Goal: Information Seeking & Learning: Learn about a topic

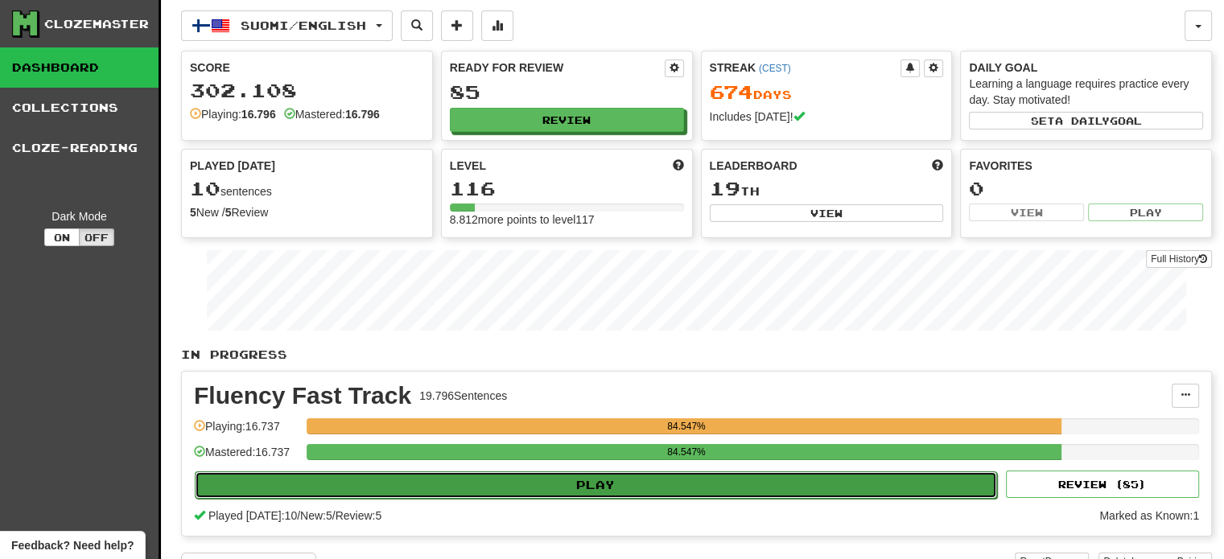
click at [438, 484] on button "Play" at bounding box center [596, 485] width 802 height 27
select select "**"
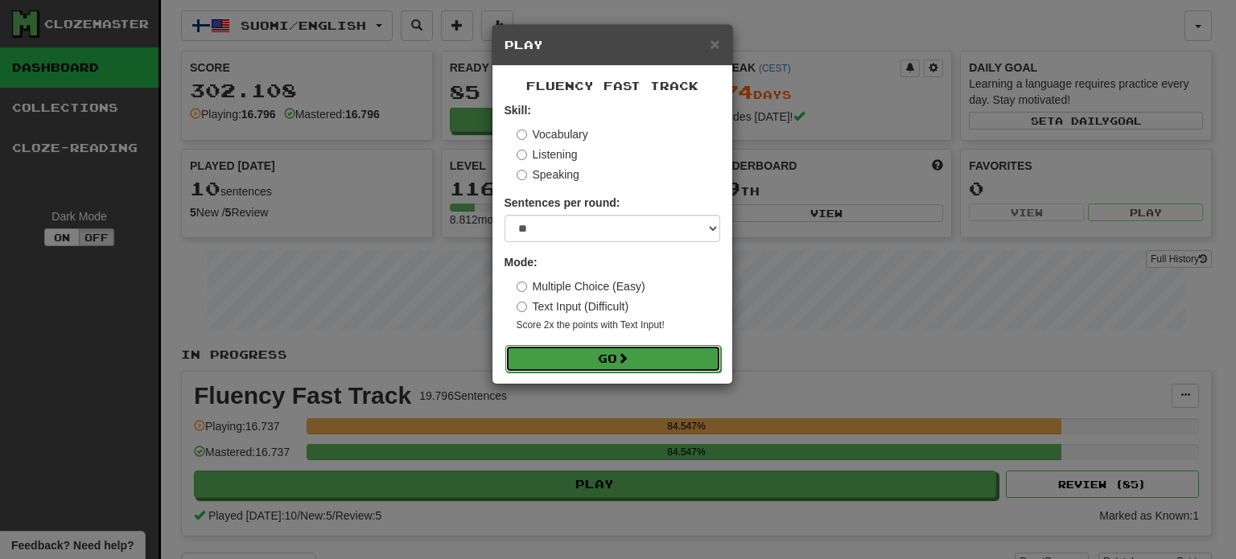
click at [595, 357] on button "Go" at bounding box center [613, 358] width 216 height 27
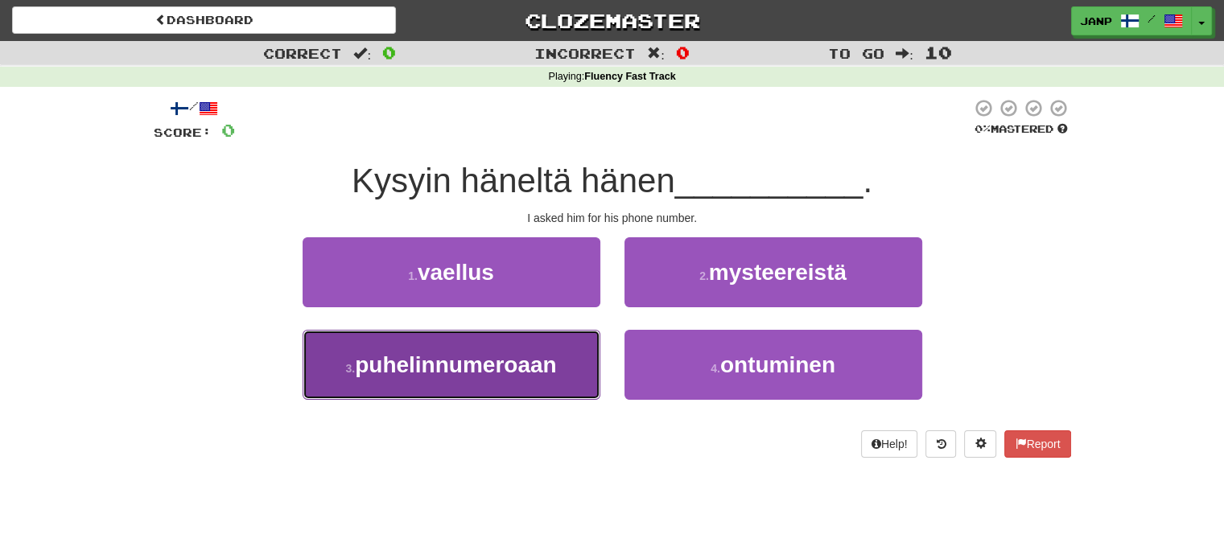
click at [547, 371] on span "puhelinnumeroaan" at bounding box center [455, 364] width 201 height 25
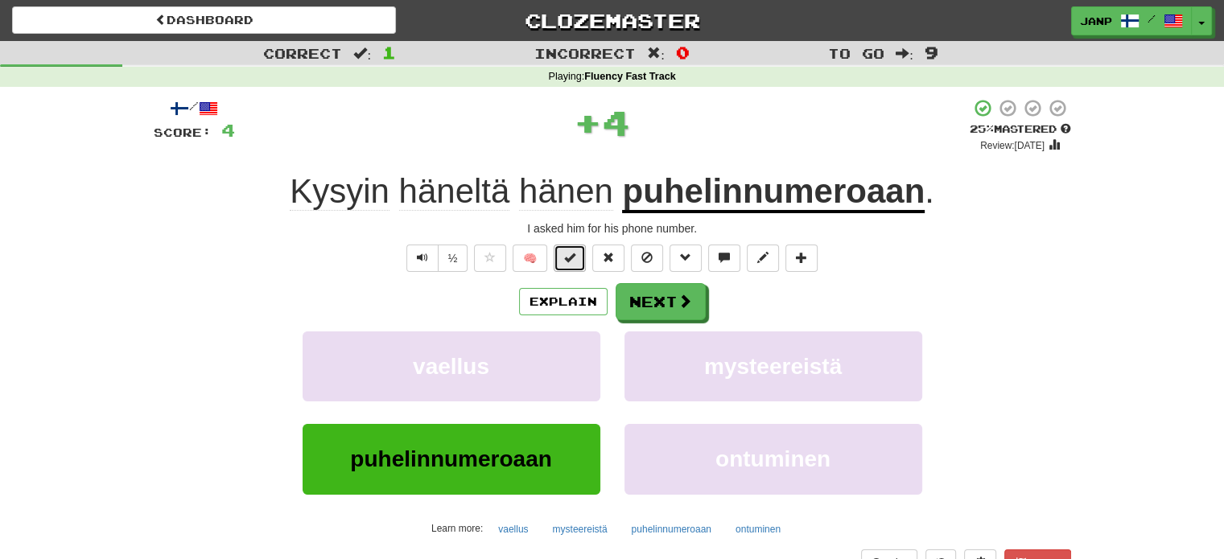
click at [567, 257] on span at bounding box center [569, 257] width 11 height 11
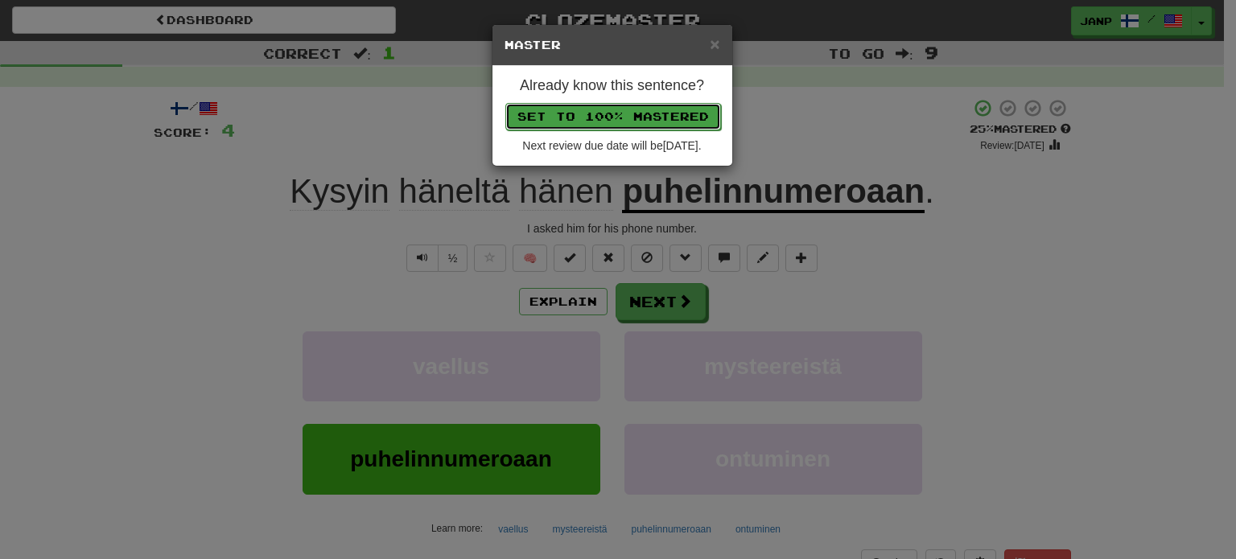
click at [608, 110] on button "Set to 100% Mastered" at bounding box center [613, 116] width 216 height 27
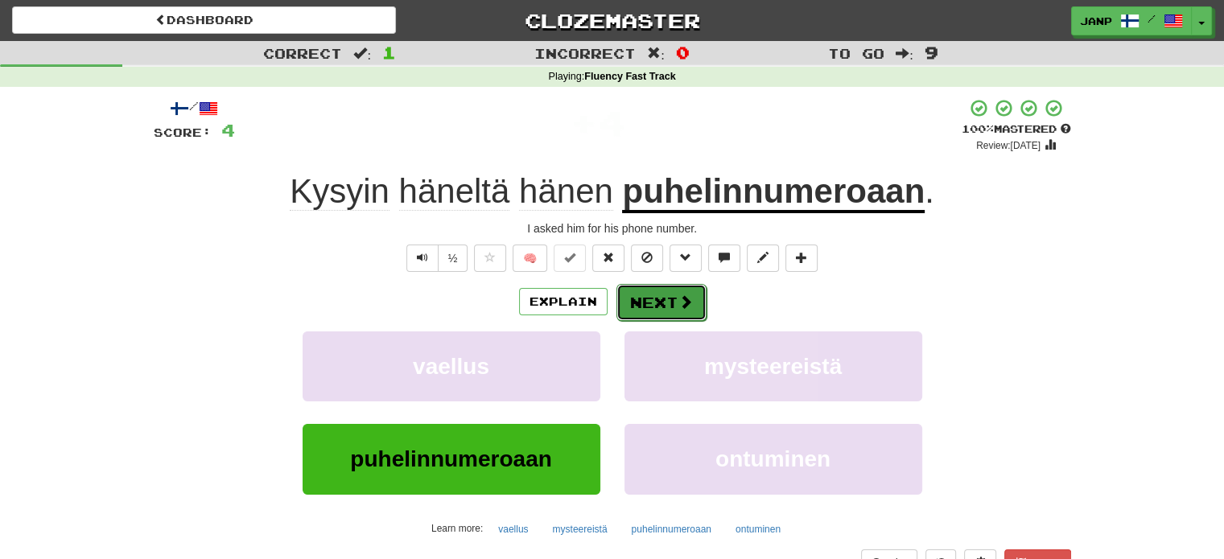
click at [663, 302] on button "Next" at bounding box center [661, 302] width 90 height 37
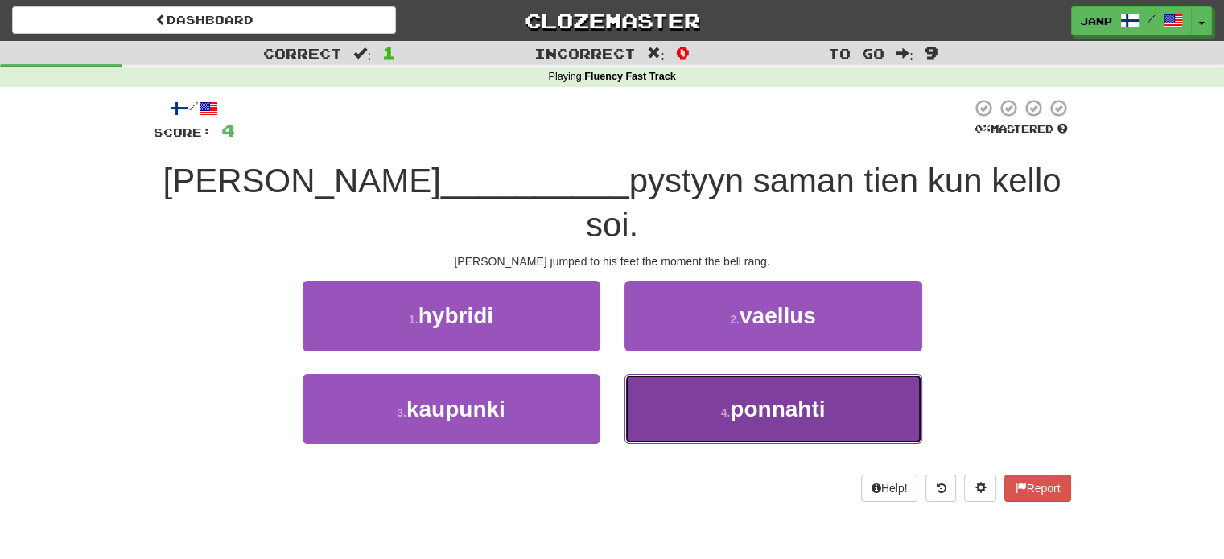
click at [695, 381] on button "4 . ponnahti" at bounding box center [773, 409] width 298 height 70
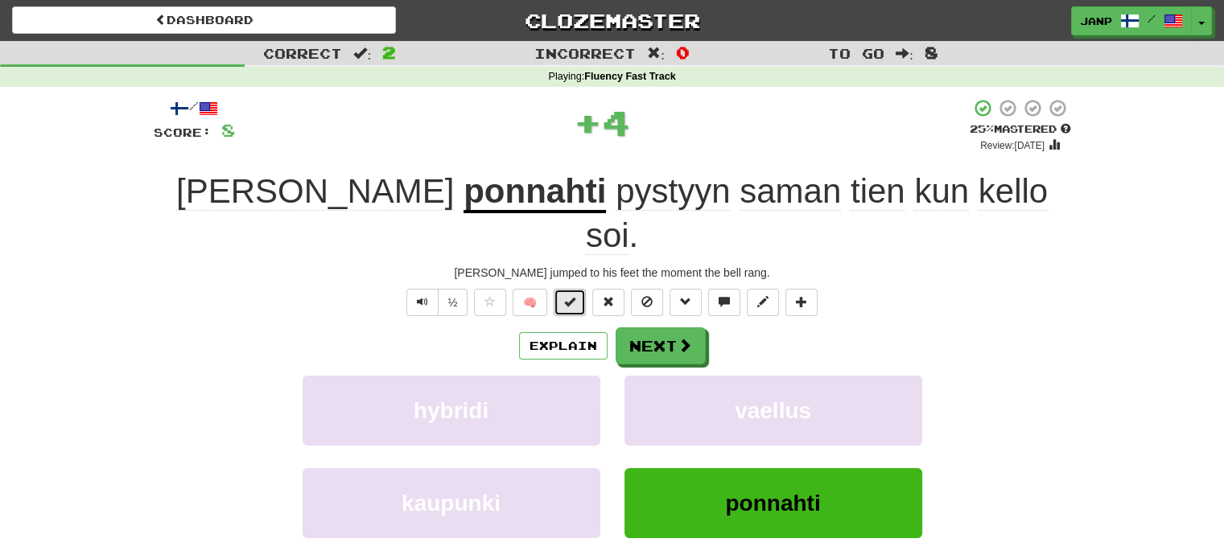
click at [572, 296] on span at bounding box center [569, 301] width 11 height 11
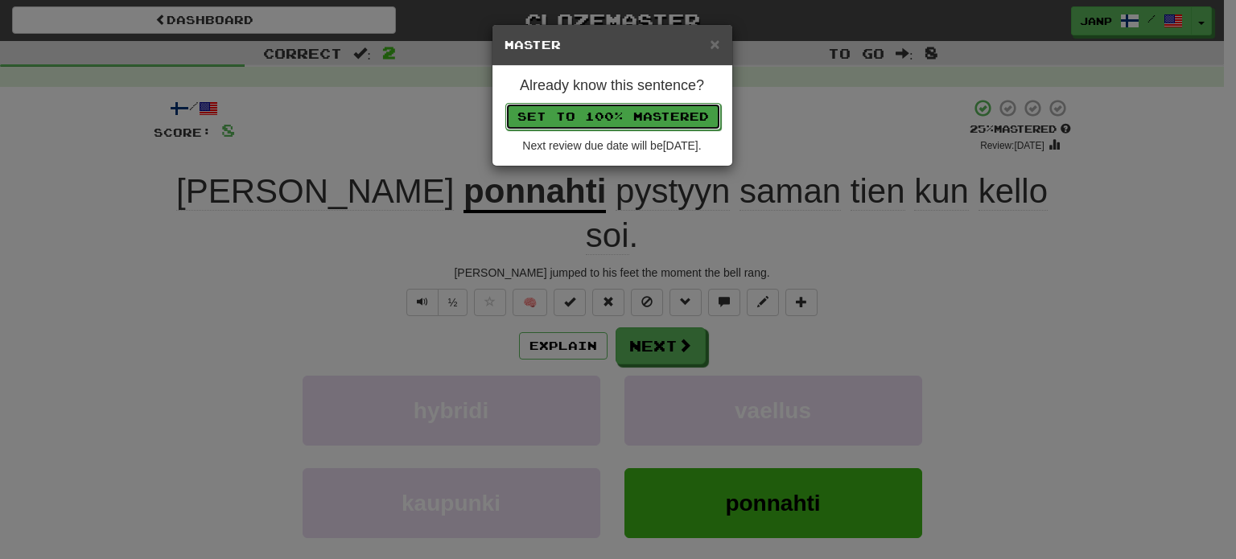
click at [593, 109] on button "Set to 100% Mastered" at bounding box center [613, 116] width 216 height 27
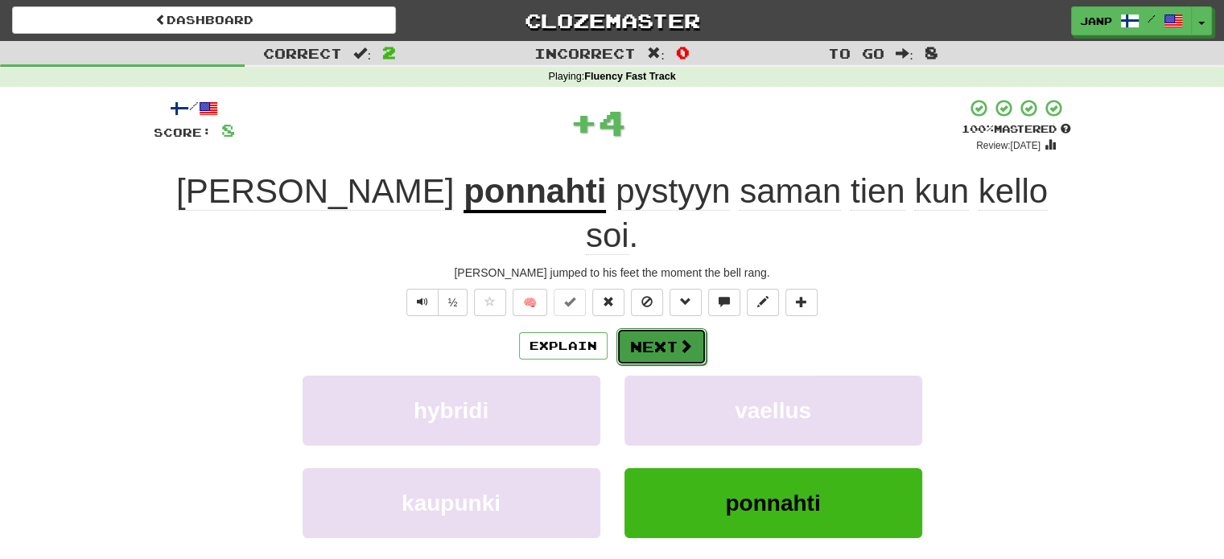
click at [663, 328] on button "Next" at bounding box center [661, 346] width 90 height 37
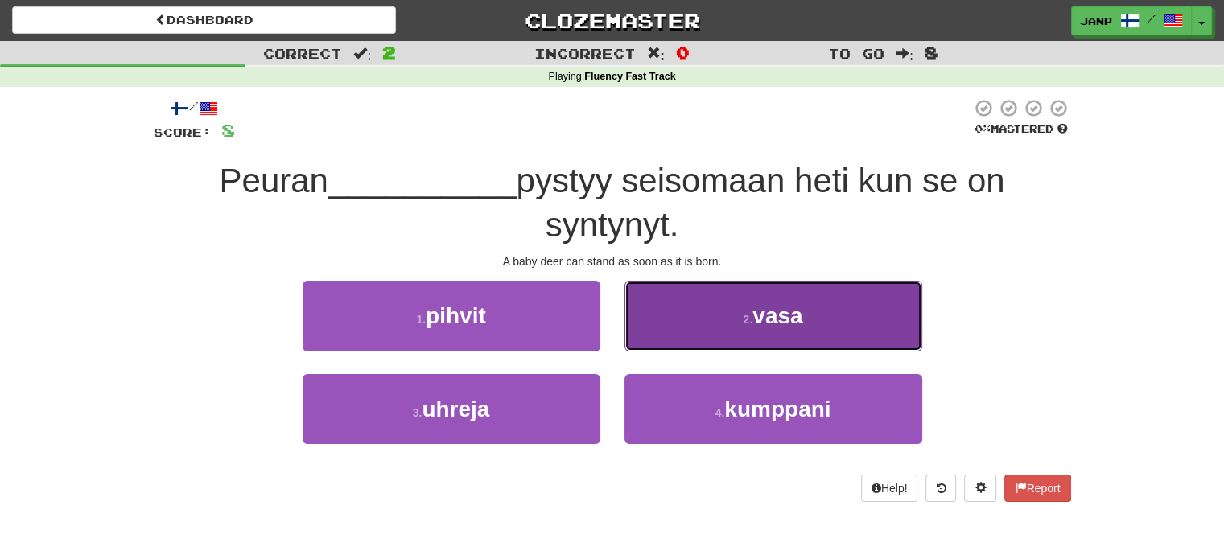
click at [664, 311] on button "2 . vasa" at bounding box center [773, 316] width 298 height 70
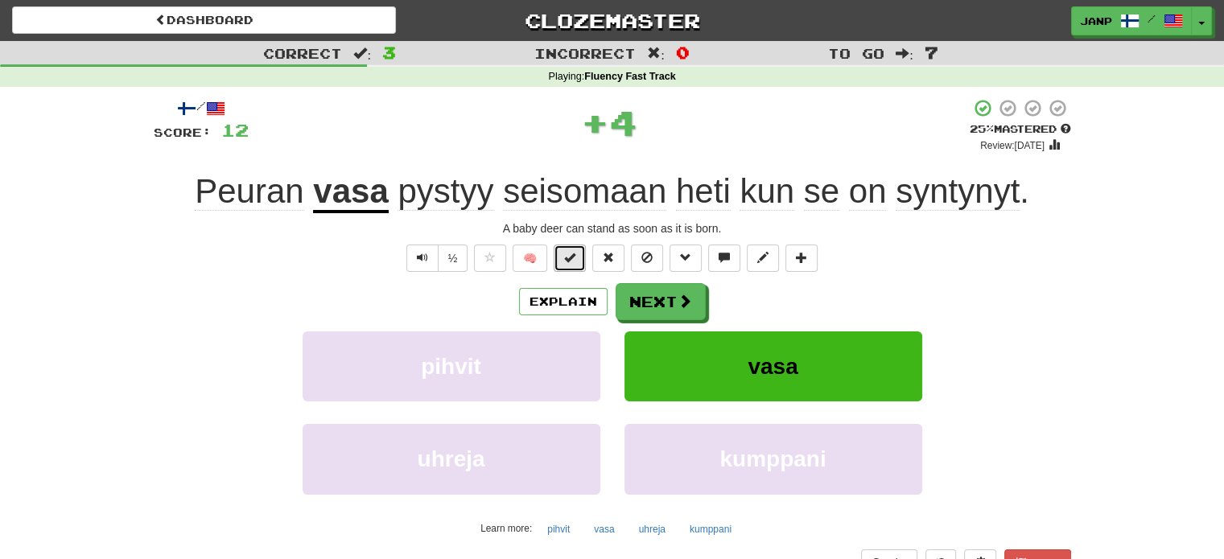
click at [562, 249] on button at bounding box center [570, 258] width 32 height 27
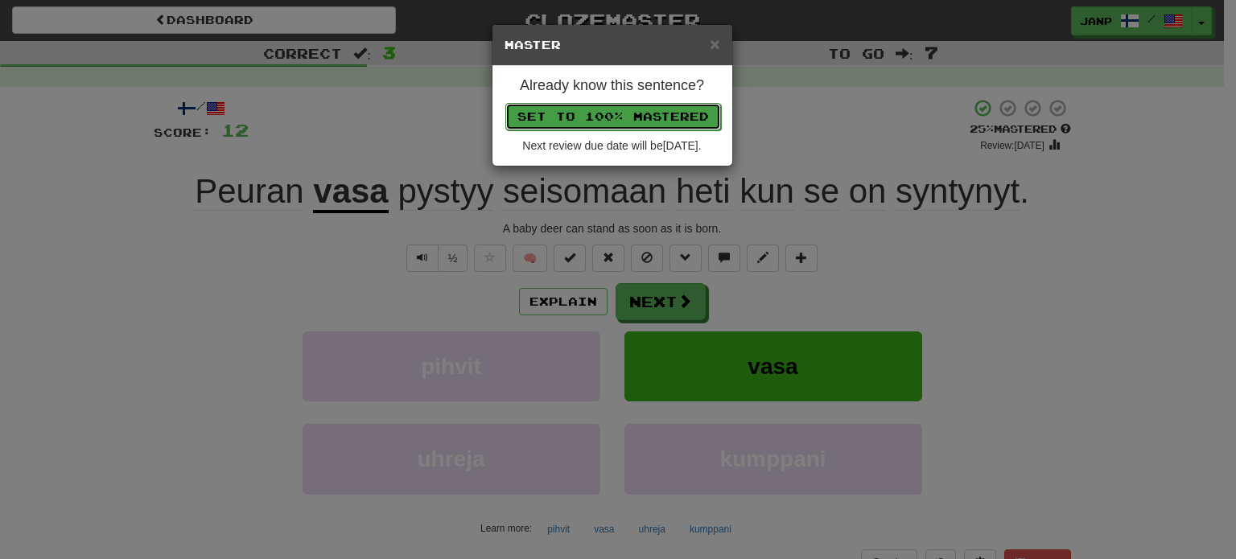
click at [622, 117] on button "Set to 100% Mastered" at bounding box center [613, 116] width 216 height 27
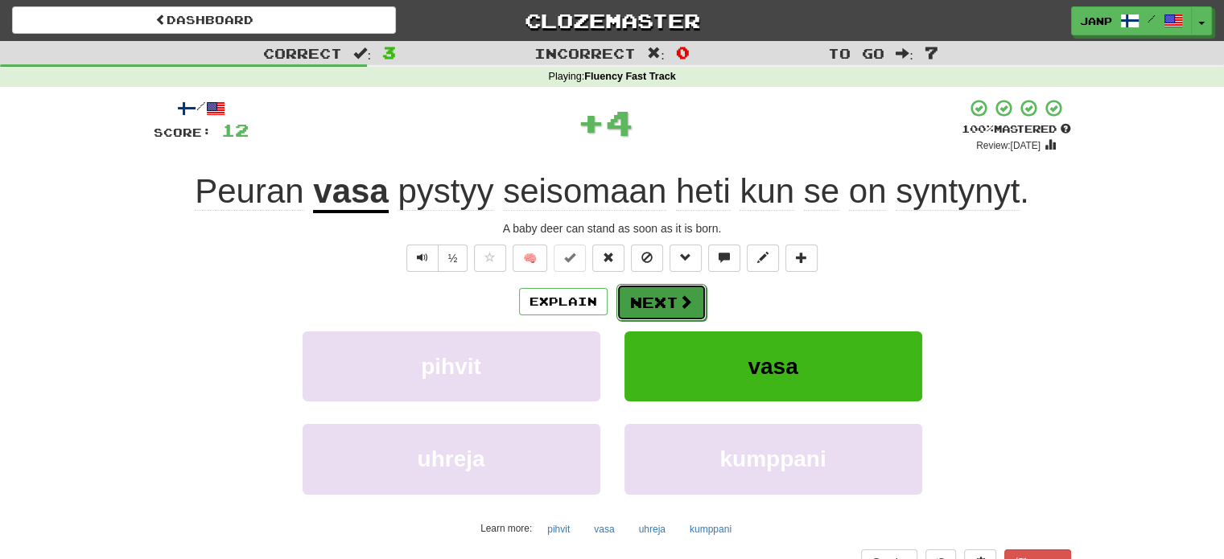
click at [688, 308] on span at bounding box center [685, 302] width 14 height 14
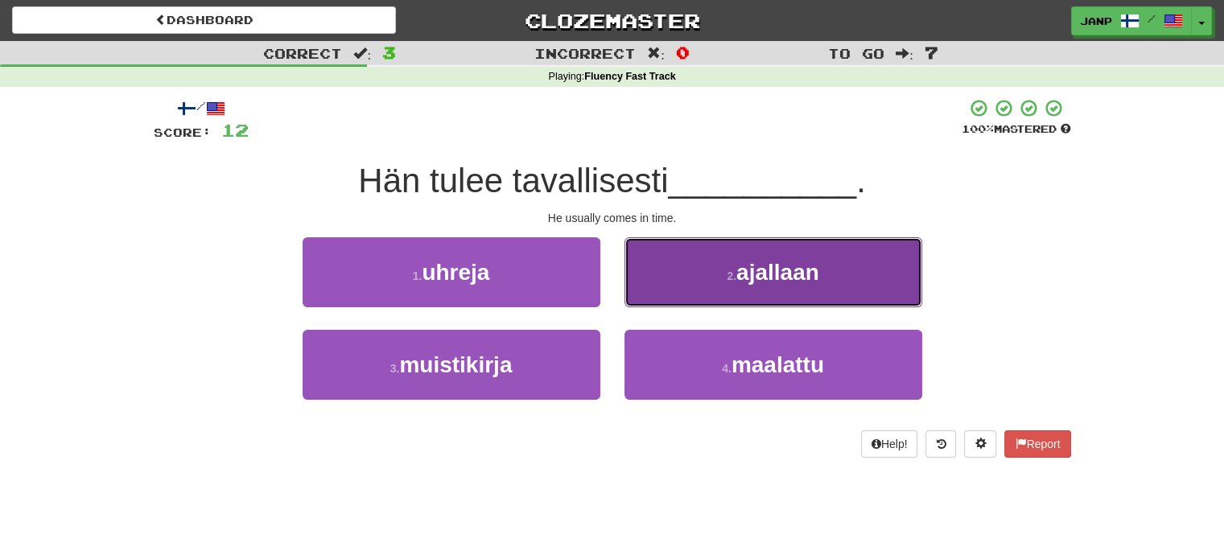
click at [715, 295] on button "2 . ajallaan" at bounding box center [773, 272] width 298 height 70
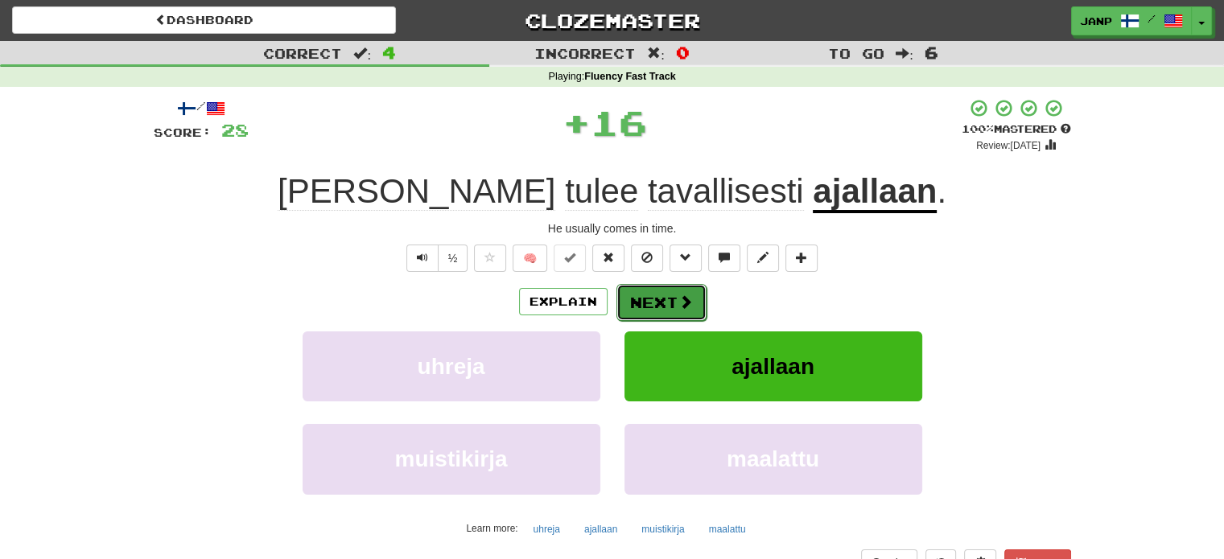
click at [643, 292] on button "Next" at bounding box center [661, 302] width 90 height 37
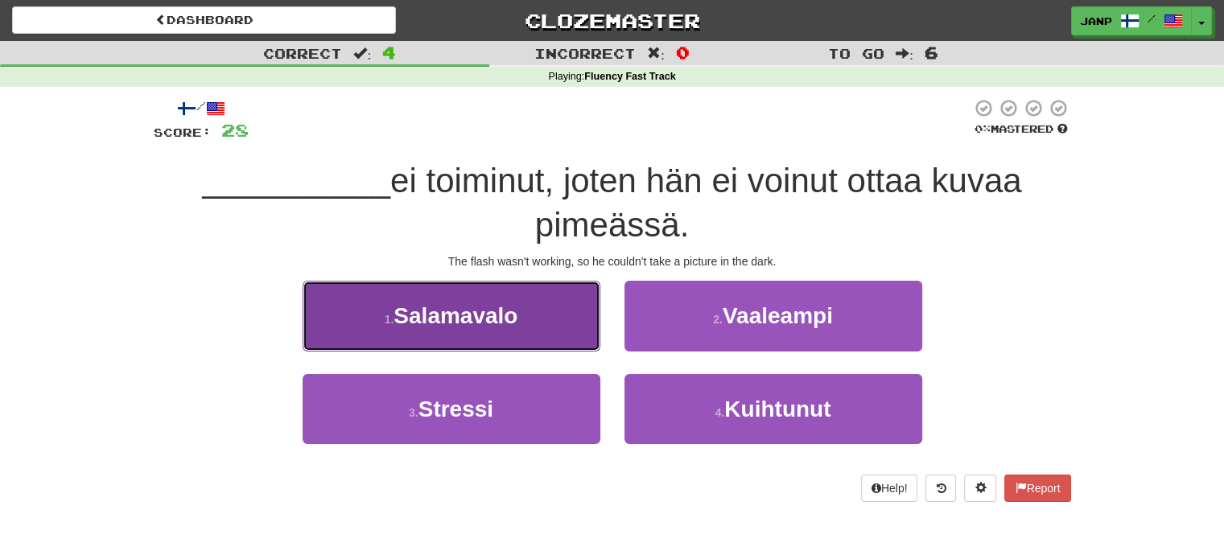
click at [559, 305] on button "1 . Salamavalo" at bounding box center [452, 316] width 298 height 70
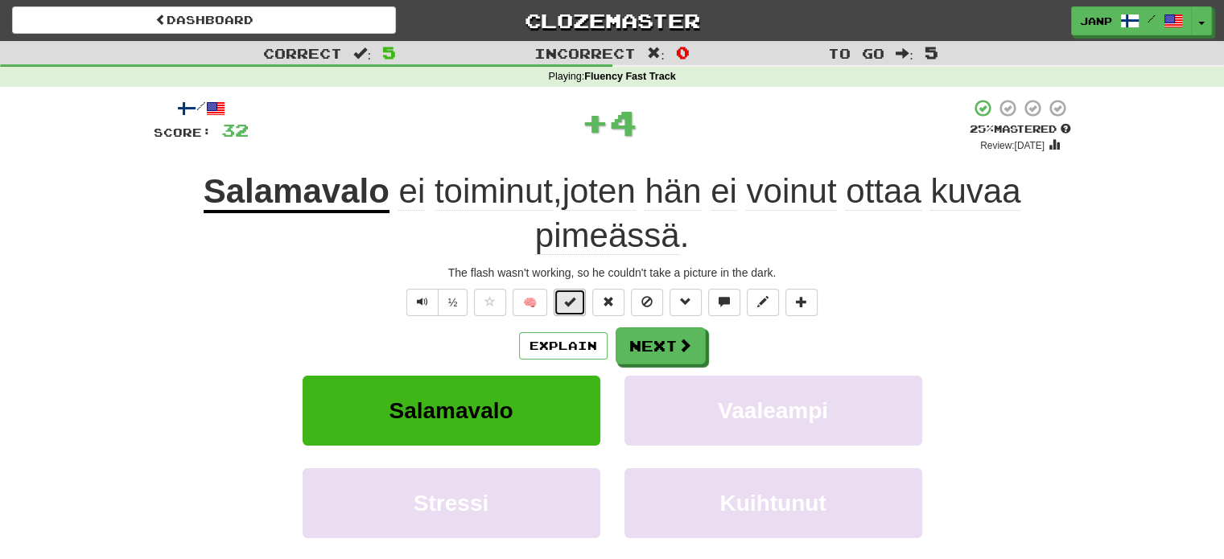
click at [575, 299] on span at bounding box center [569, 301] width 11 height 11
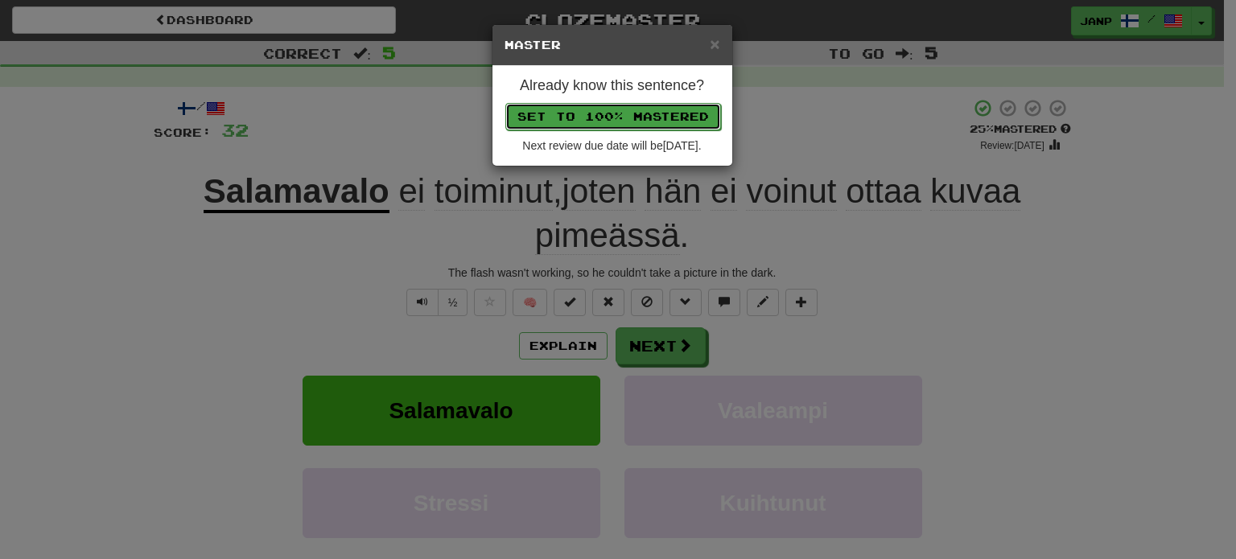
click at [661, 115] on button "Set to 100% Mastered" at bounding box center [613, 116] width 216 height 27
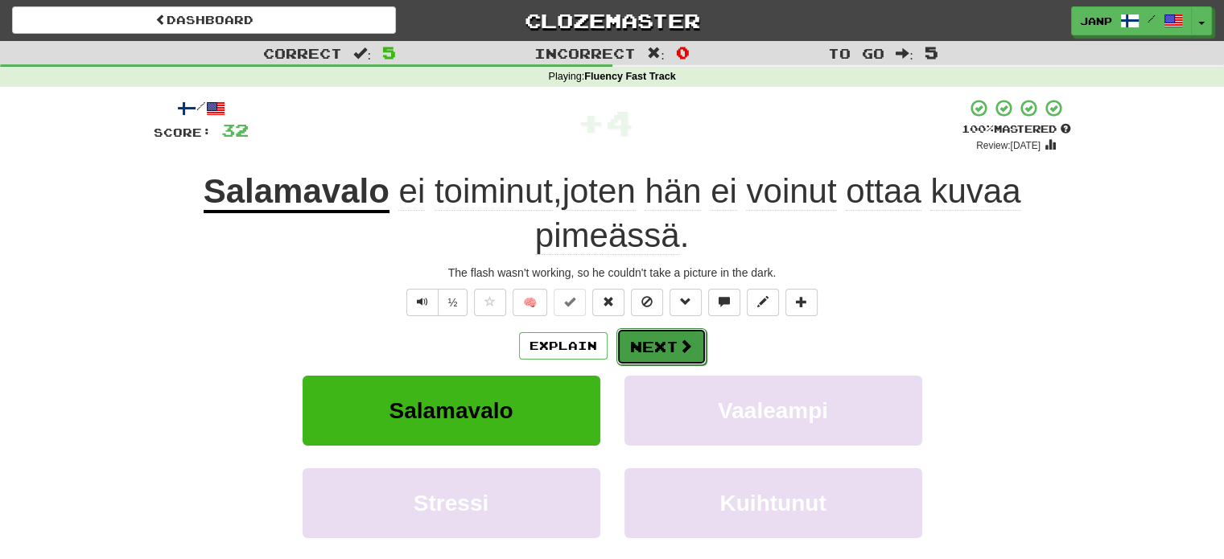
click at [678, 350] on span at bounding box center [685, 346] width 14 height 14
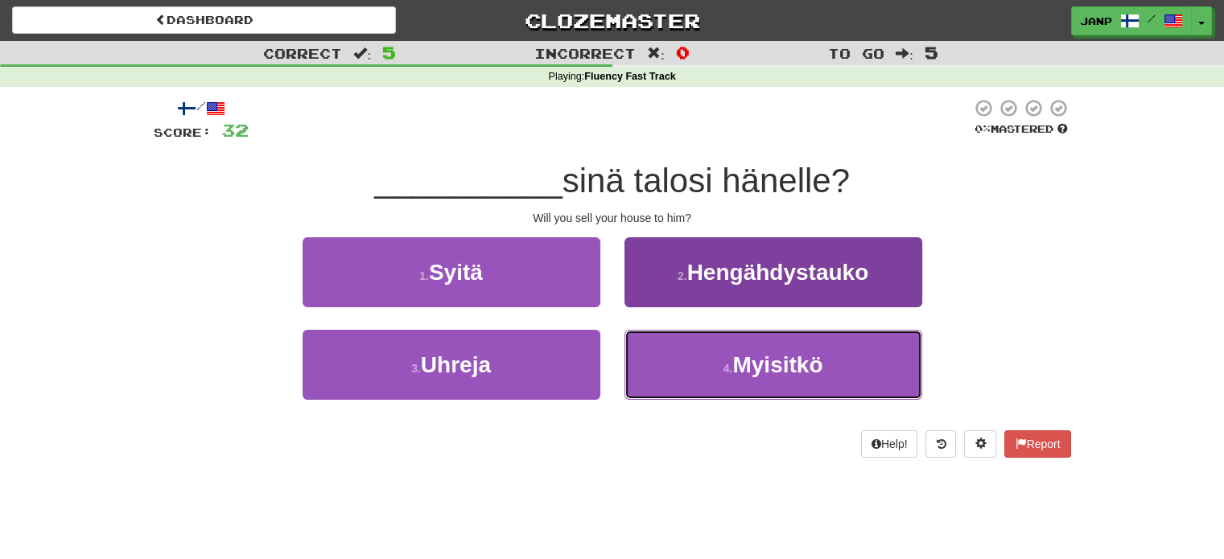
click at [679, 363] on button "4 . Myisitkö" at bounding box center [773, 365] width 298 height 70
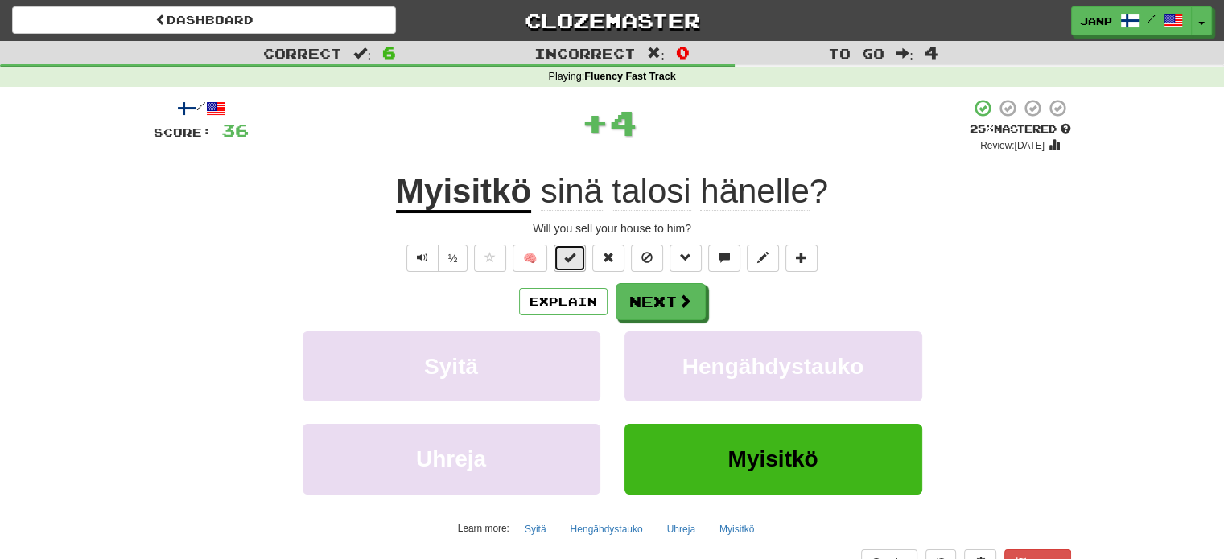
click at [570, 252] on span at bounding box center [569, 257] width 11 height 11
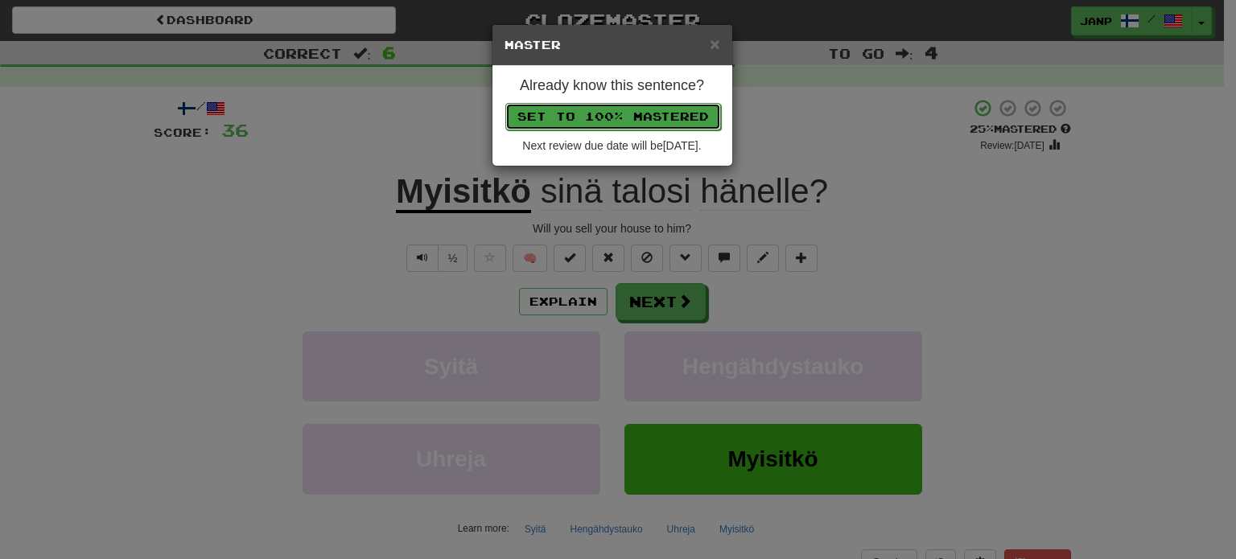
click at [608, 109] on button "Set to 100% Mastered" at bounding box center [613, 116] width 216 height 27
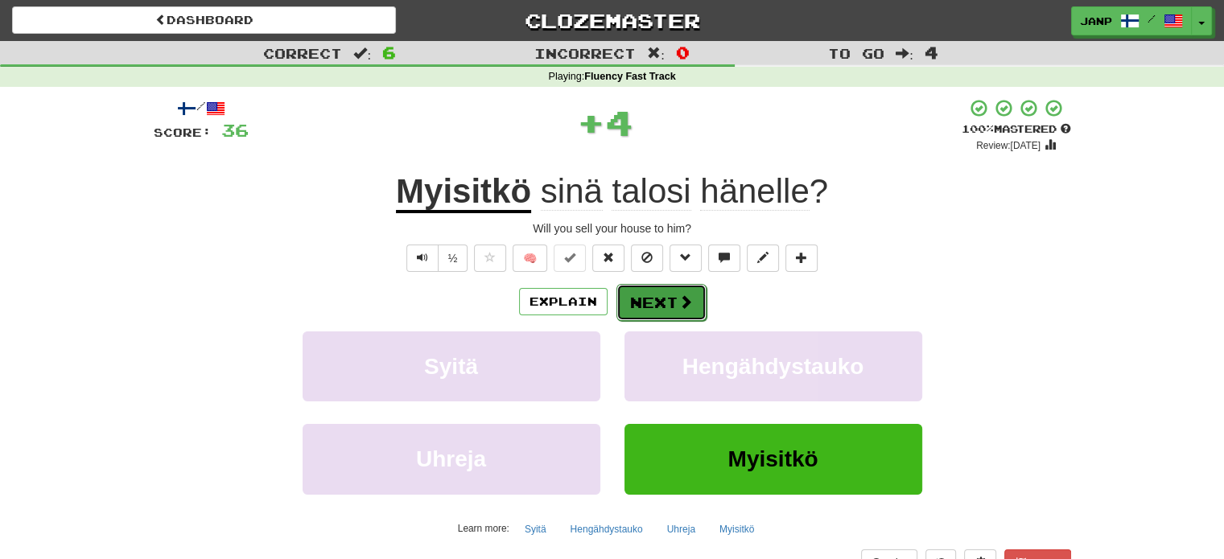
click at [690, 300] on span at bounding box center [685, 302] width 14 height 14
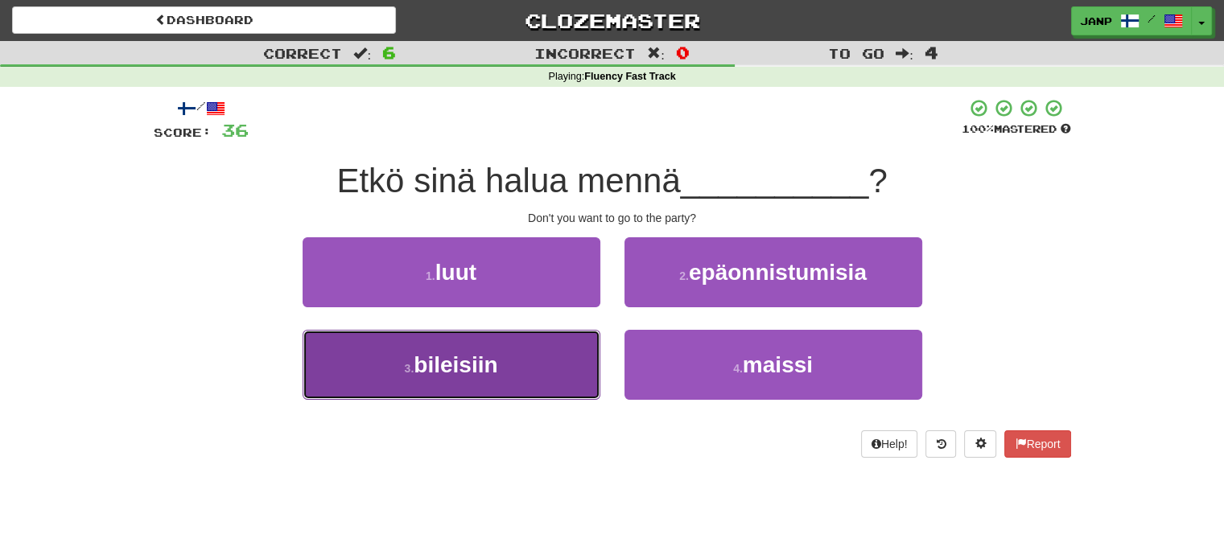
click at [563, 347] on button "3 . bileisiin" at bounding box center [452, 365] width 298 height 70
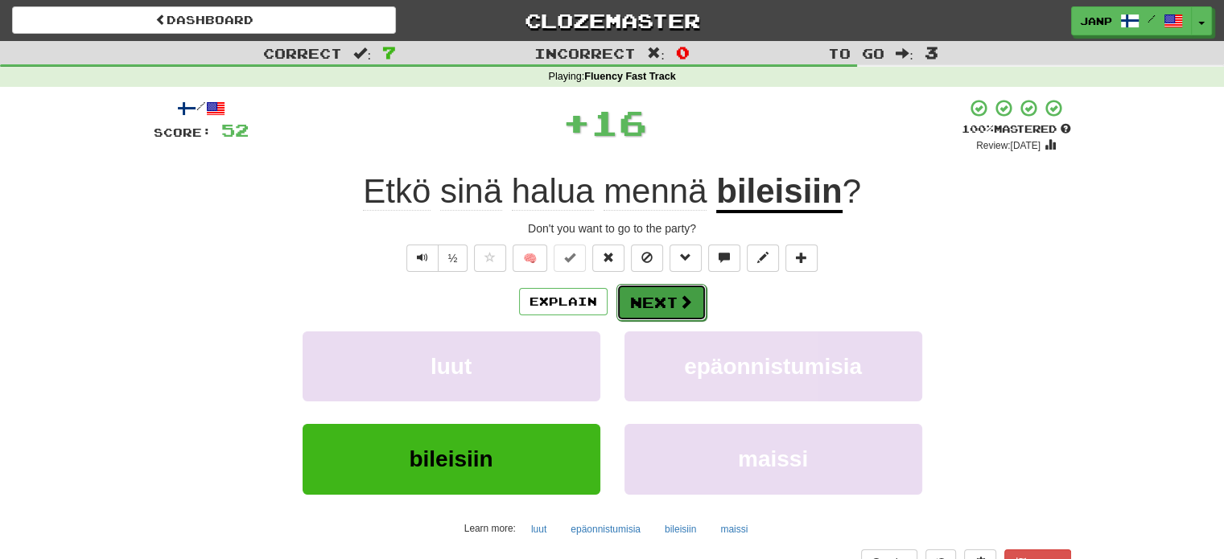
click at [627, 299] on button "Next" at bounding box center [661, 302] width 90 height 37
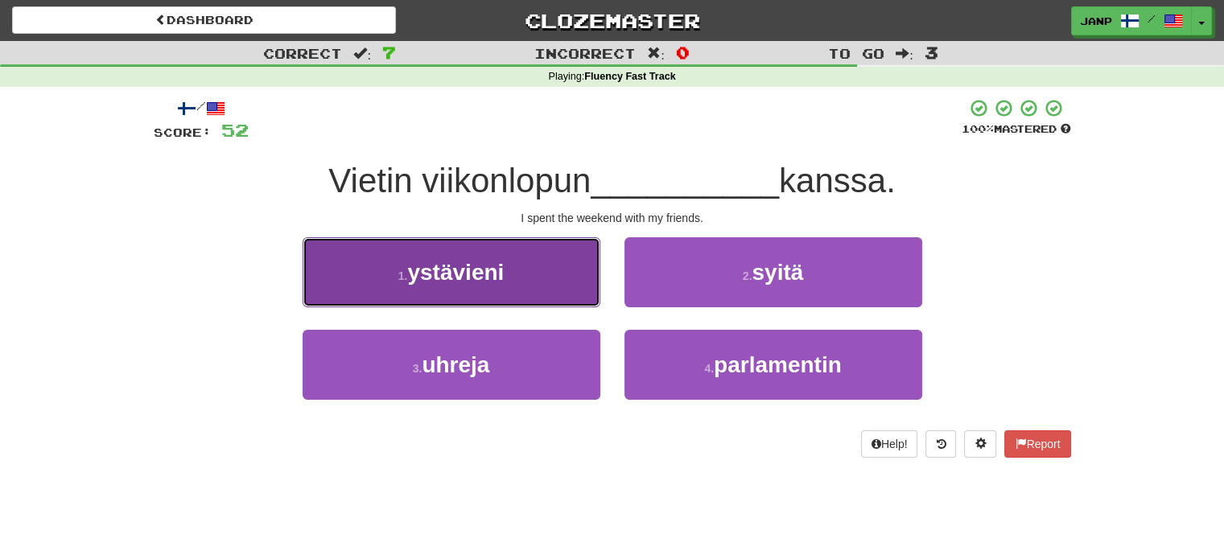
click at [508, 292] on button "1 . ystävieni" at bounding box center [452, 272] width 298 height 70
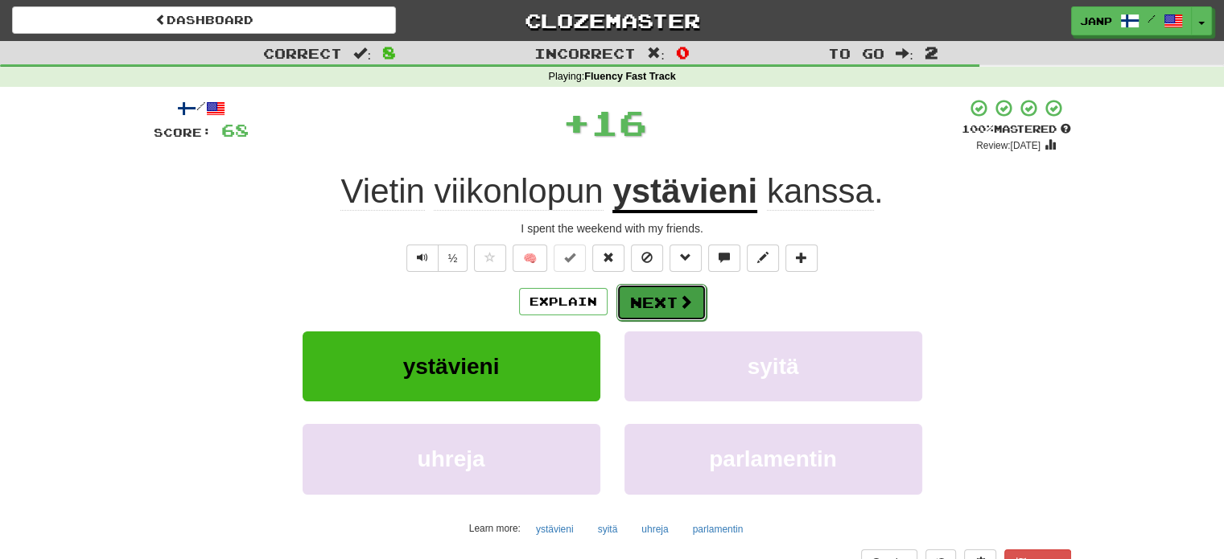
click at [636, 294] on button "Next" at bounding box center [661, 302] width 90 height 37
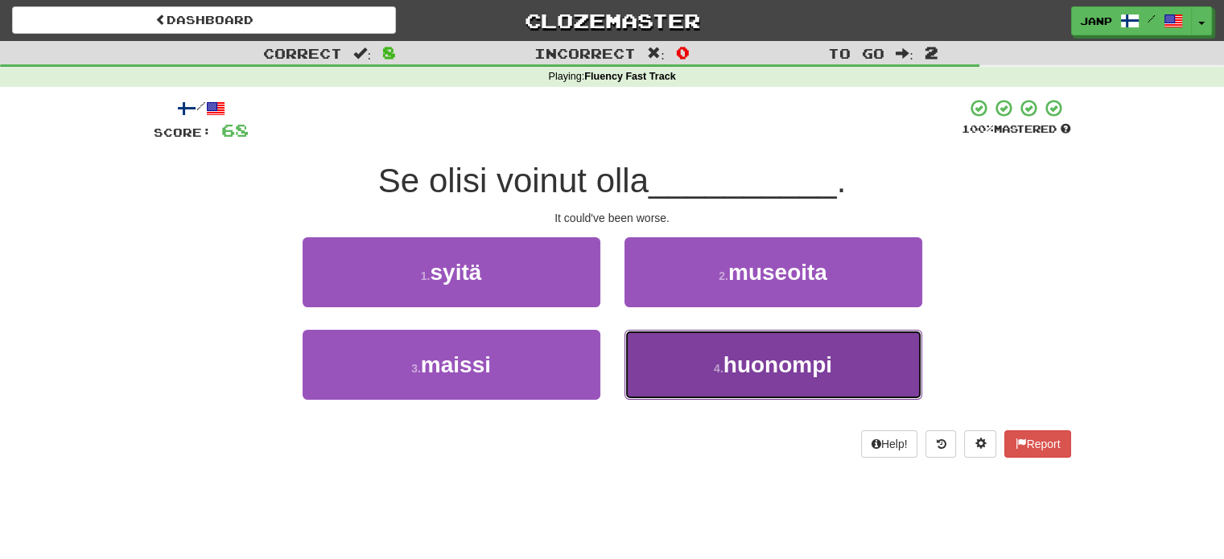
click at [708, 372] on button "4 . huonompi" at bounding box center [773, 365] width 298 height 70
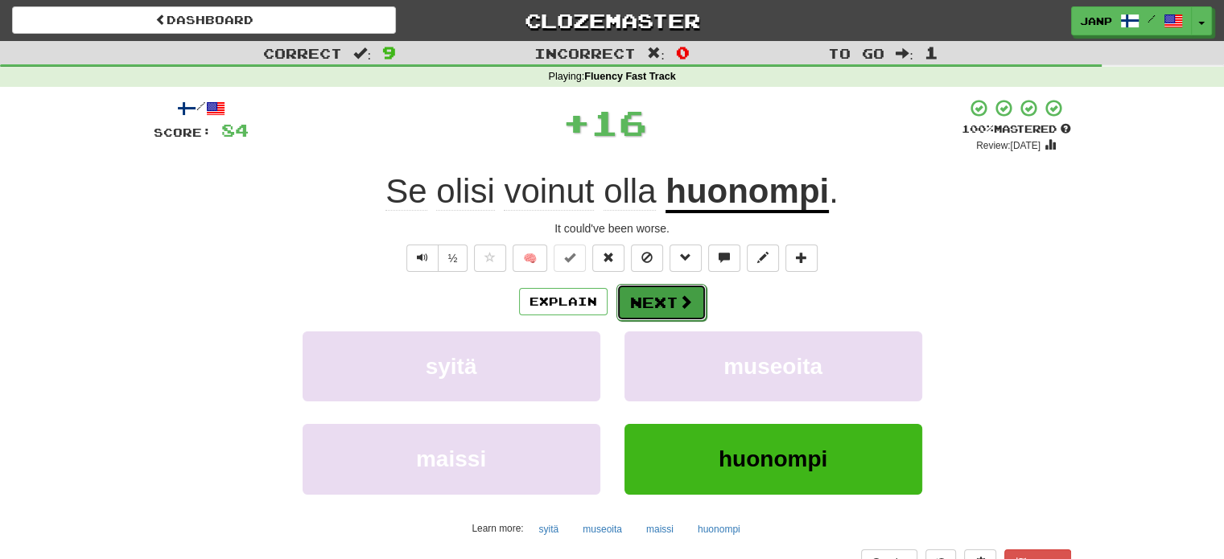
click at [645, 295] on button "Next" at bounding box center [661, 302] width 90 height 37
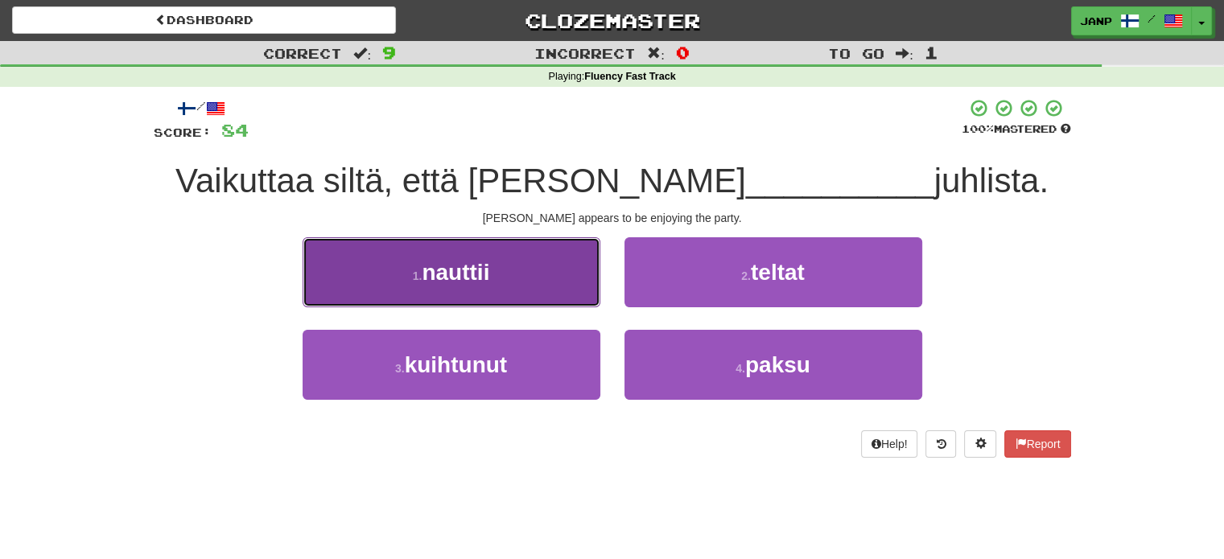
click at [526, 276] on button "1 . nauttii" at bounding box center [452, 272] width 298 height 70
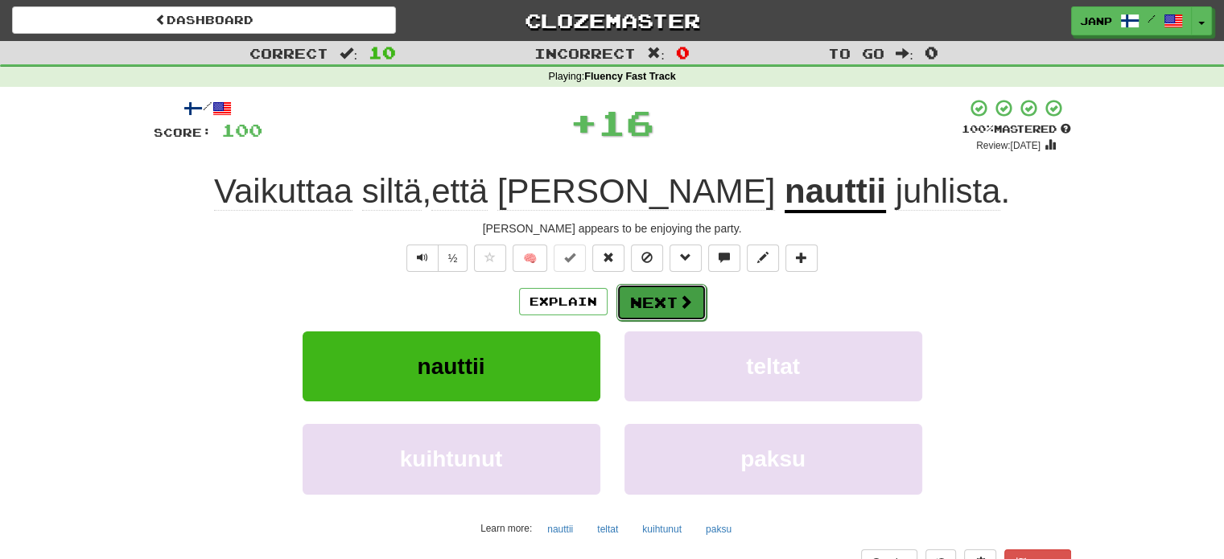
click at [640, 296] on button "Next" at bounding box center [661, 302] width 90 height 37
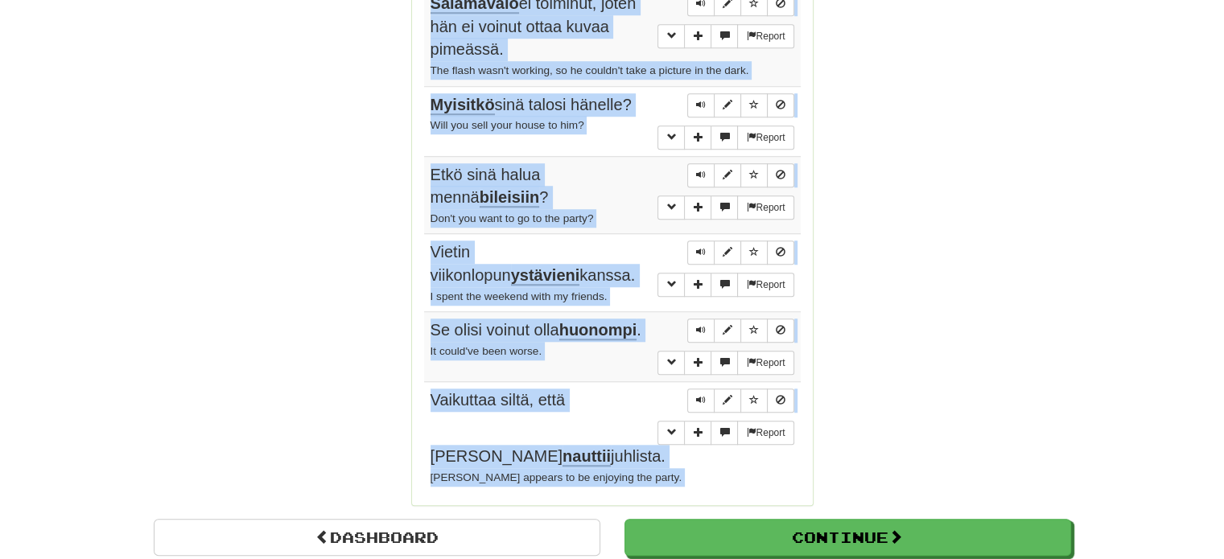
scroll to position [1255, 0]
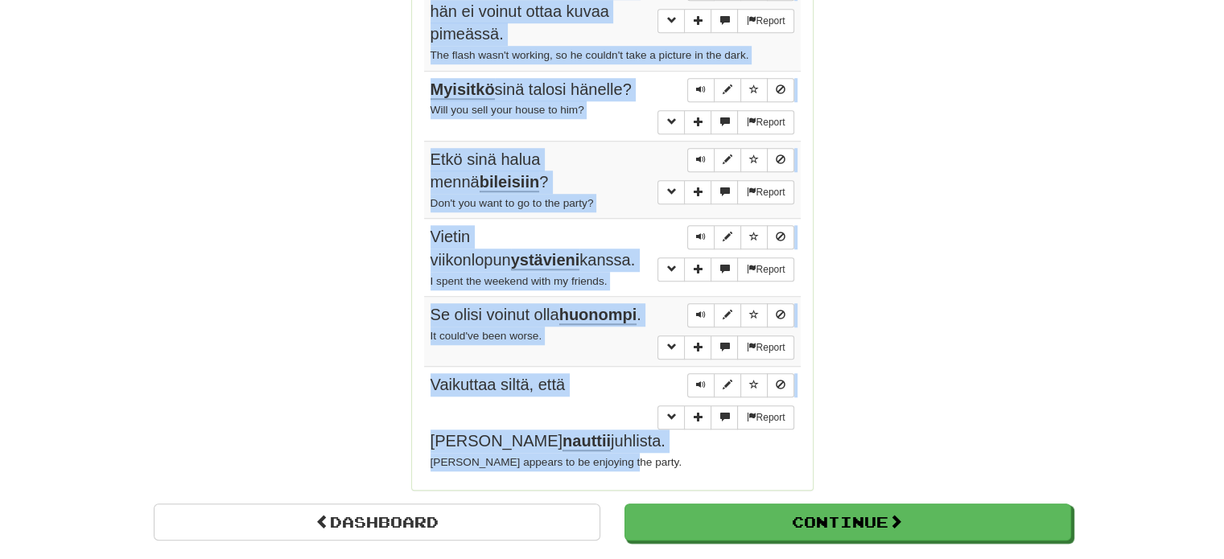
drag, startPoint x: 425, startPoint y: 150, endPoint x: 640, endPoint y: 418, distance: 342.8
click at [640, 418] on tbody "Report Kysyin häneltä hänen puhelinnumeroaan . I asked him for his phone number…" at bounding box center [612, 44] width 377 height 868
copy tbody "Kysyin häneltä hänen puhelinnumeroaan . I asked him for his phone number. Repor…"
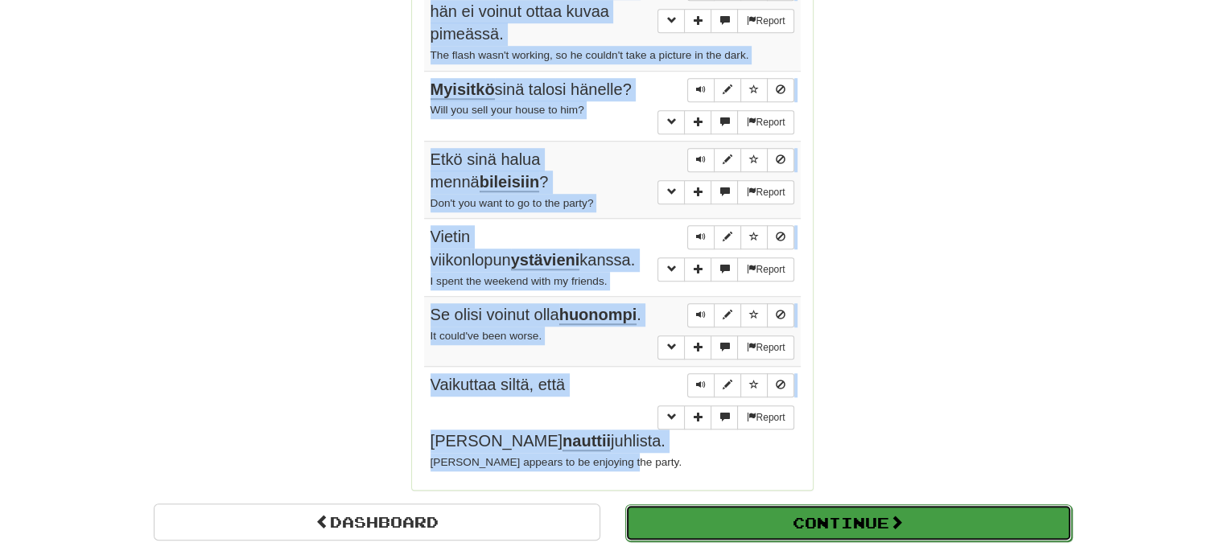
click at [802, 505] on button "Continue" at bounding box center [848, 523] width 447 height 37
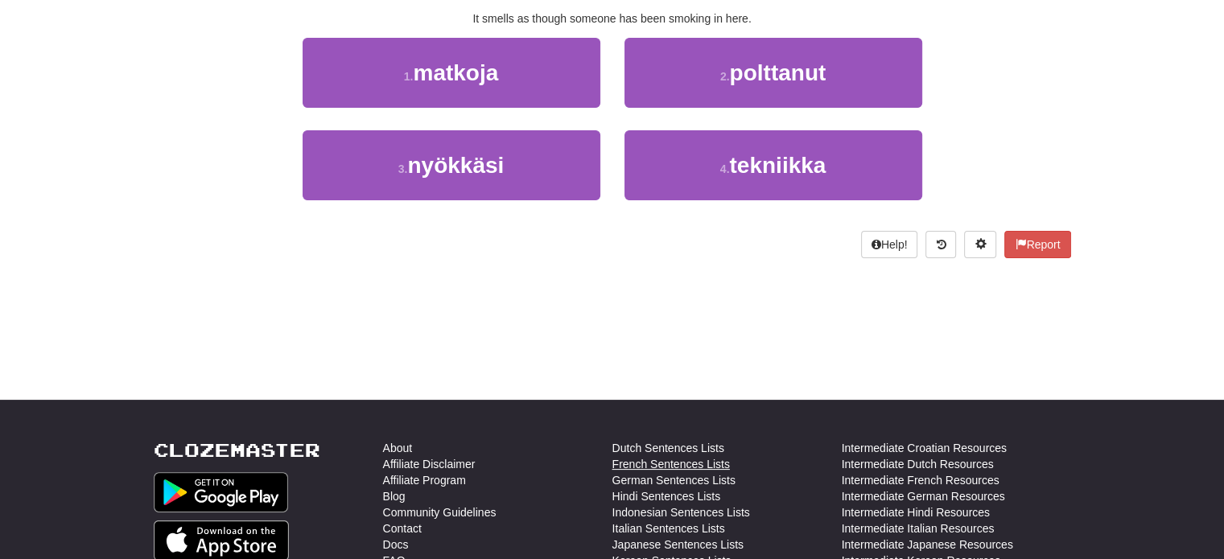
scroll to position [119, 0]
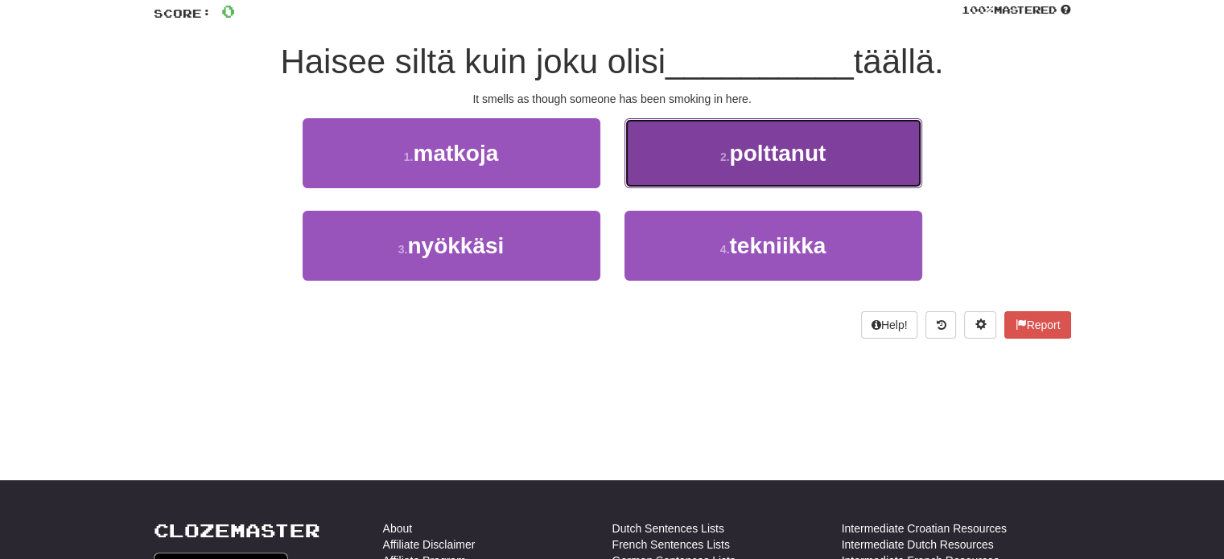
click at [774, 163] on span "polttanut" at bounding box center [777, 153] width 97 height 25
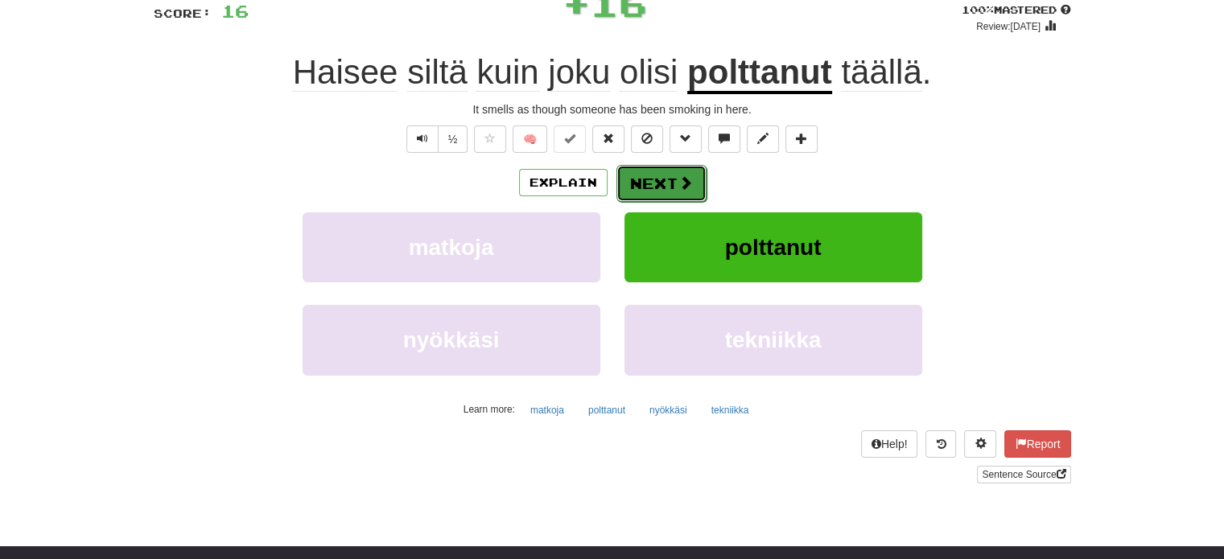
click at [651, 181] on button "Next" at bounding box center [661, 183] width 90 height 37
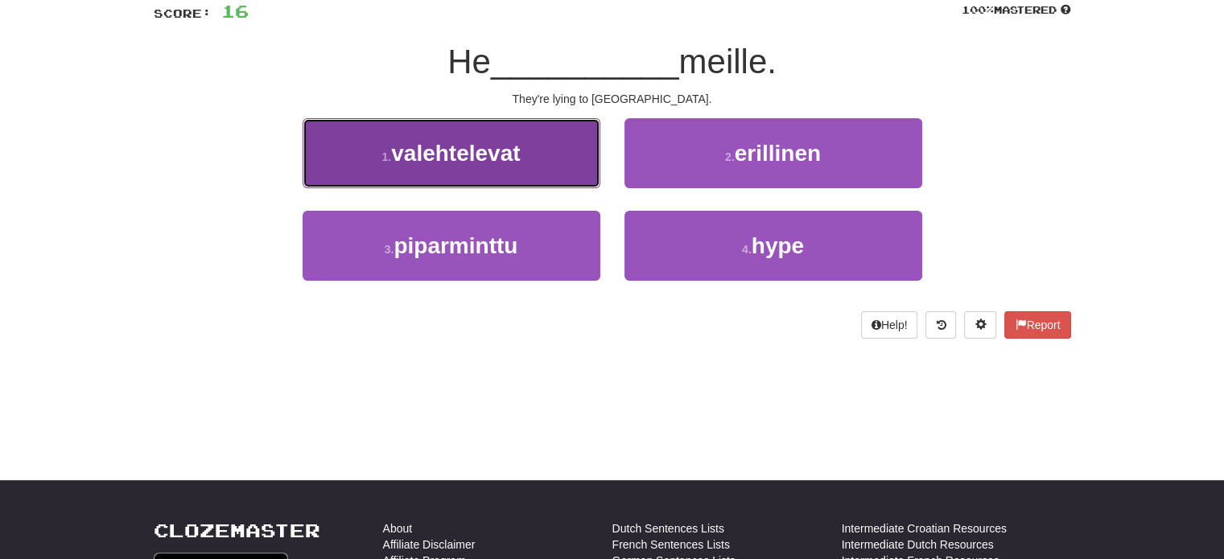
click at [579, 154] on button "1 . valehtelevat" at bounding box center [452, 153] width 298 height 70
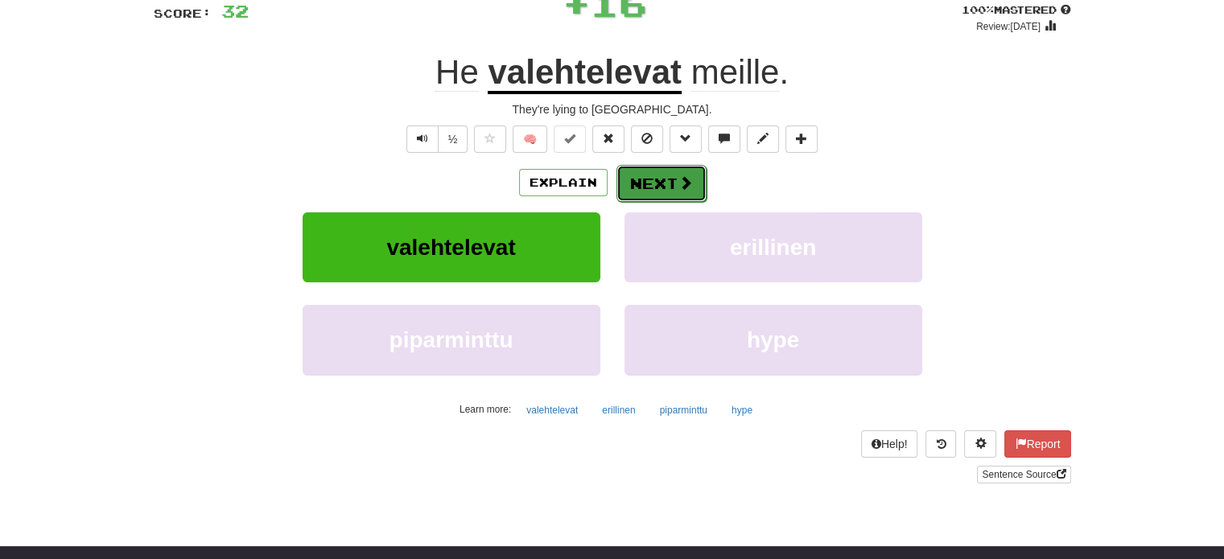
click at [648, 180] on button "Next" at bounding box center [661, 183] width 90 height 37
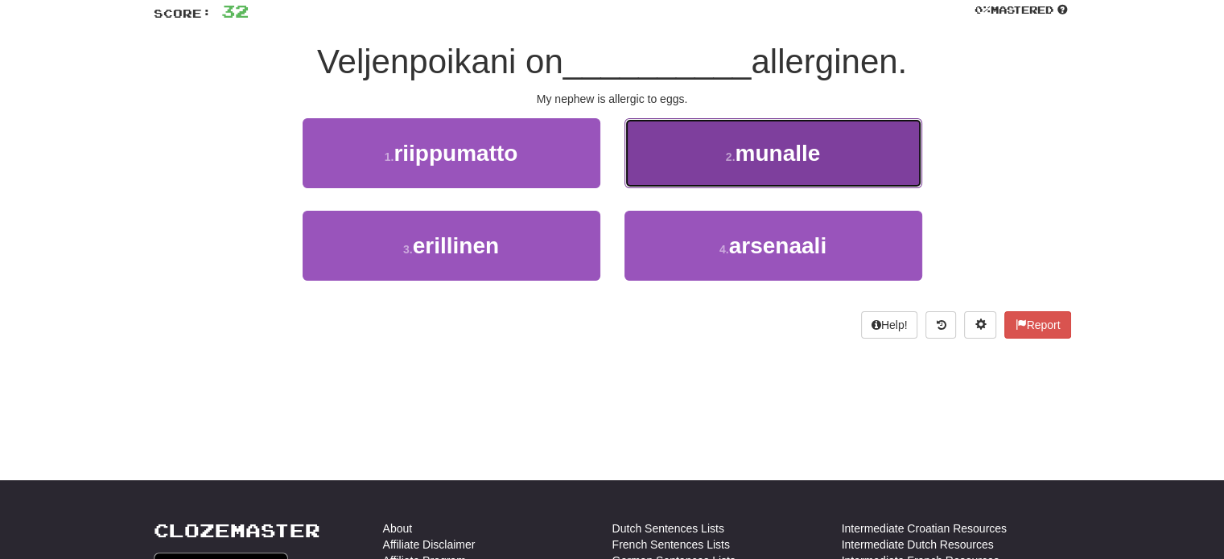
click at [727, 131] on button "2 . munalle" at bounding box center [773, 153] width 298 height 70
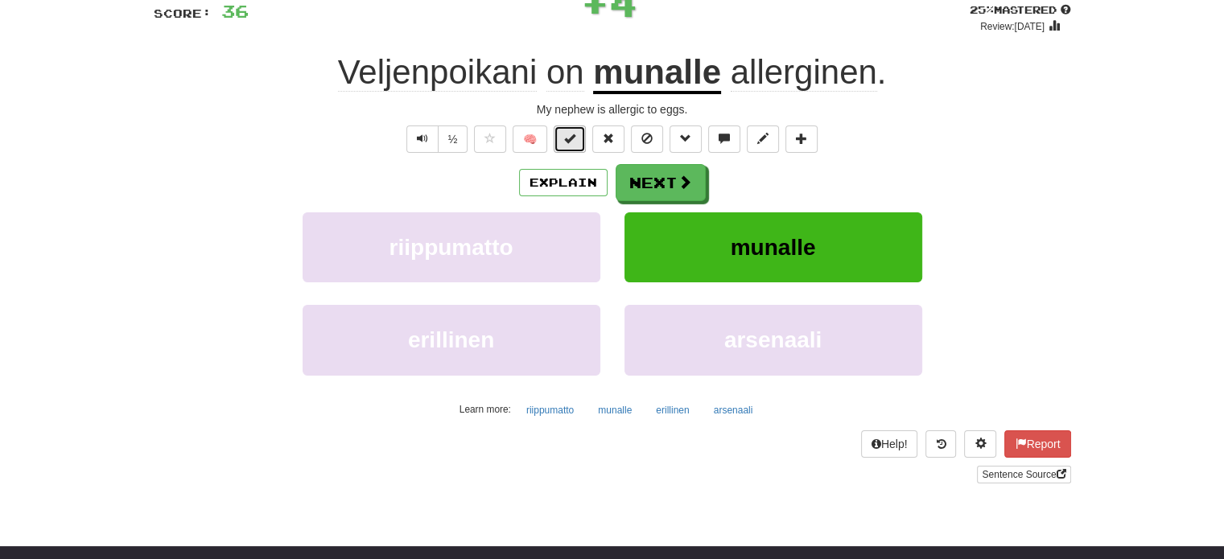
click at [571, 146] on button at bounding box center [570, 139] width 32 height 27
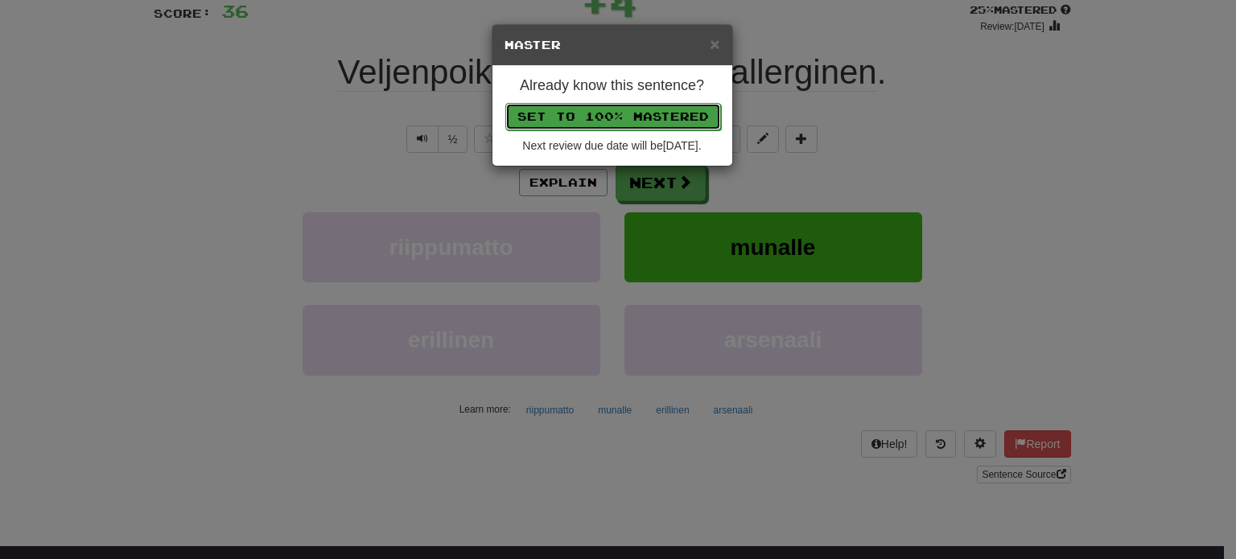
click at [592, 109] on button "Set to 100% Mastered" at bounding box center [613, 116] width 216 height 27
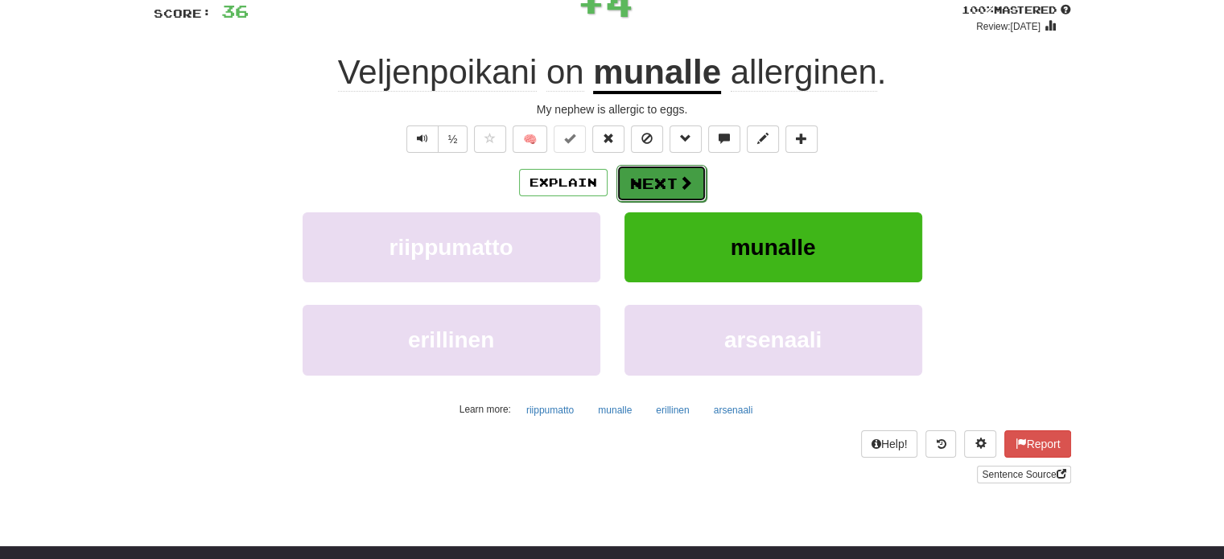
click at [642, 186] on button "Next" at bounding box center [661, 183] width 90 height 37
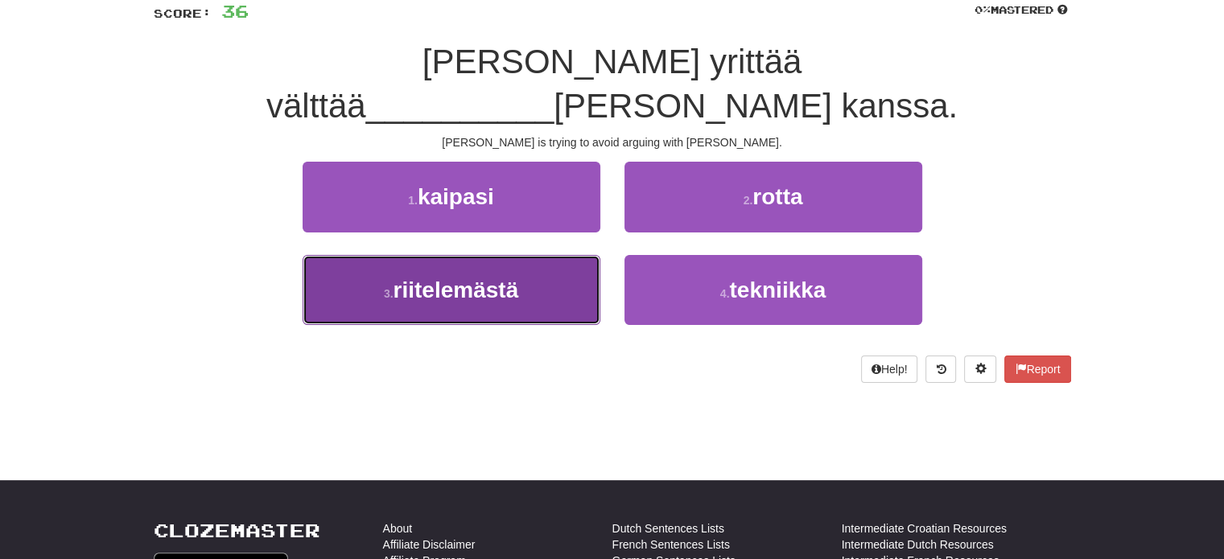
click at [520, 255] on button "3 . riitelemästä" at bounding box center [452, 290] width 298 height 70
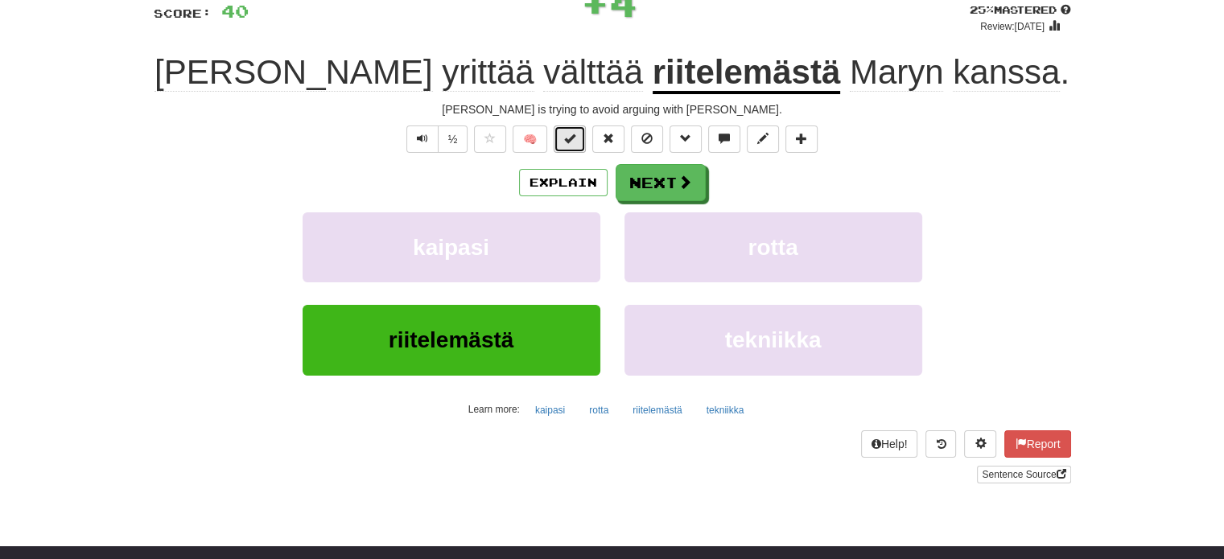
click at [562, 140] on button at bounding box center [570, 139] width 32 height 27
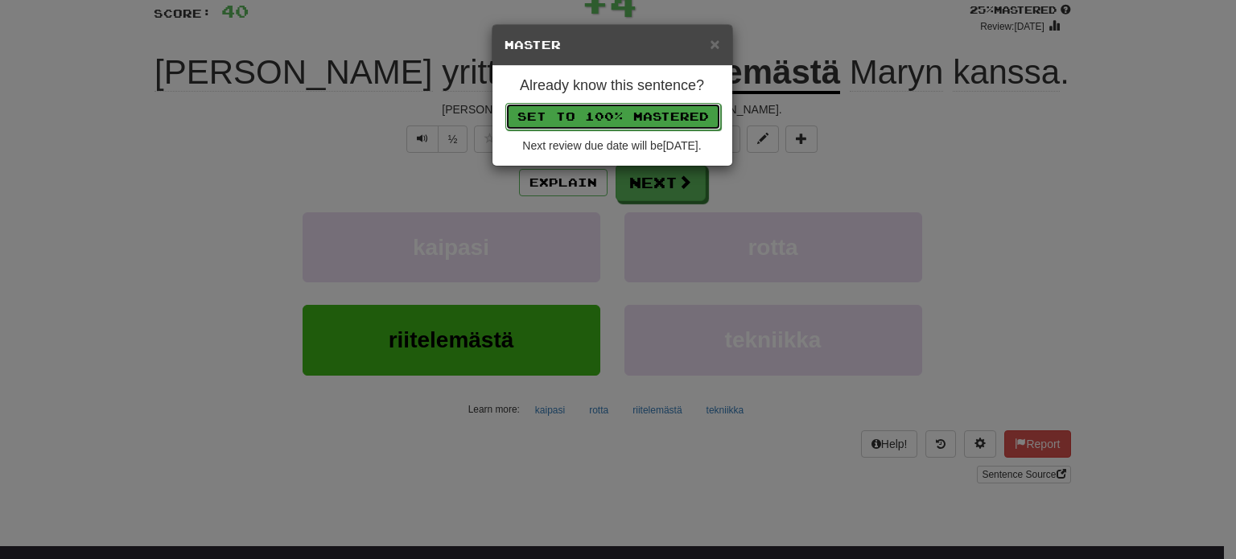
click at [602, 117] on button "Set to 100% Mastered" at bounding box center [613, 116] width 216 height 27
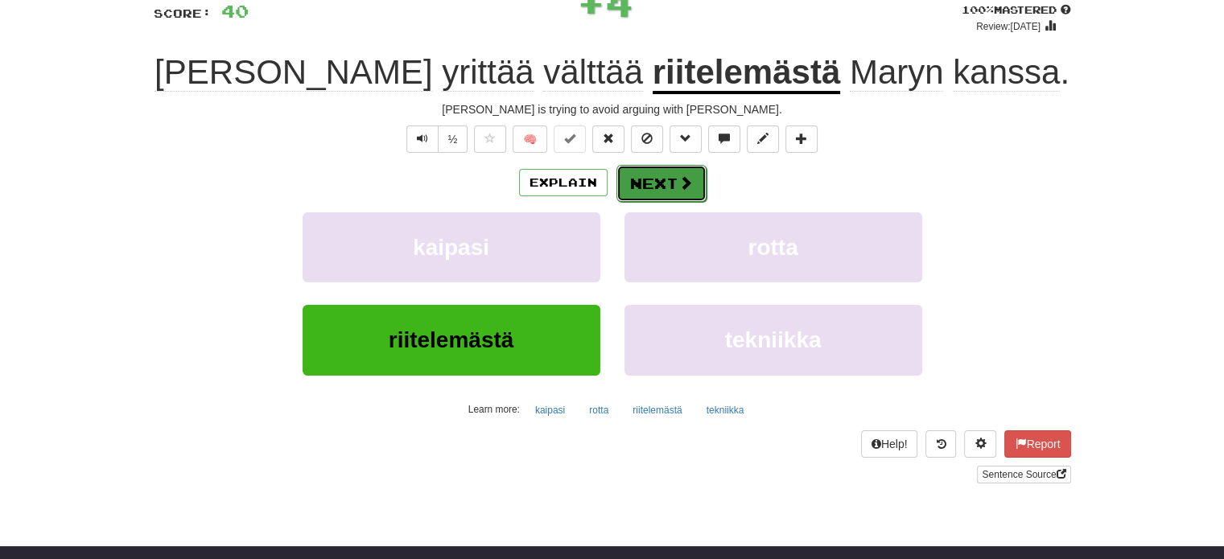
click at [678, 182] on span at bounding box center [685, 182] width 14 height 14
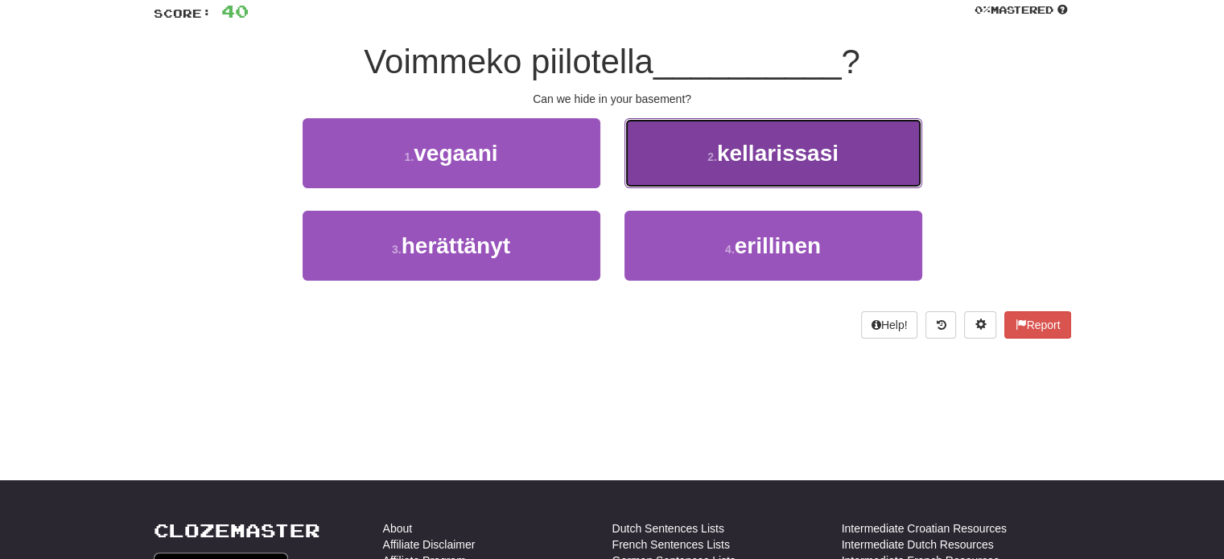
click at [692, 172] on button "2 . kellarissasi" at bounding box center [773, 153] width 298 height 70
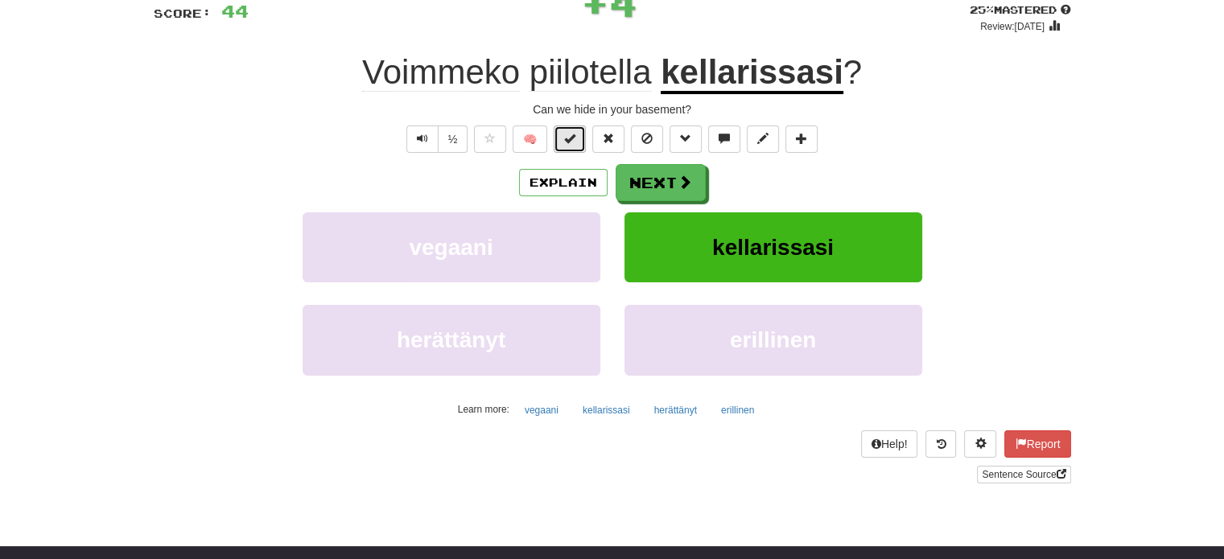
click at [564, 134] on button at bounding box center [570, 139] width 32 height 27
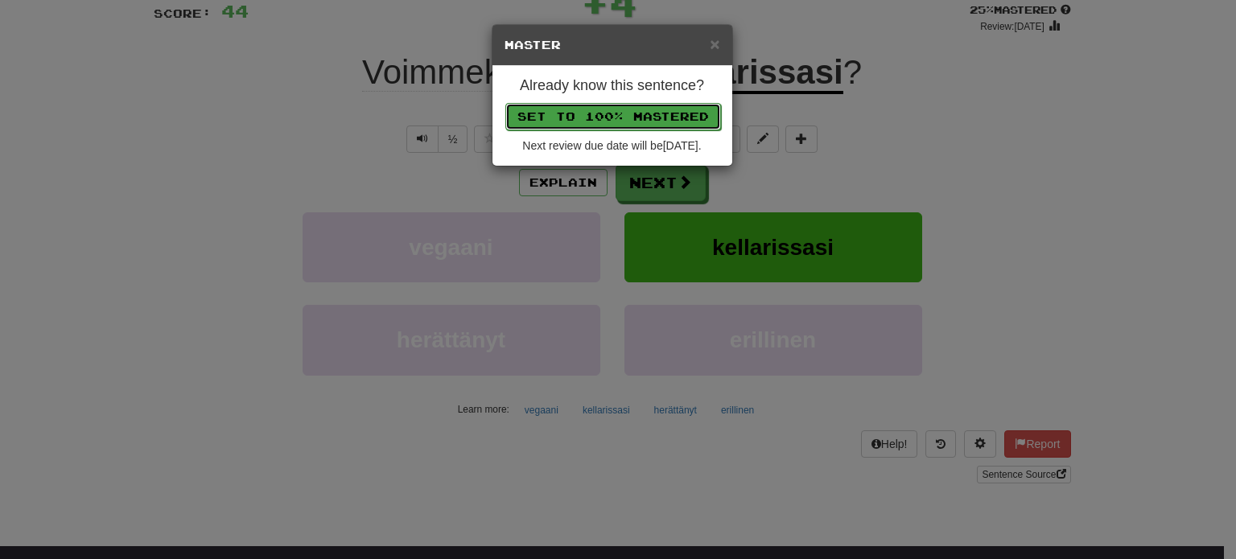
click at [618, 115] on button "Set to 100% Mastered" at bounding box center [613, 116] width 216 height 27
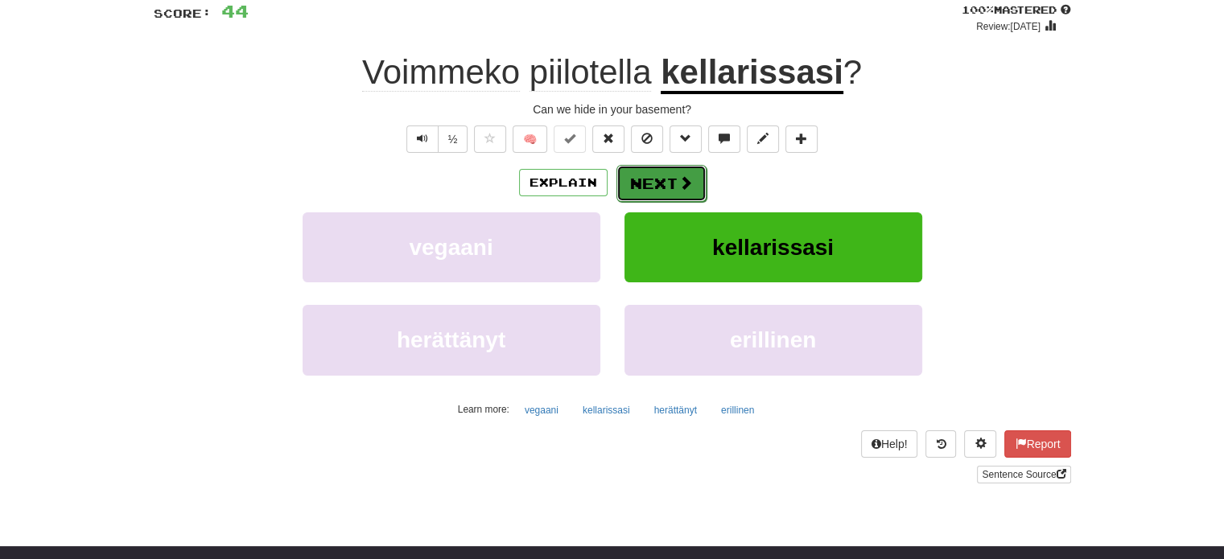
click at [679, 176] on span at bounding box center [685, 182] width 14 height 14
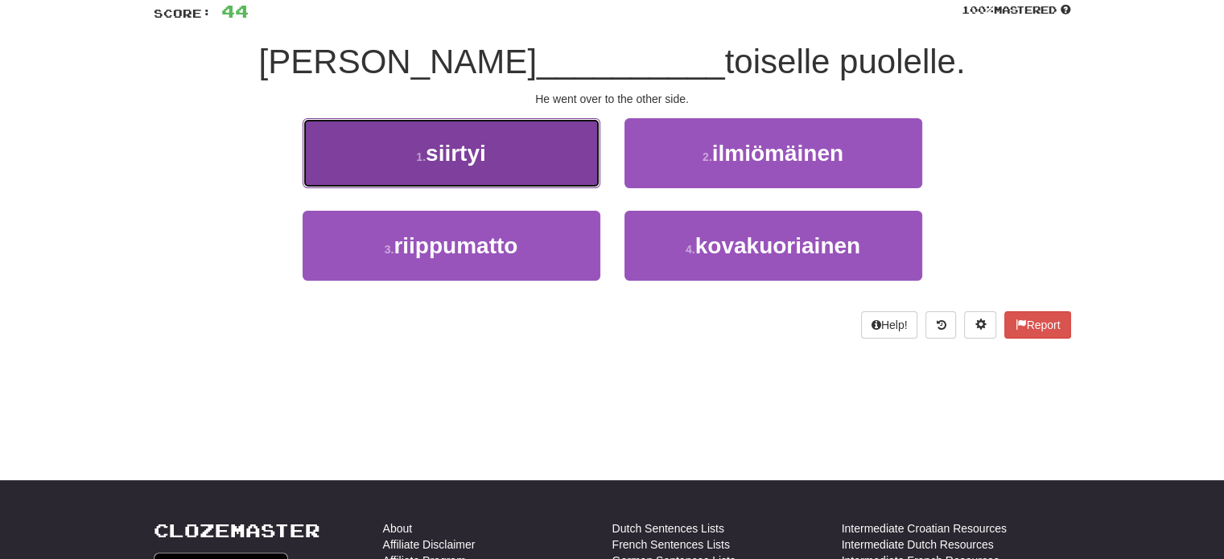
click at [562, 165] on button "1 . siirtyi" at bounding box center [452, 153] width 298 height 70
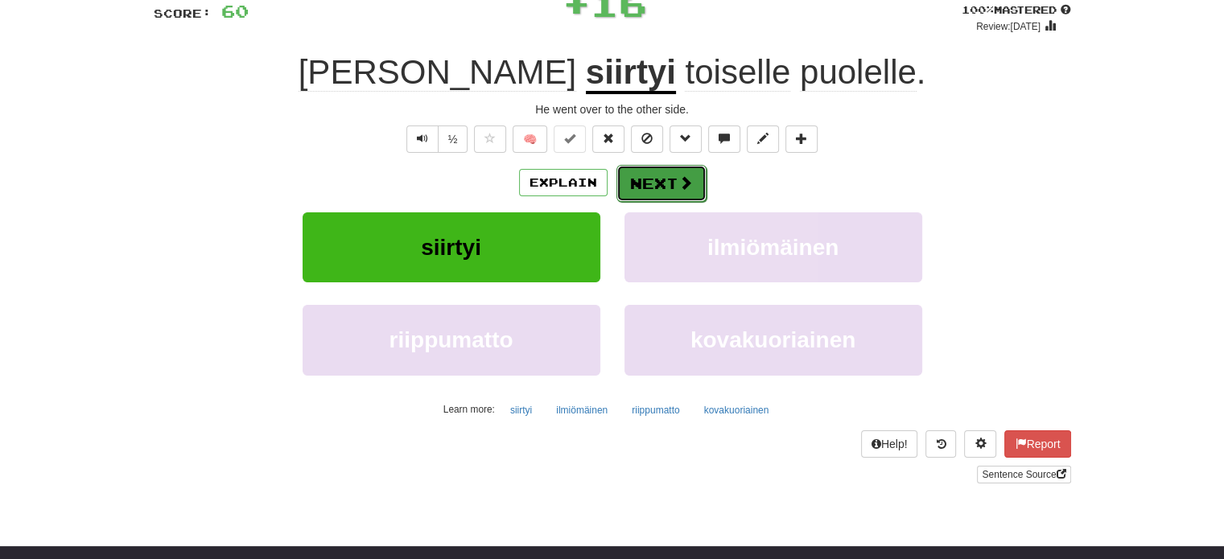
click at [654, 183] on button "Next" at bounding box center [661, 183] width 90 height 37
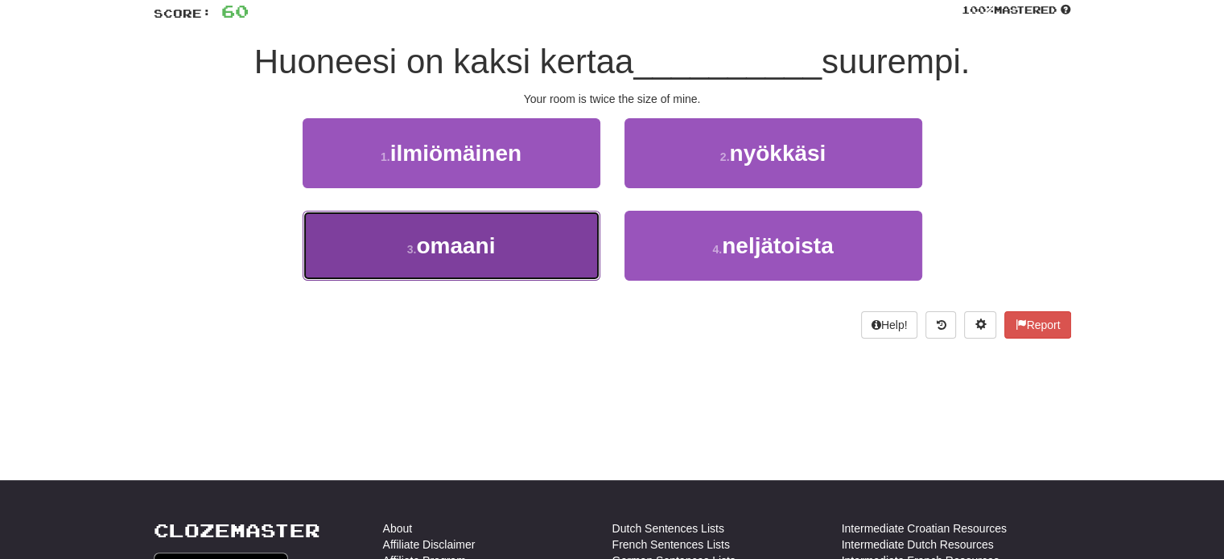
click at [561, 249] on button "3 . omaani" at bounding box center [452, 246] width 298 height 70
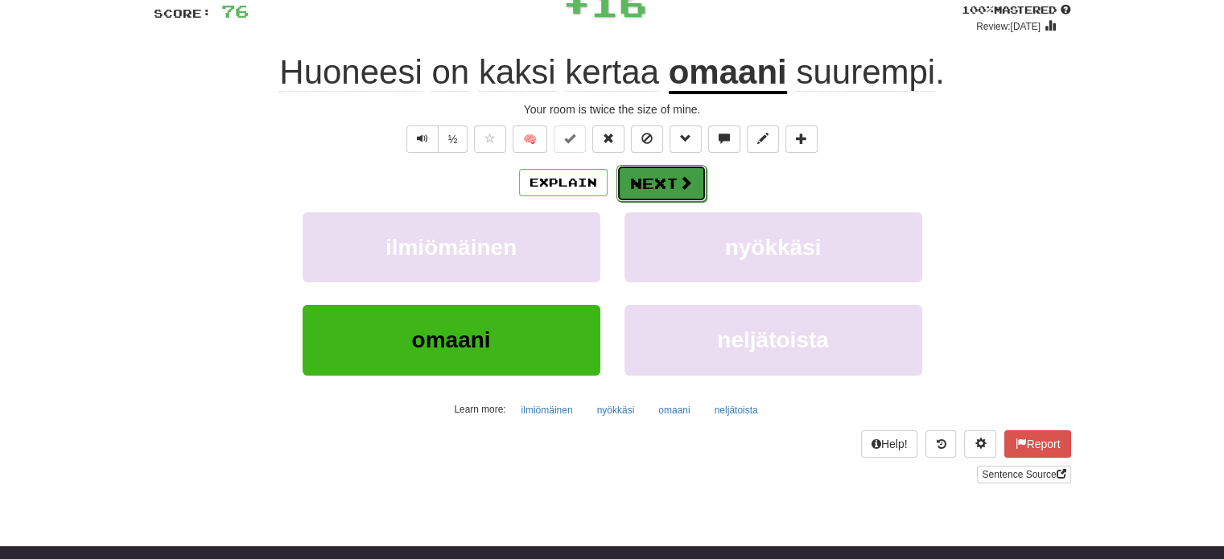
click at [678, 183] on span at bounding box center [685, 182] width 14 height 14
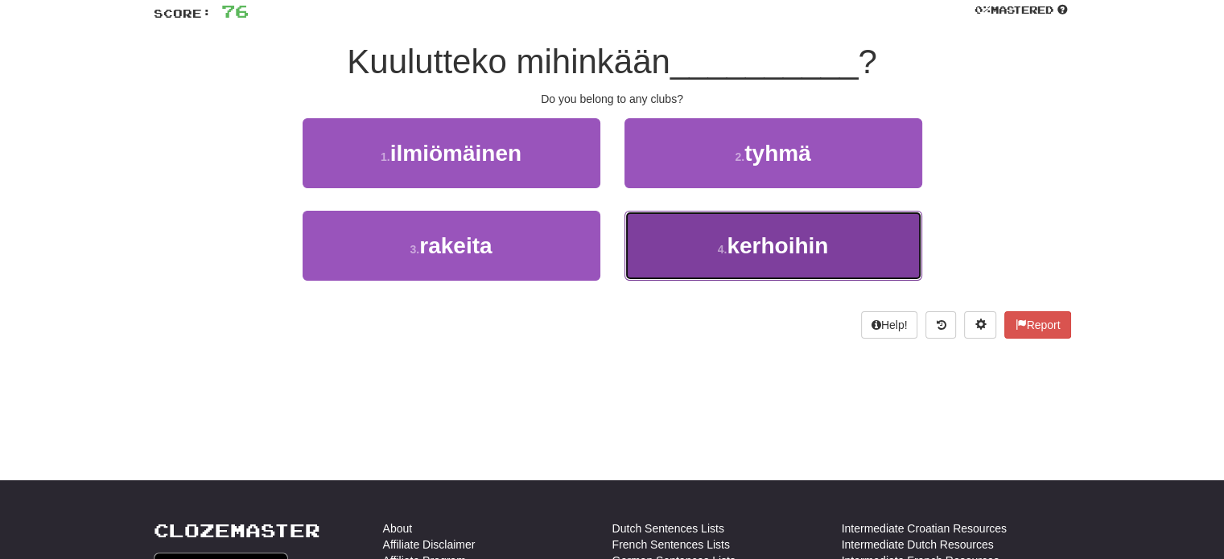
click at [694, 234] on button "4 . kerhoihin" at bounding box center [773, 246] width 298 height 70
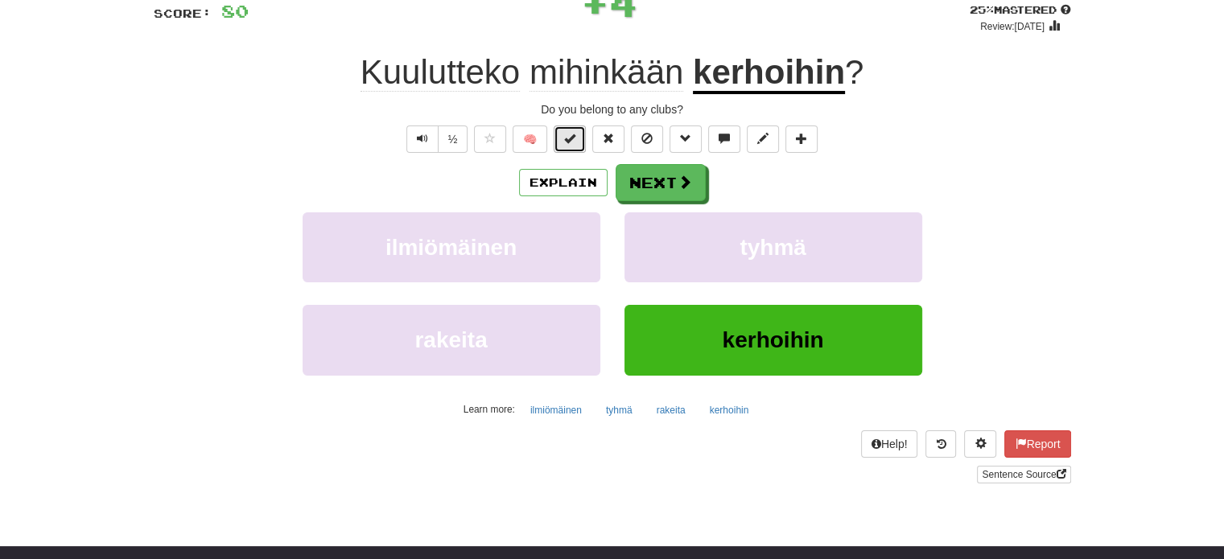
click at [582, 144] on button at bounding box center [570, 139] width 32 height 27
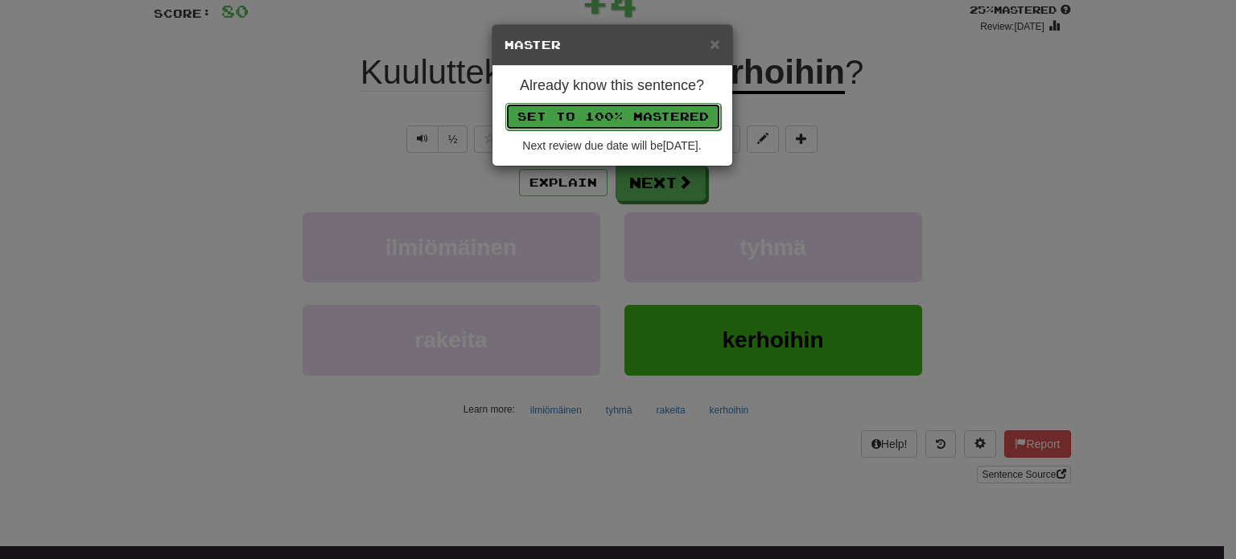
click at [597, 121] on button "Set to 100% Mastered" at bounding box center [613, 116] width 216 height 27
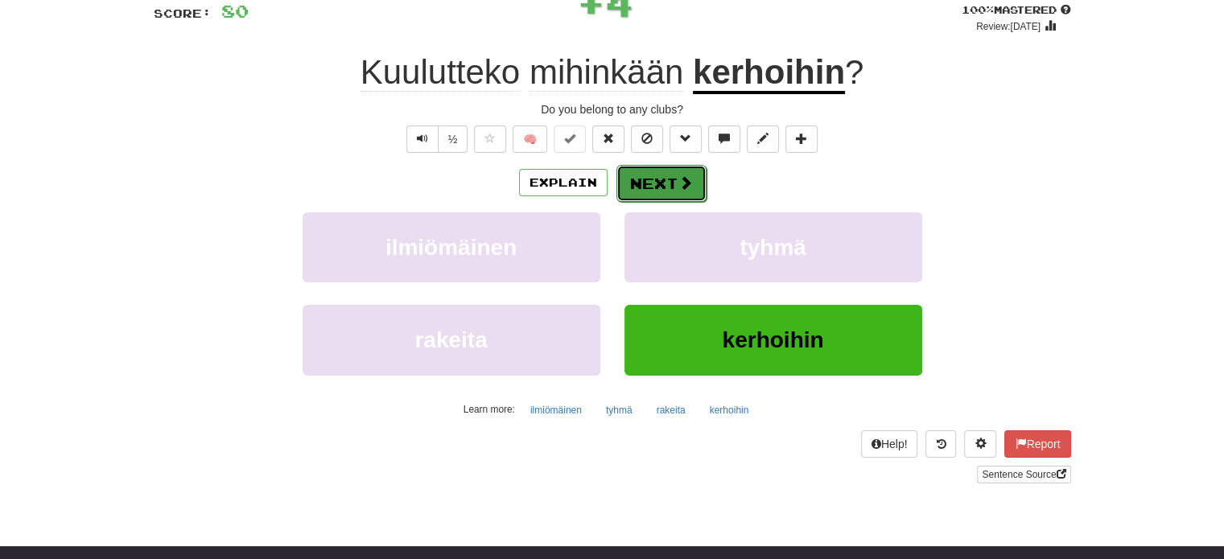
click at [655, 183] on button "Next" at bounding box center [661, 183] width 90 height 37
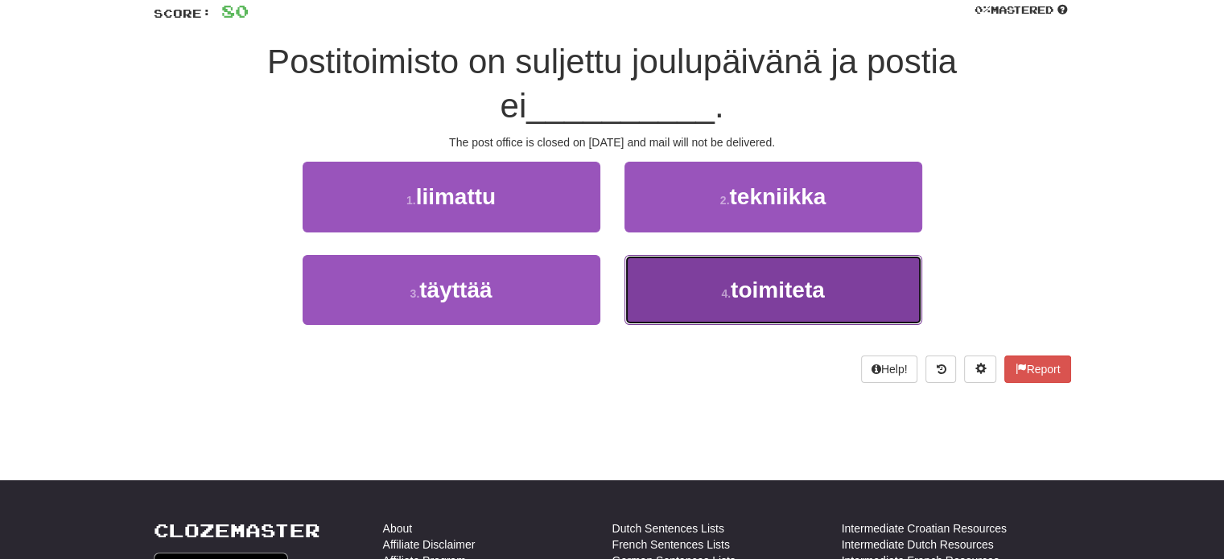
click at [687, 270] on button "4 . toimiteta" at bounding box center [773, 290] width 298 height 70
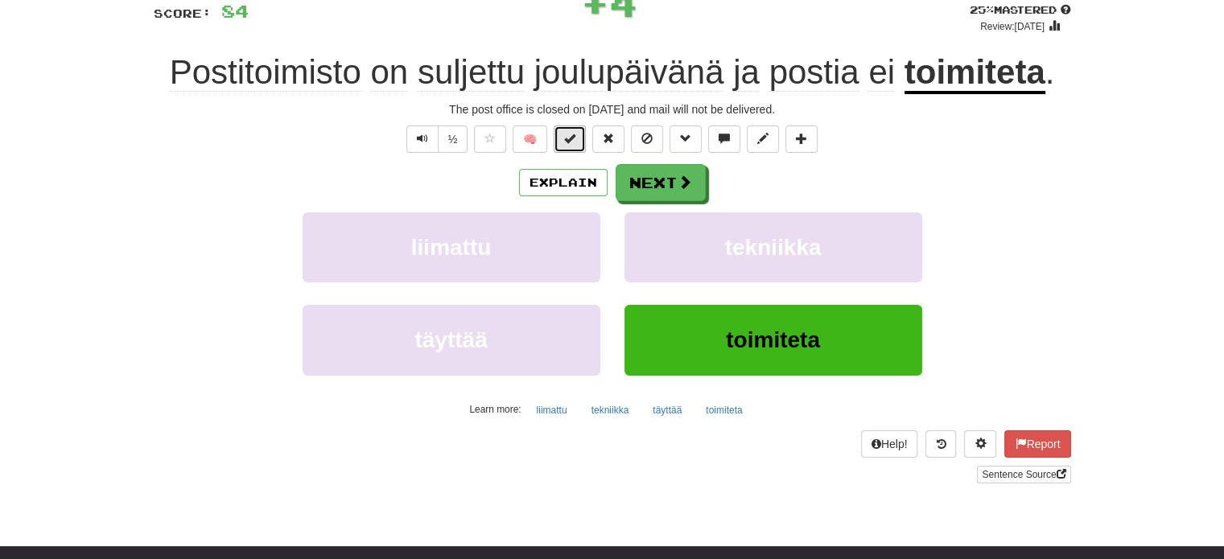
click at [570, 150] on button at bounding box center [570, 139] width 32 height 27
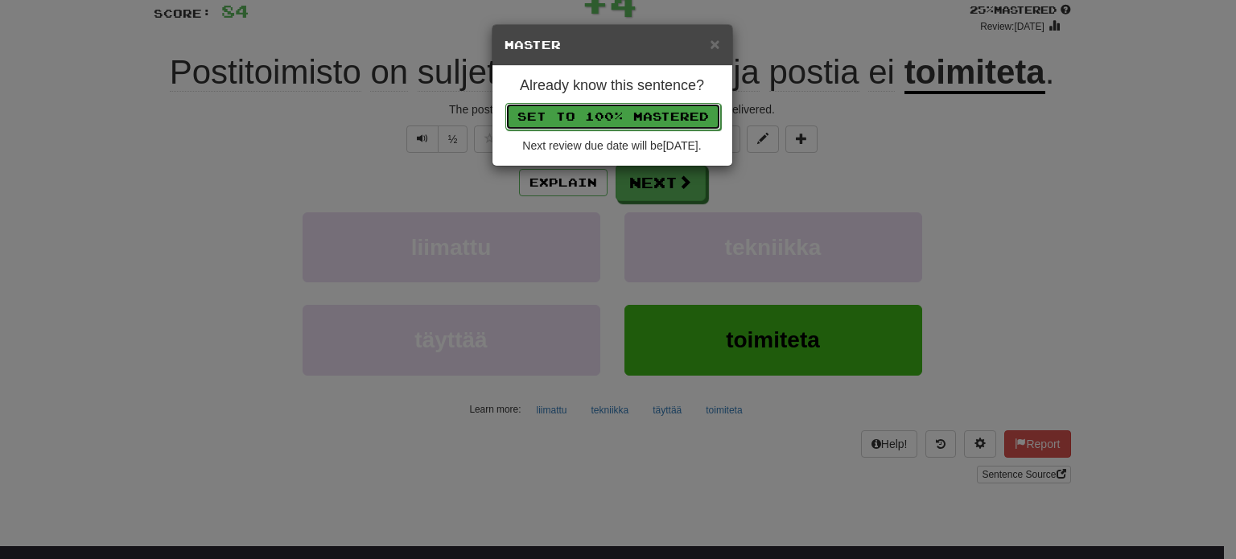
click at [597, 104] on button "Set to 100% Mastered" at bounding box center [613, 116] width 216 height 27
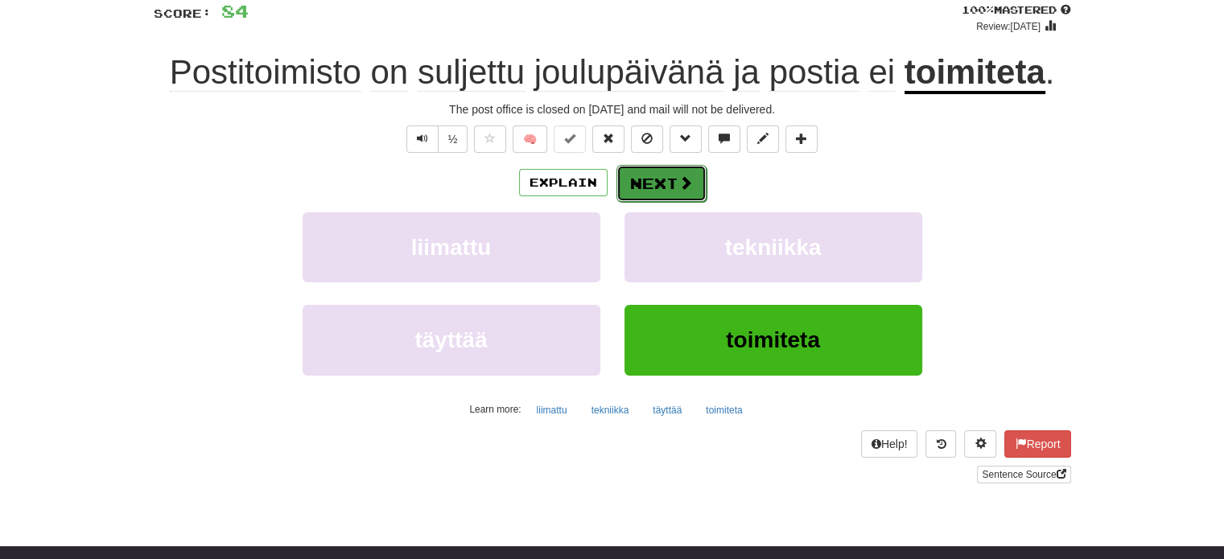
click at [657, 178] on button "Next" at bounding box center [661, 183] width 90 height 37
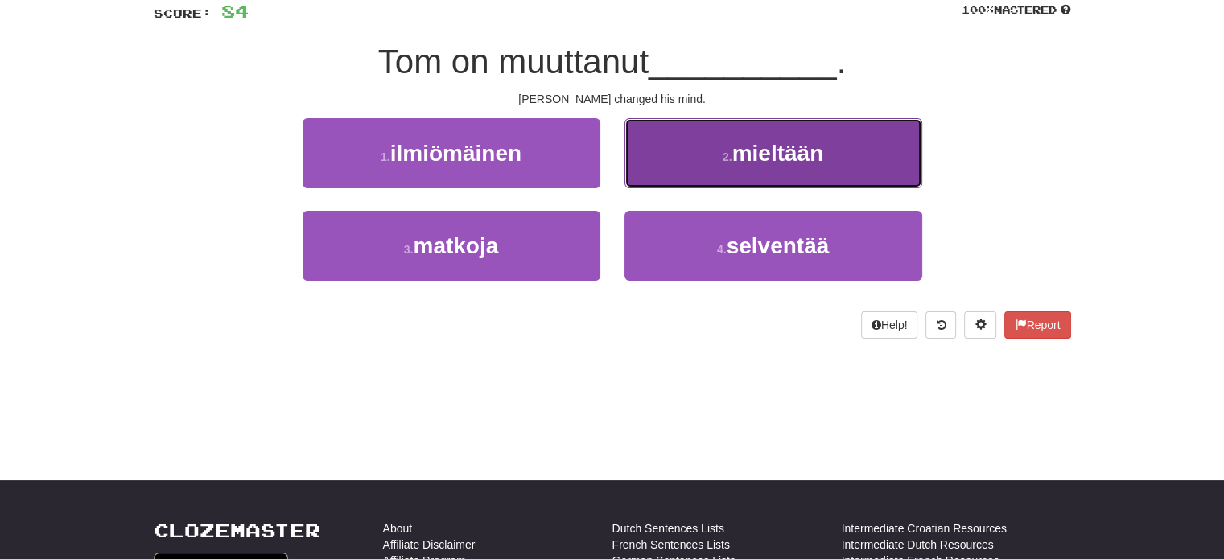
click at [661, 176] on button "2 . mieltään" at bounding box center [773, 153] width 298 height 70
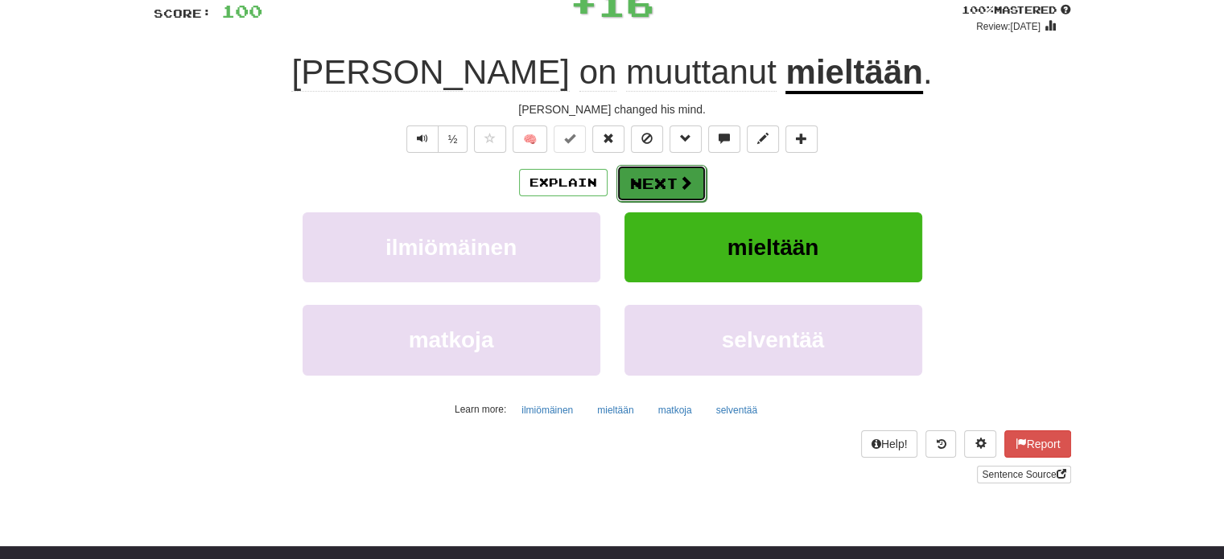
click at [660, 183] on button "Next" at bounding box center [661, 183] width 90 height 37
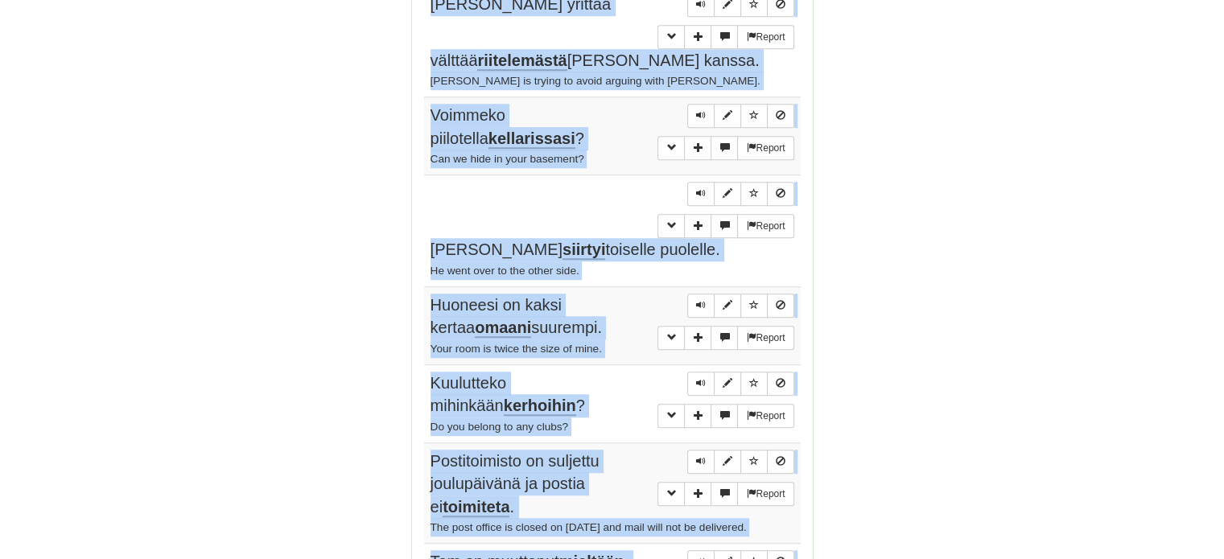
scroll to position [1225, 0]
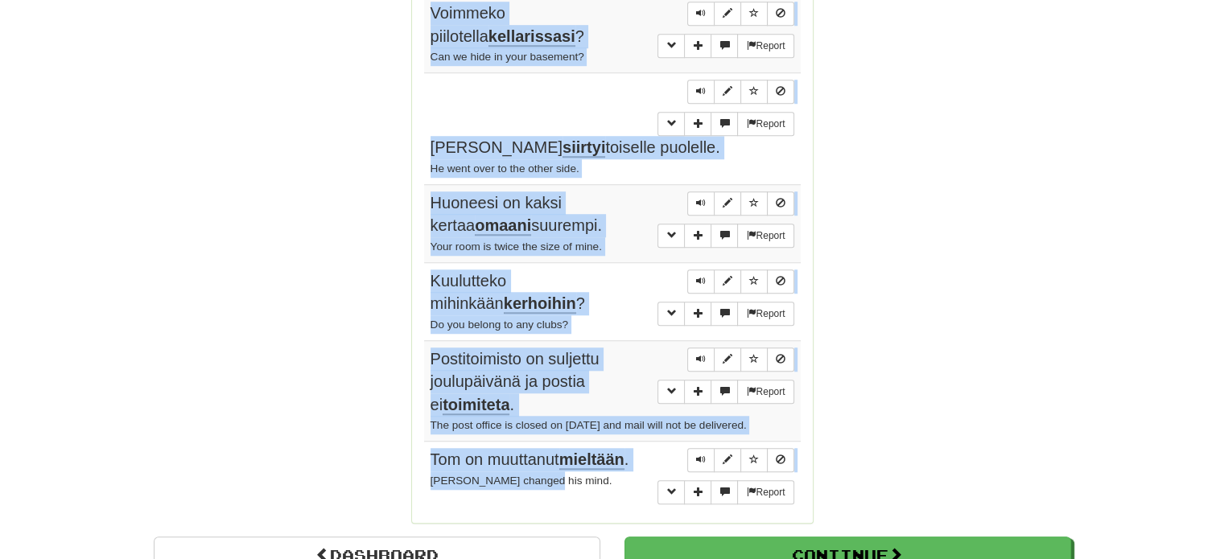
drag, startPoint x: 430, startPoint y: 134, endPoint x: 615, endPoint y: 401, distance: 323.9
click at [615, 401] on tbody "Report Haisee siltä kuin joku olisi polttanut täällä. It smells as though someo…" at bounding box center [612, 76] width 377 height 872
copy tbody "Haisee siltä kuin joku olisi polttanut täällä. It smells as though someone has …"
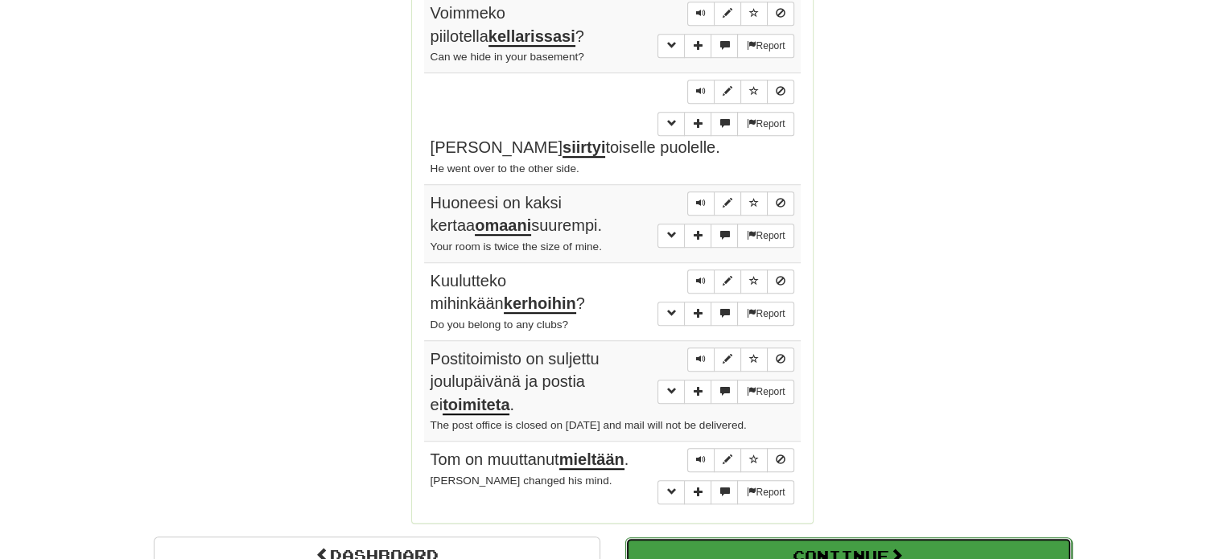
click at [925, 538] on button "Continue" at bounding box center [848, 556] width 447 height 37
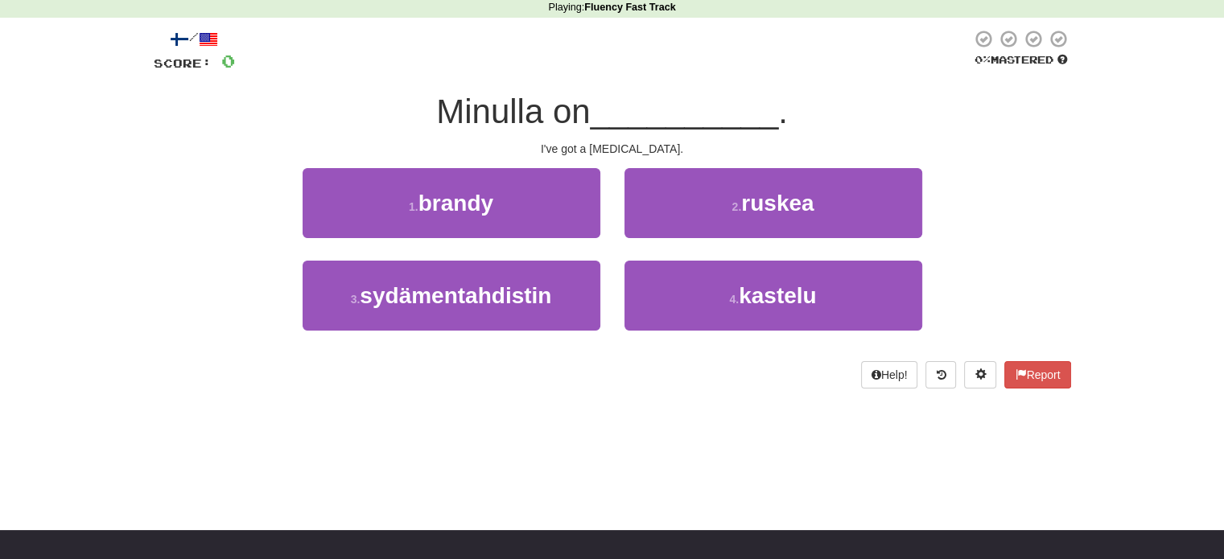
scroll to position [34, 0]
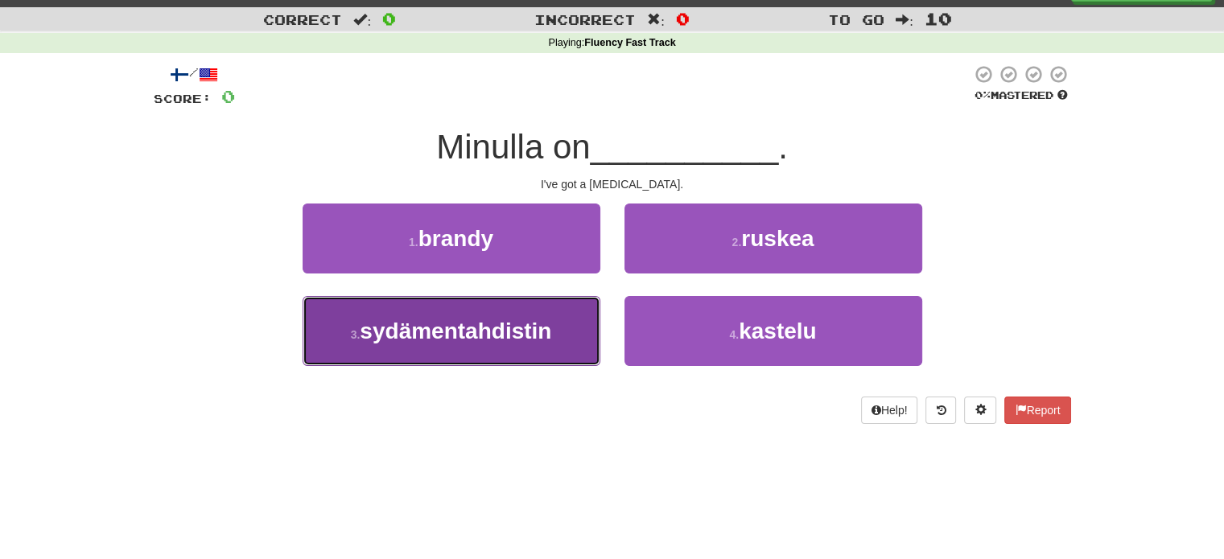
click at [507, 340] on span "sydämentahdistin" at bounding box center [456, 331] width 192 height 25
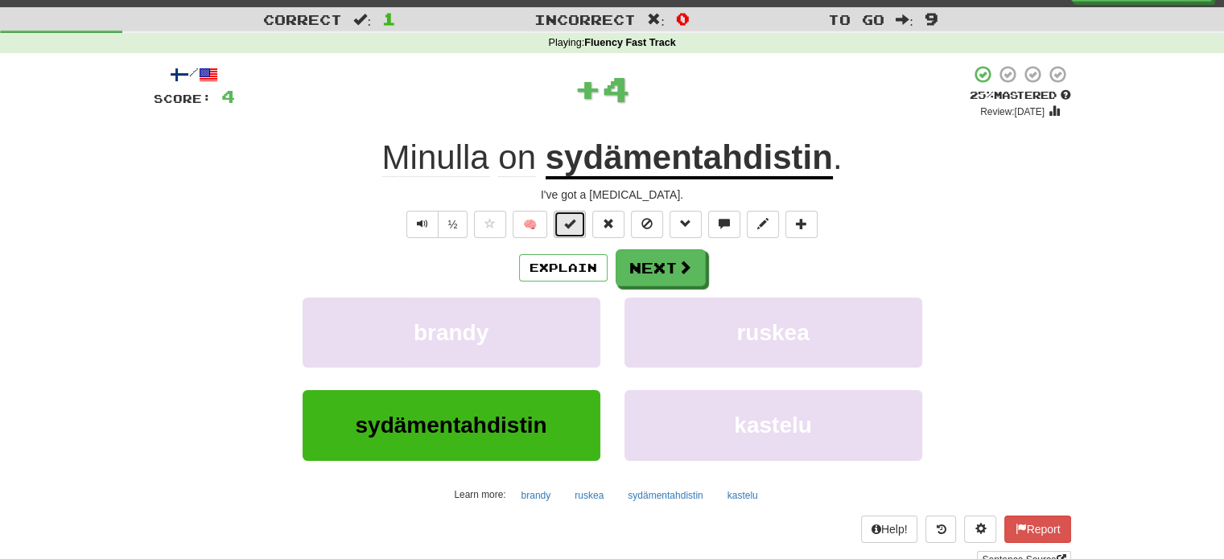
click at [566, 228] on span at bounding box center [569, 223] width 11 height 11
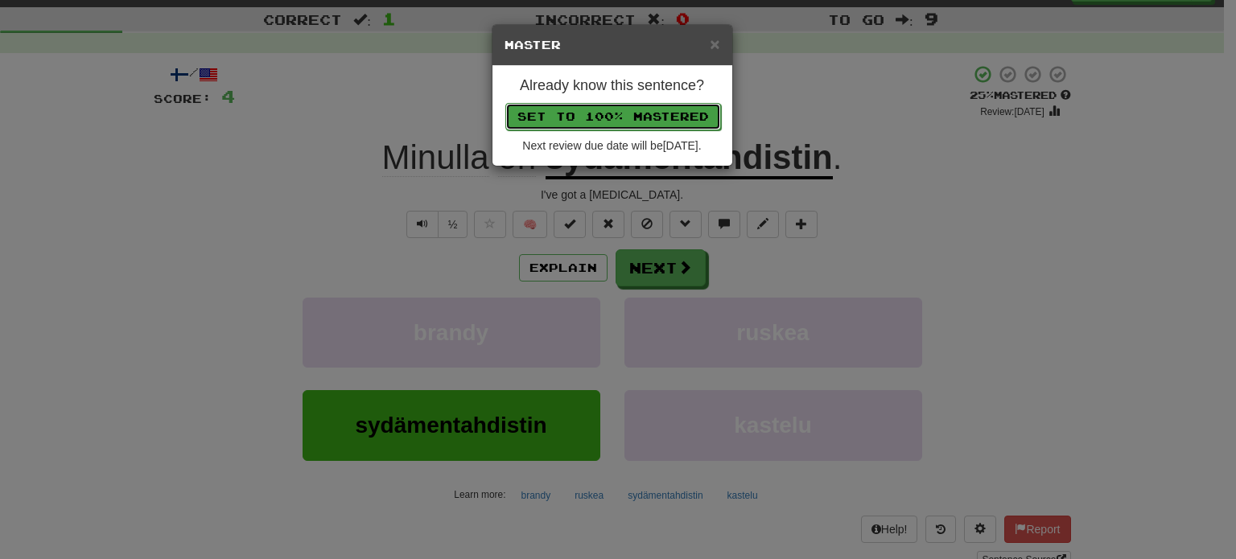
click at [613, 119] on button "Set to 100% Mastered" at bounding box center [613, 116] width 216 height 27
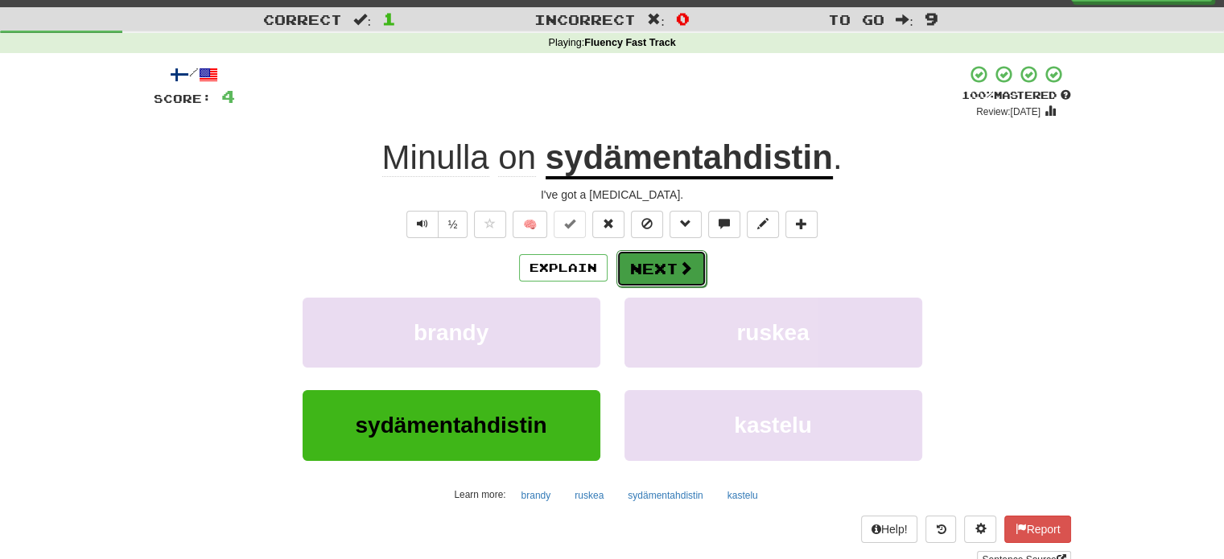
click at [641, 274] on button "Next" at bounding box center [661, 268] width 90 height 37
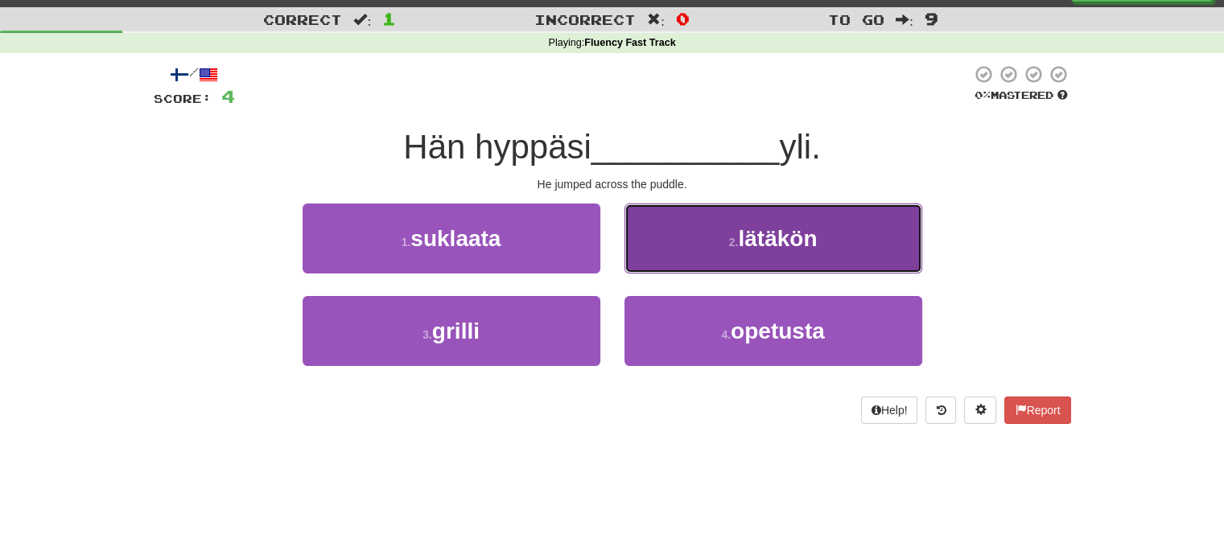
click at [719, 228] on button "2 . lätäkön" at bounding box center [773, 239] width 298 height 70
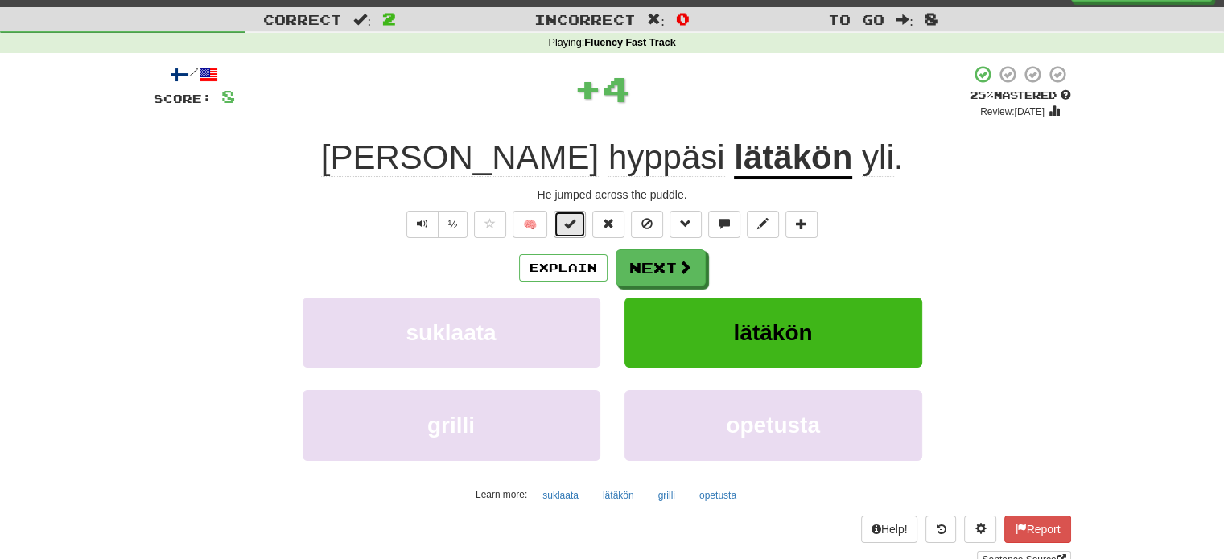
click at [572, 229] on span at bounding box center [569, 223] width 11 height 11
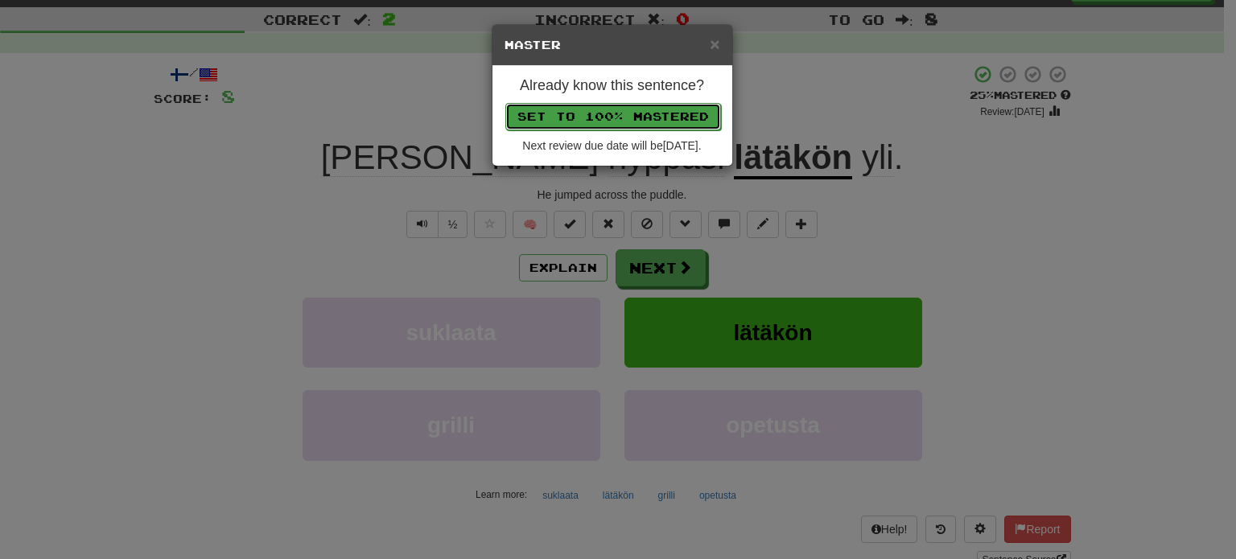
click at [611, 123] on button "Set to 100% Mastered" at bounding box center [613, 116] width 216 height 27
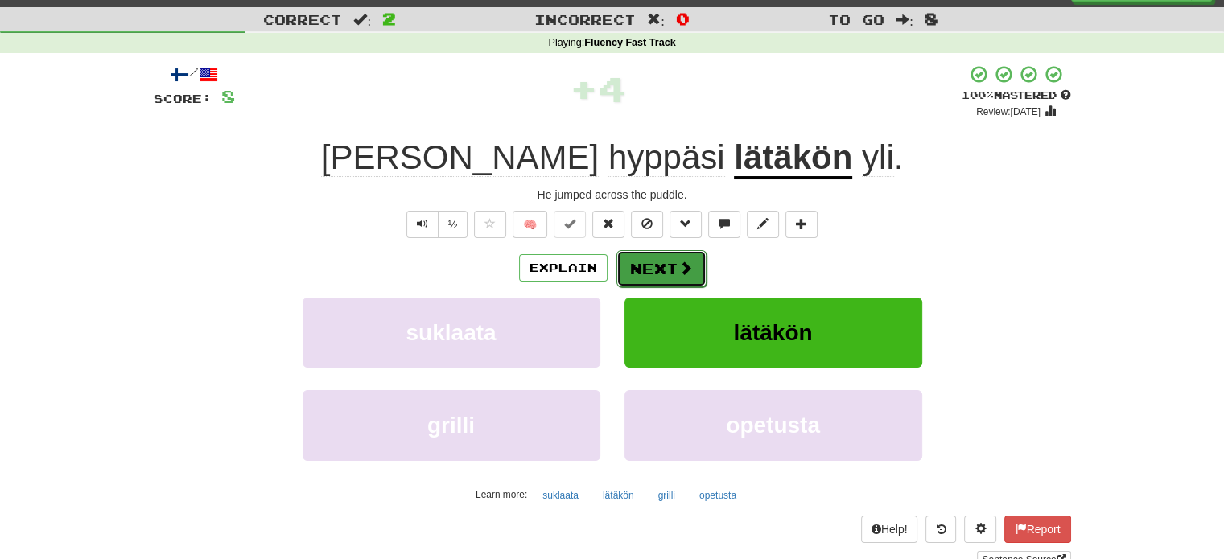
click at [646, 266] on button "Next" at bounding box center [661, 268] width 90 height 37
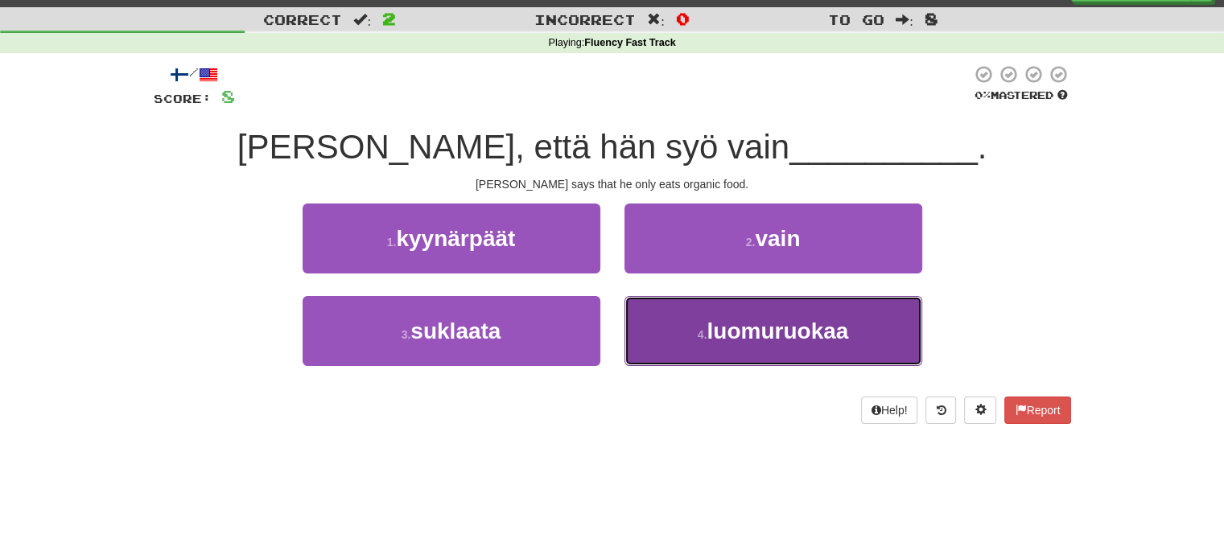
click at [673, 327] on button "4 . luomuruokaa" at bounding box center [773, 331] width 298 height 70
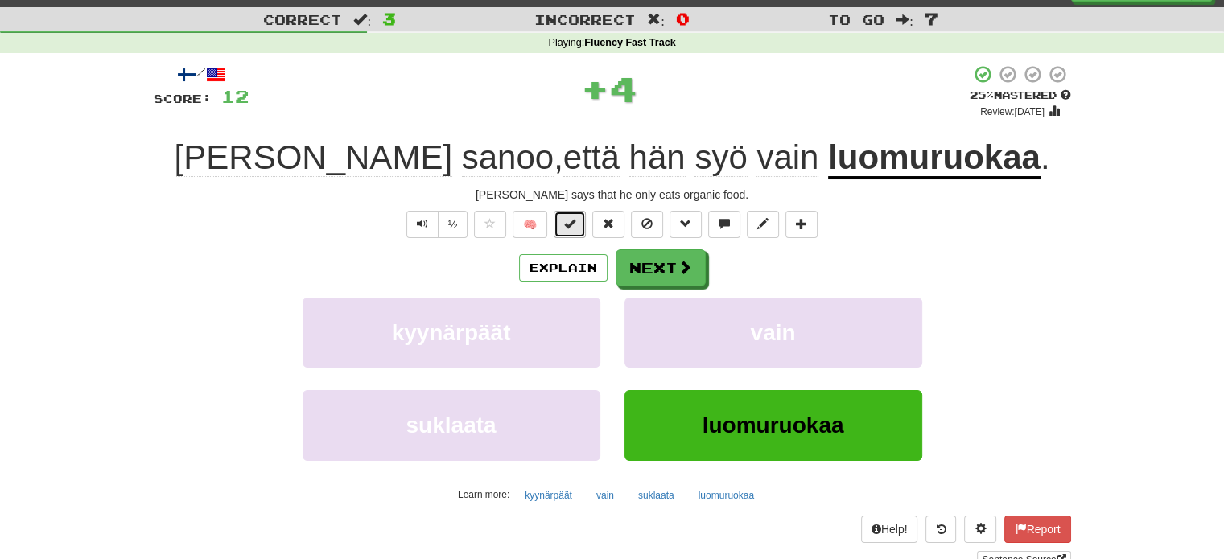
click at [573, 228] on span at bounding box center [569, 223] width 11 height 11
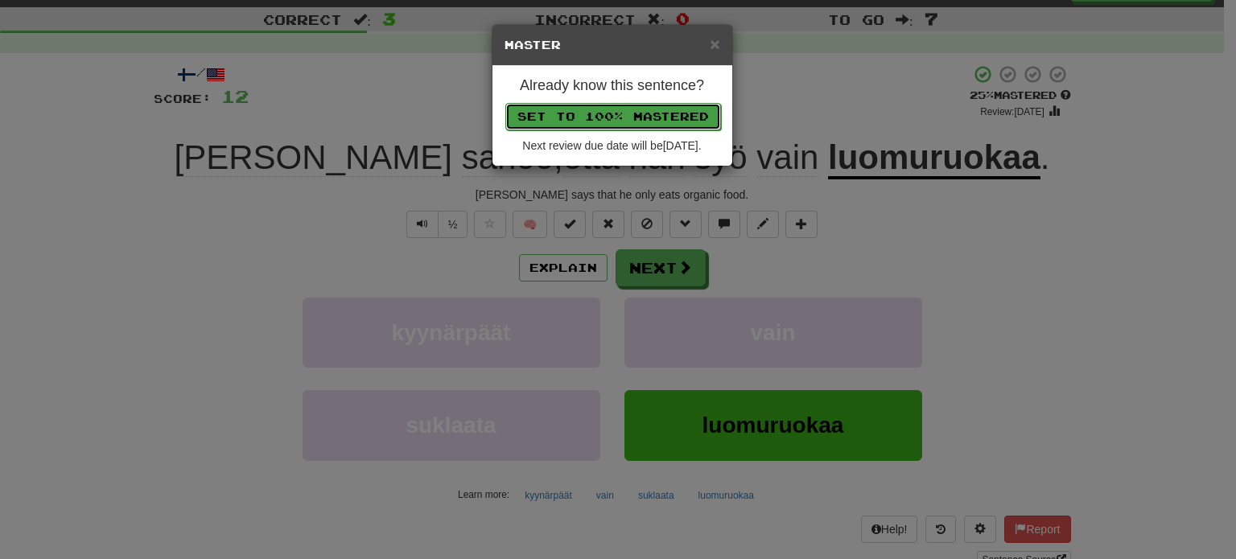
click at [611, 122] on button "Set to 100% Mastered" at bounding box center [613, 116] width 216 height 27
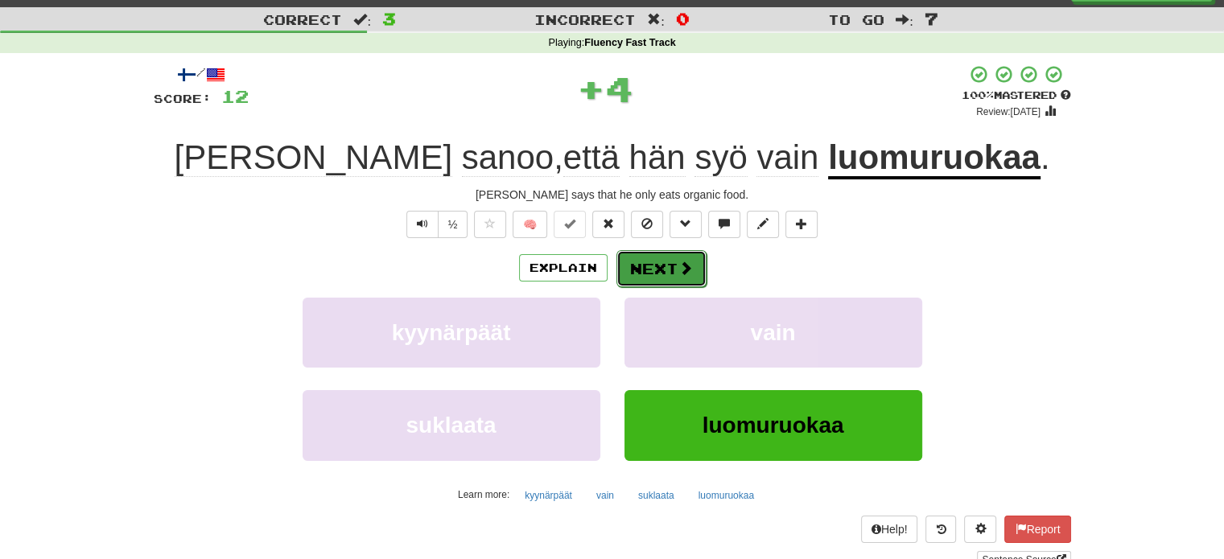
click at [673, 276] on button "Next" at bounding box center [661, 268] width 90 height 37
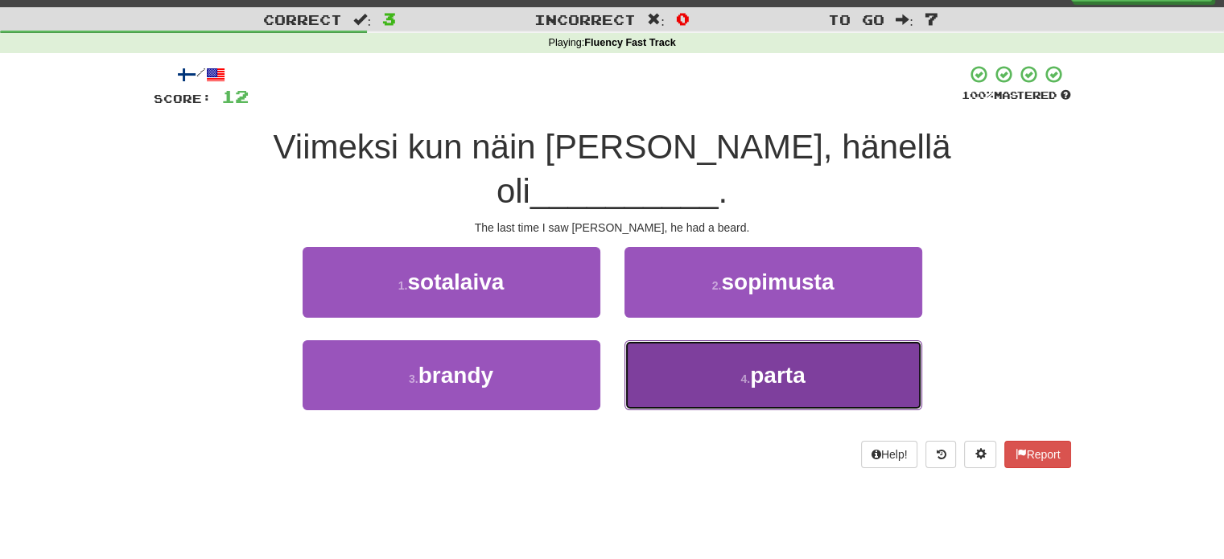
click at [721, 340] on button "4 . parta" at bounding box center [773, 375] width 298 height 70
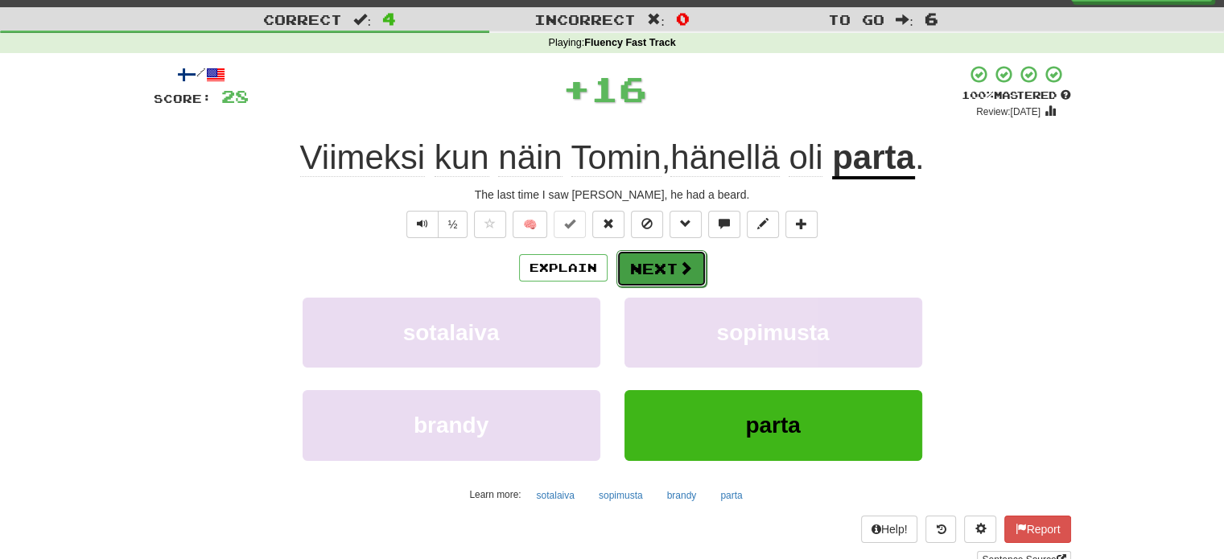
click at [644, 257] on button "Next" at bounding box center [661, 268] width 90 height 37
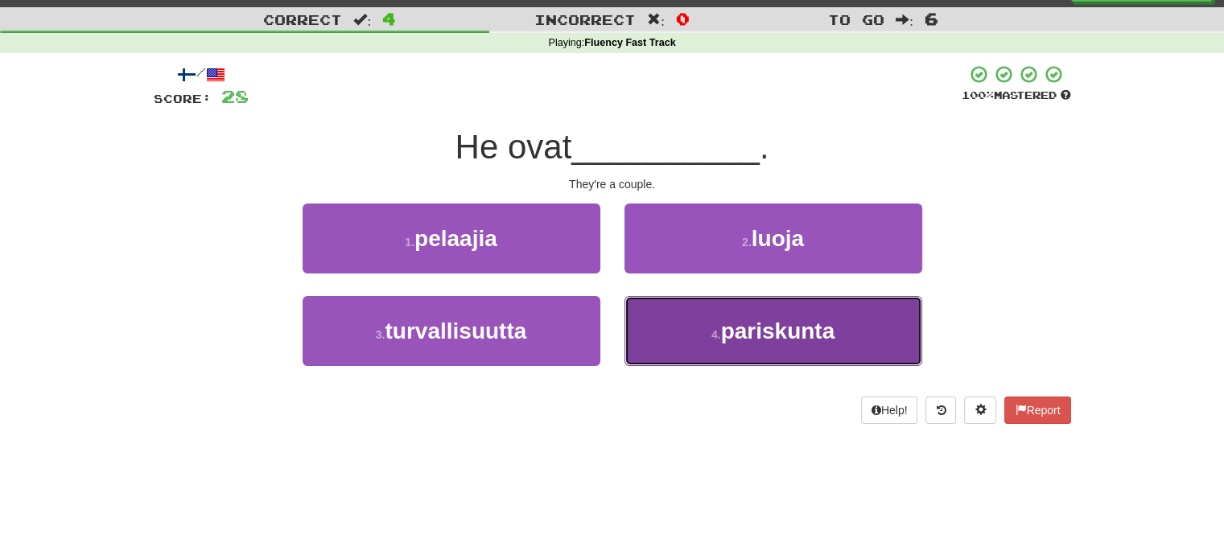
click at [689, 348] on button "4 . pariskunta" at bounding box center [773, 331] width 298 height 70
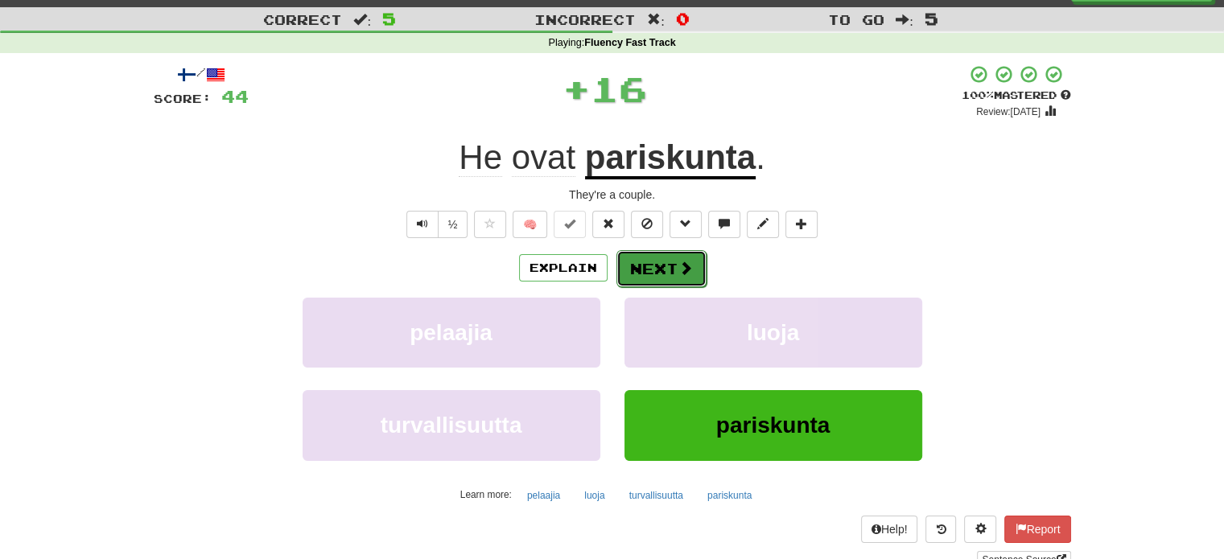
click at [639, 270] on button "Next" at bounding box center [661, 268] width 90 height 37
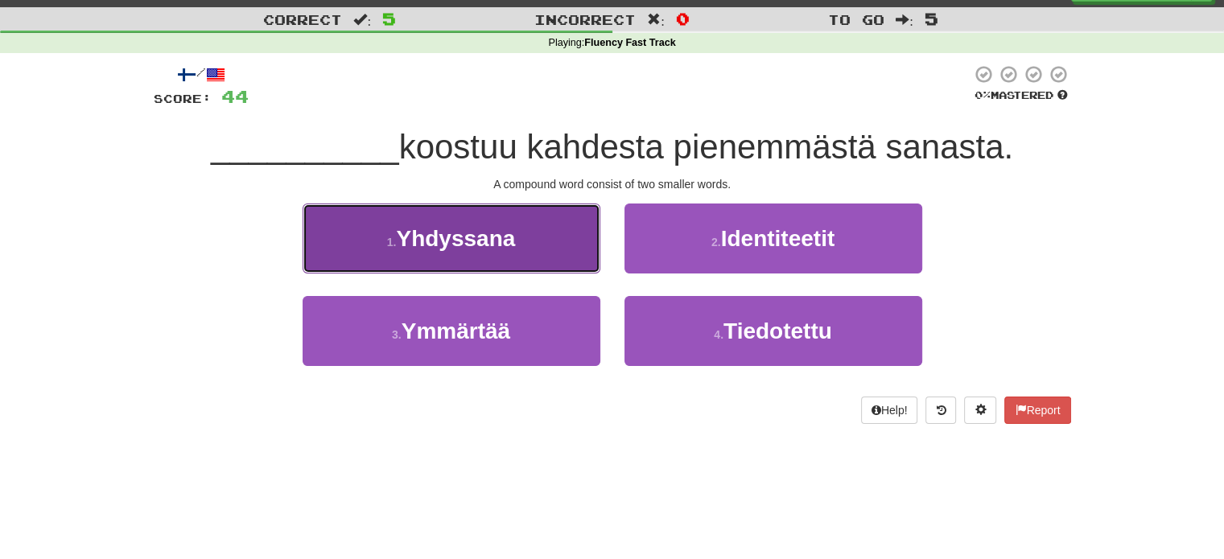
click at [527, 262] on button "1 . Yhdyssana" at bounding box center [452, 239] width 298 height 70
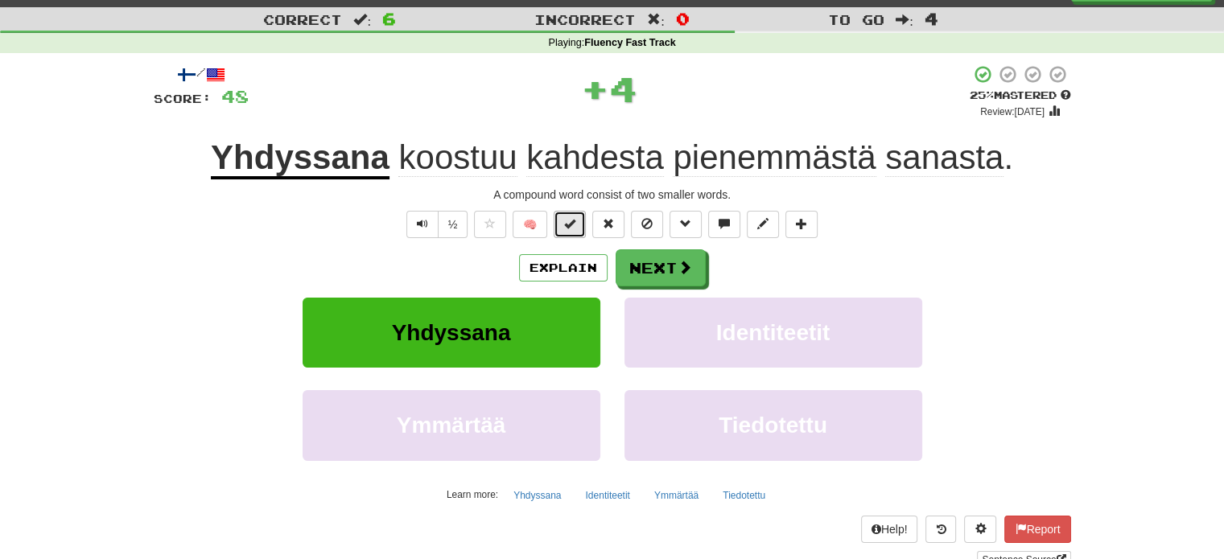
click at [563, 218] on button at bounding box center [570, 224] width 32 height 27
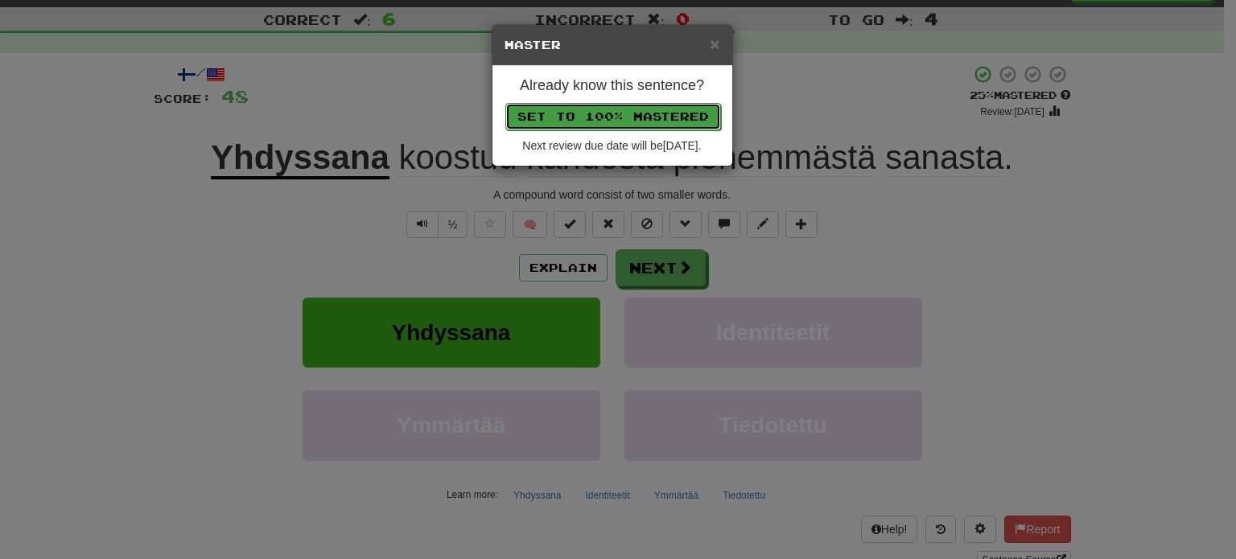
click at [616, 105] on button "Set to 100% Mastered" at bounding box center [613, 116] width 216 height 27
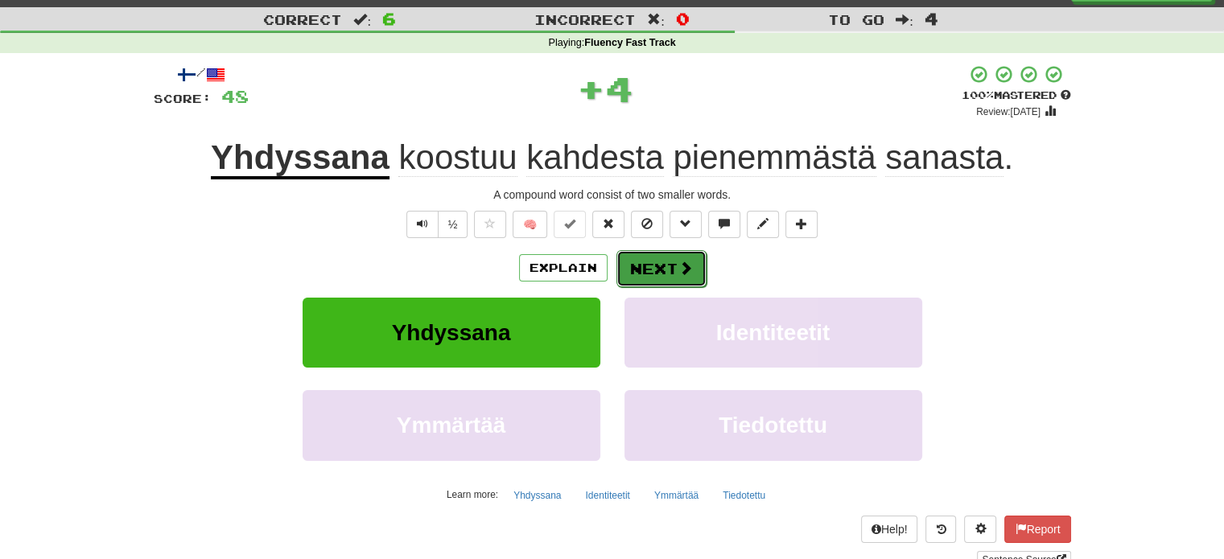
click at [673, 265] on button "Next" at bounding box center [661, 268] width 90 height 37
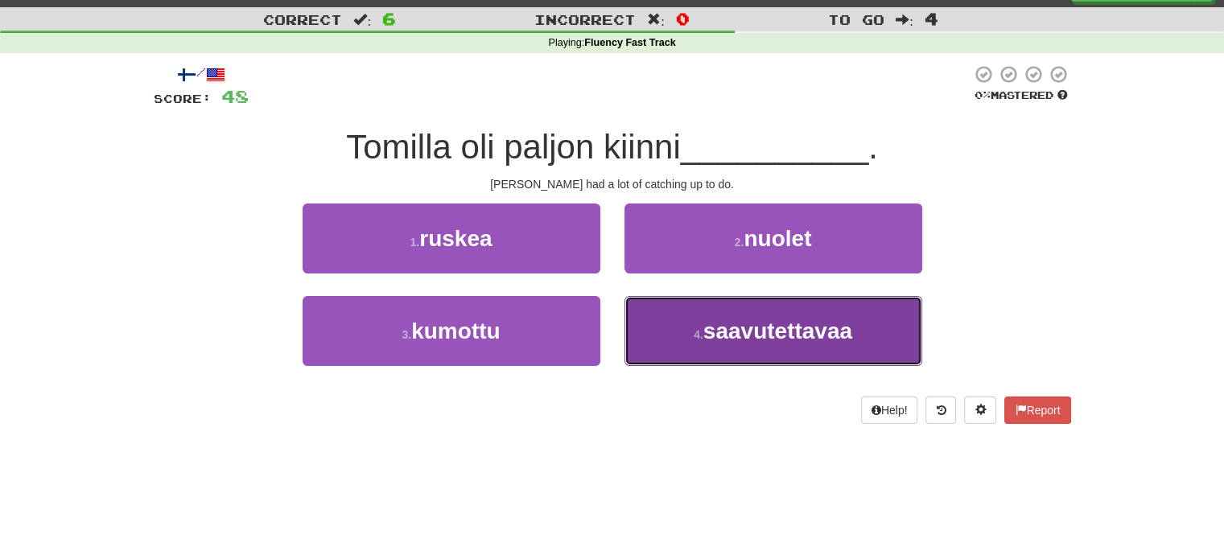
click at [694, 318] on button "4 . saavutettavaa" at bounding box center [773, 331] width 298 height 70
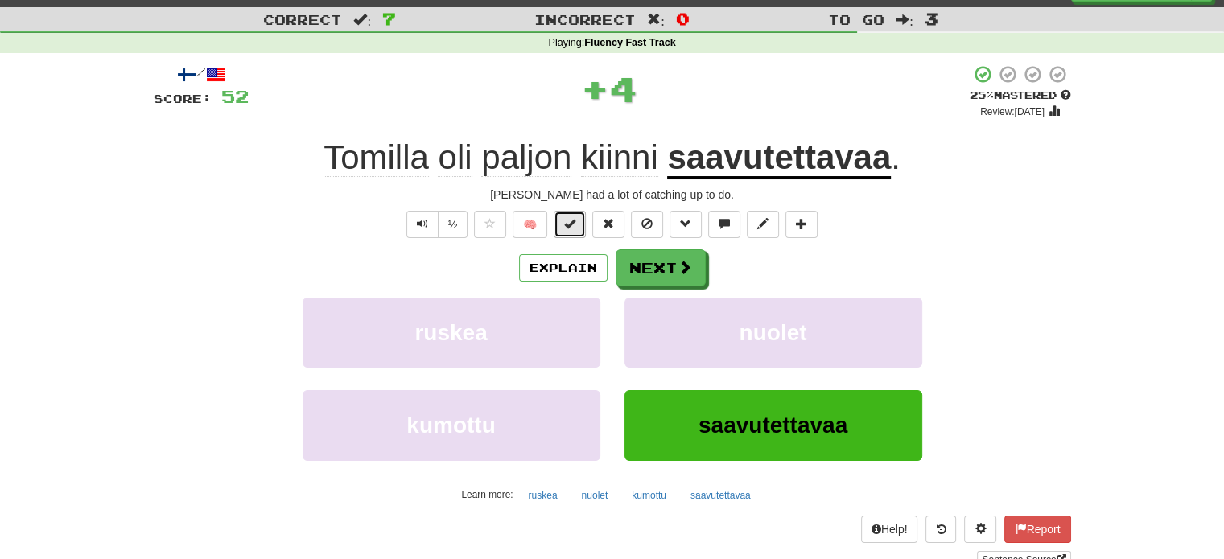
click at [566, 214] on button at bounding box center [570, 224] width 32 height 27
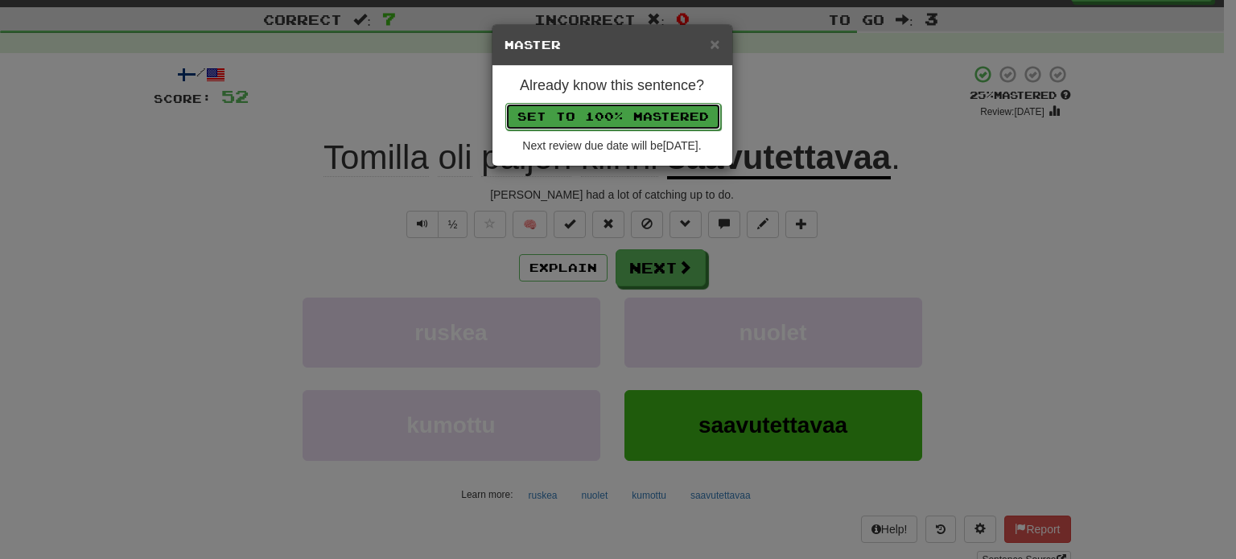
click at [613, 106] on button "Set to 100% Mastered" at bounding box center [613, 116] width 216 height 27
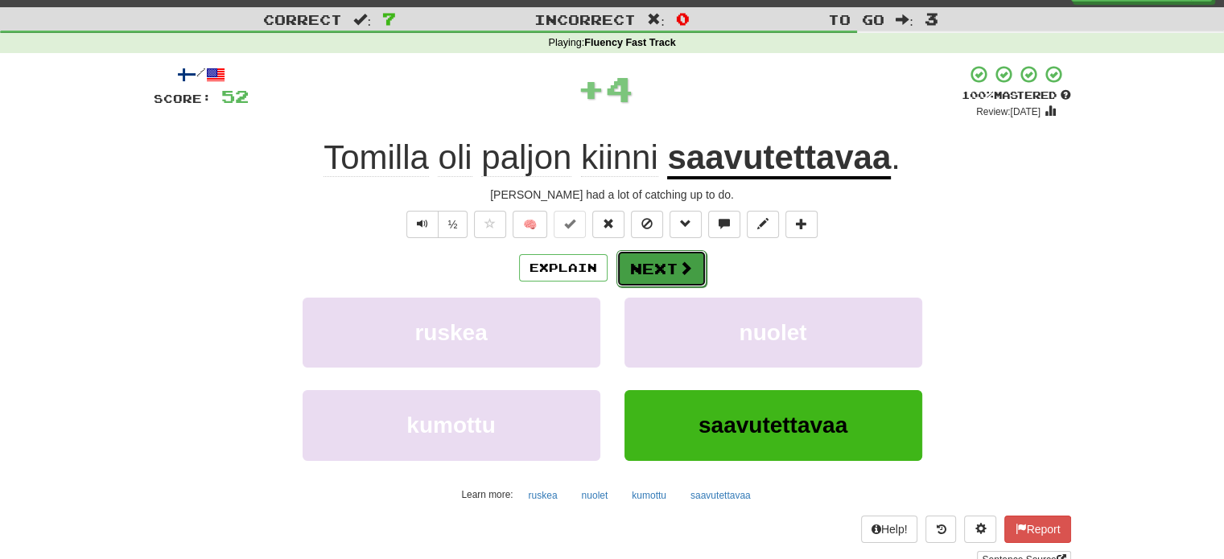
click at [673, 261] on button "Next" at bounding box center [661, 268] width 90 height 37
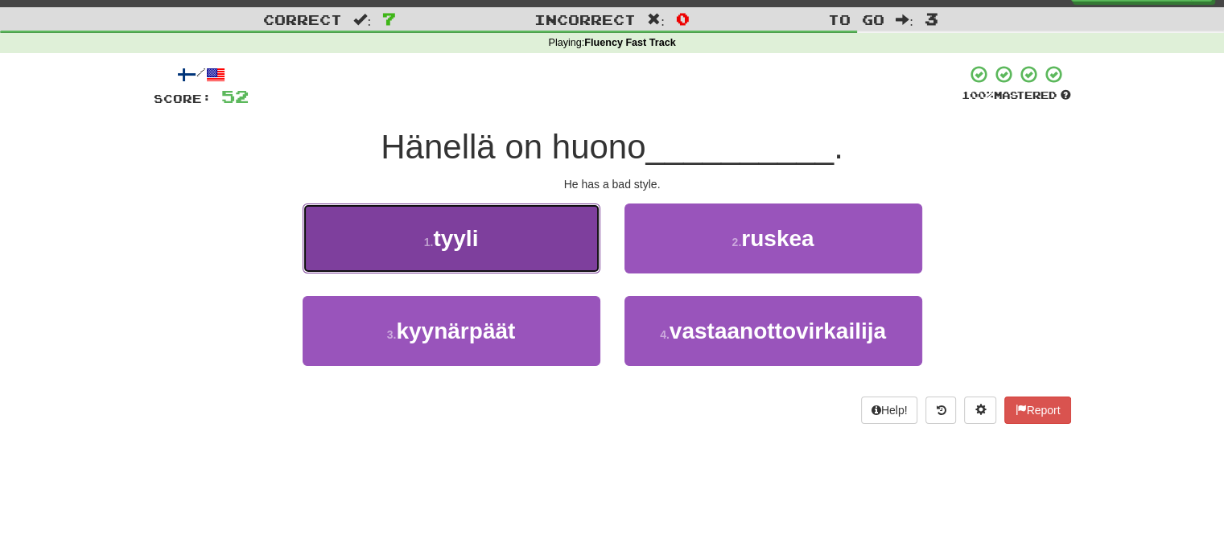
click at [566, 246] on button "1 . tyyli" at bounding box center [452, 239] width 298 height 70
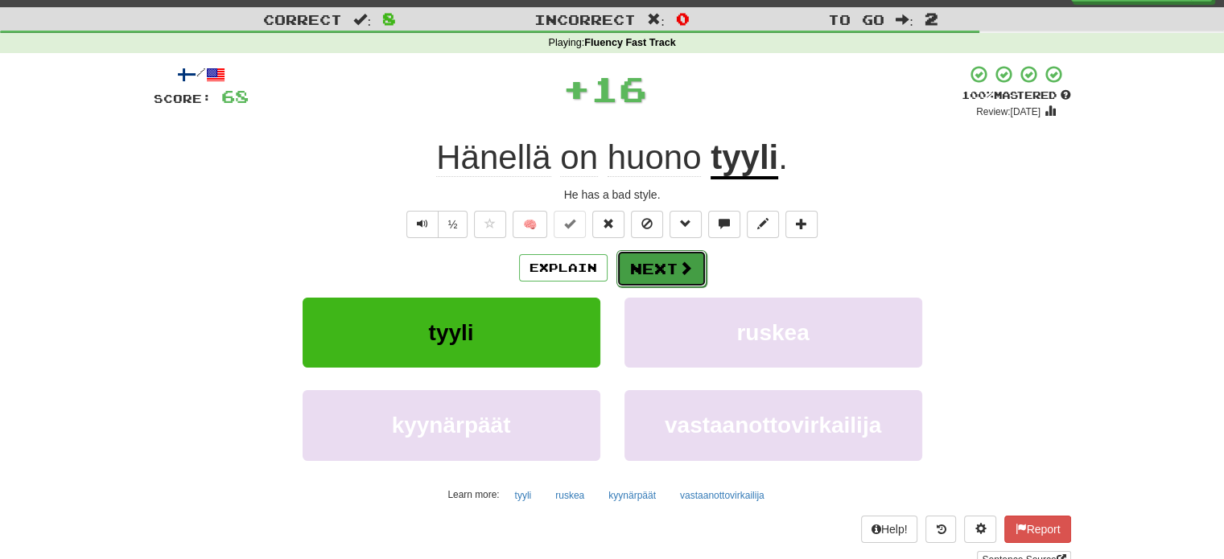
click at [682, 274] on span at bounding box center [685, 268] width 14 height 14
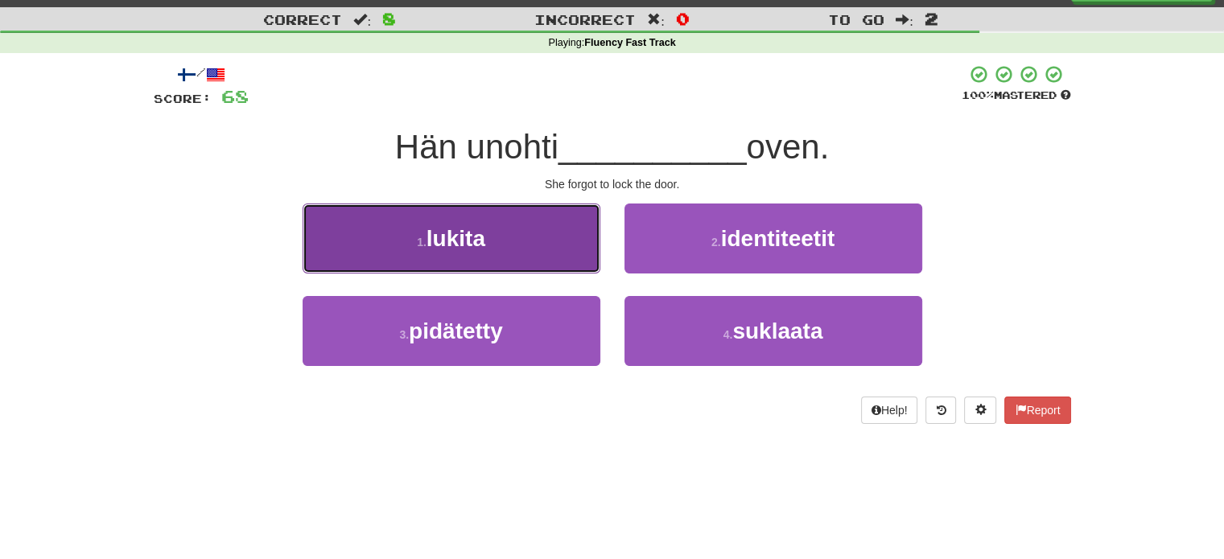
click at [573, 263] on button "1 . lukita" at bounding box center [452, 239] width 298 height 70
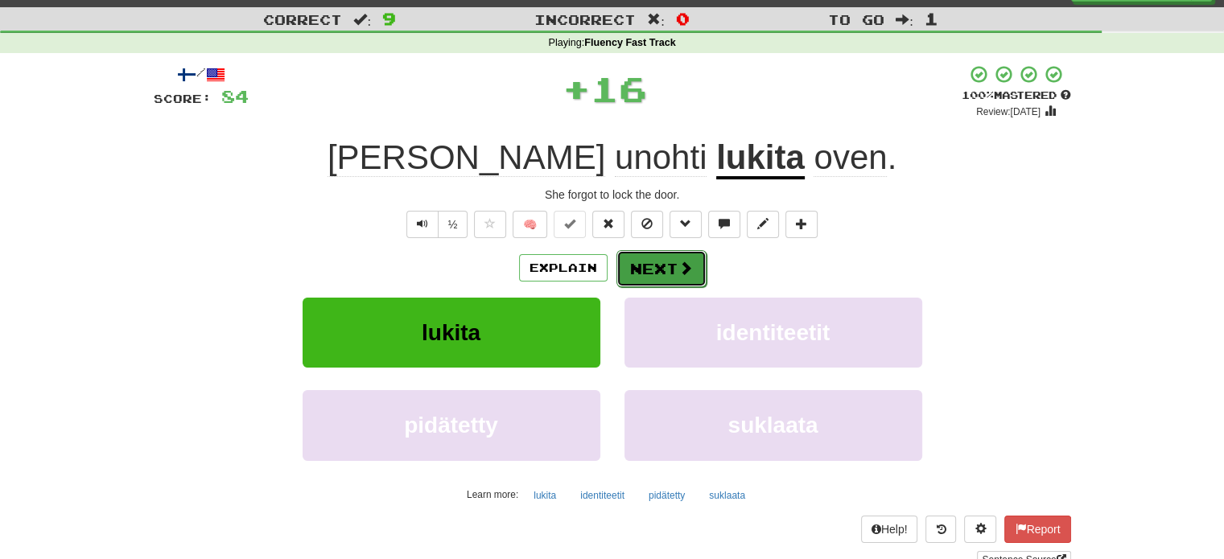
click at [639, 268] on button "Next" at bounding box center [661, 268] width 90 height 37
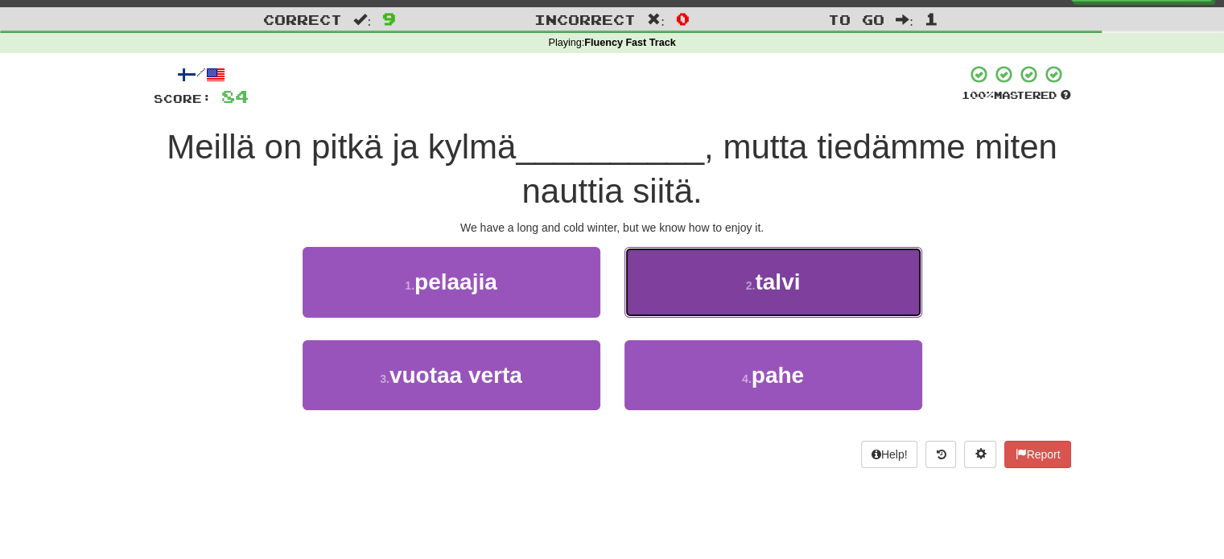
click at [725, 299] on button "2 . talvi" at bounding box center [773, 282] width 298 height 70
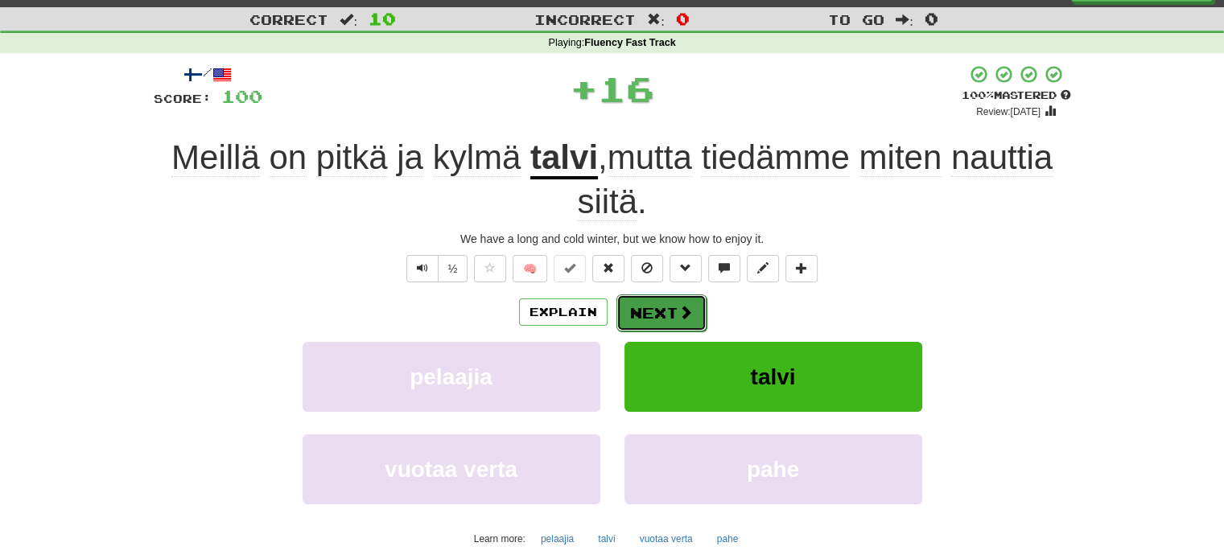
click at [671, 315] on button "Next" at bounding box center [661, 313] width 90 height 37
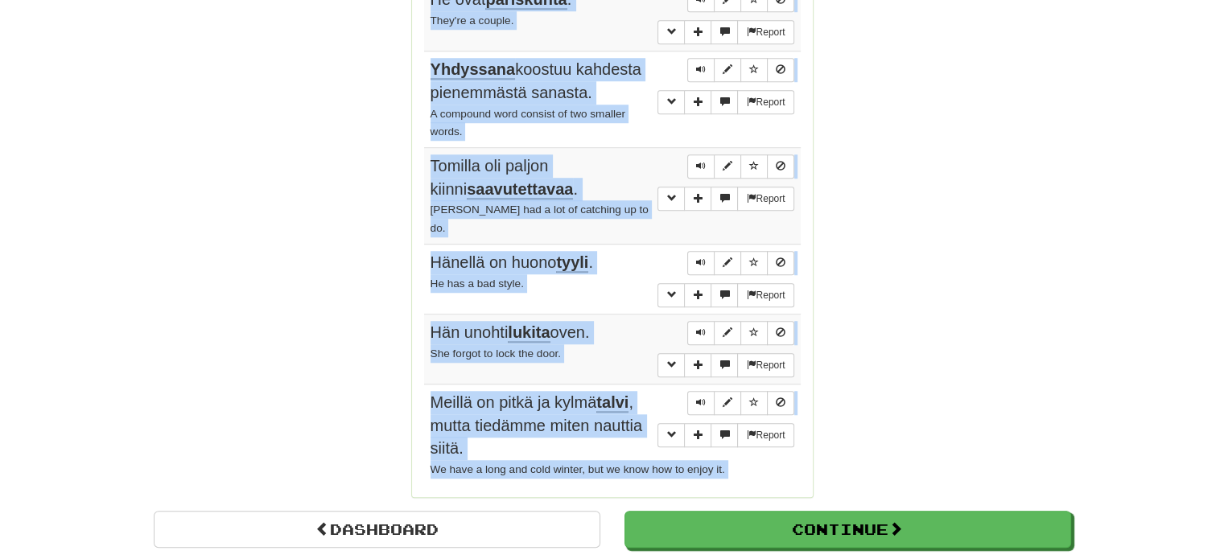
scroll to position [1371, 0]
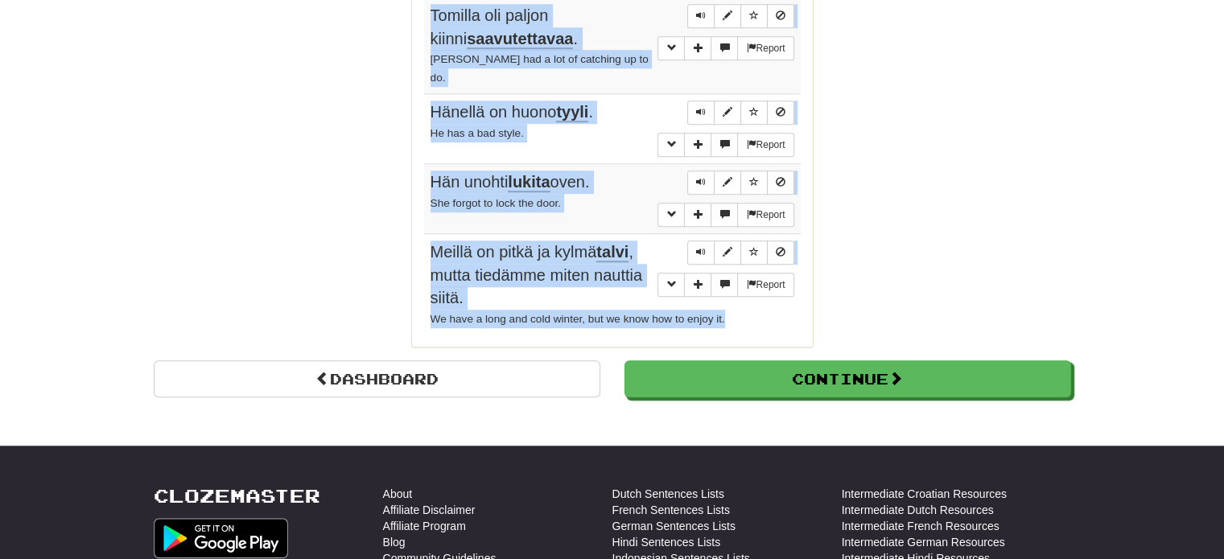
drag, startPoint x: 428, startPoint y: 204, endPoint x: 746, endPoint y: 260, distance: 322.8
copy tbody "Minulla on sydämentahdistin . I've got a pacemaker. Report Hän hyppäsi lätäkön …"
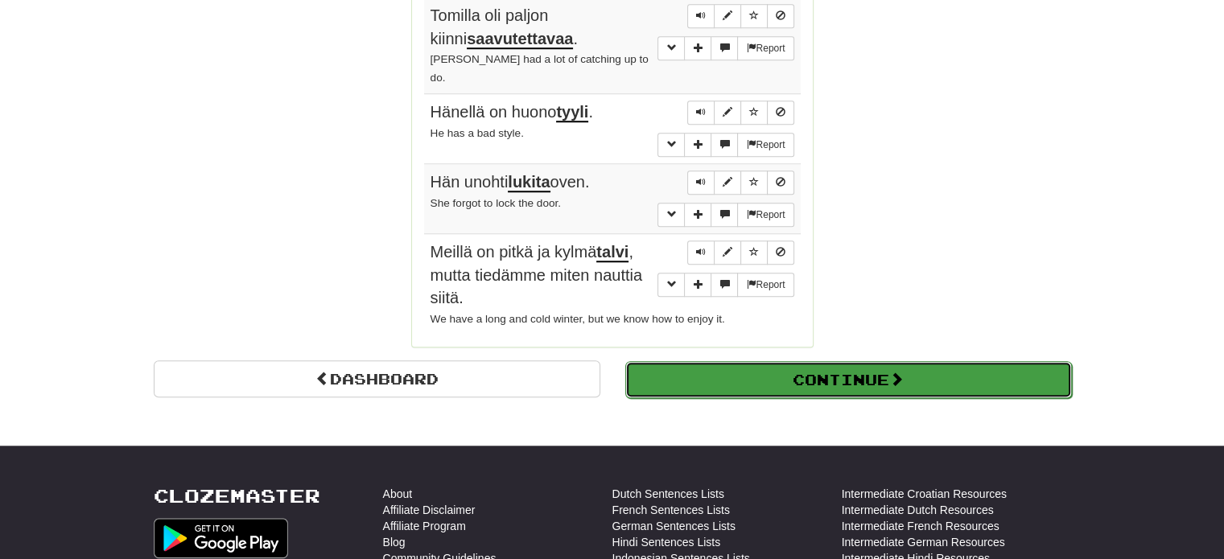
click at [685, 361] on button "Continue" at bounding box center [848, 379] width 447 height 37
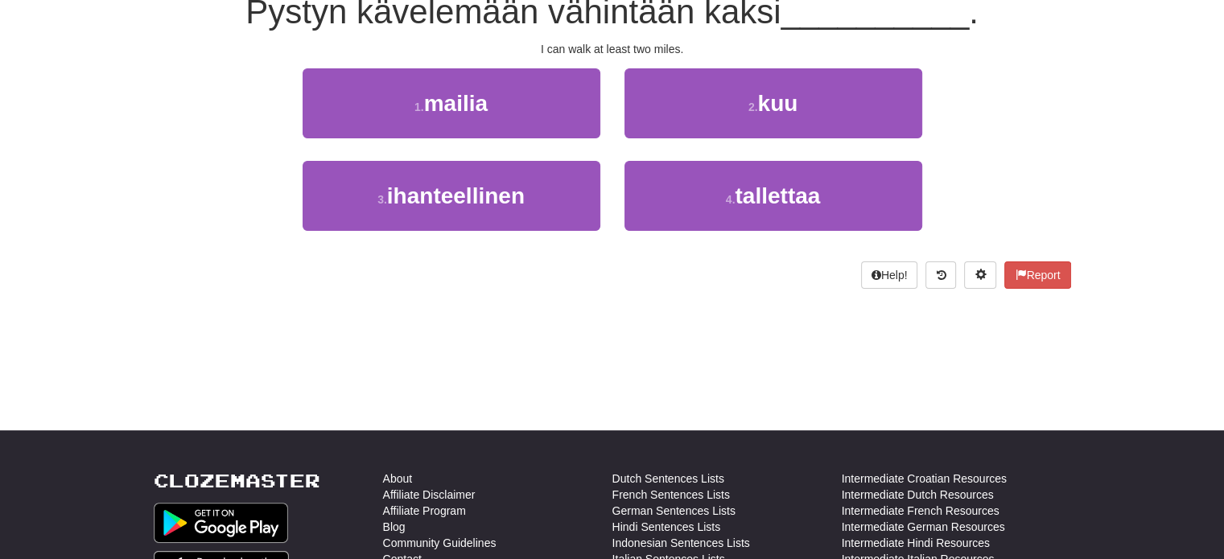
scroll to position [89, 0]
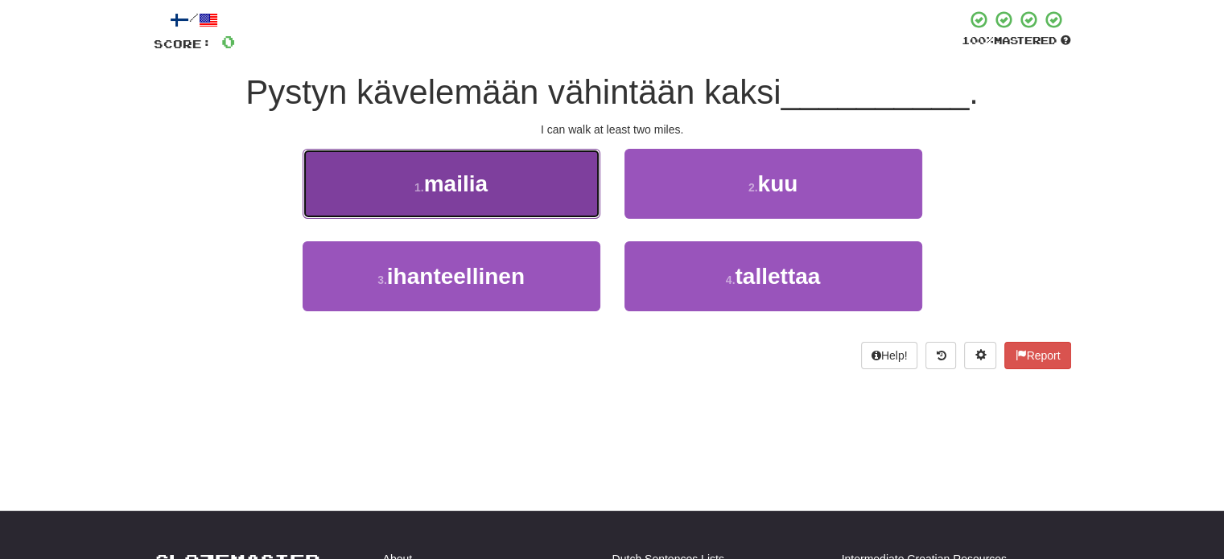
click at [467, 192] on span "mailia" at bounding box center [456, 183] width 64 height 25
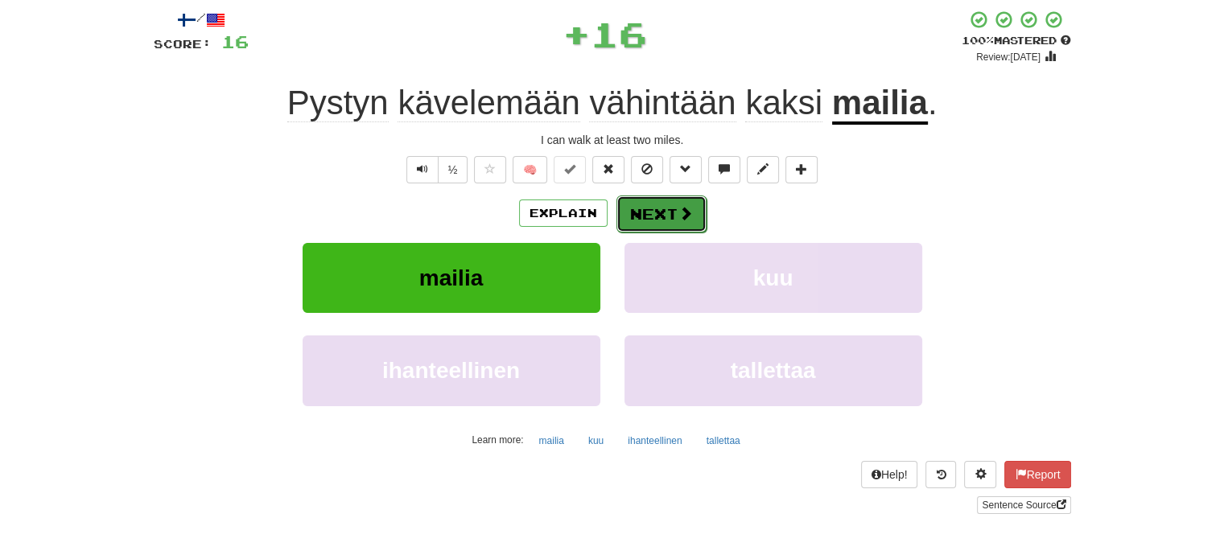
click at [628, 203] on button "Next" at bounding box center [661, 214] width 90 height 37
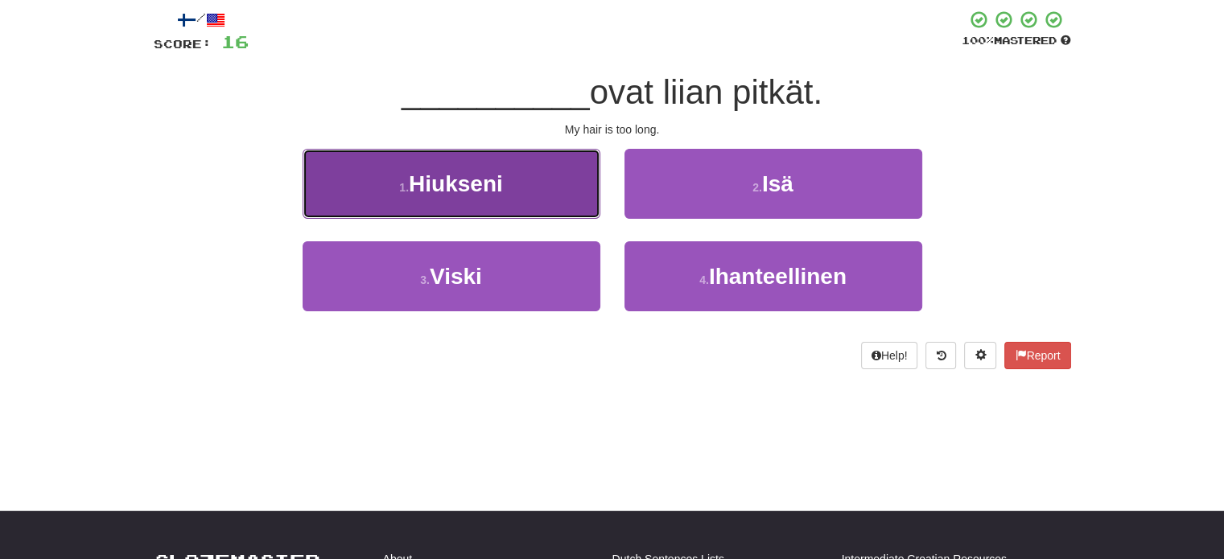
click at [551, 198] on button "1 . Hiukseni" at bounding box center [452, 184] width 298 height 70
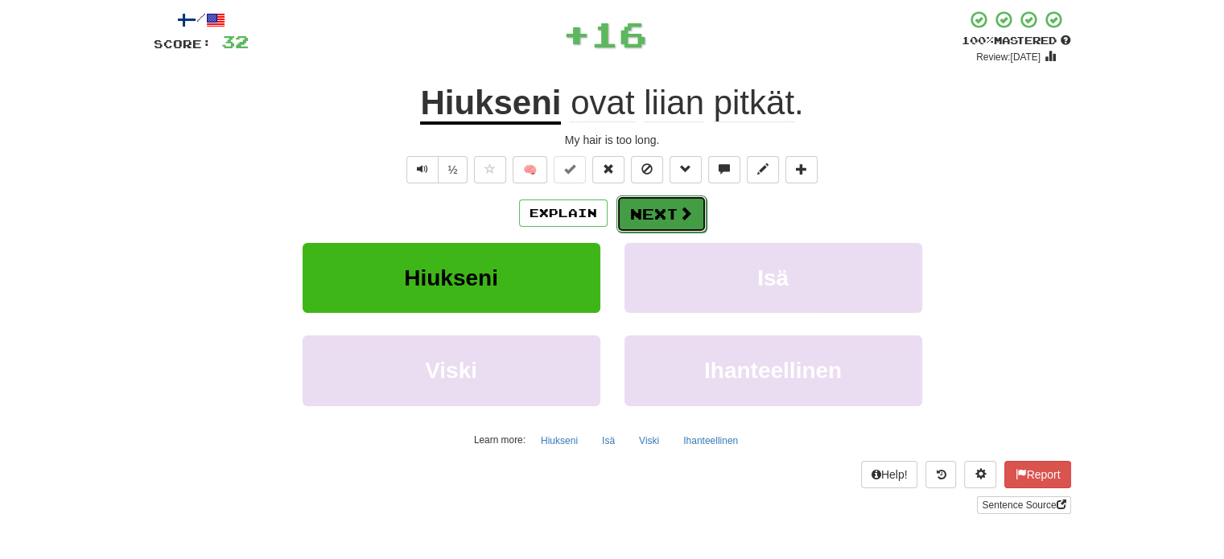
click at [631, 213] on button "Next" at bounding box center [661, 214] width 90 height 37
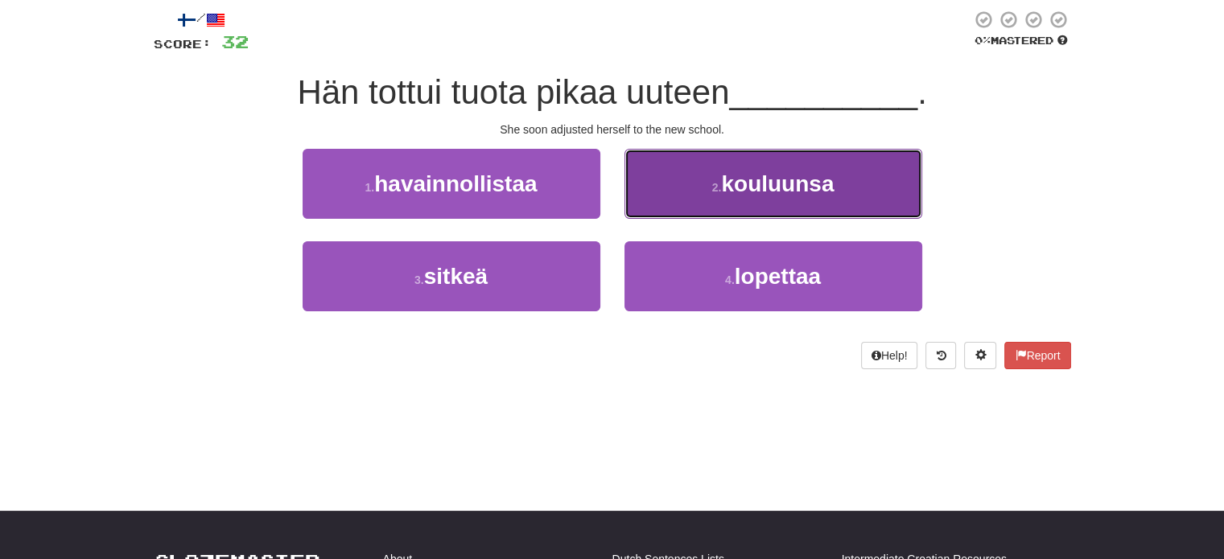
click at [702, 203] on button "2 . kouluunsa" at bounding box center [773, 184] width 298 height 70
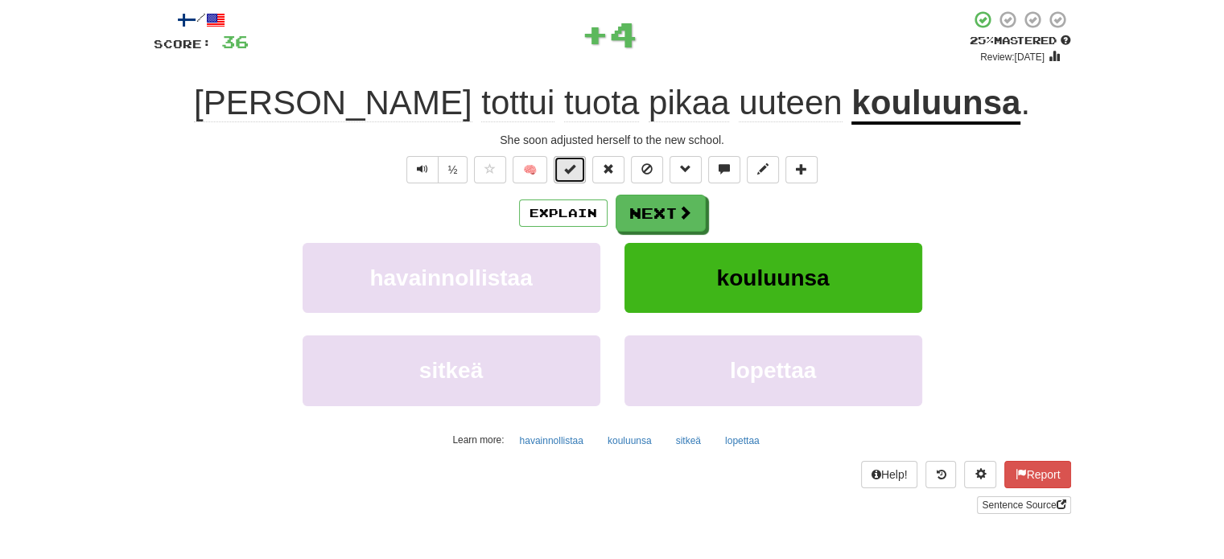
click at [570, 176] on button at bounding box center [570, 169] width 32 height 27
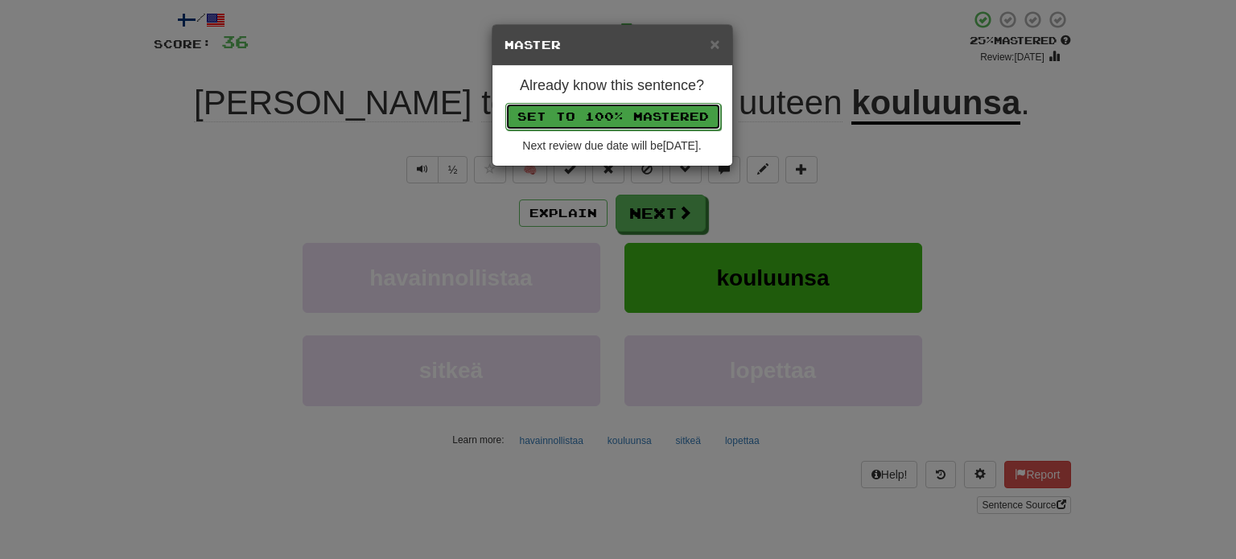
click at [599, 114] on button "Set to 100% Mastered" at bounding box center [613, 116] width 216 height 27
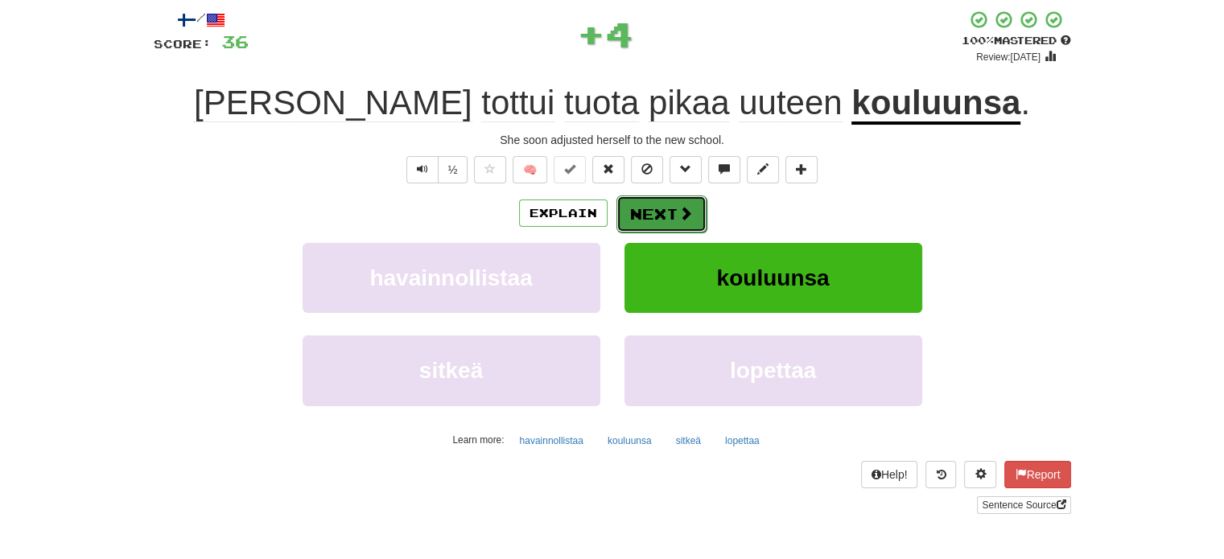
click at [657, 218] on button "Next" at bounding box center [661, 214] width 90 height 37
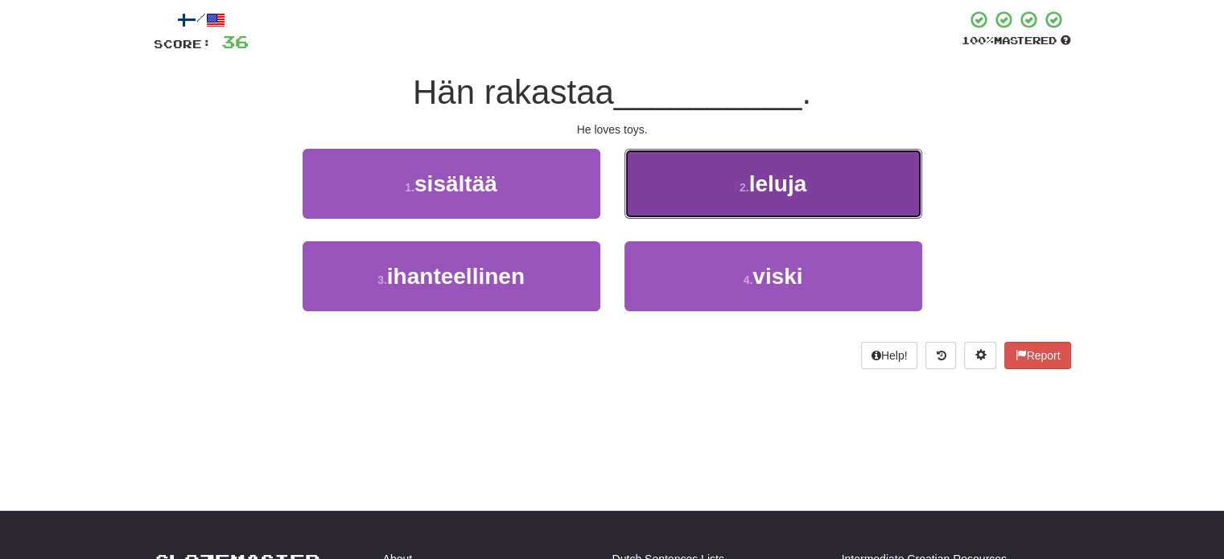
click at [689, 192] on button "2 . leluja" at bounding box center [773, 184] width 298 height 70
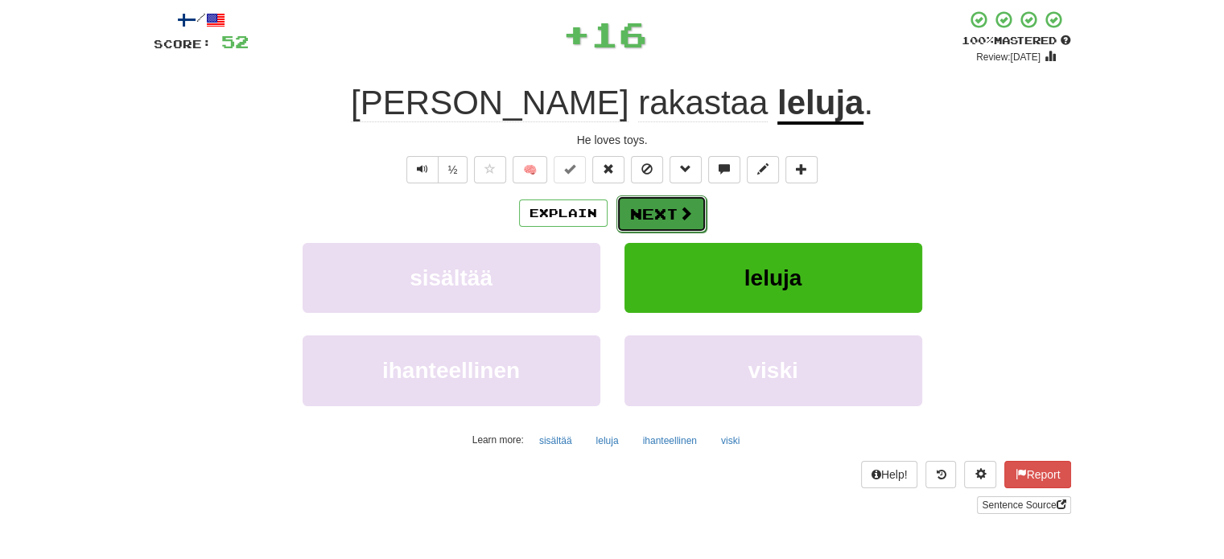
click at [644, 207] on button "Next" at bounding box center [661, 214] width 90 height 37
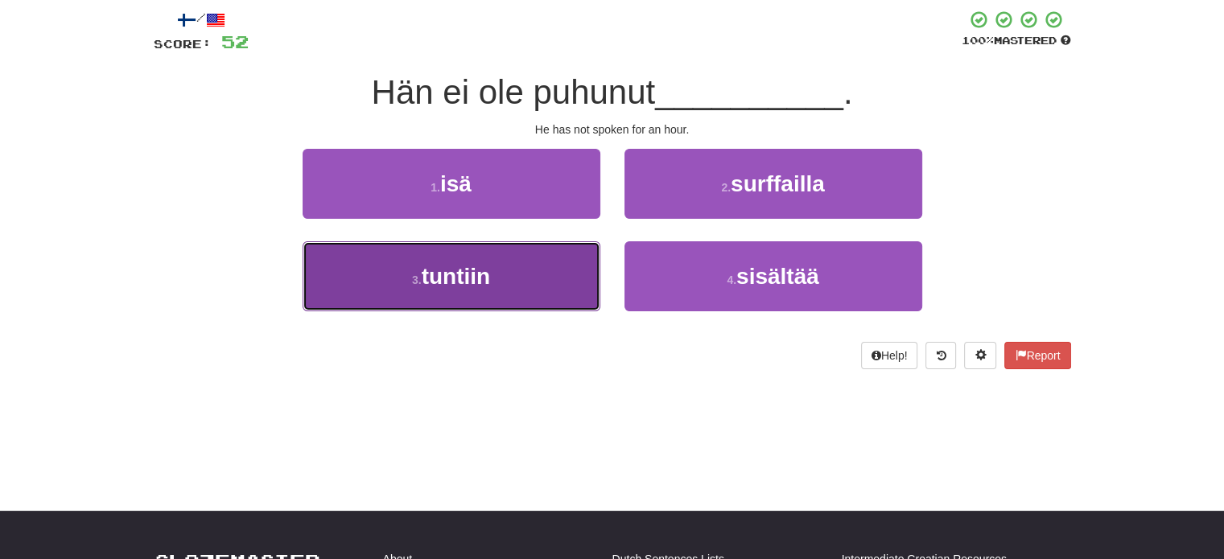
click at [570, 257] on button "3 . tuntiin" at bounding box center [452, 276] width 298 height 70
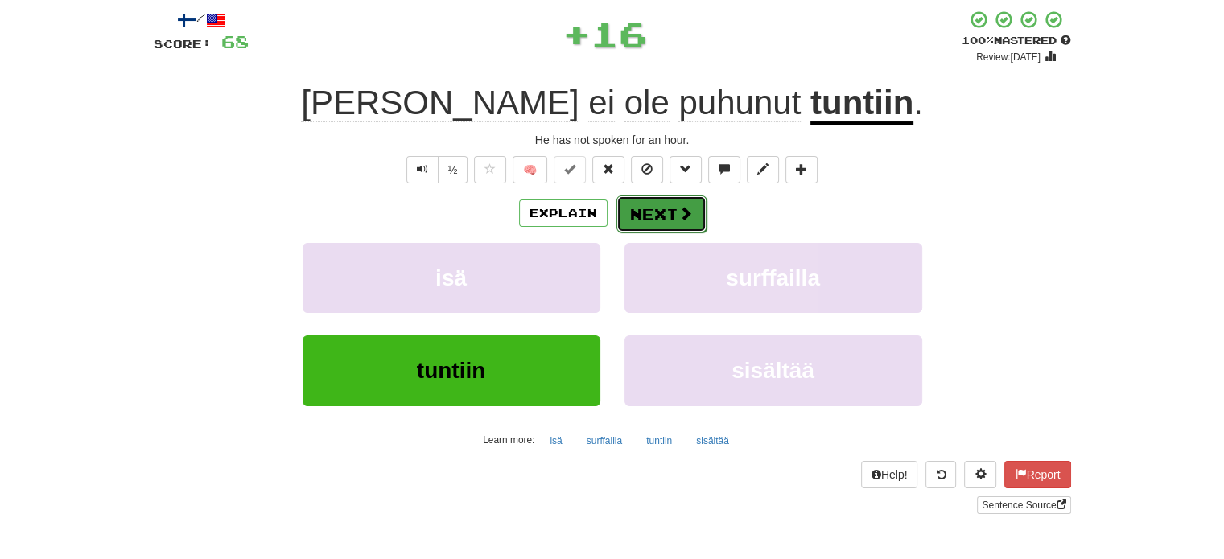
click at [644, 215] on button "Next" at bounding box center [661, 214] width 90 height 37
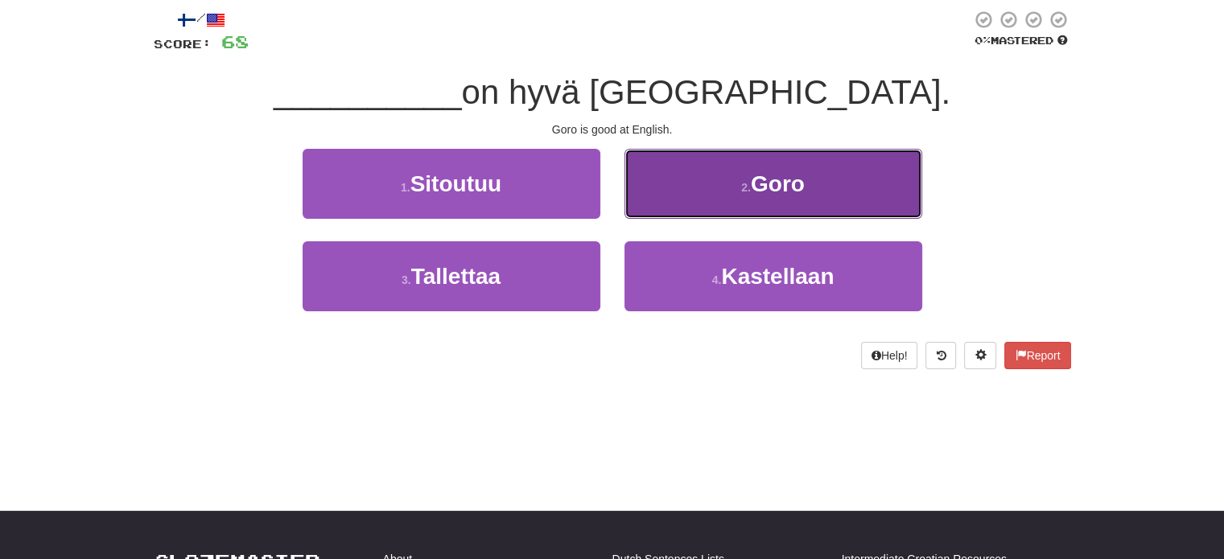
click at [678, 192] on button "2 . Goro" at bounding box center [773, 184] width 298 height 70
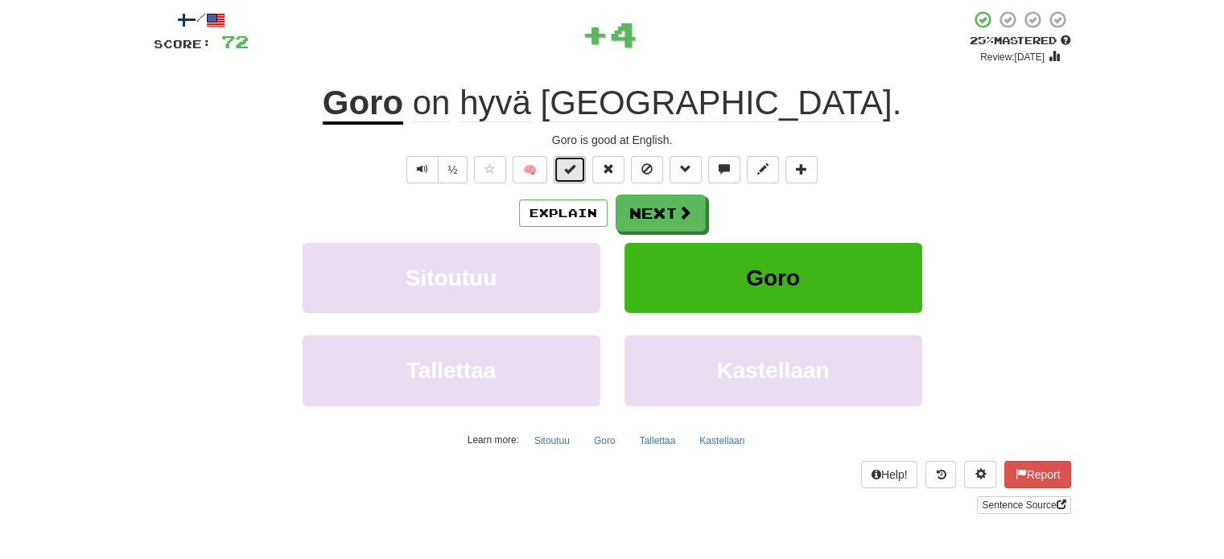
click at [575, 177] on button at bounding box center [570, 169] width 32 height 27
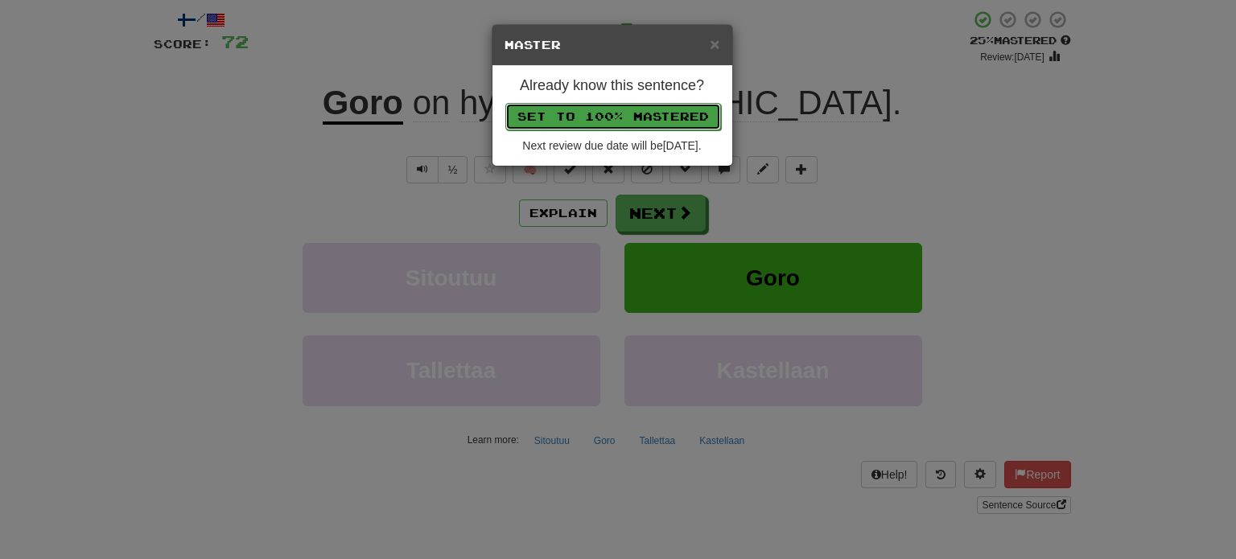
click at [606, 109] on button "Set to 100% Mastered" at bounding box center [613, 116] width 216 height 27
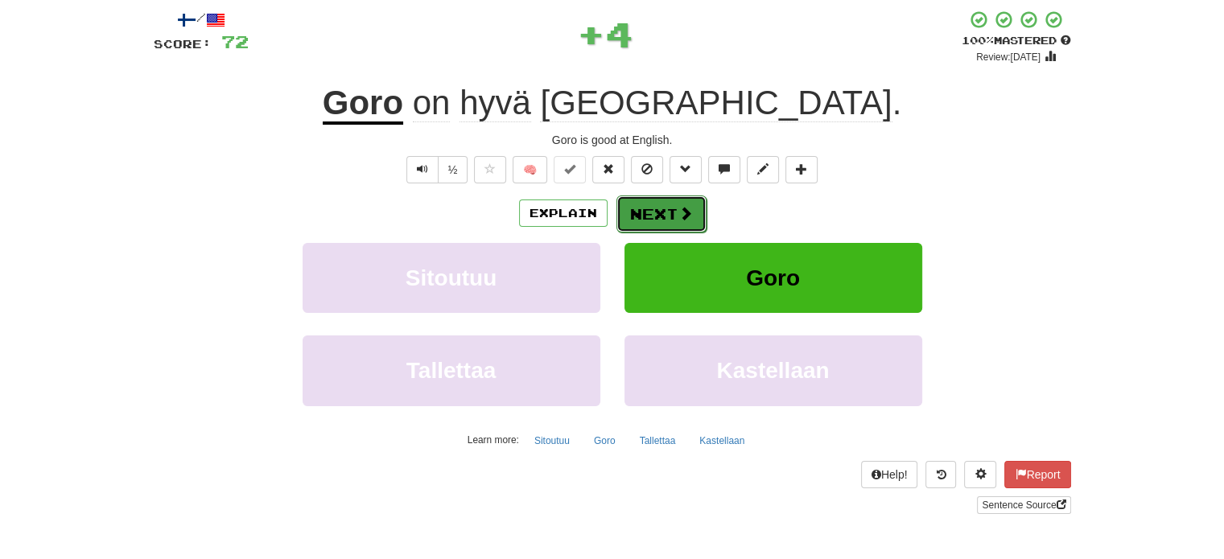
click at [658, 201] on button "Next" at bounding box center [661, 214] width 90 height 37
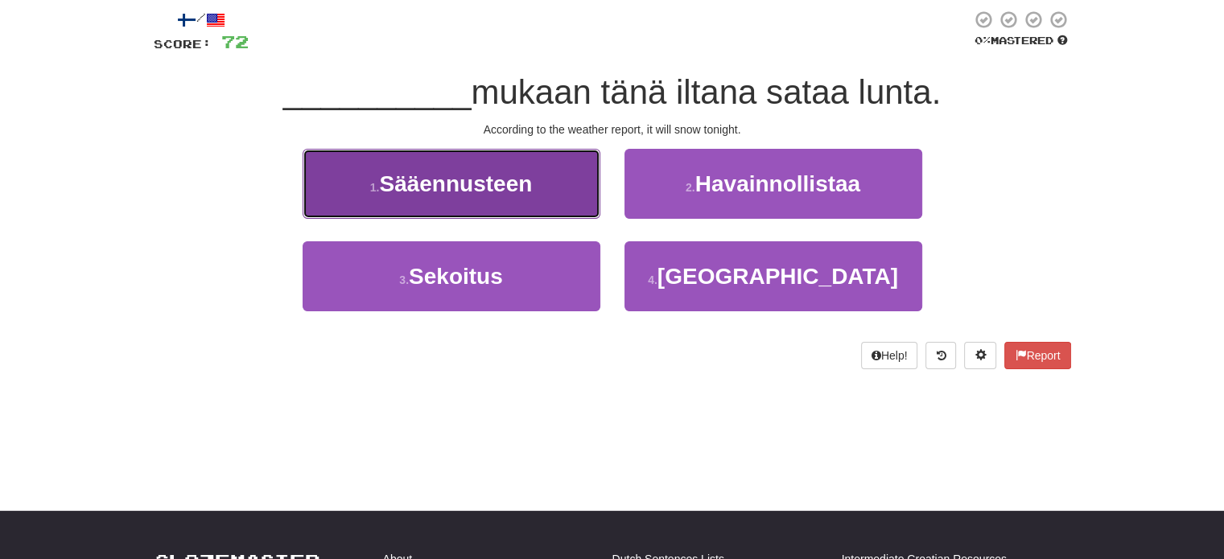
click at [562, 175] on button "1 . Sääennusteen" at bounding box center [452, 184] width 298 height 70
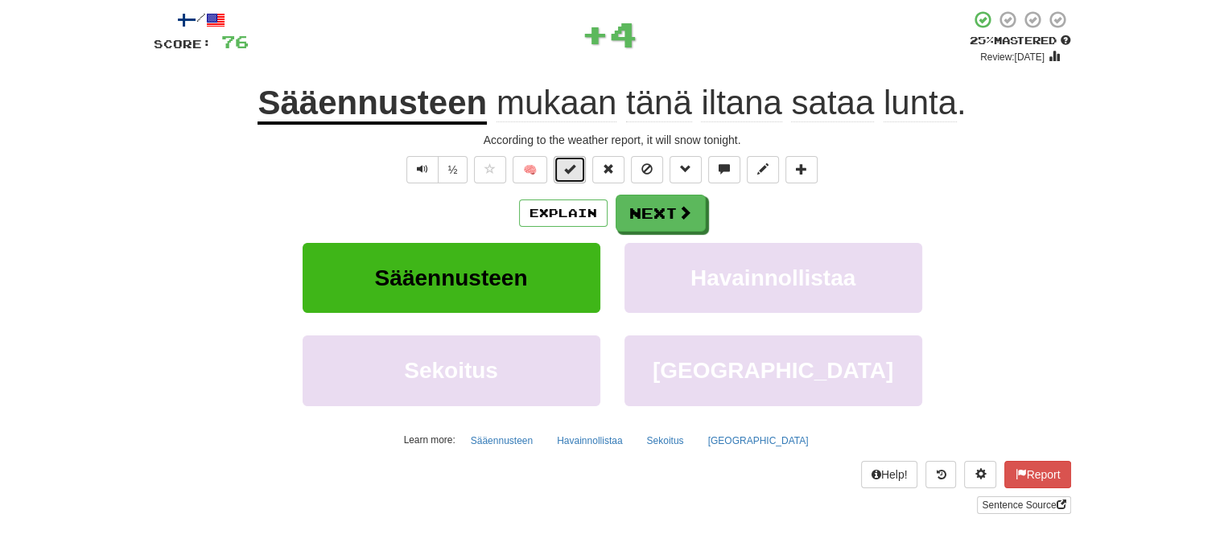
click at [579, 173] on button at bounding box center [570, 169] width 32 height 27
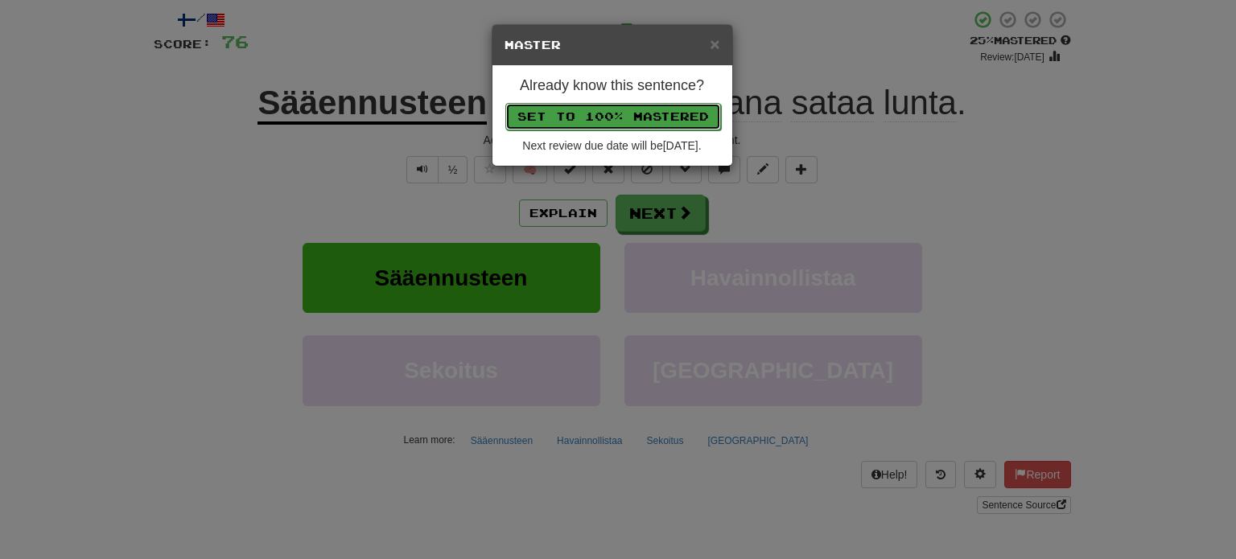
click at [604, 115] on button "Set to 100% Mastered" at bounding box center [613, 116] width 216 height 27
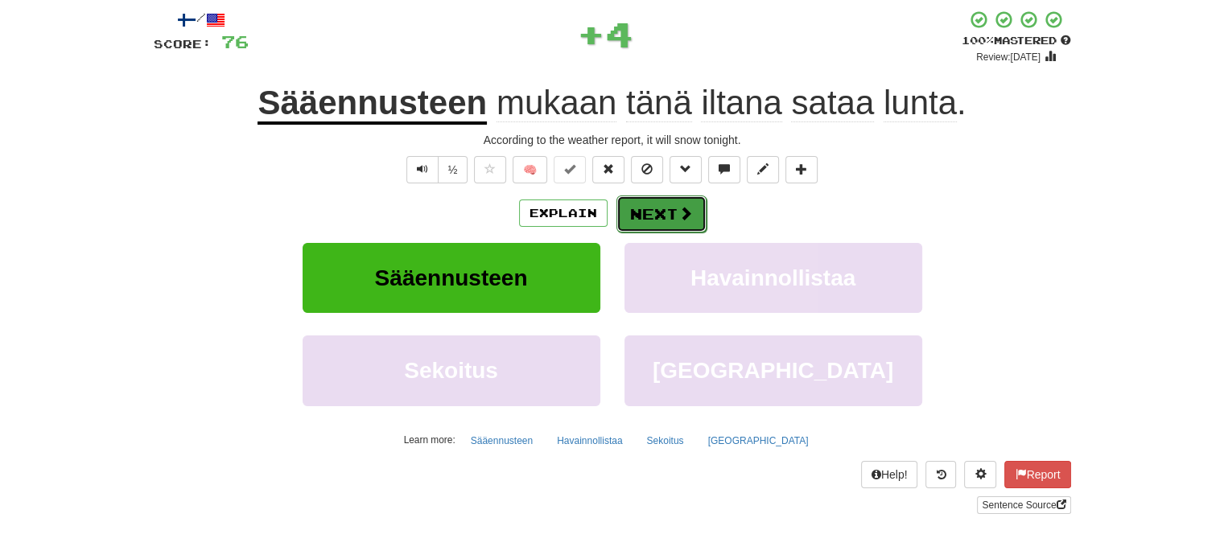
click at [639, 200] on button "Next" at bounding box center [661, 214] width 90 height 37
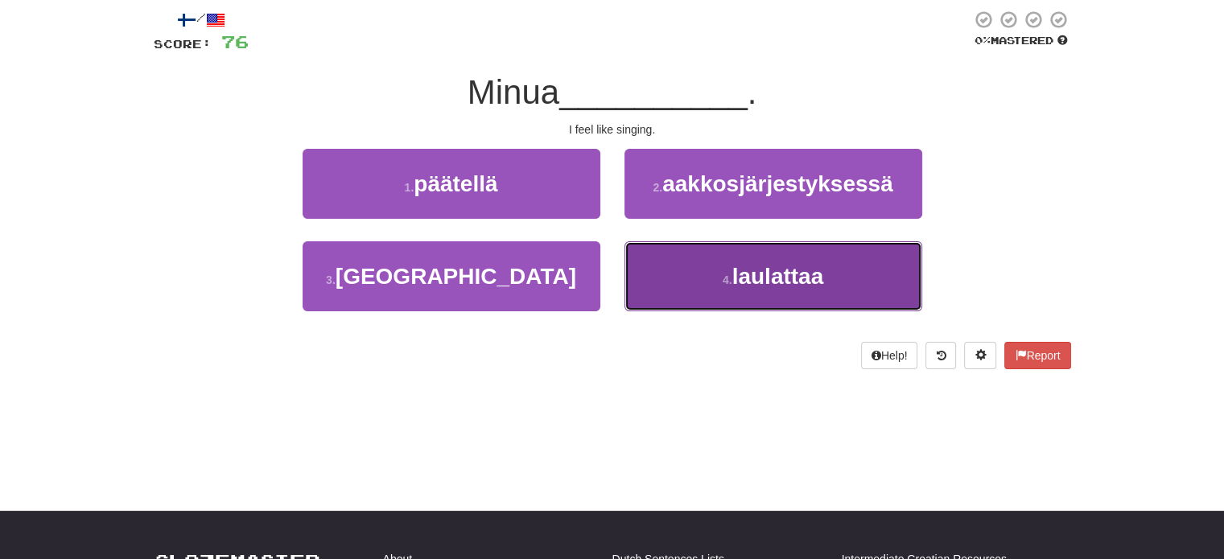
click at [691, 282] on button "4 . laulattaa" at bounding box center [773, 276] width 298 height 70
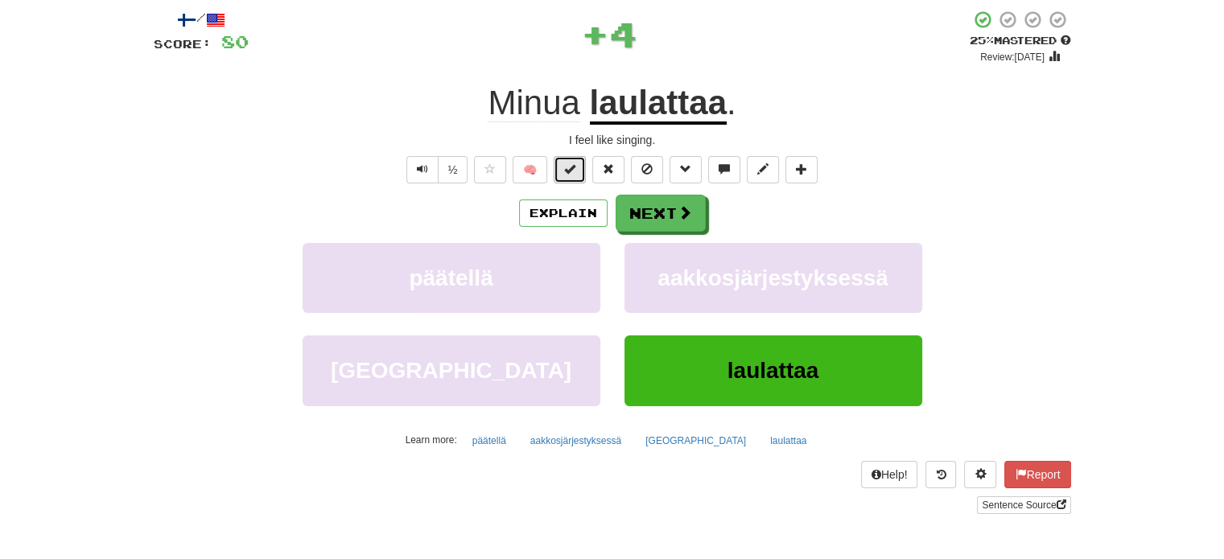
click at [576, 173] on button at bounding box center [570, 169] width 32 height 27
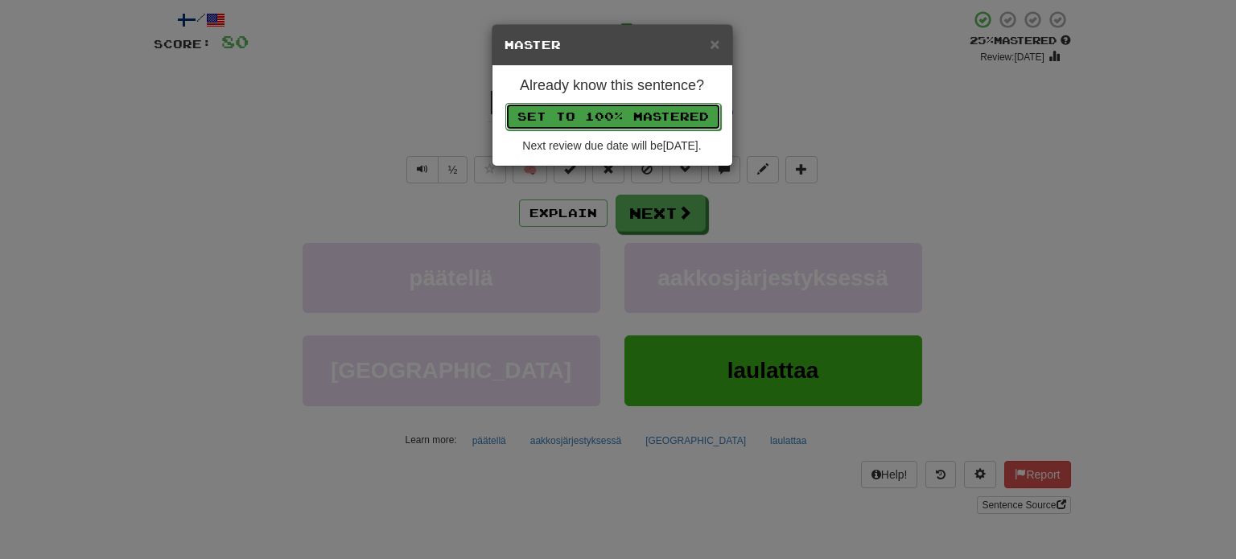
click at [618, 103] on button "Set to 100% Mastered" at bounding box center [613, 116] width 216 height 27
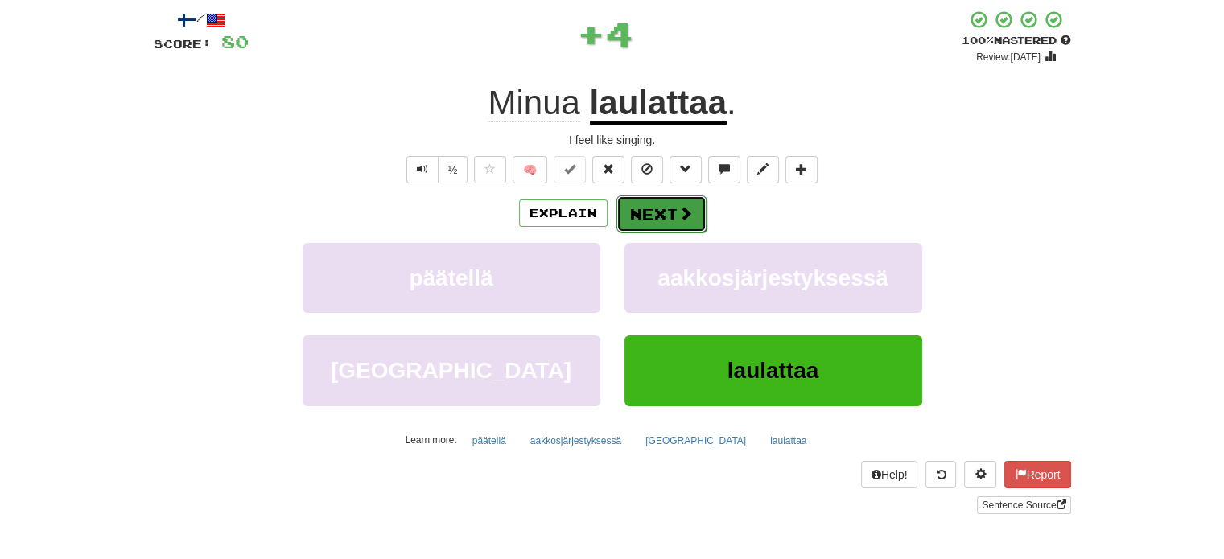
click at [662, 212] on button "Next" at bounding box center [661, 214] width 90 height 37
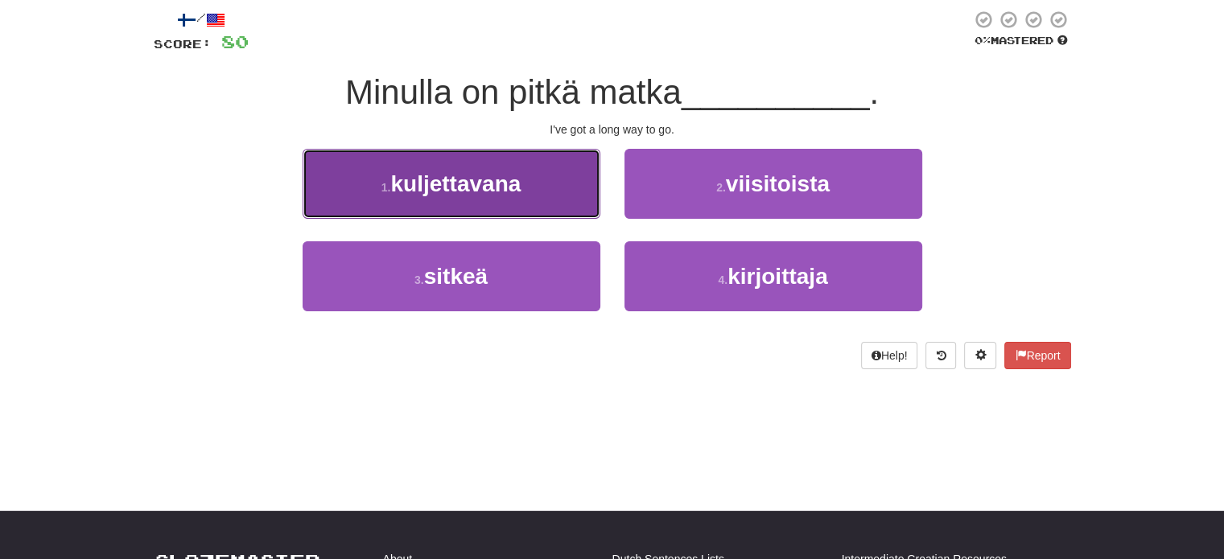
click at [576, 176] on button "1 . kuljettavana" at bounding box center [452, 184] width 298 height 70
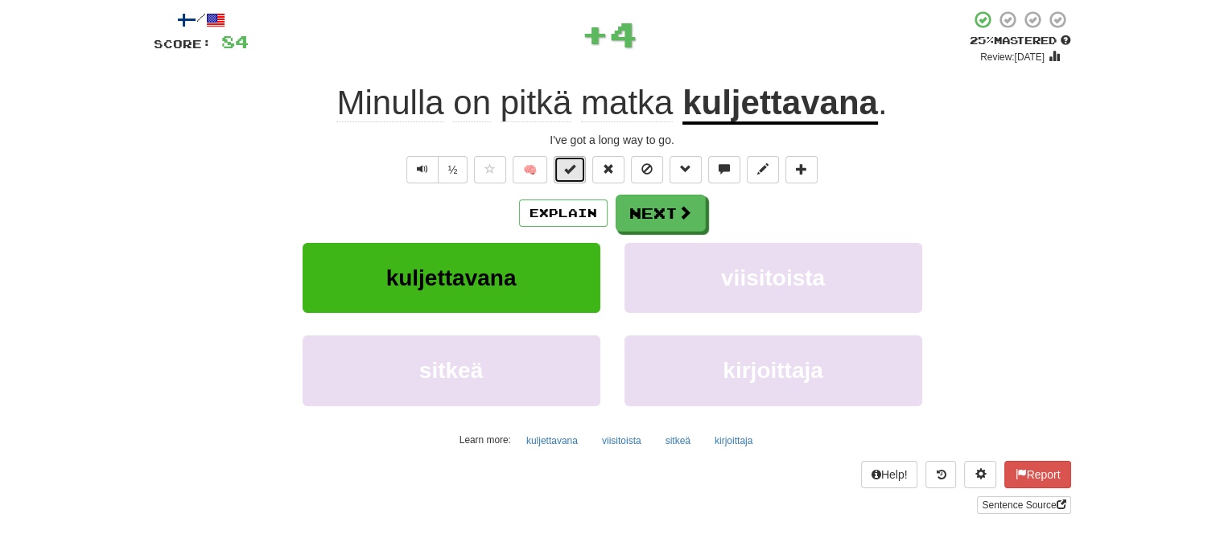
click at [575, 170] on span at bounding box center [569, 168] width 11 height 11
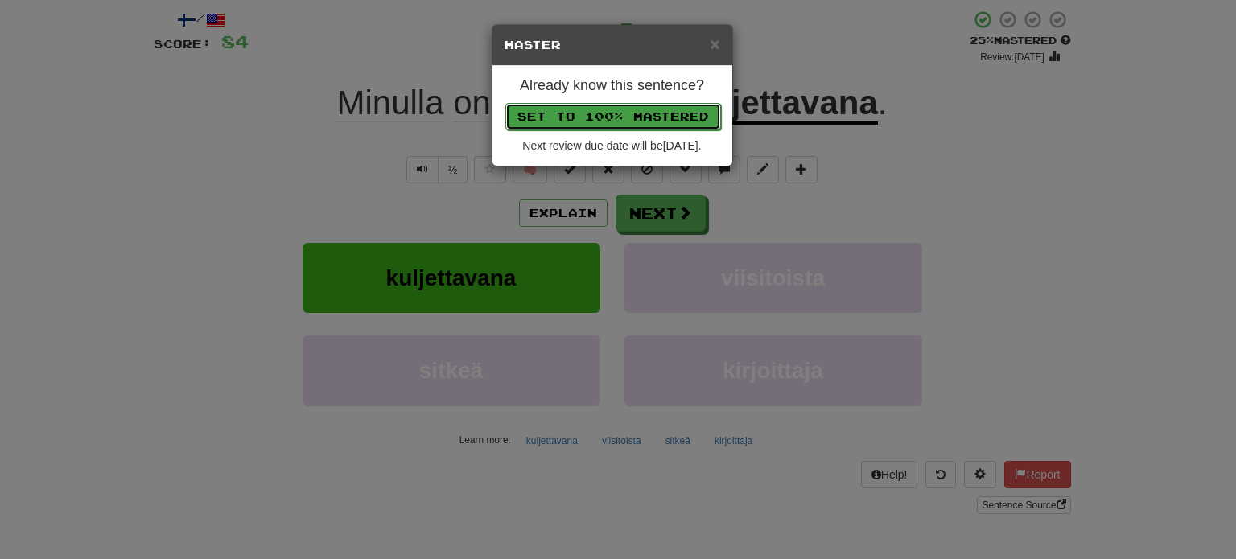
click at [608, 111] on button "Set to 100% Mastered" at bounding box center [613, 116] width 216 height 27
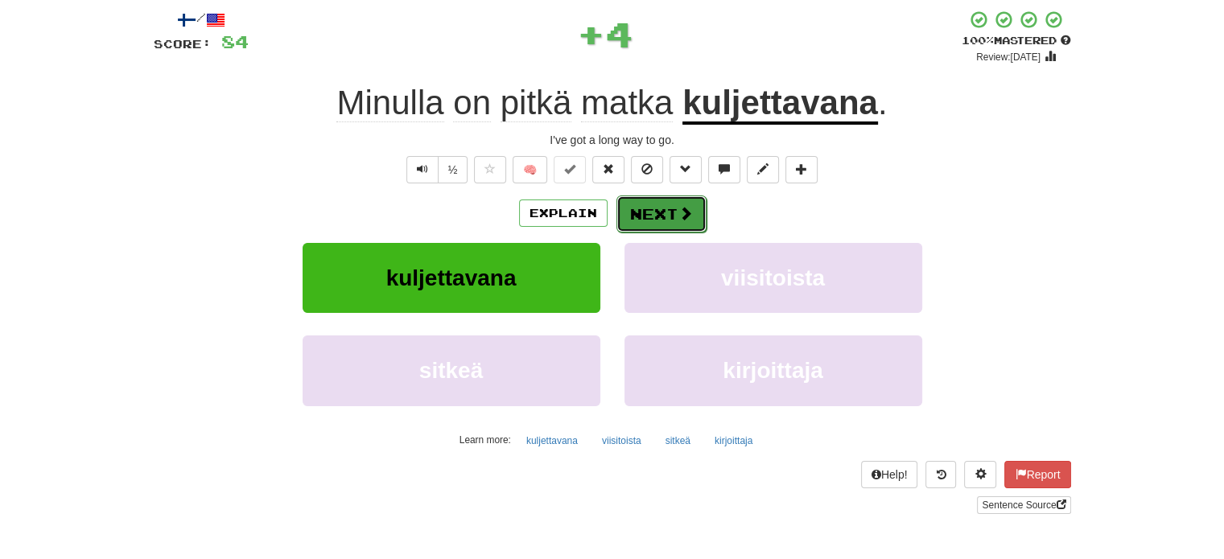
click at [653, 208] on button "Next" at bounding box center [661, 214] width 90 height 37
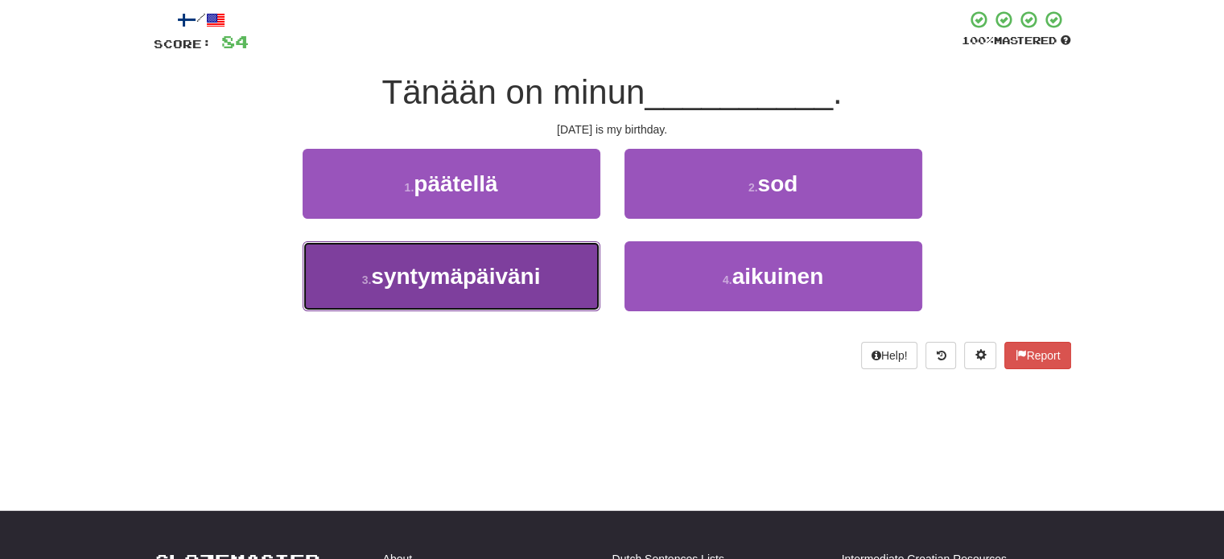
click at [562, 270] on button "3 . syntymäpäiväni" at bounding box center [452, 276] width 298 height 70
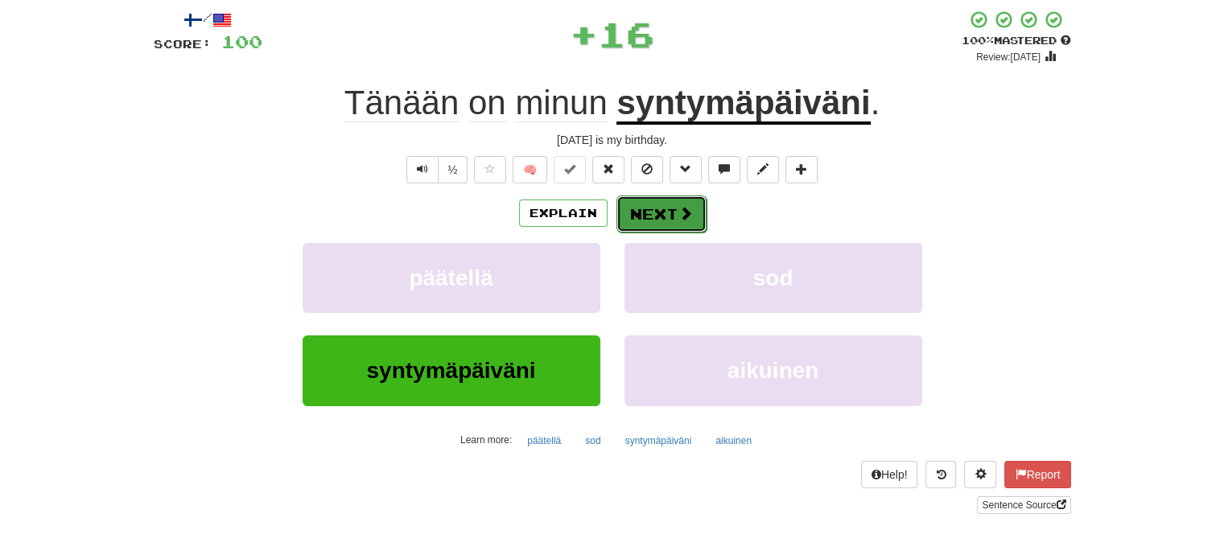
click at [632, 206] on button "Next" at bounding box center [661, 214] width 90 height 37
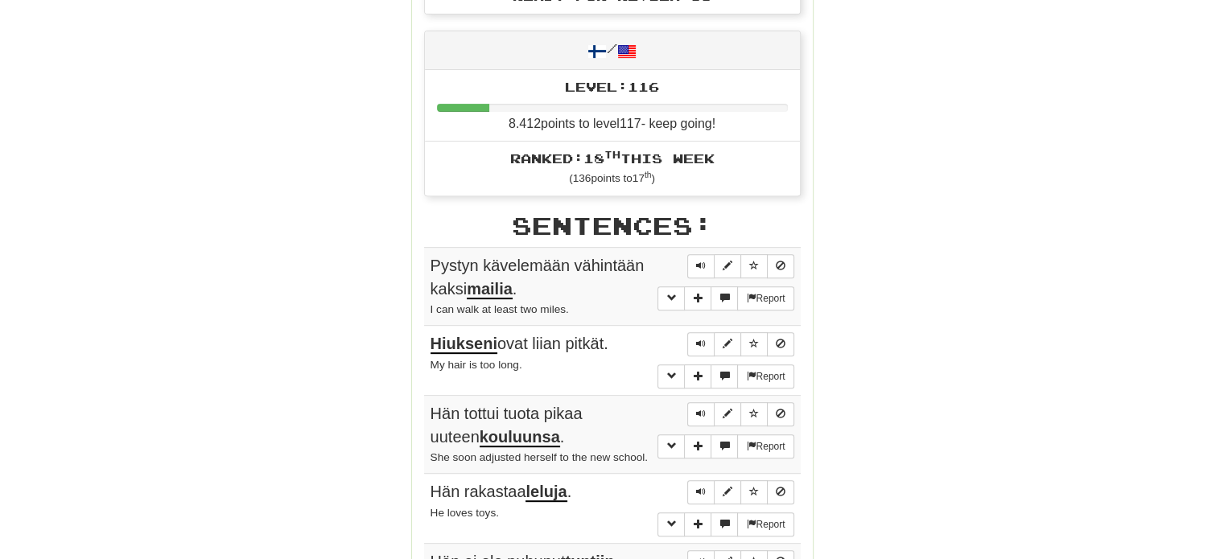
scroll to position [641, 0]
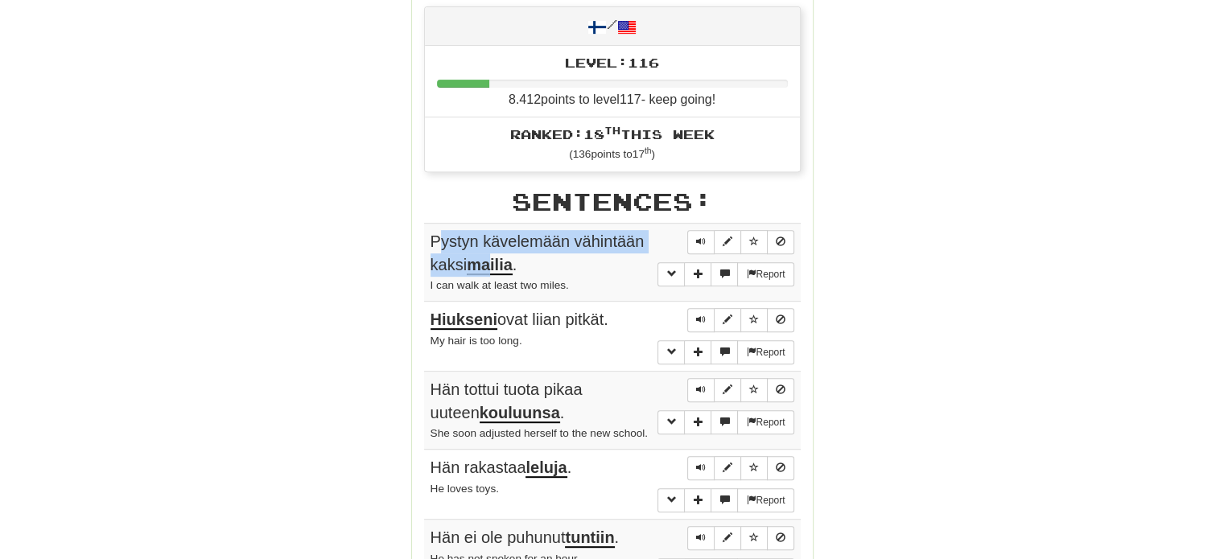
drag, startPoint x: 439, startPoint y: 233, endPoint x: 492, endPoint y: 263, distance: 61.3
click at [492, 263] on span "Pystyn kävelemään vähintään kaksi mailia ." at bounding box center [537, 254] width 214 height 43
click at [352, 221] on div "Round Results Stats: Score: + 100 Time: 0 : 28 New: 5 Review: 5 Correct: 10 Inc…" at bounding box center [612, 288] width 917 height 1454
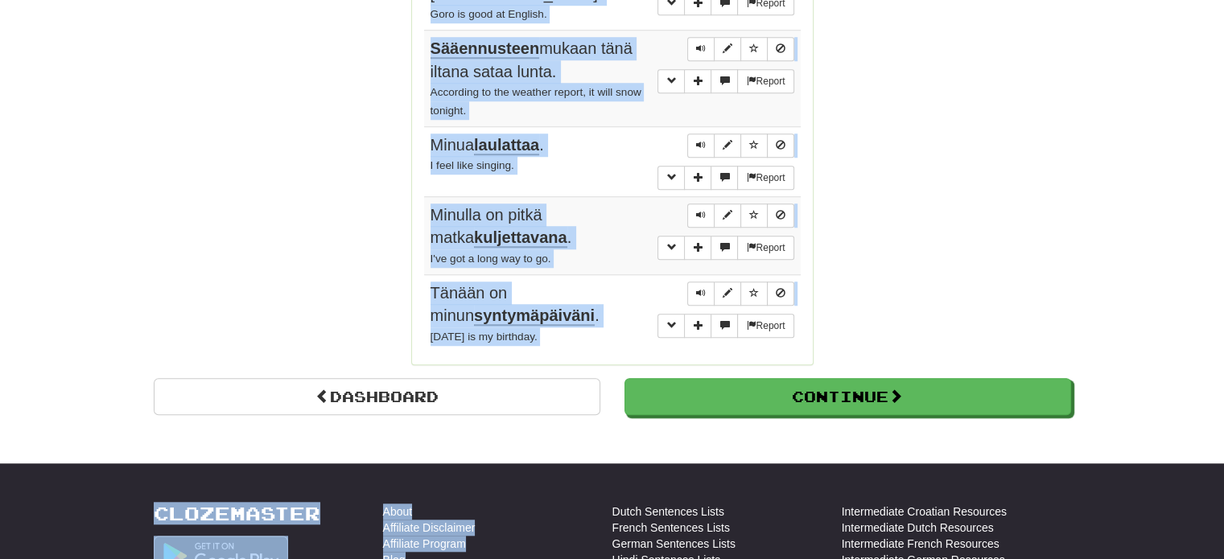
scroll to position [1282, 0]
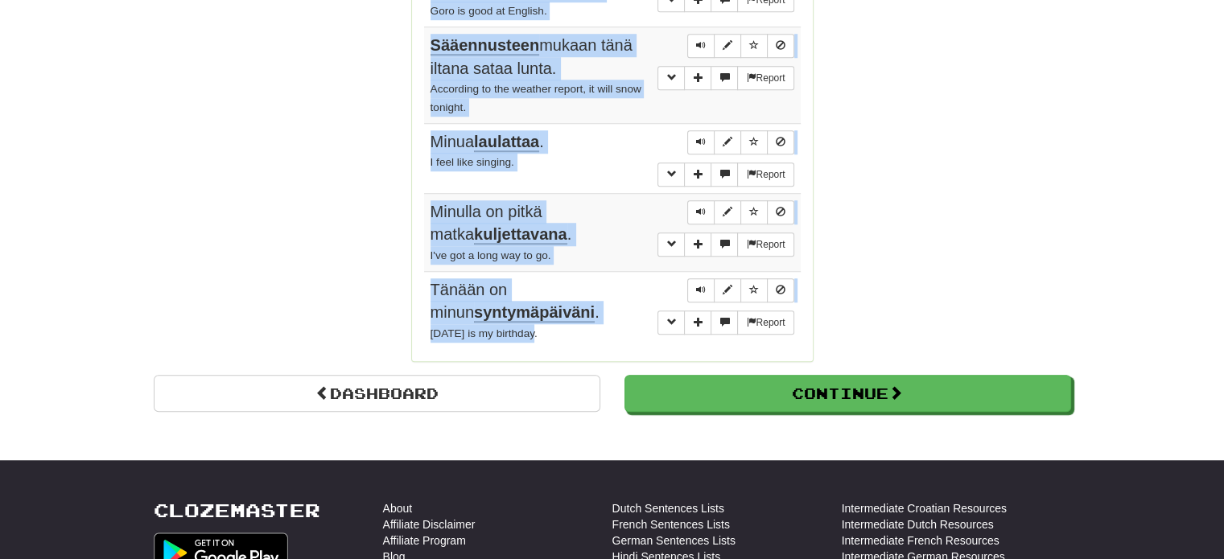
drag, startPoint x: 422, startPoint y: 230, endPoint x: 559, endPoint y: 318, distance: 162.5
copy tbody "Pystyn kävelemään vähintään kaksi mailia . I can walk at least two miles. Repor…"
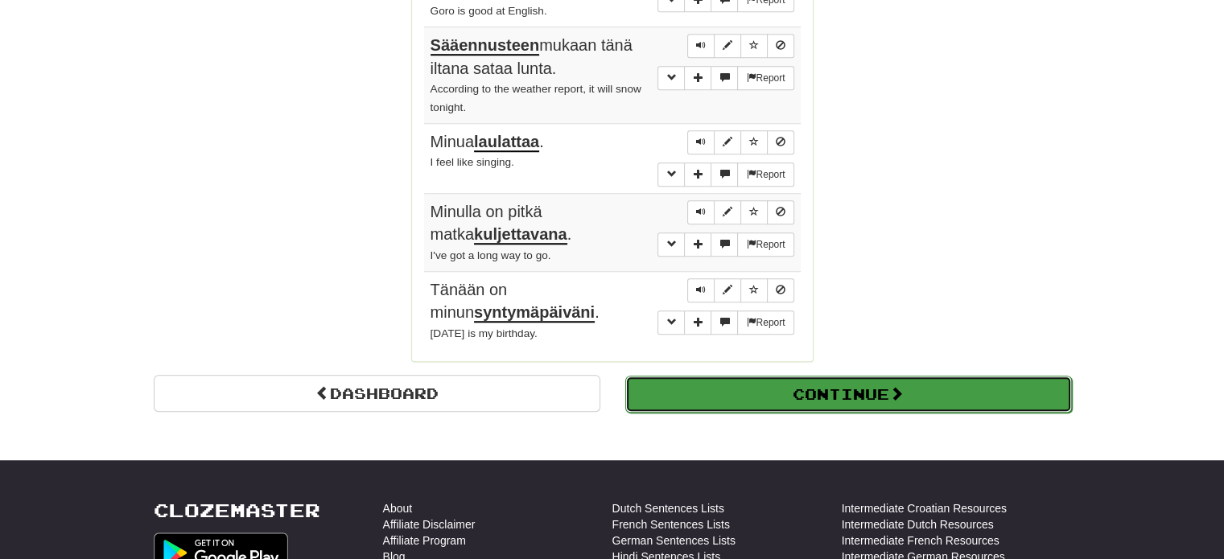
click at [887, 376] on button "Continue" at bounding box center [848, 394] width 447 height 37
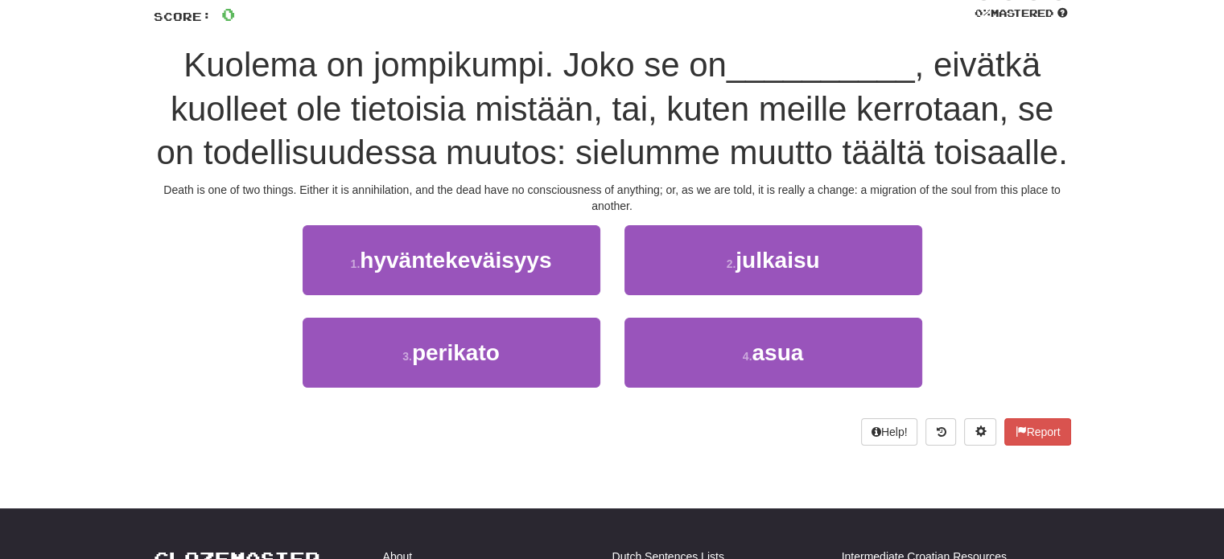
scroll to position [117, 0]
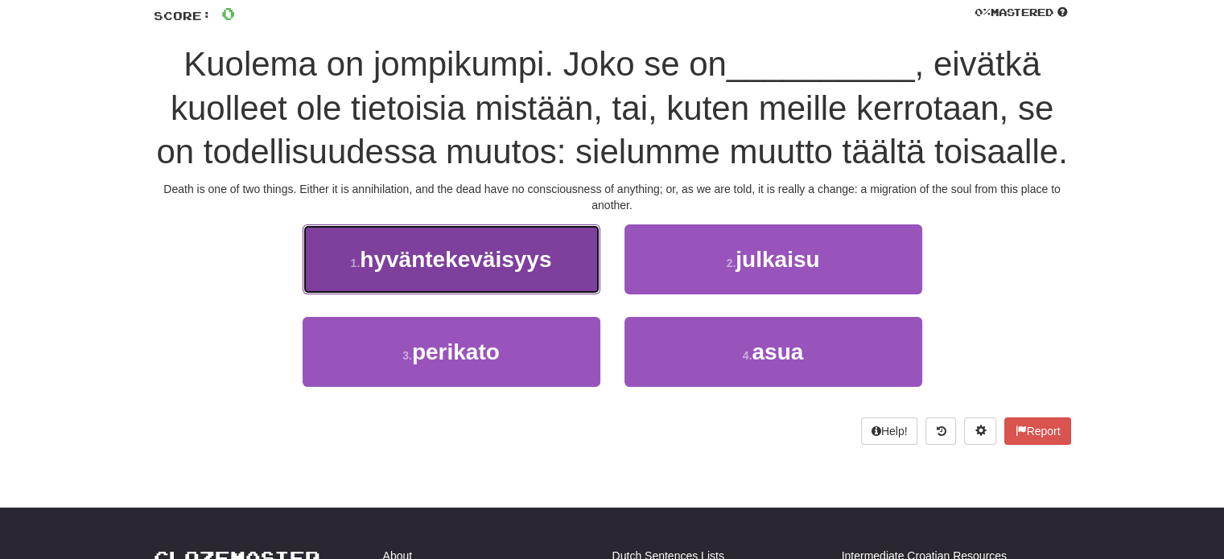
click at [517, 239] on button "1 . hyväntekeväisyys" at bounding box center [452, 259] width 298 height 70
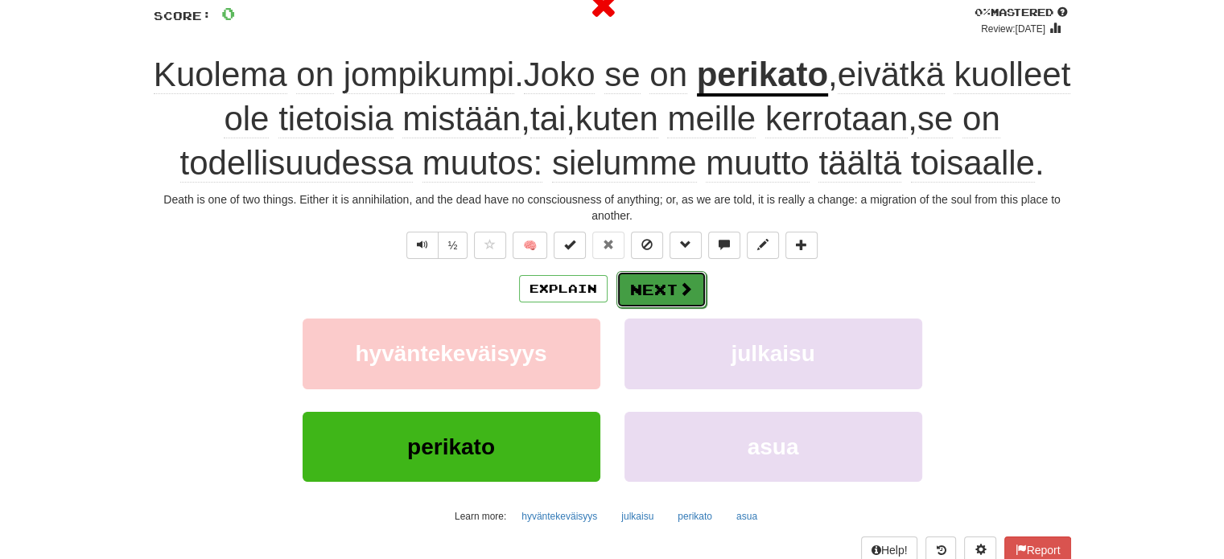
click at [673, 282] on button "Next" at bounding box center [661, 289] width 90 height 37
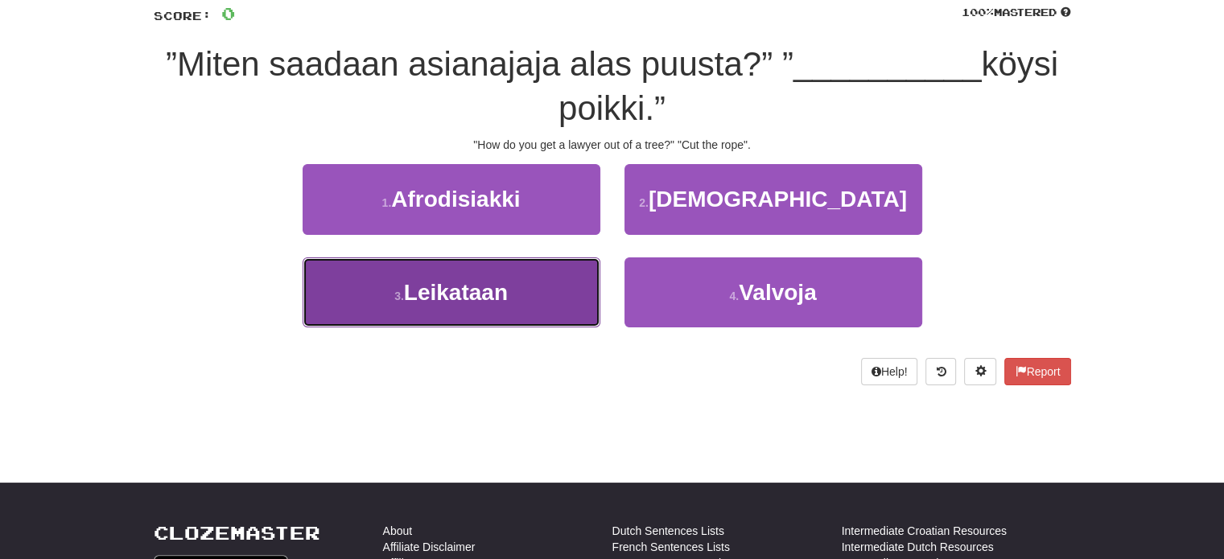
click at [550, 282] on button "3 . Leikataan" at bounding box center [452, 292] width 298 height 70
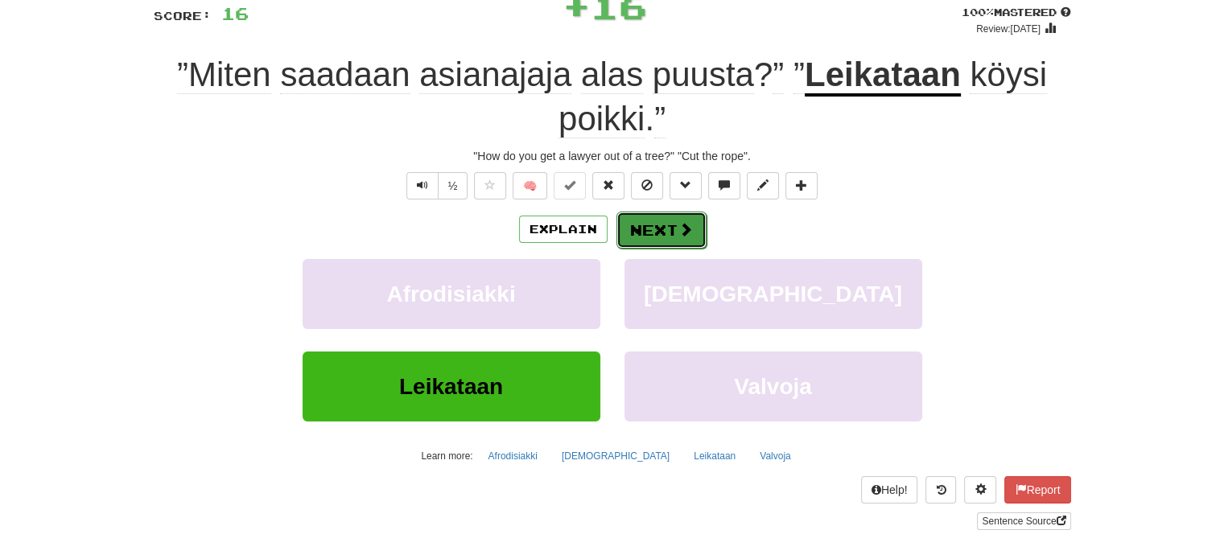
click at [658, 224] on button "Next" at bounding box center [661, 230] width 90 height 37
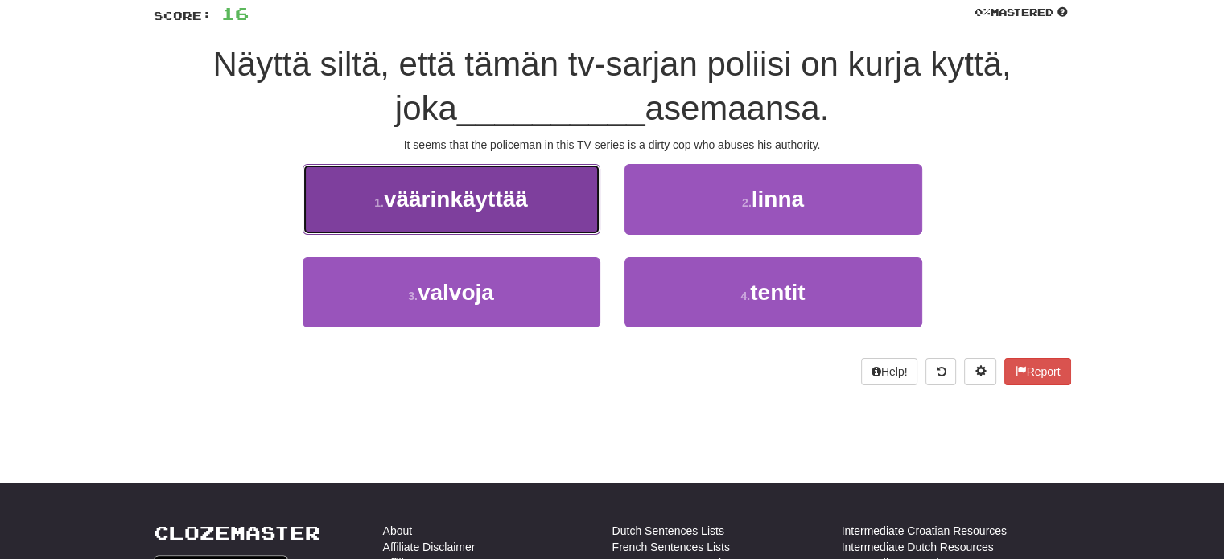
click at [551, 196] on button "1 . väärinkäyttää" at bounding box center [452, 199] width 298 height 70
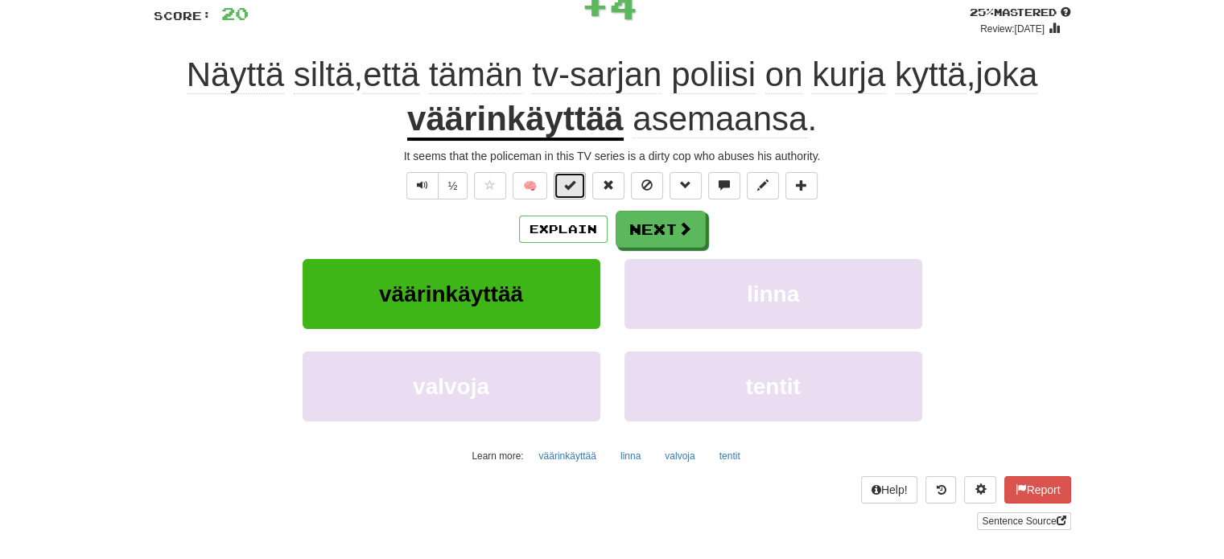
click at [569, 193] on button at bounding box center [570, 185] width 32 height 27
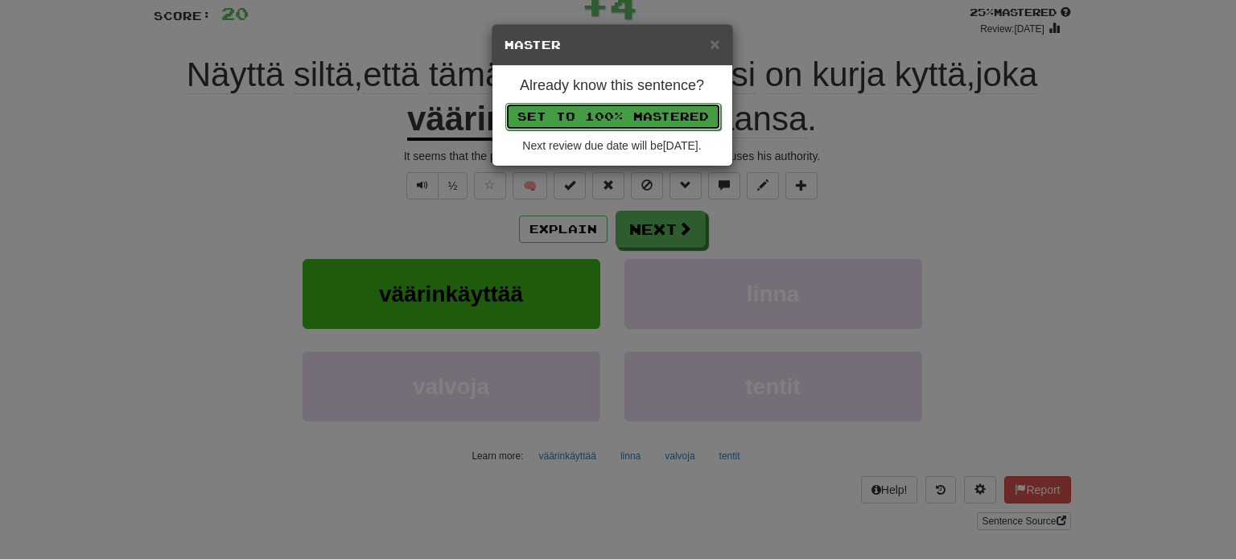
click at [608, 118] on button "Set to 100% Mastered" at bounding box center [613, 116] width 216 height 27
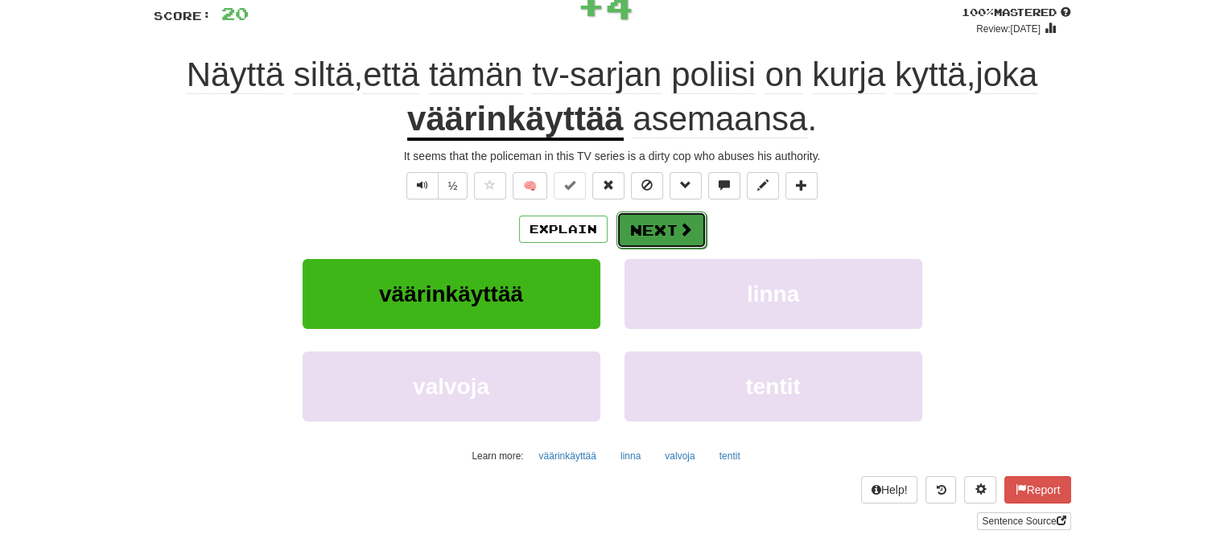
click at [652, 229] on button "Next" at bounding box center [661, 230] width 90 height 37
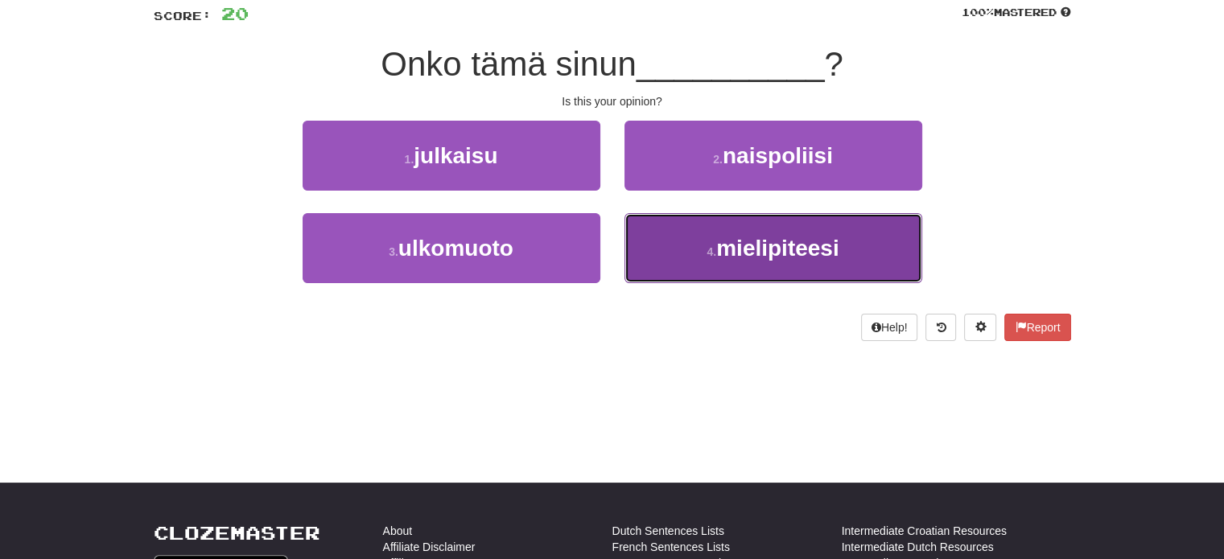
click at [704, 253] on button "4 . mielipiteesi" at bounding box center [773, 248] width 298 height 70
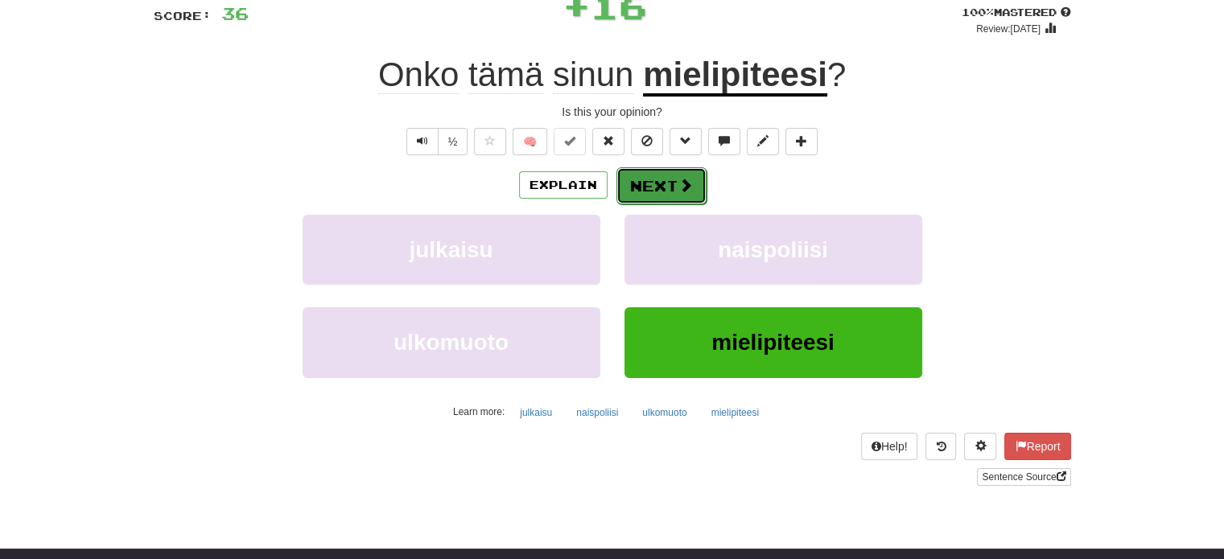
click at [642, 177] on button "Next" at bounding box center [661, 185] width 90 height 37
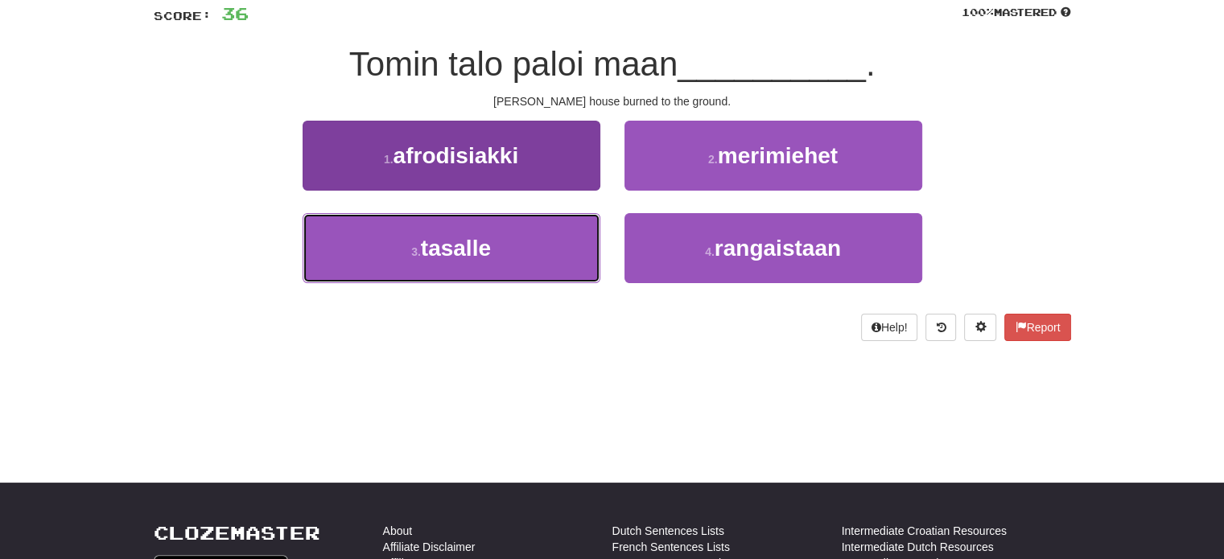
drag, startPoint x: 544, startPoint y: 257, endPoint x: 547, endPoint y: 249, distance: 8.7
click at [544, 257] on button "3 . tasalle" at bounding box center [452, 248] width 298 height 70
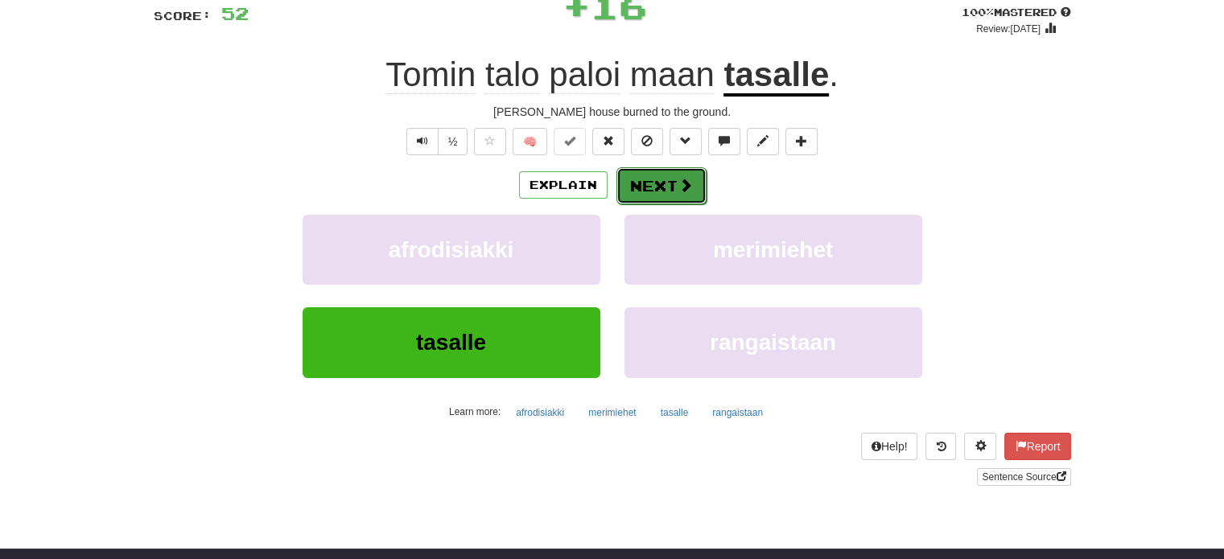
click at [641, 178] on button "Next" at bounding box center [661, 185] width 90 height 37
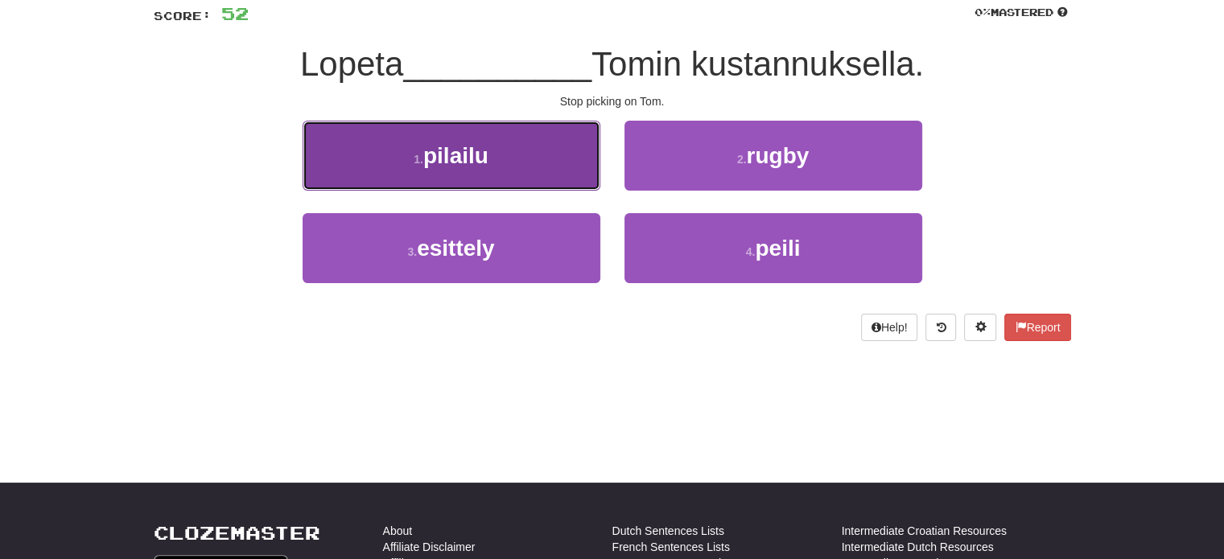
click at [560, 154] on button "1 . pilailu" at bounding box center [452, 156] width 298 height 70
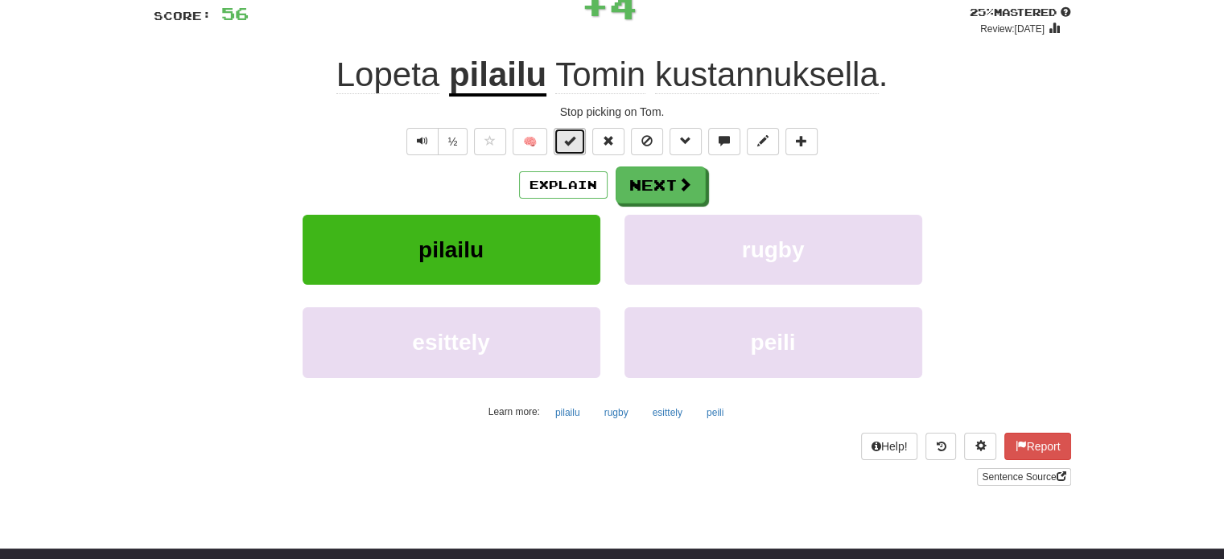
click at [575, 147] on button at bounding box center [570, 141] width 32 height 27
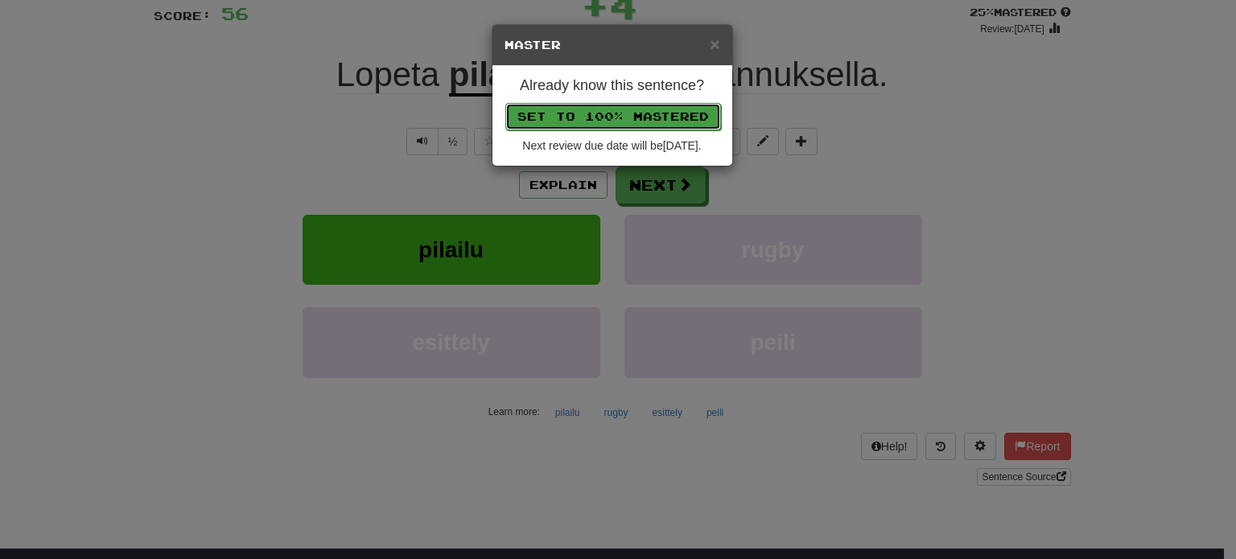
click at [595, 113] on button "Set to 100% Mastered" at bounding box center [613, 116] width 216 height 27
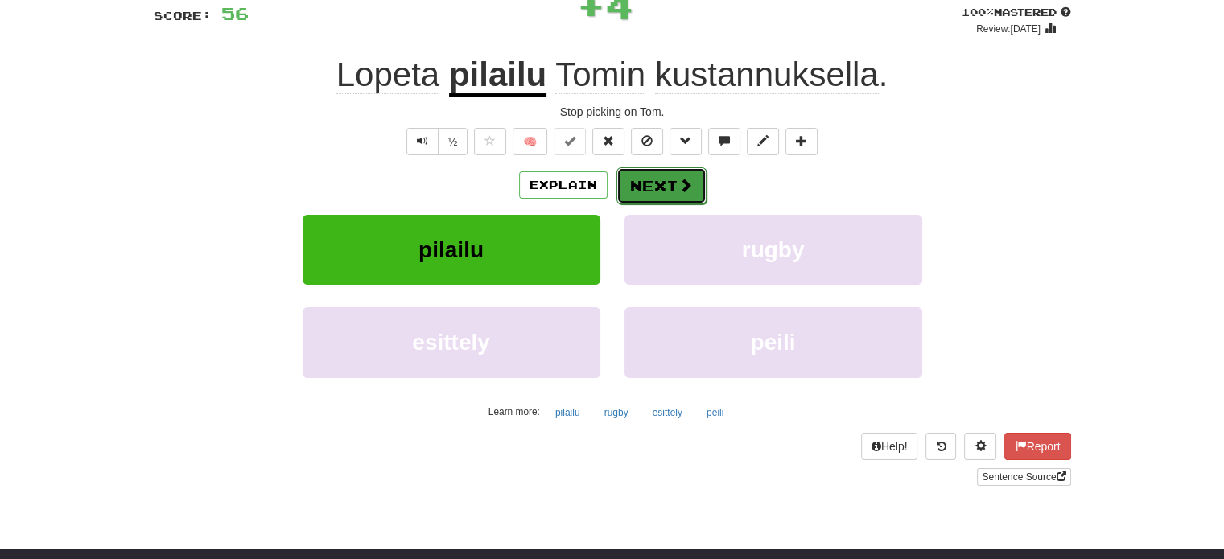
click at [660, 179] on button "Next" at bounding box center [661, 185] width 90 height 37
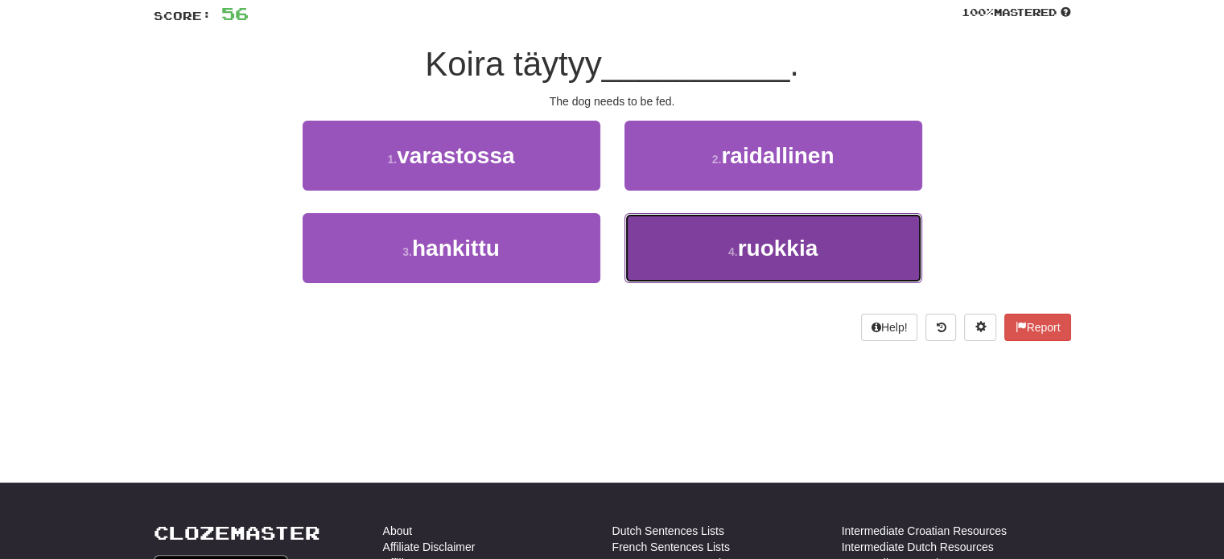
click at [690, 237] on button "4 . ruokkia" at bounding box center [773, 248] width 298 height 70
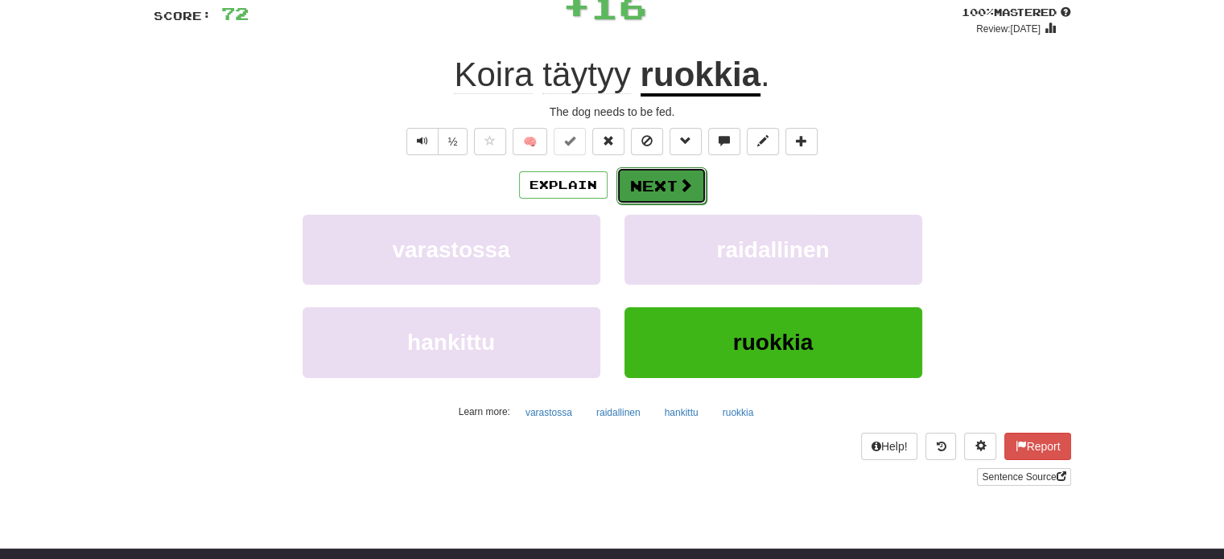
click at [640, 175] on button "Next" at bounding box center [661, 185] width 90 height 37
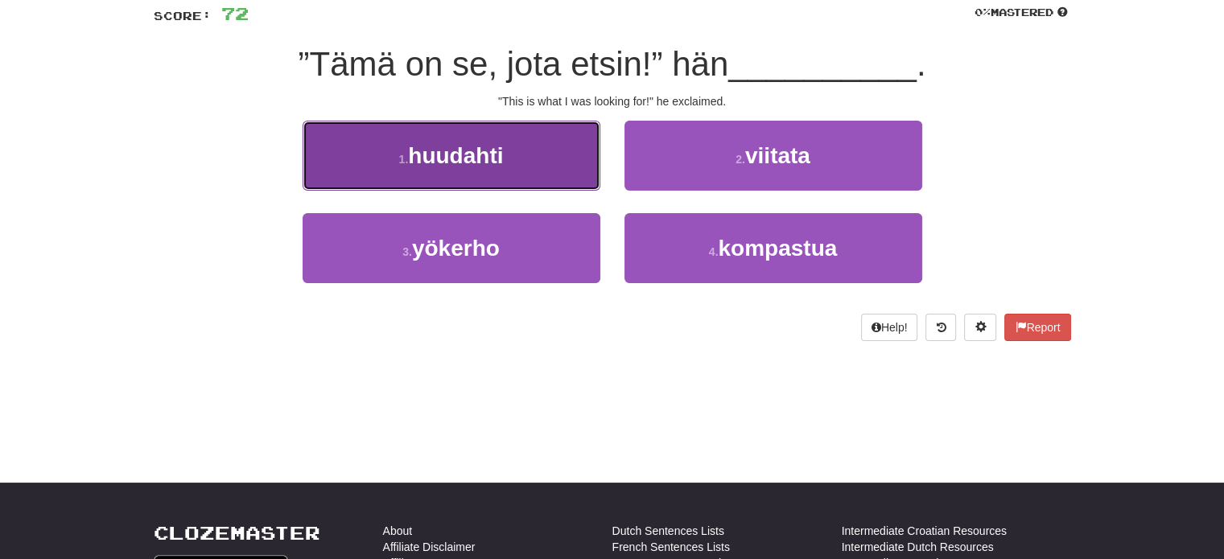
click at [580, 158] on button "1 . huudahti" at bounding box center [452, 156] width 298 height 70
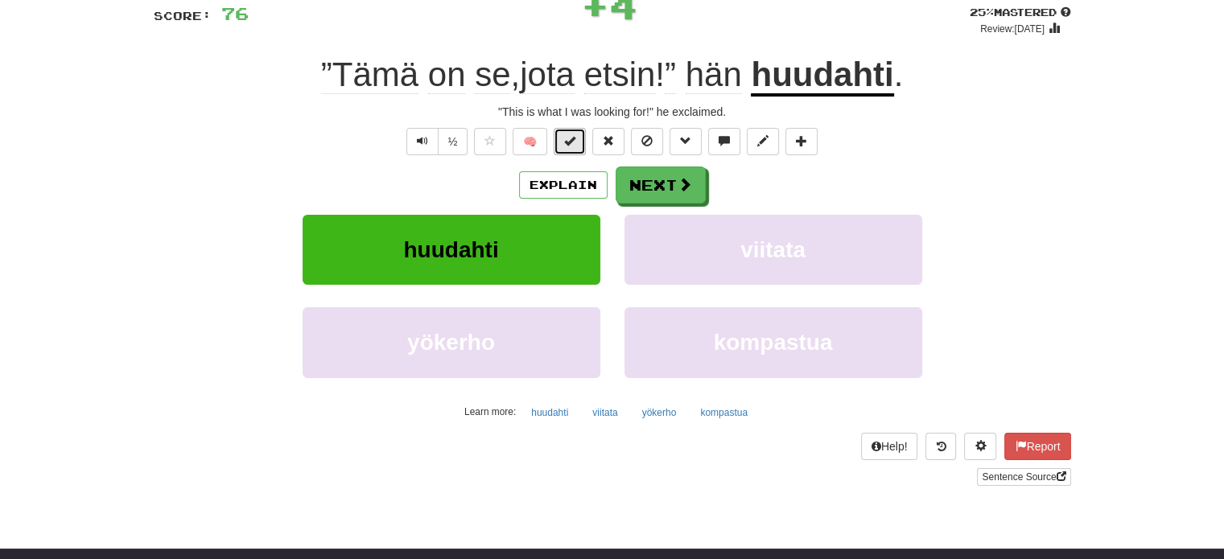
click at [575, 144] on span at bounding box center [569, 140] width 11 height 11
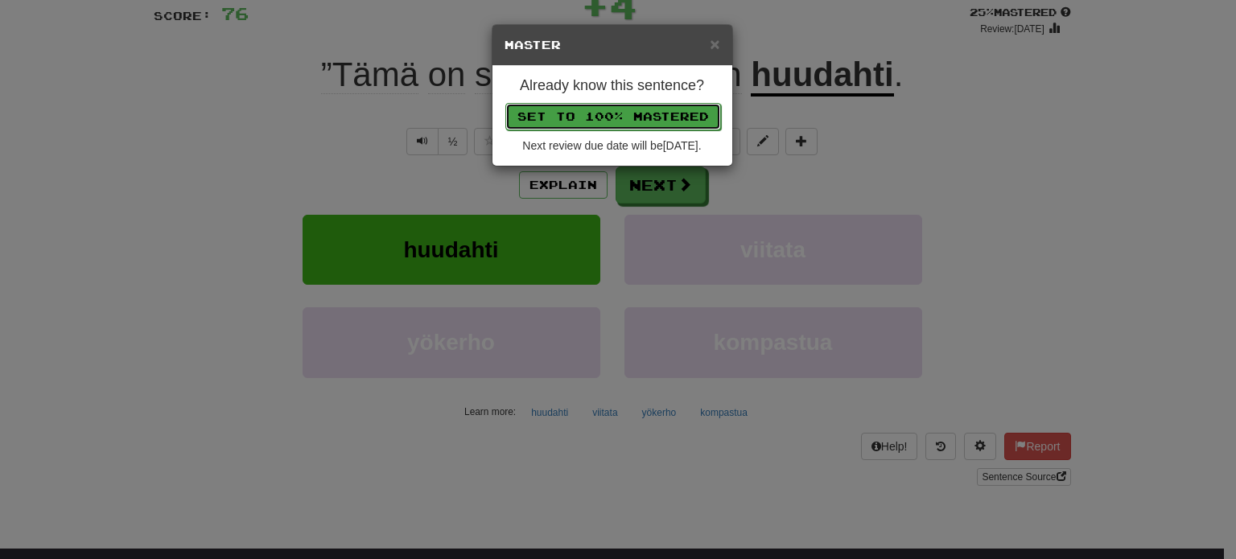
click at [597, 114] on button "Set to 100% Mastered" at bounding box center [613, 116] width 216 height 27
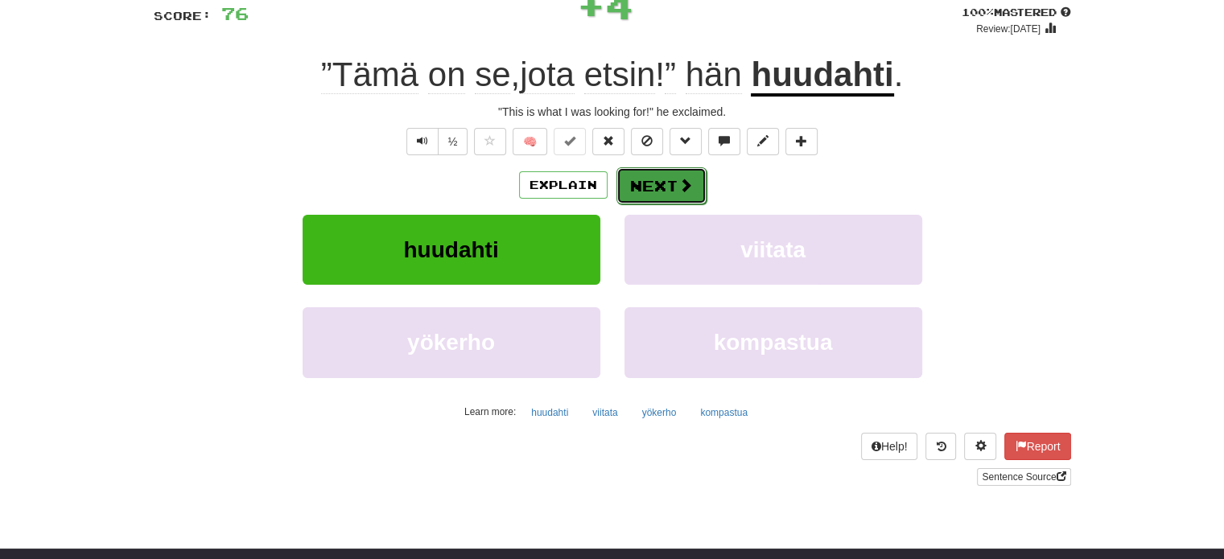
click at [665, 188] on button "Next" at bounding box center [661, 185] width 90 height 37
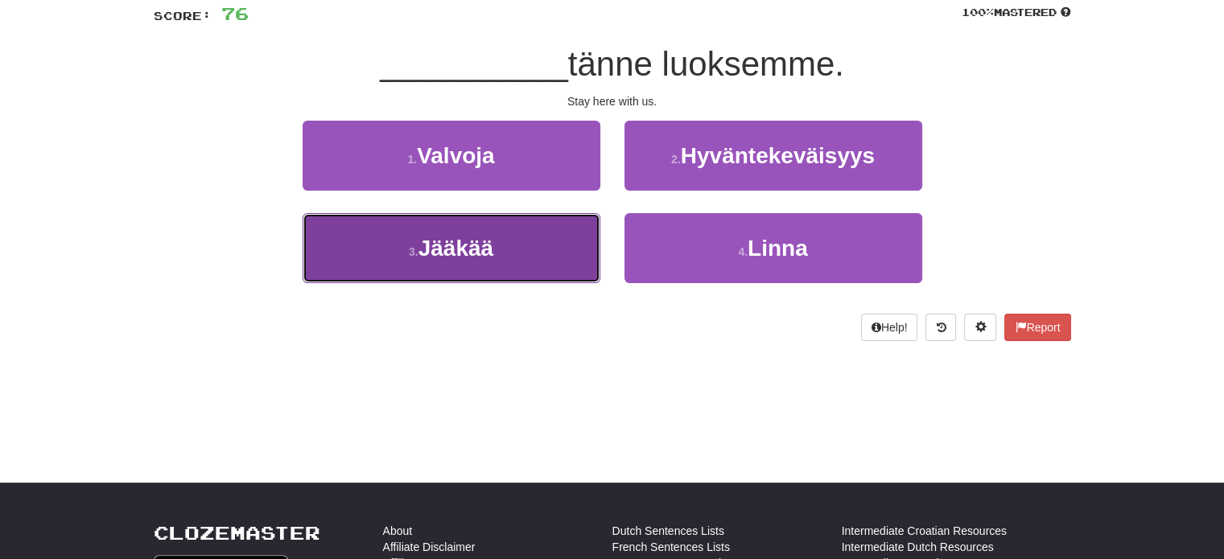
click at [550, 224] on button "3 . Jääkää" at bounding box center [452, 248] width 298 height 70
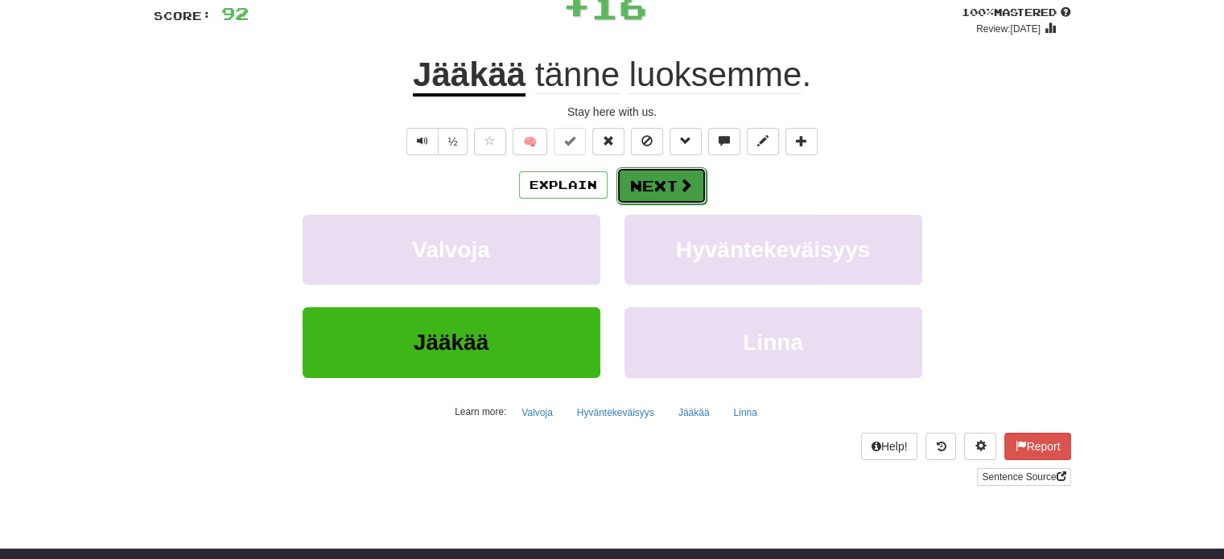
click at [653, 181] on button "Next" at bounding box center [661, 185] width 90 height 37
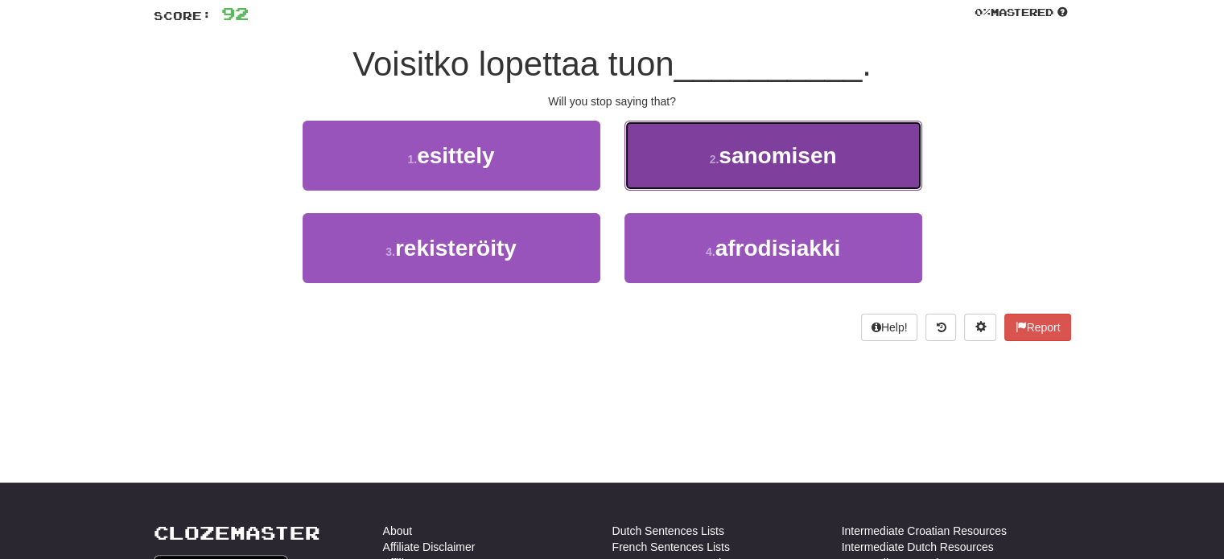
click at [654, 181] on button "2 . sanomisen" at bounding box center [773, 156] width 298 height 70
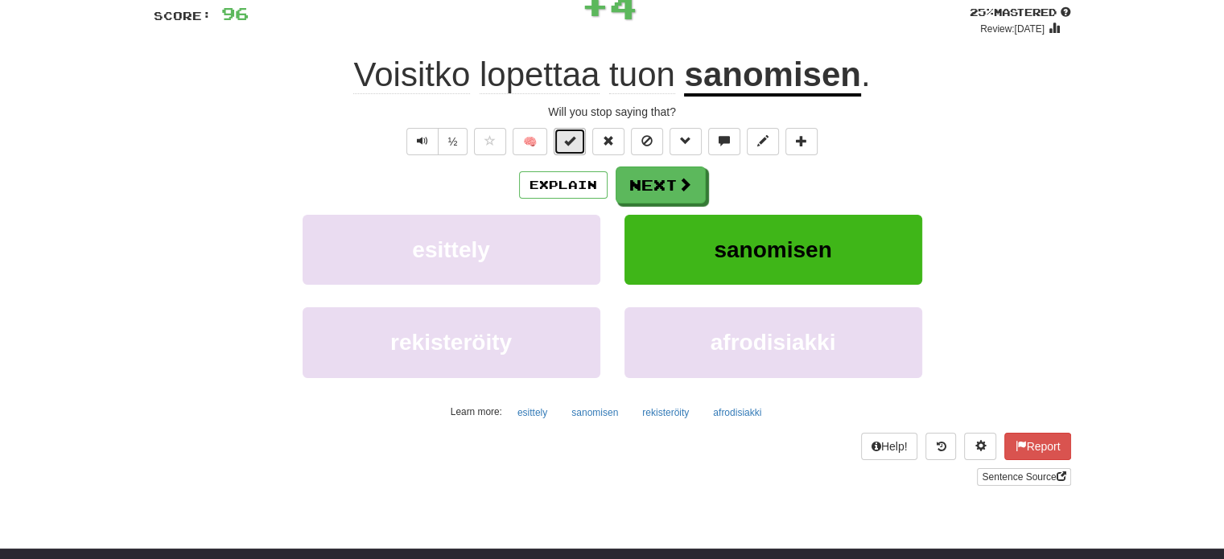
click at [575, 144] on span at bounding box center [569, 140] width 11 height 11
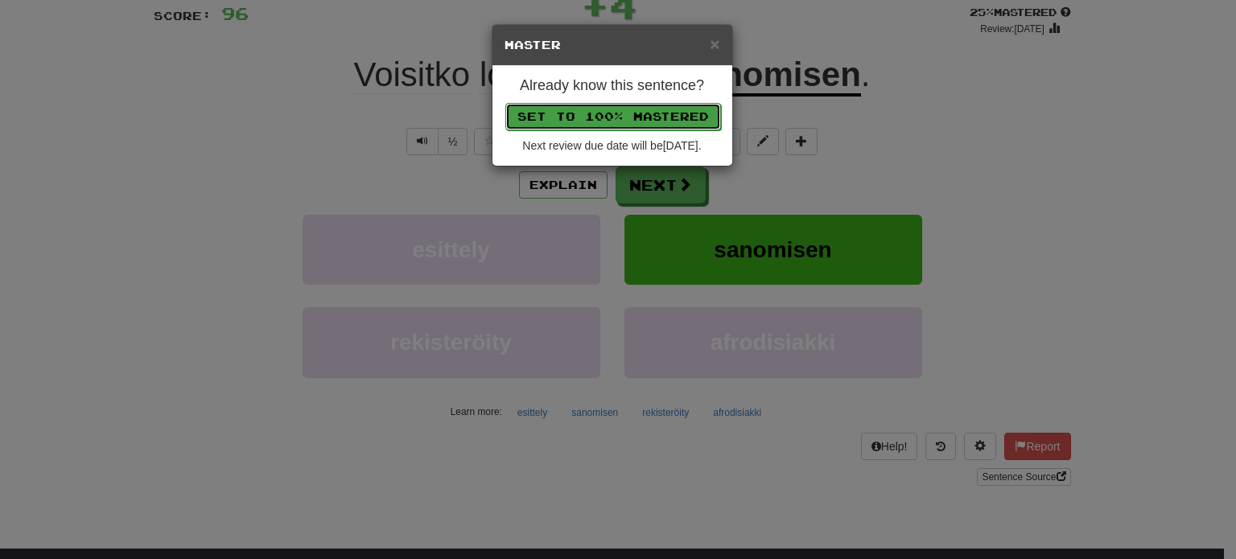
click at [598, 109] on button "Set to 100% Mastered" at bounding box center [613, 116] width 216 height 27
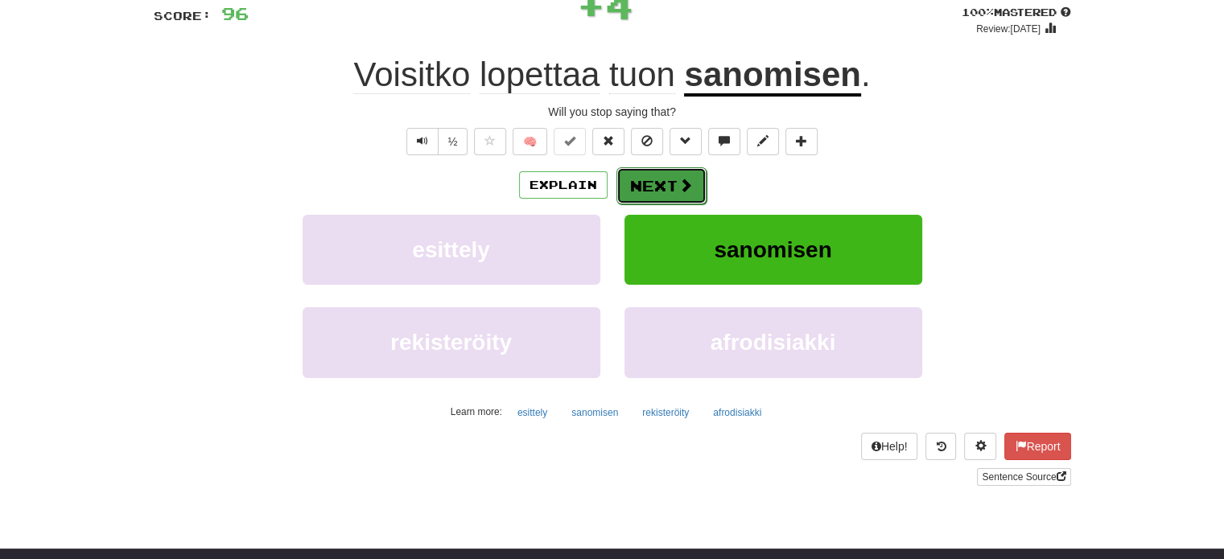
click at [664, 183] on button "Next" at bounding box center [661, 185] width 90 height 37
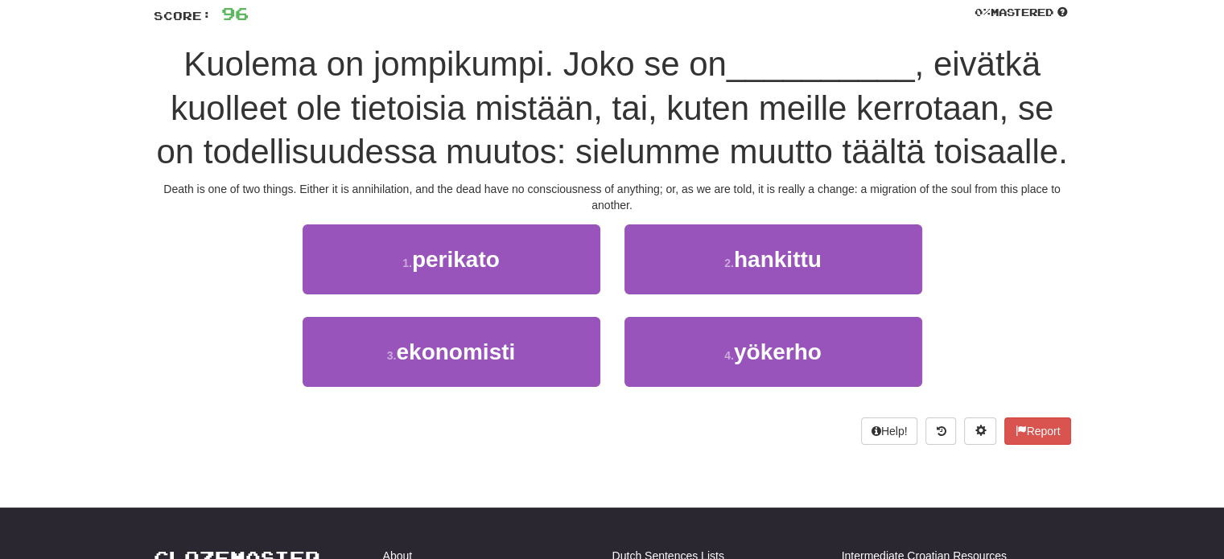
click at [603, 232] on div "1 . perikato" at bounding box center [451, 270] width 322 height 93
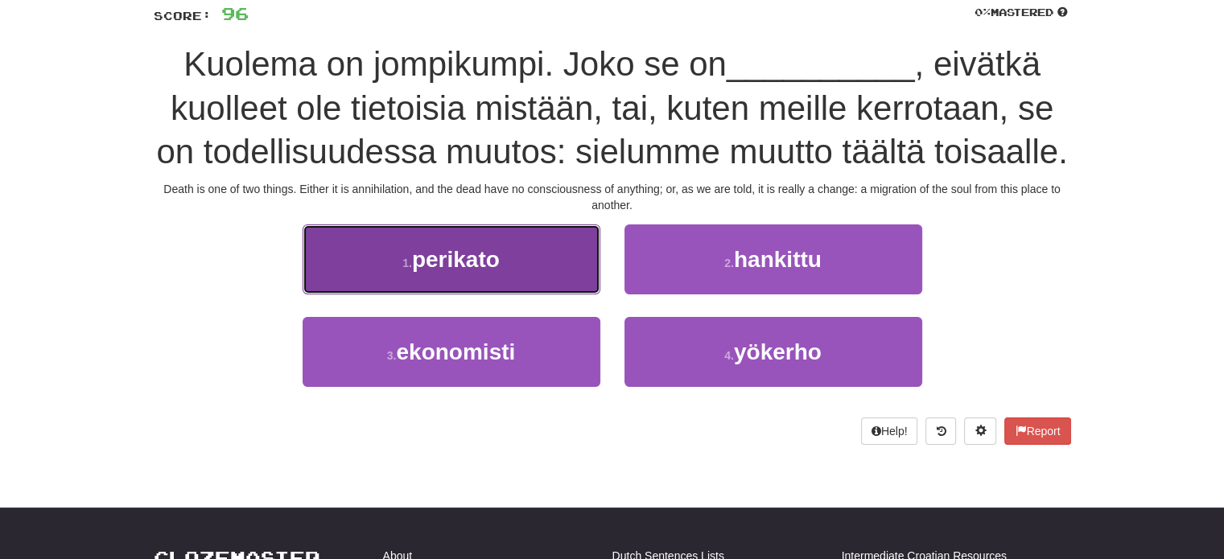
click at [520, 241] on button "1 . perikato" at bounding box center [452, 259] width 298 height 70
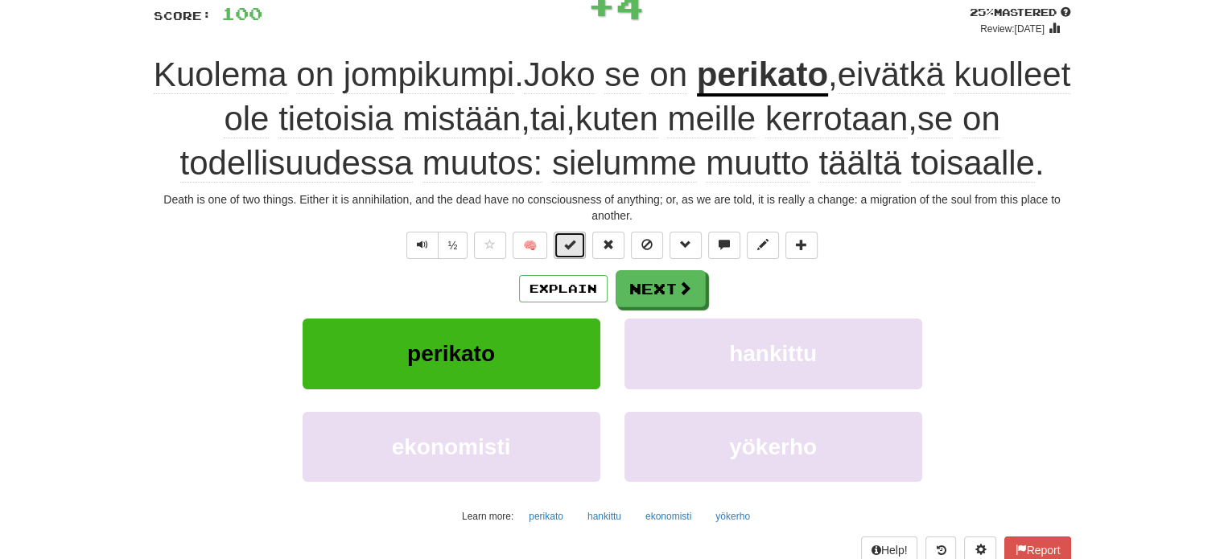
click at [570, 233] on button at bounding box center [570, 245] width 32 height 27
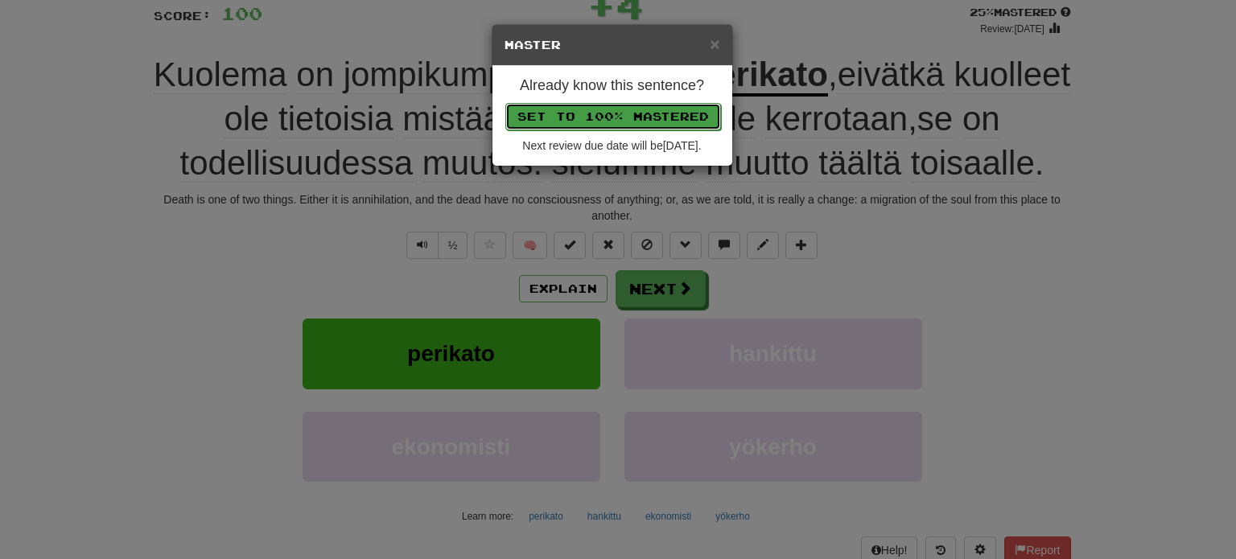
click at [598, 109] on button "Set to 100% Mastered" at bounding box center [613, 116] width 216 height 27
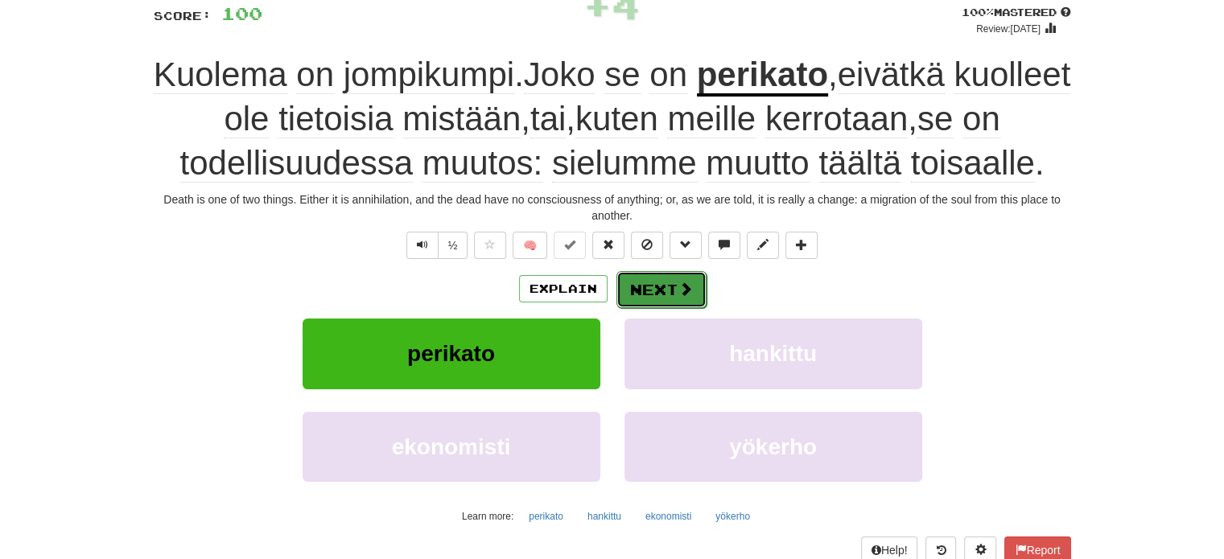
click at [667, 285] on button "Next" at bounding box center [661, 289] width 90 height 37
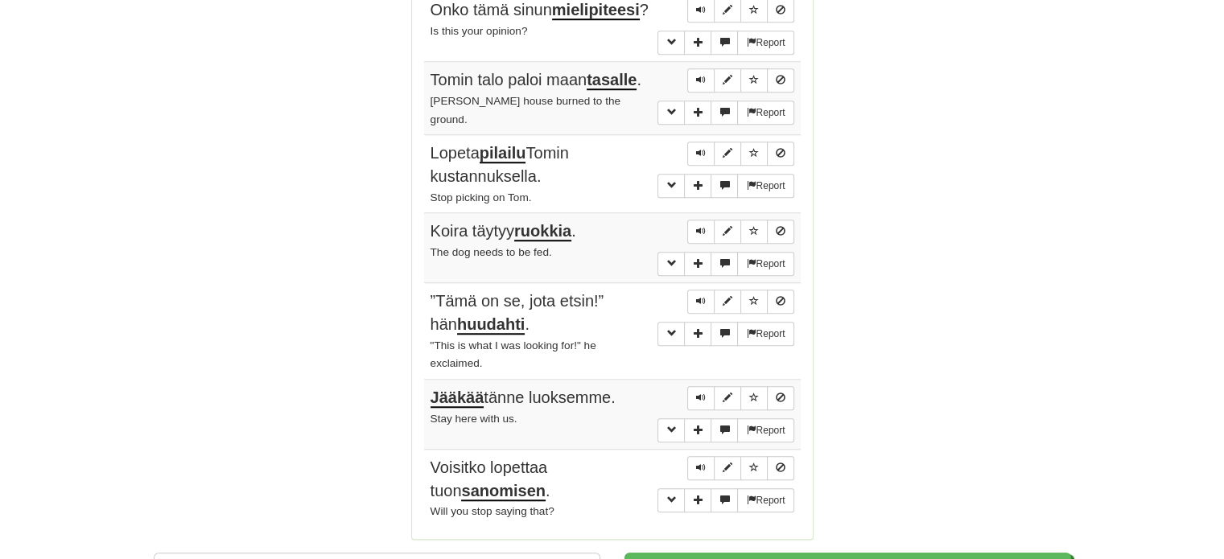
scroll to position [1310, 0]
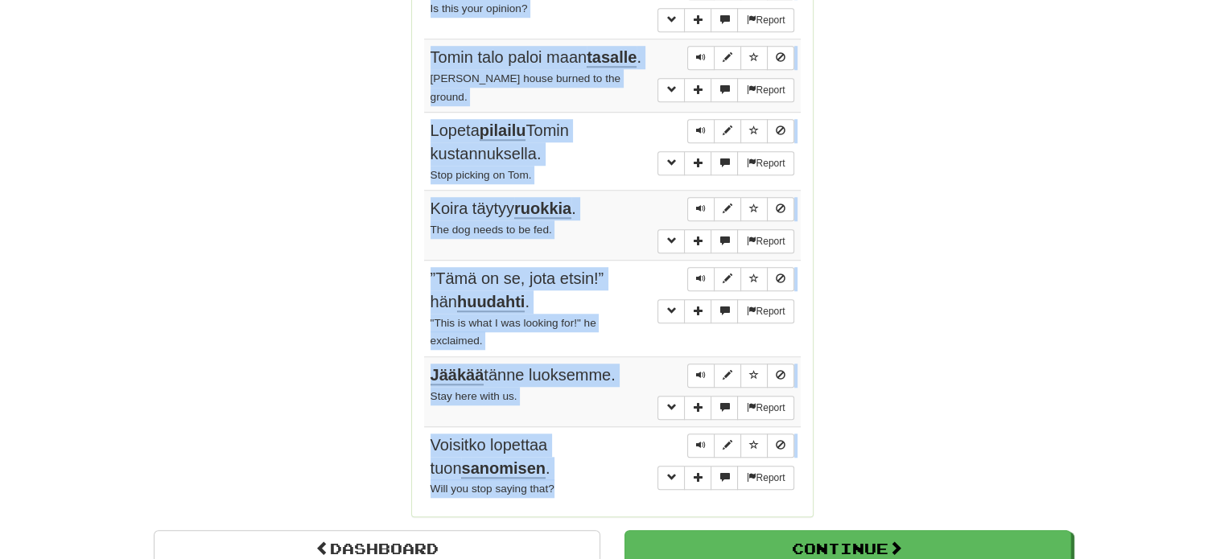
drag, startPoint x: 420, startPoint y: 126, endPoint x: 580, endPoint y: 500, distance: 407.0
copy div "Sentences: Report Kuolema on jompikumpi. Joko se on perikato , eivätkä kuolleet…"
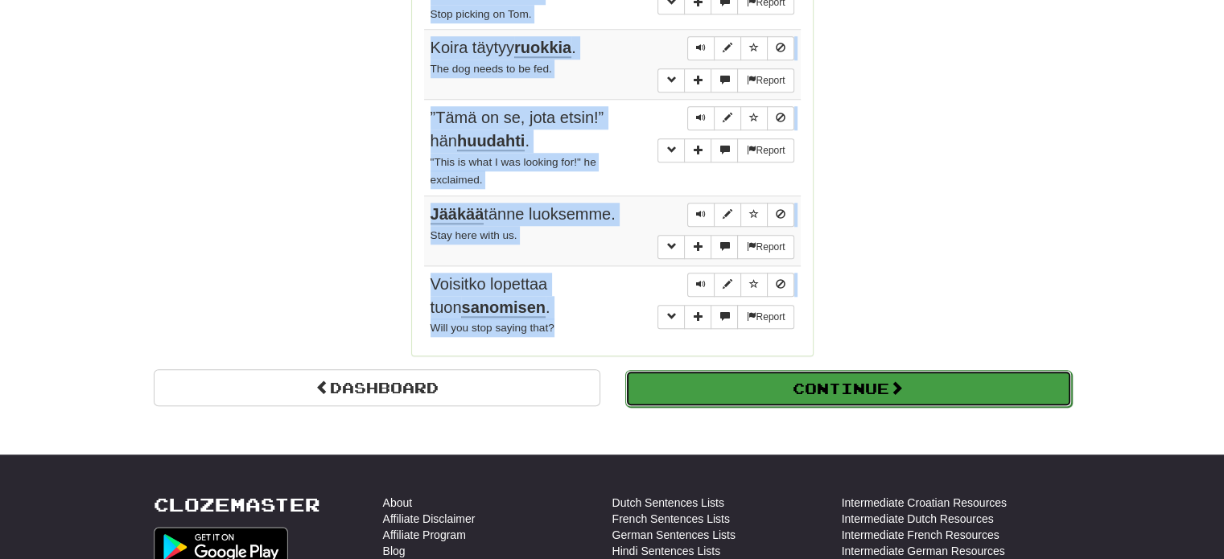
click at [808, 395] on button "Continue" at bounding box center [848, 388] width 447 height 37
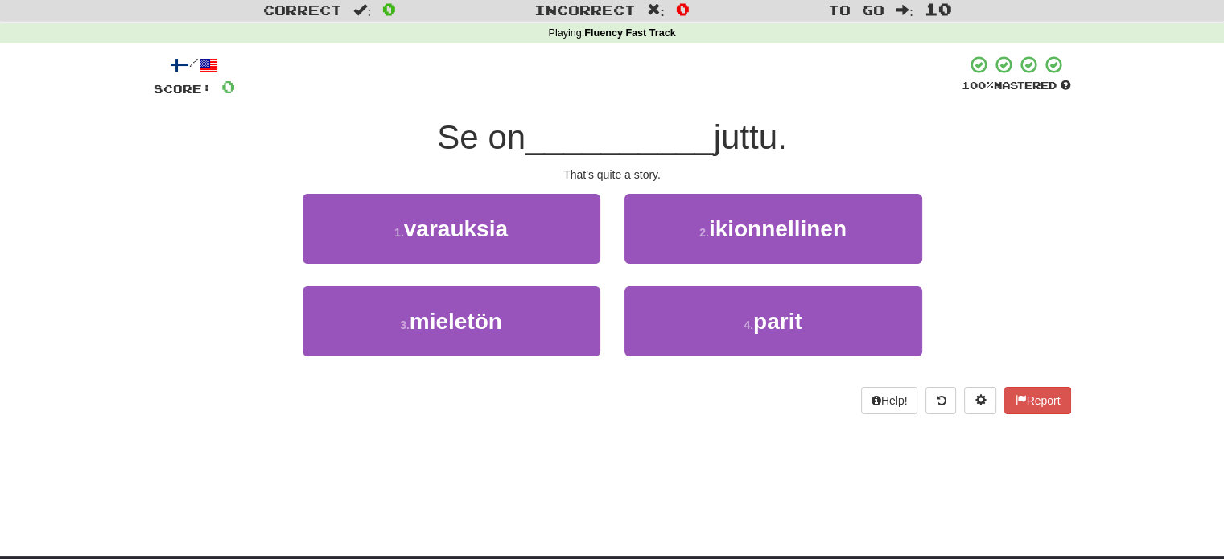
scroll to position [8, 0]
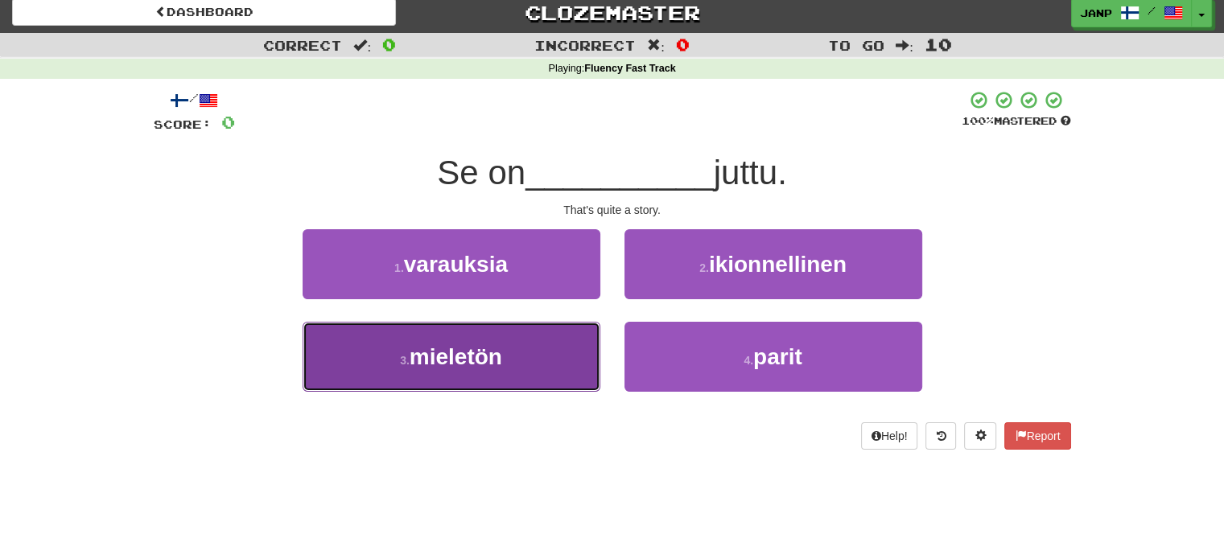
click at [557, 353] on button "3 . mieletön" at bounding box center [452, 357] width 298 height 70
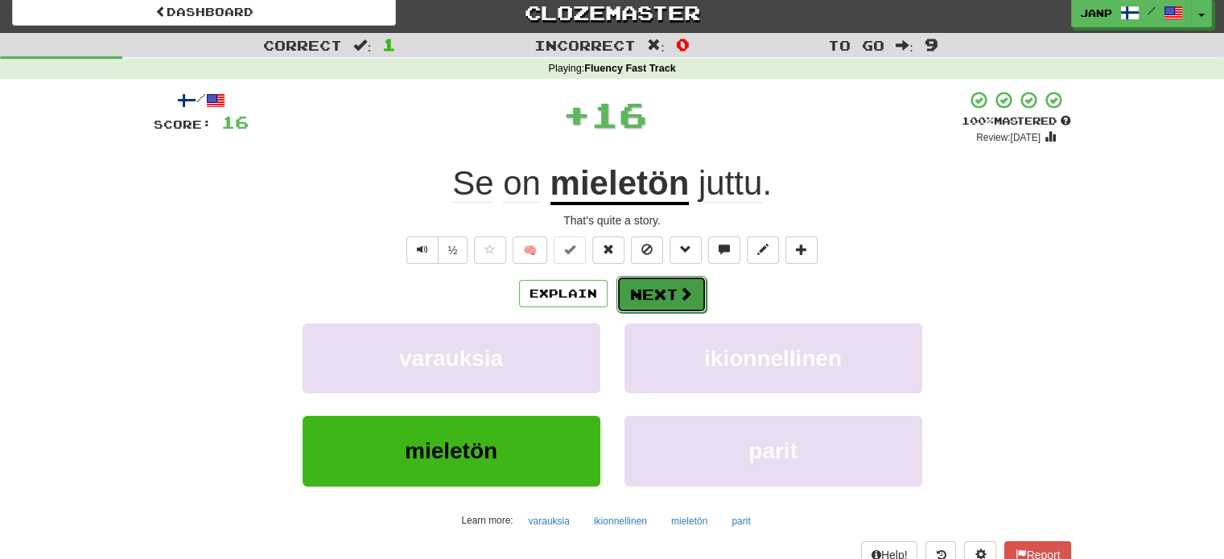
click at [633, 286] on button "Next" at bounding box center [661, 294] width 90 height 37
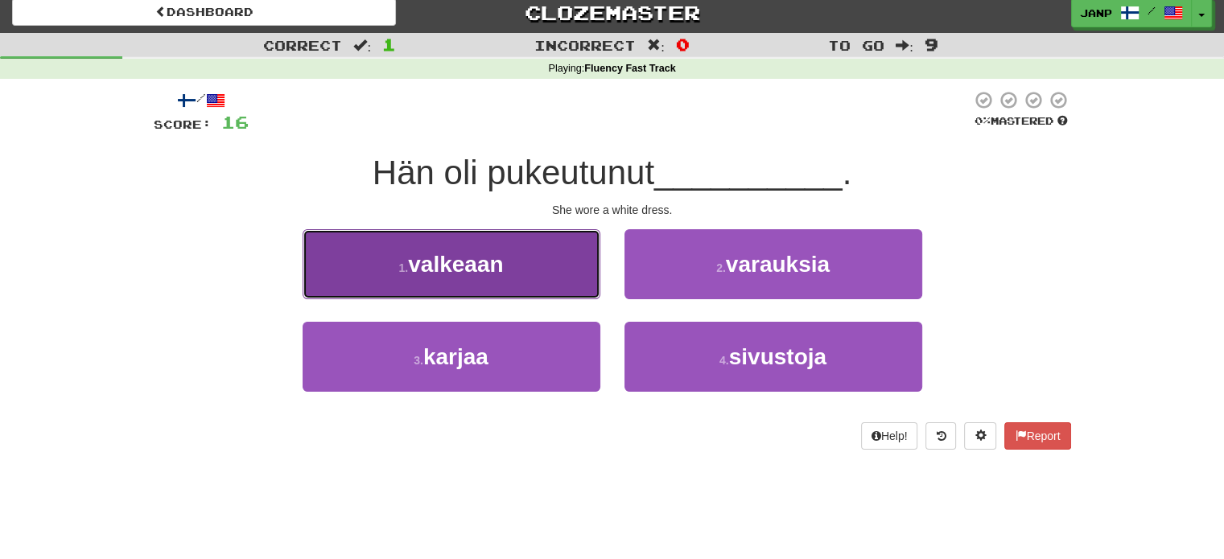
click at [550, 274] on button "1 . valkeaan" at bounding box center [452, 264] width 298 height 70
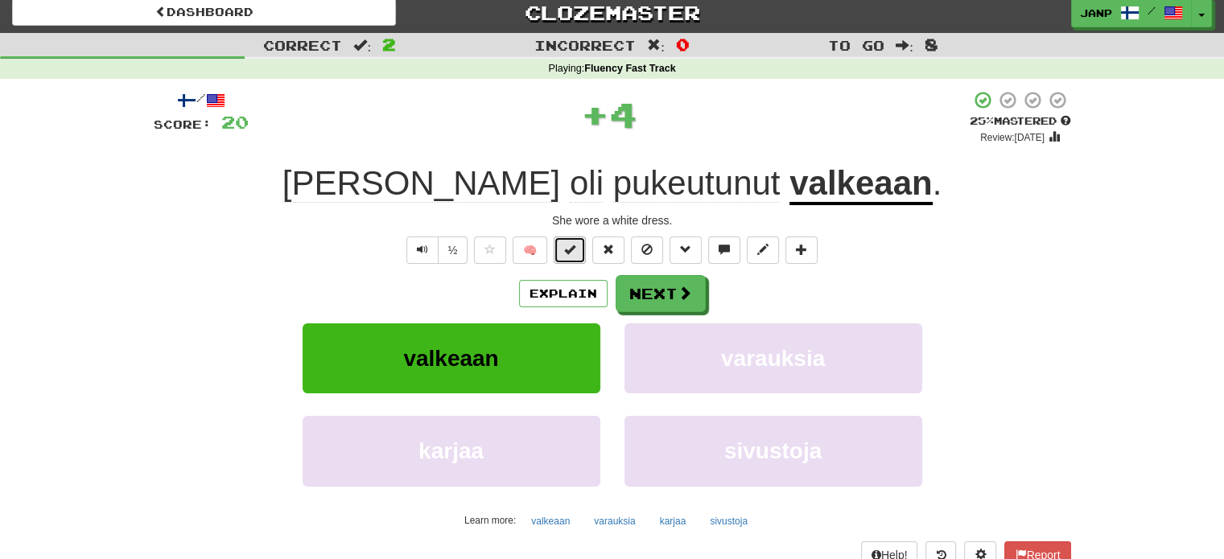
click at [573, 253] on span at bounding box center [569, 249] width 11 height 11
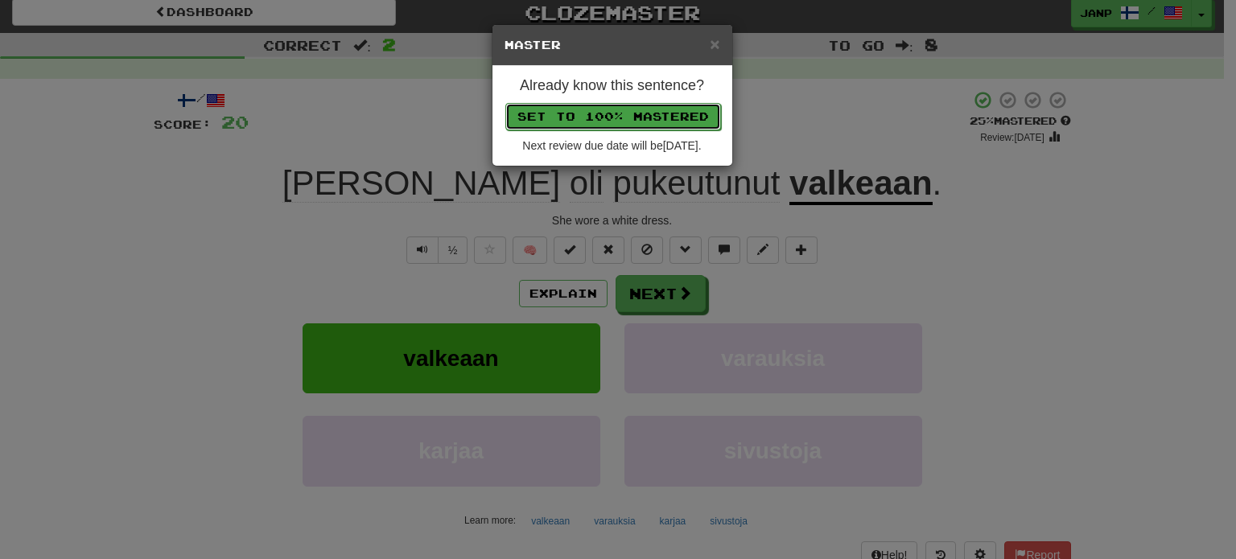
click at [626, 122] on button "Set to 100% Mastered" at bounding box center [613, 116] width 216 height 27
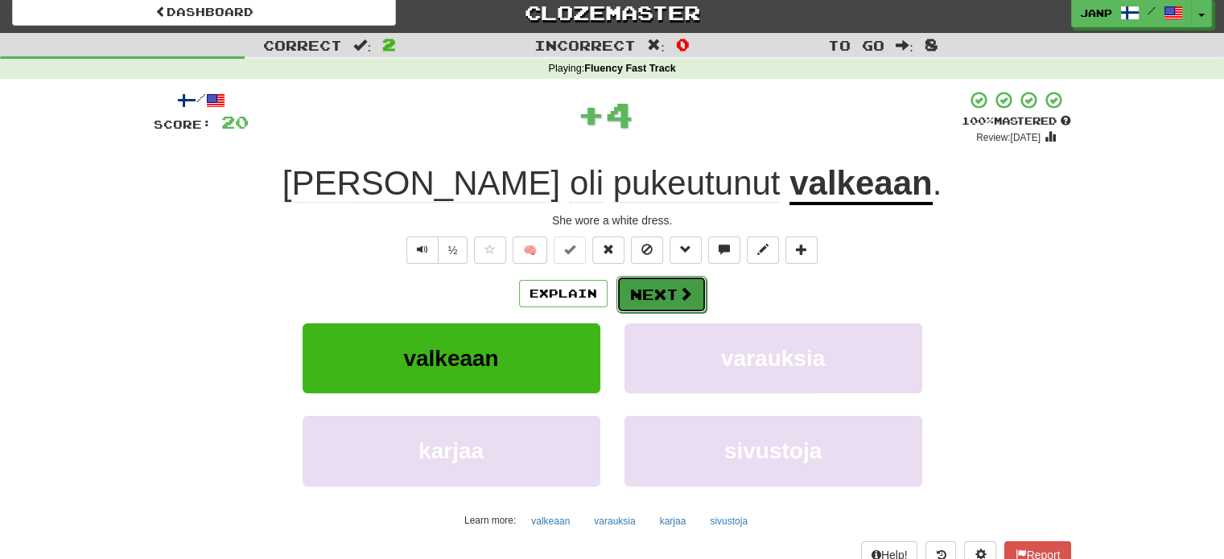
click at [678, 290] on span at bounding box center [685, 293] width 14 height 14
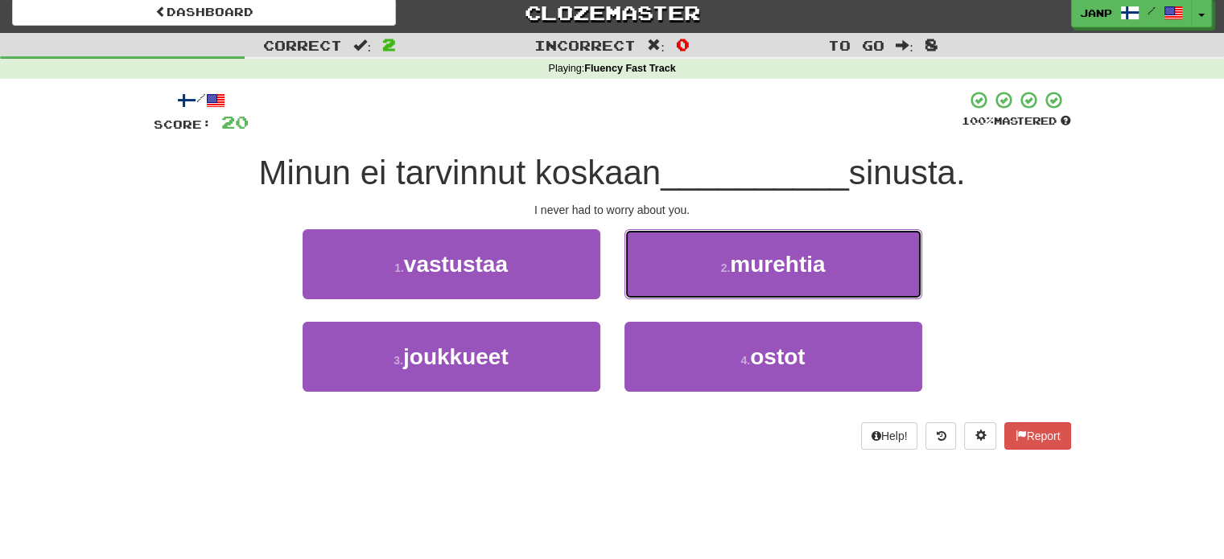
click at [676, 290] on button "2 . murehtia" at bounding box center [773, 264] width 298 height 70
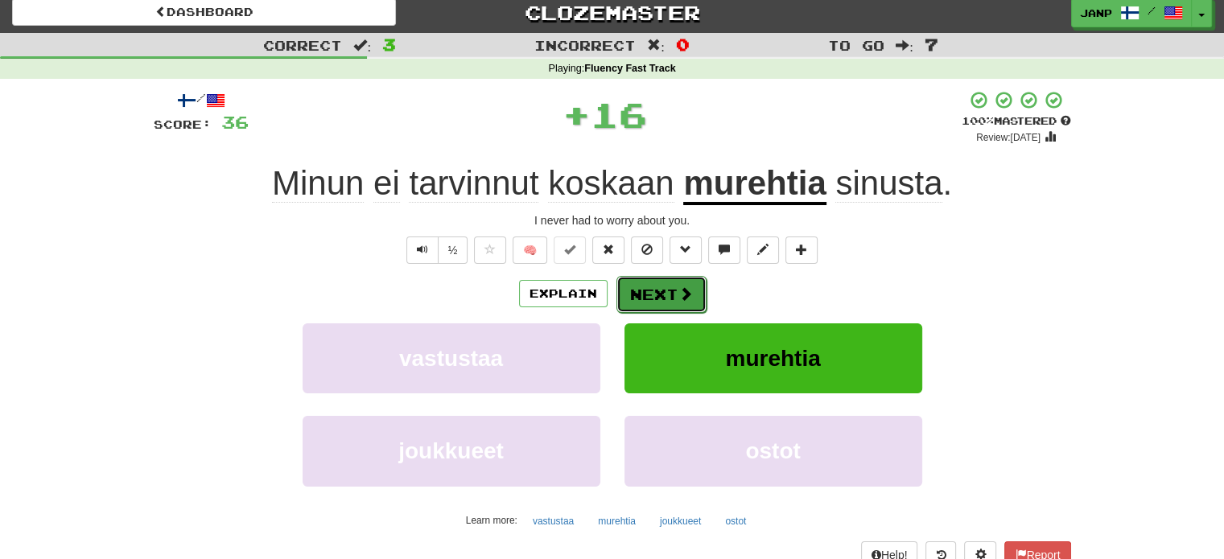
click at [661, 288] on button "Next" at bounding box center [661, 294] width 90 height 37
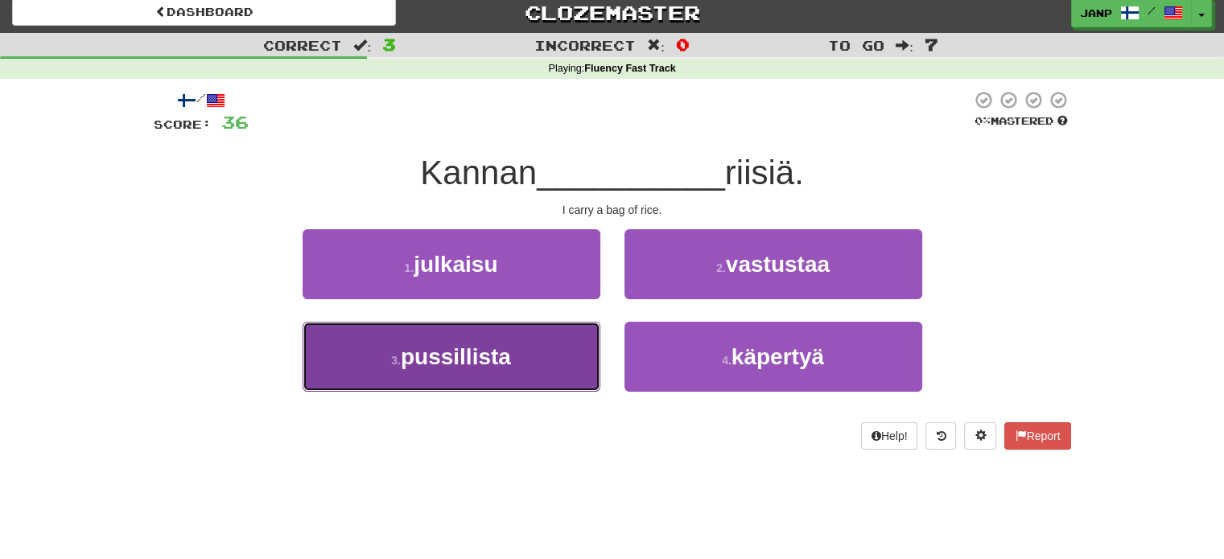
click at [513, 344] on button "3 . pussillista" at bounding box center [452, 357] width 298 height 70
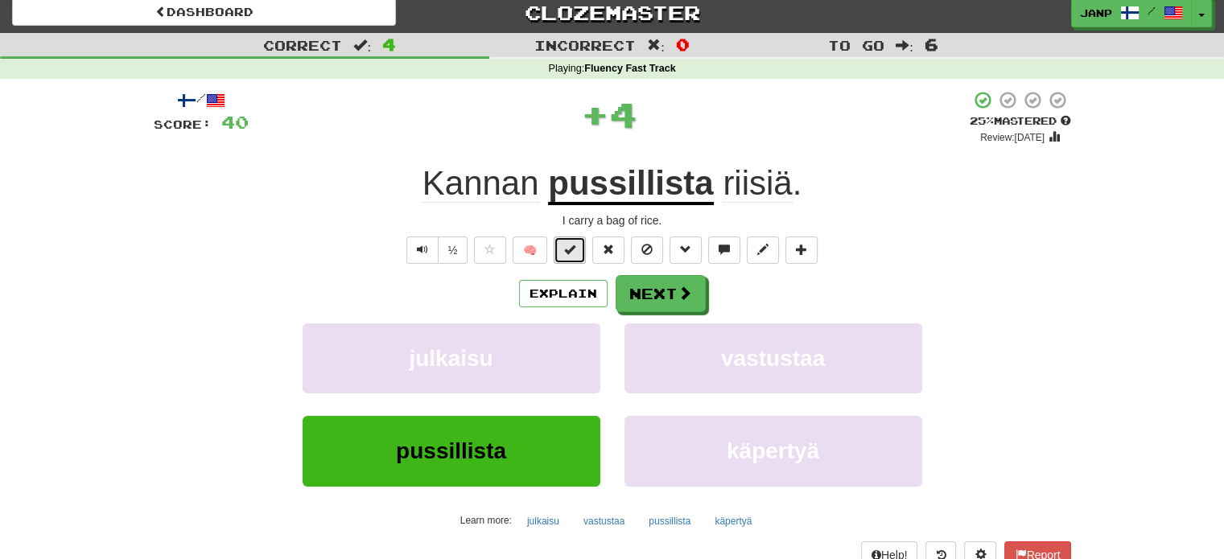
click at [570, 253] on span at bounding box center [569, 249] width 11 height 11
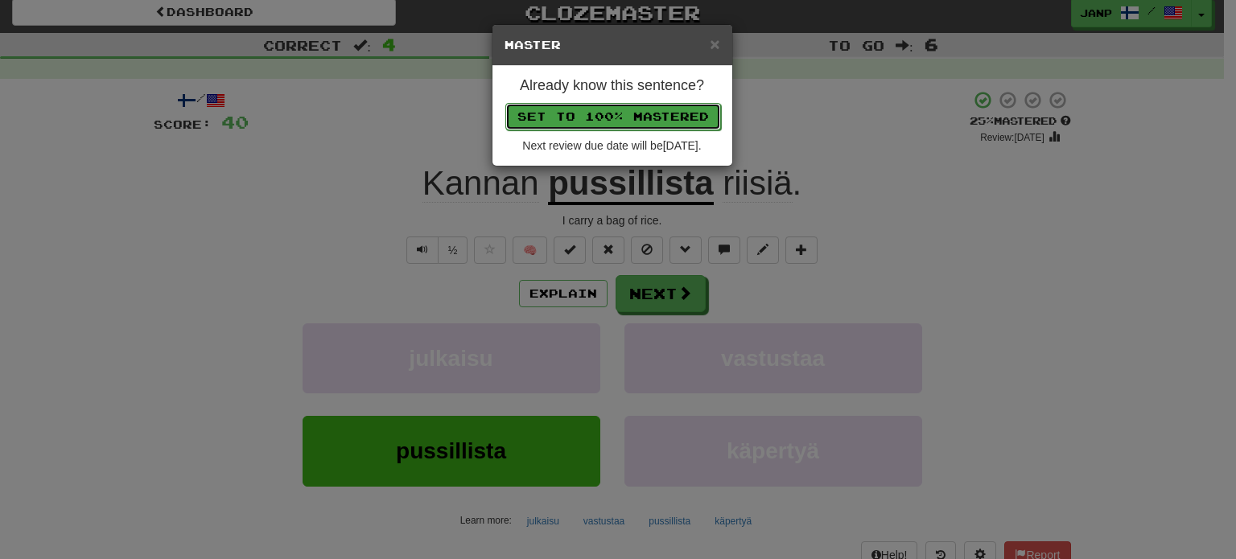
click at [628, 122] on button "Set to 100% Mastered" at bounding box center [613, 116] width 216 height 27
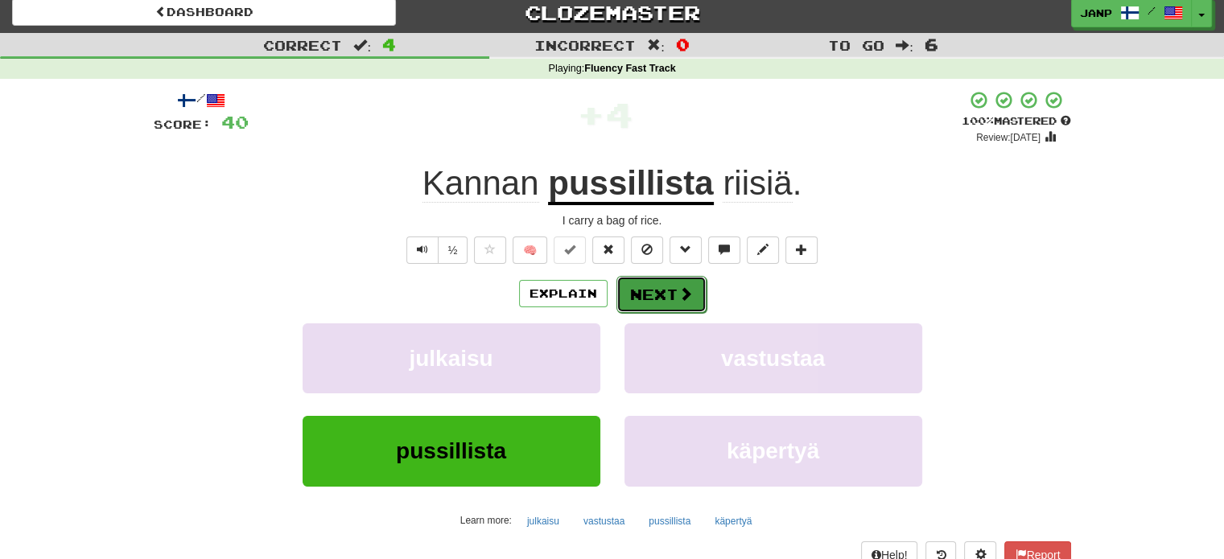
click at [668, 295] on button "Next" at bounding box center [661, 294] width 90 height 37
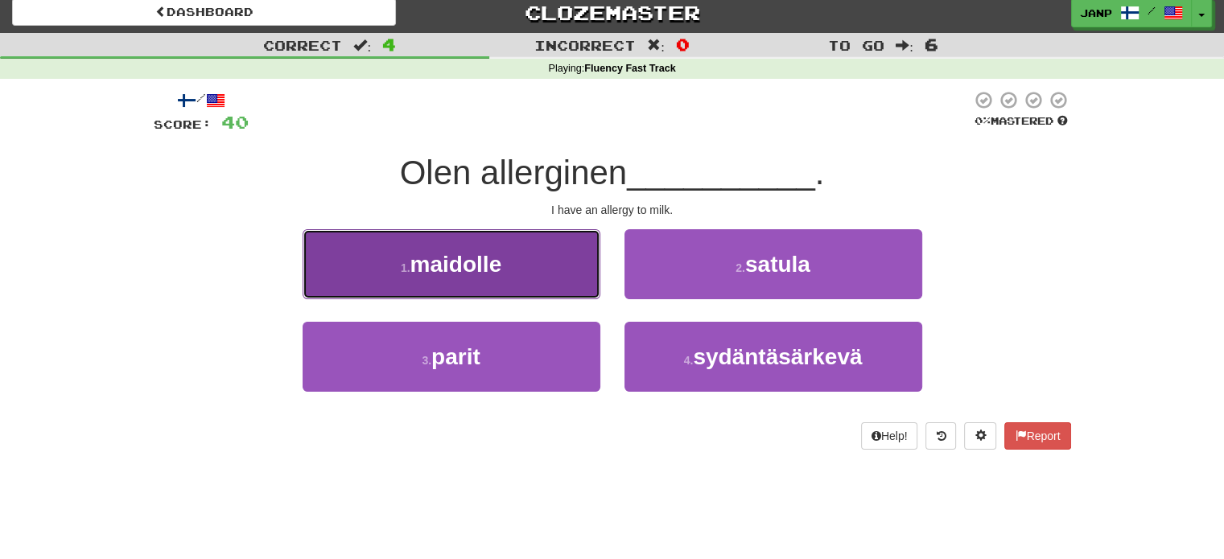
click at [498, 263] on span "maidolle" at bounding box center [456, 264] width 92 height 25
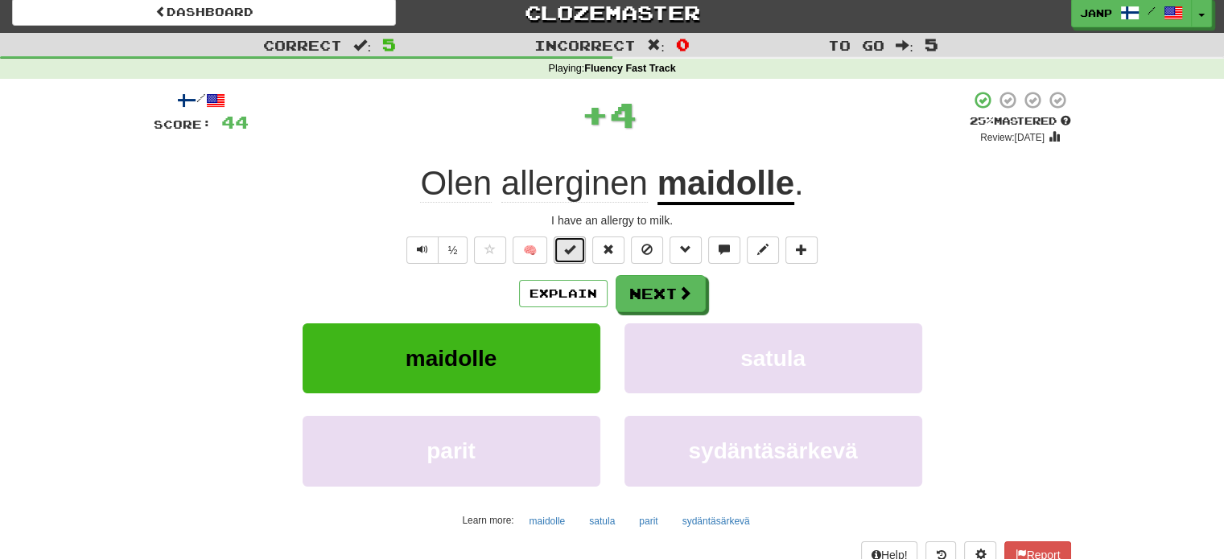
click at [570, 245] on span at bounding box center [569, 249] width 11 height 11
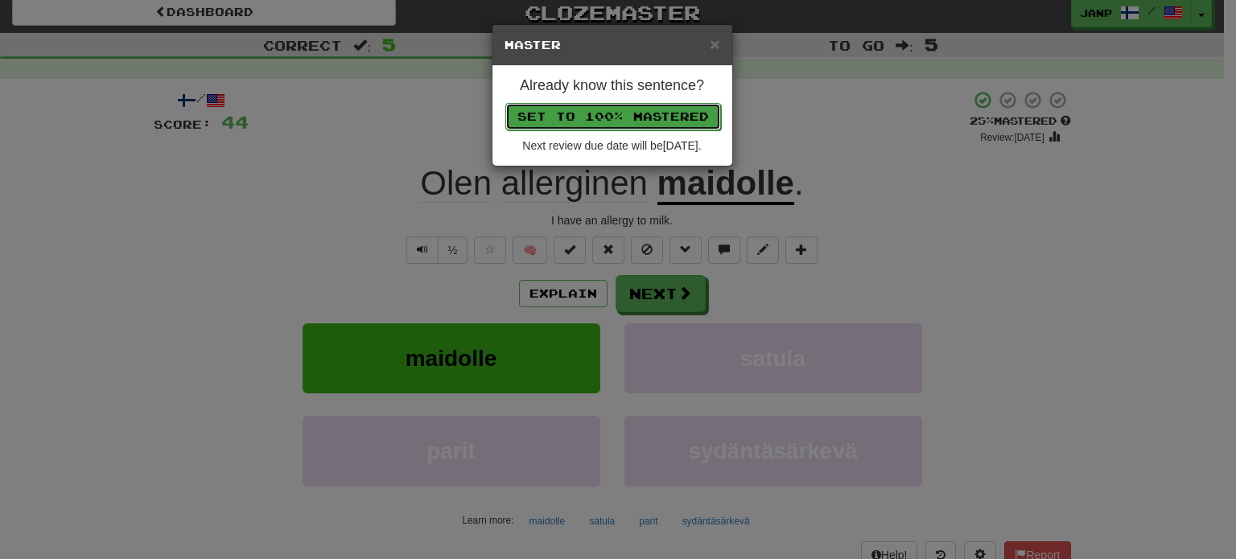
click at [605, 113] on button "Set to 100% Mastered" at bounding box center [613, 116] width 216 height 27
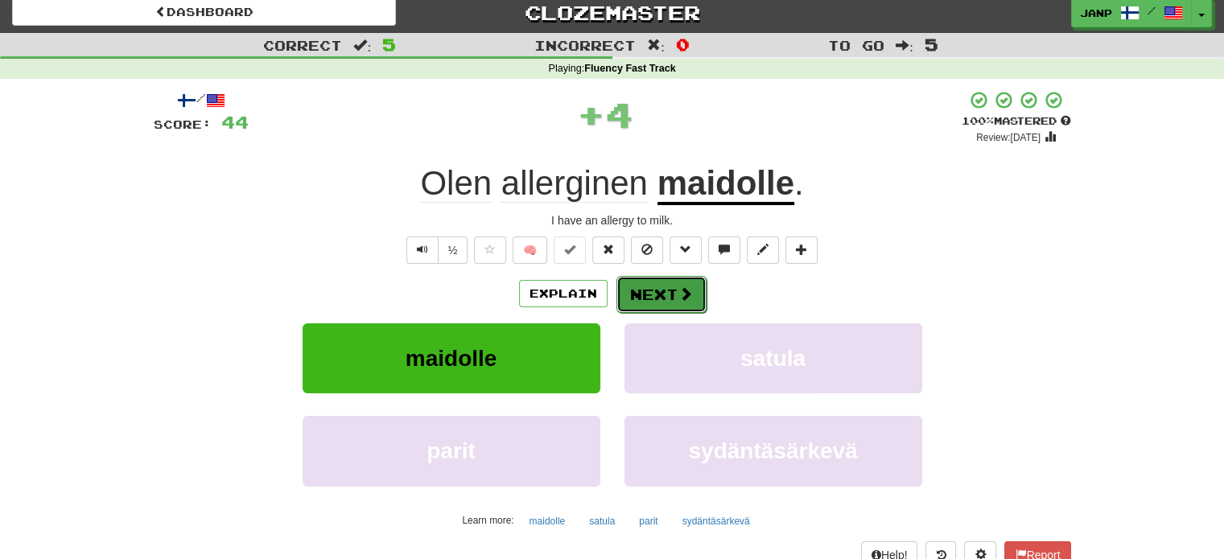
click at [666, 282] on button "Next" at bounding box center [661, 294] width 90 height 37
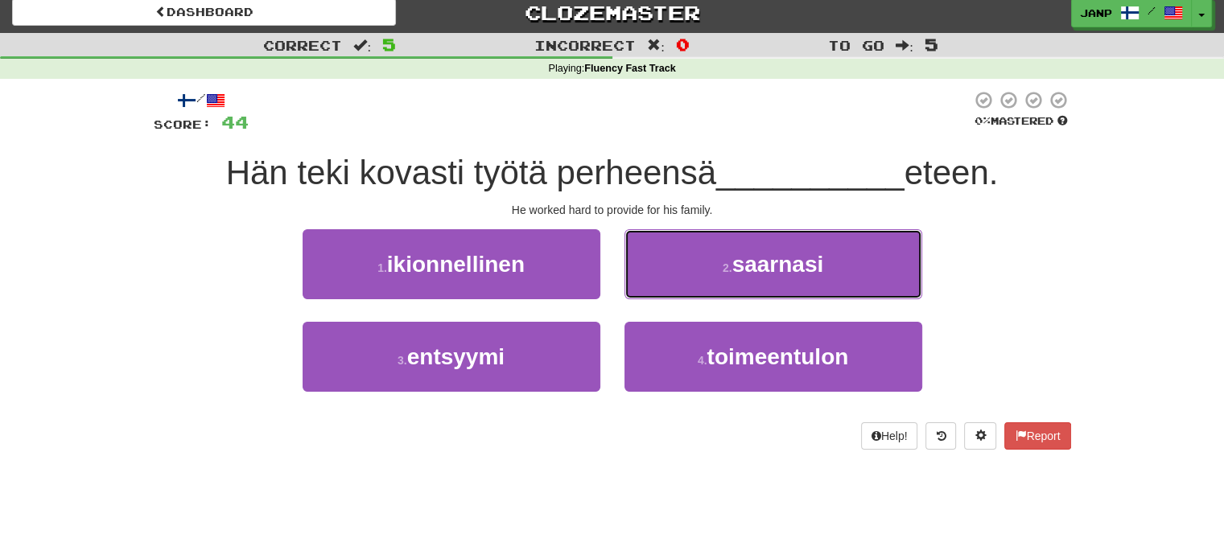
click at [666, 282] on button "2 . saarnasi" at bounding box center [773, 264] width 298 height 70
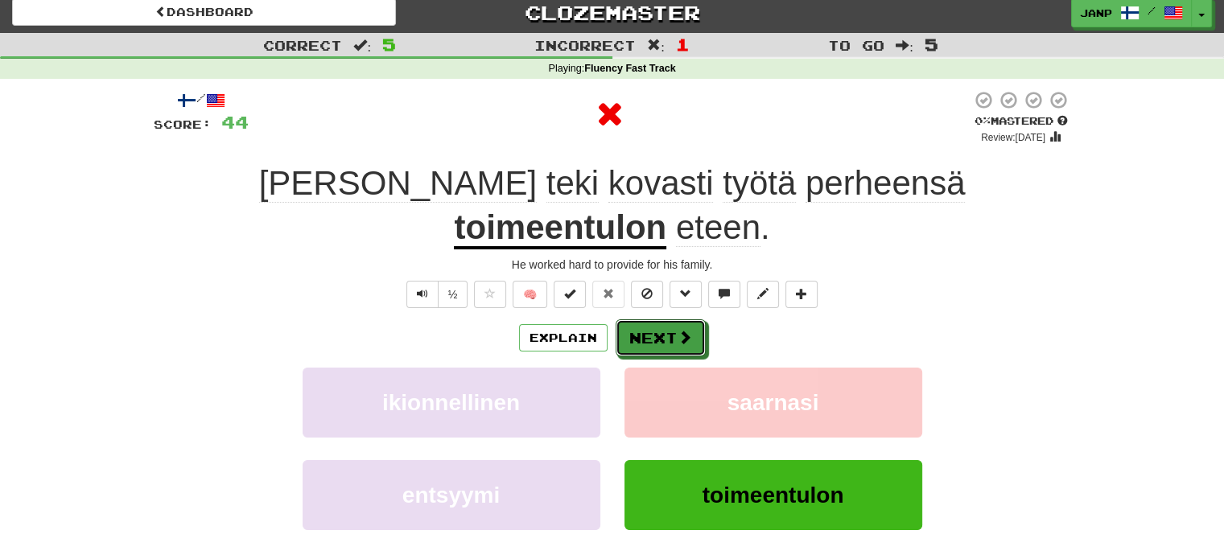
click at [666, 319] on button "Next" at bounding box center [661, 337] width 90 height 37
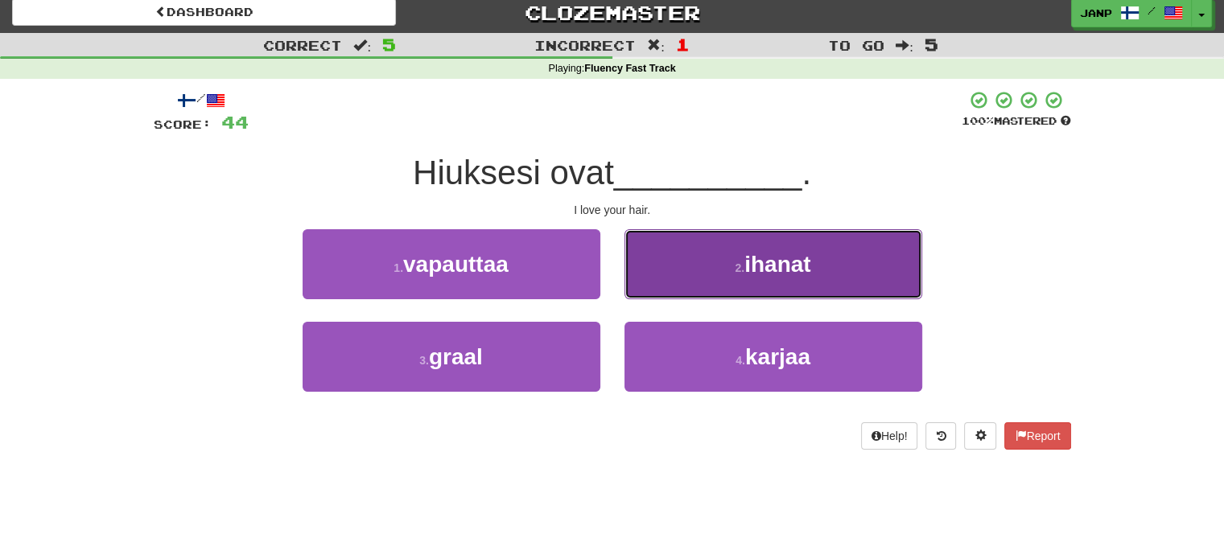
click at [689, 282] on button "2 . ihanat" at bounding box center [773, 264] width 298 height 70
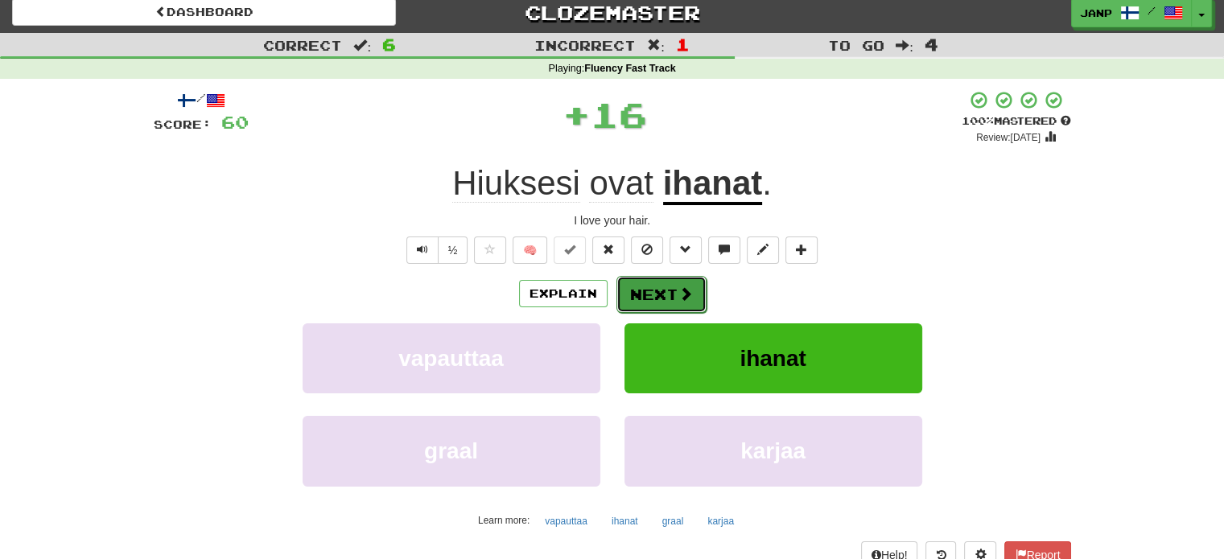
click at [649, 281] on button "Next" at bounding box center [661, 294] width 90 height 37
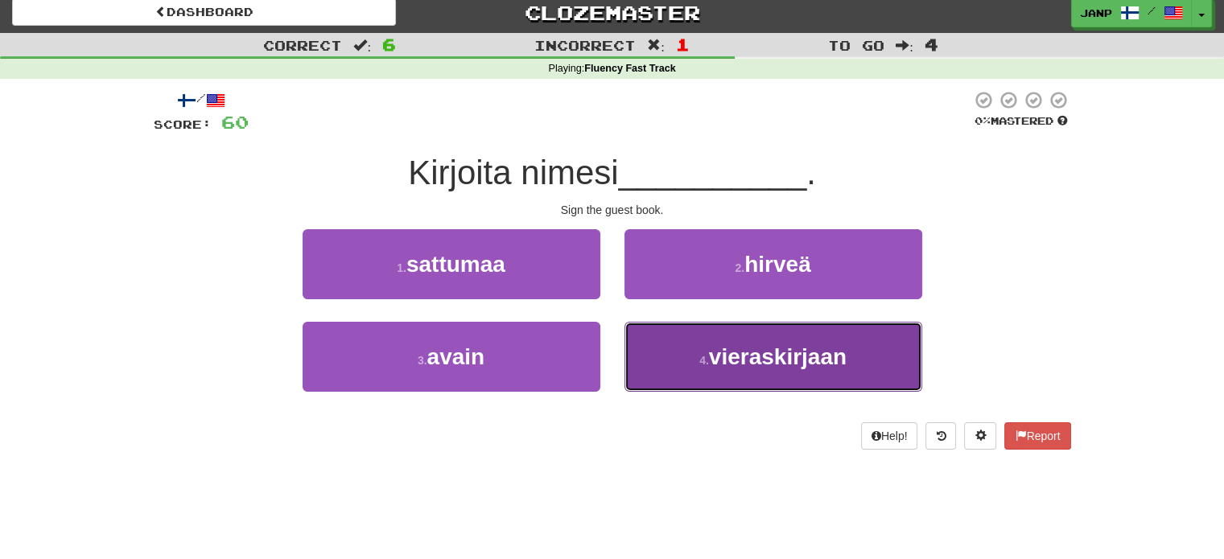
click at [663, 366] on button "4 . vieraskirjaan" at bounding box center [773, 357] width 298 height 70
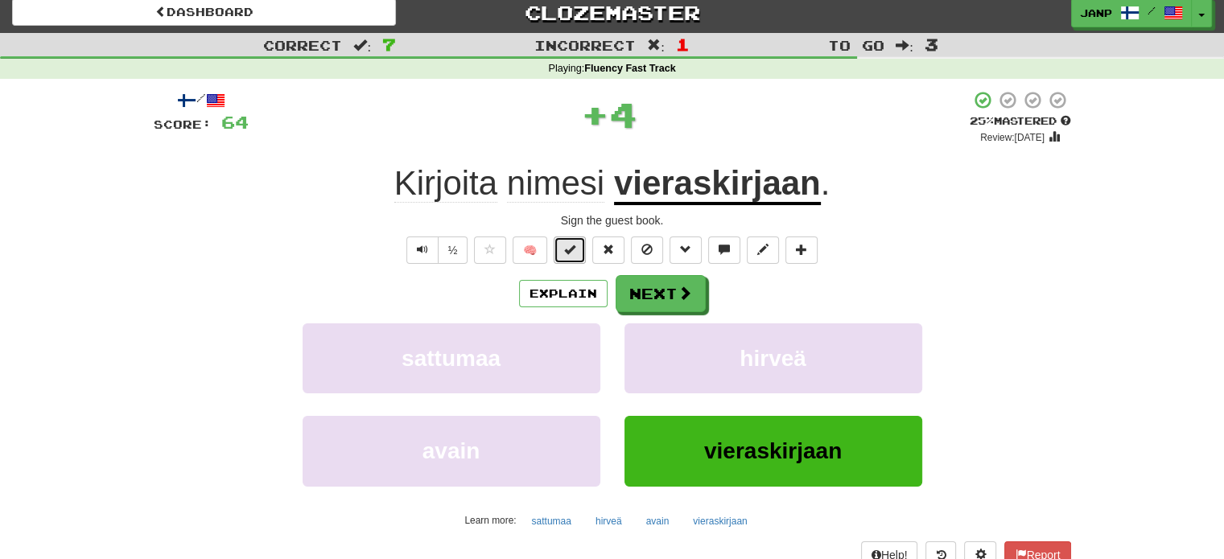
click at [582, 254] on button at bounding box center [570, 250] width 32 height 27
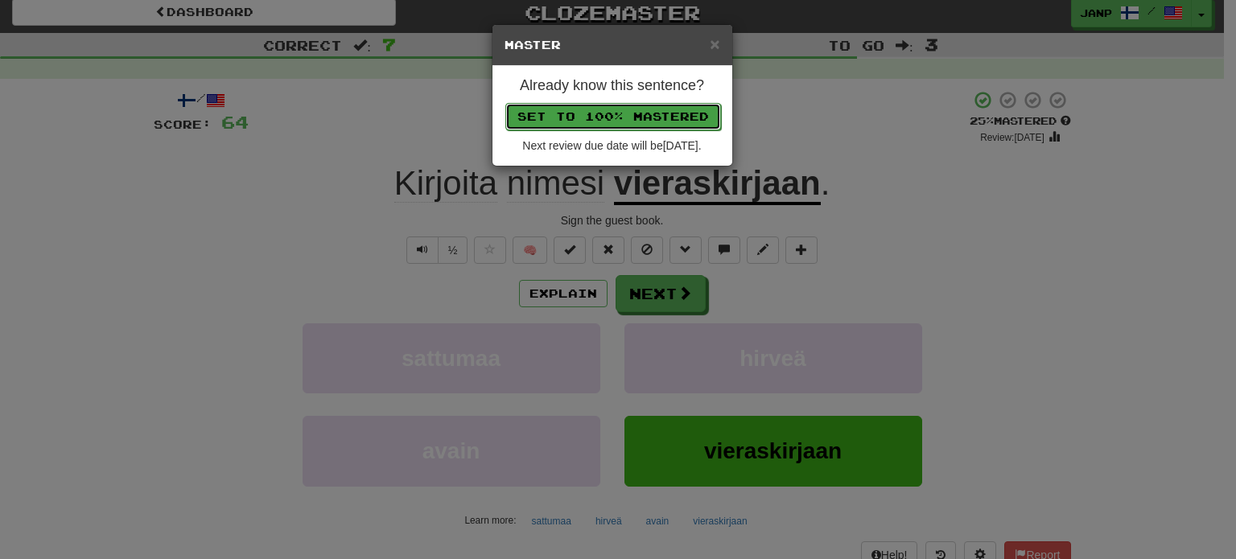
click at [630, 109] on button "Set to 100% Mastered" at bounding box center [613, 116] width 216 height 27
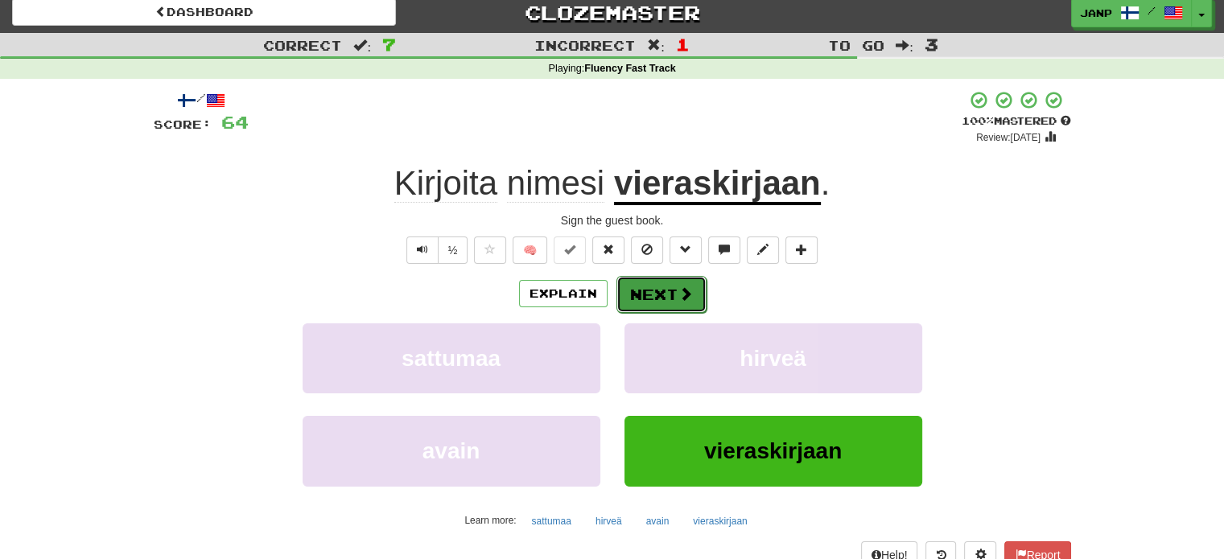
click at [664, 282] on button "Next" at bounding box center [661, 294] width 90 height 37
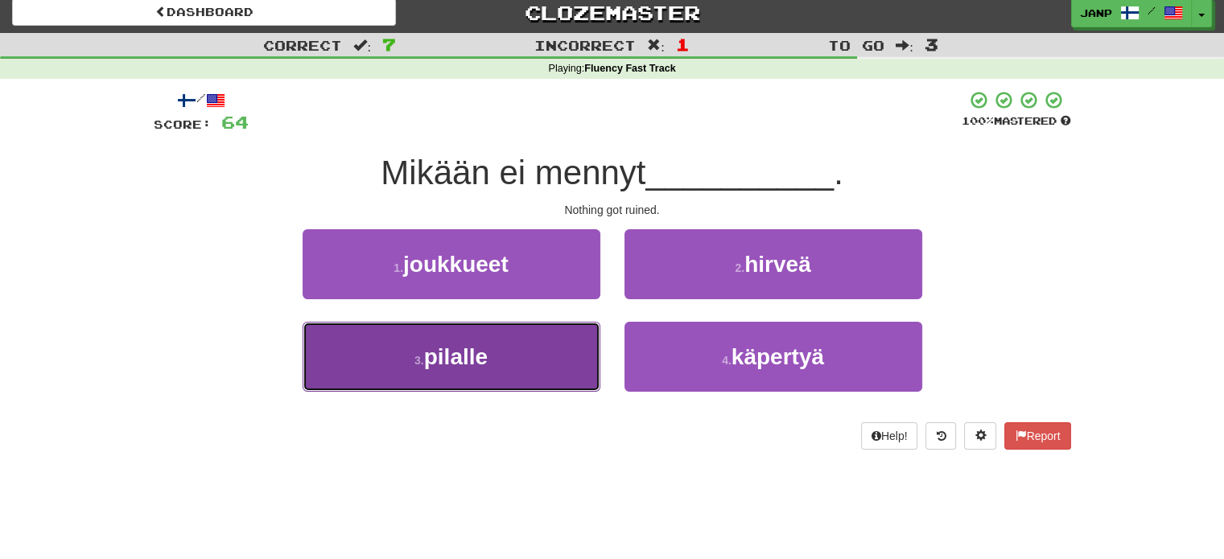
click at [561, 325] on button "3 . pilalle" at bounding box center [452, 357] width 298 height 70
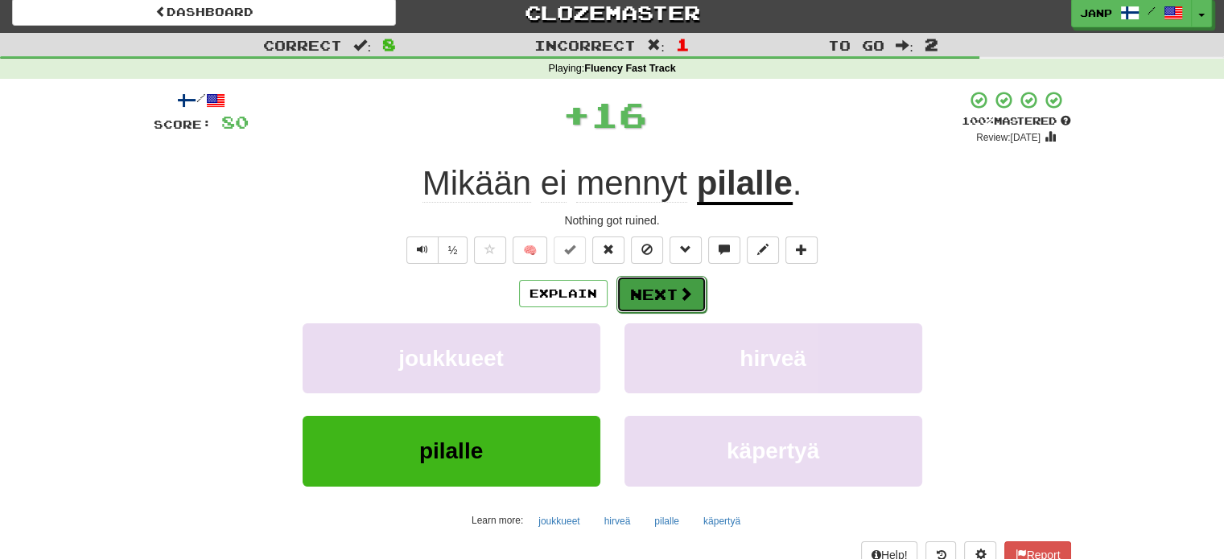
click at [648, 300] on button "Next" at bounding box center [661, 294] width 90 height 37
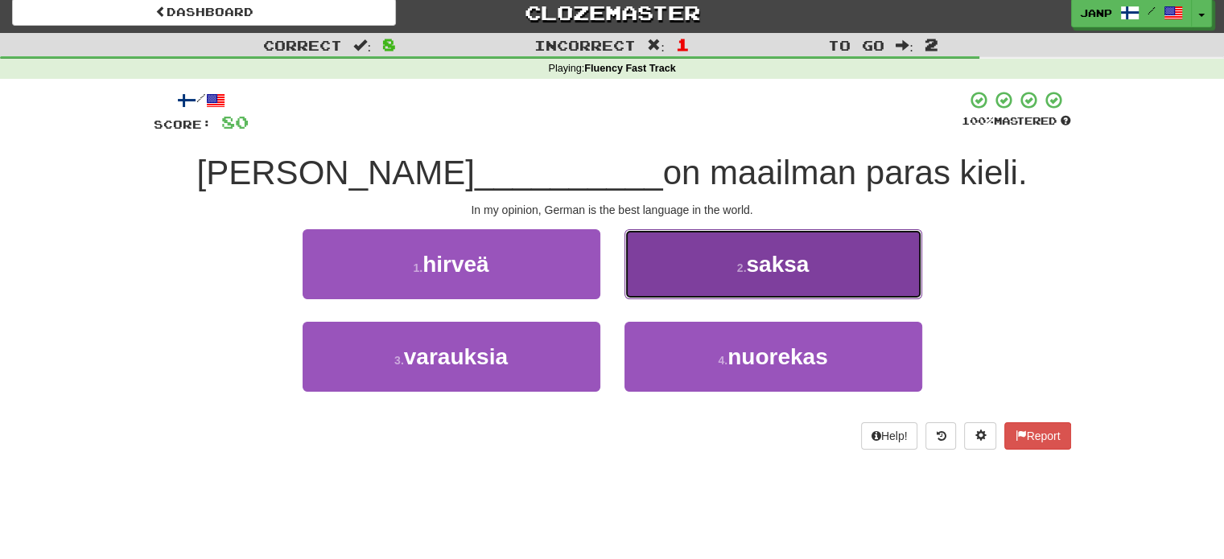
click at [710, 284] on button "2 . saksa" at bounding box center [773, 264] width 298 height 70
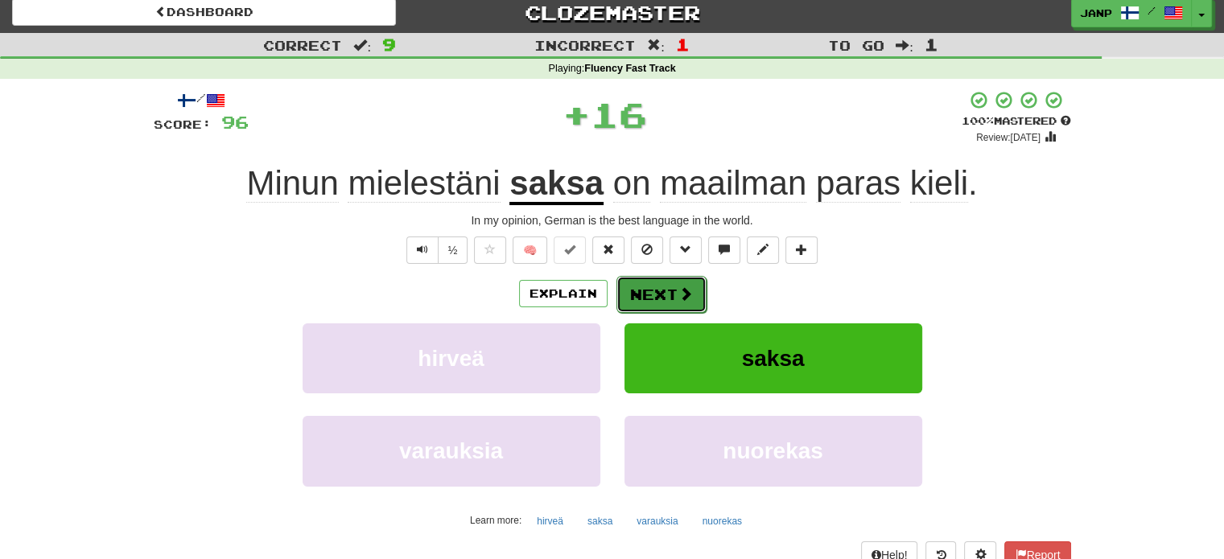
click at [656, 289] on button "Next" at bounding box center [661, 294] width 90 height 37
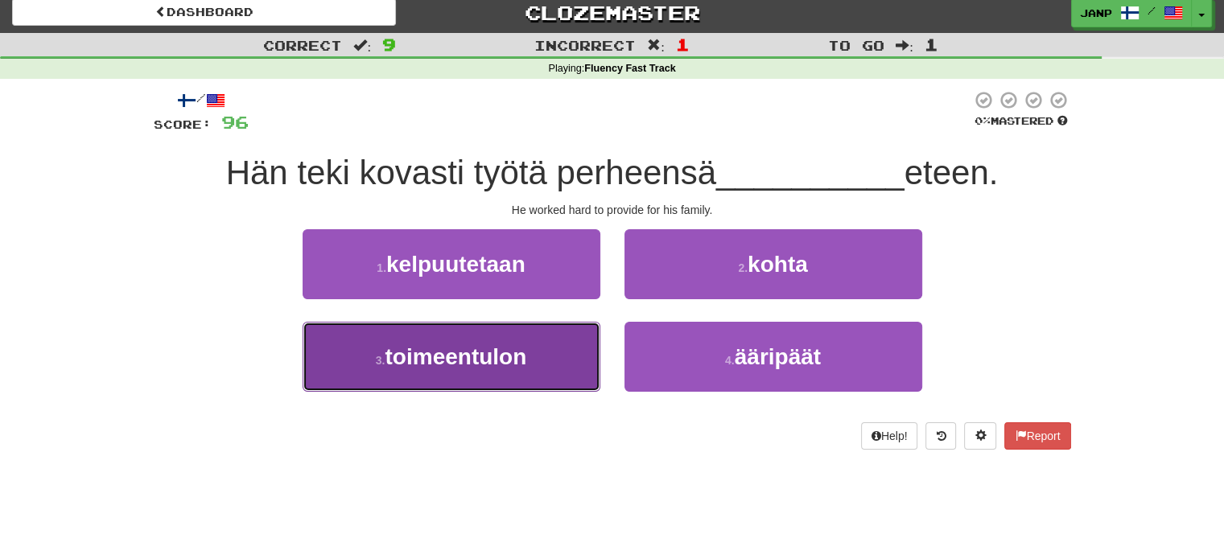
click at [555, 348] on button "3 . toimeentulon" at bounding box center [452, 357] width 298 height 70
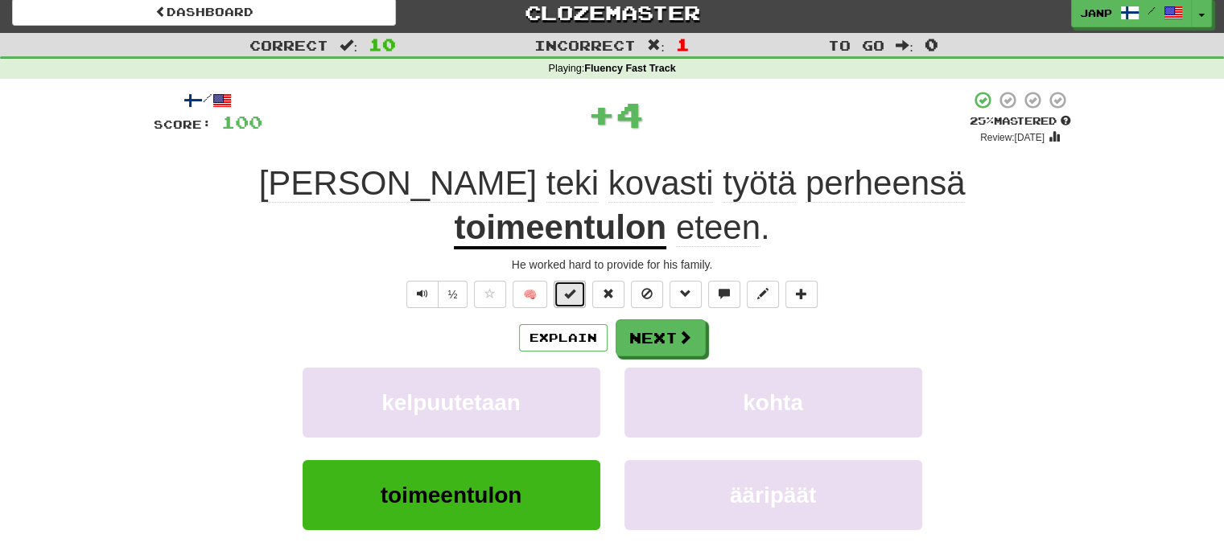
click at [572, 288] on span at bounding box center [569, 293] width 11 height 11
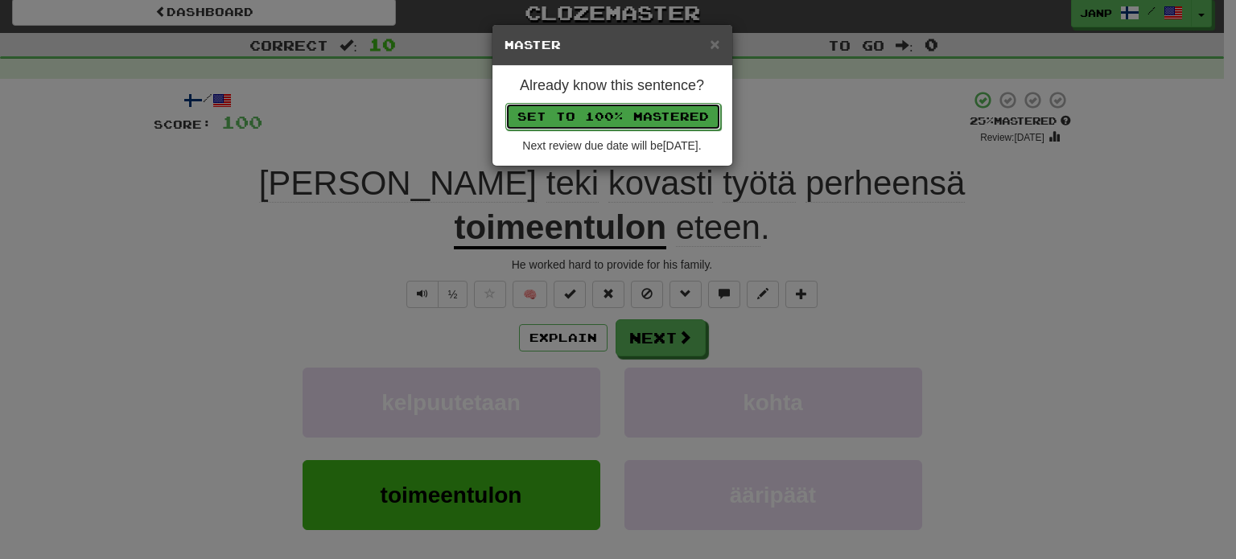
click at [608, 115] on button "Set to 100% Mastered" at bounding box center [613, 116] width 216 height 27
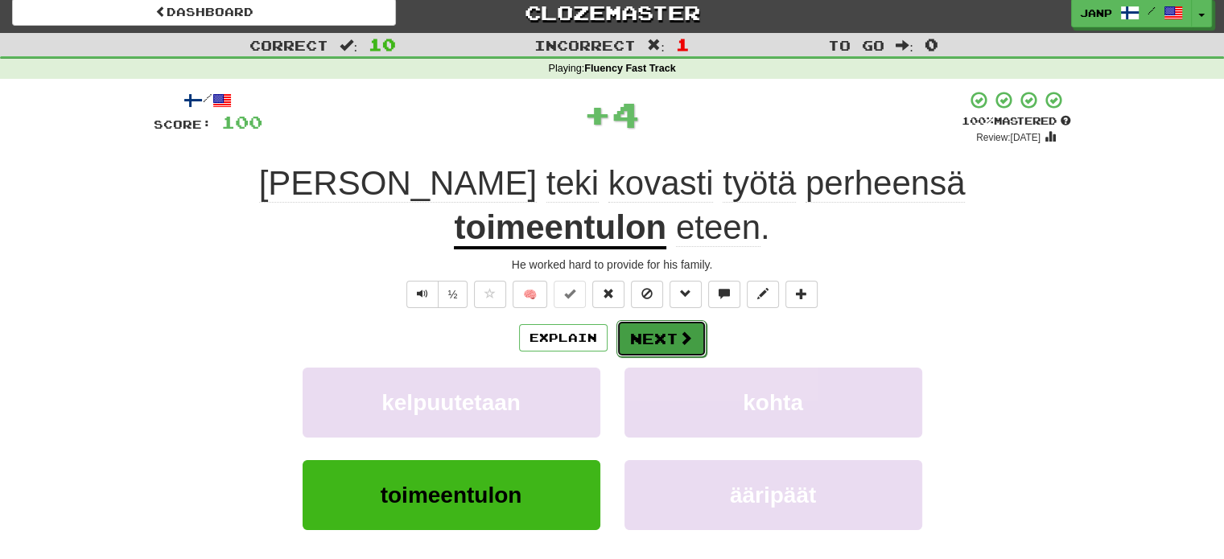
click at [655, 320] on button "Next" at bounding box center [661, 338] width 90 height 37
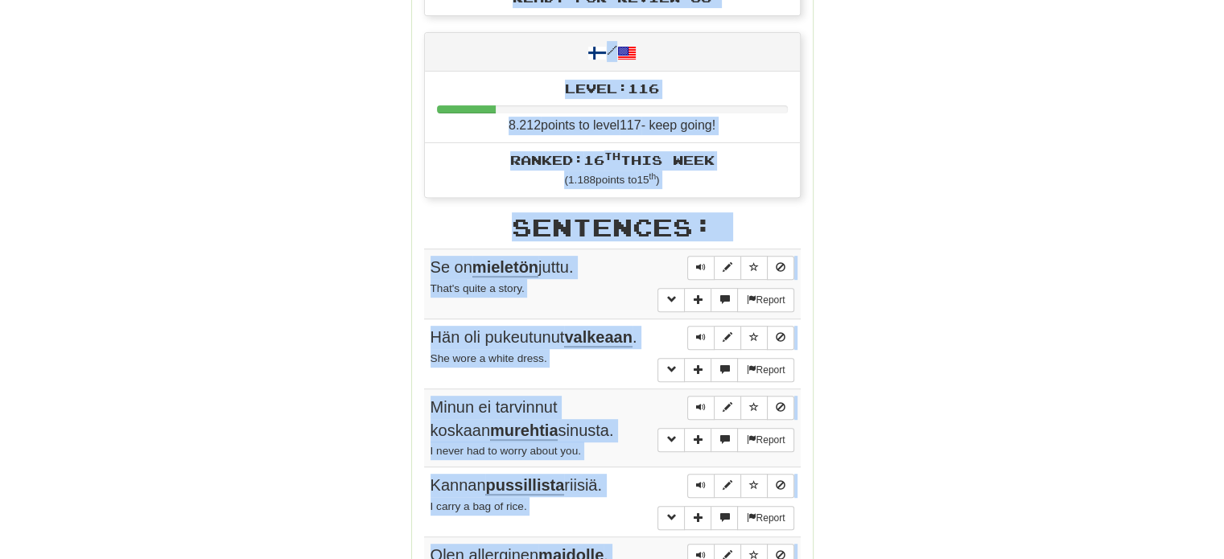
scroll to position [603, 0]
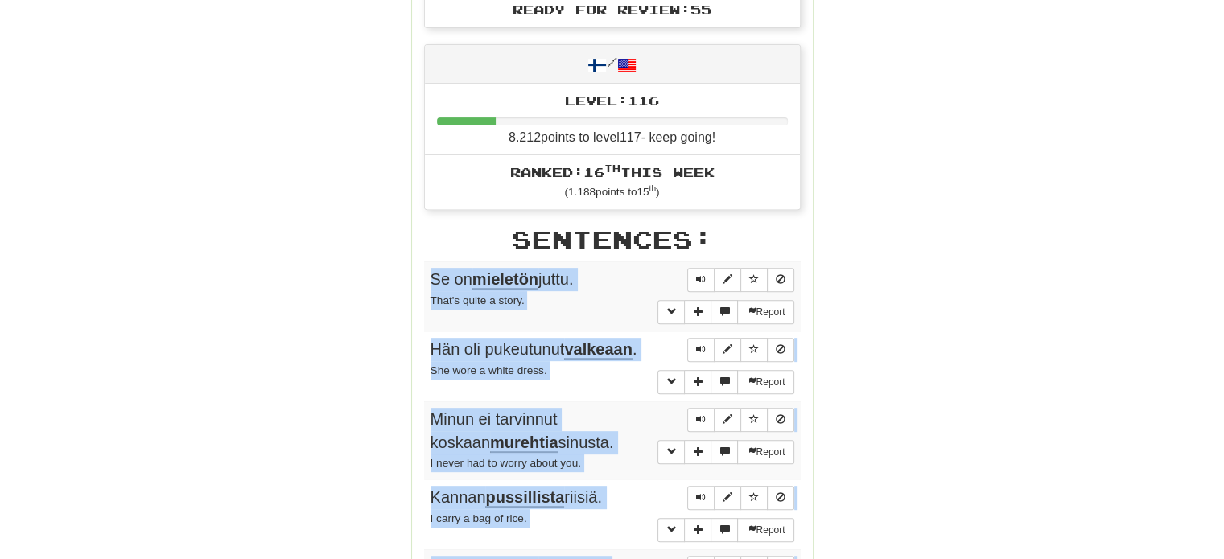
drag, startPoint x: 423, startPoint y: 138, endPoint x: 430, endPoint y: 279, distance: 141.8
click at [430, 279] on div "Stats: Score: + 100 Time: 0 : 50 New: 5 Review: 5 Correct: 10 Incorrect: 1 Prog…" at bounding box center [612, 341] width 401 height 1413
copy body "Se on mieletön juttu. That's quite a story. Report Hän oli pukeutunut valkeaan …"
click at [949, 327] on div "Round Results Stats: Score: + 100 Time: 0 : 50 New: 5 Review: 5 Correct: 10 Inc…" at bounding box center [612, 330] width 917 height 1463
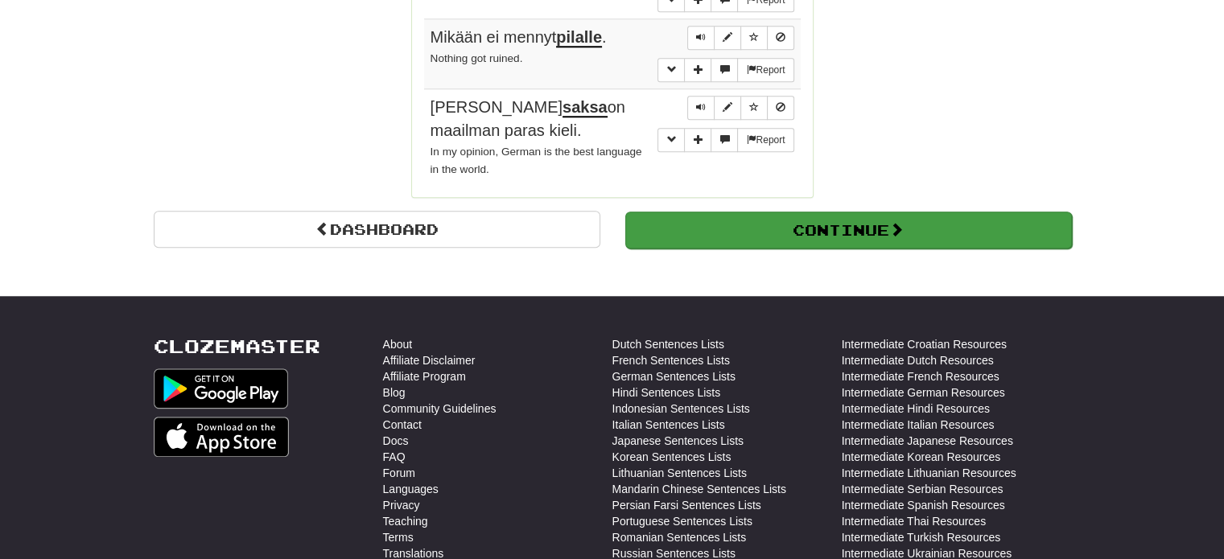
scroll to position [1408, 0]
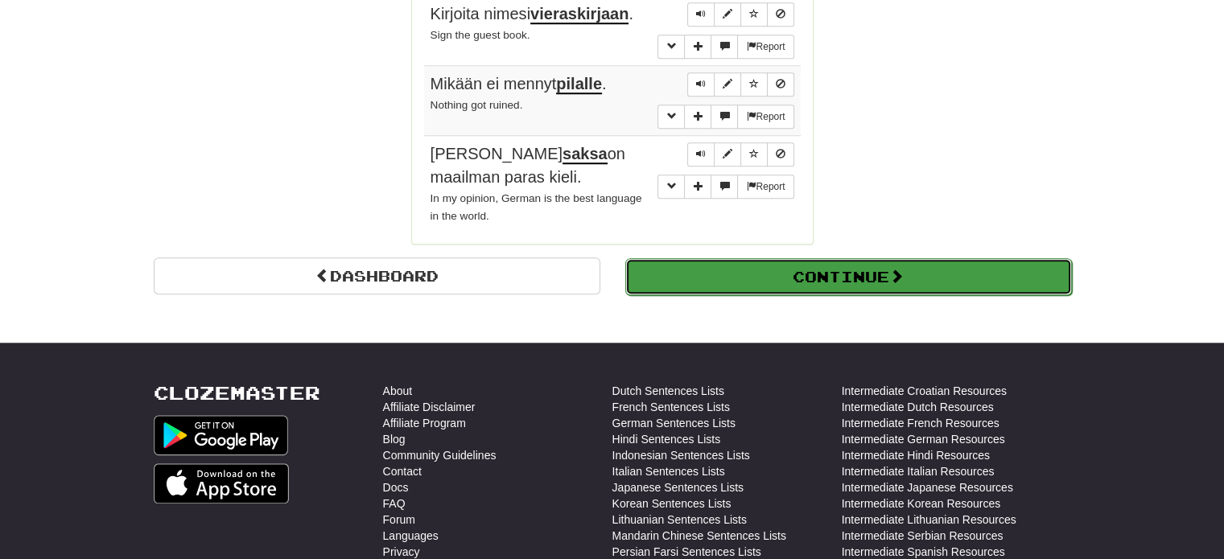
click at [837, 258] on button "Continue" at bounding box center [848, 276] width 447 height 37
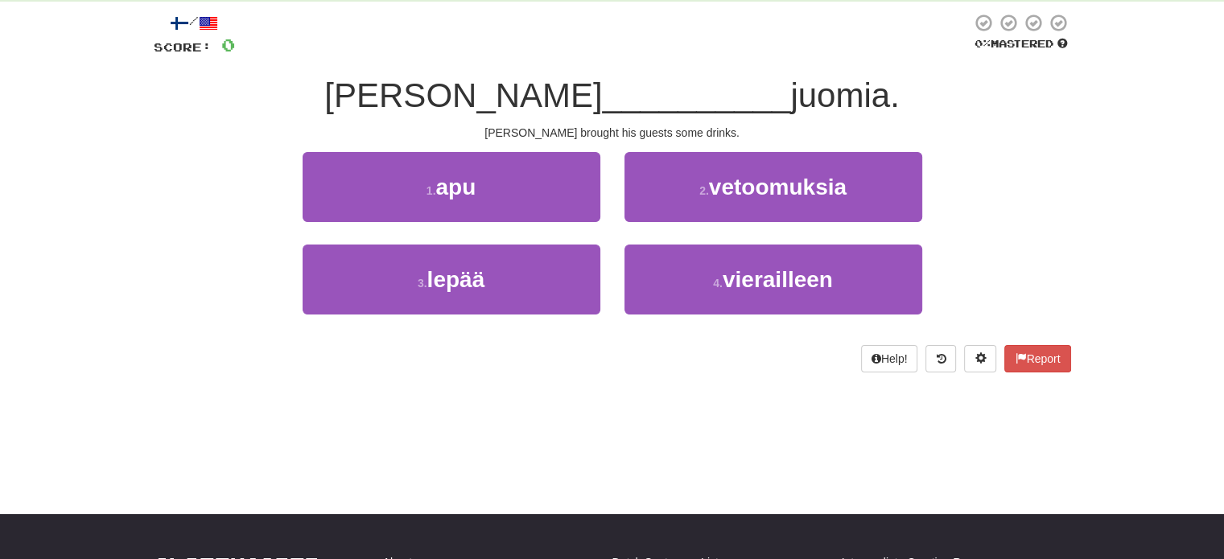
scroll to position [46, 0]
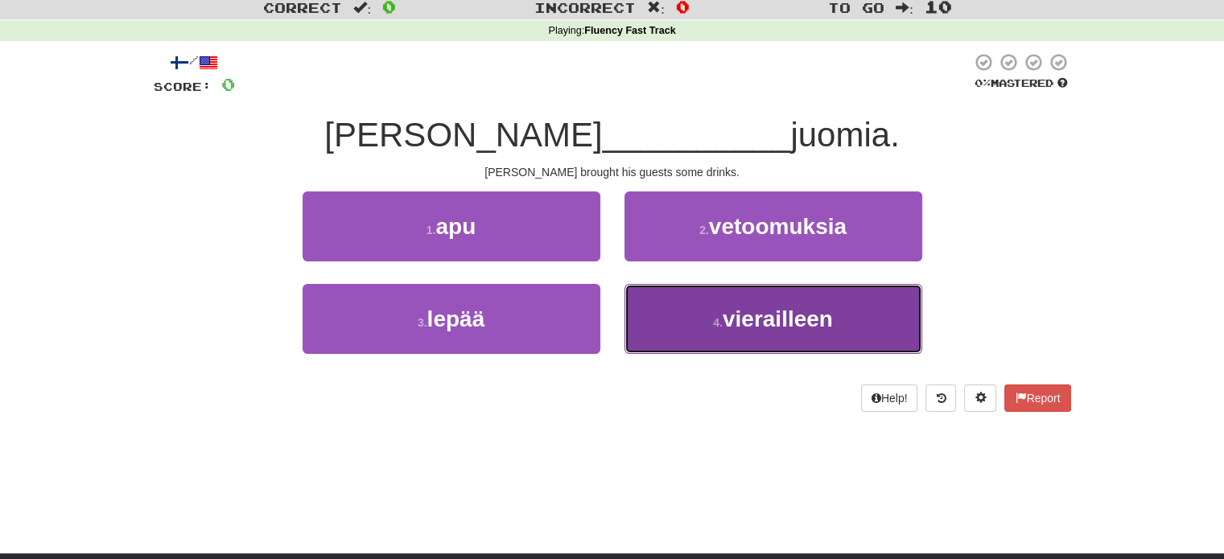
click at [707, 323] on button "4 . vierailleen" at bounding box center [773, 319] width 298 height 70
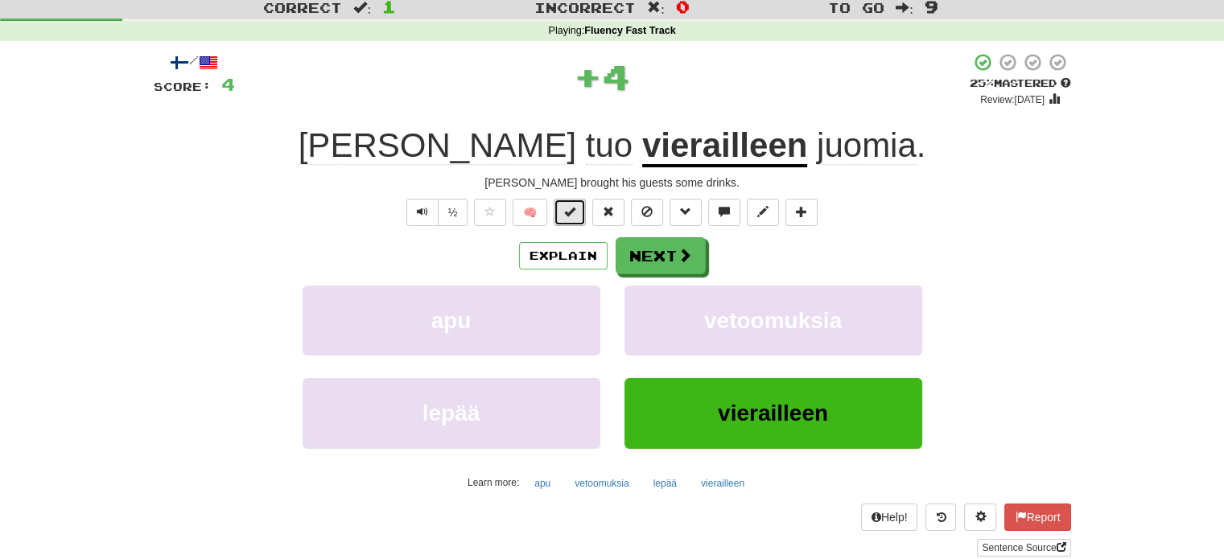
click at [570, 210] on span at bounding box center [569, 211] width 11 height 11
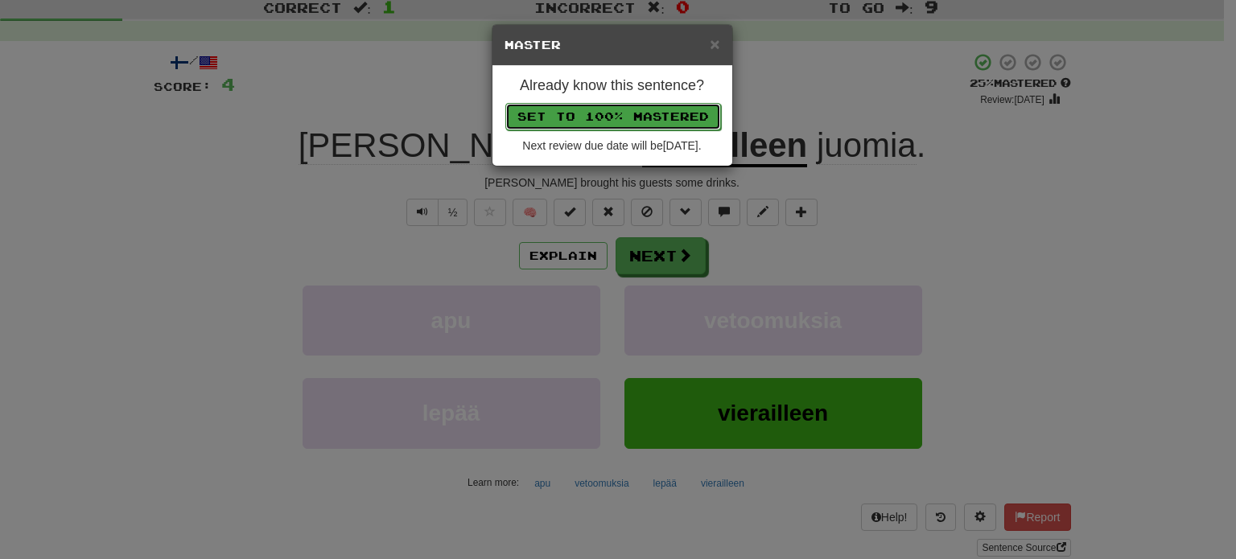
click at [597, 105] on button "Set to 100% Mastered" at bounding box center [613, 116] width 216 height 27
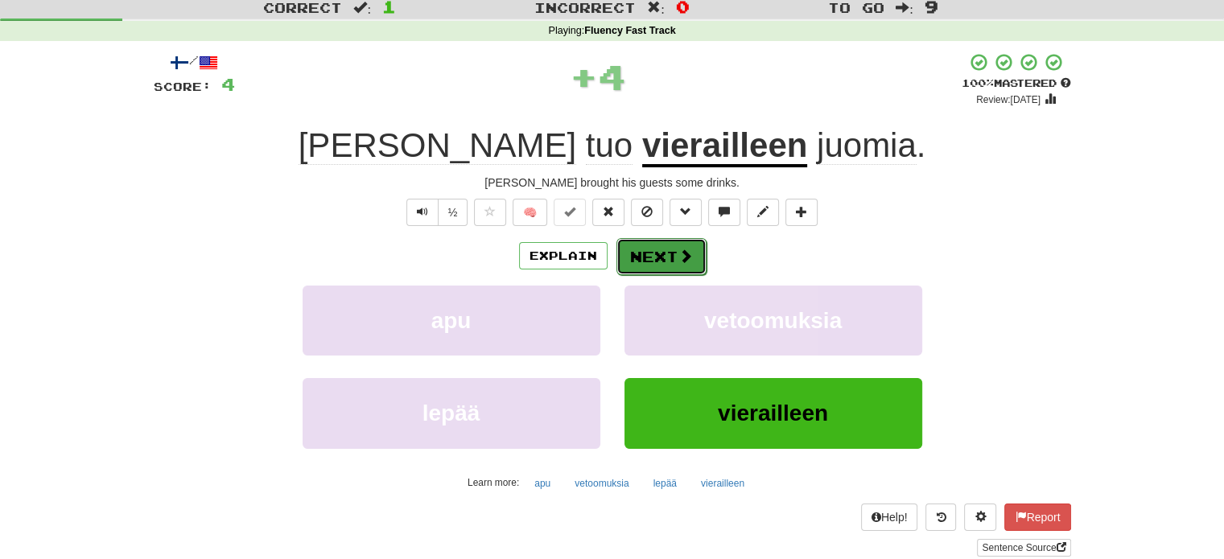
click at [679, 260] on span at bounding box center [685, 256] width 14 height 14
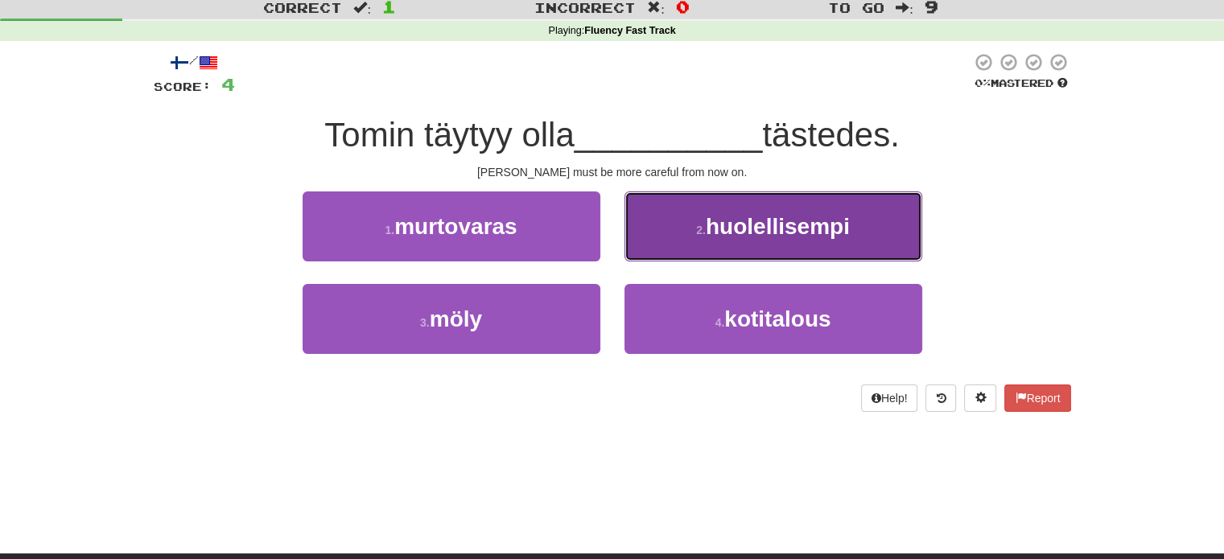
click at [673, 207] on button "2 . huolellisempi" at bounding box center [773, 227] width 298 height 70
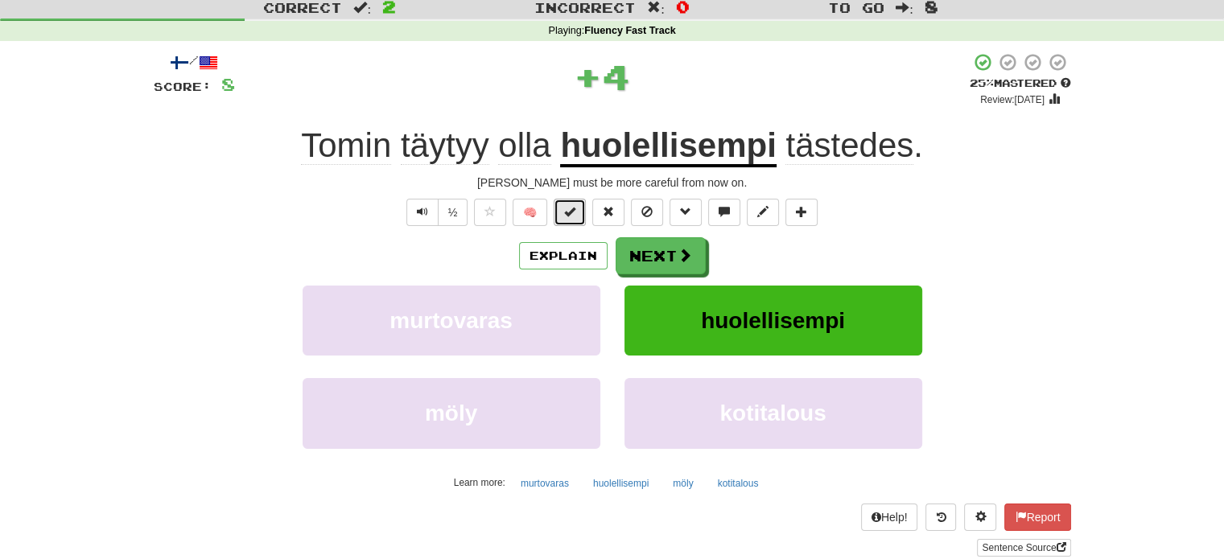
click at [577, 207] on button at bounding box center [570, 212] width 32 height 27
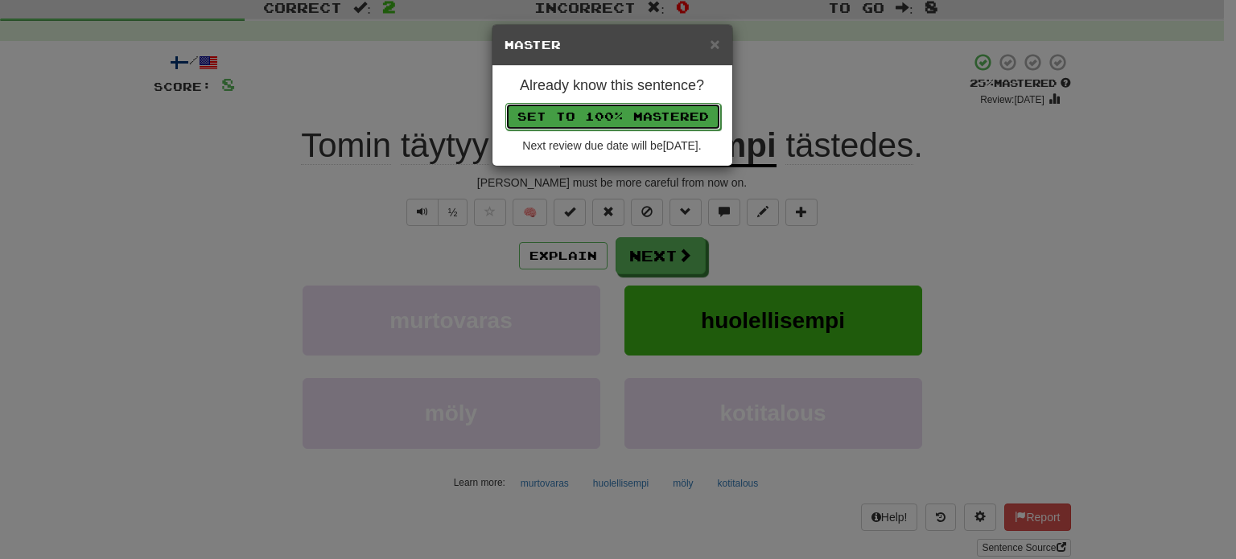
click at [618, 105] on button "Set to 100% Mastered" at bounding box center [613, 116] width 216 height 27
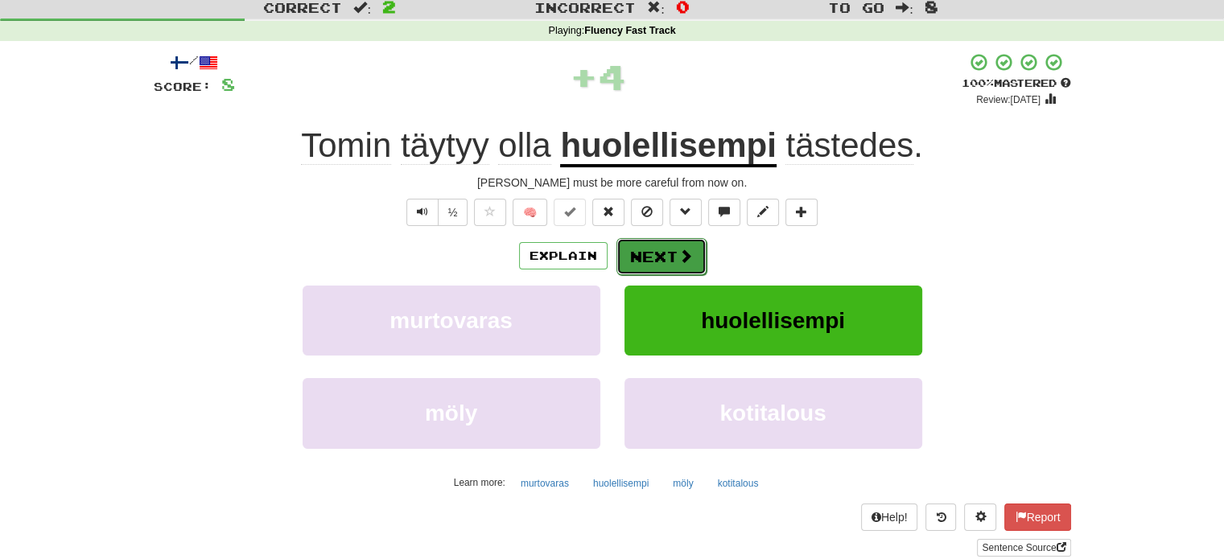
click at [657, 253] on button "Next" at bounding box center [661, 256] width 90 height 37
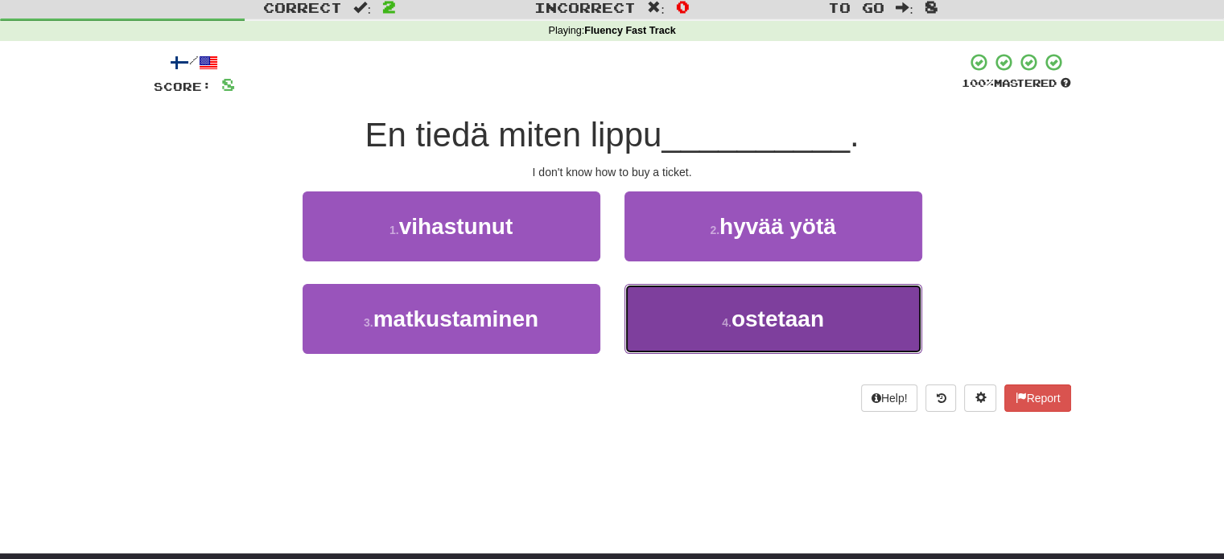
click at [680, 316] on button "4 . ostetaan" at bounding box center [773, 319] width 298 height 70
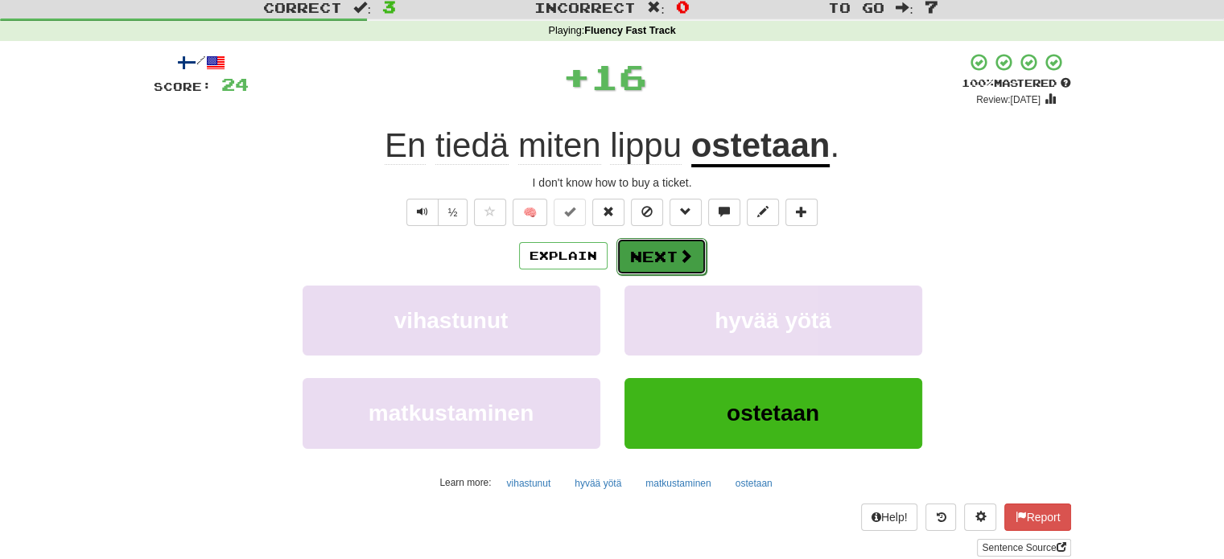
click at [645, 257] on button "Next" at bounding box center [661, 256] width 90 height 37
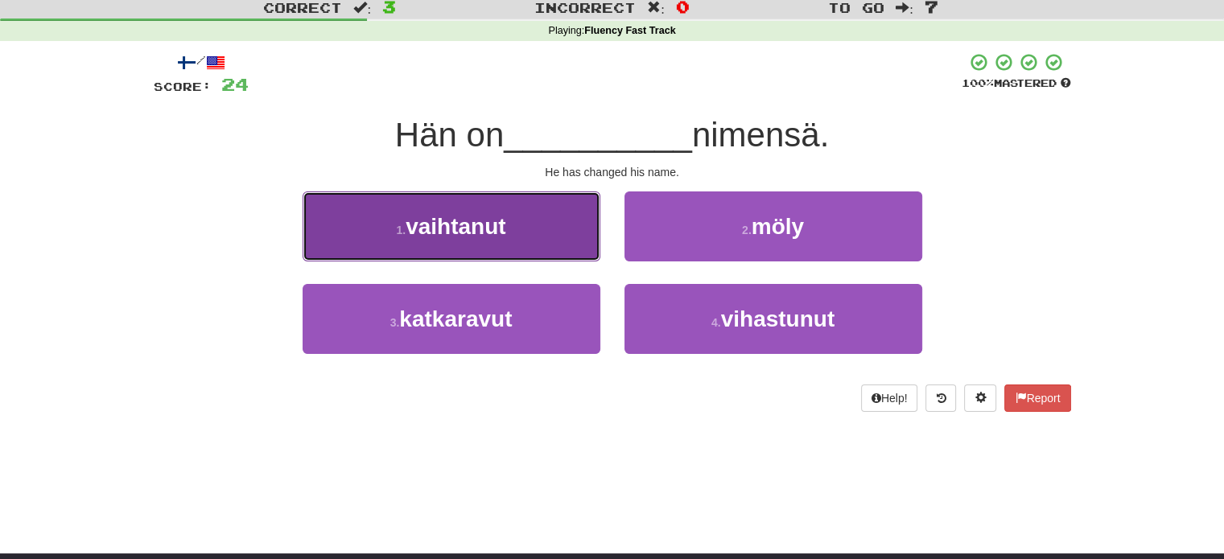
click at [514, 229] on button "1 . vaihtanut" at bounding box center [452, 227] width 298 height 70
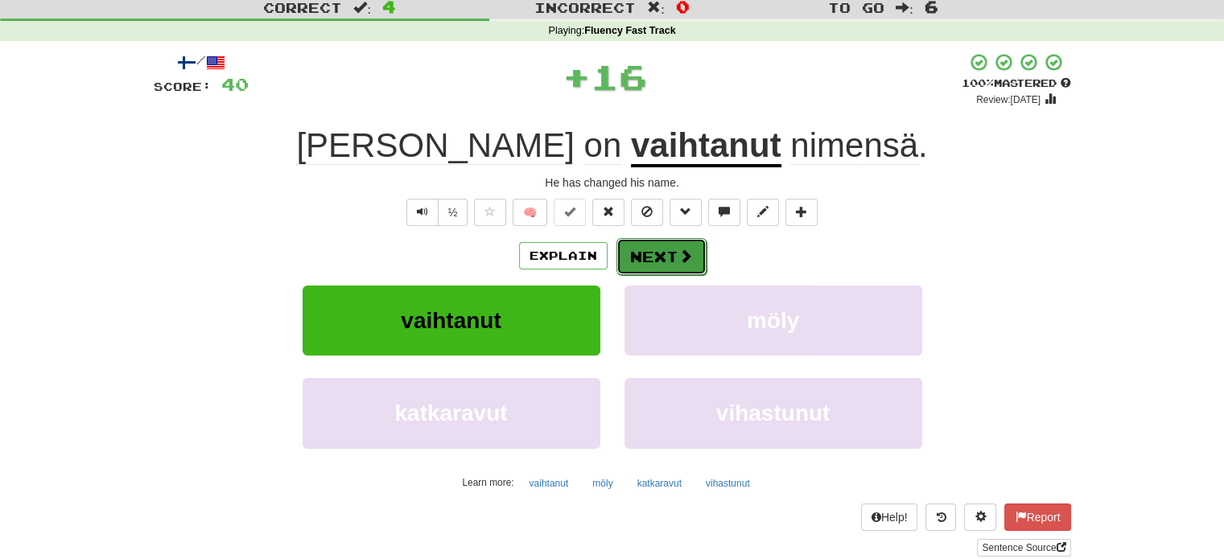
click at [669, 260] on button "Next" at bounding box center [661, 256] width 90 height 37
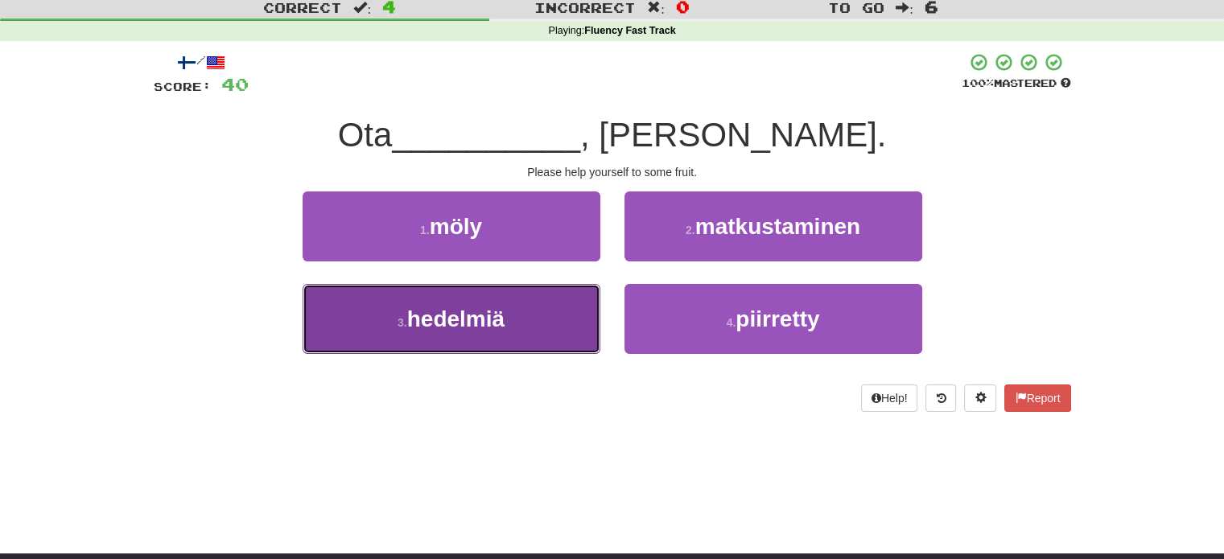
click at [573, 302] on button "3 . hedelmiä" at bounding box center [452, 319] width 298 height 70
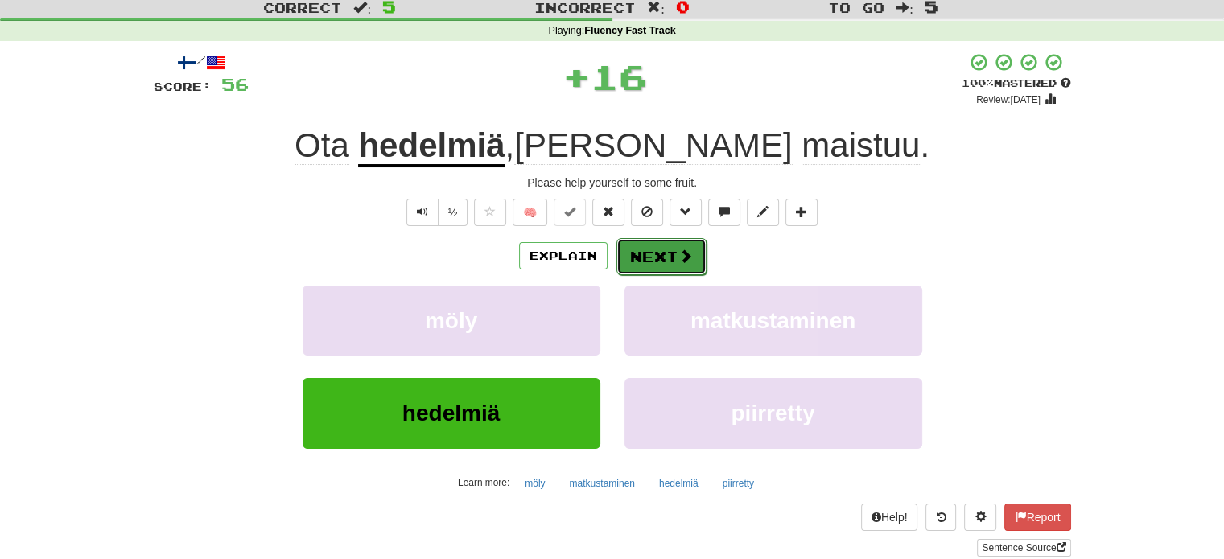
click at [657, 255] on button "Next" at bounding box center [661, 256] width 90 height 37
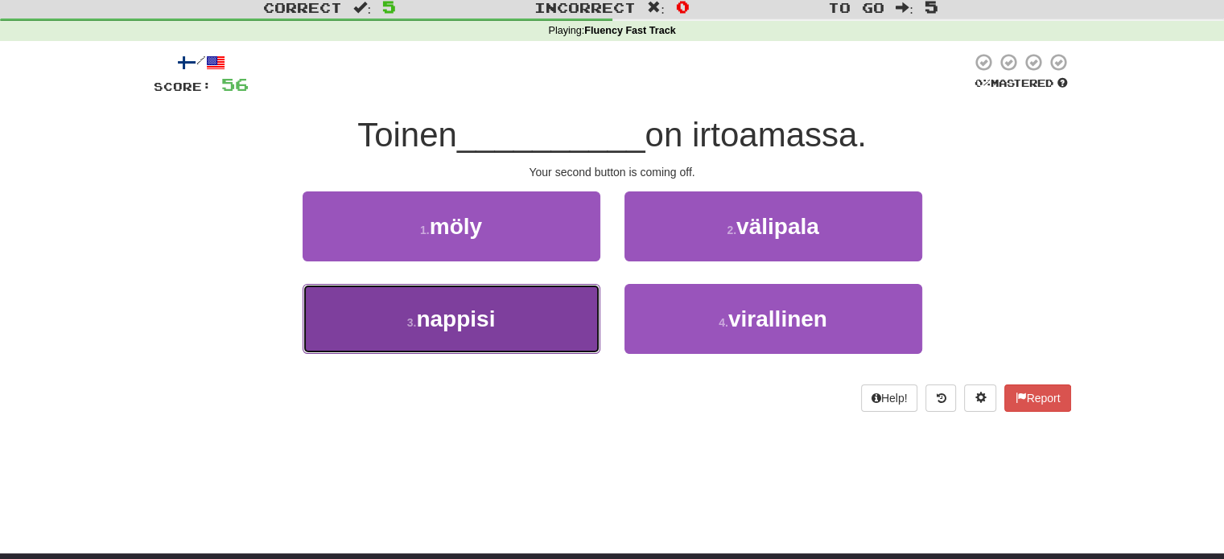
click at [528, 303] on button "3 . nappisi" at bounding box center [452, 319] width 298 height 70
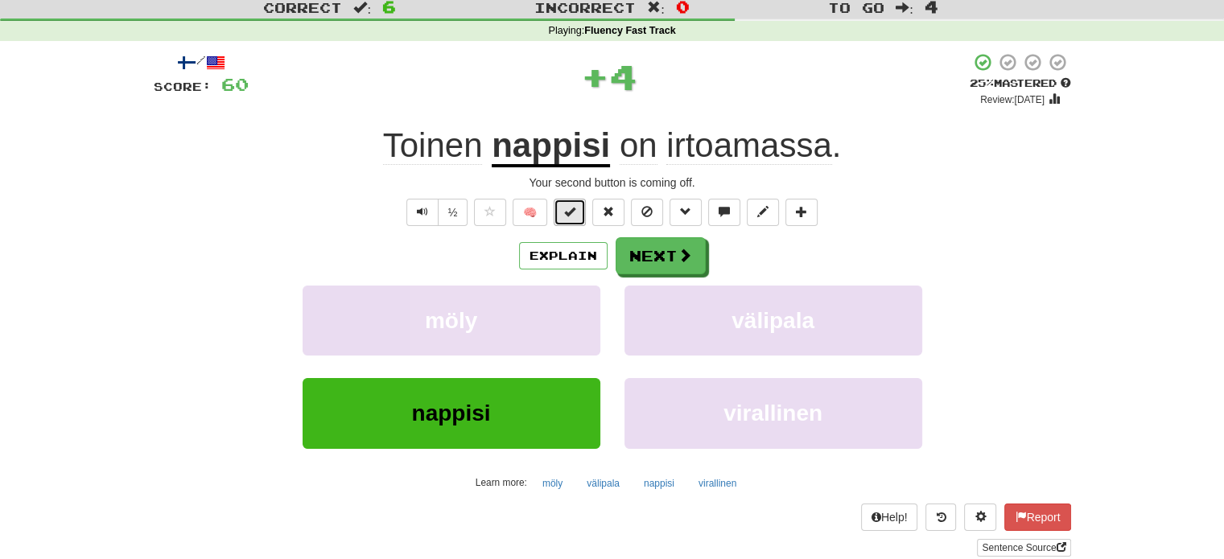
click at [573, 220] on button at bounding box center [570, 212] width 32 height 27
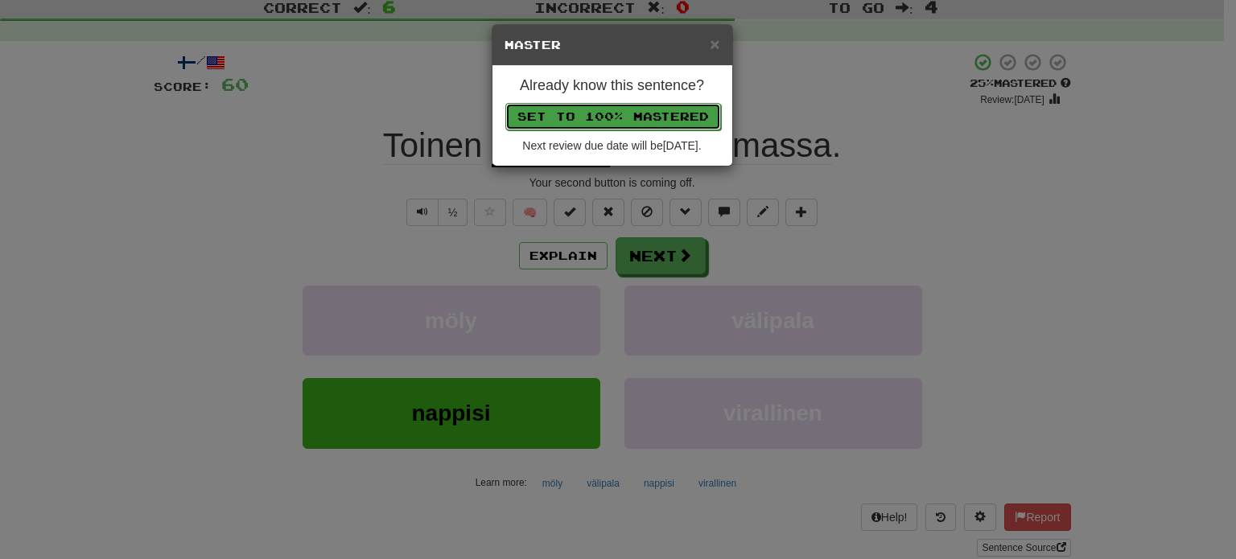
click at [622, 109] on button "Set to 100% Mastered" at bounding box center [613, 116] width 216 height 27
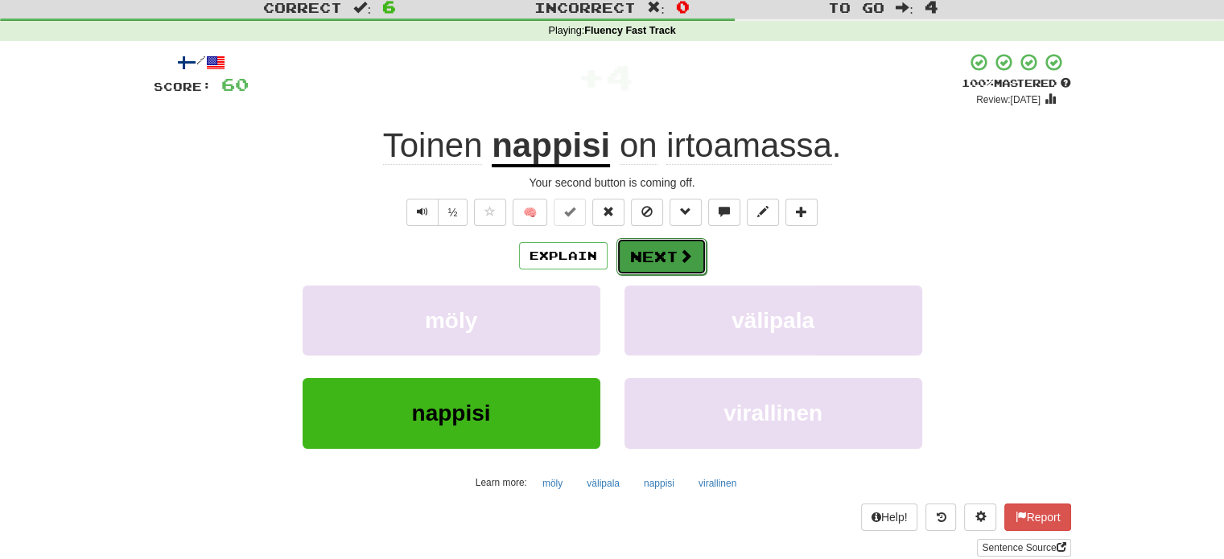
click at [669, 252] on button "Next" at bounding box center [661, 256] width 90 height 37
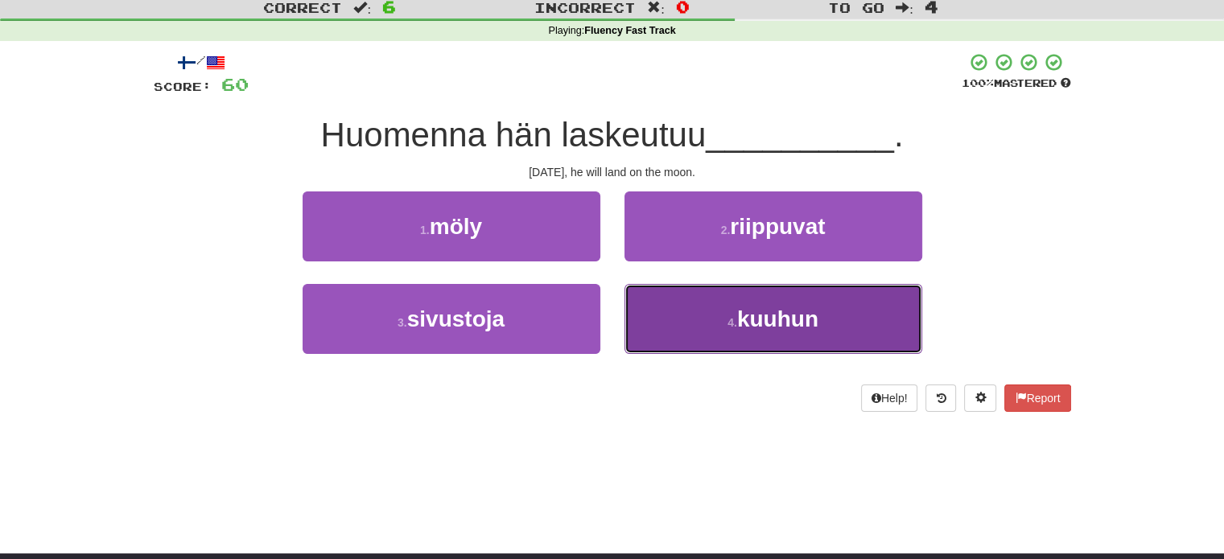
click at [682, 315] on button "4 . kuuhun" at bounding box center [773, 319] width 298 height 70
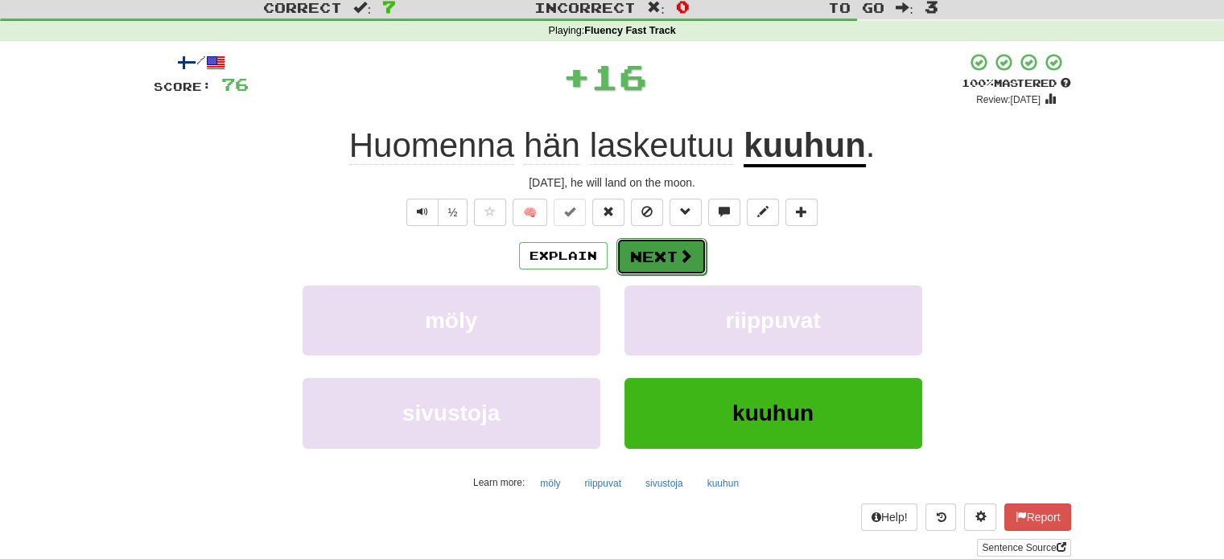
click at [654, 253] on button "Next" at bounding box center [661, 256] width 90 height 37
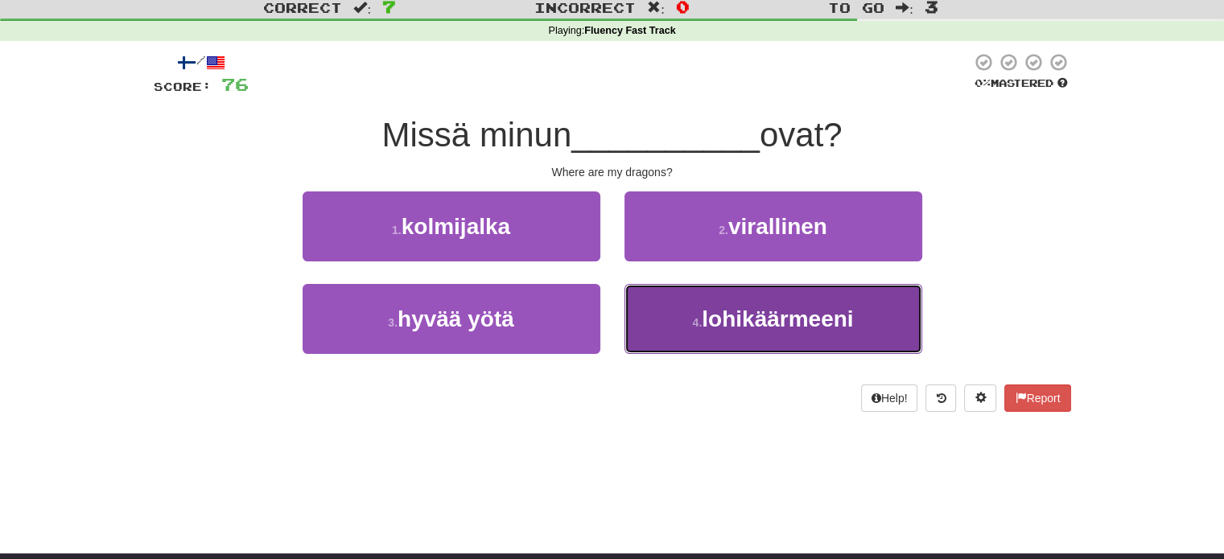
click at [689, 342] on button "4 . lohikäärmeeni" at bounding box center [773, 319] width 298 height 70
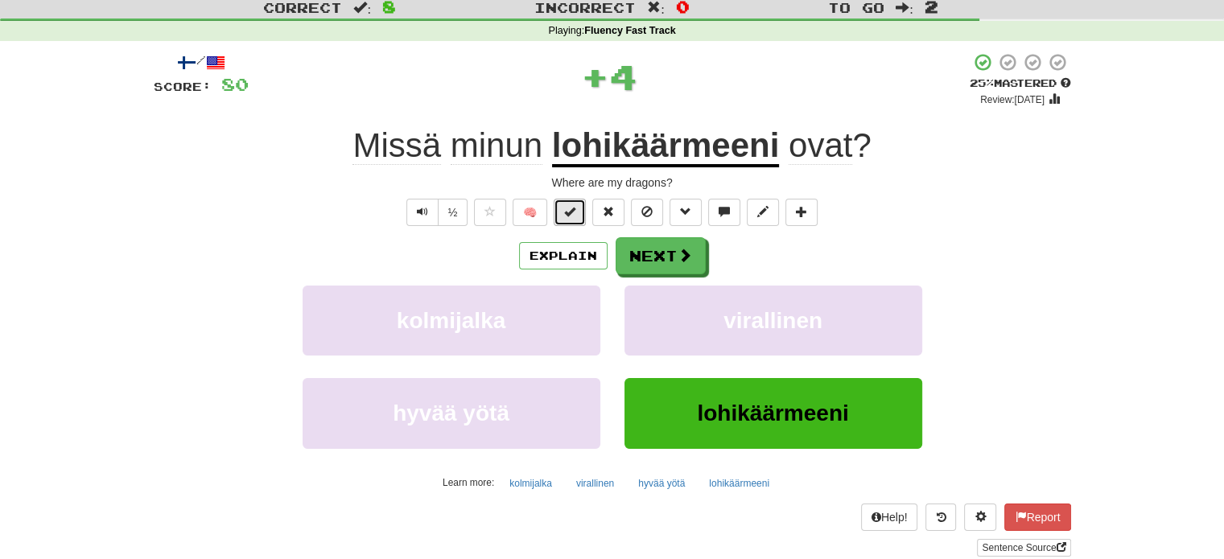
click at [578, 218] on button at bounding box center [570, 212] width 32 height 27
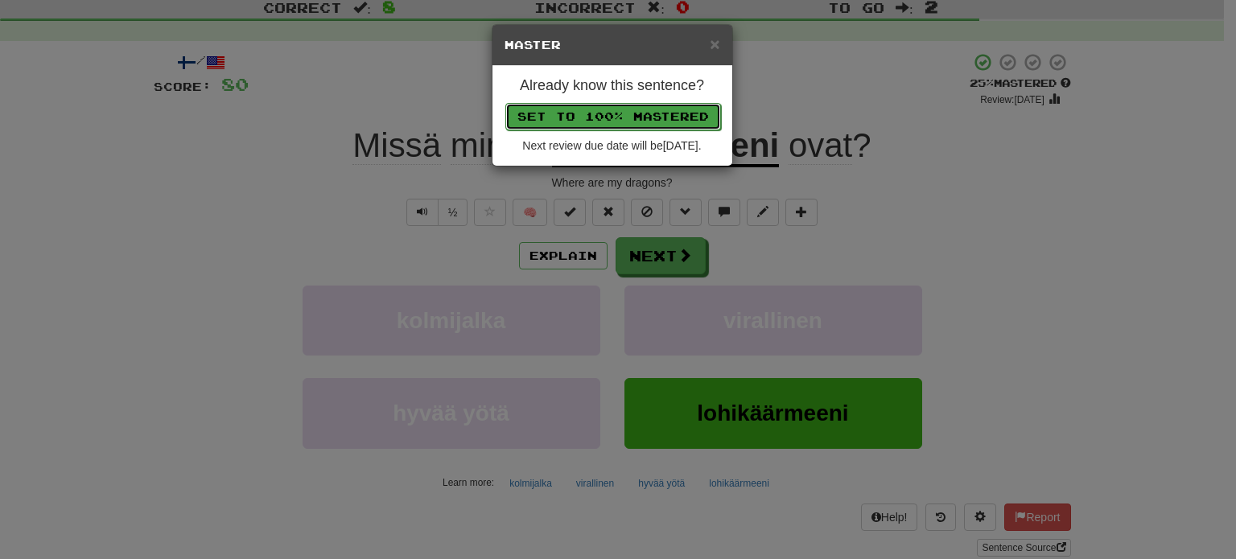
click at [617, 109] on button "Set to 100% Mastered" at bounding box center [613, 116] width 216 height 27
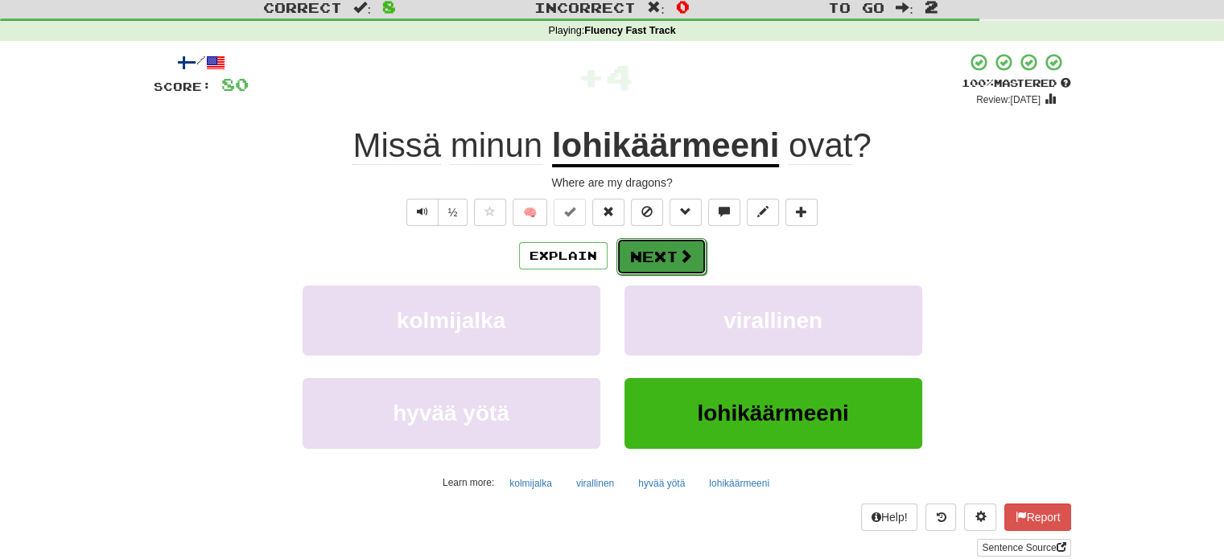
click at [654, 243] on button "Next" at bounding box center [661, 256] width 90 height 37
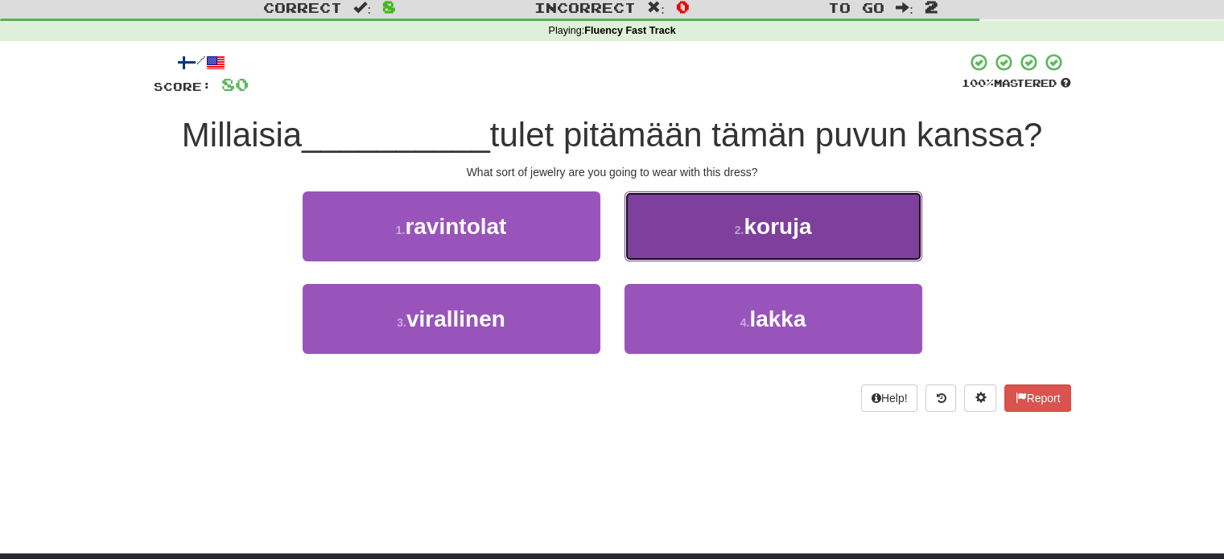
click at [678, 245] on button "2 . koruja" at bounding box center [773, 227] width 298 height 70
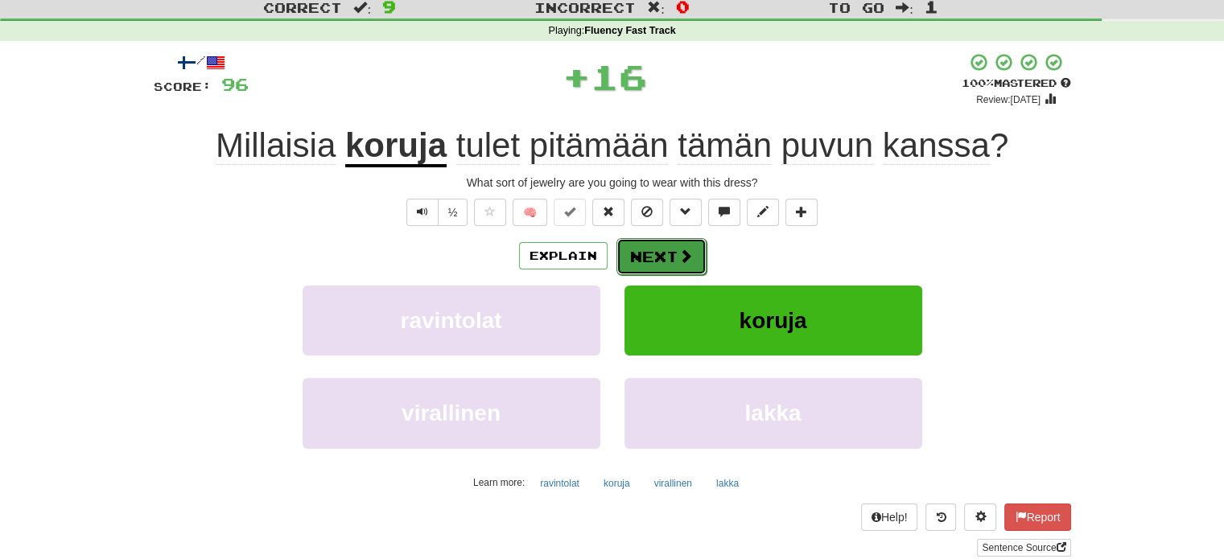
click at [660, 253] on button "Next" at bounding box center [661, 256] width 90 height 37
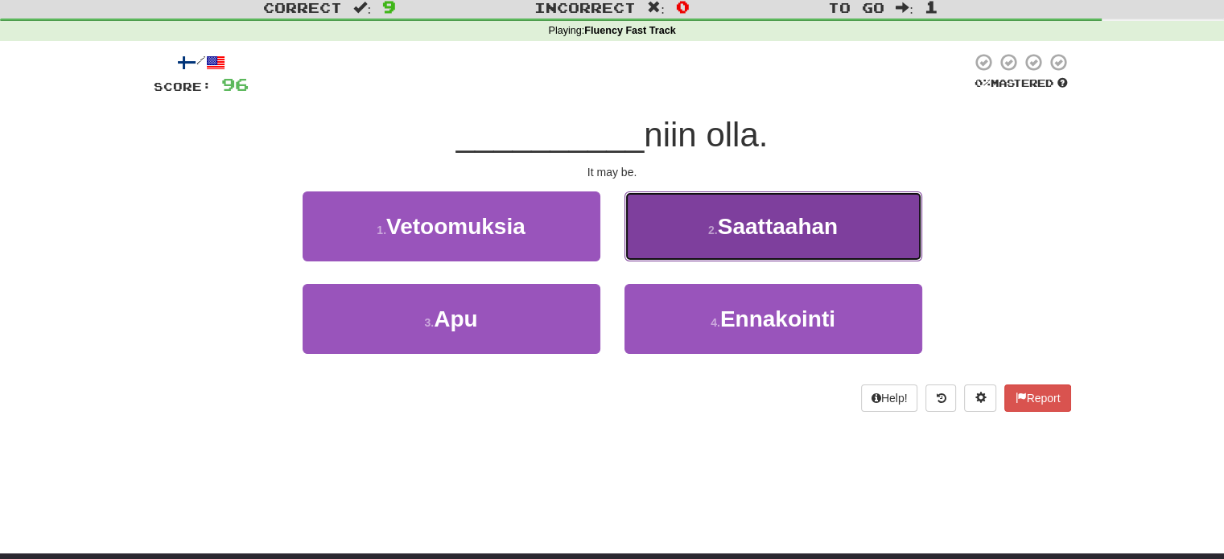
click at [689, 241] on button "2 . Saattaahan" at bounding box center [773, 227] width 298 height 70
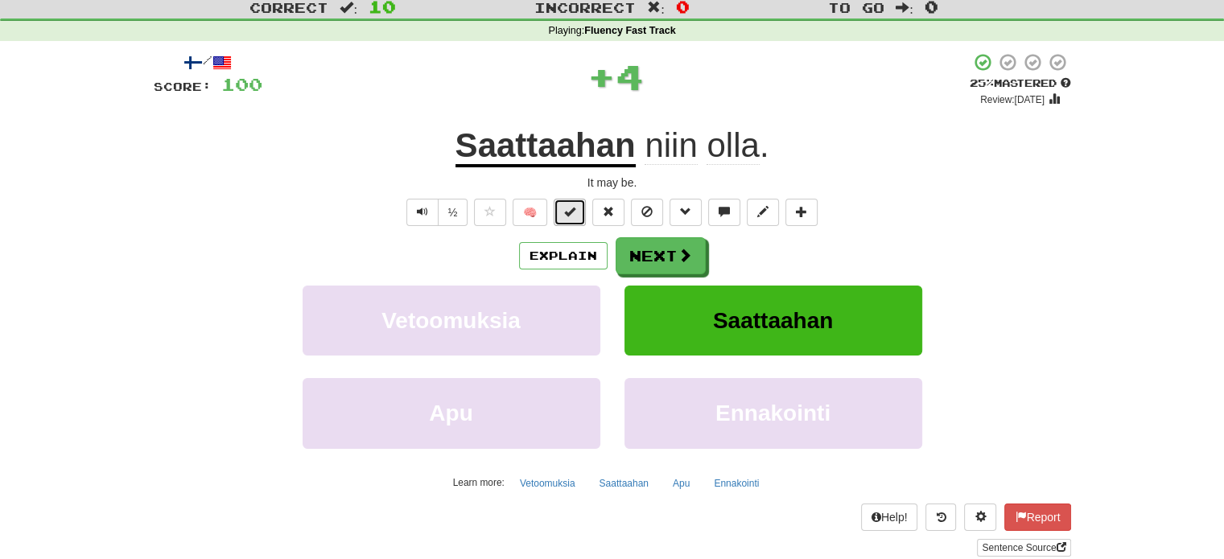
click at [573, 214] on span at bounding box center [569, 211] width 11 height 11
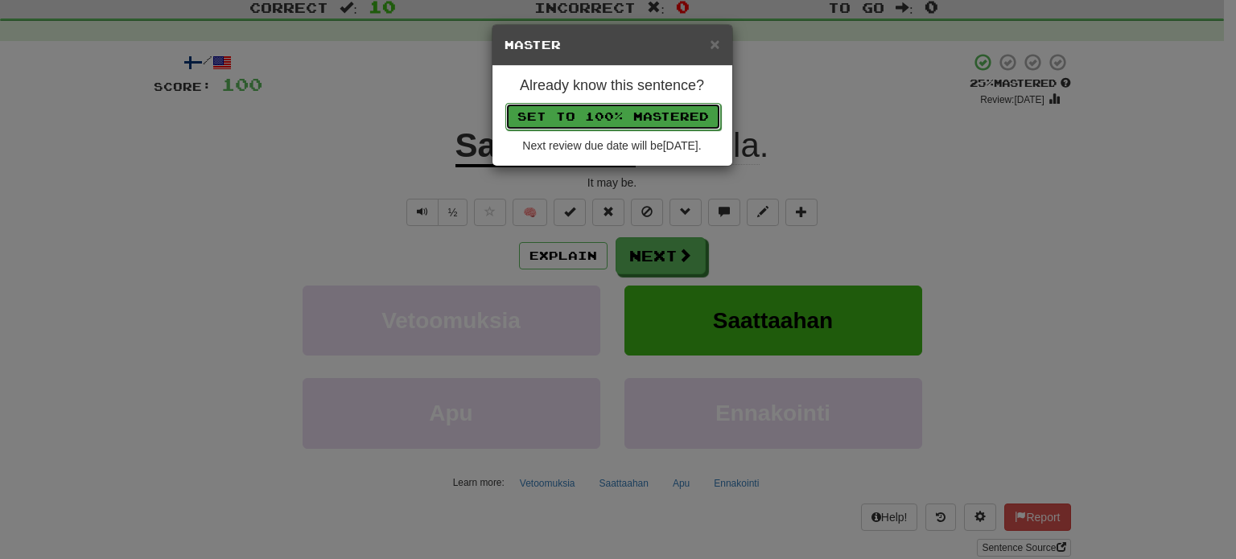
click at [614, 105] on button "Set to 100% Mastered" at bounding box center [613, 116] width 216 height 27
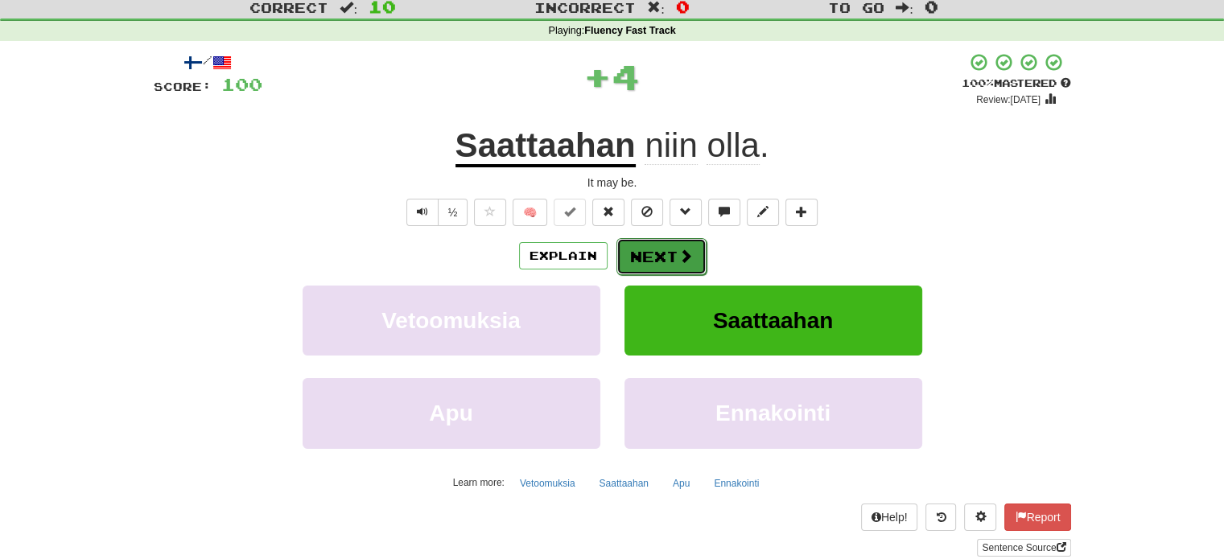
click at [661, 250] on button "Next" at bounding box center [661, 256] width 90 height 37
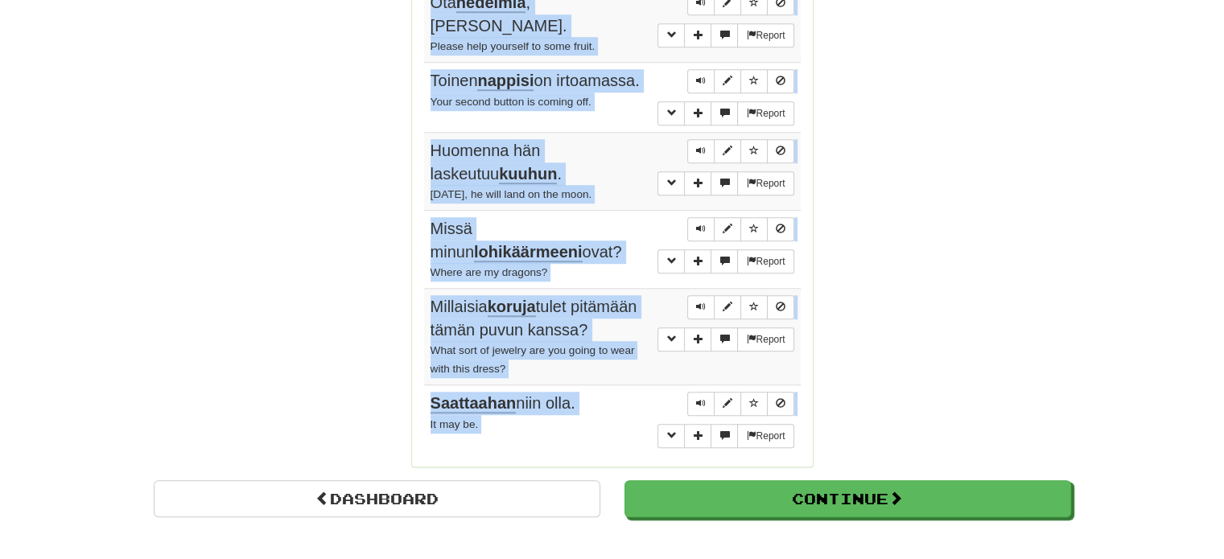
scroll to position [1275, 0]
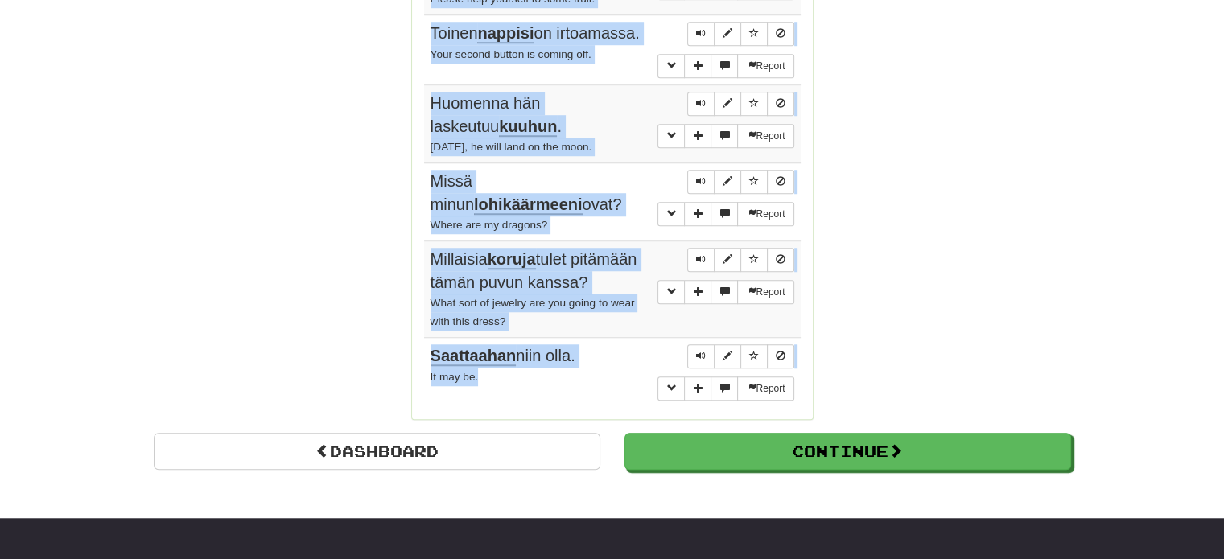
drag, startPoint x: 424, startPoint y: 185, endPoint x: 612, endPoint y: 316, distance: 228.8
copy tbody "Tom tuo vierailleen juomia. Tom brought his guests some drinks. Report Tomin tä…"
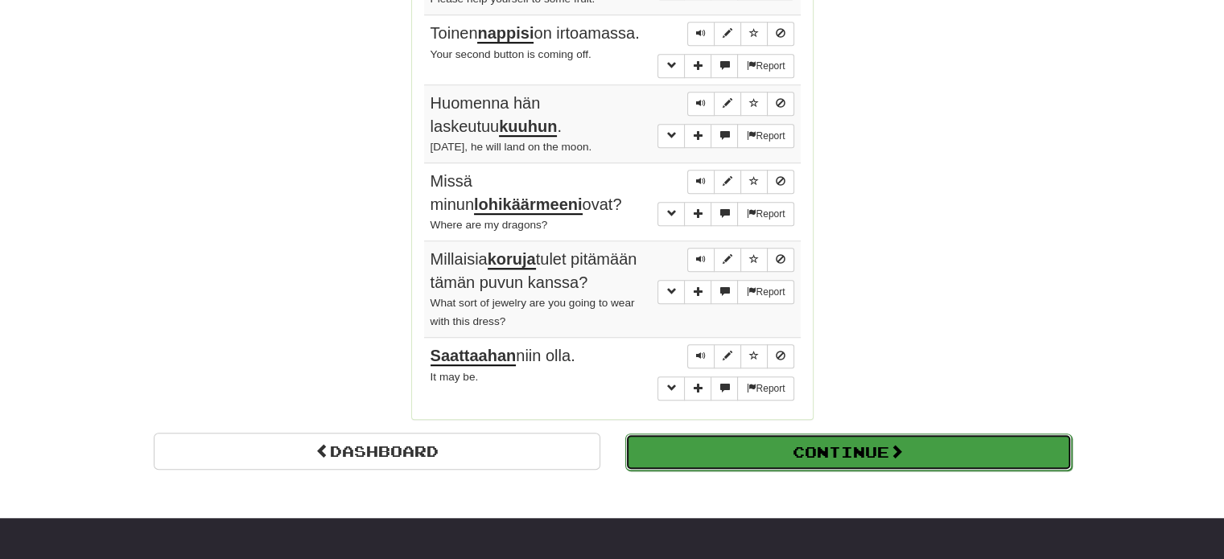
click at [869, 434] on button "Continue" at bounding box center [848, 452] width 447 height 37
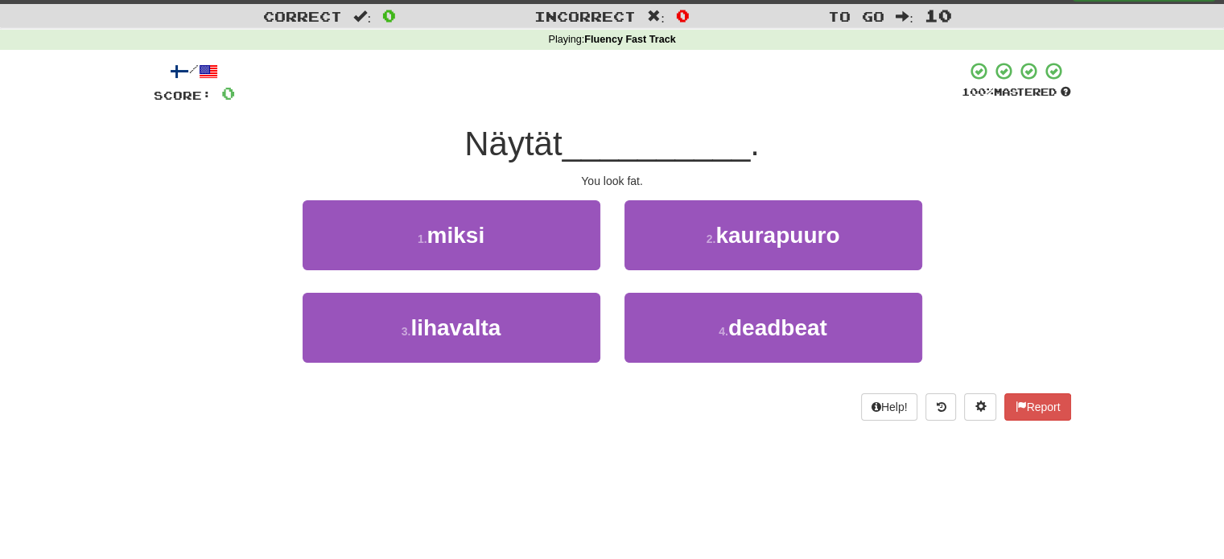
scroll to position [34, 0]
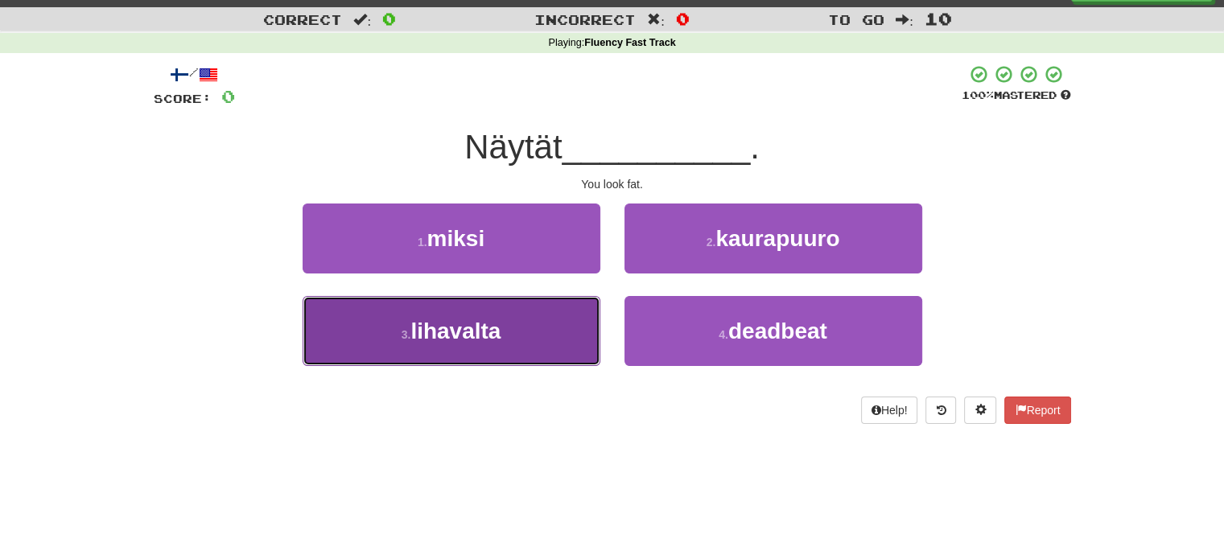
click at [599, 331] on button "3 . lihavalta" at bounding box center [452, 331] width 298 height 70
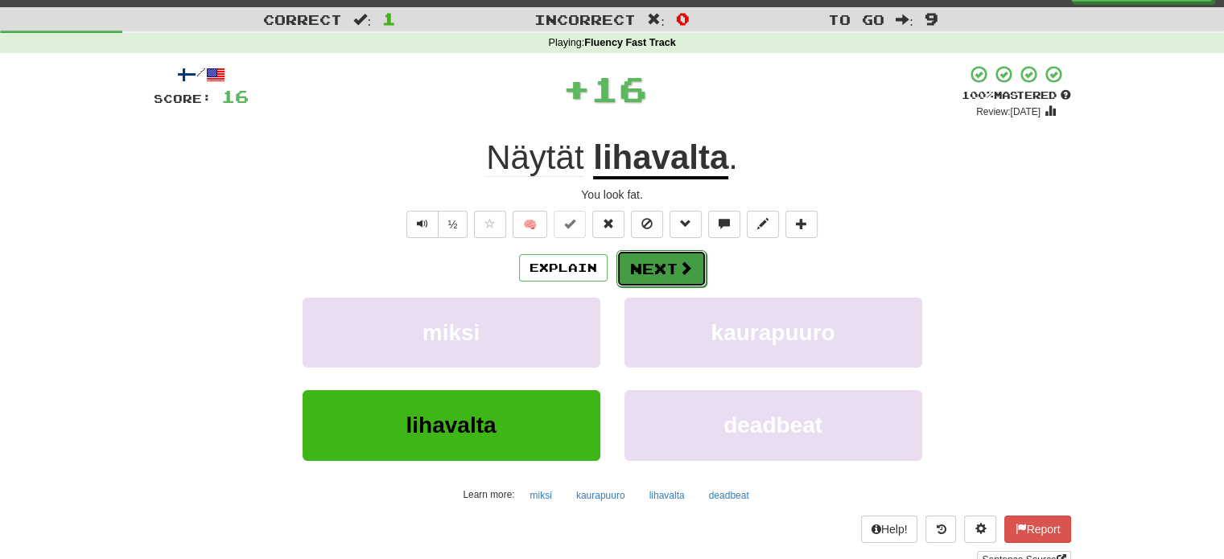
click at [653, 270] on button "Next" at bounding box center [661, 268] width 90 height 37
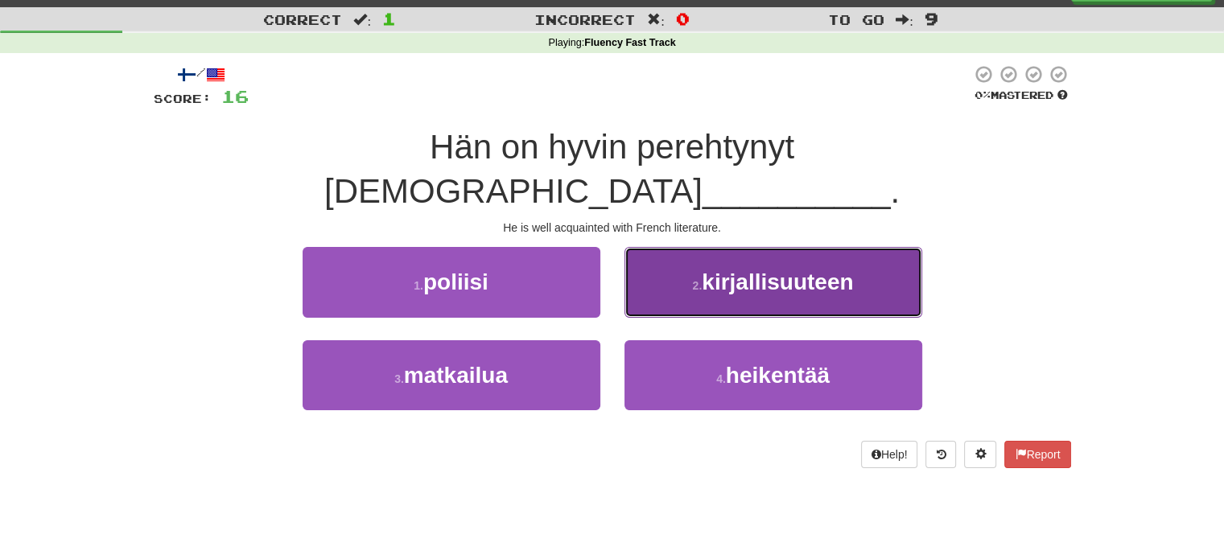
click at [686, 253] on button "2 . kirjallisuuteen" at bounding box center [773, 282] width 298 height 70
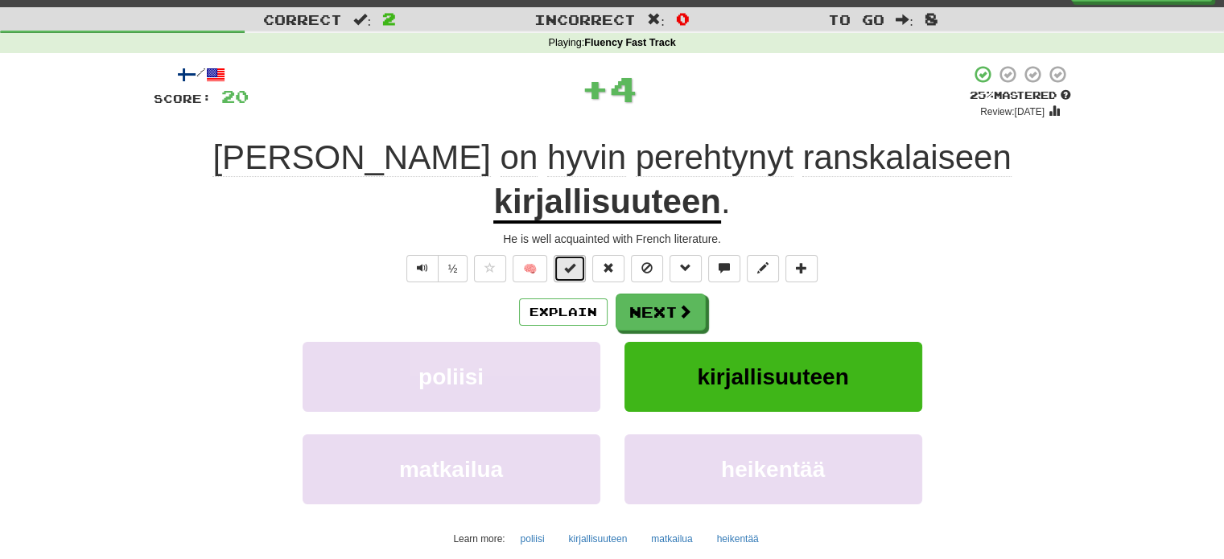
click at [578, 255] on button at bounding box center [570, 268] width 32 height 27
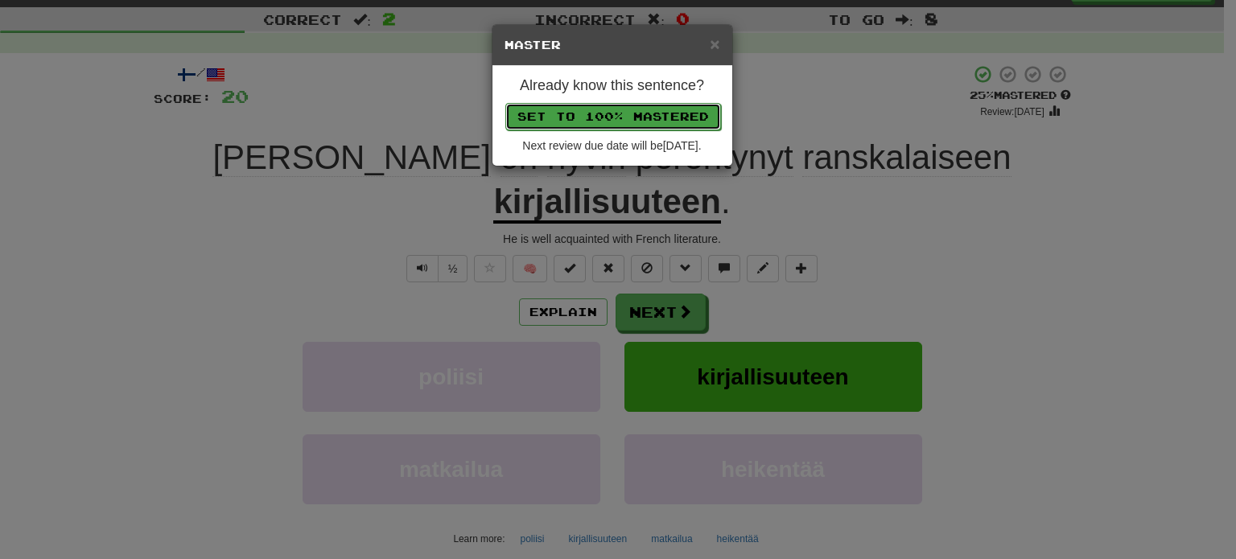
click at [621, 114] on button "Set to 100% Mastered" at bounding box center [613, 116] width 216 height 27
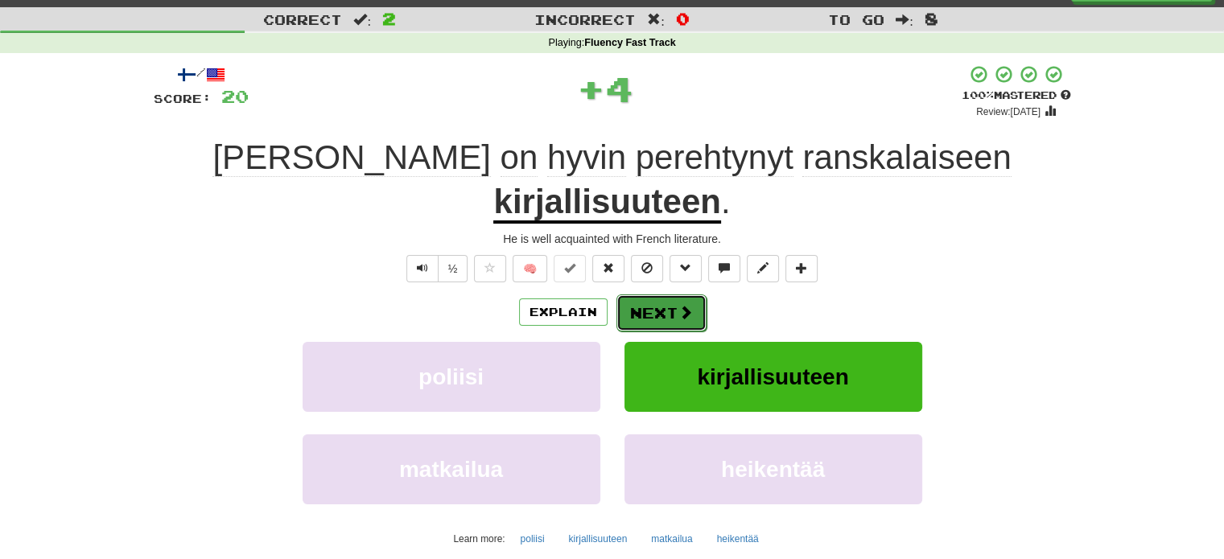
click at [678, 305] on span at bounding box center [685, 312] width 14 height 14
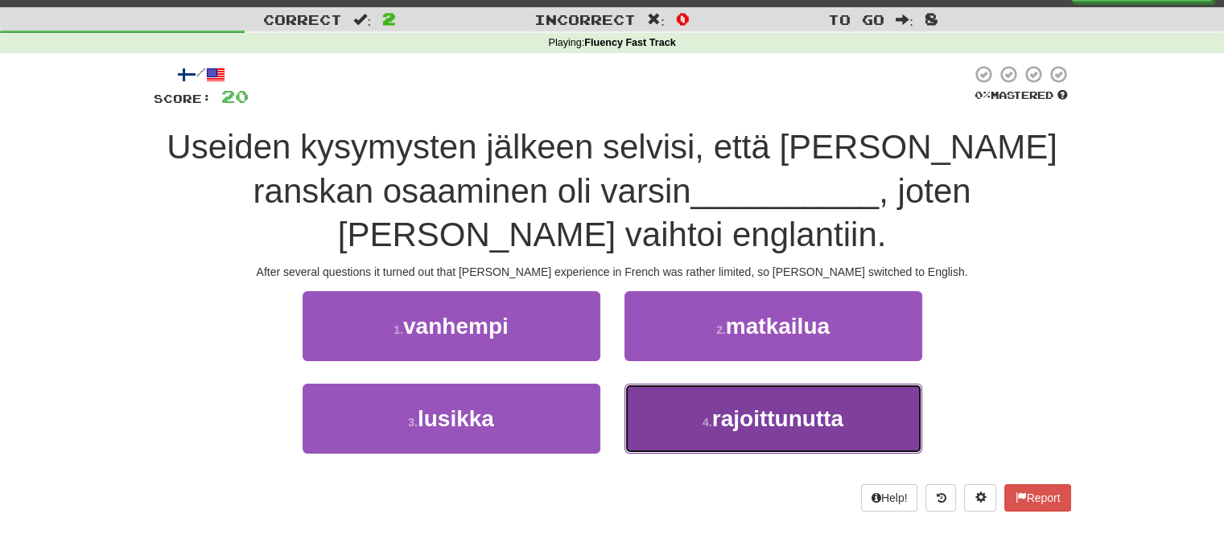
click at [791, 414] on span "rajoittunutta" at bounding box center [777, 418] width 131 height 25
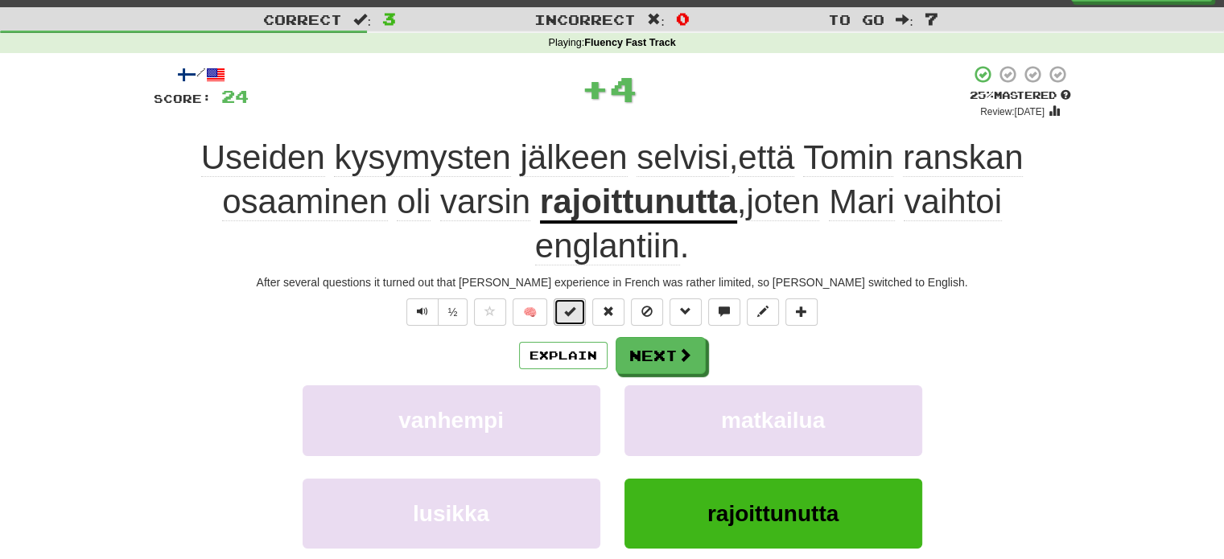
click at [573, 306] on span at bounding box center [569, 311] width 11 height 11
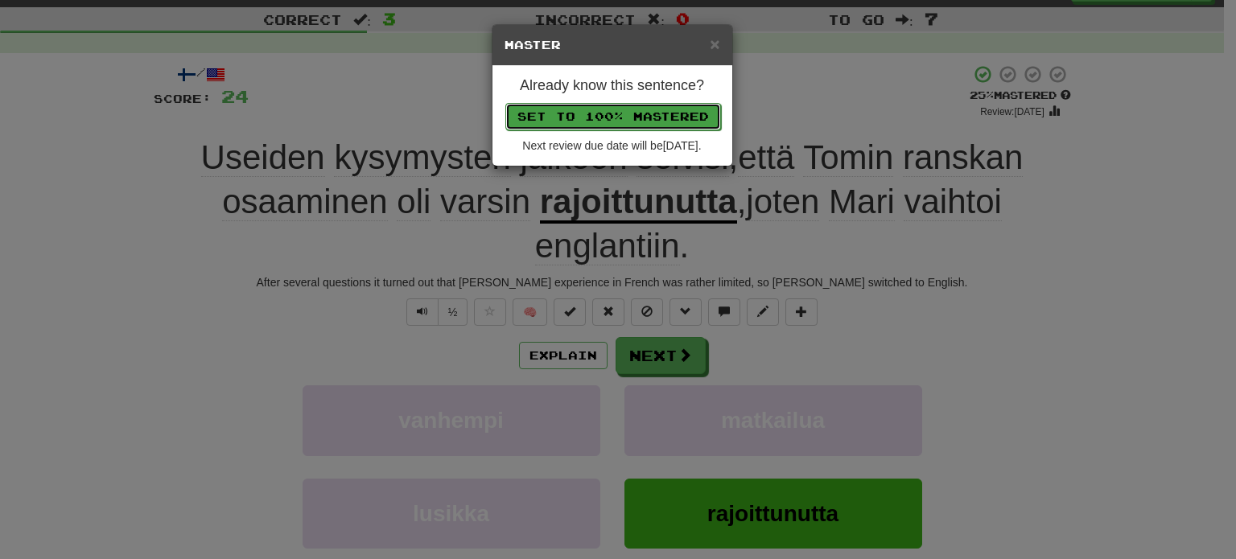
click at [627, 118] on button "Set to 100% Mastered" at bounding box center [613, 116] width 216 height 27
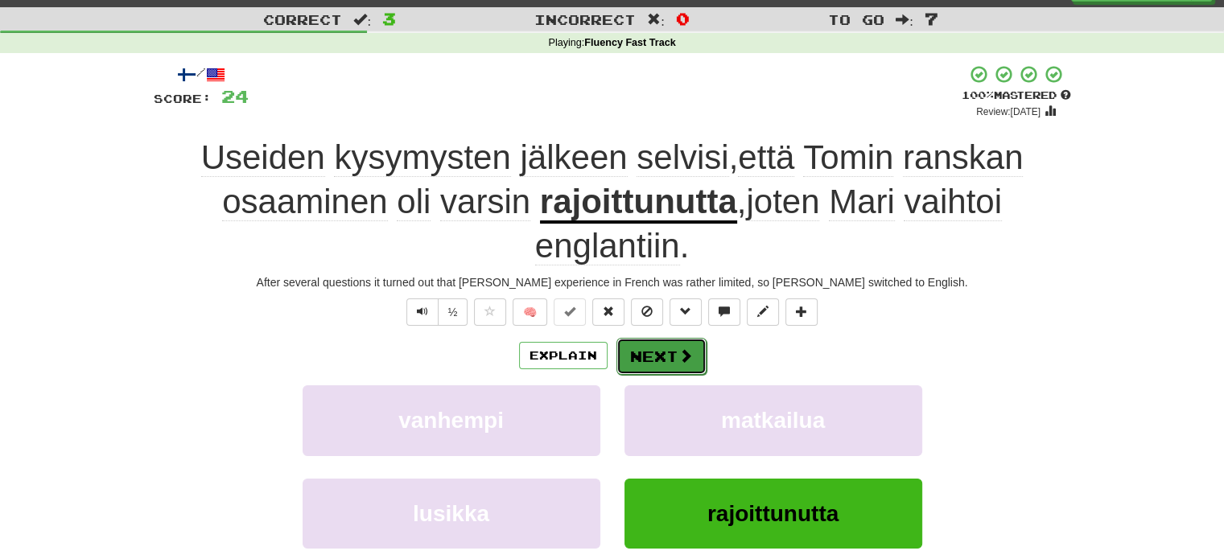
click at [686, 355] on span at bounding box center [685, 355] width 14 height 14
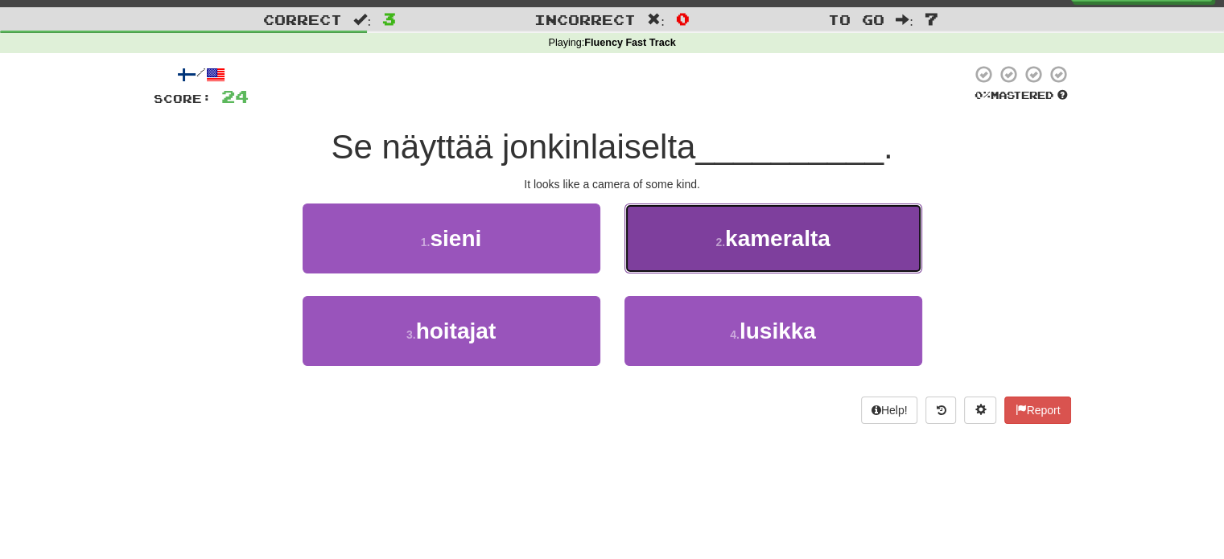
click at [729, 252] on button "2 . kameralta" at bounding box center [773, 239] width 298 height 70
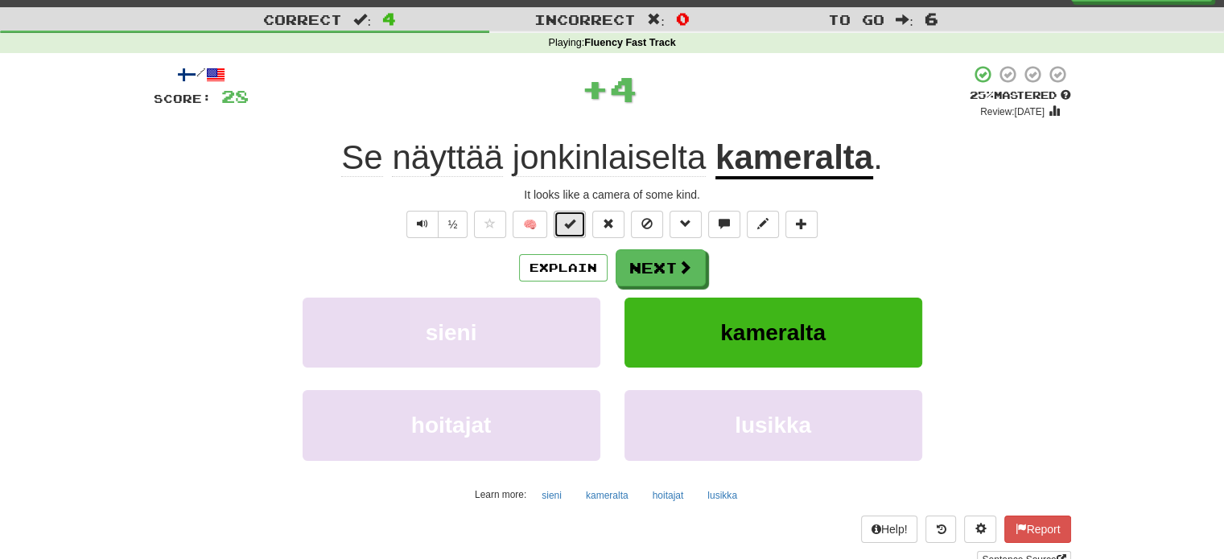
click at [575, 218] on span at bounding box center [569, 223] width 11 height 11
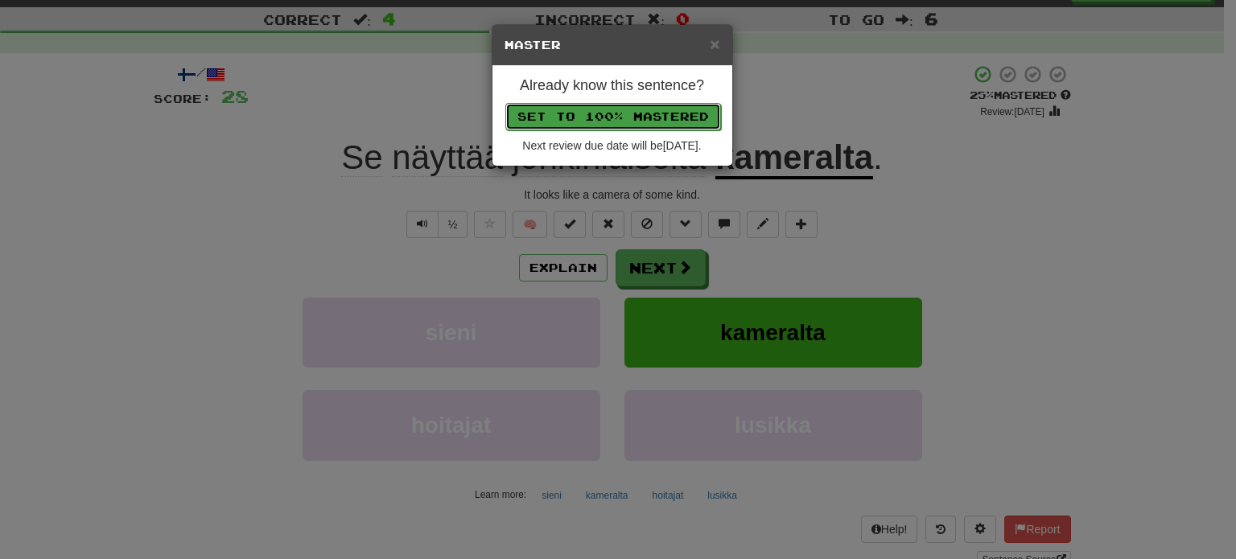
click at [612, 109] on button "Set to 100% Mastered" at bounding box center [613, 116] width 216 height 27
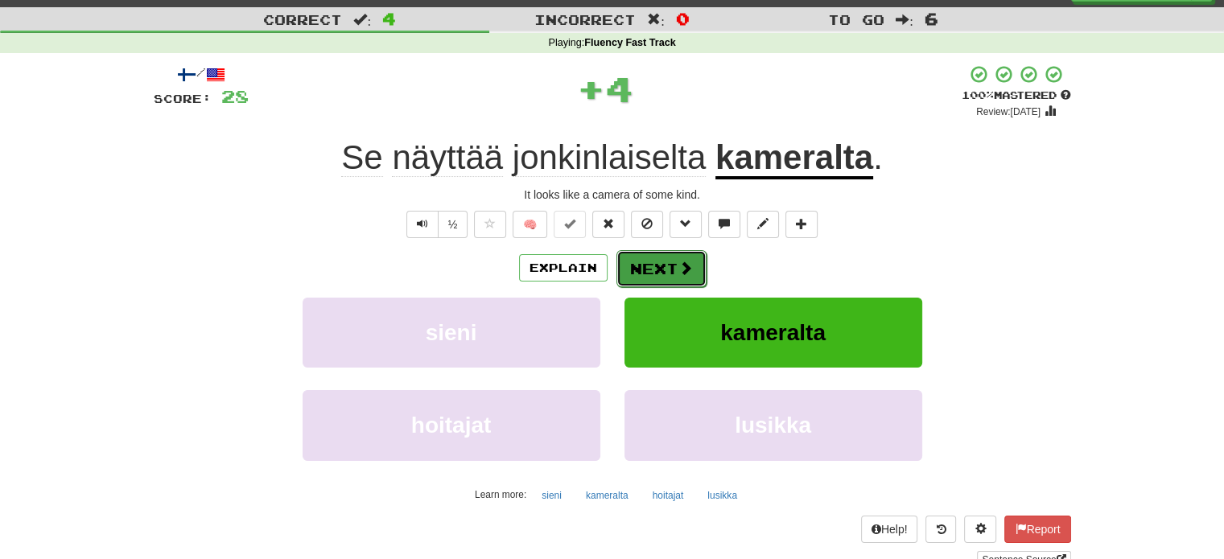
click at [666, 263] on button "Next" at bounding box center [661, 268] width 90 height 37
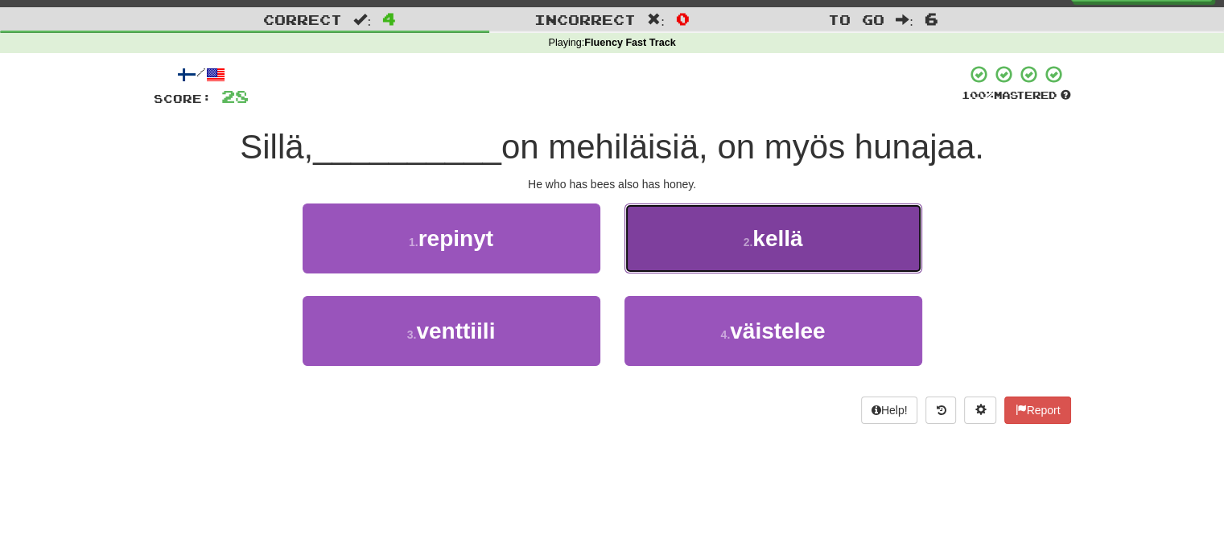
click at [682, 251] on button "2 . kellä" at bounding box center [773, 239] width 298 height 70
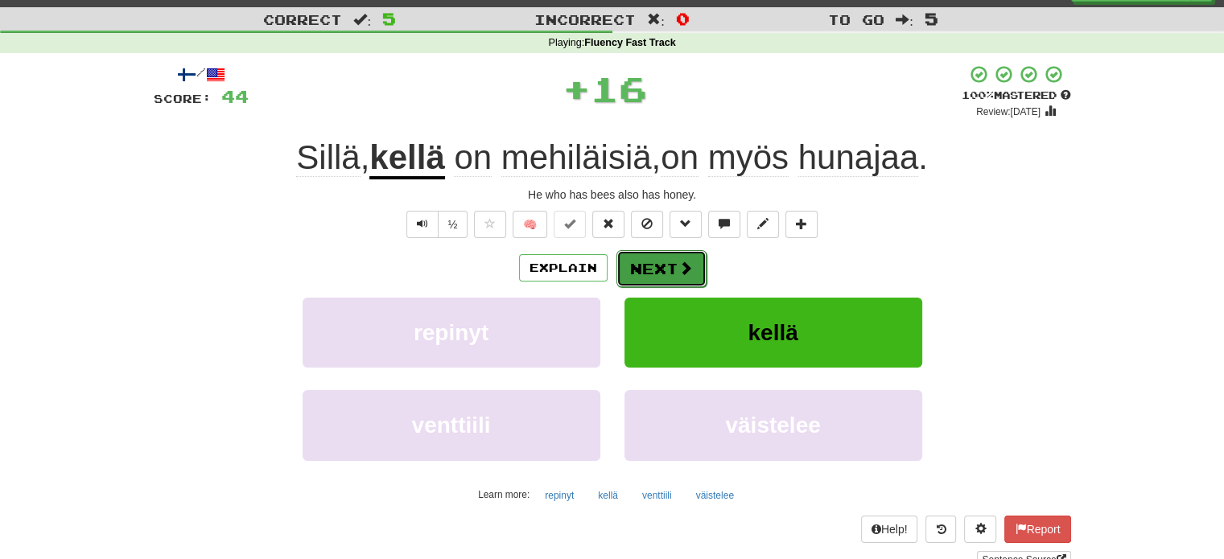
click at [638, 260] on button "Next" at bounding box center [661, 268] width 90 height 37
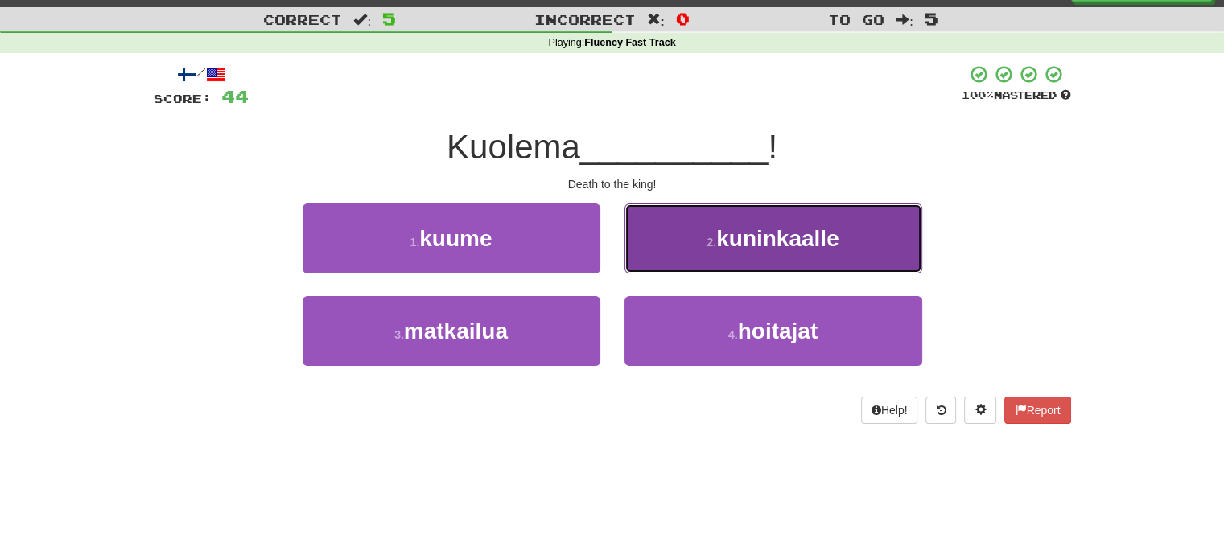
click at [689, 254] on button "2 . kuninkaalle" at bounding box center [773, 239] width 298 height 70
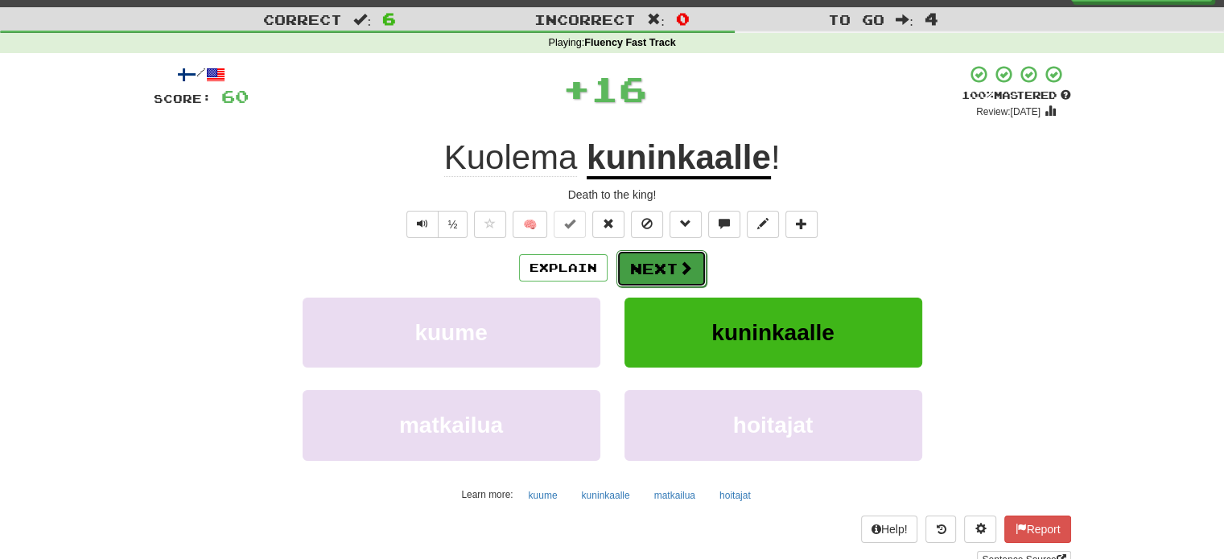
click at [655, 264] on button "Next" at bounding box center [661, 268] width 90 height 37
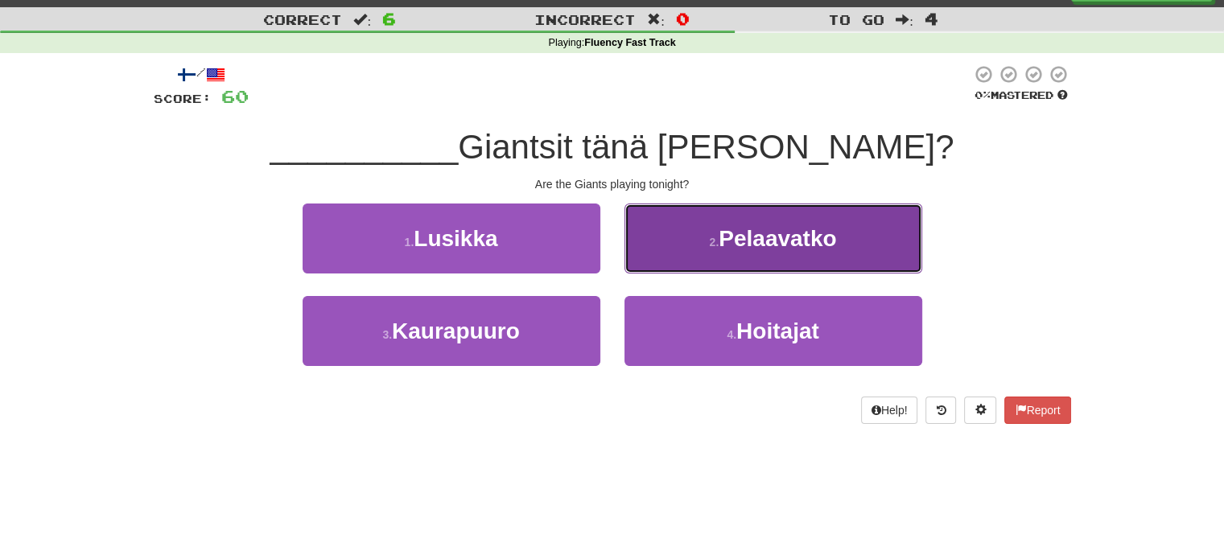
click at [693, 262] on button "2 . Pelaavatko" at bounding box center [773, 239] width 298 height 70
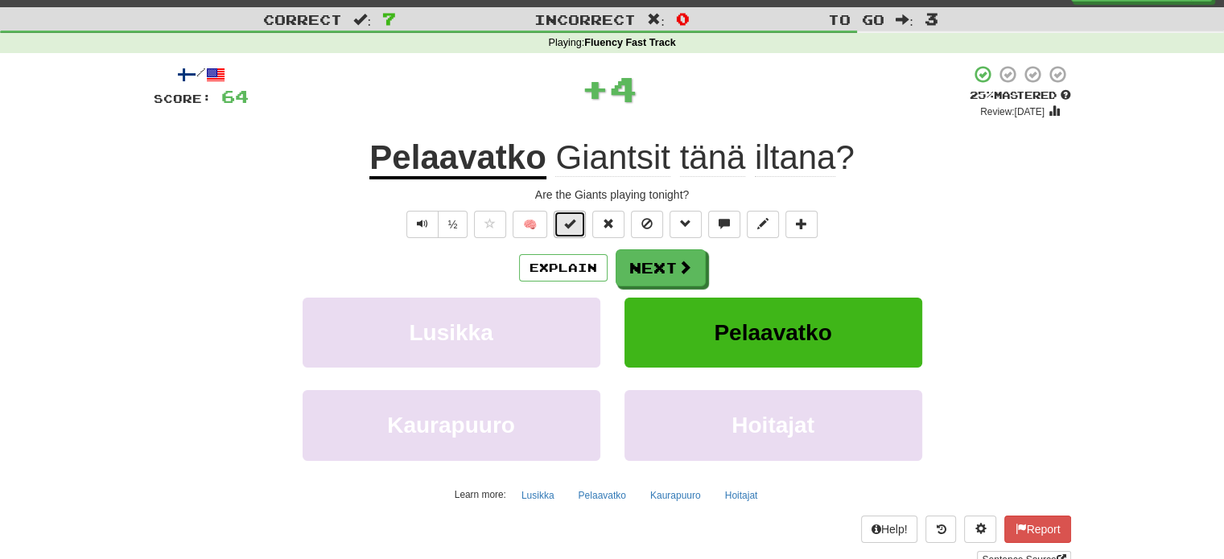
click at [579, 231] on button at bounding box center [570, 224] width 32 height 27
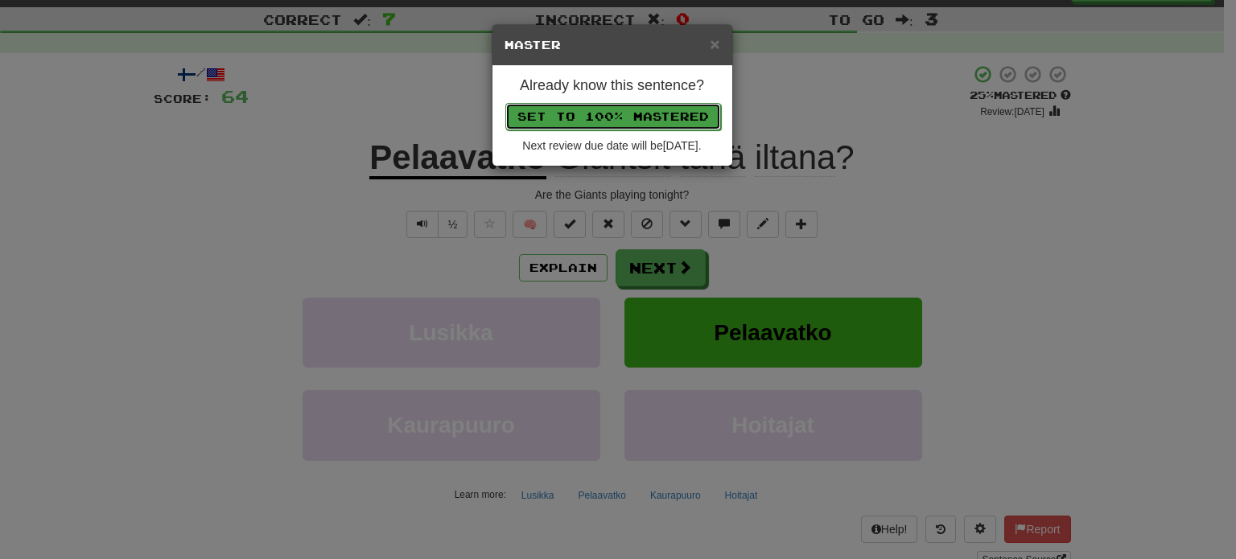
click at [624, 119] on button "Set to 100% Mastered" at bounding box center [613, 116] width 216 height 27
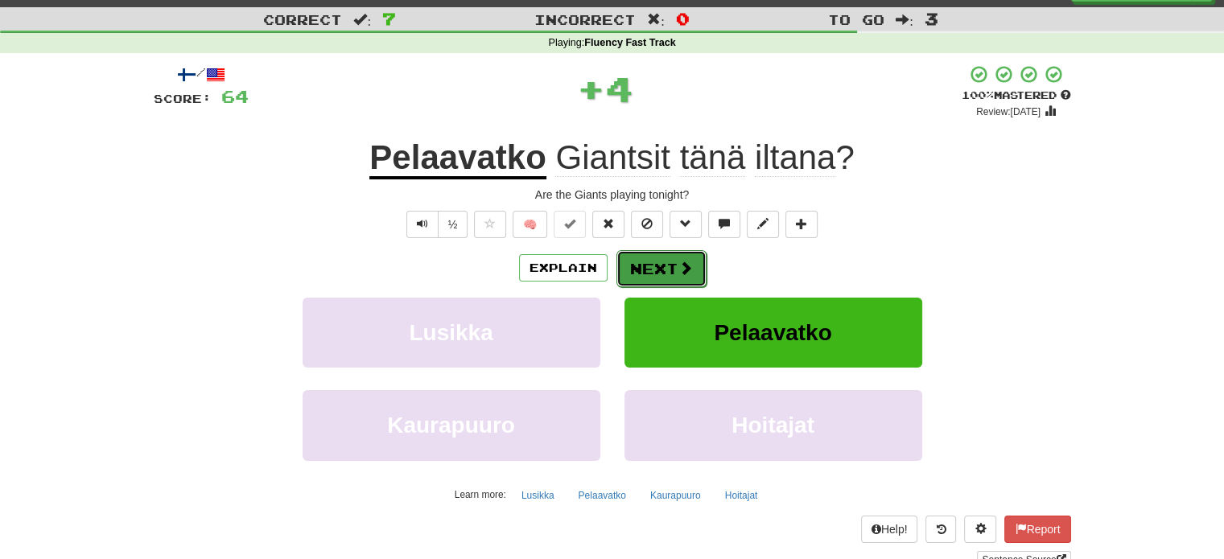
click at [658, 257] on button "Next" at bounding box center [661, 268] width 90 height 37
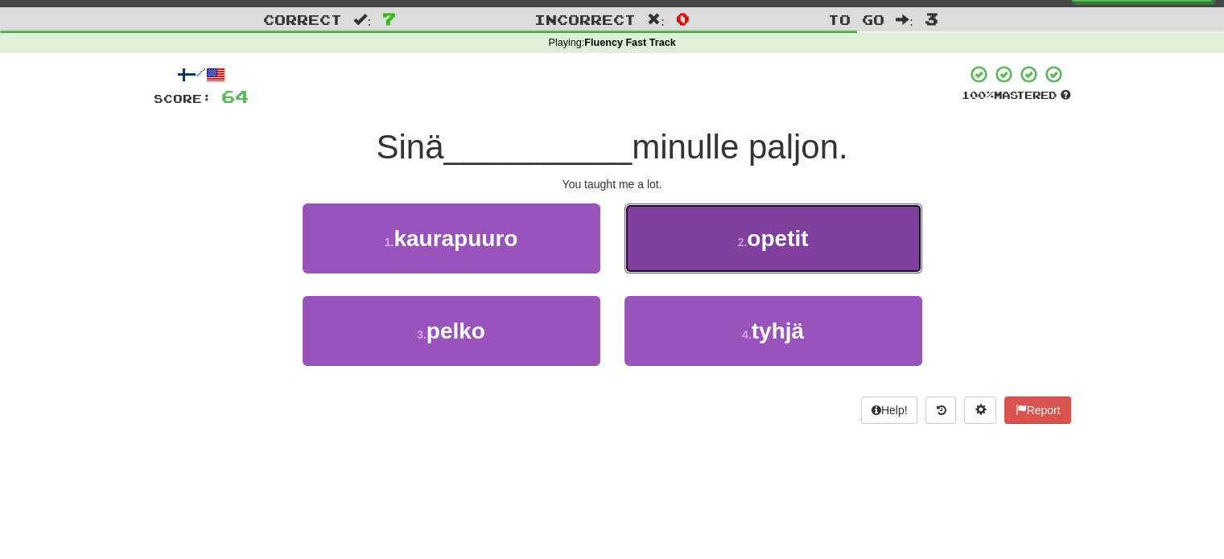
click at [712, 245] on button "2 . opetit" at bounding box center [773, 239] width 298 height 70
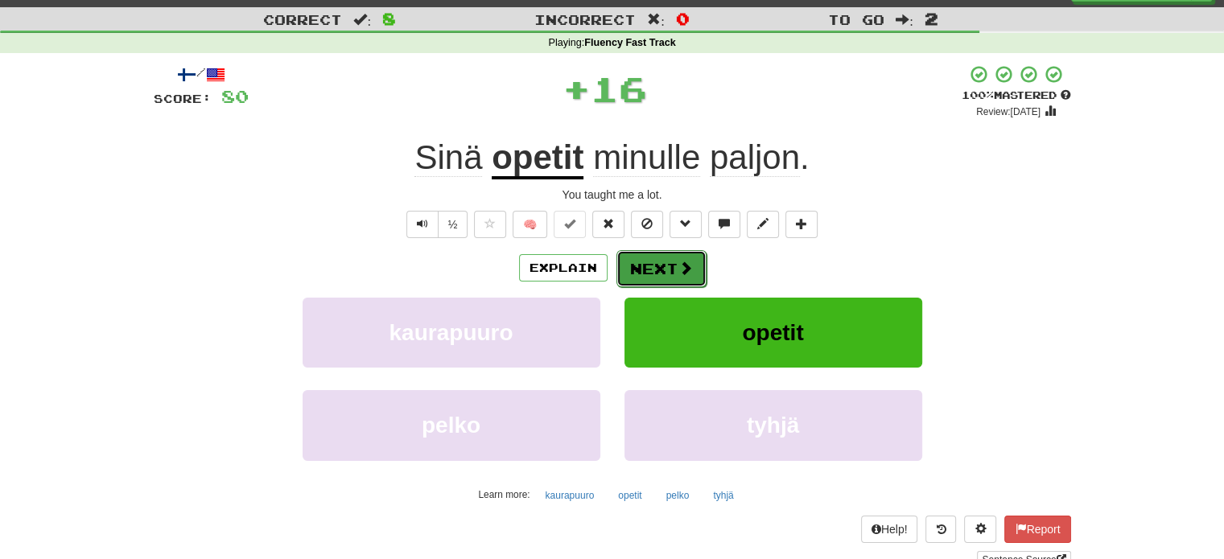
click at [660, 264] on button "Next" at bounding box center [661, 268] width 90 height 37
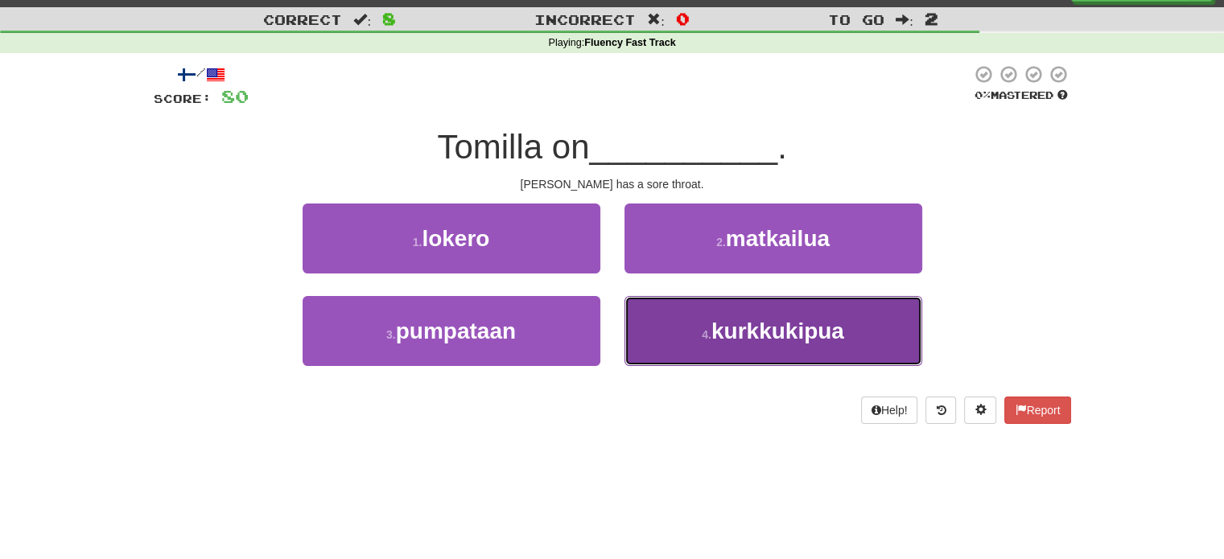
click at [678, 316] on button "4 . kurkkukipua" at bounding box center [773, 331] width 298 height 70
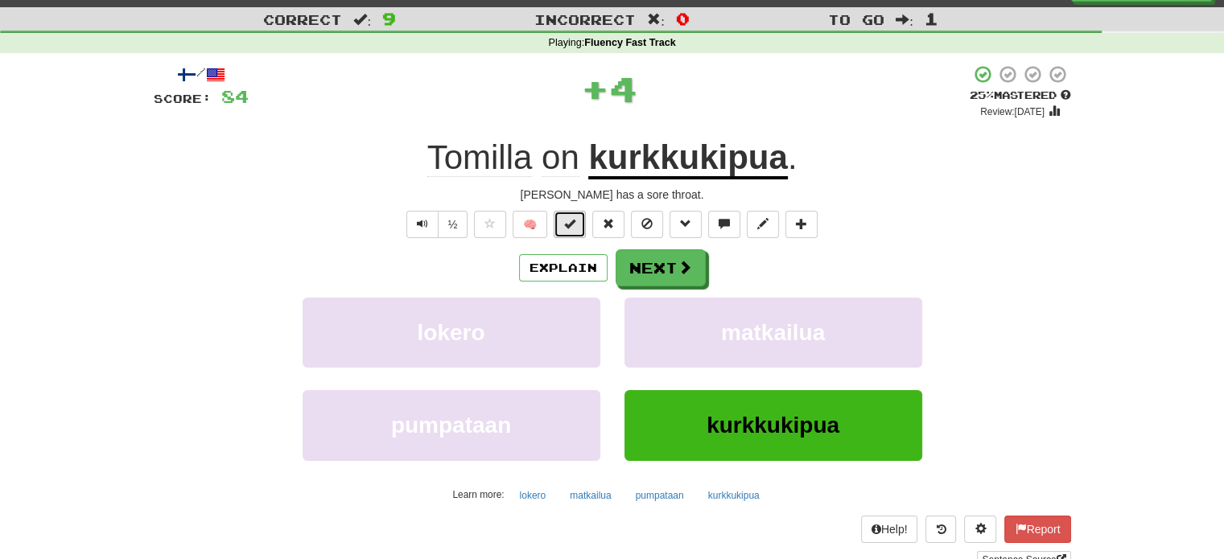
click at [575, 224] on span at bounding box center [569, 223] width 11 height 11
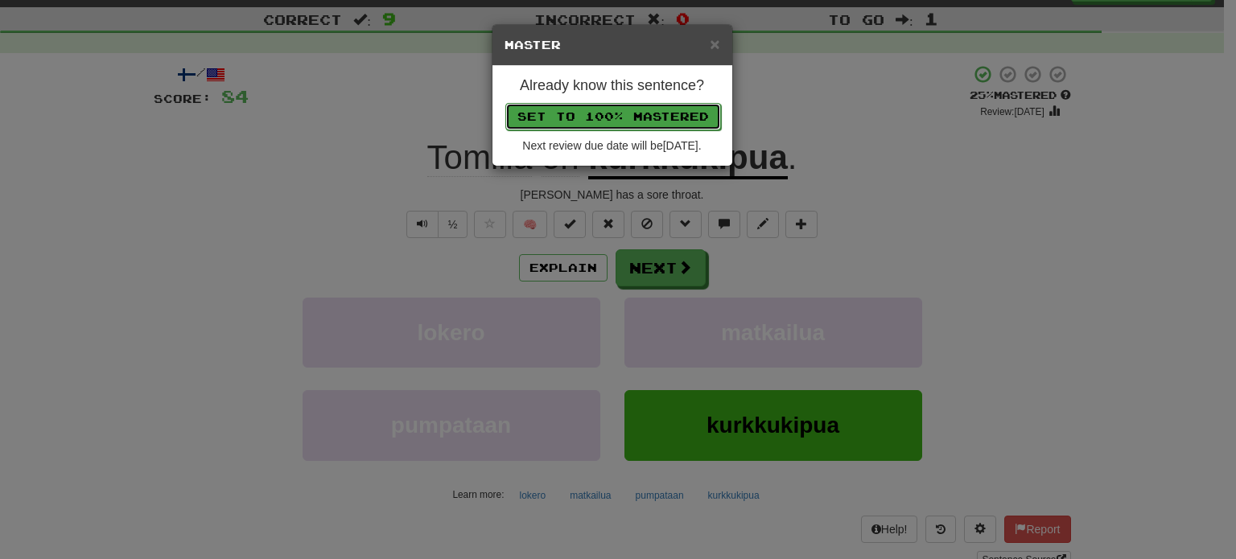
click at [625, 110] on button "Set to 100% Mastered" at bounding box center [613, 116] width 216 height 27
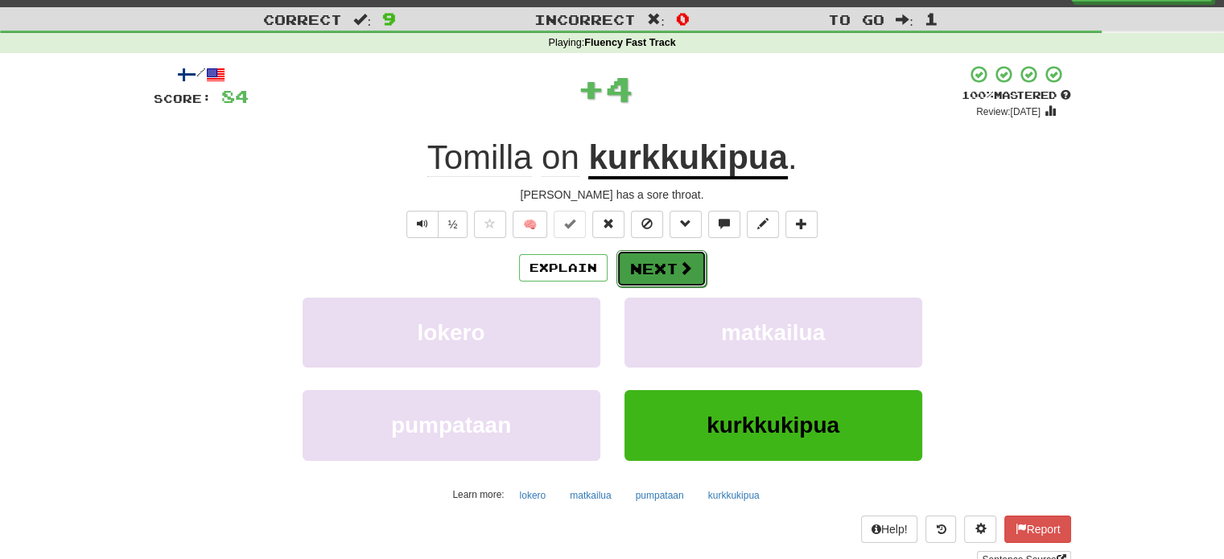
click at [650, 257] on button "Next" at bounding box center [661, 268] width 90 height 37
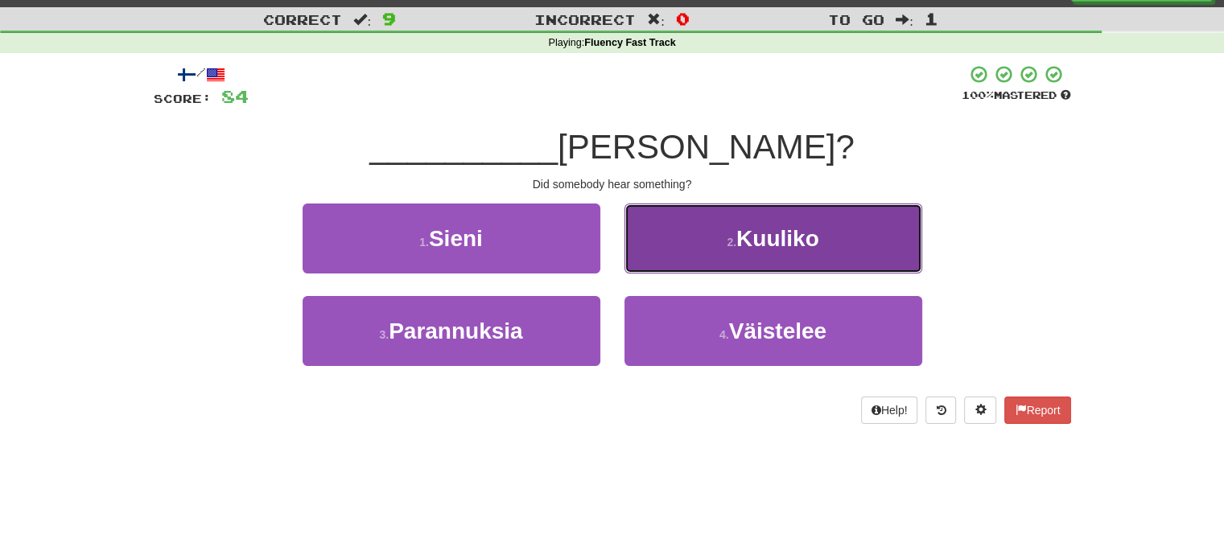
click at [676, 228] on button "2 . Kuuliko" at bounding box center [773, 239] width 298 height 70
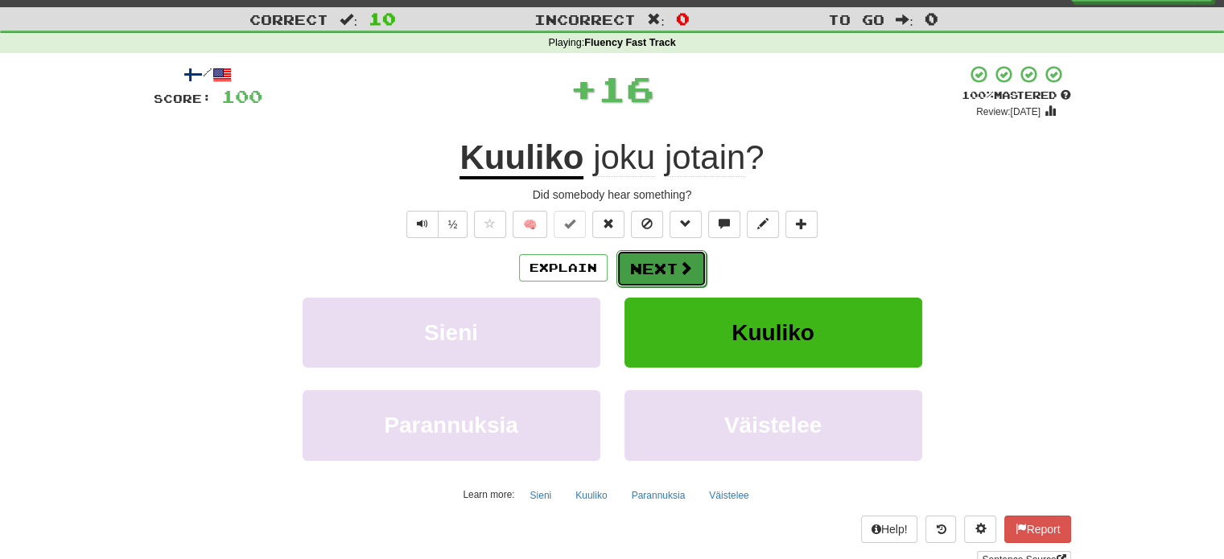
click at [640, 277] on button "Next" at bounding box center [661, 268] width 90 height 37
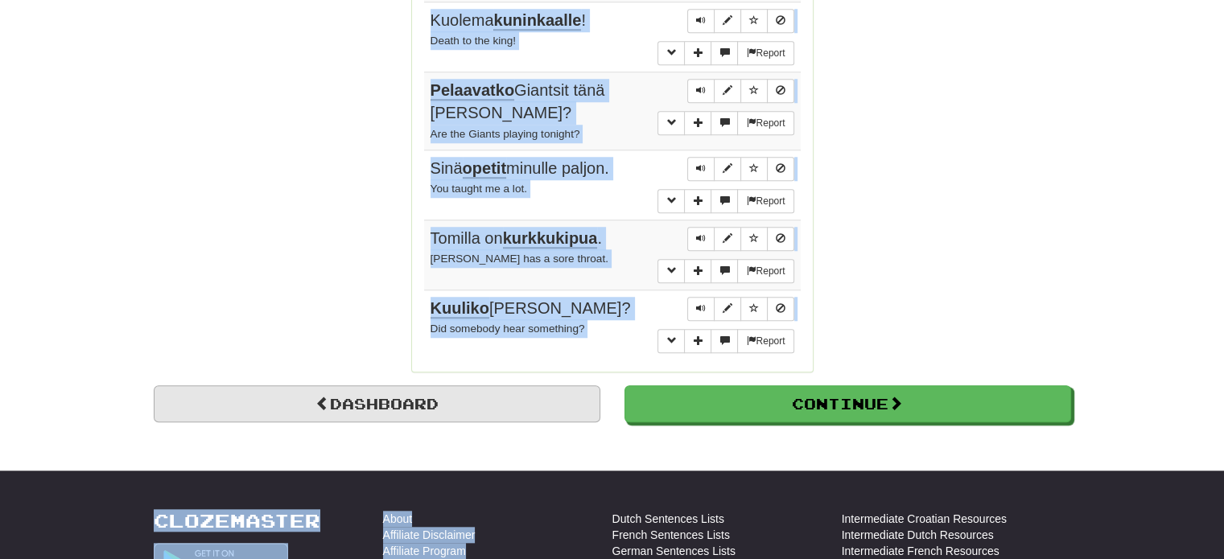
scroll to position [1374, 0]
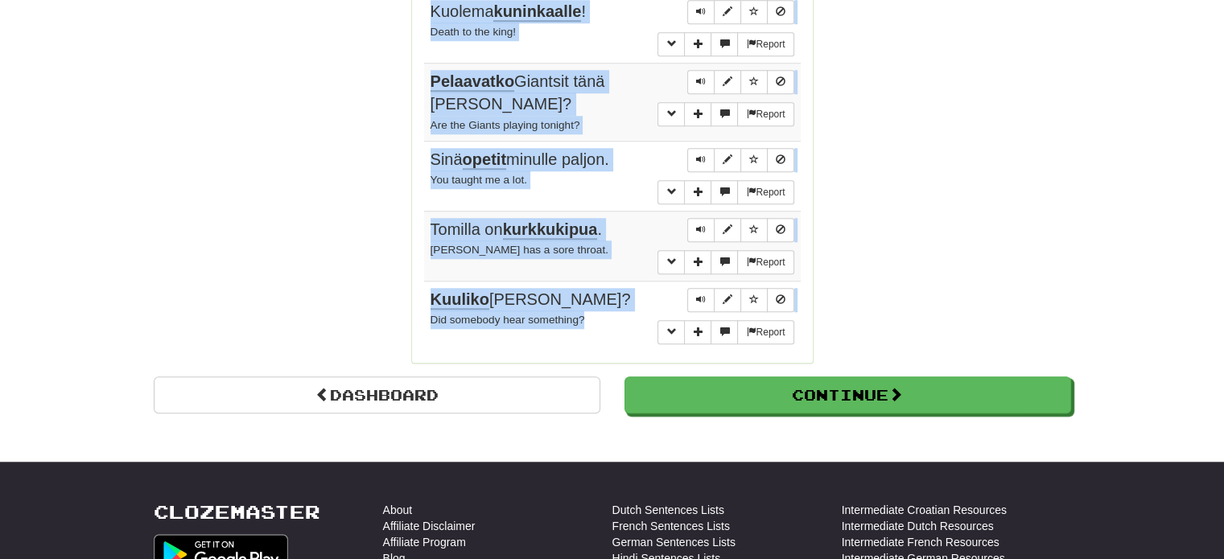
drag, startPoint x: 424, startPoint y: 38, endPoint x: 611, endPoint y: 256, distance: 287.1
copy tbody "Näytät lihavalta . You look fat. Report Hän on hyvin perehtynyt ranskalaiseen k…"
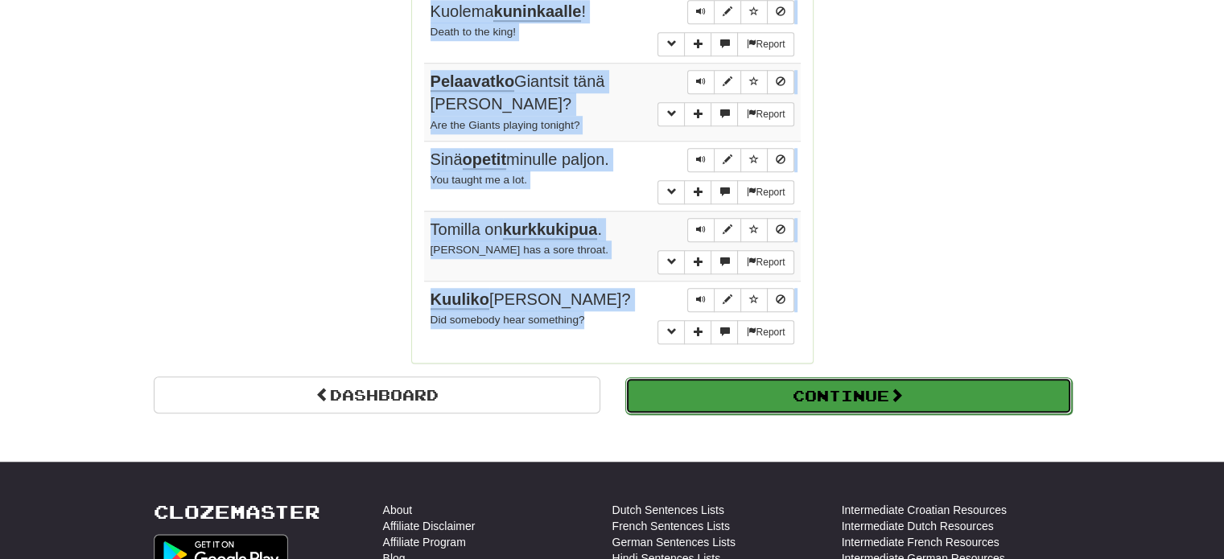
click at [866, 377] on button "Continue" at bounding box center [848, 395] width 447 height 37
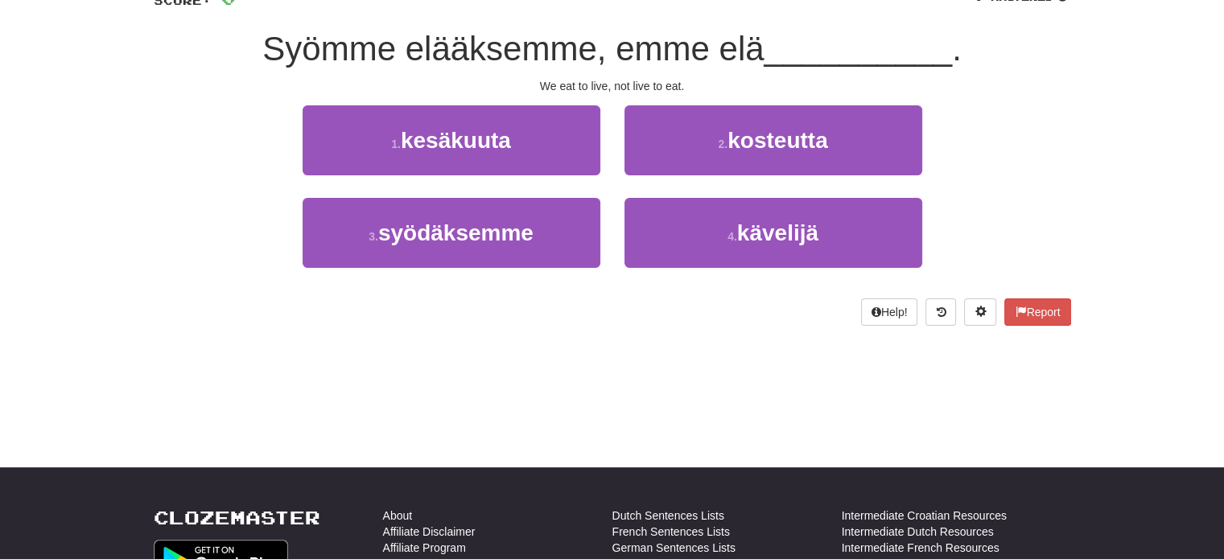
scroll to position [105, 0]
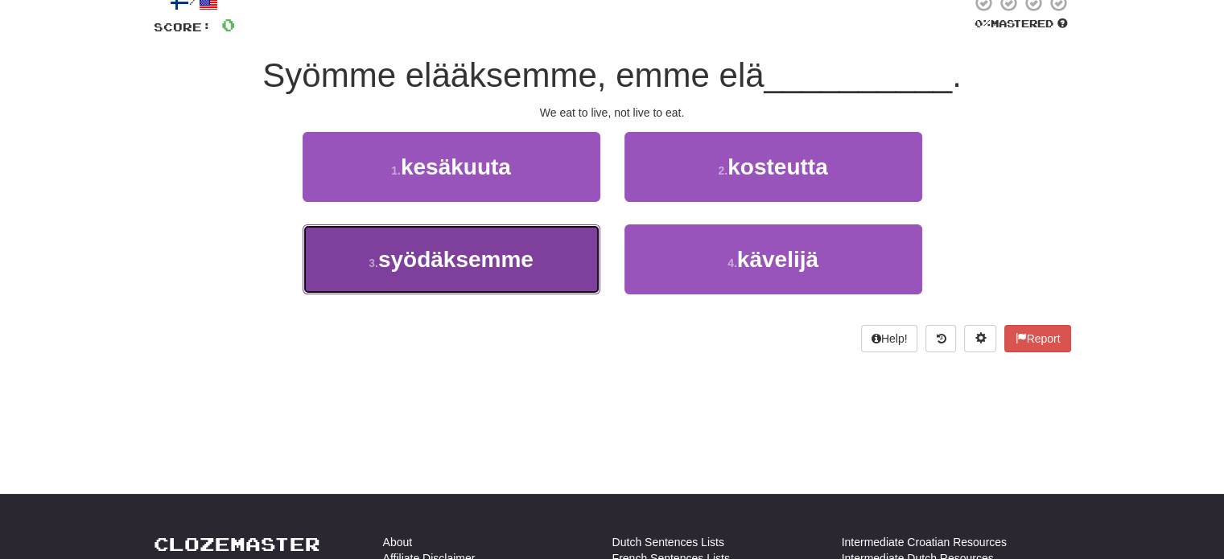
click at [464, 270] on span "syödäksemme" at bounding box center [455, 259] width 155 height 25
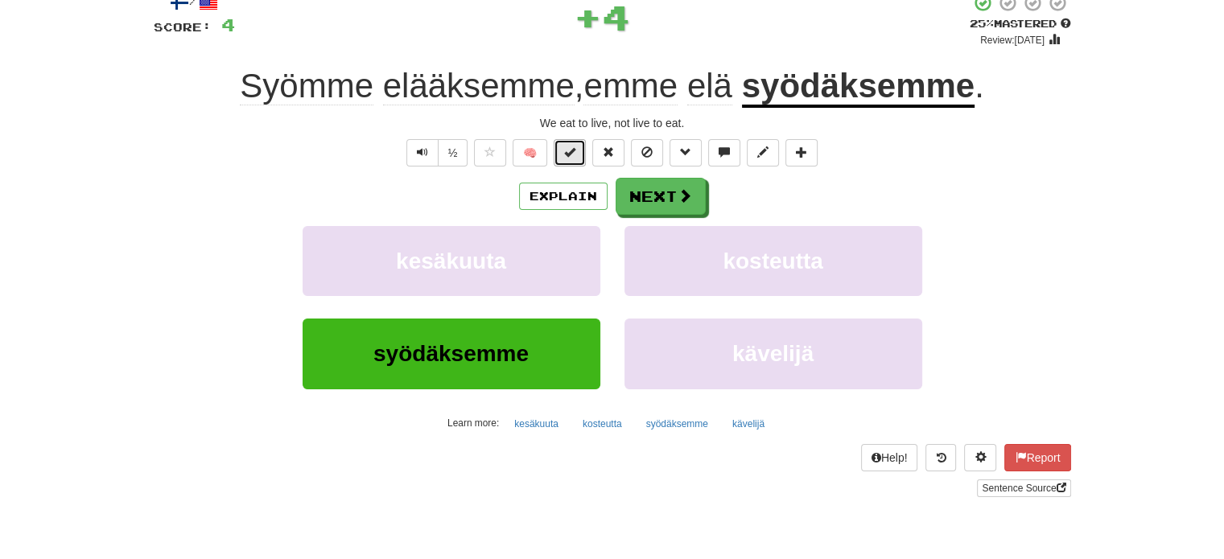
click at [567, 151] on span at bounding box center [569, 151] width 11 height 11
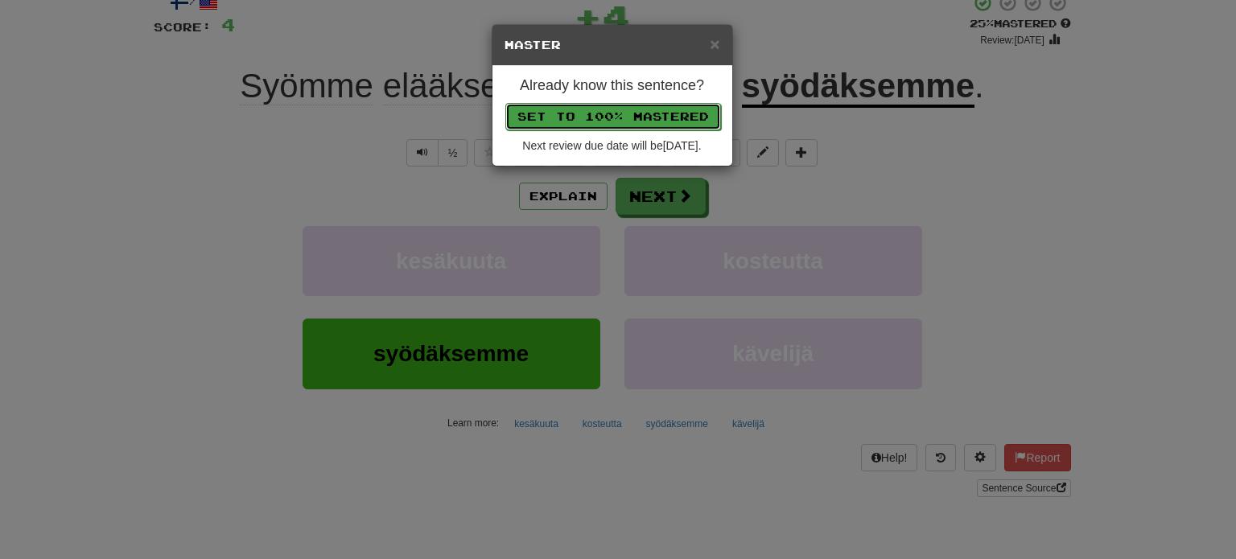
click at [599, 112] on button "Set to 100% Mastered" at bounding box center [613, 116] width 216 height 27
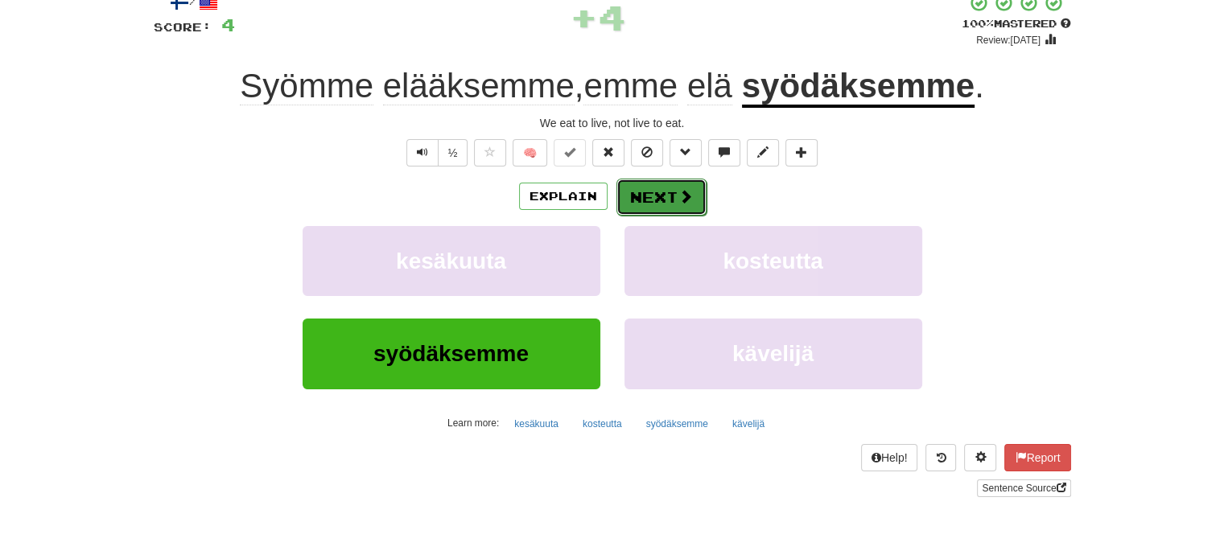
click at [678, 194] on span at bounding box center [685, 196] width 14 height 14
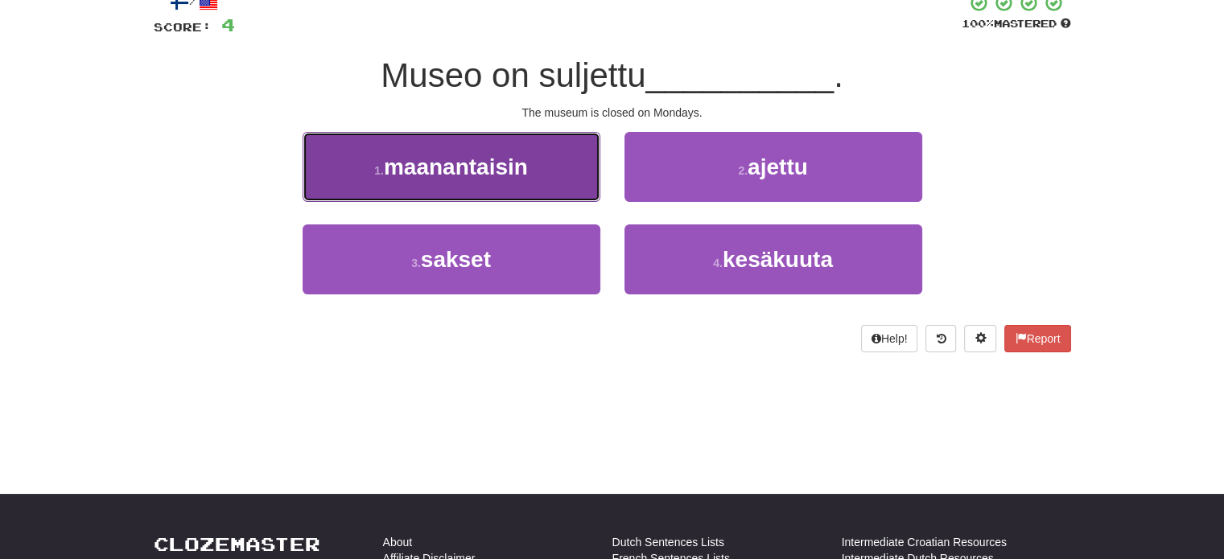
click at [544, 156] on button "1 . maanantaisin" at bounding box center [452, 167] width 298 height 70
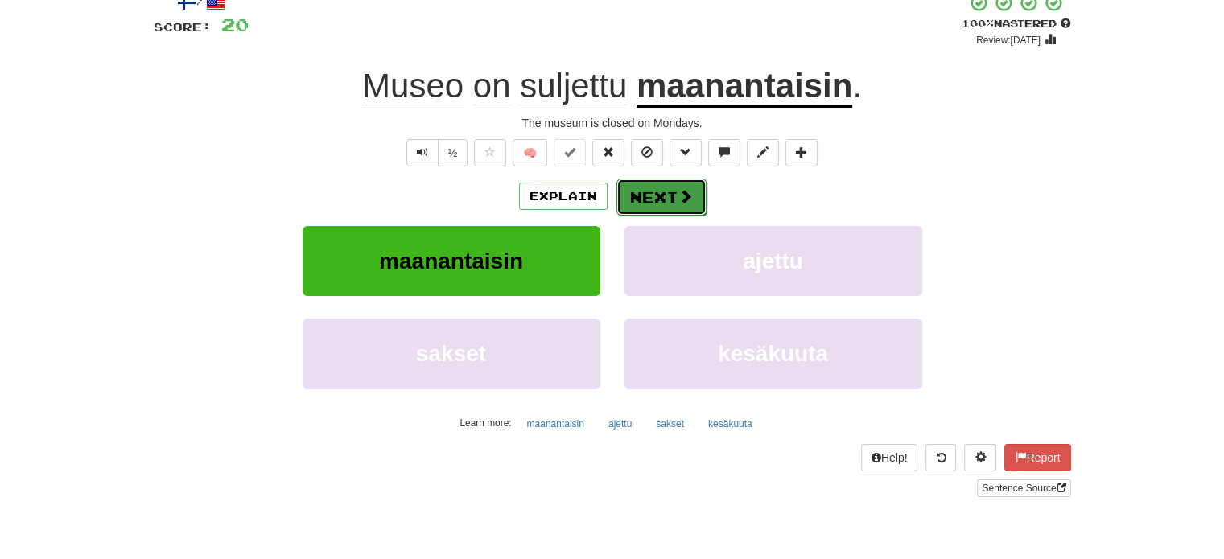
click at [632, 186] on button "Next" at bounding box center [661, 197] width 90 height 37
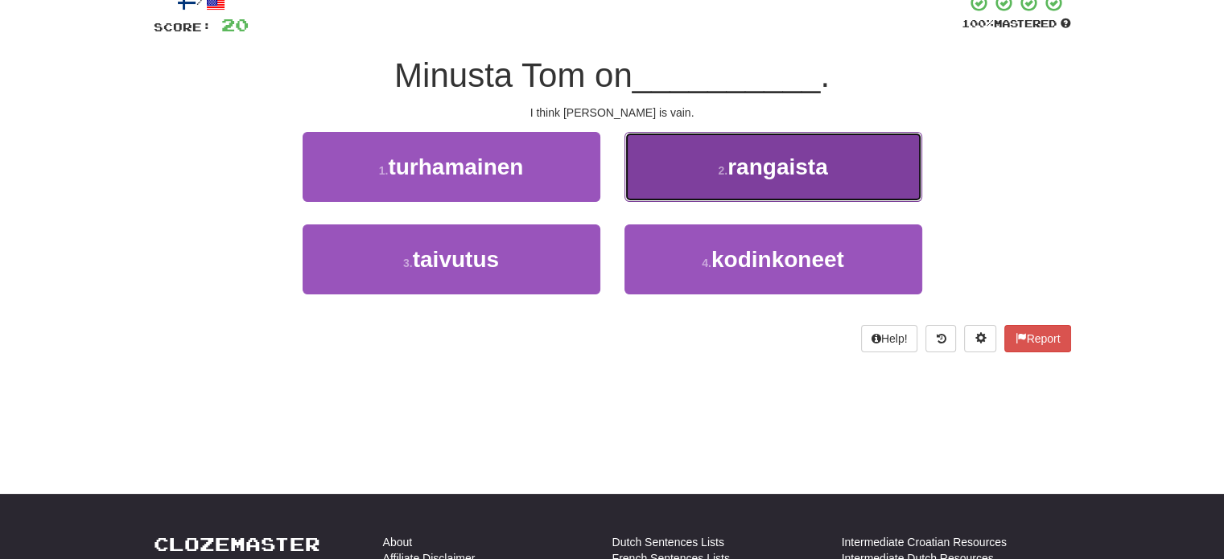
click at [632, 186] on button "2 . rangaista" at bounding box center [773, 167] width 298 height 70
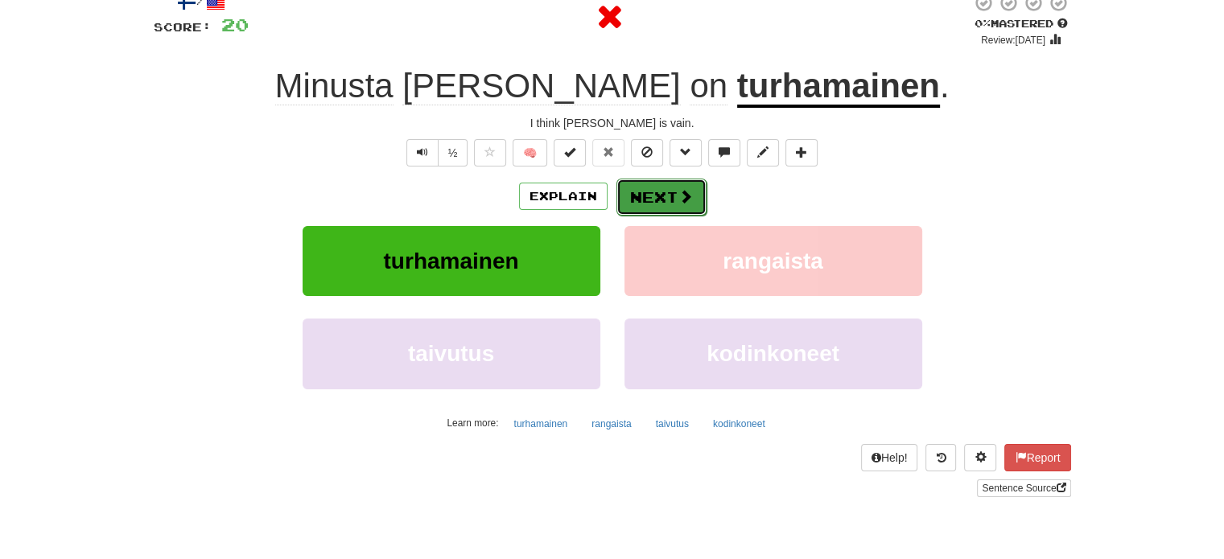
click at [634, 191] on button "Next" at bounding box center [661, 197] width 90 height 37
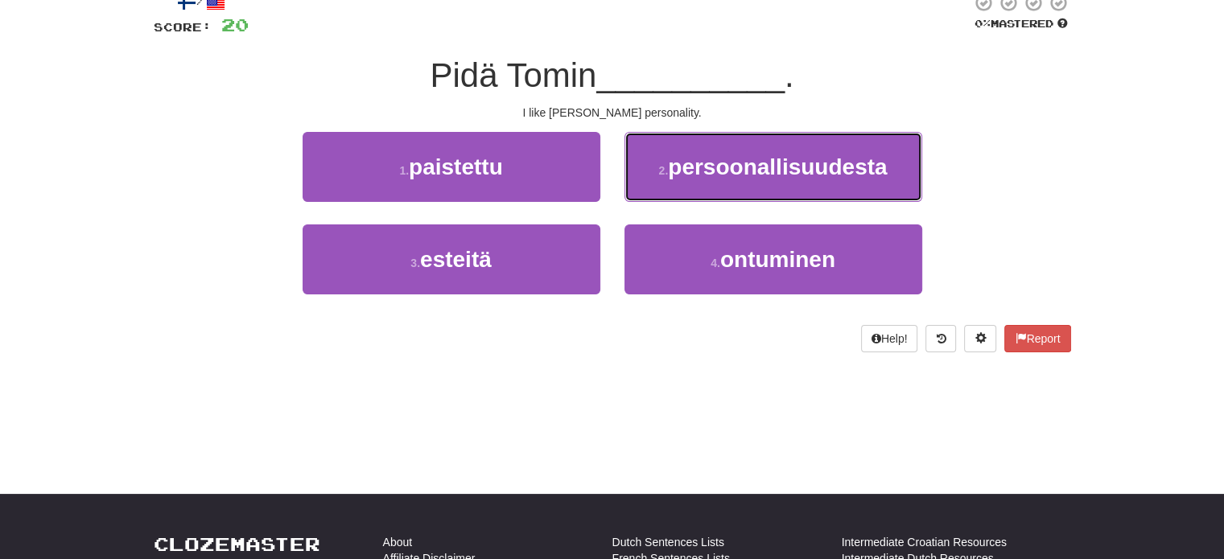
click at [634, 191] on button "2 . persoonallisuudesta" at bounding box center [773, 167] width 298 height 70
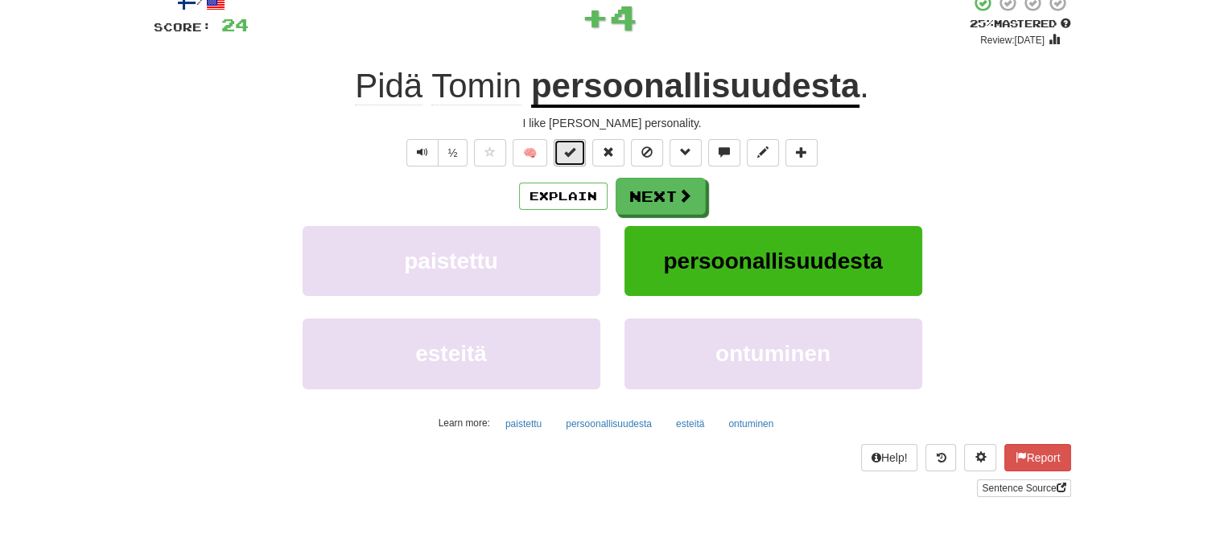
click at [570, 154] on span at bounding box center [569, 151] width 11 height 11
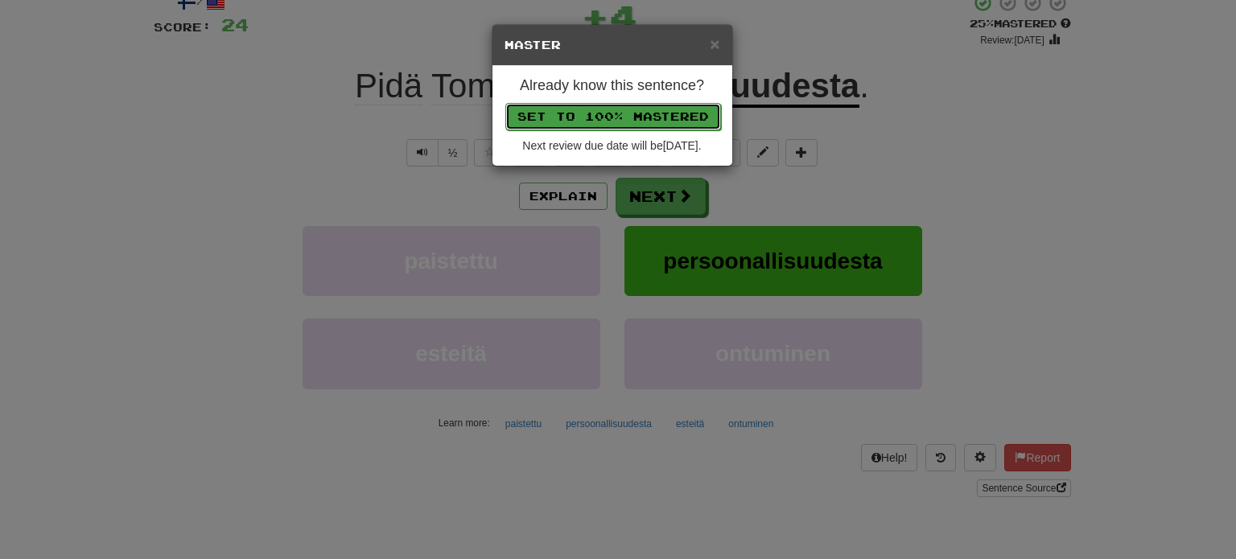
click at [602, 122] on button "Set to 100% Mastered" at bounding box center [613, 116] width 216 height 27
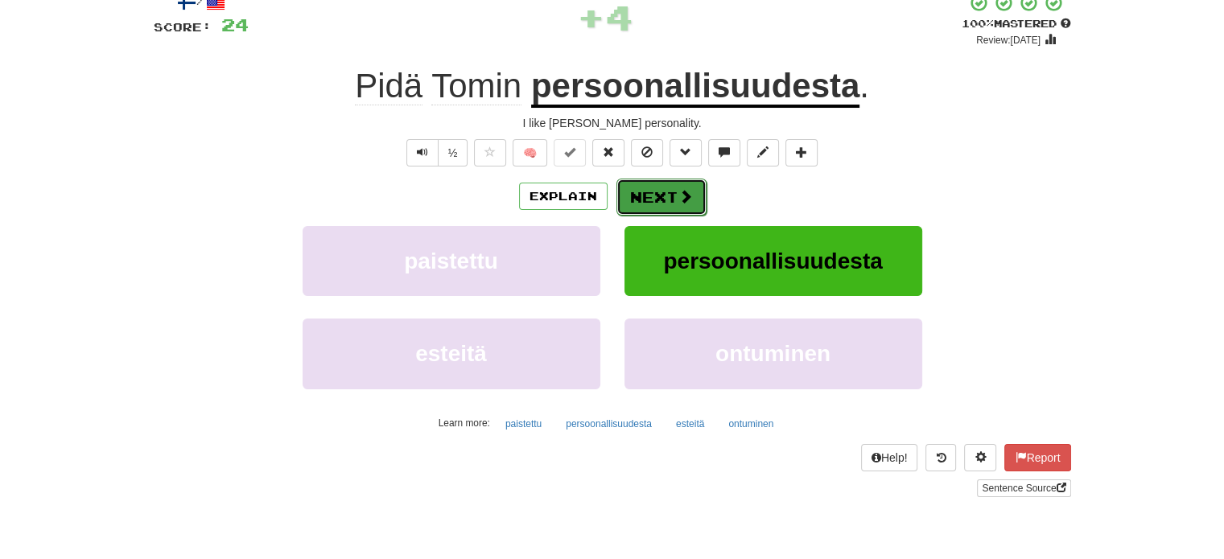
click at [652, 205] on button "Next" at bounding box center [661, 197] width 90 height 37
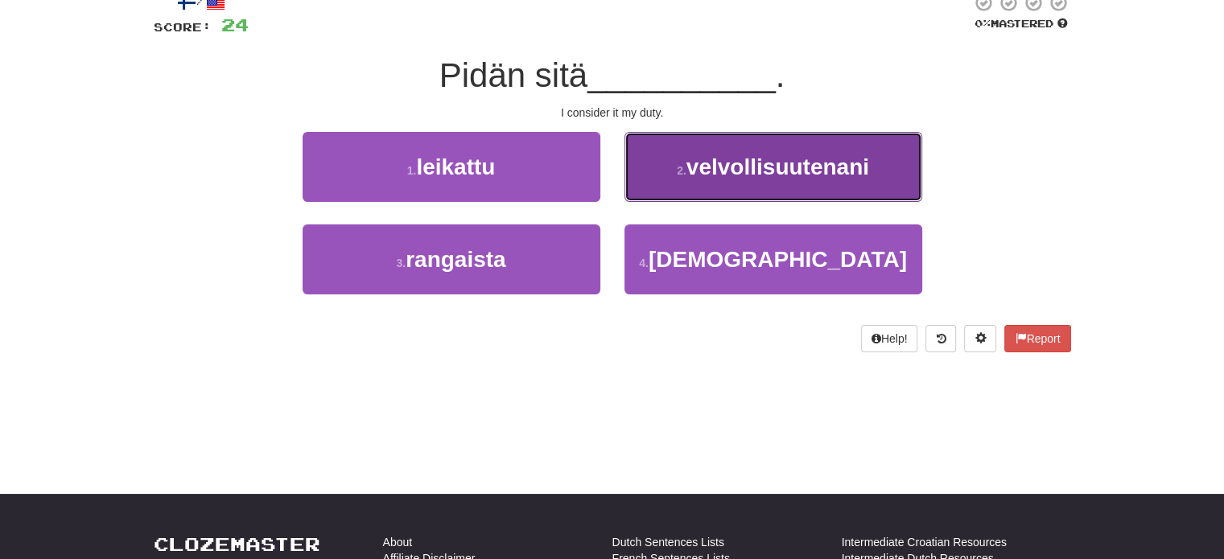
click at [676, 187] on button "2 . velvollisuutenani" at bounding box center [773, 167] width 298 height 70
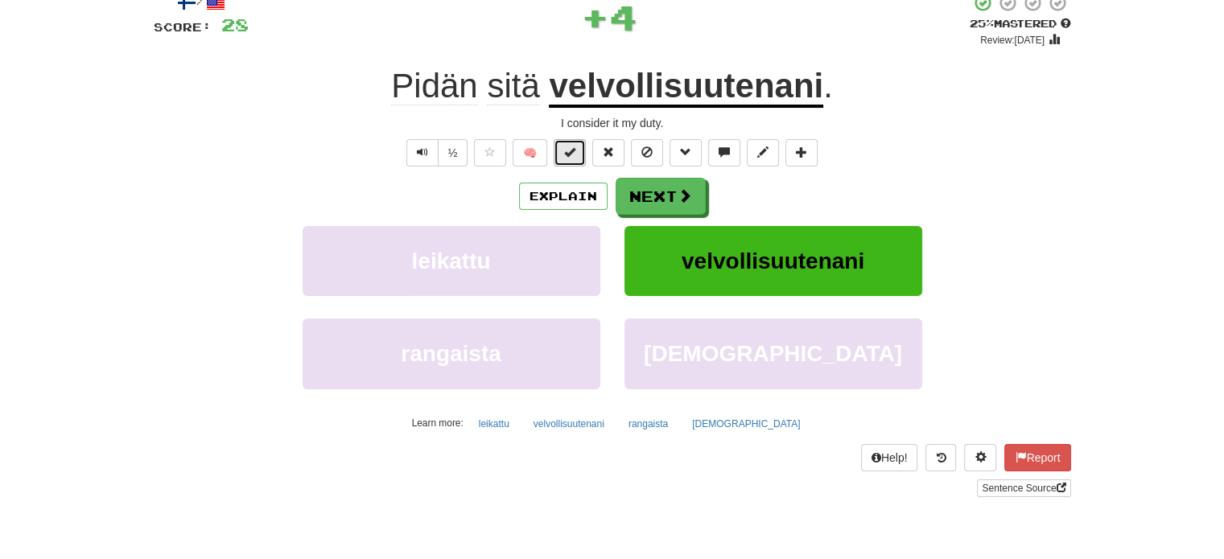
click at [581, 150] on button at bounding box center [570, 152] width 32 height 27
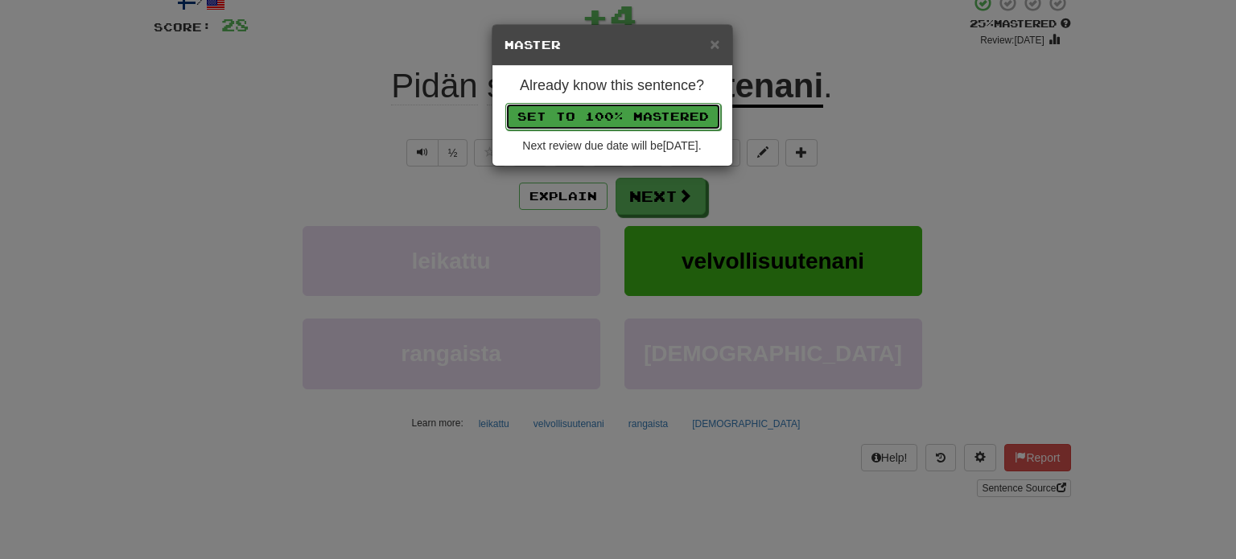
click at [608, 113] on button "Set to 100% Mastered" at bounding box center [613, 116] width 216 height 27
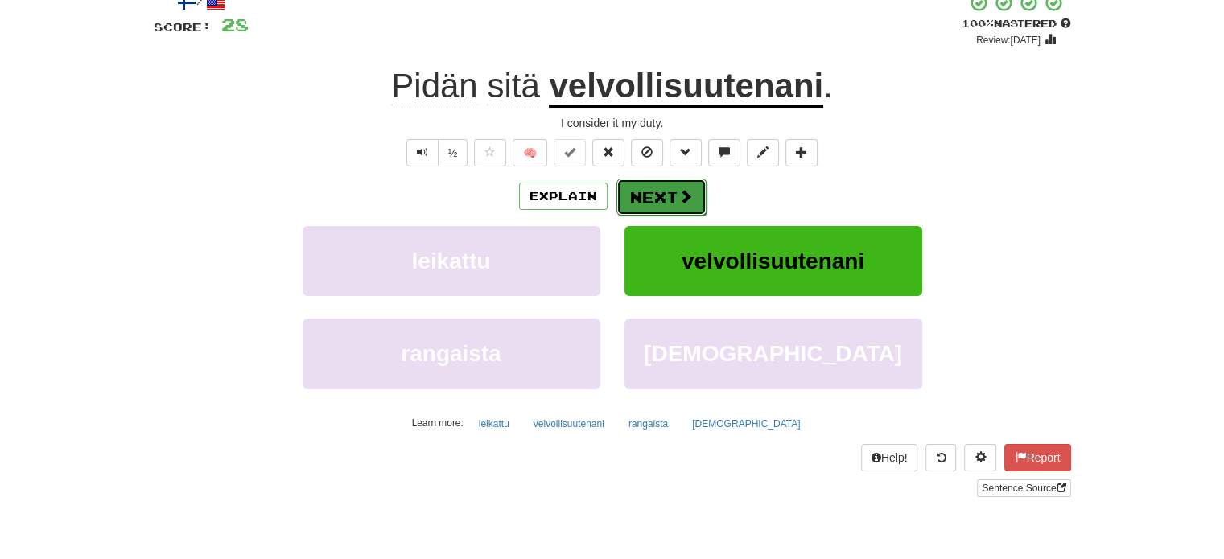
click at [649, 186] on button "Next" at bounding box center [661, 197] width 90 height 37
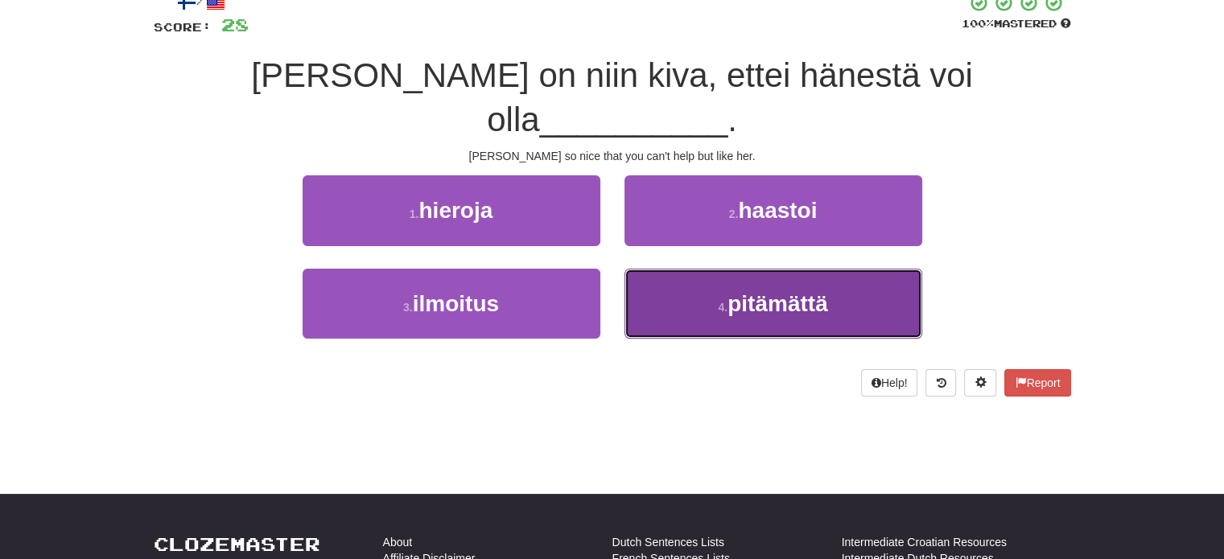
click at [663, 269] on button "4 . pitämättä" at bounding box center [773, 304] width 298 height 70
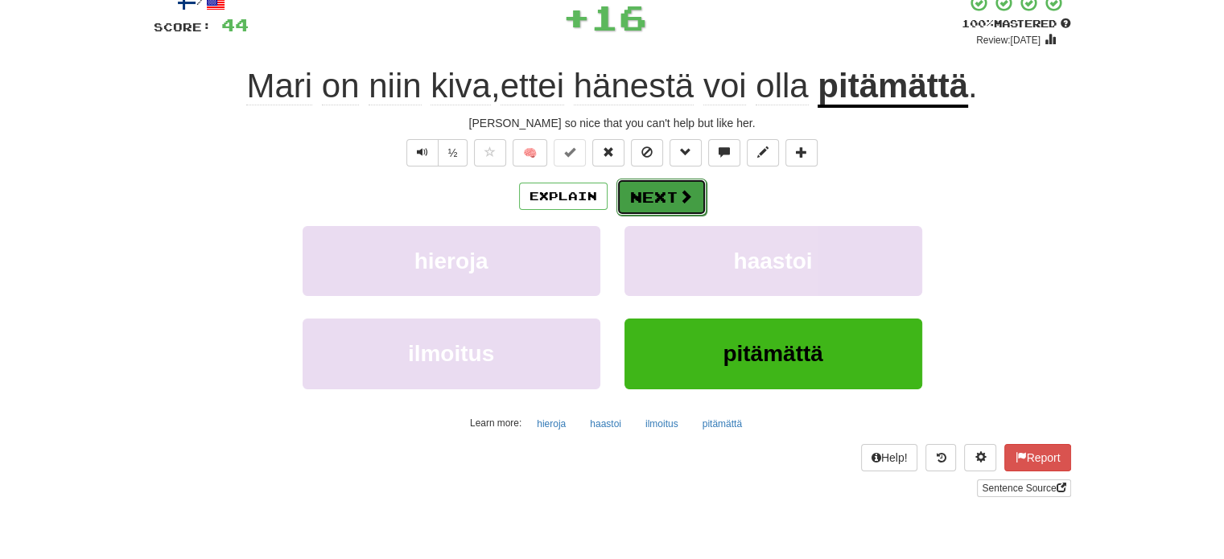
click at [646, 197] on button "Next" at bounding box center [661, 197] width 90 height 37
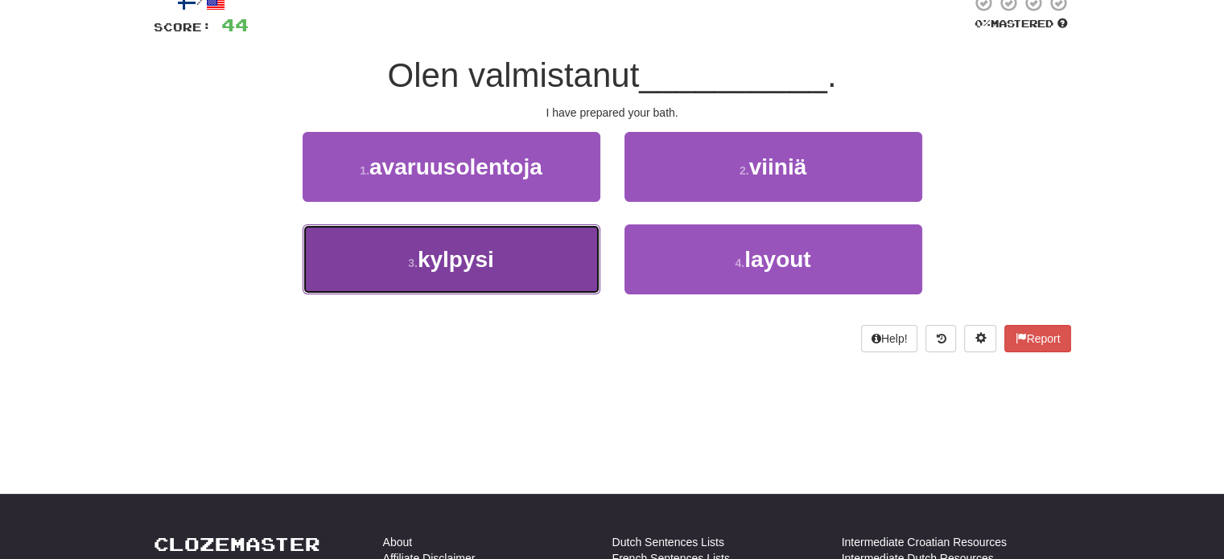
click at [554, 234] on button "3 . kylpysi" at bounding box center [452, 259] width 298 height 70
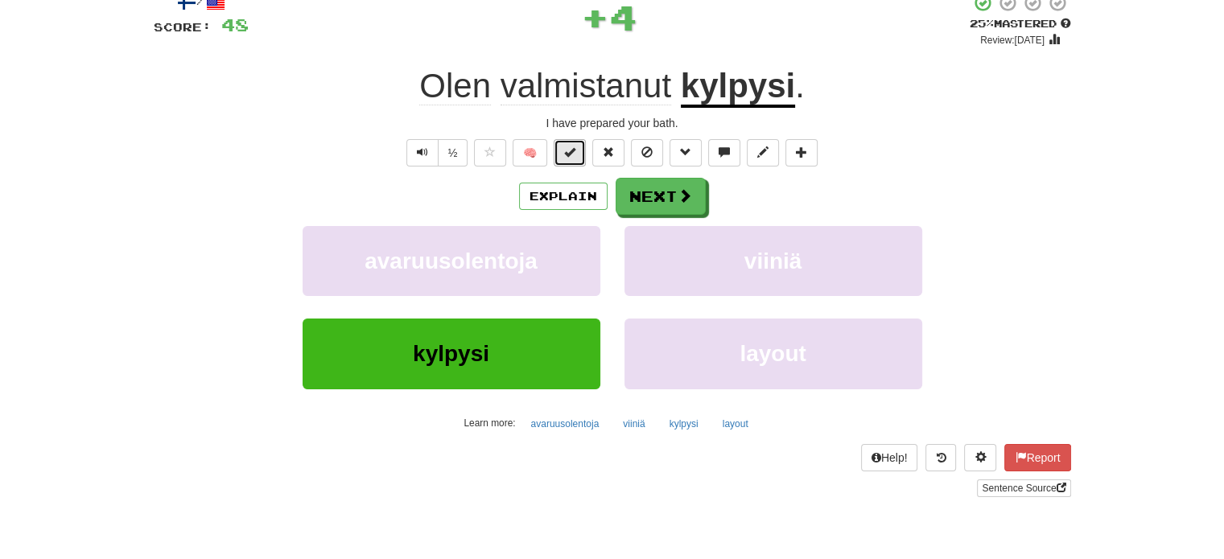
click at [575, 154] on span at bounding box center [569, 151] width 11 height 11
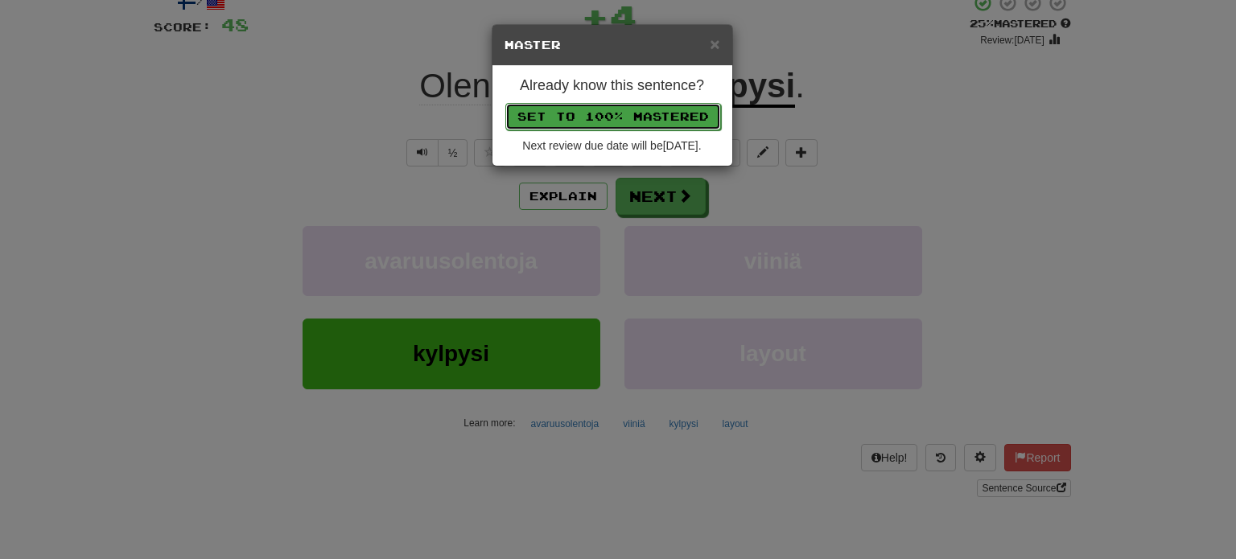
click at [586, 105] on button "Set to 100% Mastered" at bounding box center [613, 116] width 216 height 27
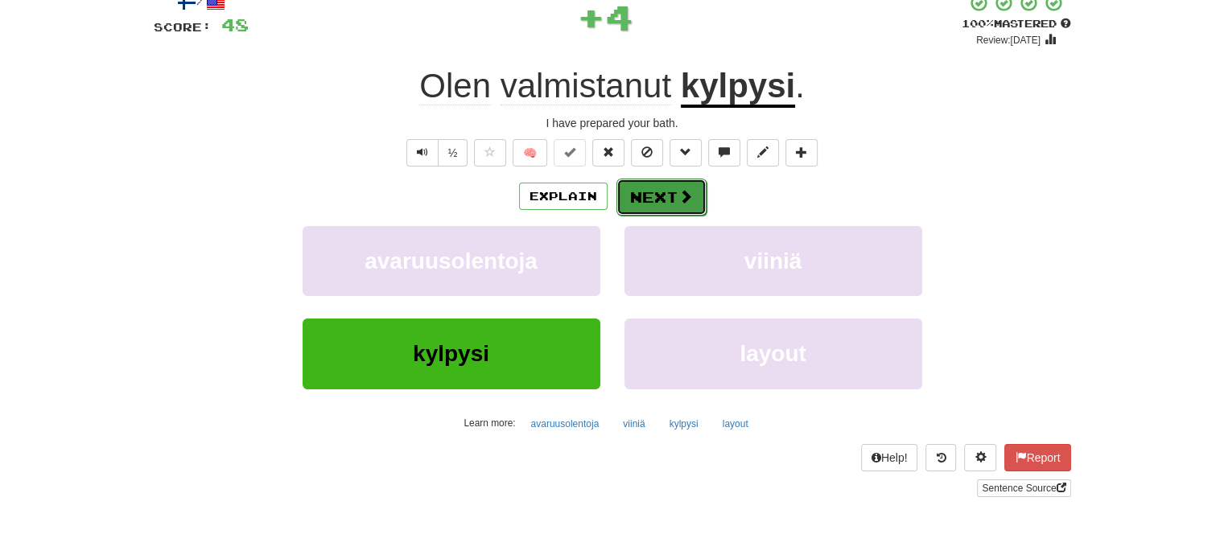
click at [650, 191] on button "Next" at bounding box center [661, 197] width 90 height 37
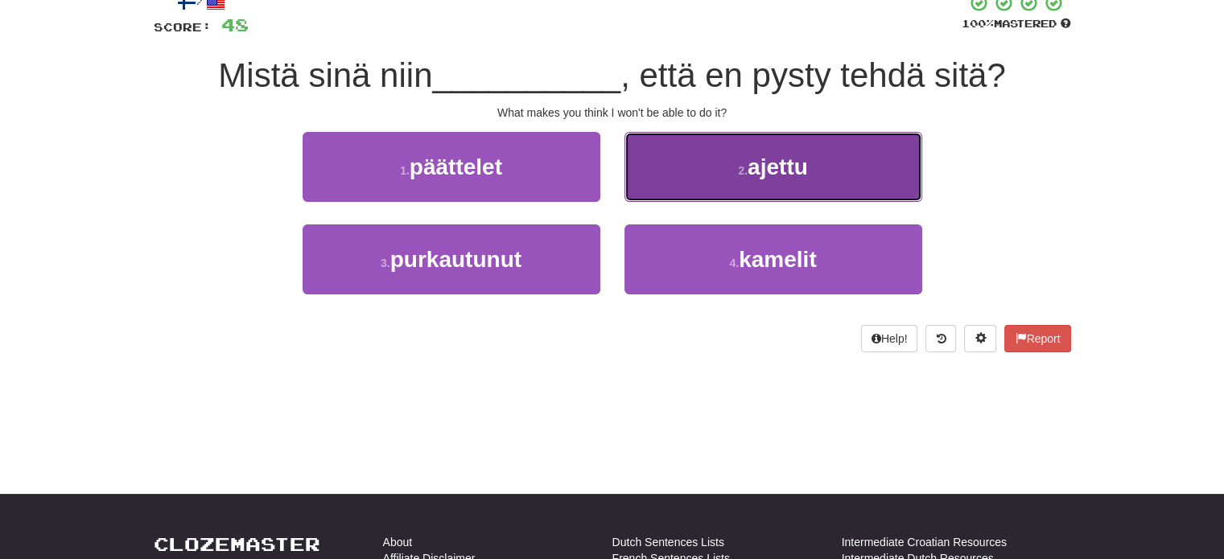
click at [663, 190] on button "2 . ajettu" at bounding box center [773, 167] width 298 height 70
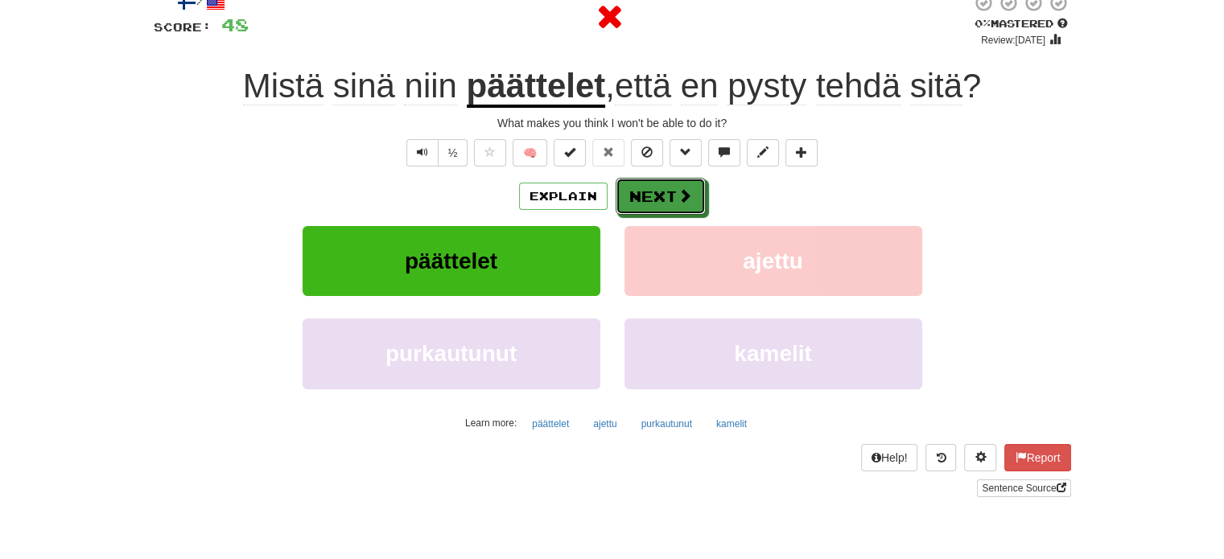
click at [663, 190] on button "Next" at bounding box center [661, 196] width 90 height 37
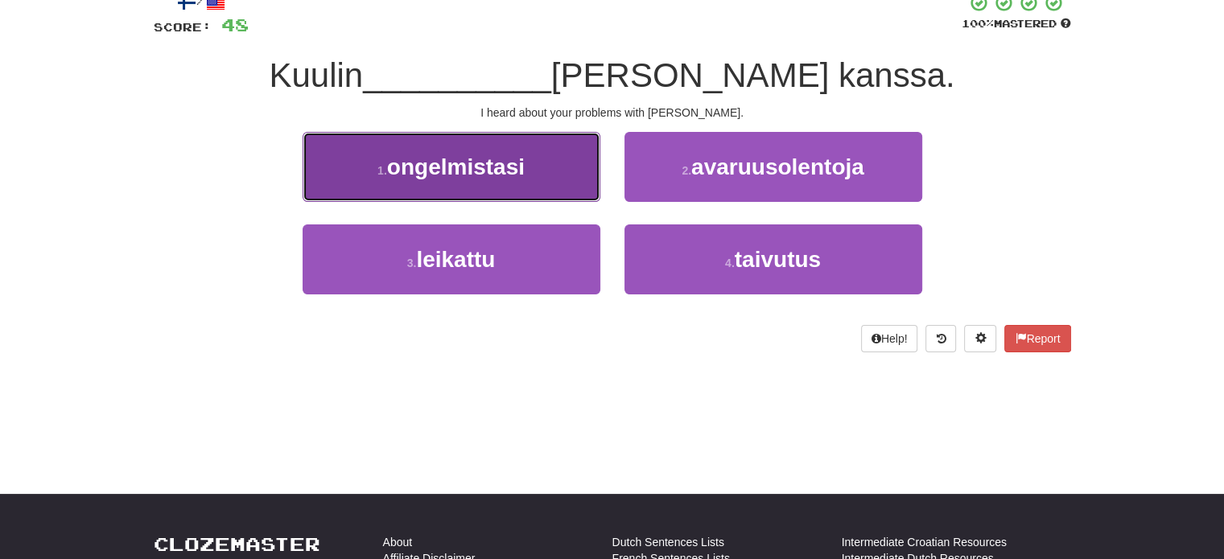
click at [539, 187] on button "1 . ongelmistasi" at bounding box center [452, 167] width 298 height 70
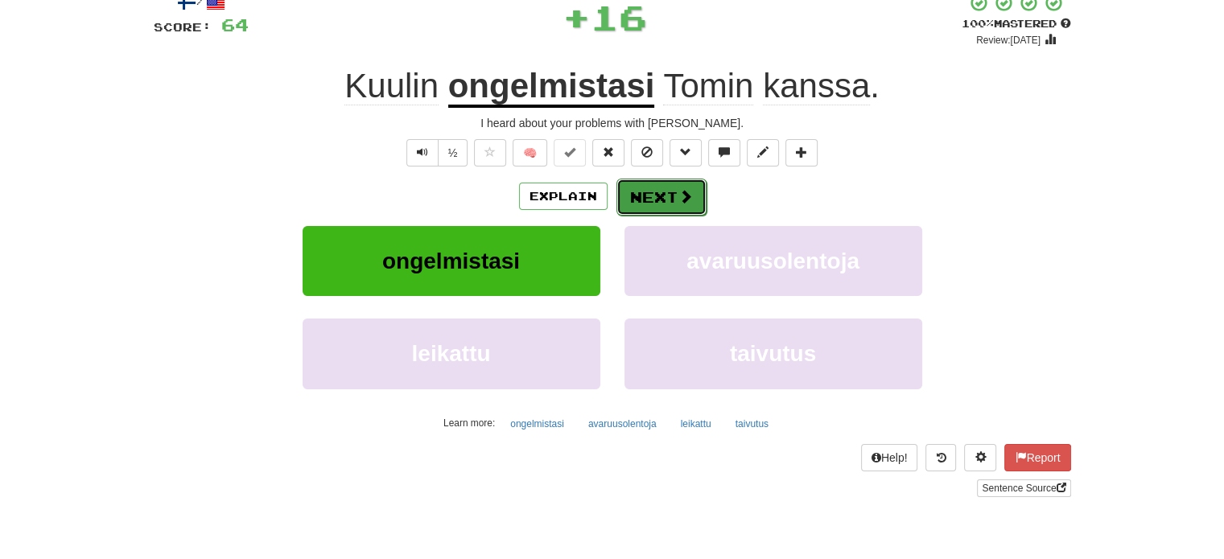
click at [657, 198] on button "Next" at bounding box center [661, 197] width 90 height 37
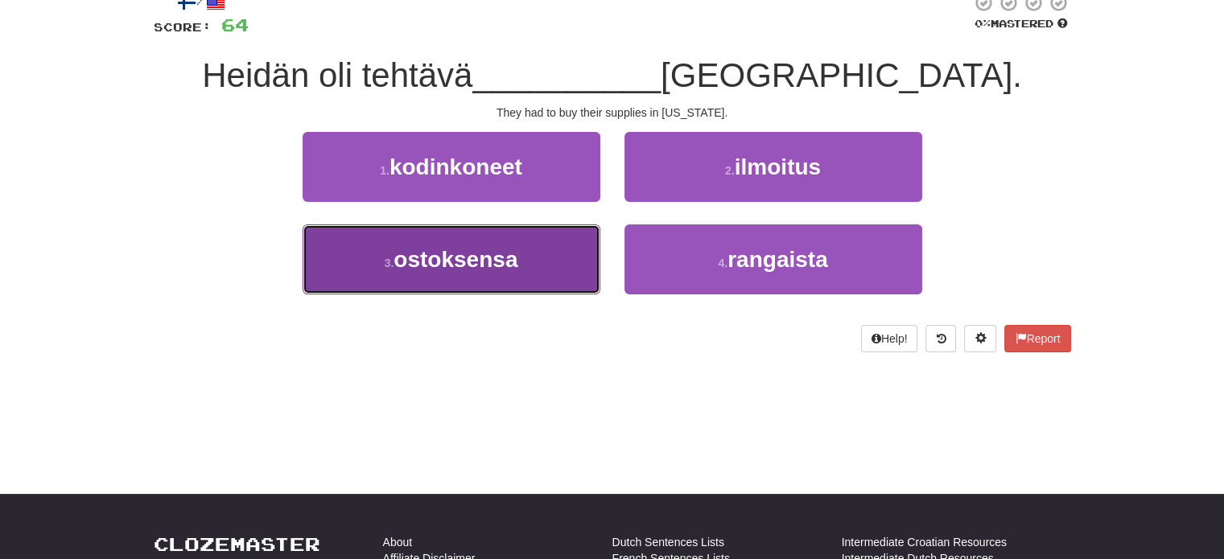
click at [566, 239] on button "3 . ostoksensa" at bounding box center [452, 259] width 298 height 70
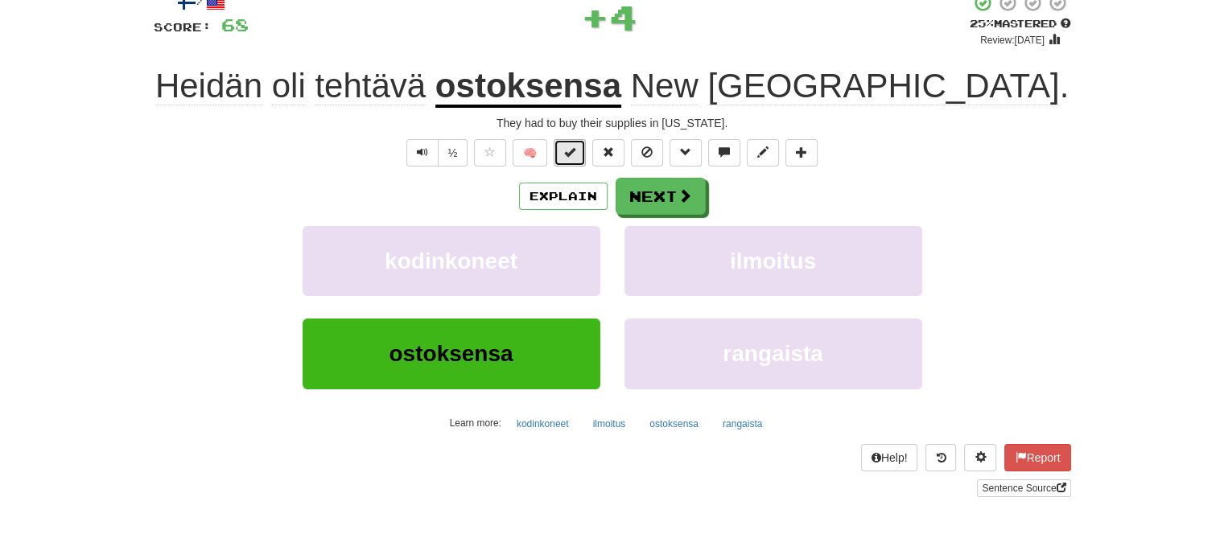
click at [567, 152] on span at bounding box center [569, 151] width 11 height 11
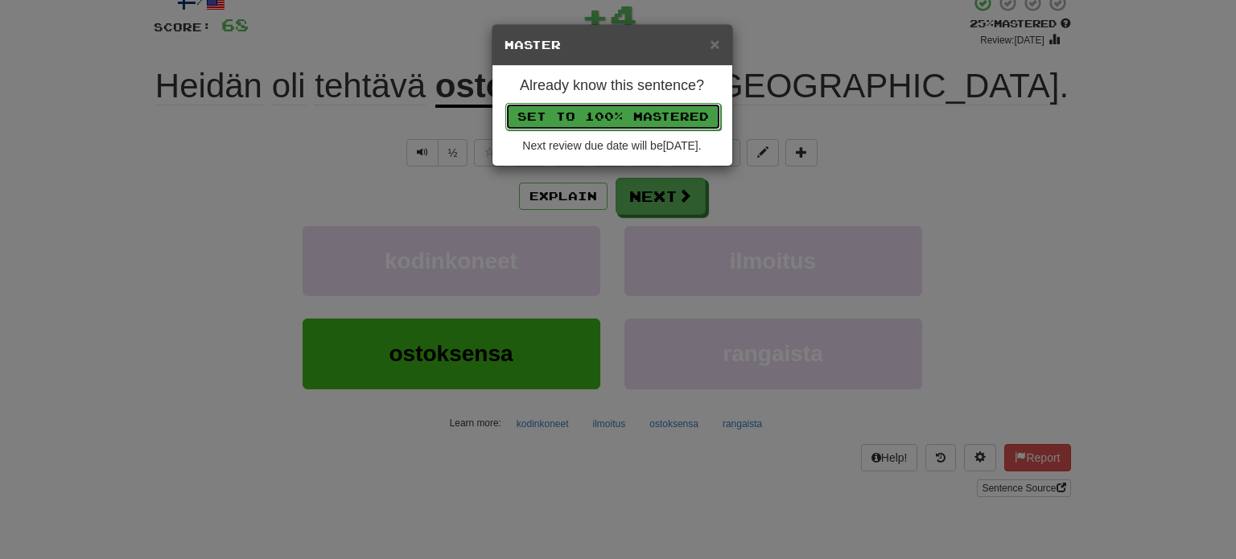
click at [599, 111] on button "Set to 100% Mastered" at bounding box center [613, 116] width 216 height 27
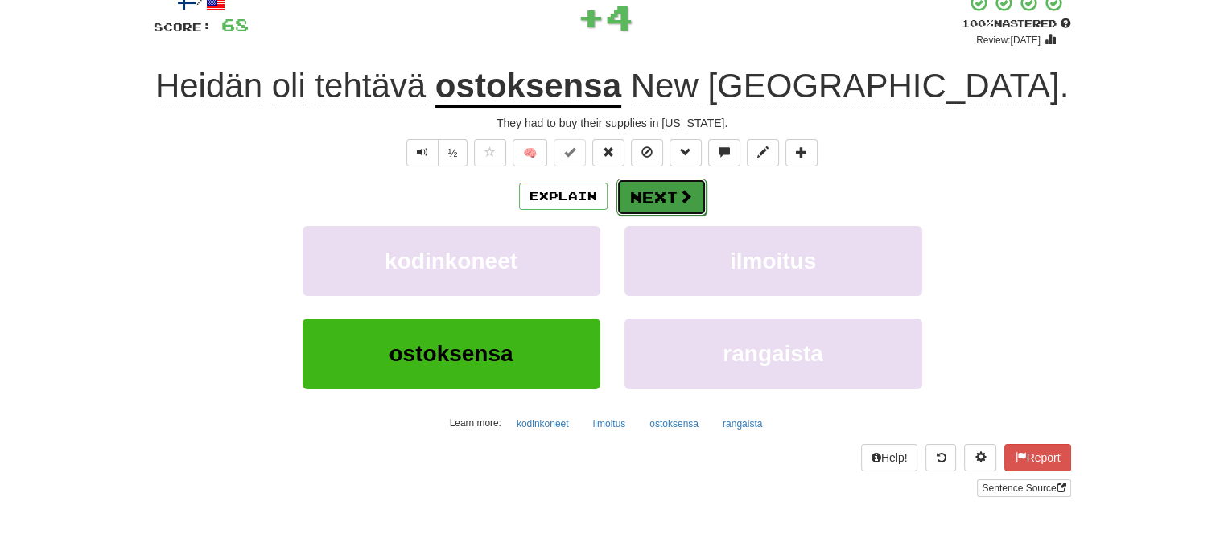
click at [647, 196] on button "Next" at bounding box center [661, 197] width 90 height 37
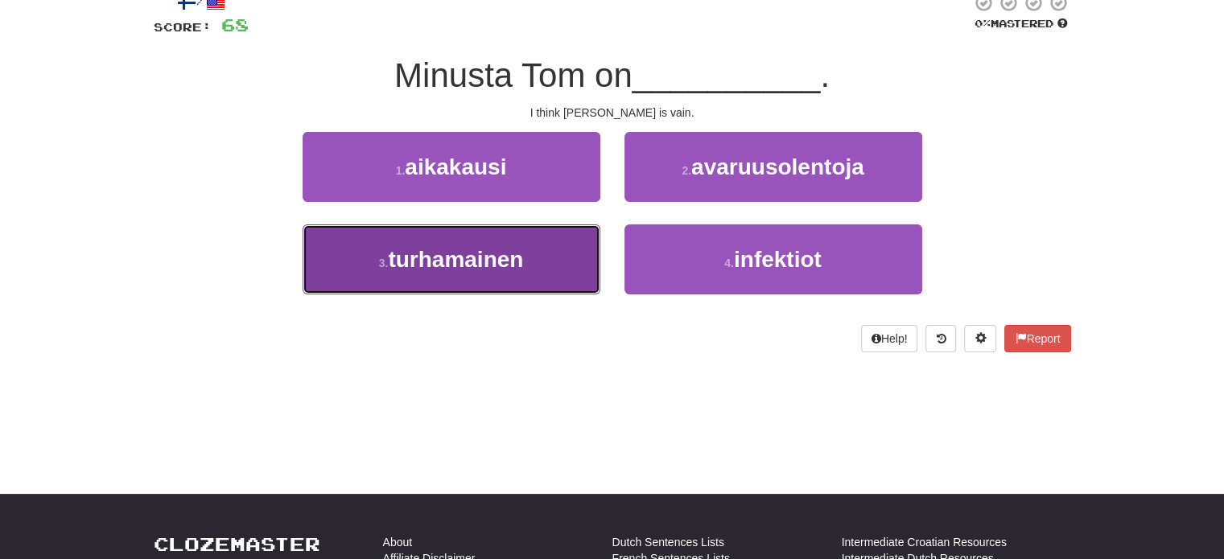
click at [547, 269] on button "3 . turhamainen" at bounding box center [452, 259] width 298 height 70
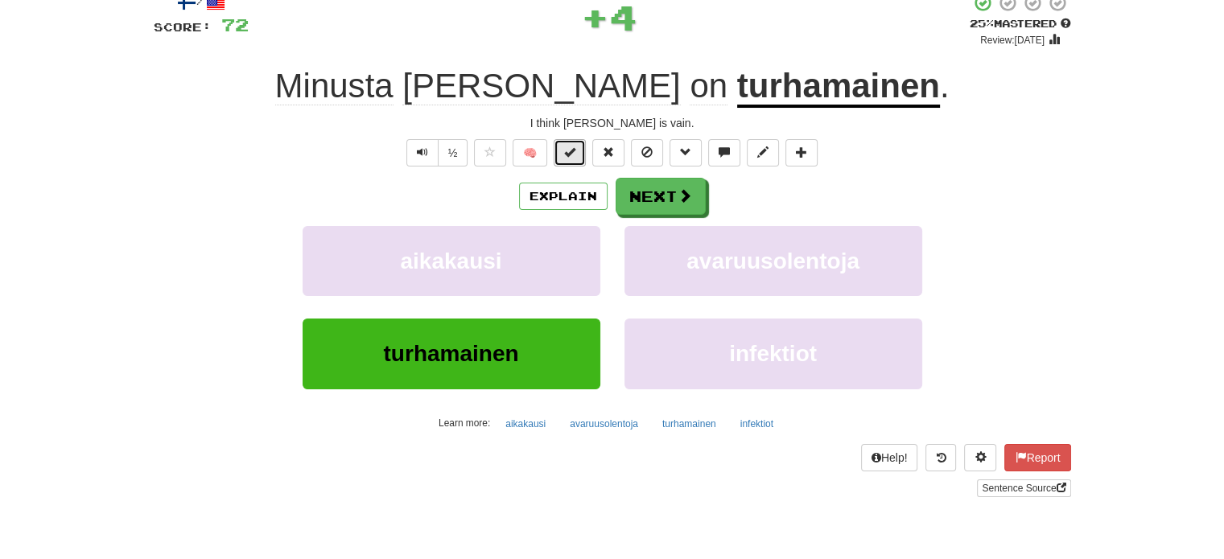
click at [565, 147] on span at bounding box center [569, 151] width 11 height 11
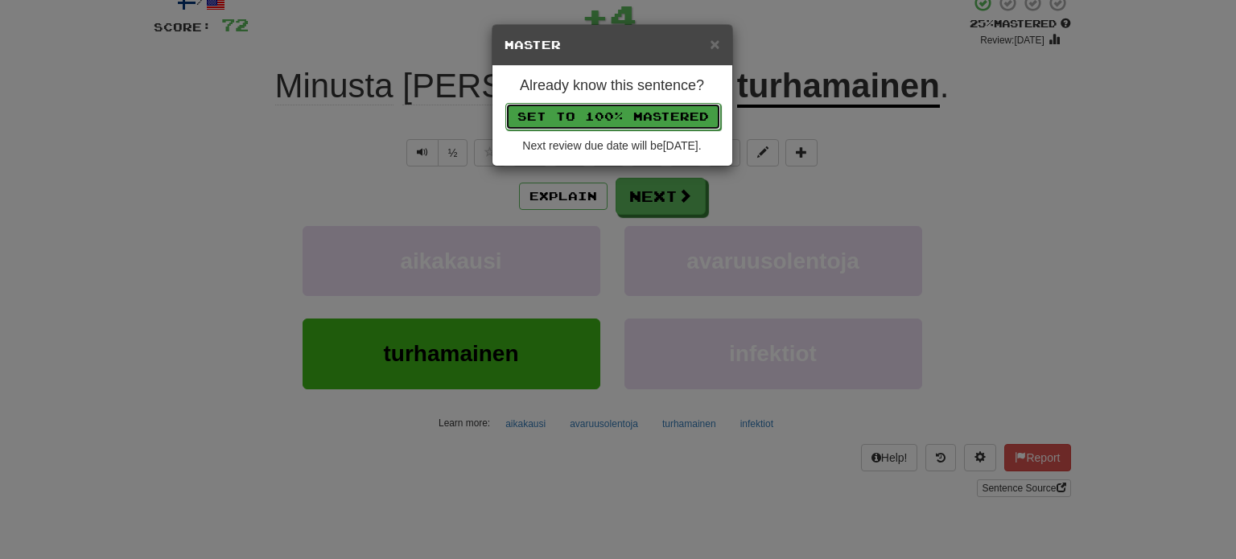
click at [591, 115] on button "Set to 100% Mastered" at bounding box center [613, 116] width 216 height 27
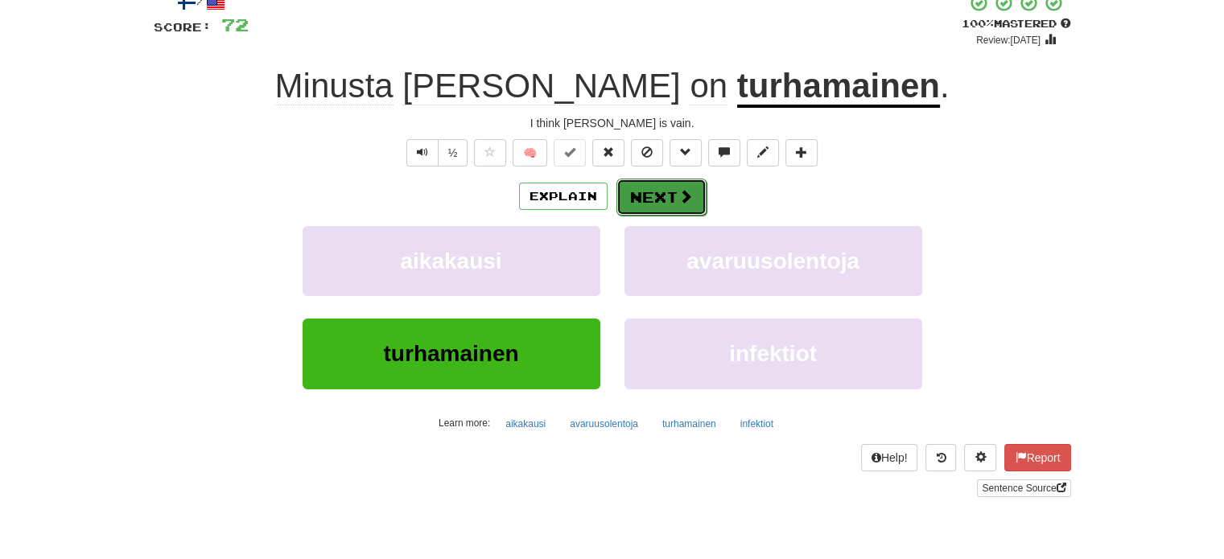
click at [650, 192] on button "Next" at bounding box center [661, 197] width 90 height 37
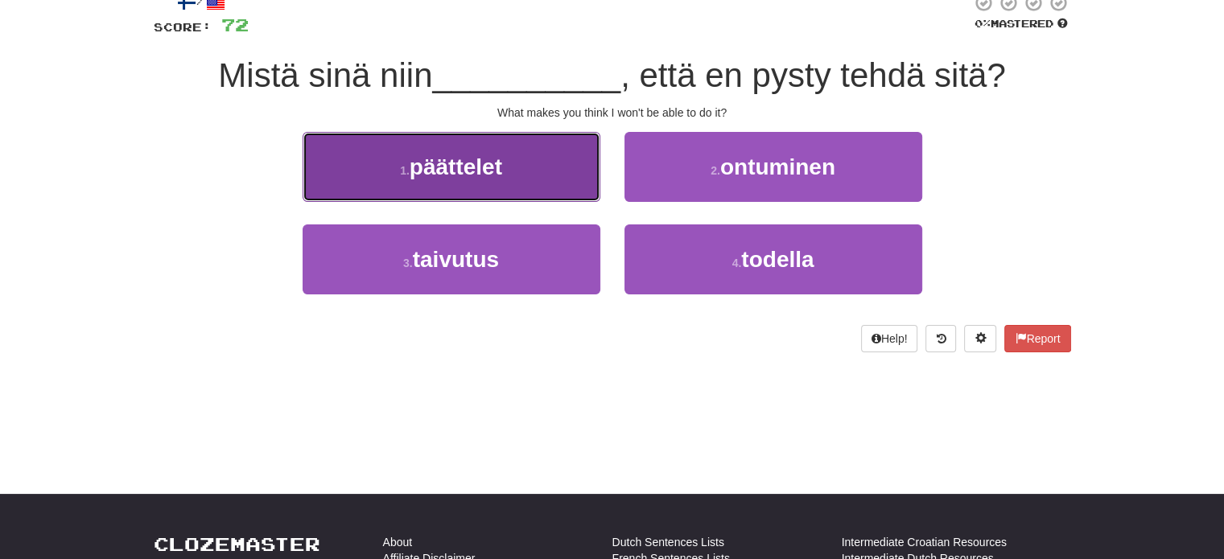
click at [579, 166] on button "1 . päättelet" at bounding box center [452, 167] width 298 height 70
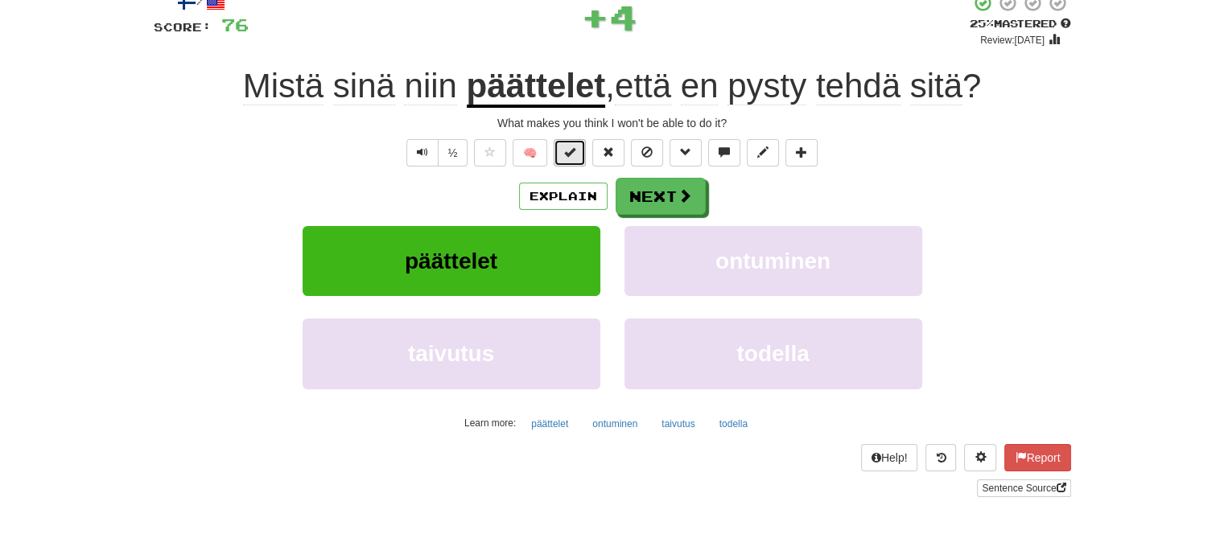
click at [575, 147] on span at bounding box center [569, 151] width 11 height 11
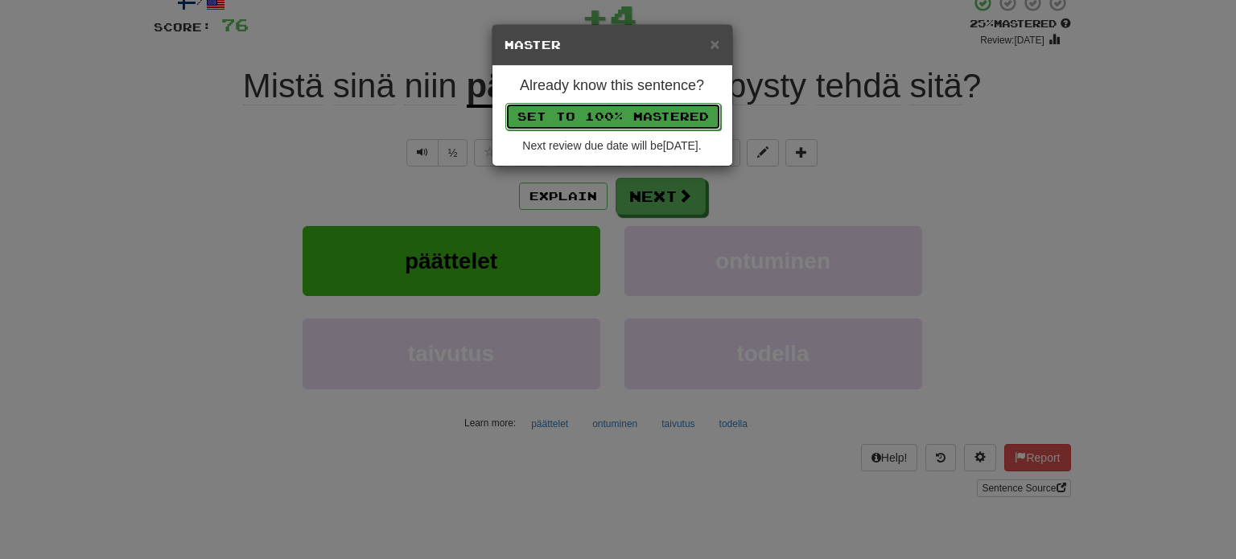
click at [603, 113] on button "Set to 100% Mastered" at bounding box center [613, 116] width 216 height 27
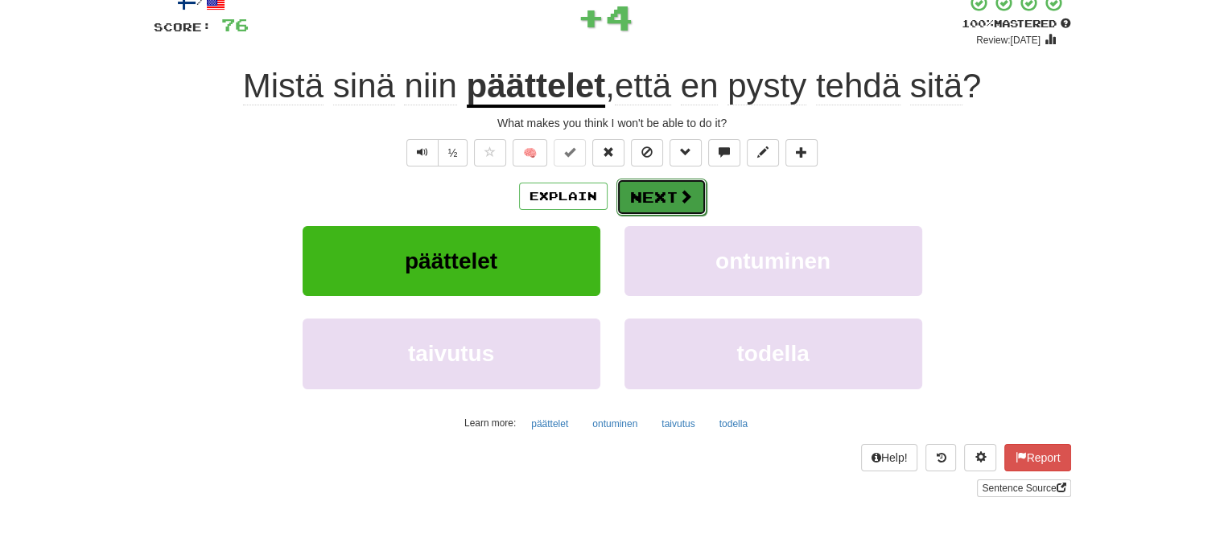
click at [645, 183] on button "Next" at bounding box center [661, 197] width 90 height 37
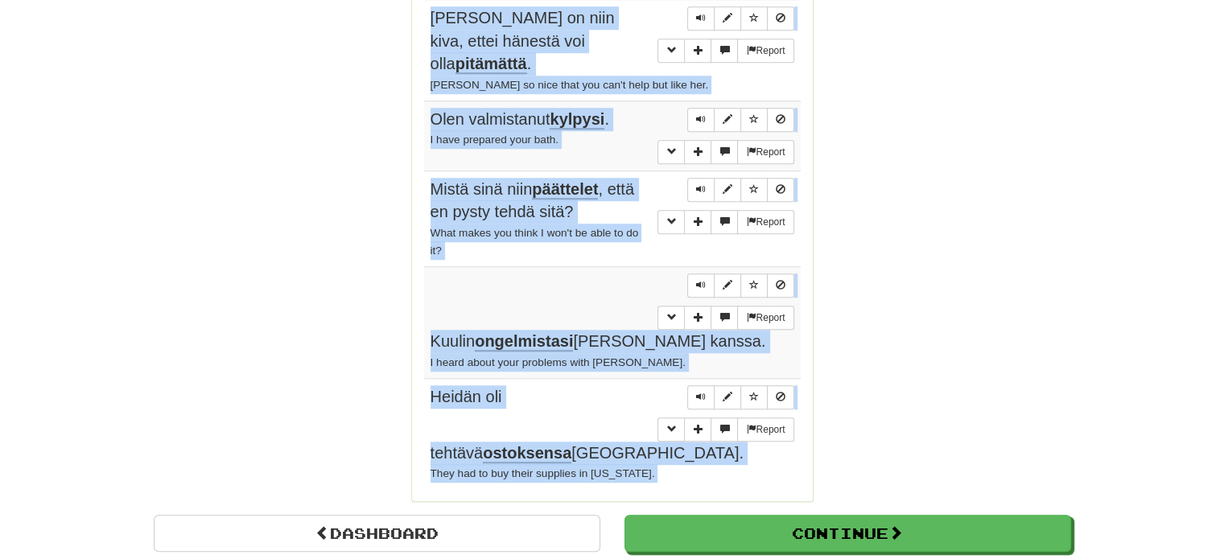
scroll to position [1280, 0]
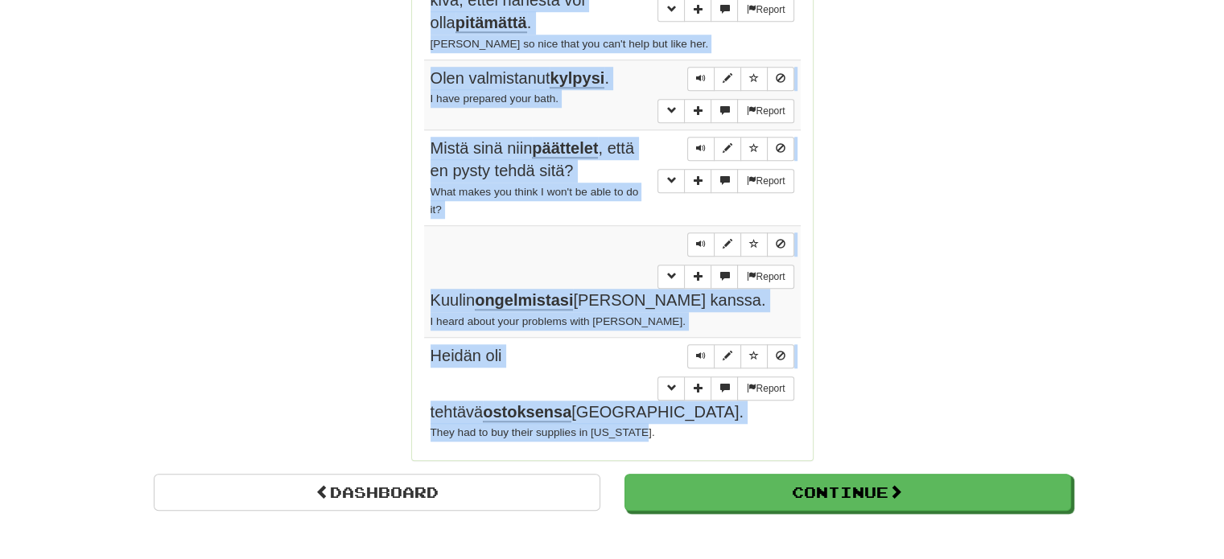
drag, startPoint x: 417, startPoint y: 214, endPoint x: 640, endPoint y: 360, distance: 266.9
copy div "Sentences: Report Syömme elääksemme, emme elä syödäksemme . We eat to live, not…"
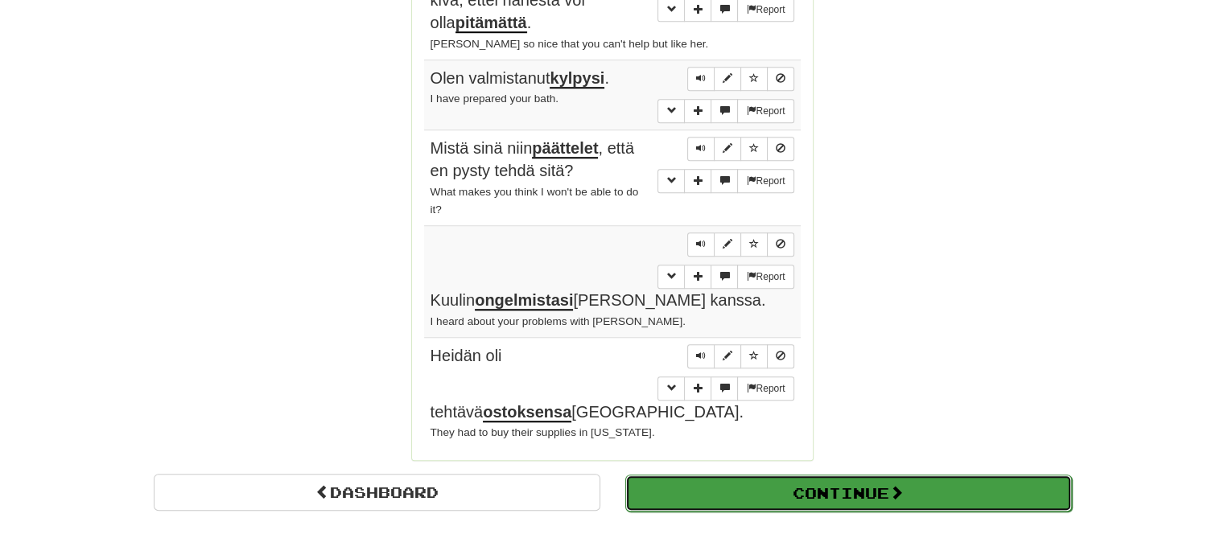
click at [892, 475] on button "Continue" at bounding box center [848, 493] width 447 height 37
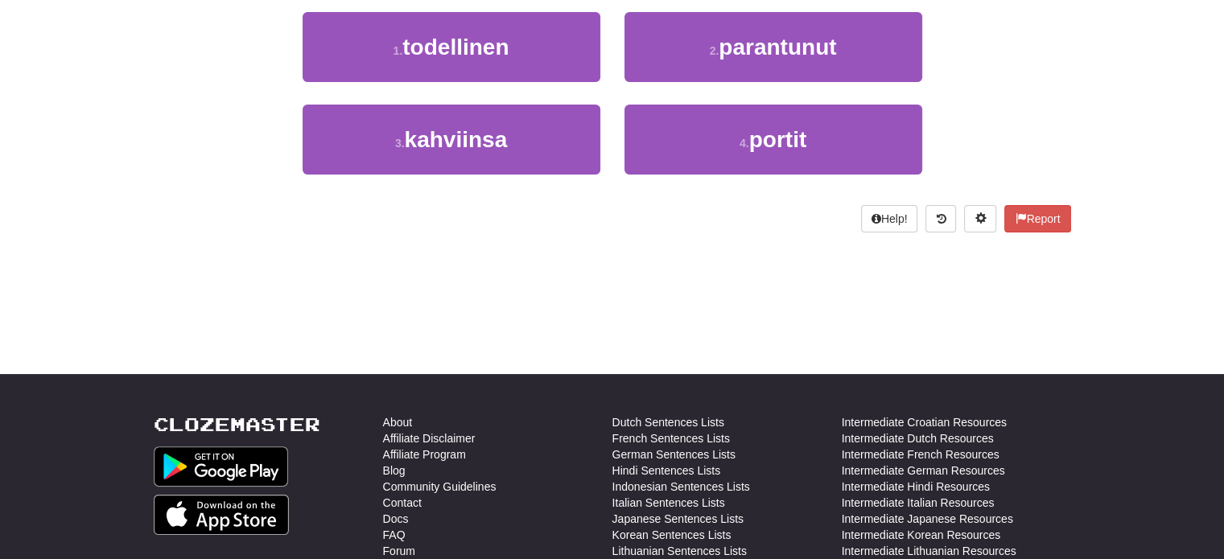
scroll to position [90, 0]
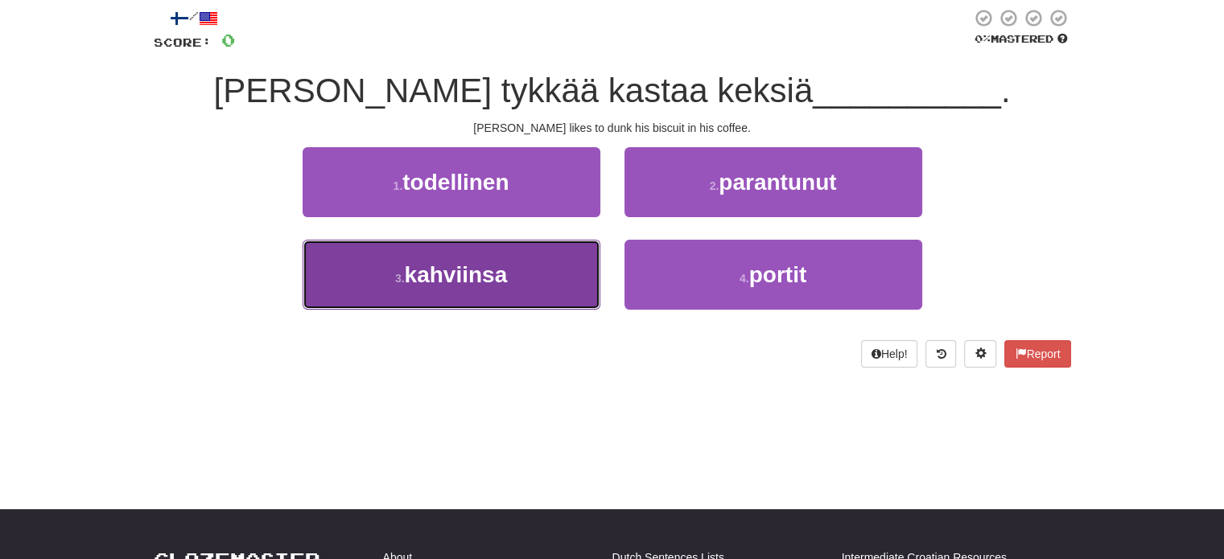
click at [518, 292] on button "3 . kahviinsa" at bounding box center [452, 275] width 298 height 70
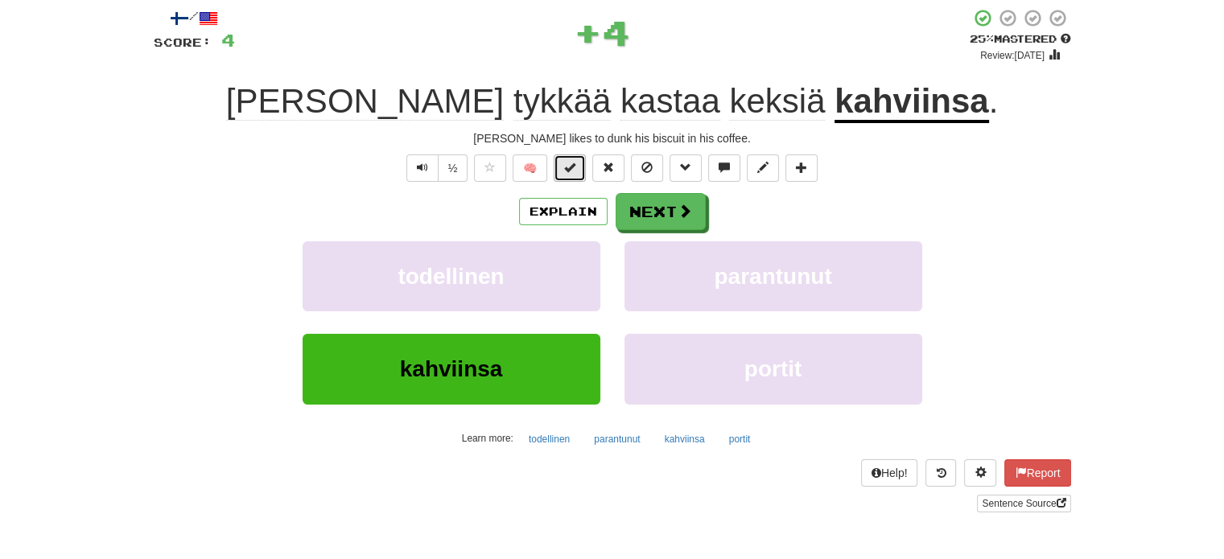
click at [565, 168] on span at bounding box center [569, 167] width 11 height 11
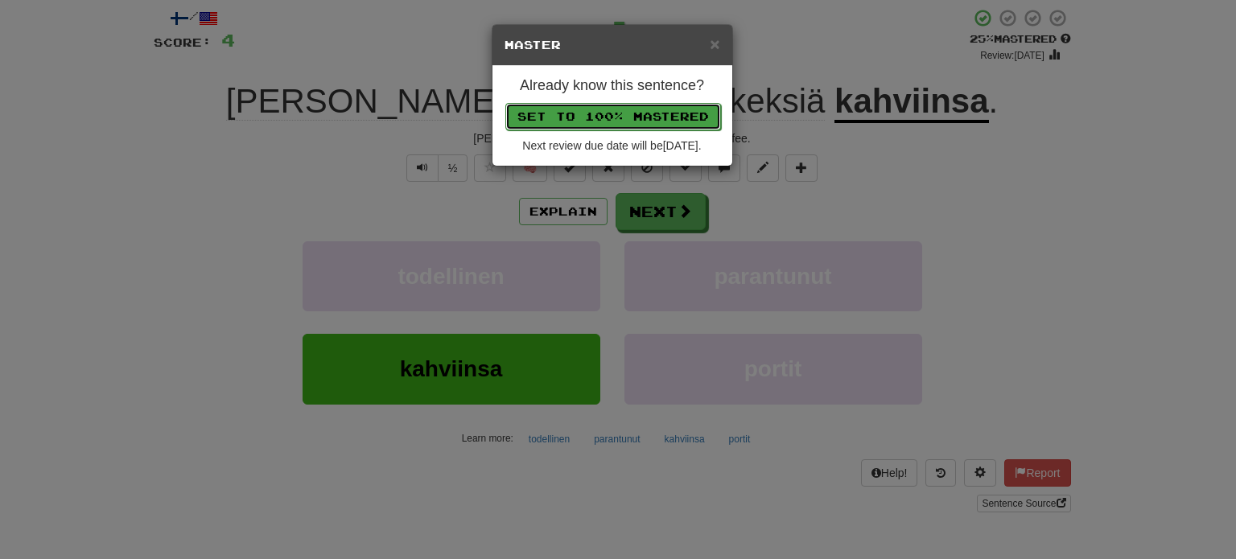
click at [583, 114] on button "Set to 100% Mastered" at bounding box center [613, 116] width 216 height 27
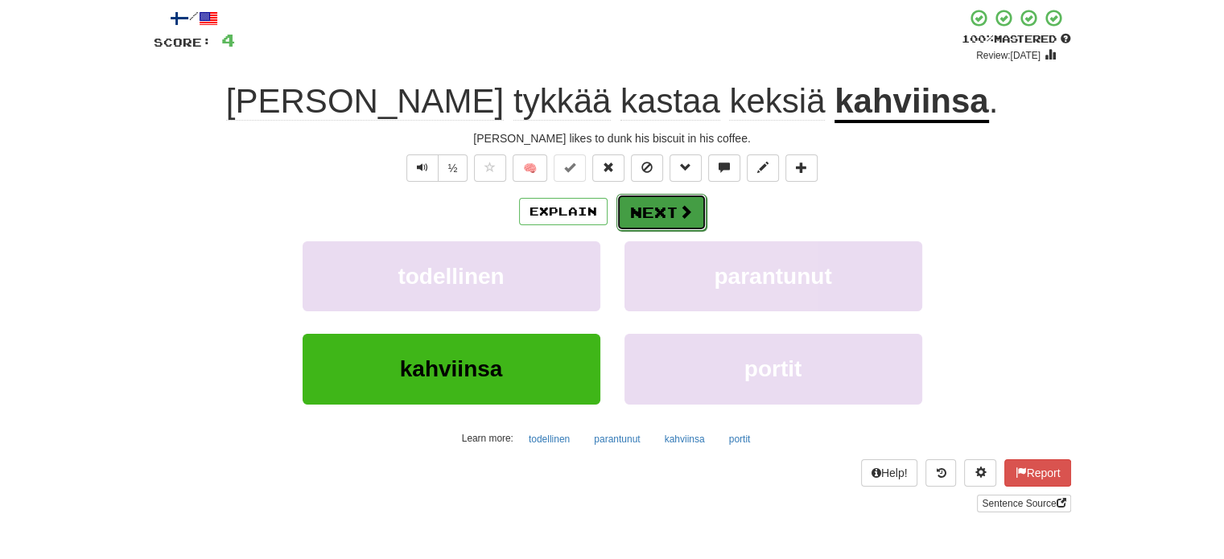
click at [655, 211] on button "Next" at bounding box center [661, 212] width 90 height 37
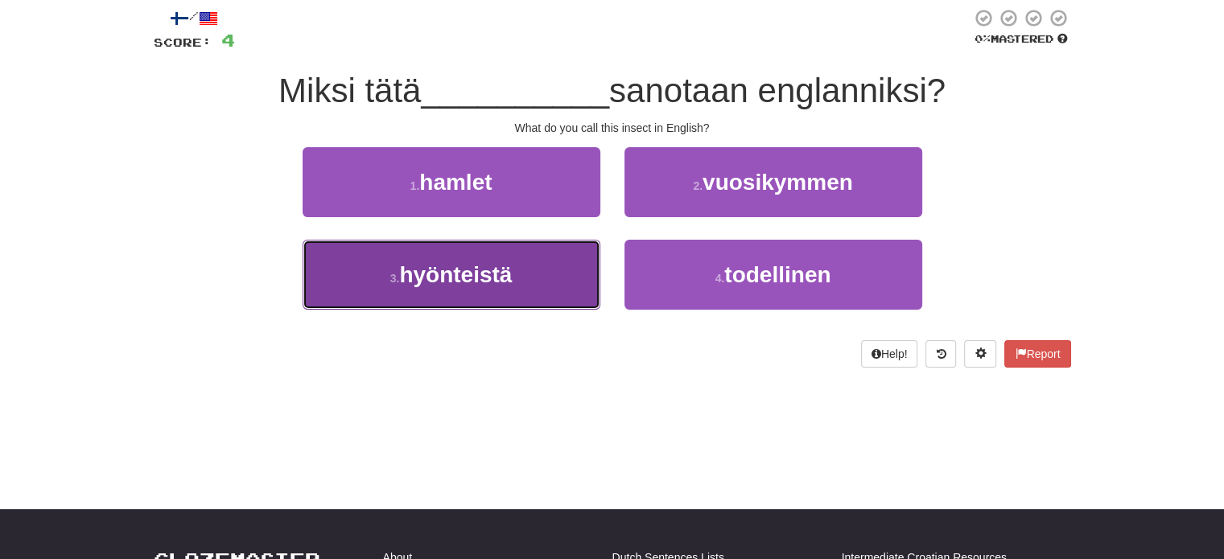
click at [541, 277] on button "3 . hyönteistä" at bounding box center [452, 275] width 298 height 70
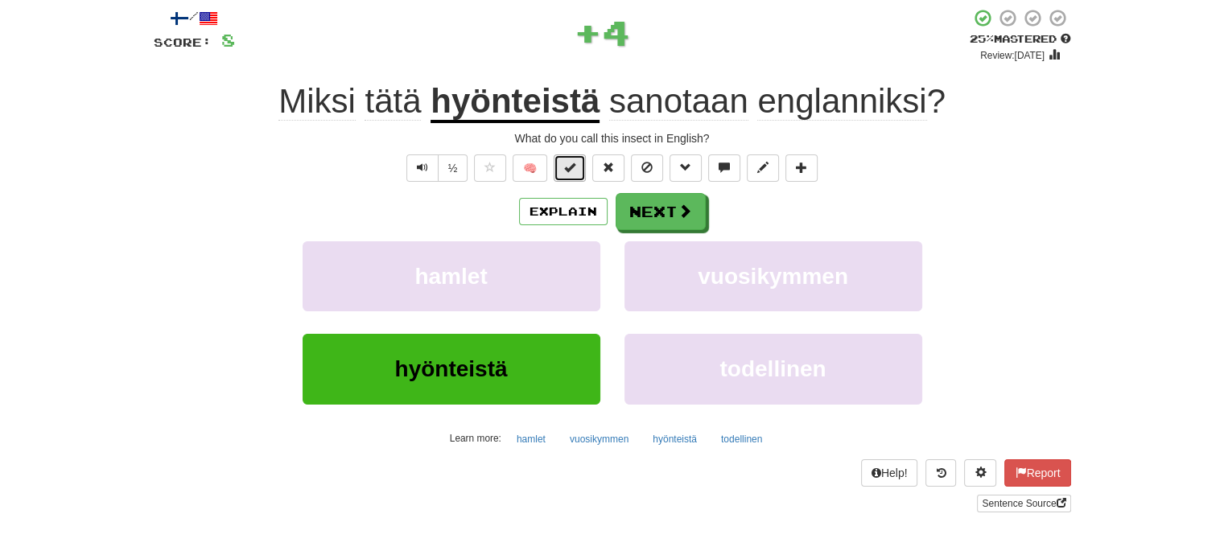
click at [570, 174] on button at bounding box center [570, 167] width 32 height 27
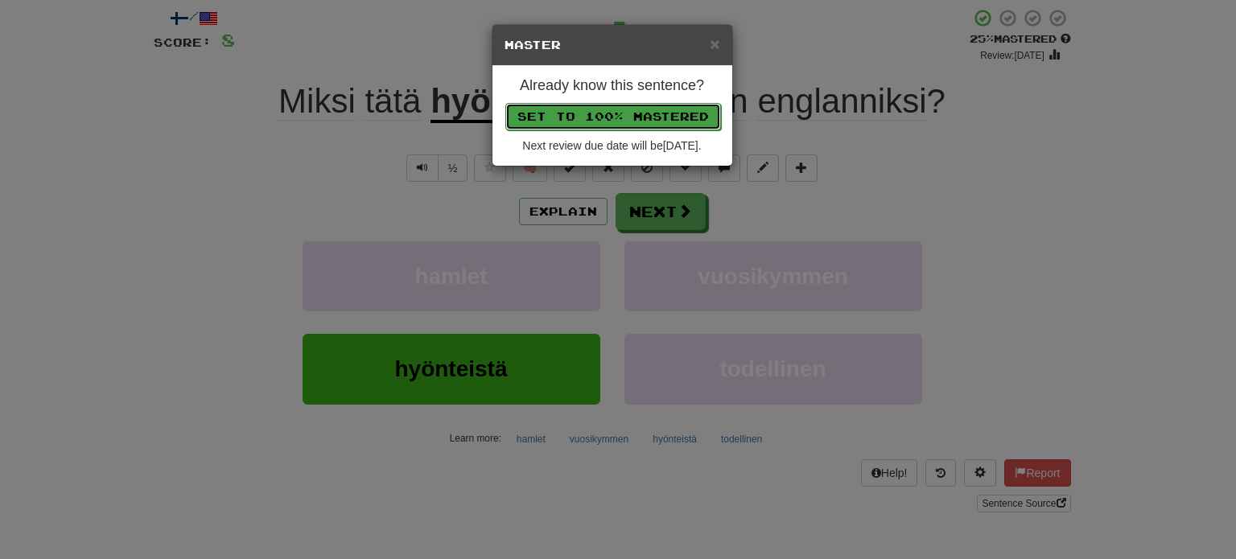
click at [594, 116] on button "Set to 100% Mastered" at bounding box center [613, 116] width 216 height 27
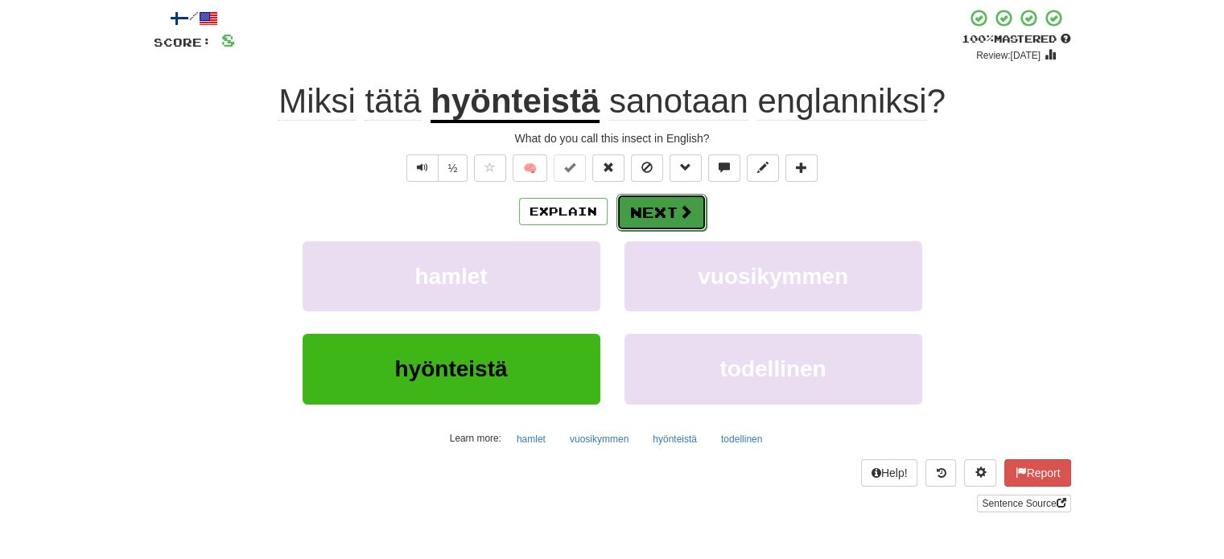
click at [647, 210] on button "Next" at bounding box center [661, 212] width 90 height 37
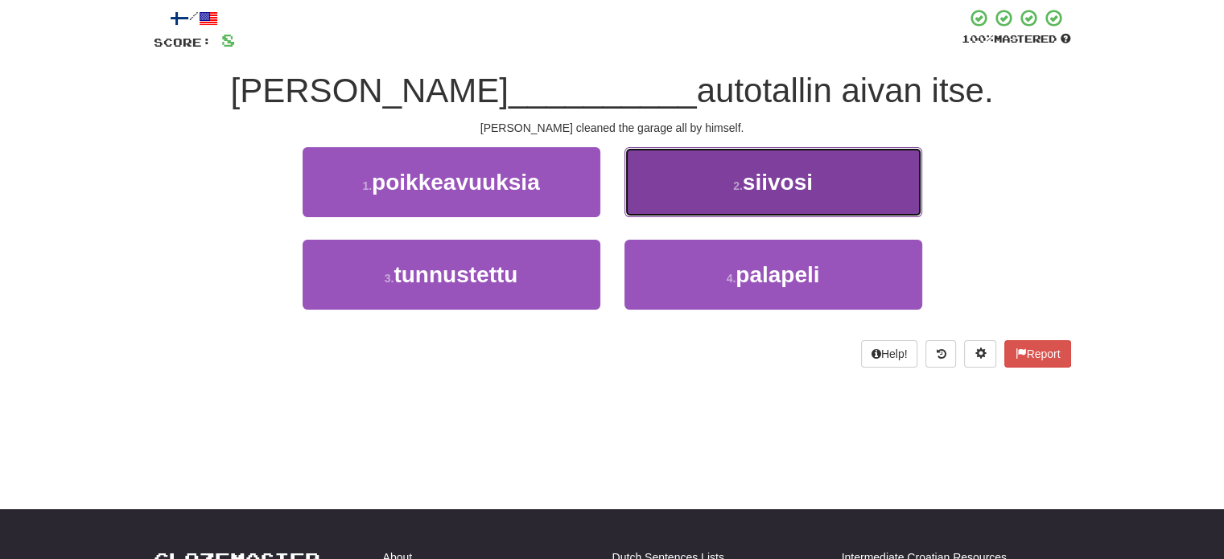
click at [683, 200] on button "2 . siivosi" at bounding box center [773, 182] width 298 height 70
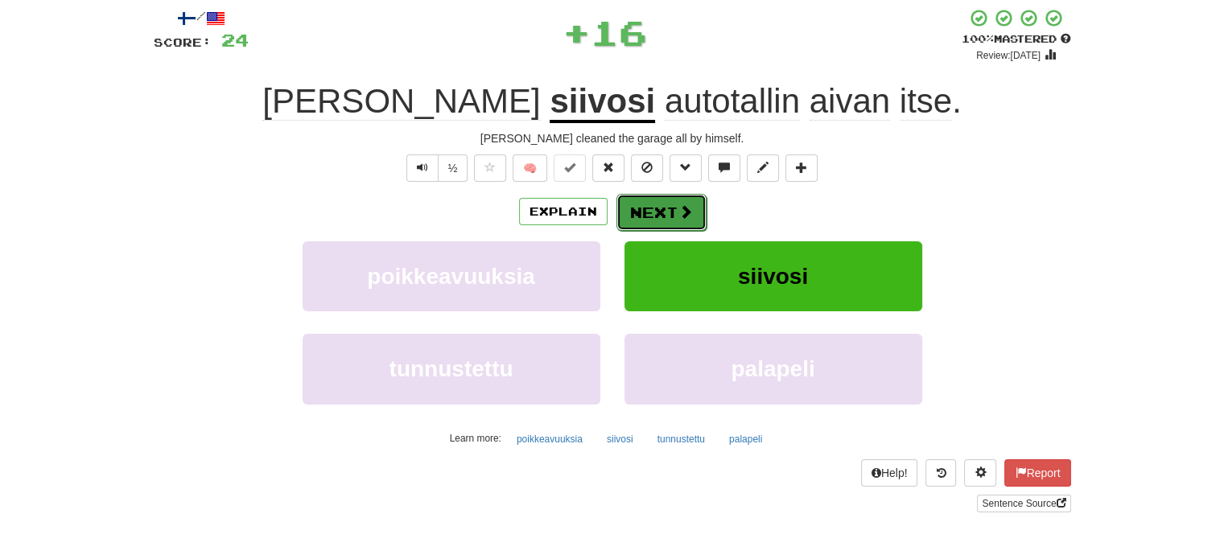
click at [660, 210] on button "Next" at bounding box center [661, 212] width 90 height 37
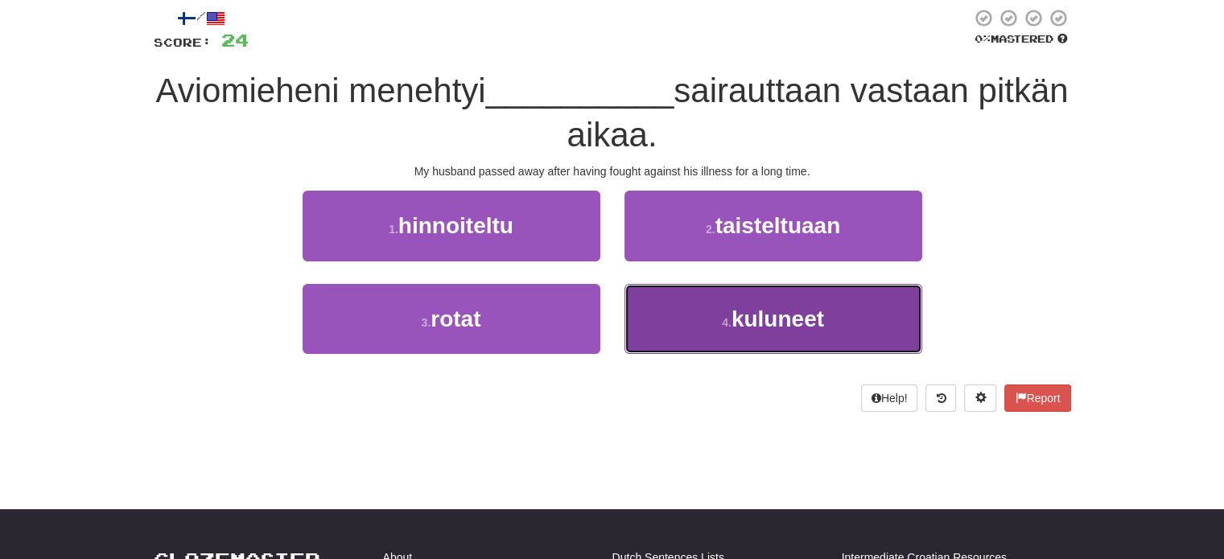
click at [702, 315] on button "4 . kuluneet" at bounding box center [773, 319] width 298 height 70
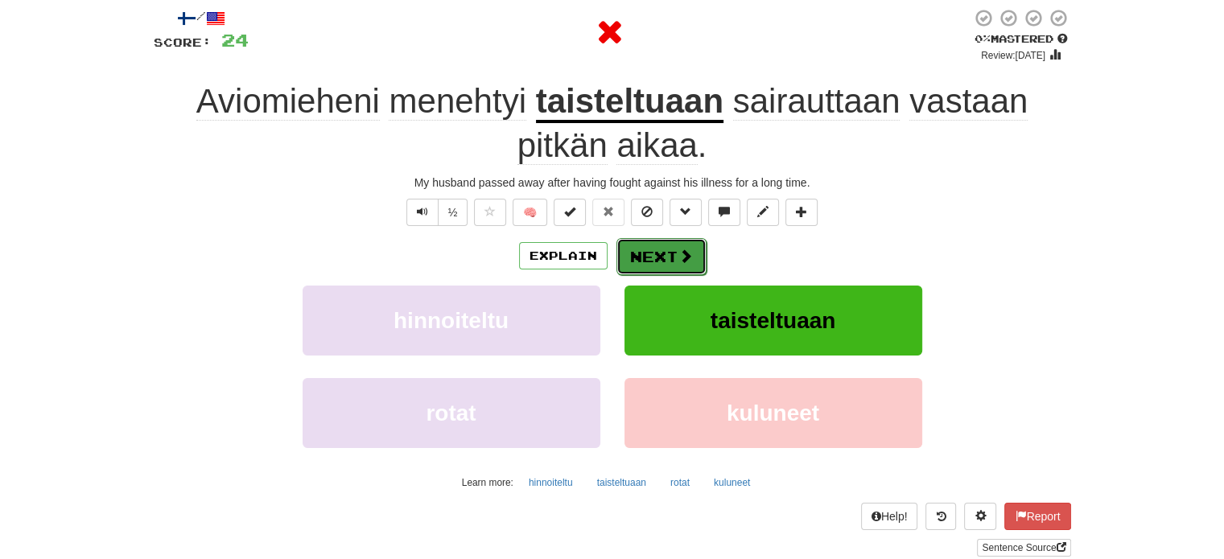
click at [669, 262] on button "Next" at bounding box center [661, 256] width 90 height 37
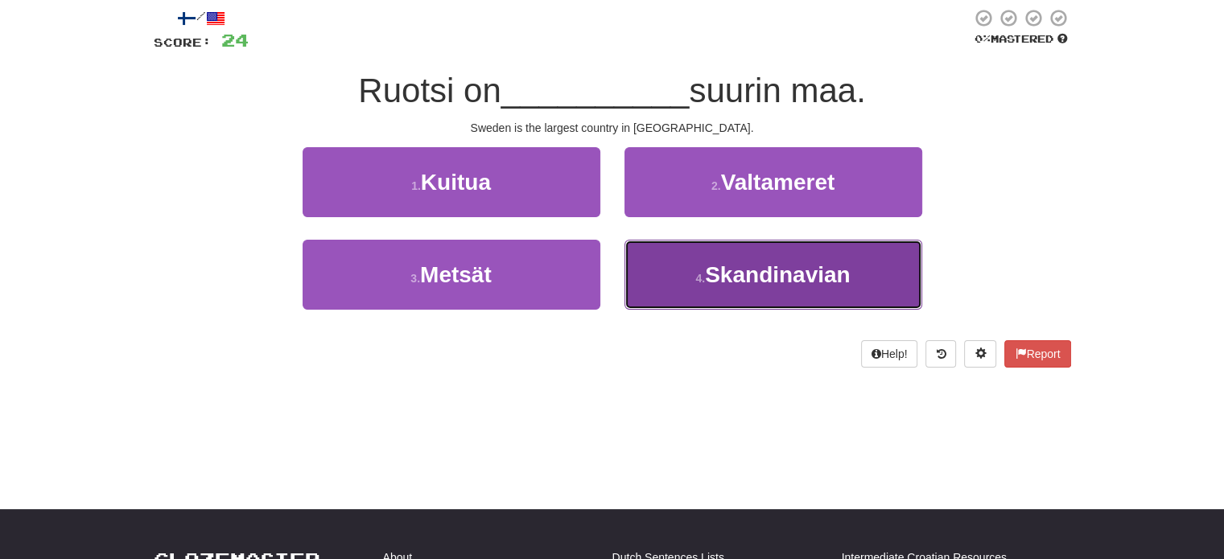
click at [662, 278] on button "4 . Skandinavian" at bounding box center [773, 275] width 298 height 70
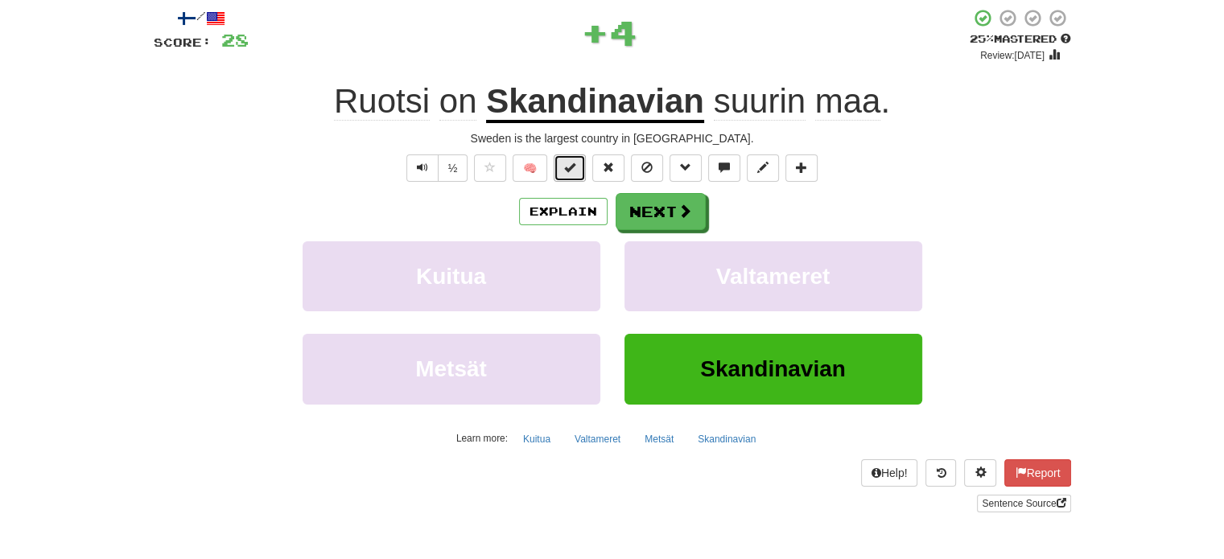
click at [573, 163] on span at bounding box center [569, 167] width 11 height 11
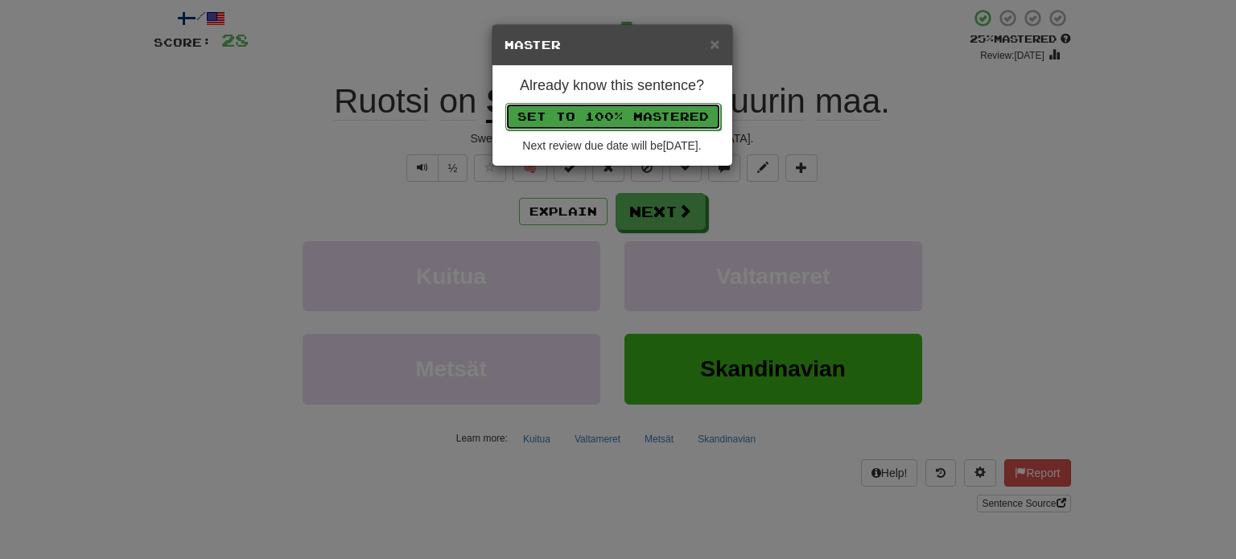
click at [590, 109] on button "Set to 100% Mastered" at bounding box center [613, 116] width 216 height 27
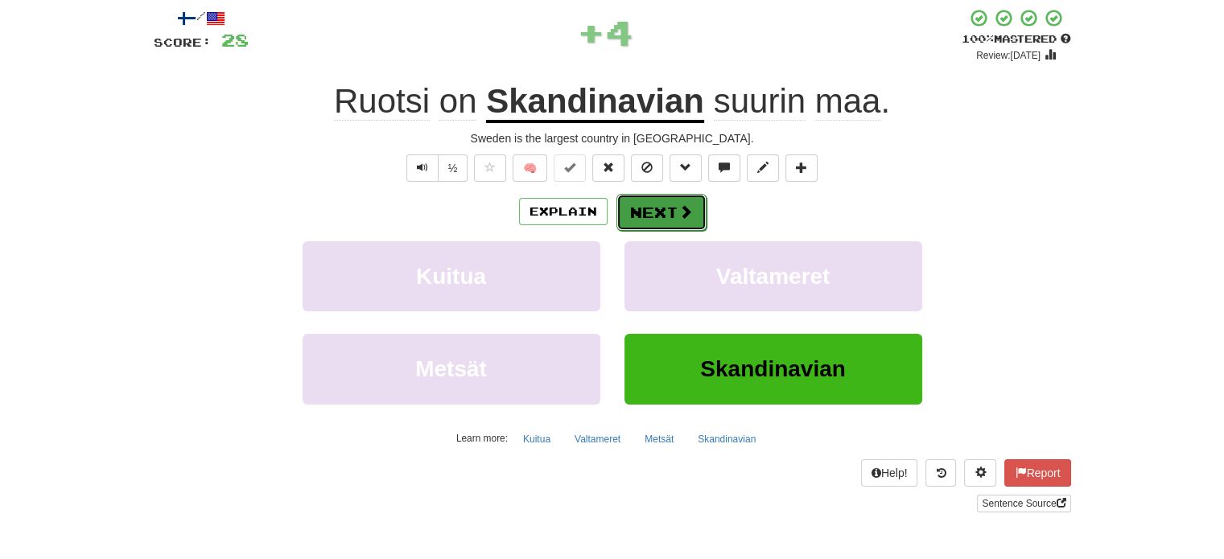
click at [651, 214] on button "Next" at bounding box center [661, 212] width 90 height 37
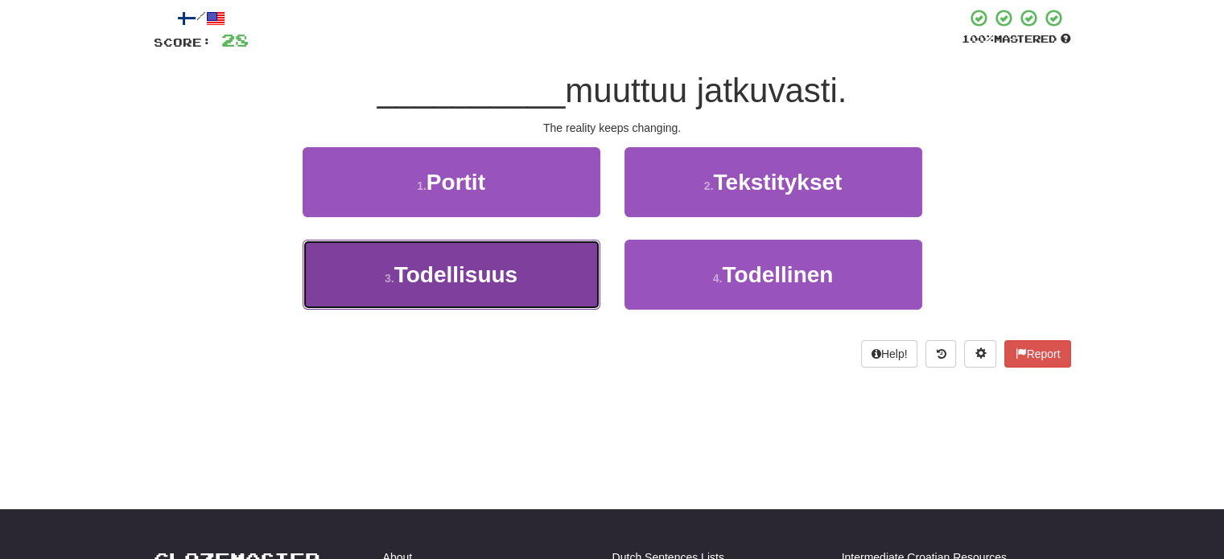
click at [542, 274] on button "3 . Todellisuus" at bounding box center [452, 275] width 298 height 70
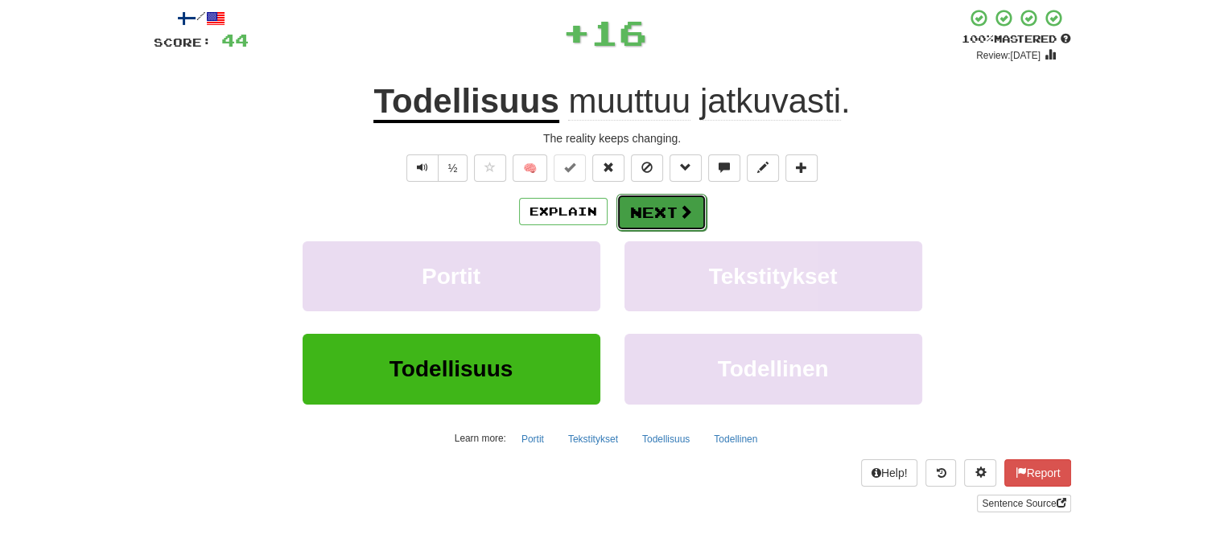
click at [640, 220] on button "Next" at bounding box center [661, 212] width 90 height 37
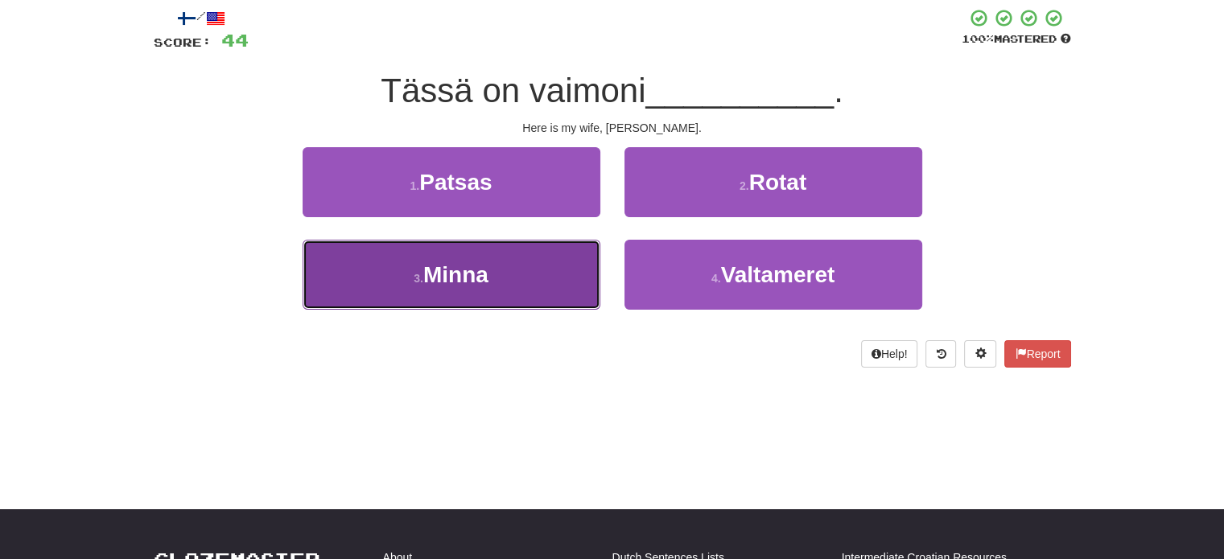
click at [584, 276] on button "3 . Minna" at bounding box center [452, 275] width 298 height 70
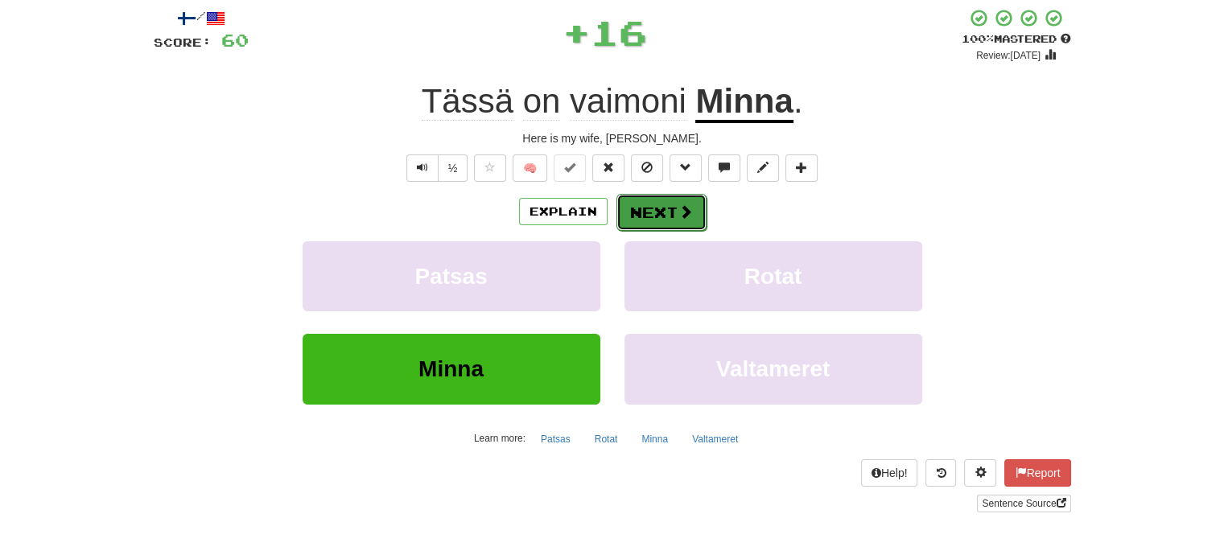
click at [640, 218] on button "Next" at bounding box center [661, 212] width 90 height 37
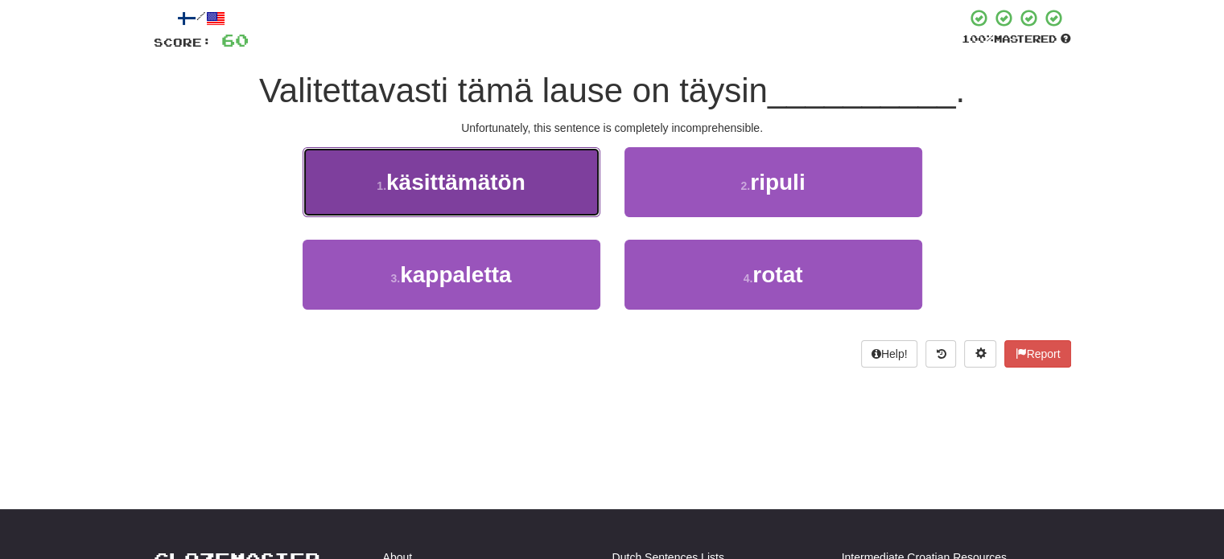
click at [547, 203] on button "1 . käsittämätön" at bounding box center [452, 182] width 298 height 70
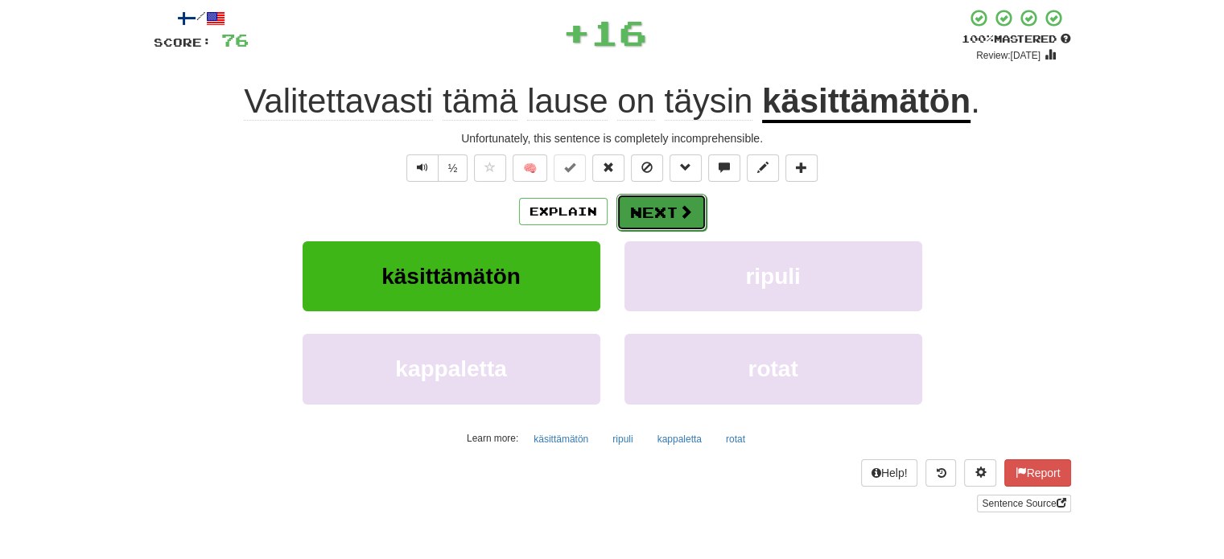
click at [650, 208] on button "Next" at bounding box center [661, 212] width 90 height 37
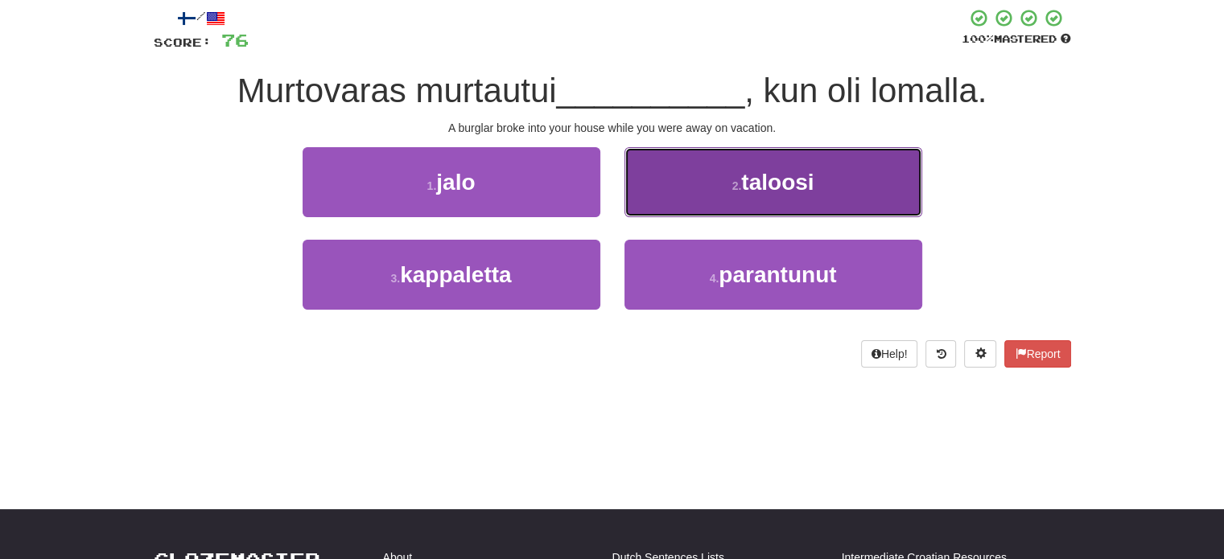
click at [657, 206] on button "2 . taloosi" at bounding box center [773, 182] width 298 height 70
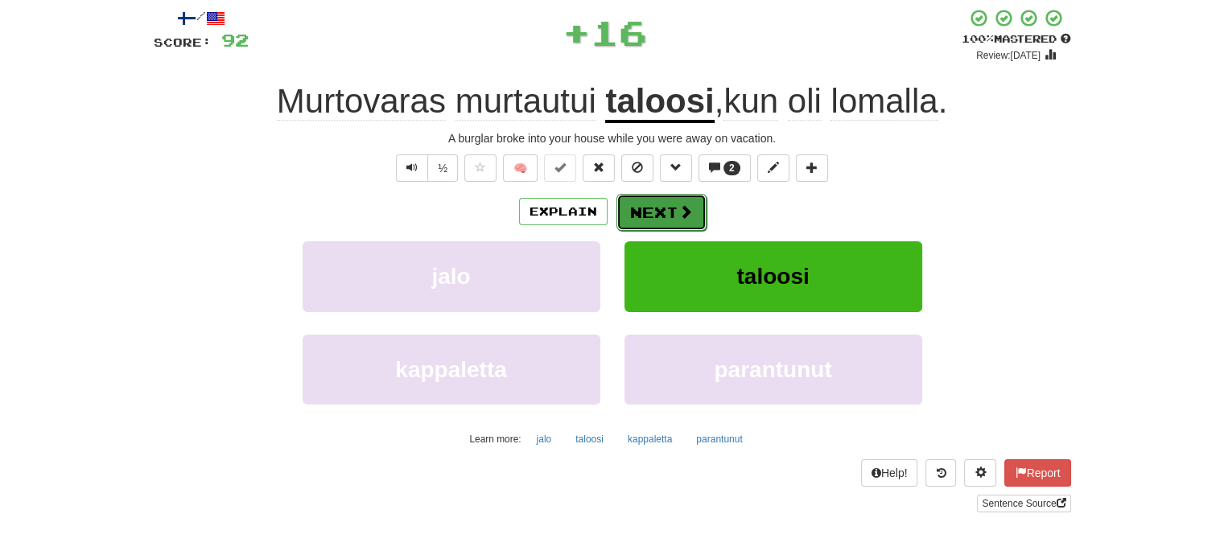
click at [640, 212] on button "Next" at bounding box center [661, 212] width 90 height 37
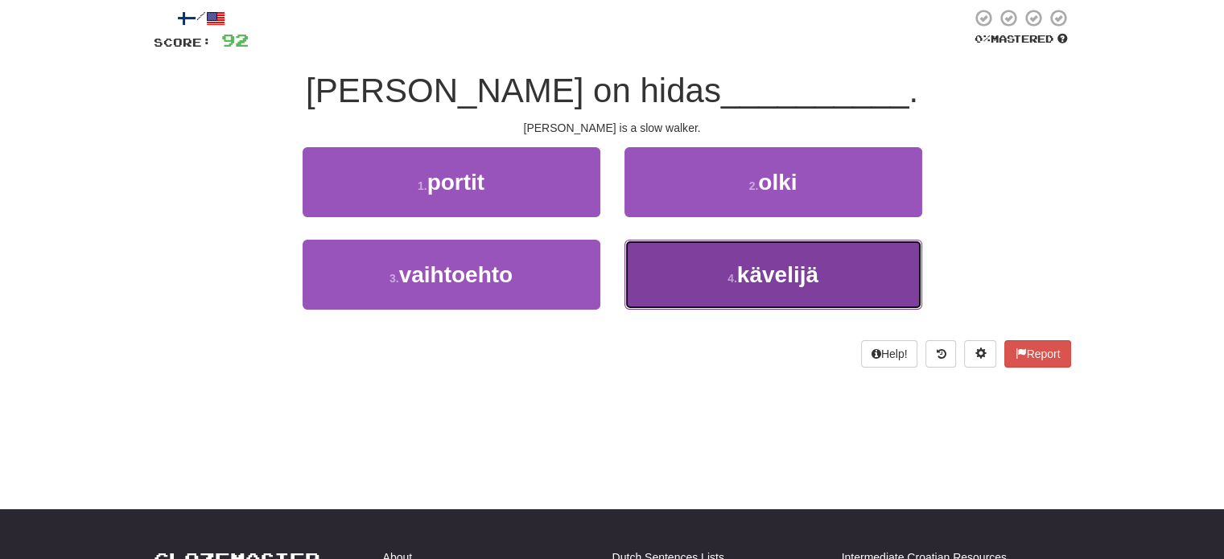
click at [645, 260] on button "4 . kävelijä" at bounding box center [773, 275] width 298 height 70
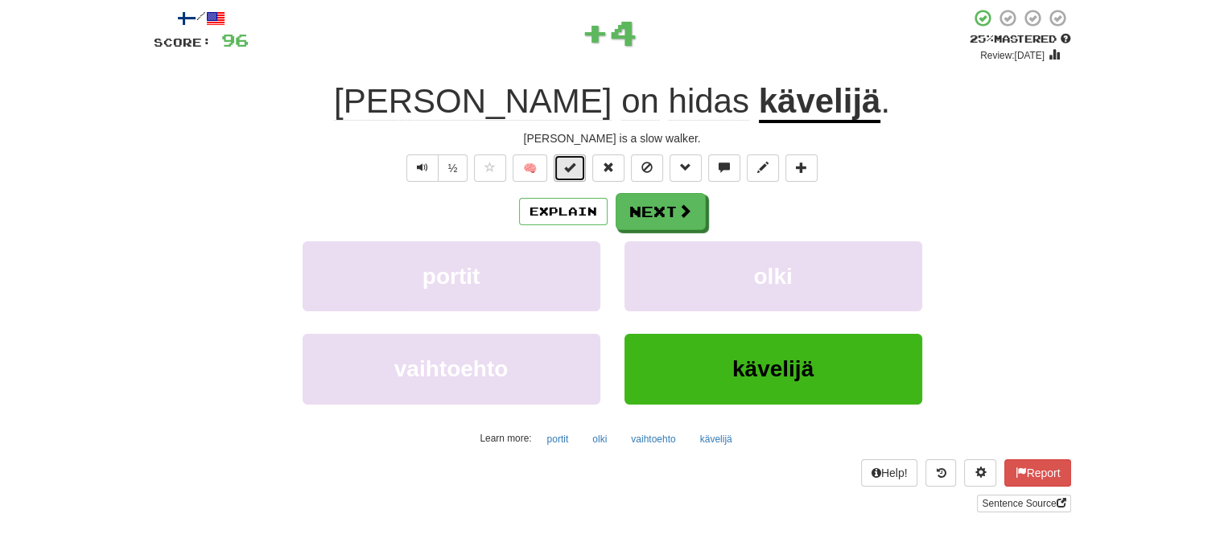
click at [575, 172] on span at bounding box center [569, 167] width 11 height 11
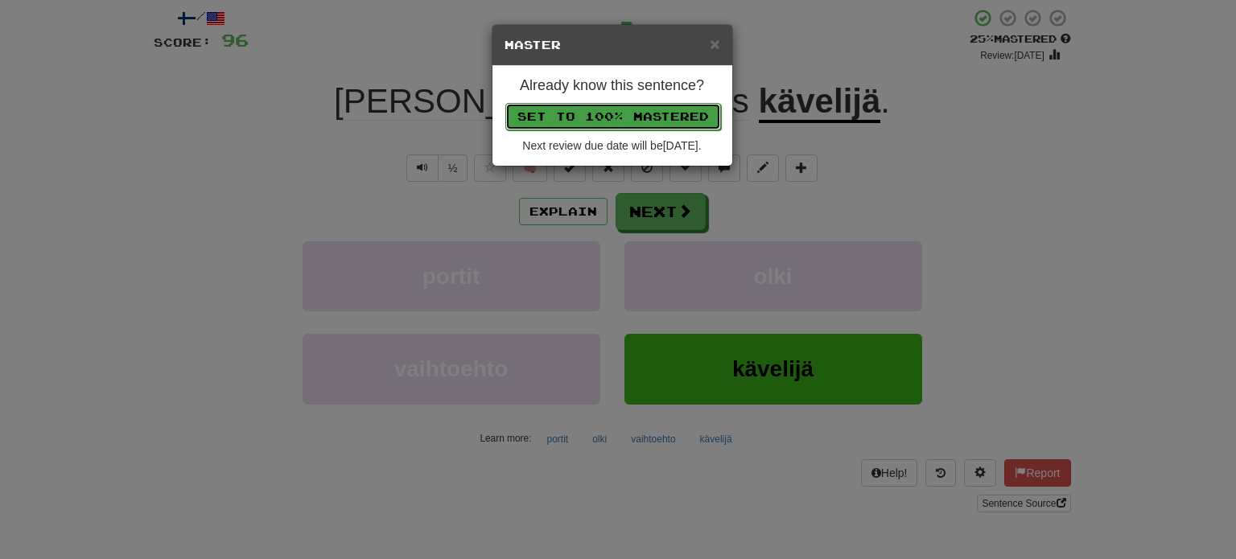
click at [594, 115] on button "Set to 100% Mastered" at bounding box center [613, 116] width 216 height 27
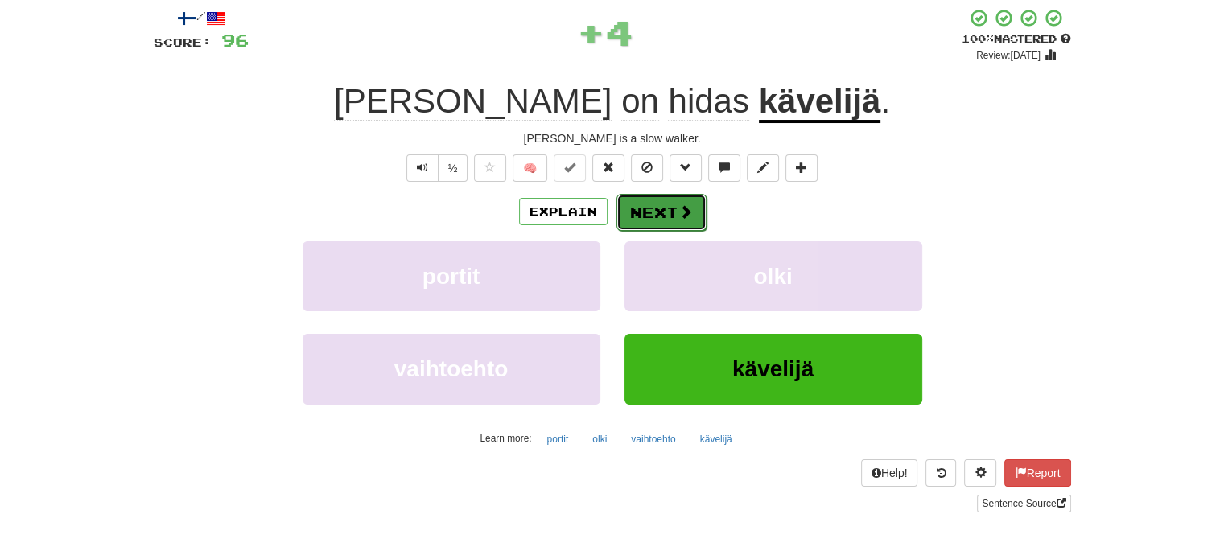
click at [647, 205] on button "Next" at bounding box center [661, 212] width 90 height 37
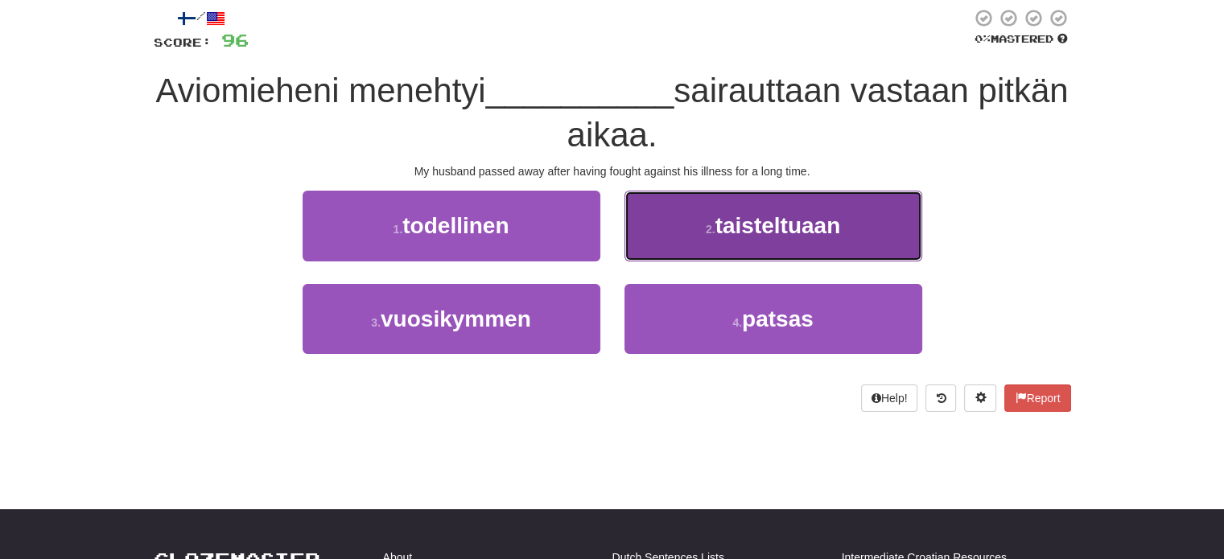
click at [646, 218] on button "2 . taisteltuaan" at bounding box center [773, 226] width 298 height 70
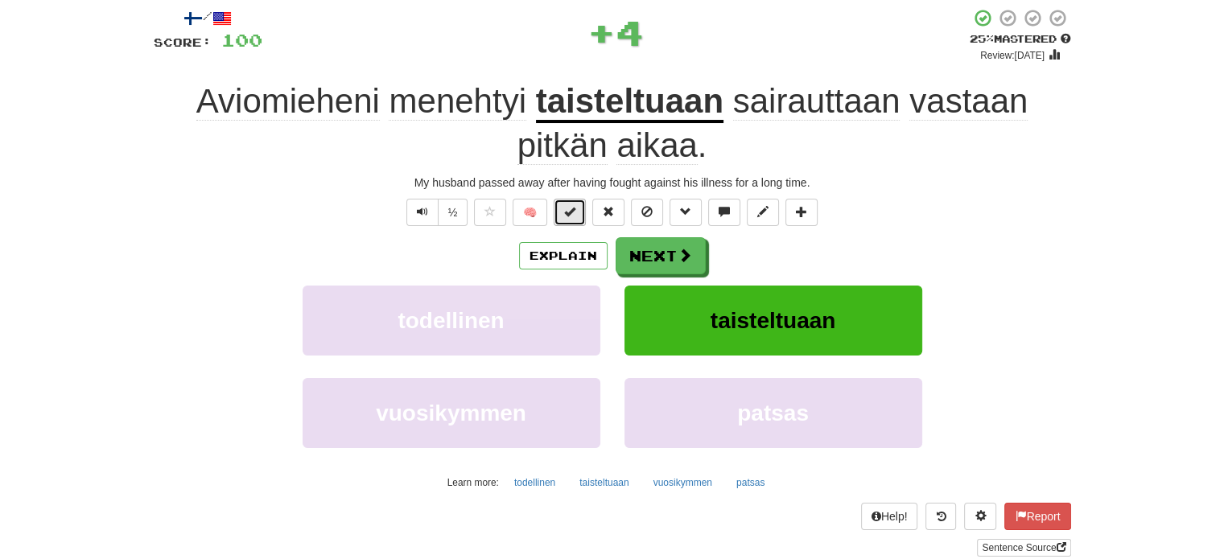
click at [577, 204] on button at bounding box center [570, 212] width 32 height 27
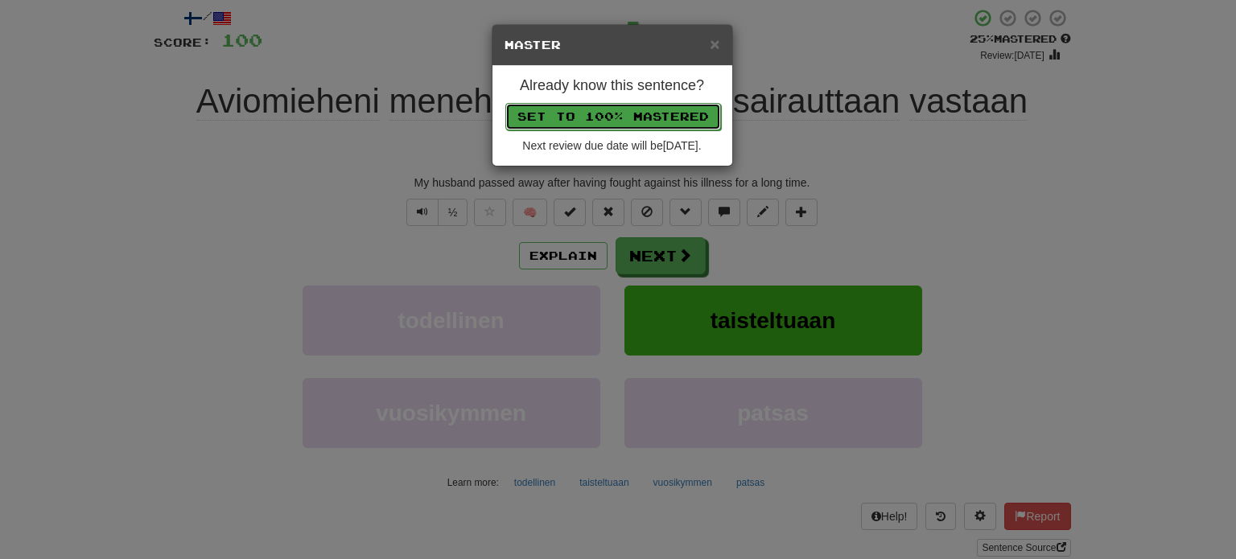
click at [623, 121] on button "Set to 100% Mastered" at bounding box center [613, 116] width 216 height 27
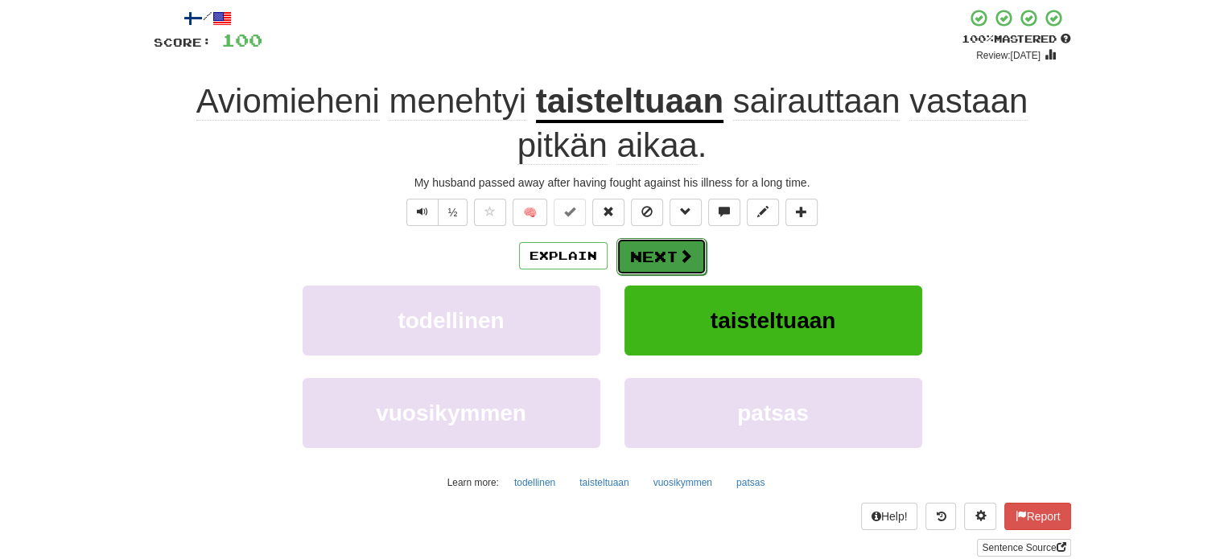
click at [651, 251] on button "Next" at bounding box center [661, 256] width 90 height 37
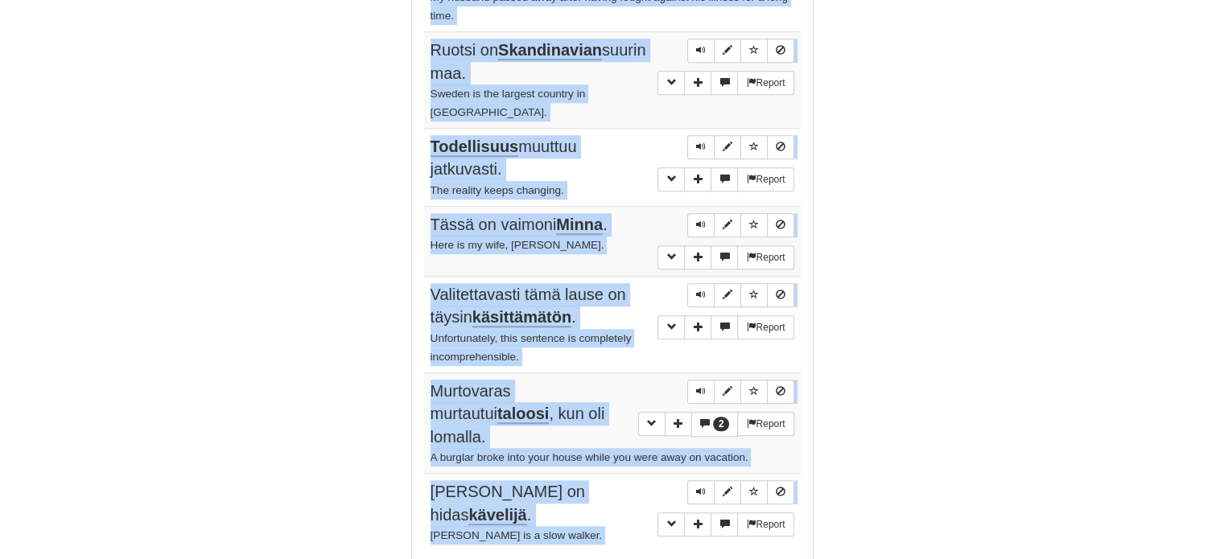
scroll to position [1275, 0]
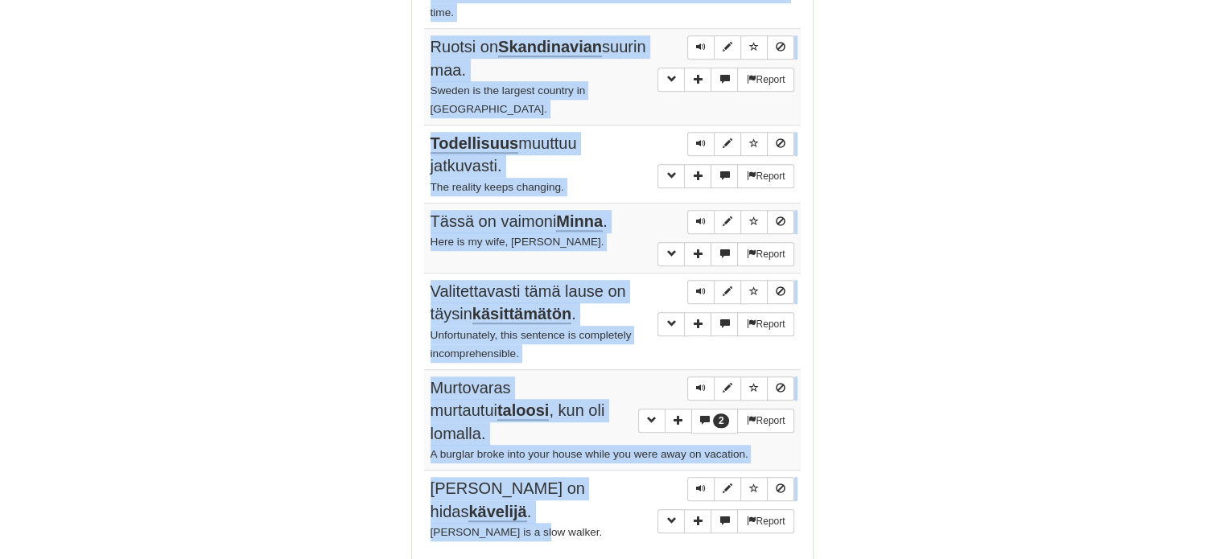
drag, startPoint x: 428, startPoint y: 154, endPoint x: 592, endPoint y: 434, distance: 323.9
click at [592, 434] on tbody "Report Tom tykkää kastaa keksiä kahviinsa . Tom likes to dunk his biscuit in hi…" at bounding box center [612, 69] width 377 height 958
copy tbody "Tom tykkää kastaa keksiä kahviinsa . Tom likes to dunk his biscuit in his coffe…"
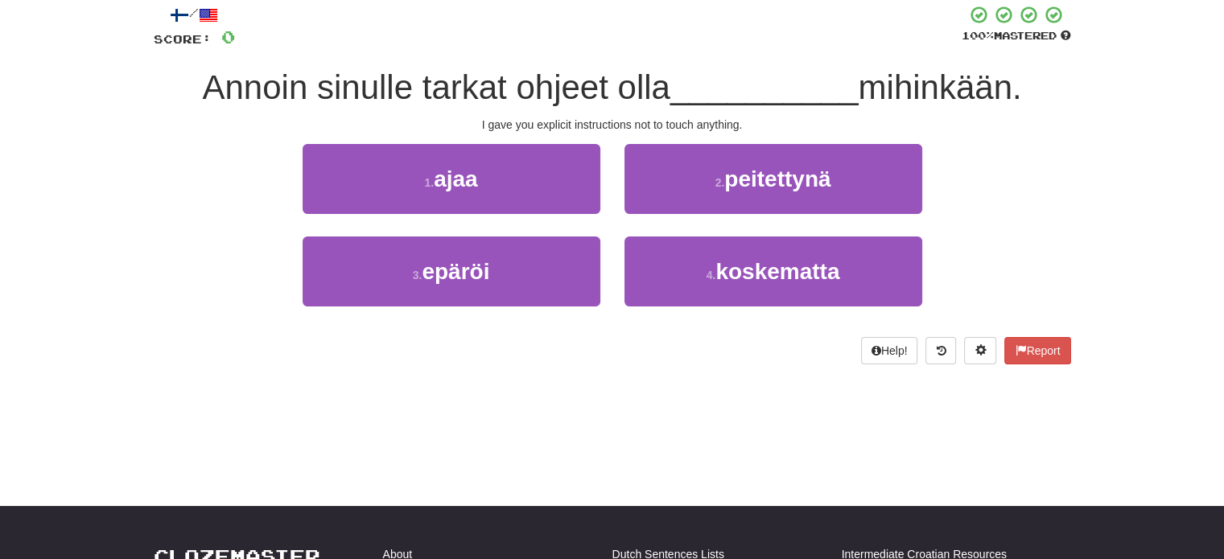
scroll to position [24, 0]
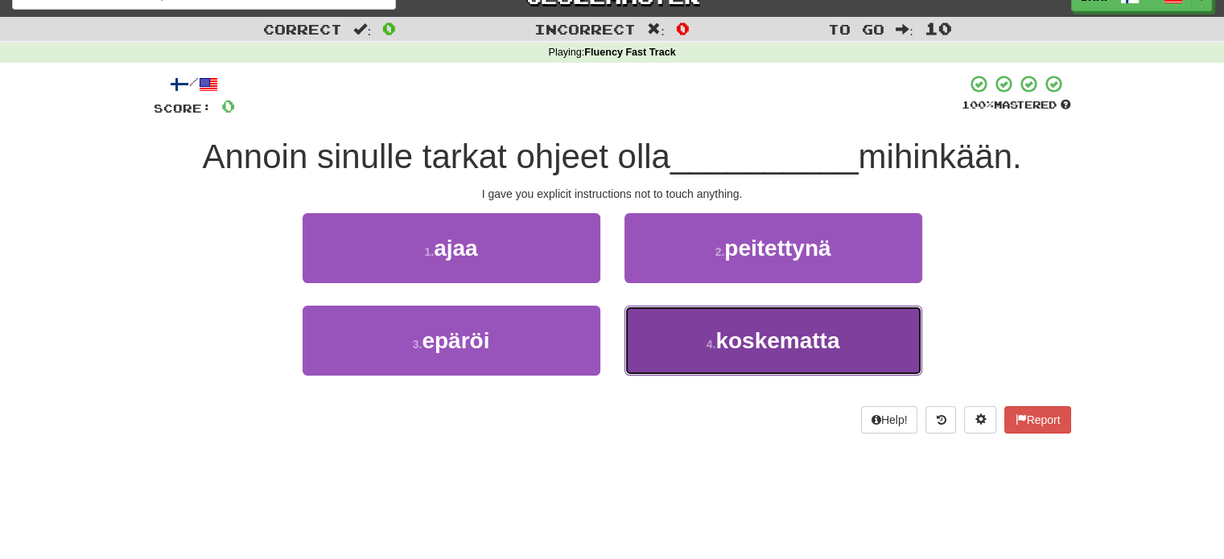
click at [715, 350] on button "4 . koskematta" at bounding box center [773, 341] width 298 height 70
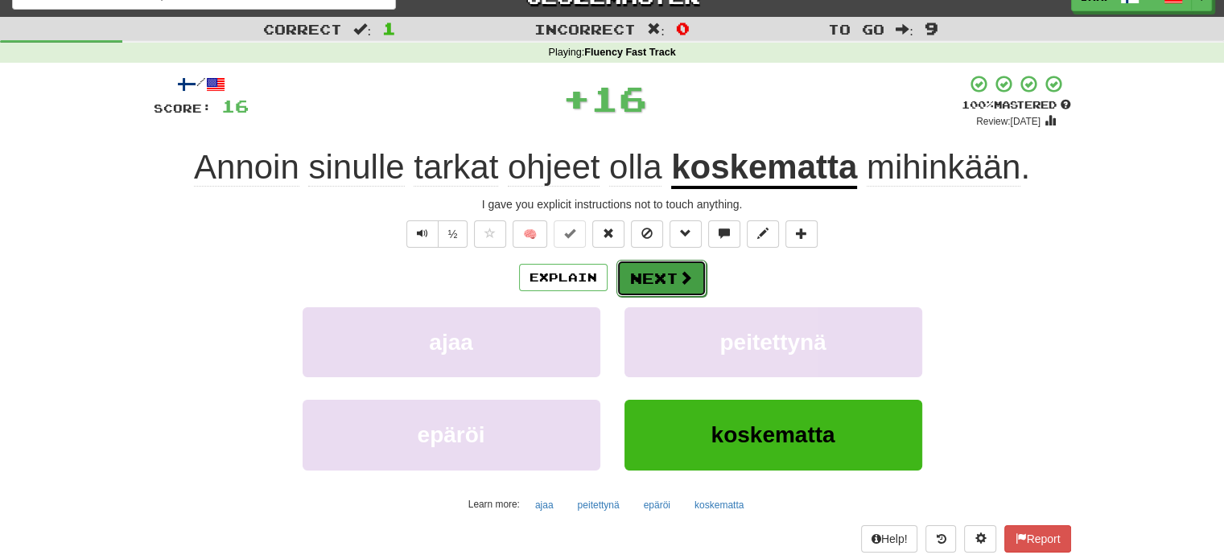
click at [667, 289] on button "Next" at bounding box center [661, 278] width 90 height 37
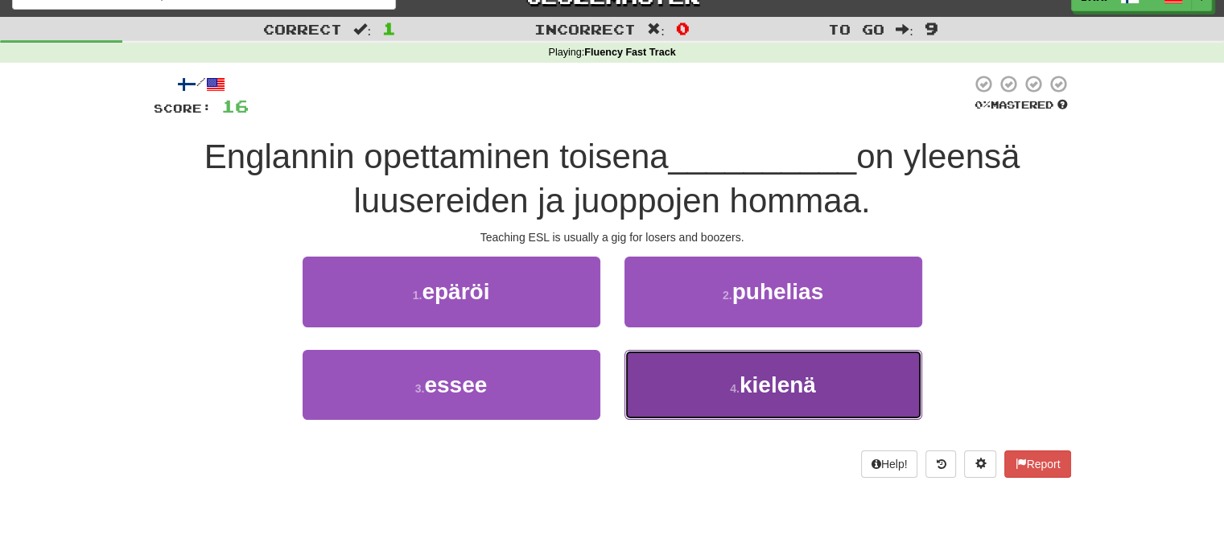
click at [732, 372] on button "4 . kielenä" at bounding box center [773, 385] width 298 height 70
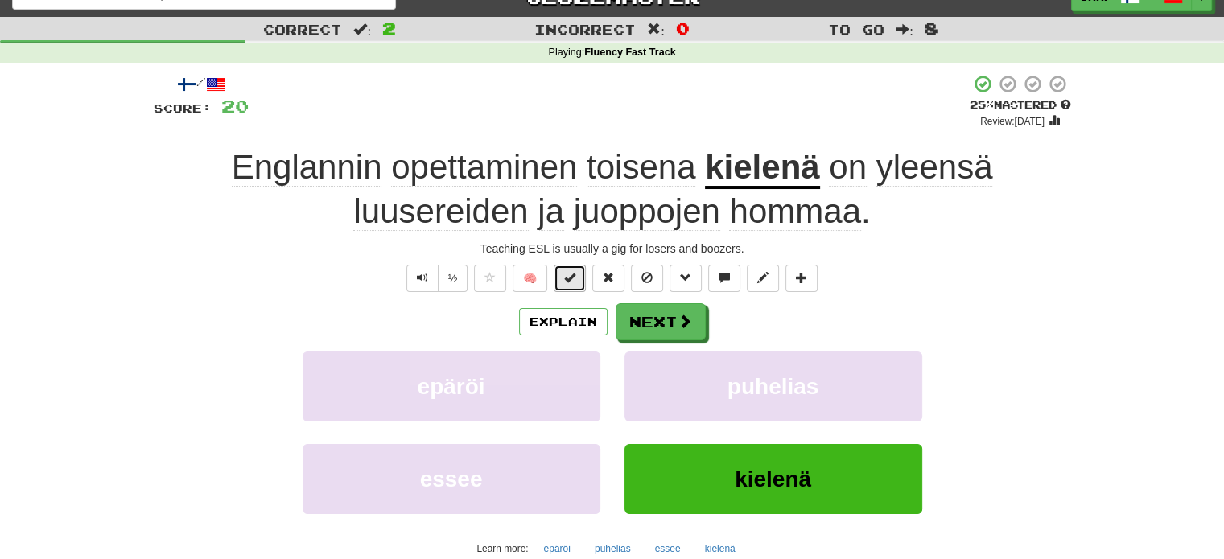
click at [575, 276] on span at bounding box center [569, 277] width 11 height 11
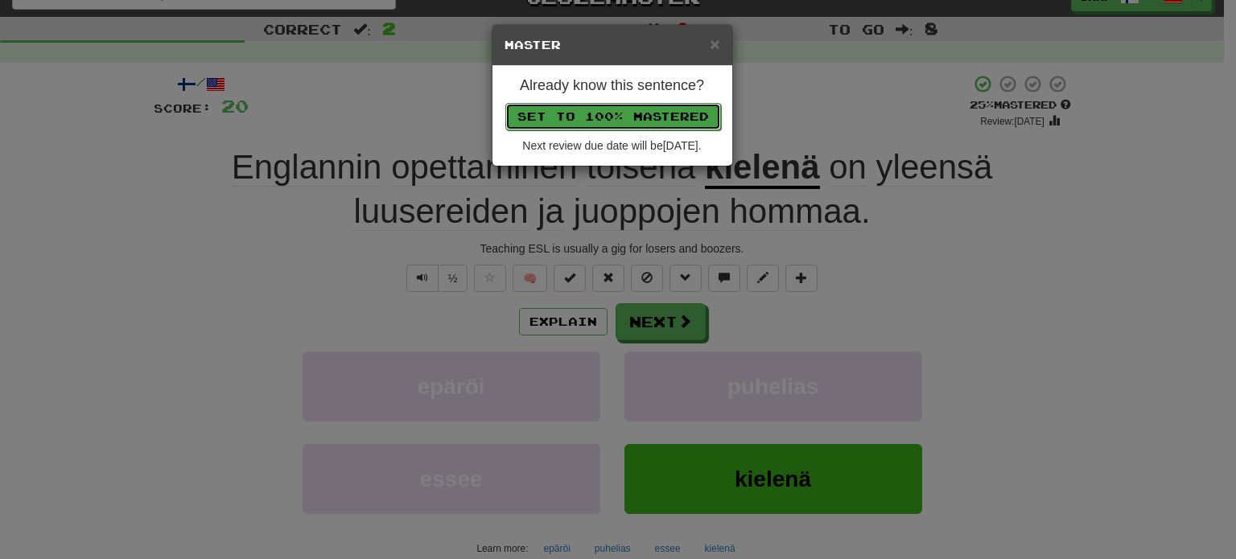
click at [616, 120] on button "Set to 100% Mastered" at bounding box center [613, 116] width 216 height 27
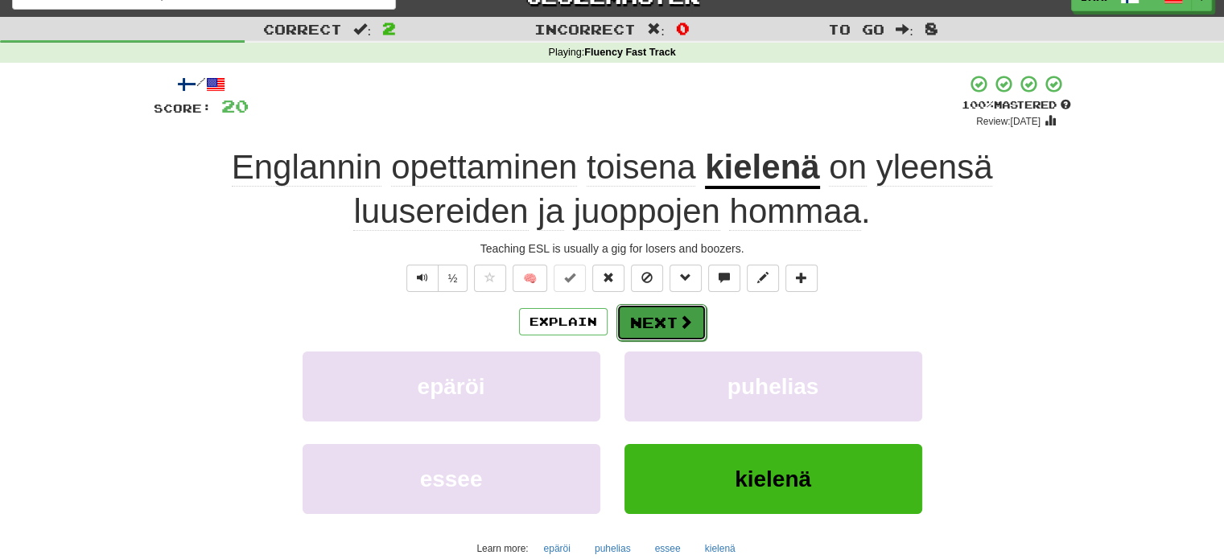
click at [670, 318] on button "Next" at bounding box center [661, 322] width 90 height 37
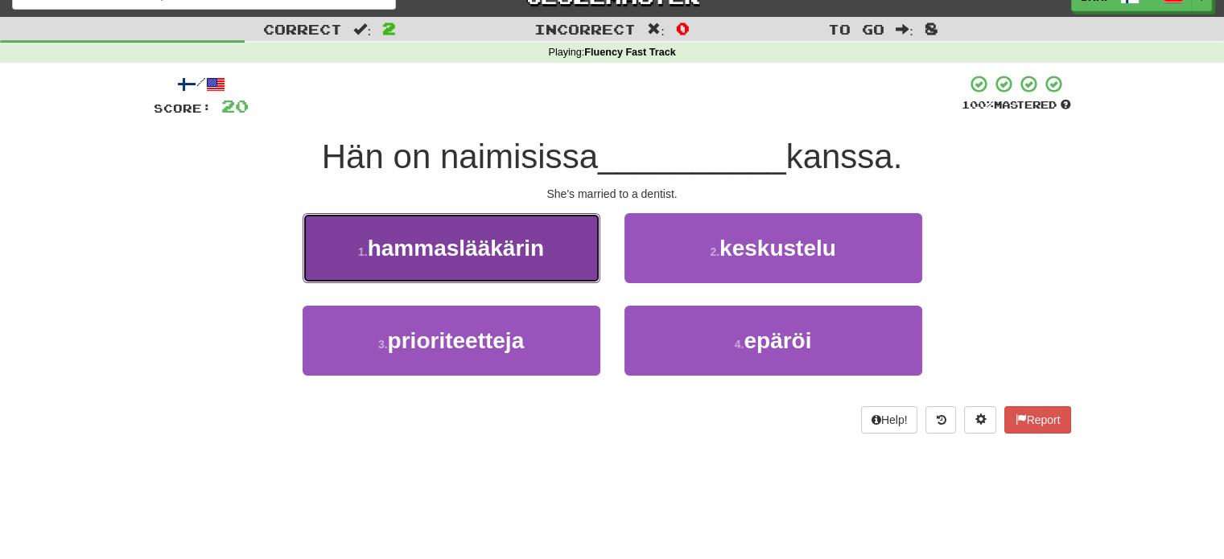
click at [525, 271] on button "1 . hammaslääkärin" at bounding box center [452, 248] width 298 height 70
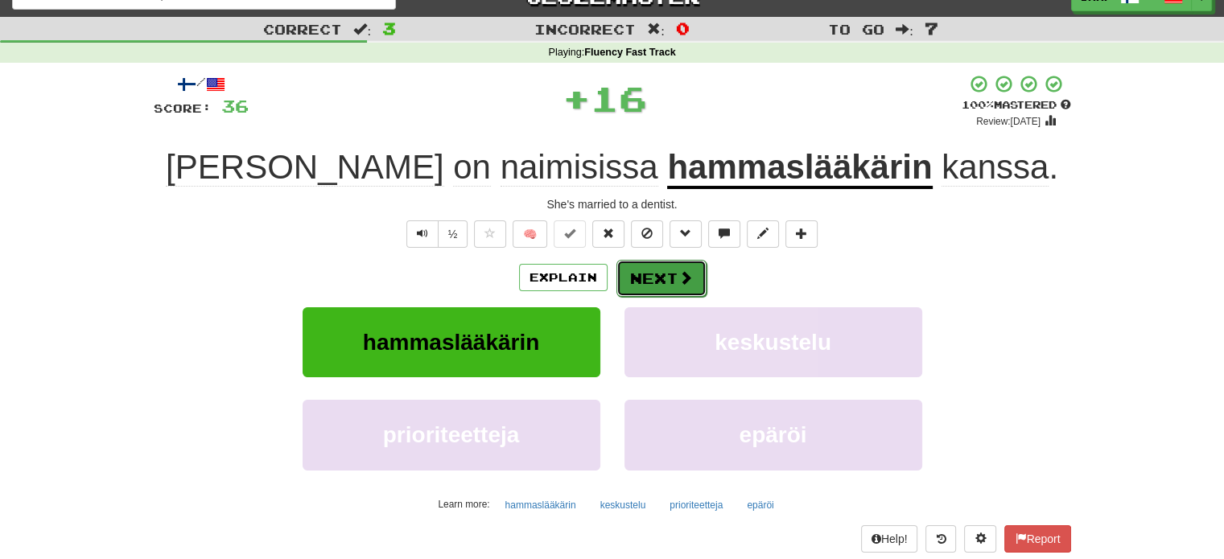
click at [638, 270] on button "Next" at bounding box center [661, 278] width 90 height 37
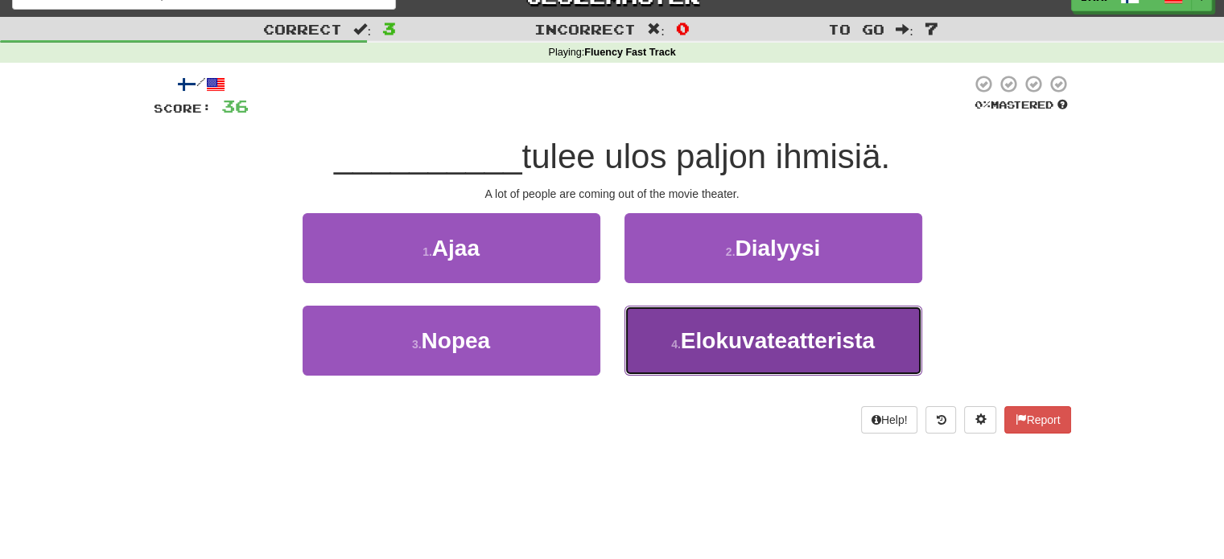
click at [679, 338] on small "4 ." at bounding box center [676, 344] width 10 height 13
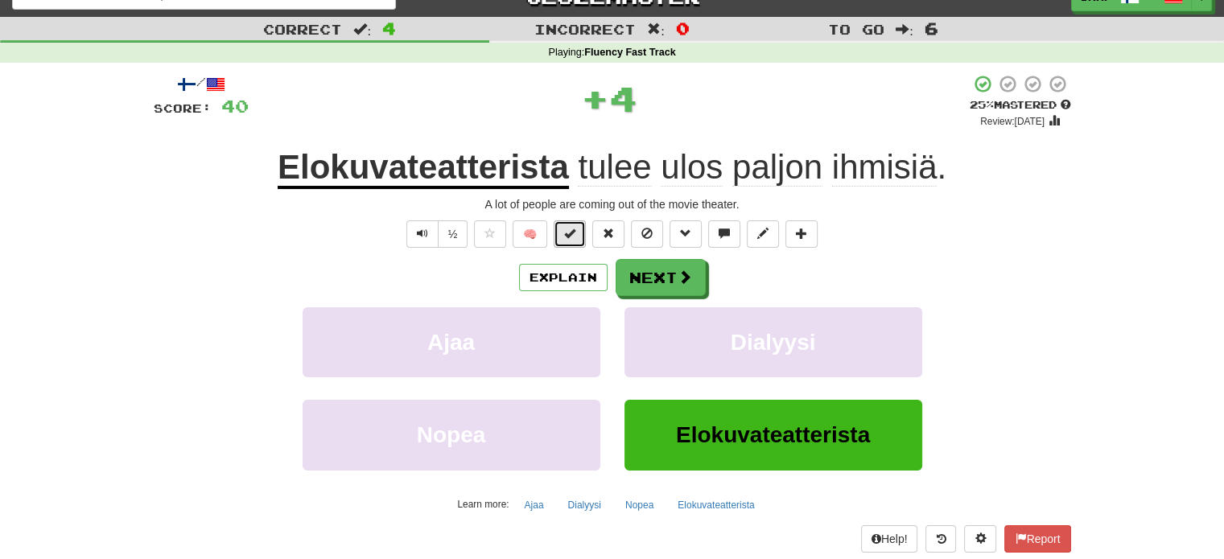
click at [576, 239] on button at bounding box center [570, 233] width 32 height 27
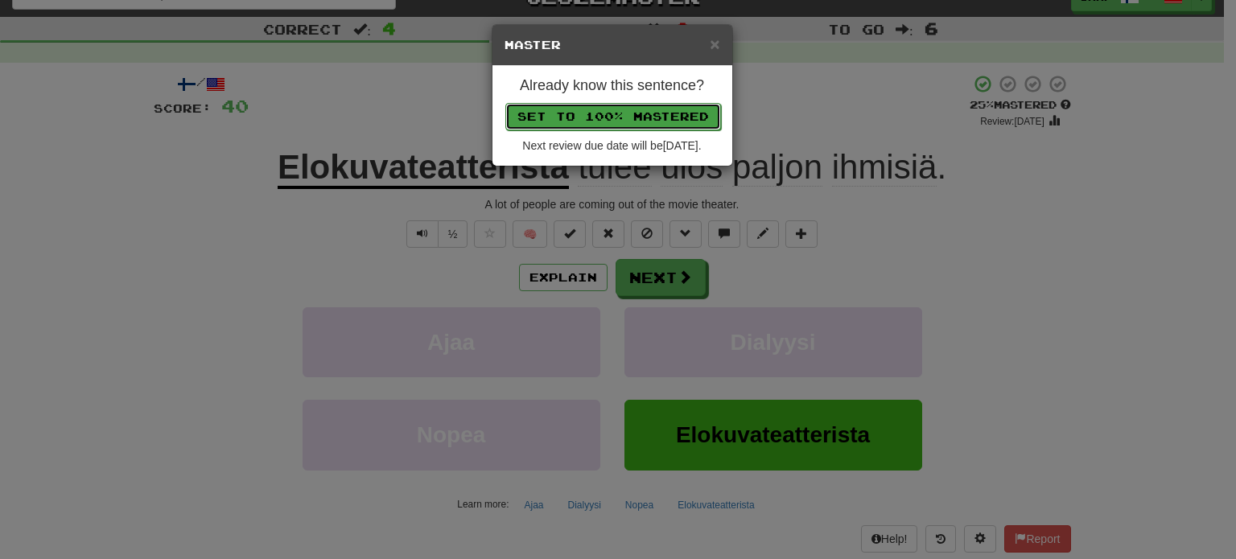
click at [603, 118] on button "Set to 100% Mastered" at bounding box center [613, 116] width 216 height 27
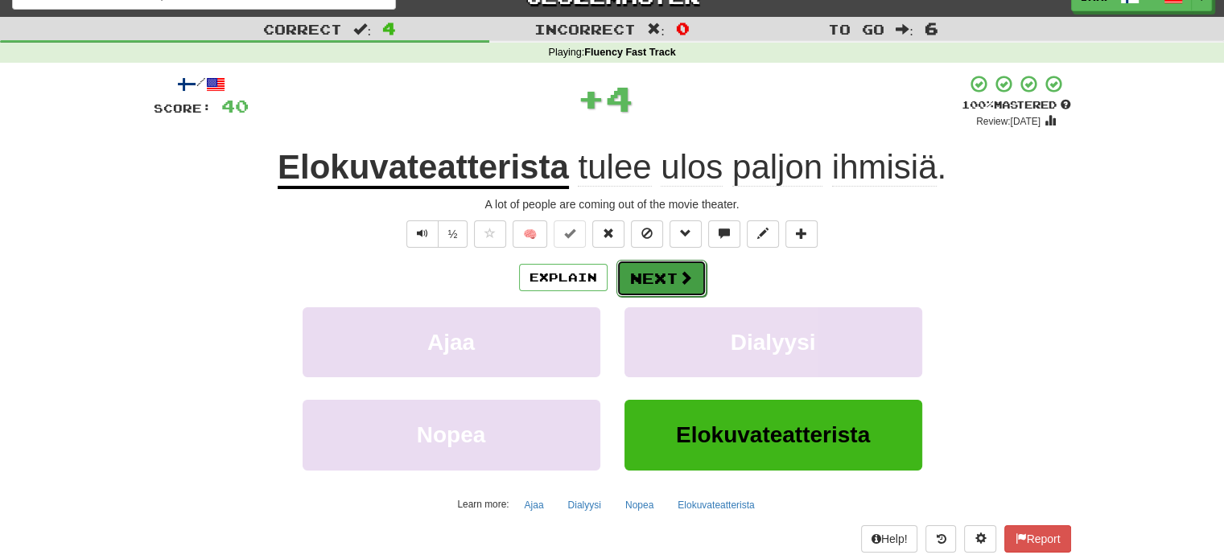
click at [665, 273] on button "Next" at bounding box center [661, 278] width 90 height 37
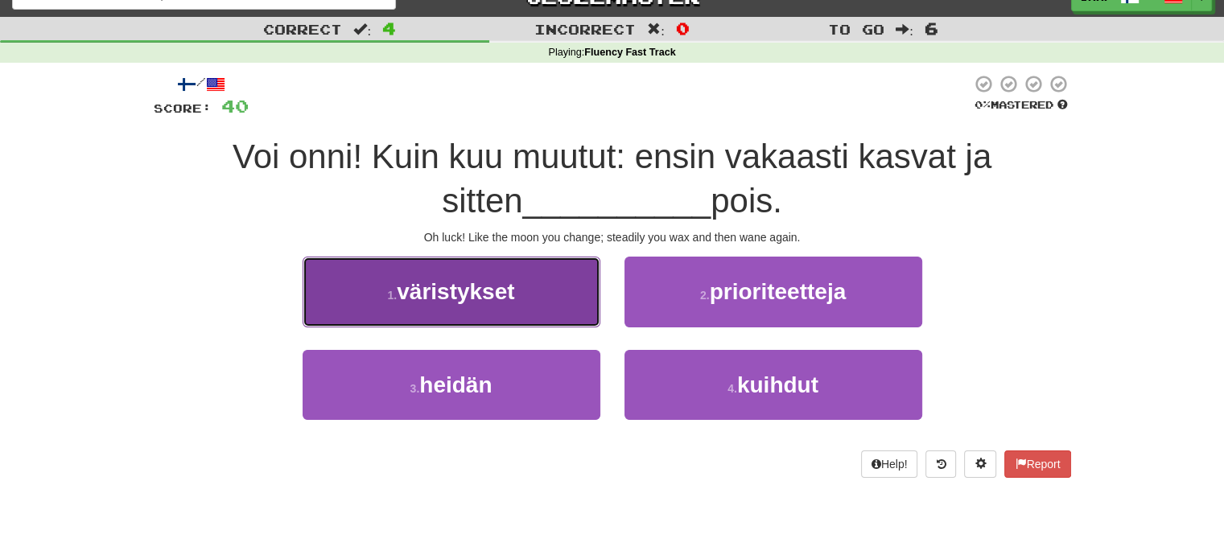
click at [573, 296] on button "1 . väristykset" at bounding box center [452, 292] width 298 height 70
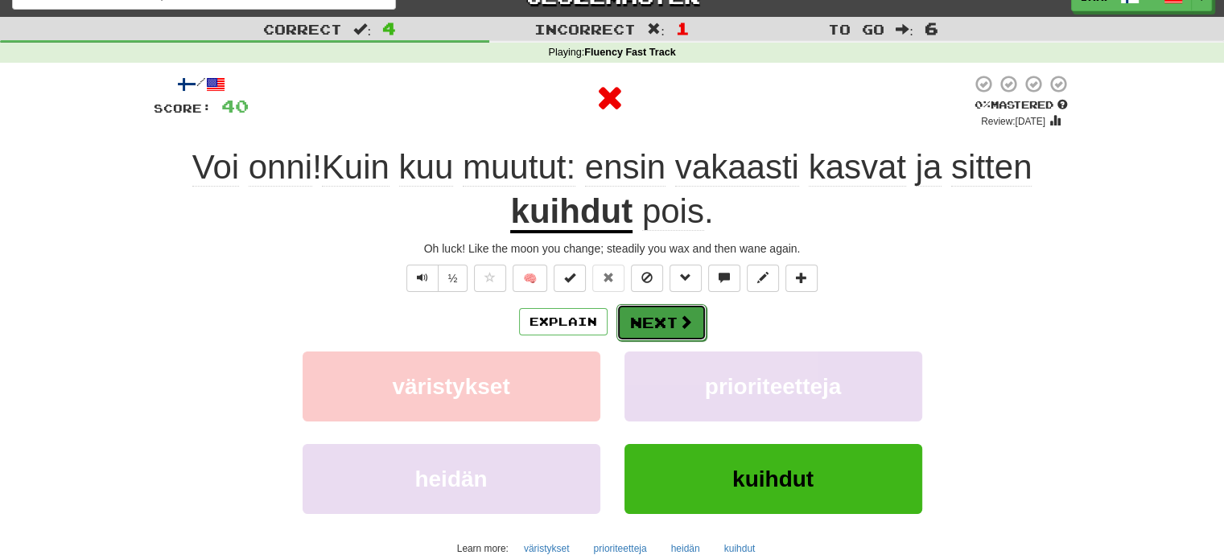
click at [637, 323] on button "Next" at bounding box center [661, 322] width 90 height 37
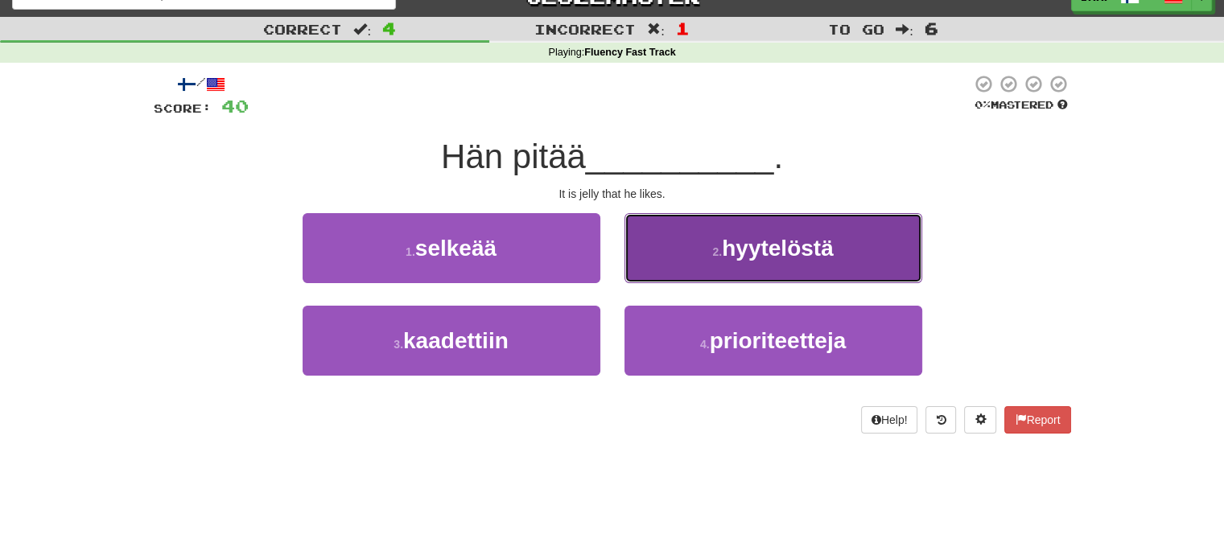
click at [706, 262] on button "2 . hyytelöstä" at bounding box center [773, 248] width 298 height 70
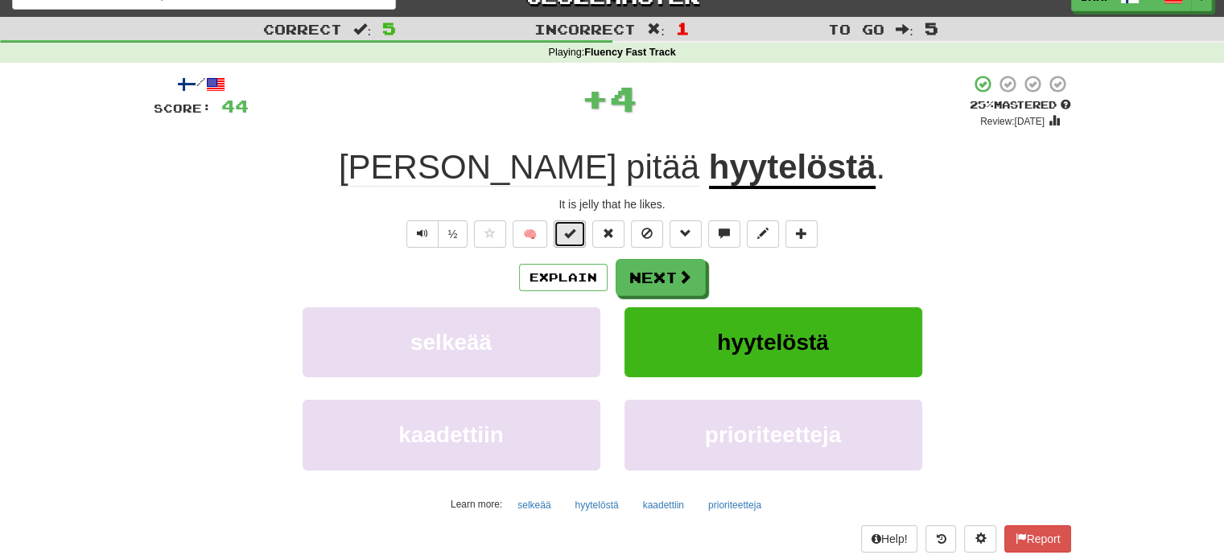
click at [580, 234] on button at bounding box center [570, 233] width 32 height 27
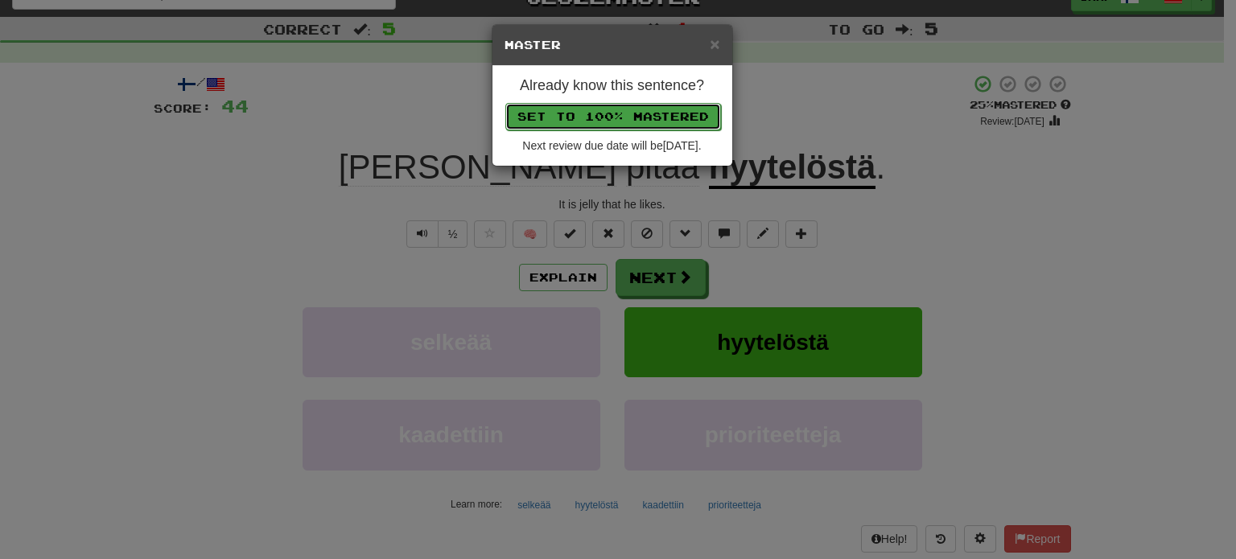
click at [599, 116] on button "Set to 100% Mastered" at bounding box center [613, 116] width 216 height 27
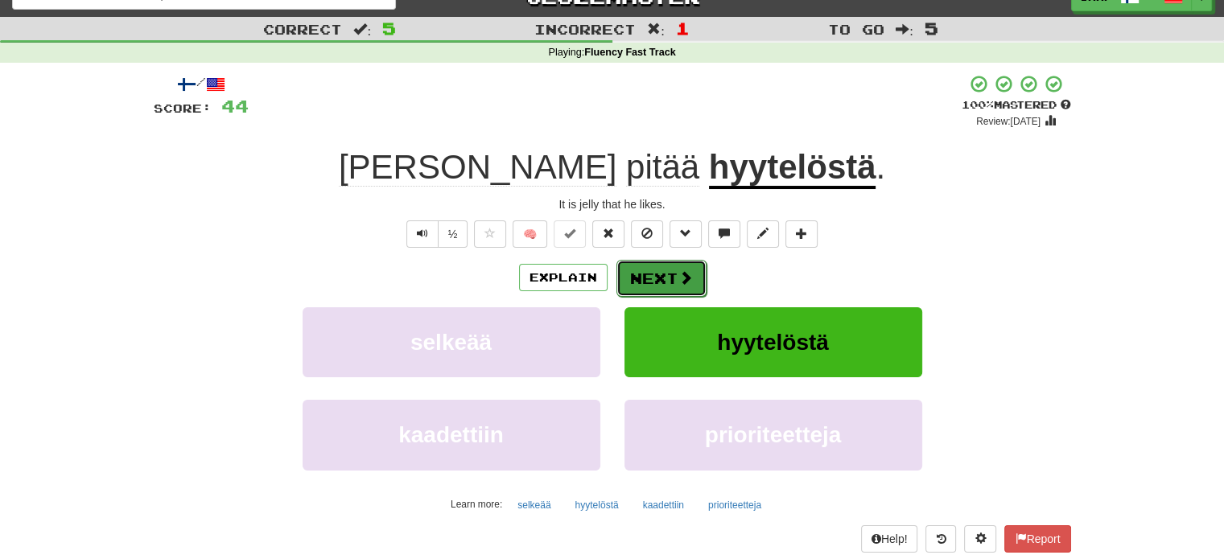
click at [646, 275] on button "Next" at bounding box center [661, 278] width 90 height 37
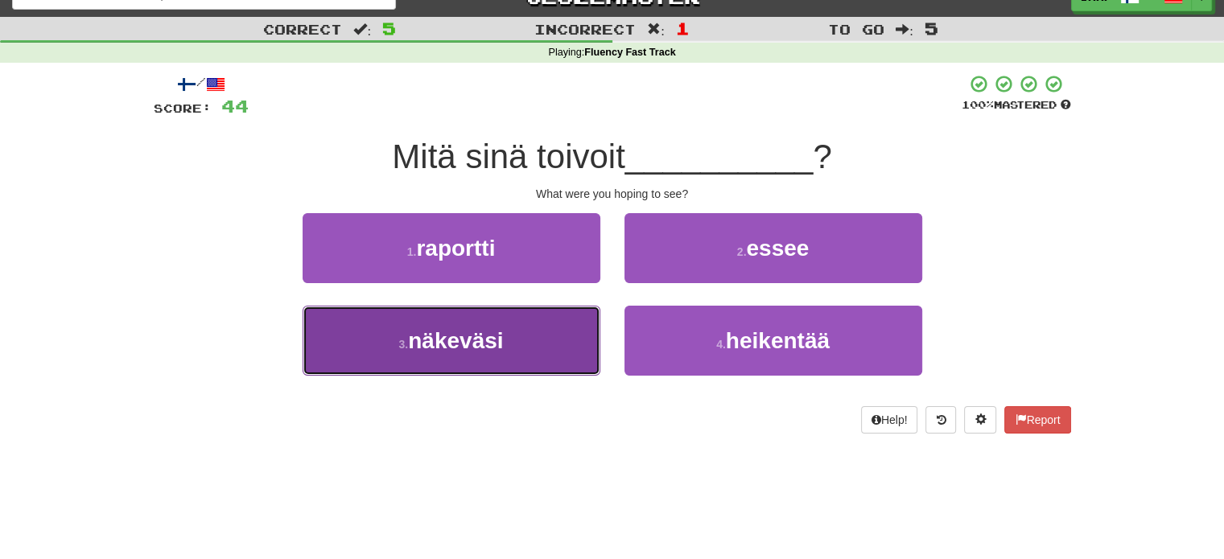
click at [513, 331] on button "3 . näkeväsi" at bounding box center [452, 341] width 298 height 70
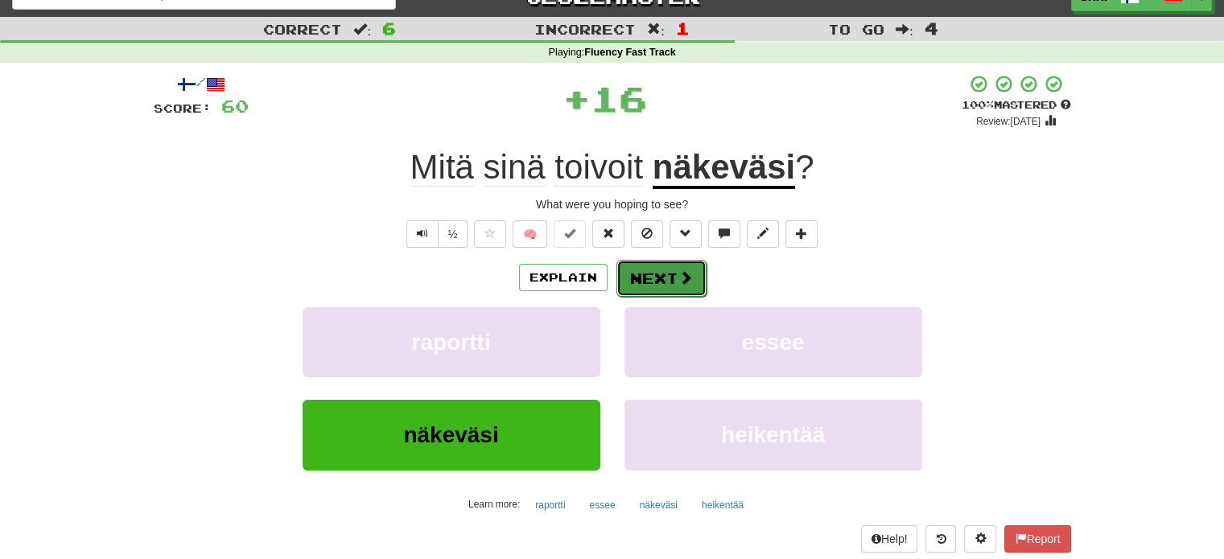
click at [667, 274] on button "Next" at bounding box center [661, 278] width 90 height 37
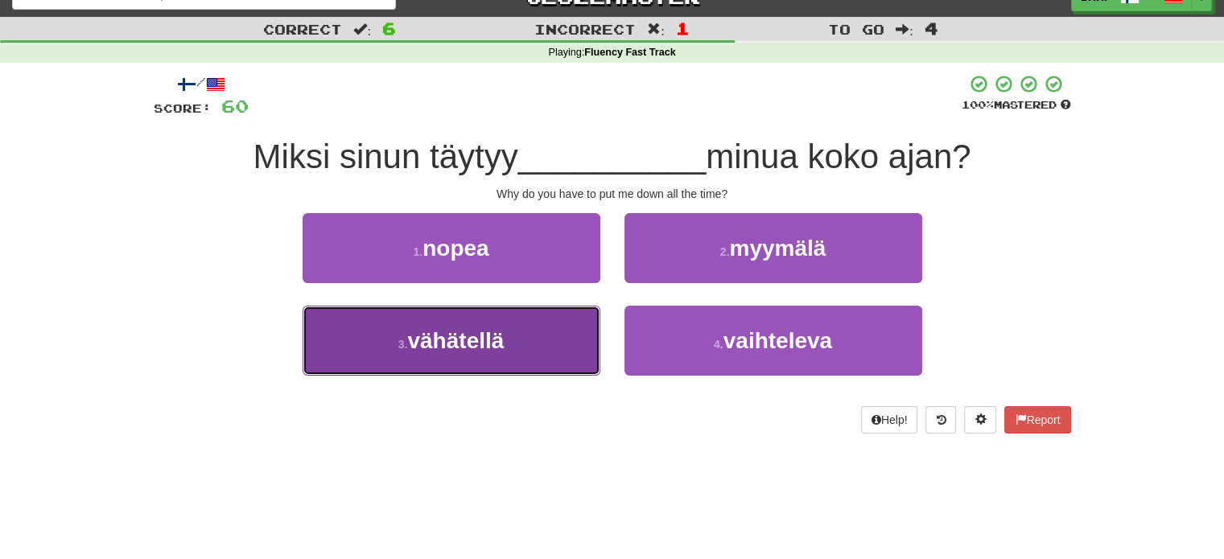
click at [550, 349] on button "3 . vähätellä" at bounding box center [452, 341] width 298 height 70
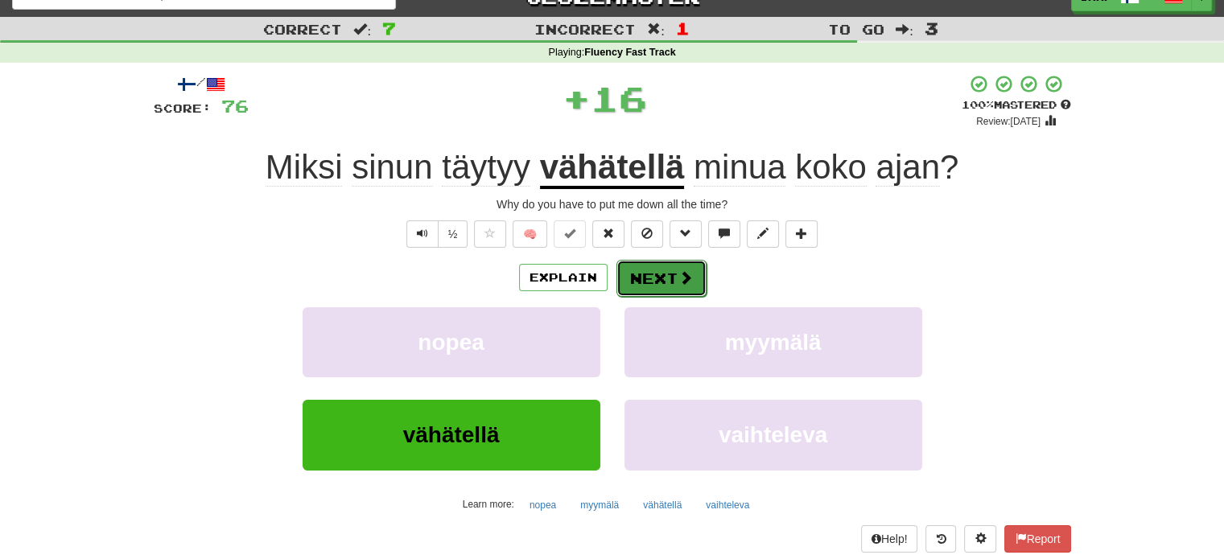
click at [652, 283] on button "Next" at bounding box center [661, 278] width 90 height 37
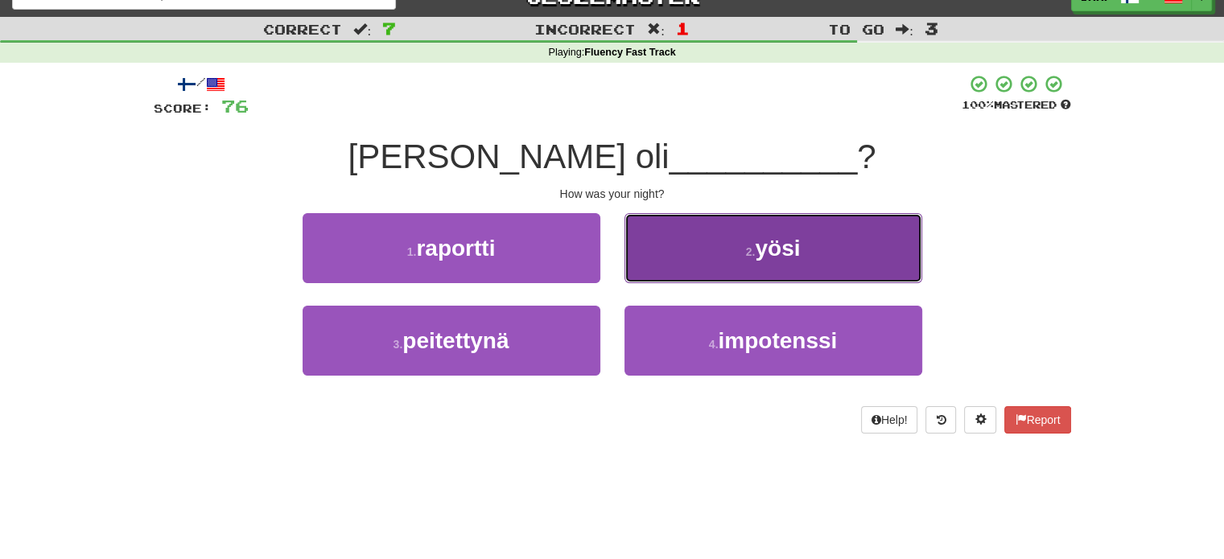
click at [686, 259] on button "2 . yösi" at bounding box center [773, 248] width 298 height 70
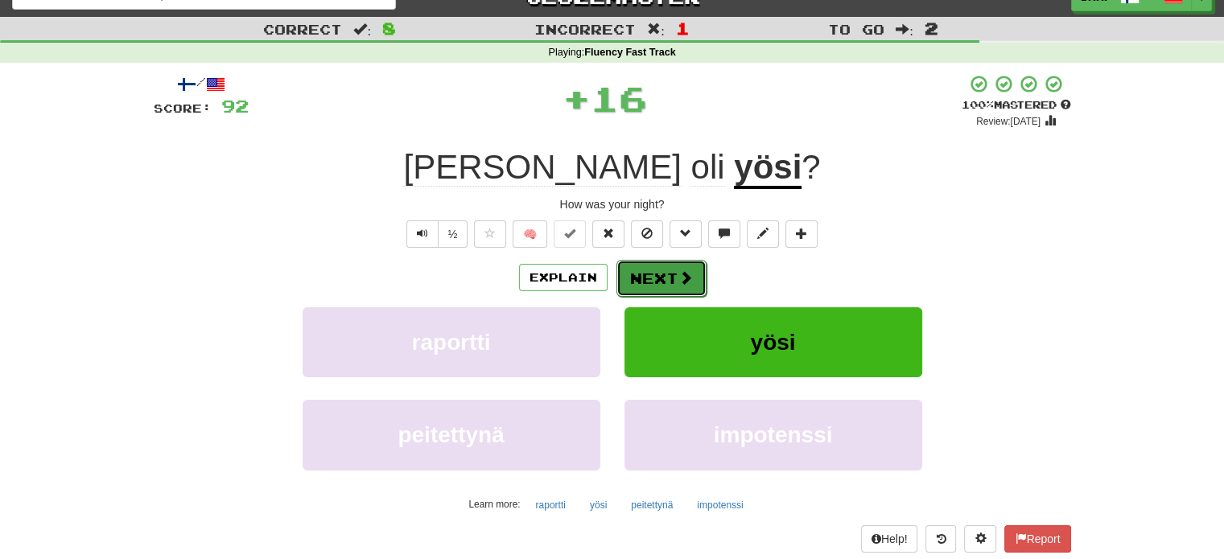
click at [663, 279] on button "Next" at bounding box center [661, 278] width 90 height 37
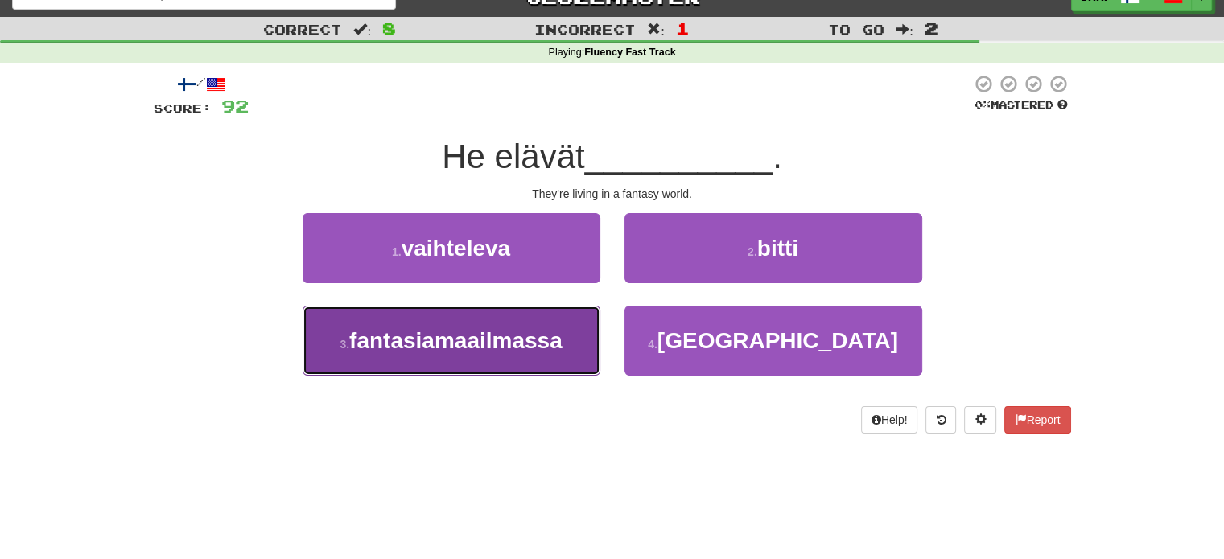
click at [528, 337] on span "fantasiamaailmassa" at bounding box center [455, 340] width 213 height 25
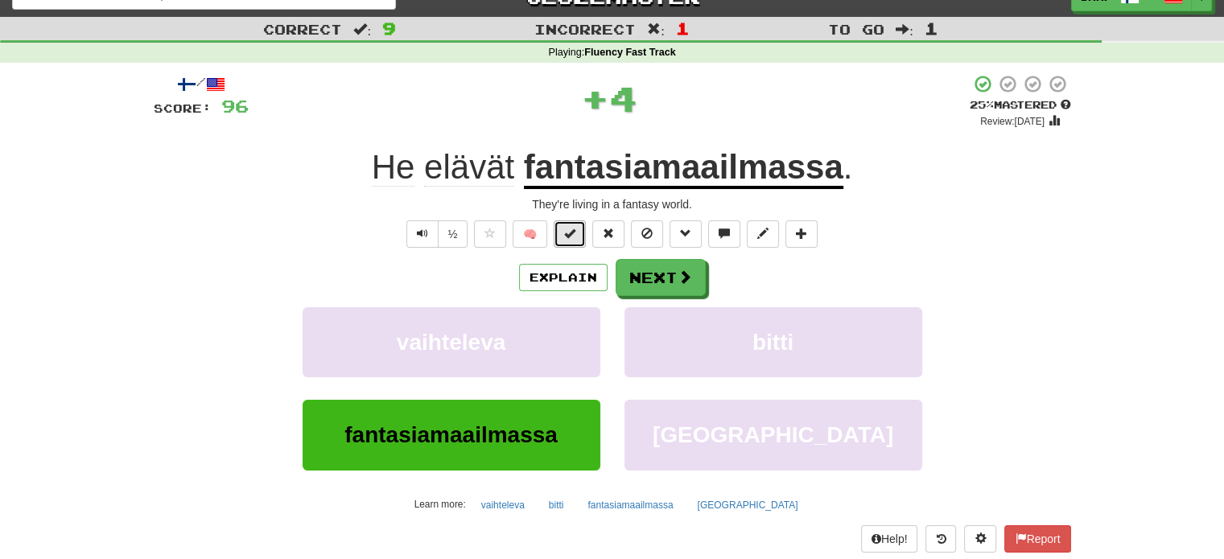
click at [570, 229] on span at bounding box center [569, 233] width 11 height 11
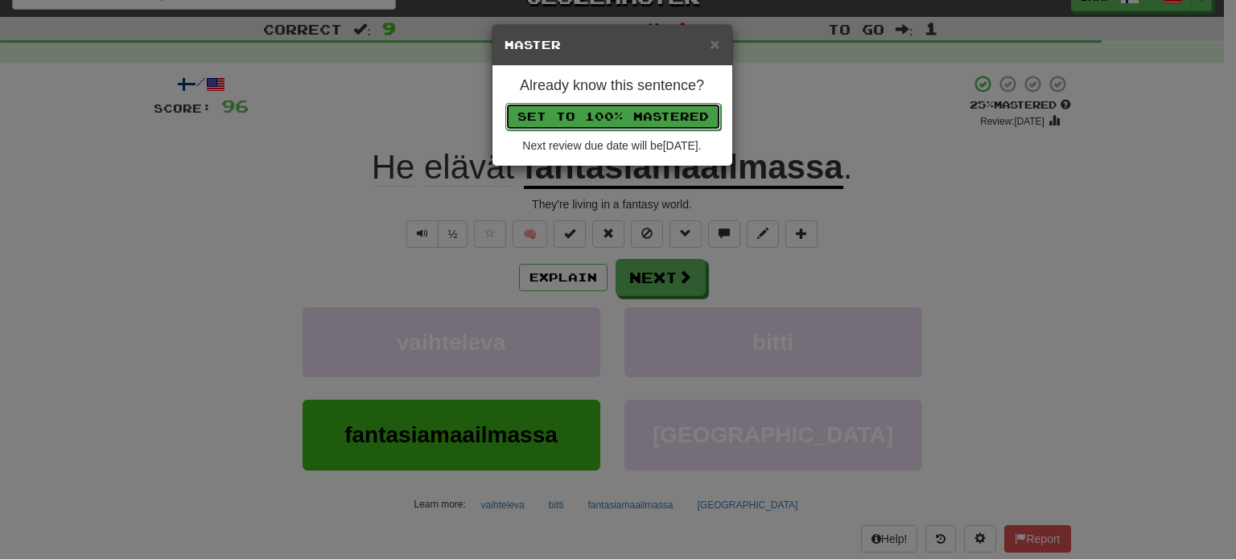
click at [629, 112] on button "Set to 100% Mastered" at bounding box center [613, 116] width 216 height 27
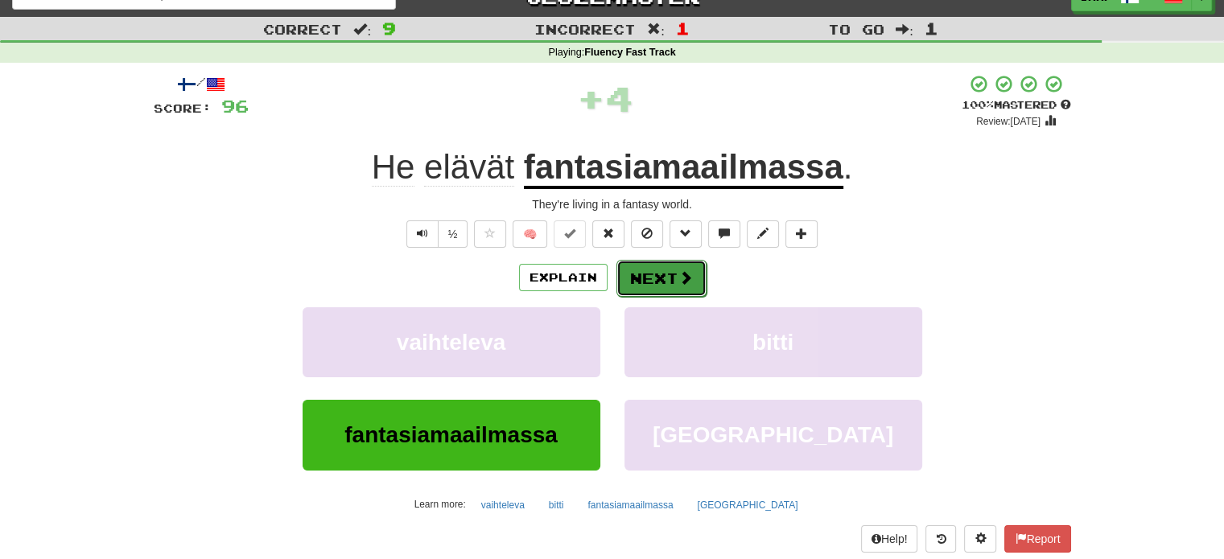
click at [667, 285] on button "Next" at bounding box center [661, 278] width 90 height 37
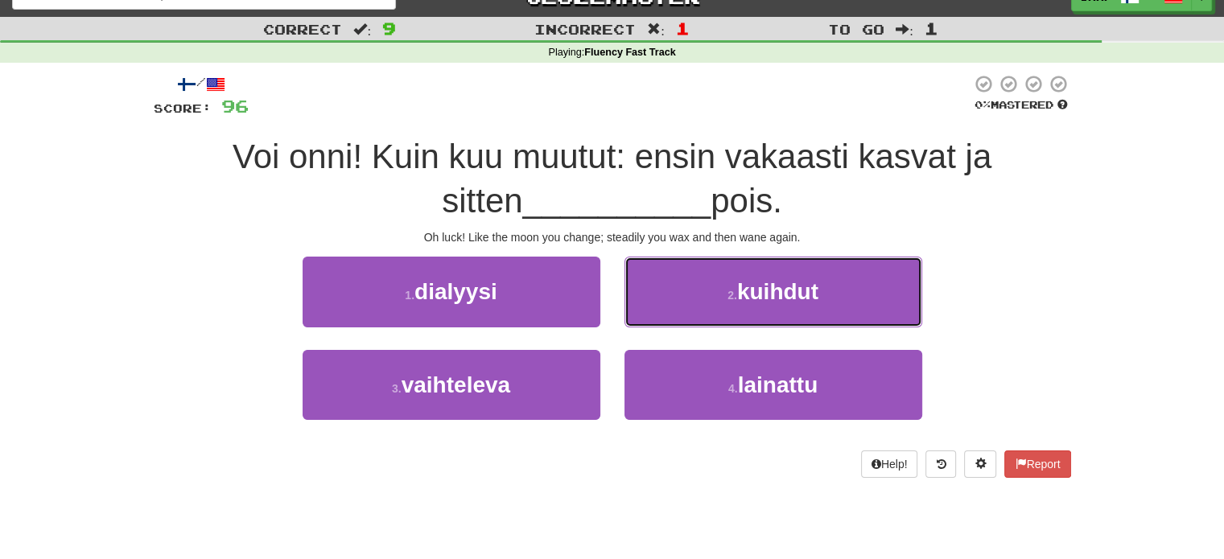
click at [667, 285] on button "2 . kuihdut" at bounding box center [773, 292] width 298 height 70
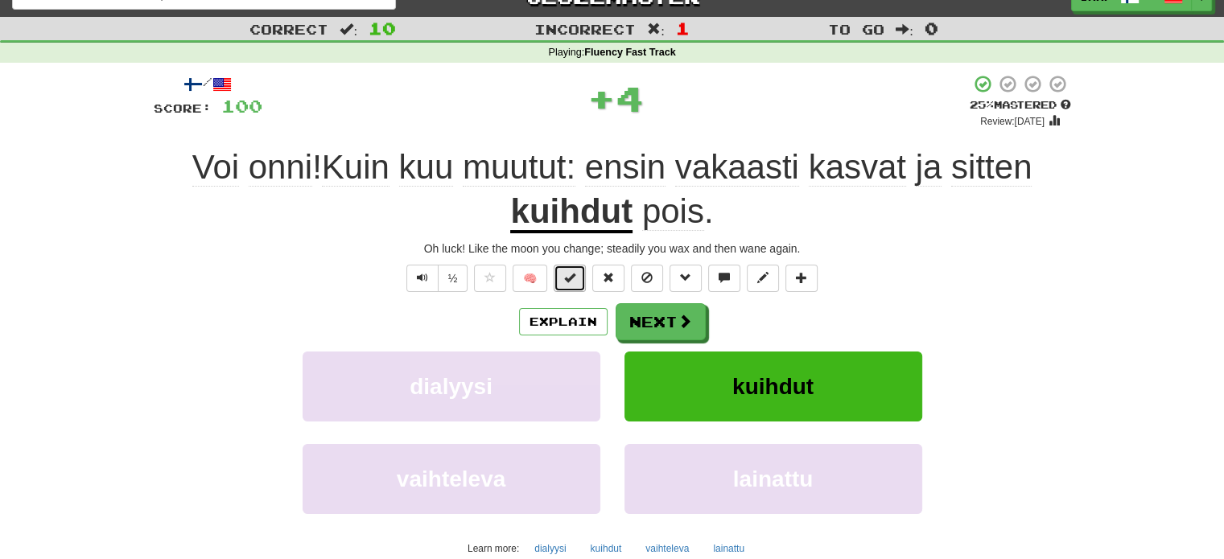
click at [563, 273] on button at bounding box center [570, 278] width 32 height 27
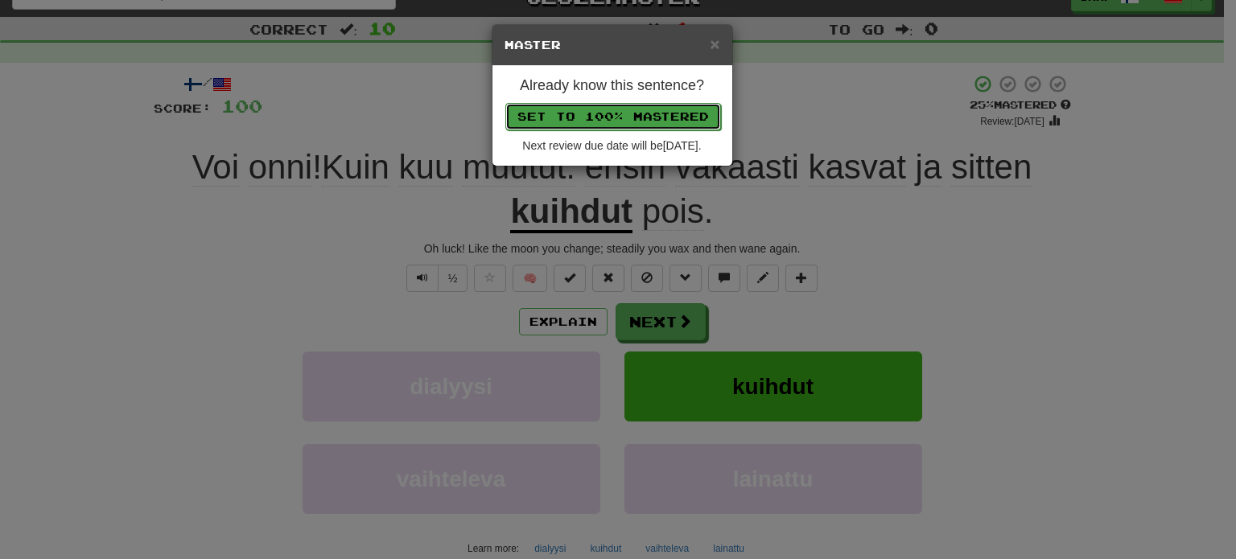
click at [627, 111] on button "Set to 100% Mastered" at bounding box center [613, 116] width 216 height 27
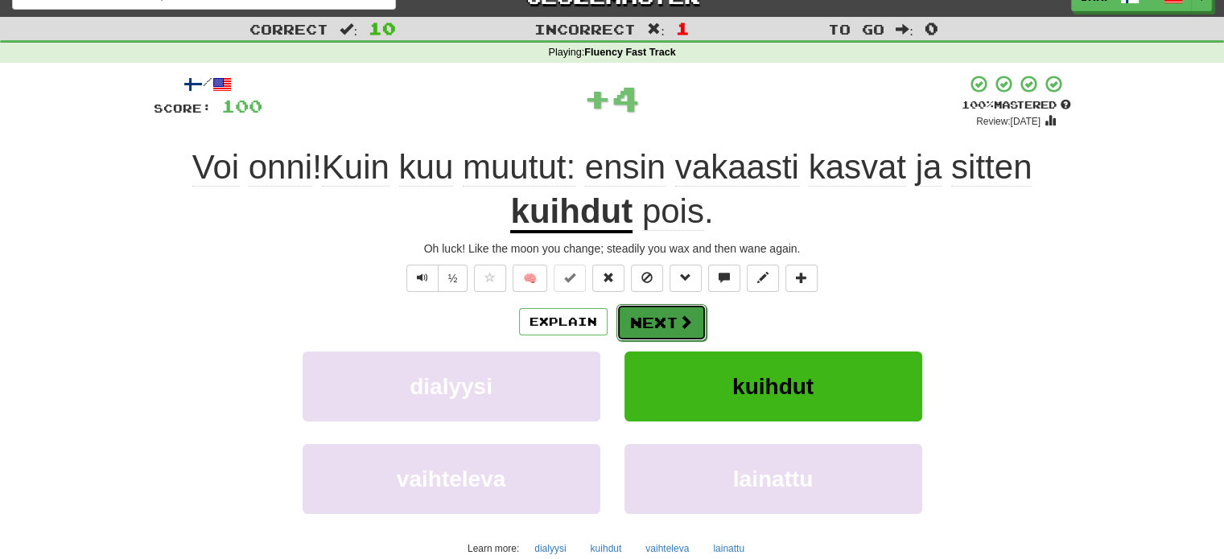
click at [661, 318] on button "Next" at bounding box center [661, 322] width 90 height 37
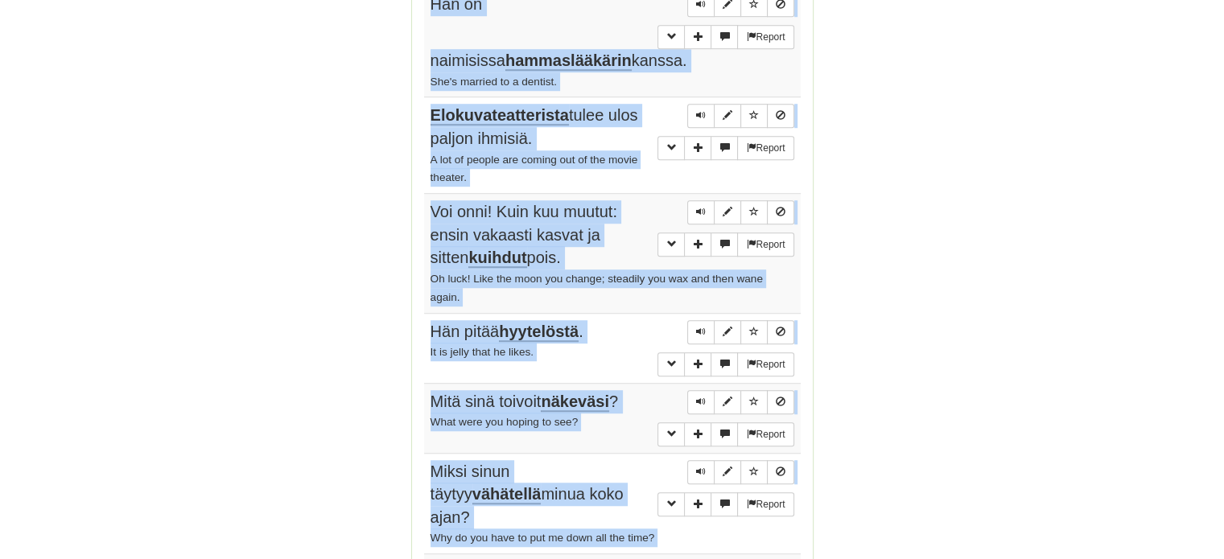
scroll to position [1226, 0]
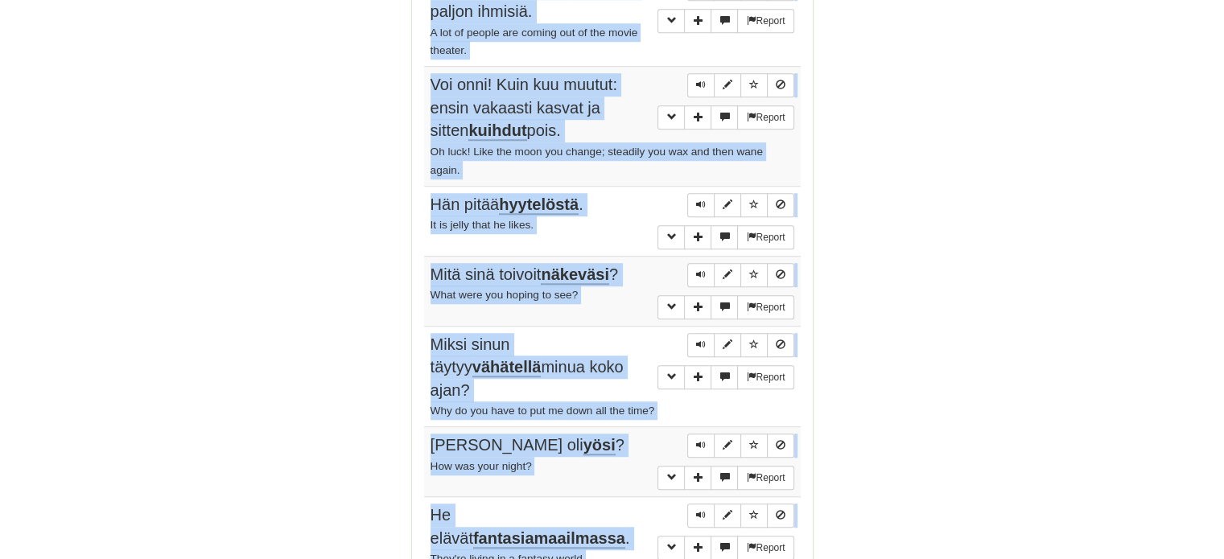
drag, startPoint x: 426, startPoint y: 209, endPoint x: 611, endPoint y: 511, distance: 354.0
click at [611, 511] on tbody "Report Annoin sinulle tarkat ohjeet olla koskematta mihinkään. I gave you expli…" at bounding box center [612, 107] width 377 height 937
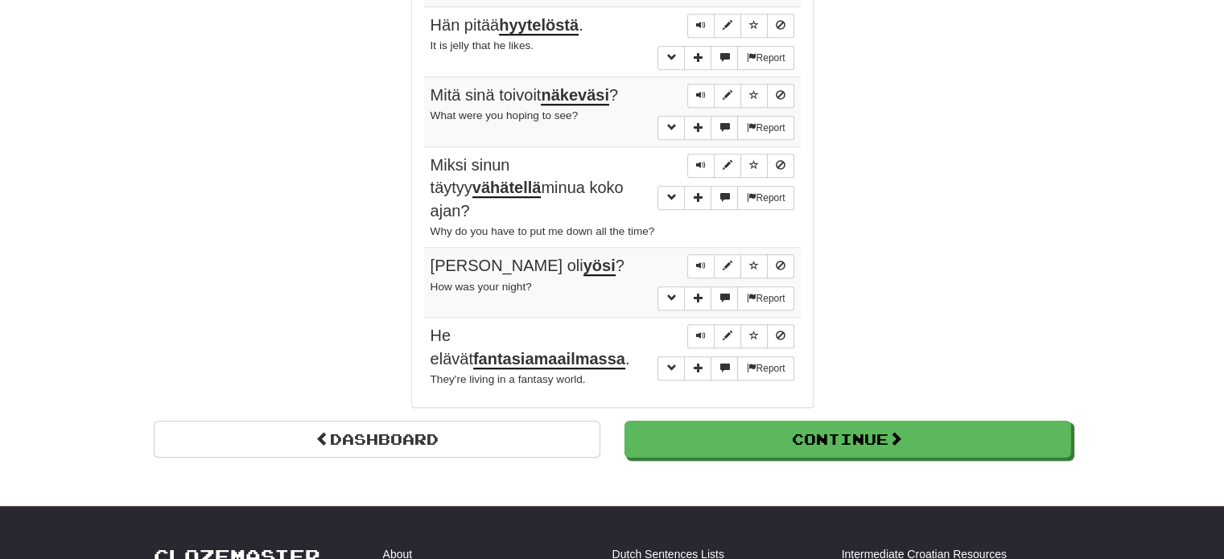
scroll to position [1629, 0]
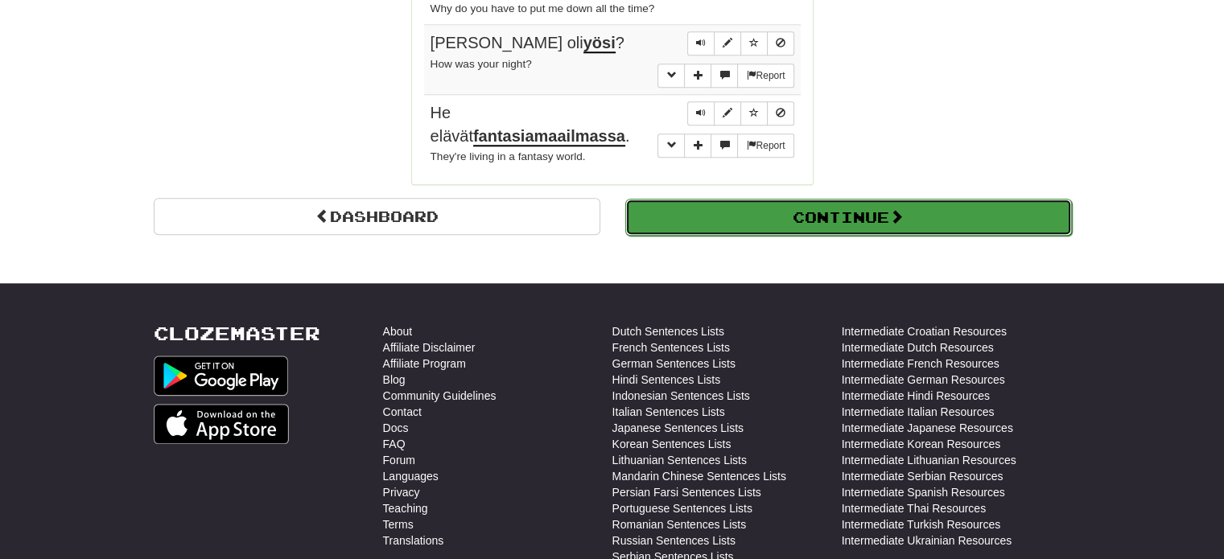
click at [809, 199] on button "Continue" at bounding box center [848, 217] width 447 height 37
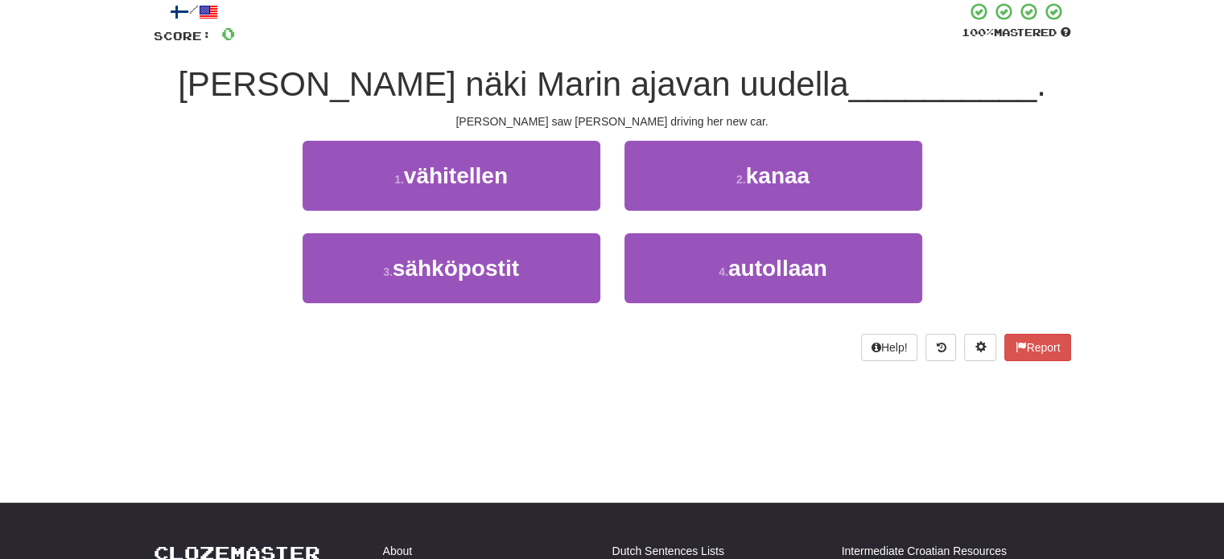
scroll to position [0, 0]
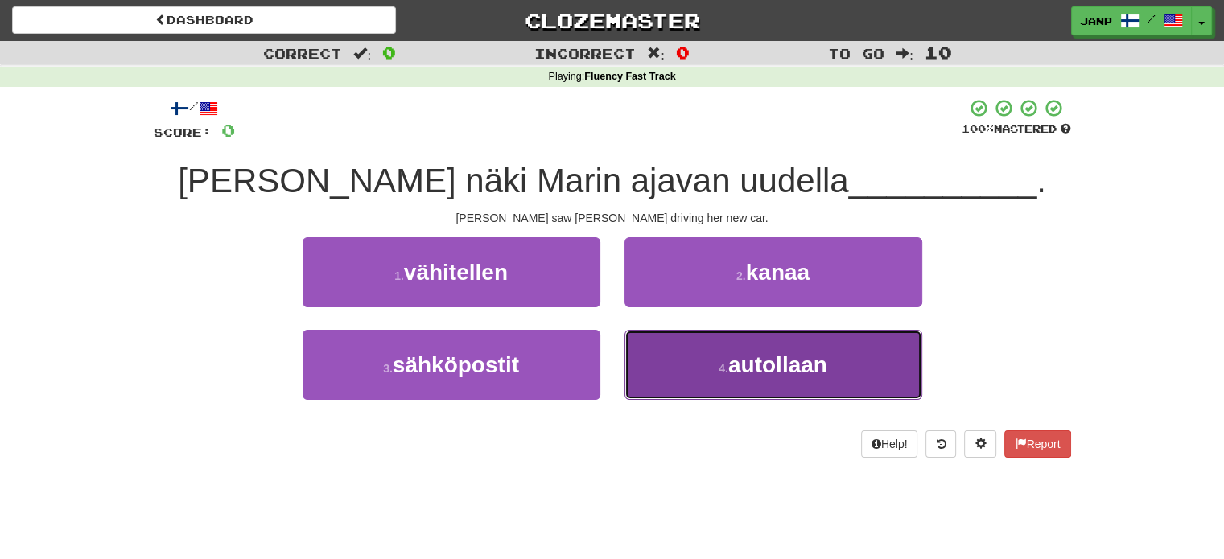
click at [713, 360] on button "4 . autollaan" at bounding box center [773, 365] width 298 height 70
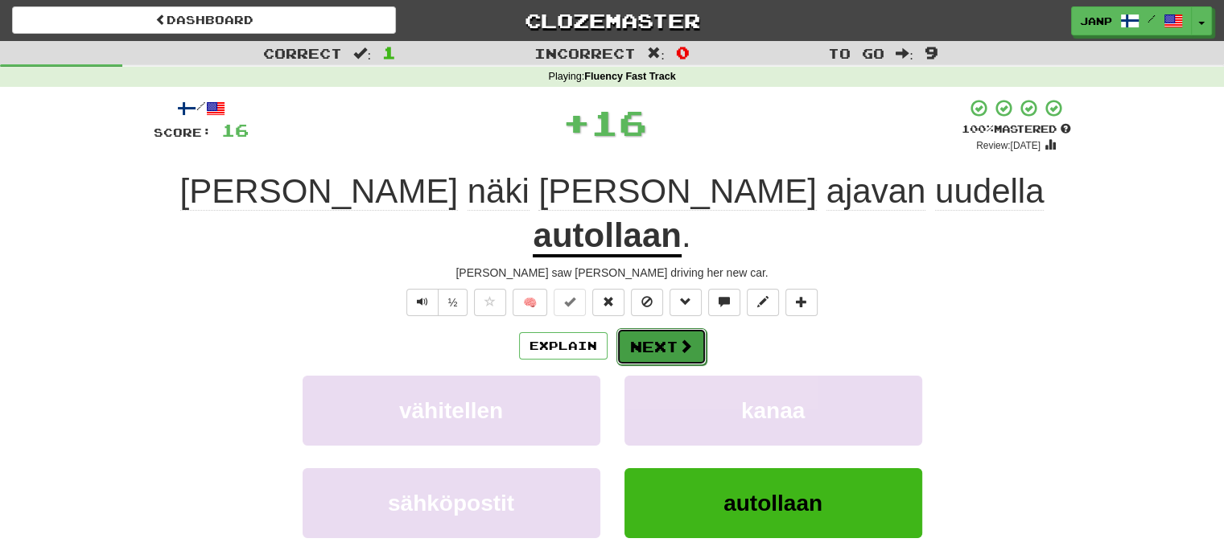
click at [652, 328] on button "Next" at bounding box center [661, 346] width 90 height 37
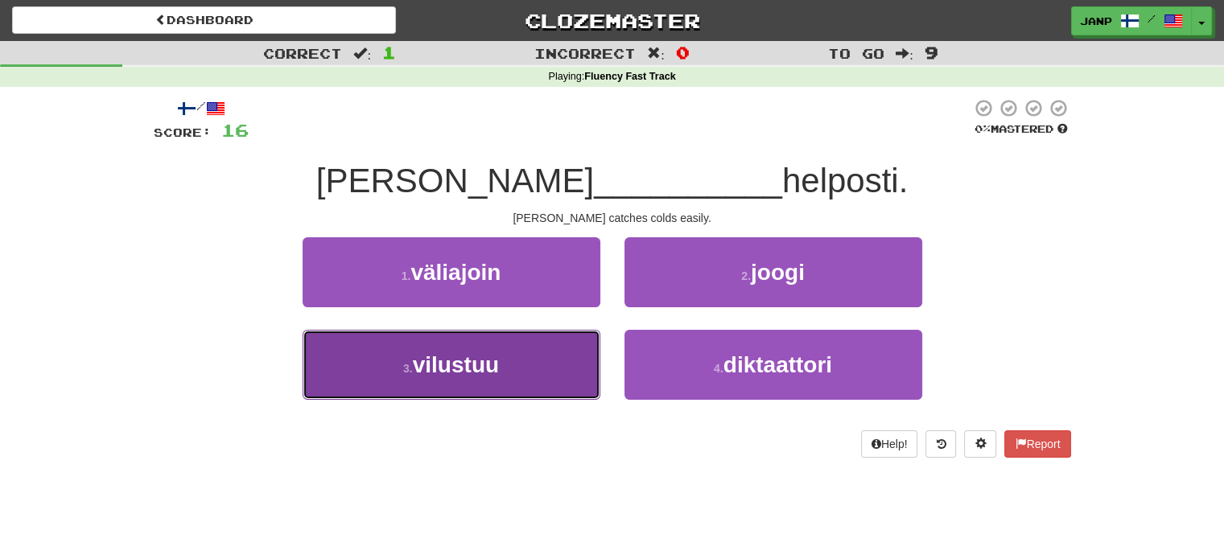
click at [570, 339] on button "3 . vilustuu" at bounding box center [452, 365] width 298 height 70
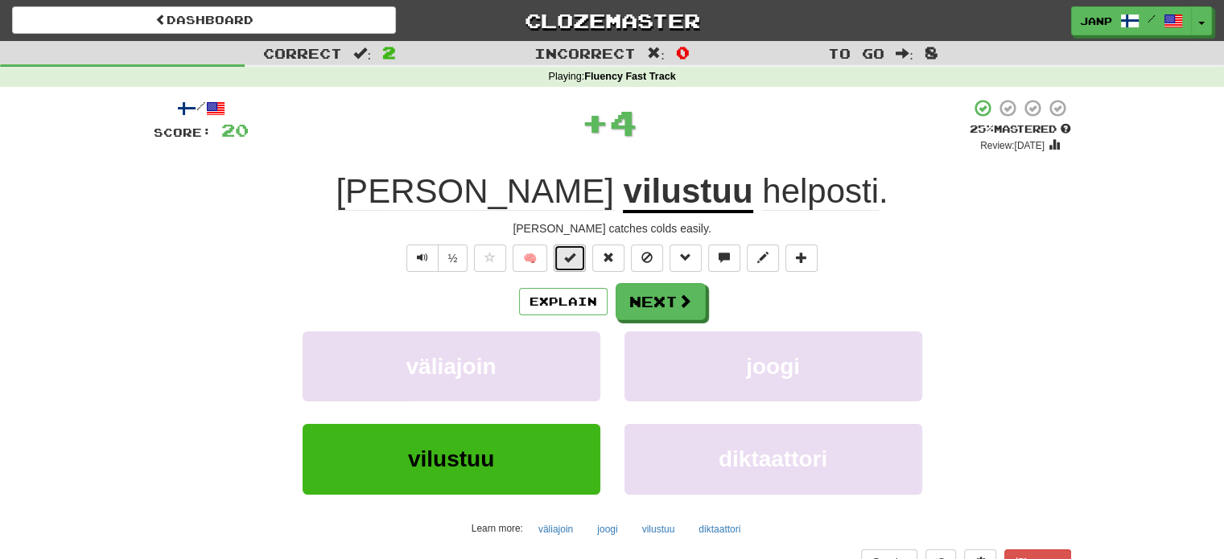
click at [563, 257] on button at bounding box center [570, 258] width 32 height 27
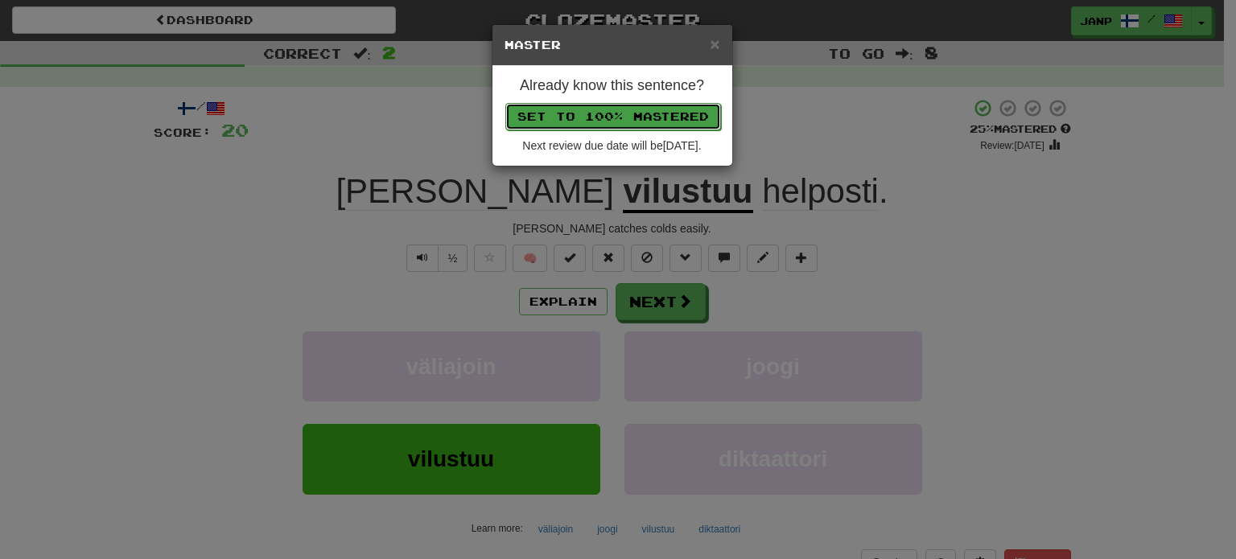
click at [626, 112] on button "Set to 100% Mastered" at bounding box center [613, 116] width 216 height 27
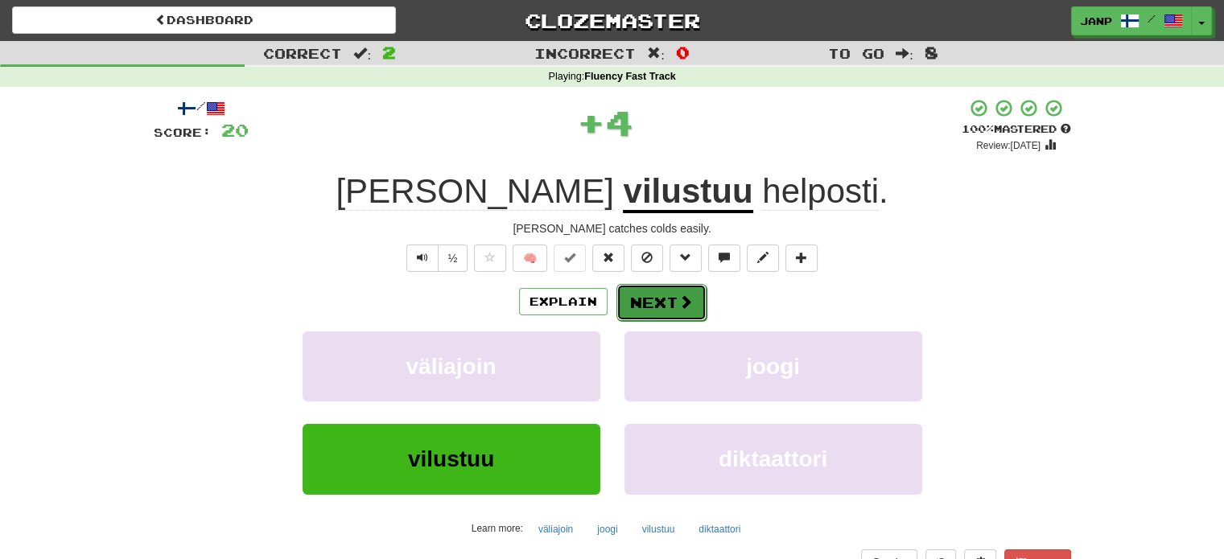
click at [661, 310] on button "Next" at bounding box center [661, 302] width 90 height 37
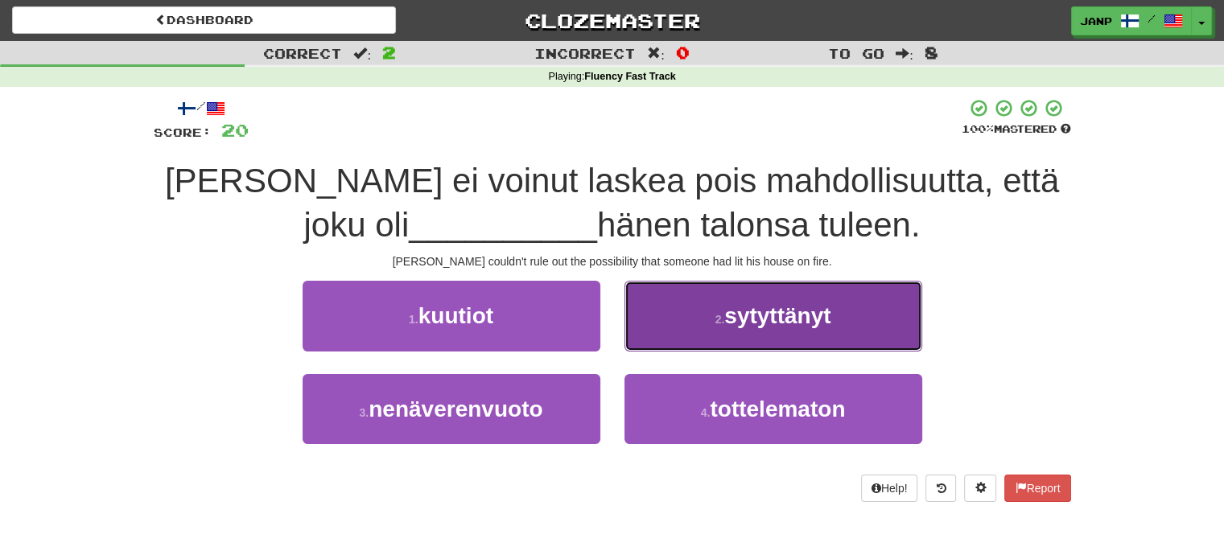
click at [663, 313] on button "2 . sytyttänyt" at bounding box center [773, 316] width 298 height 70
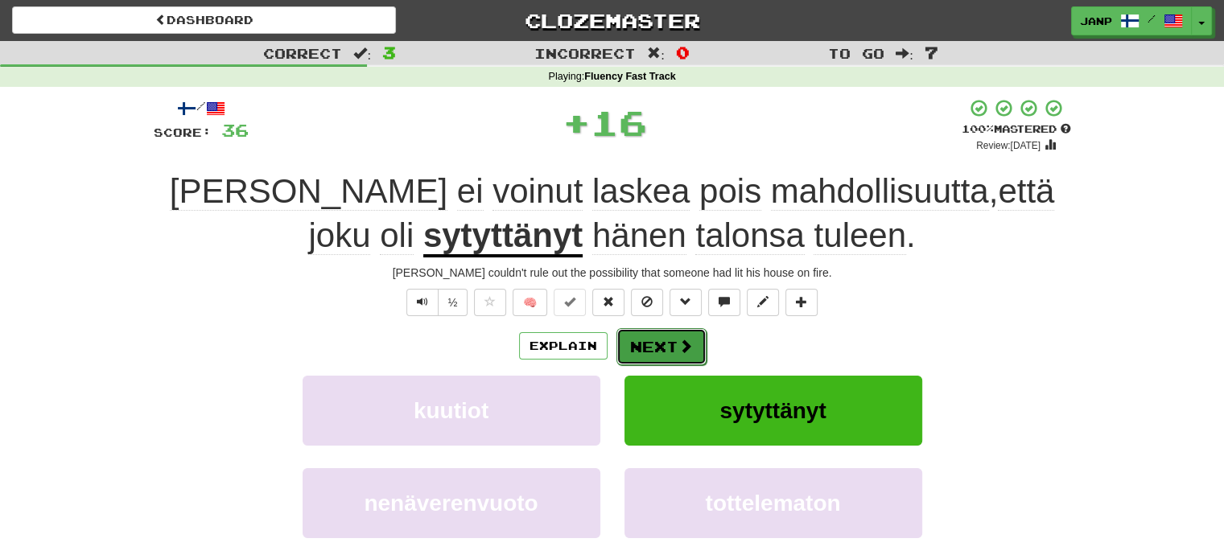
click at [654, 346] on button "Next" at bounding box center [661, 346] width 90 height 37
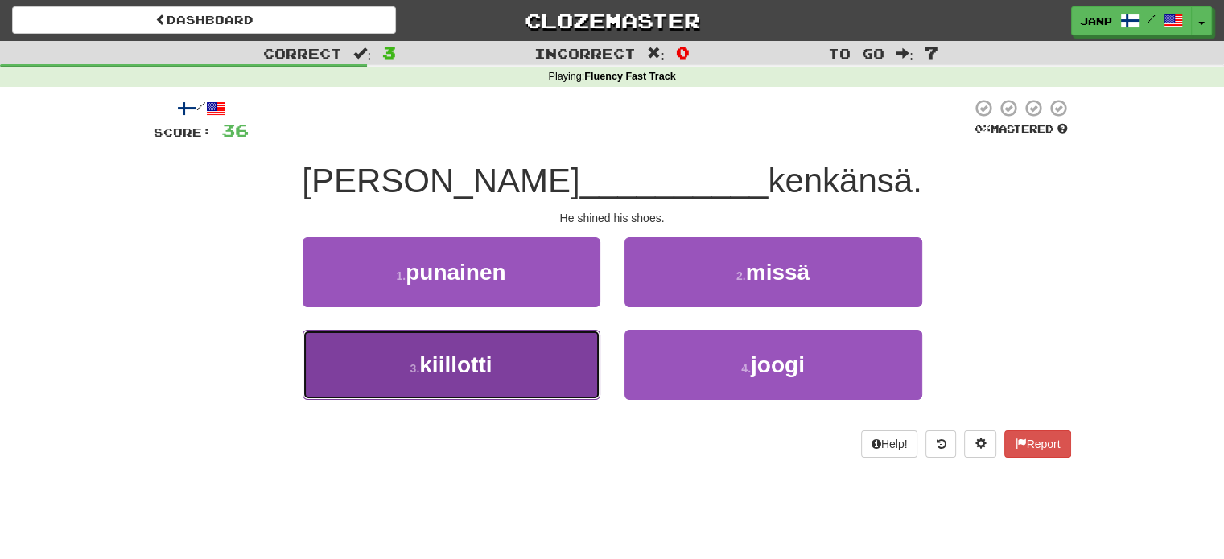
click at [557, 360] on button "3 . kiillotti" at bounding box center [452, 365] width 298 height 70
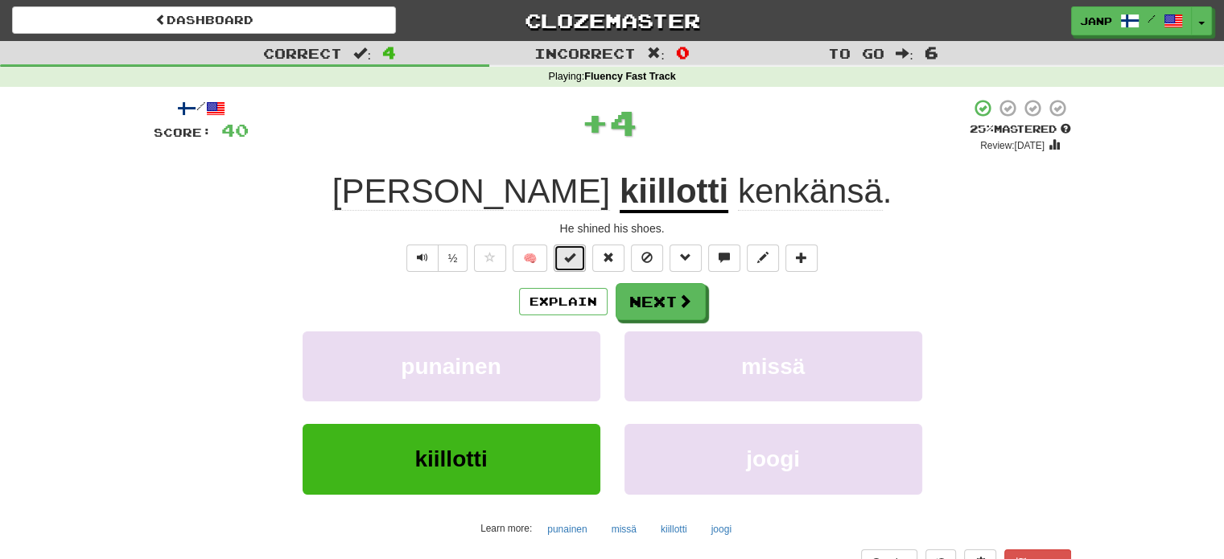
click at [580, 253] on button at bounding box center [570, 258] width 32 height 27
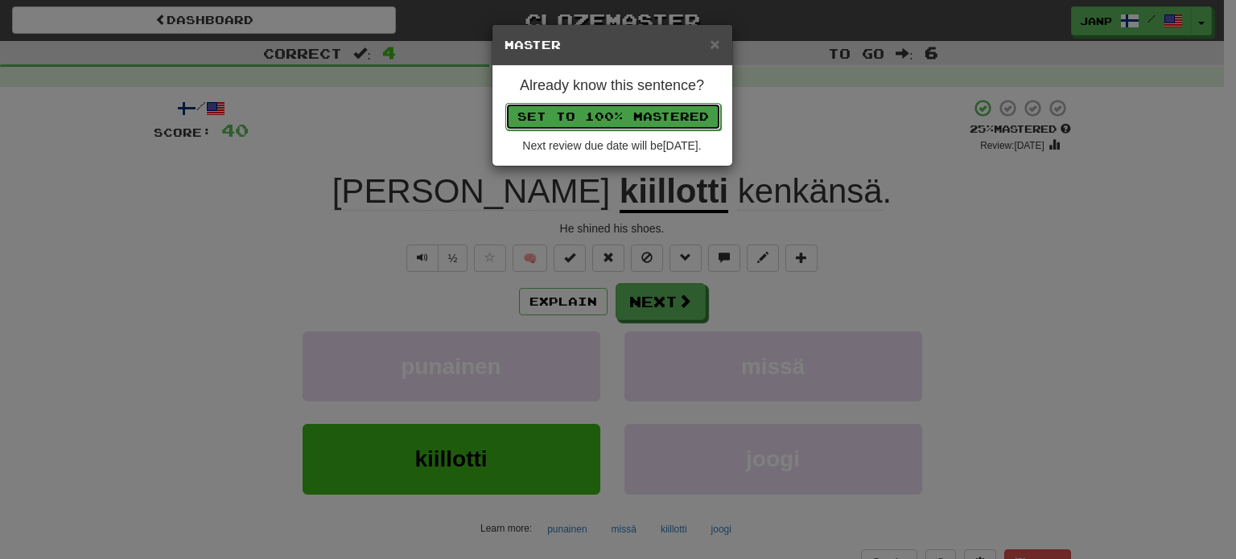
click at [613, 115] on button "Set to 100% Mastered" at bounding box center [613, 116] width 216 height 27
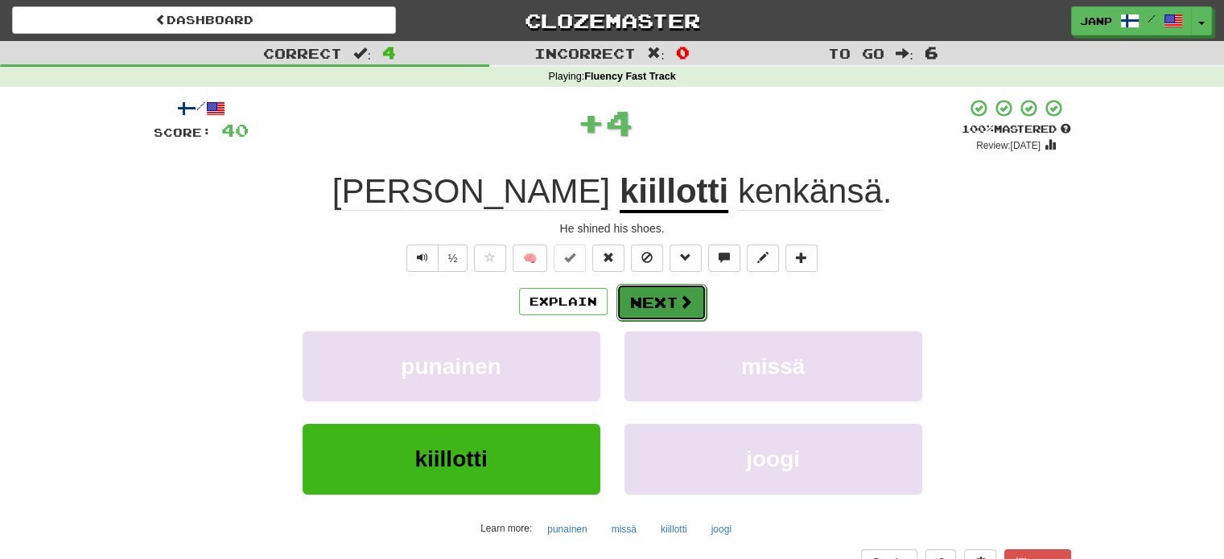
click at [665, 300] on button "Next" at bounding box center [661, 302] width 90 height 37
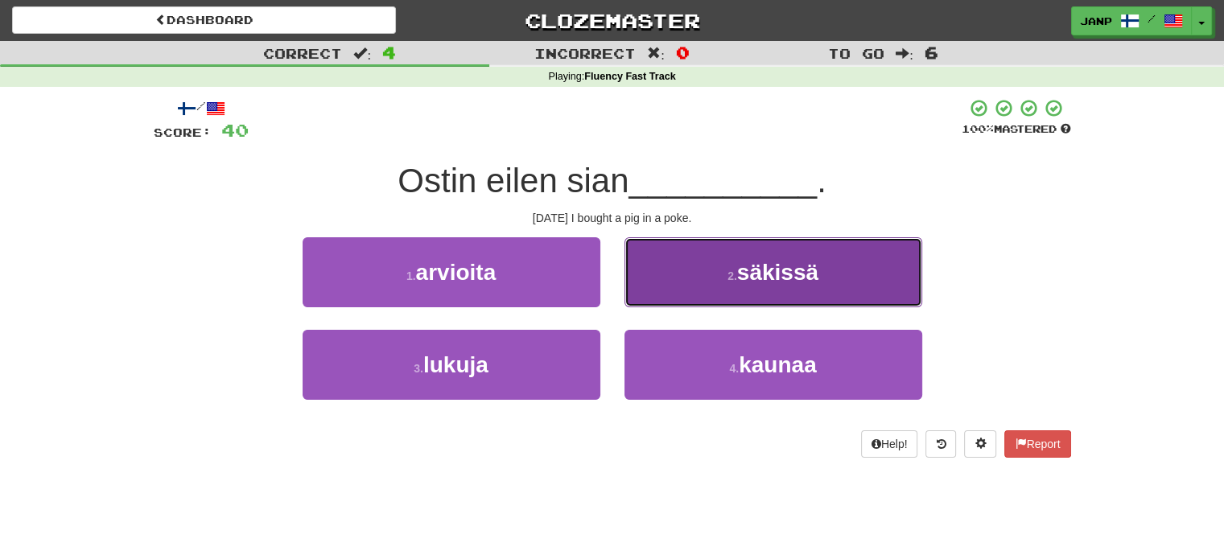
click at [705, 279] on button "2 . säkissä" at bounding box center [773, 272] width 298 height 70
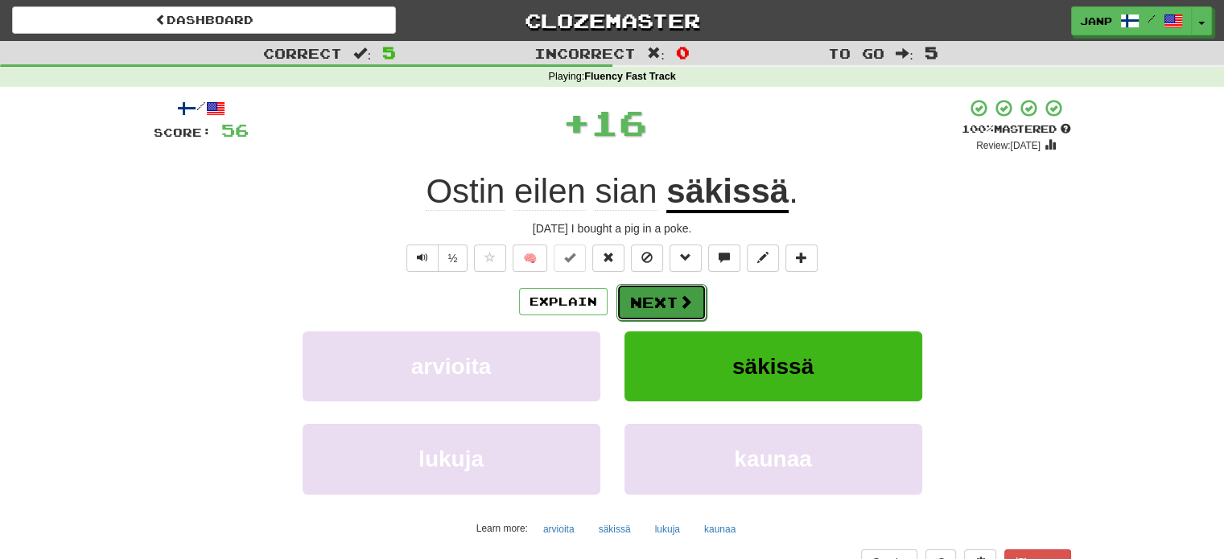
click at [658, 305] on button "Next" at bounding box center [661, 302] width 90 height 37
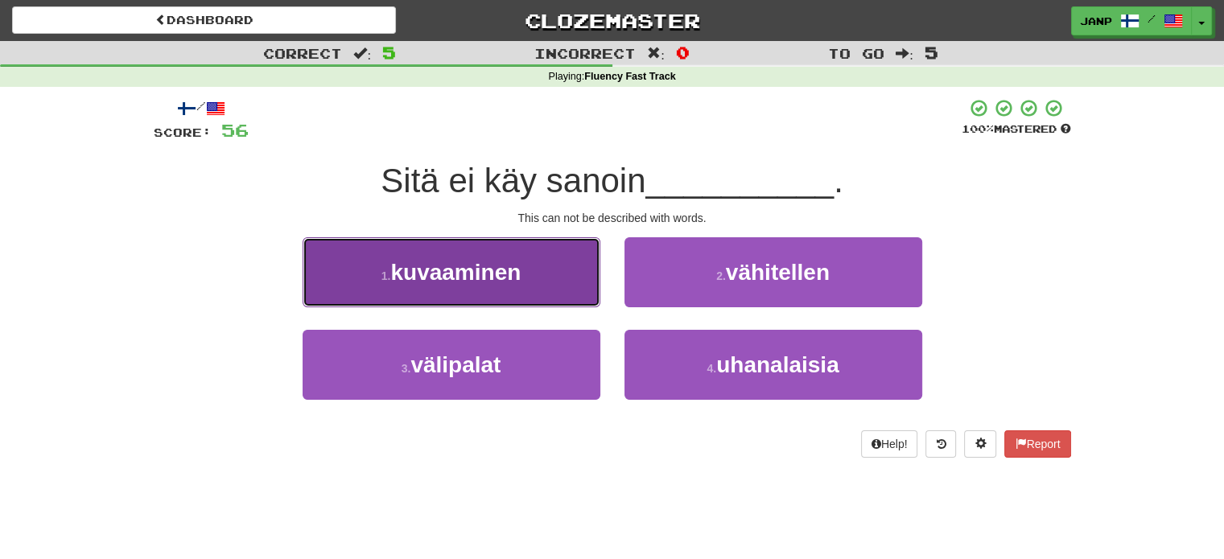
click at [530, 267] on button "1 . kuvaaminen" at bounding box center [452, 272] width 298 height 70
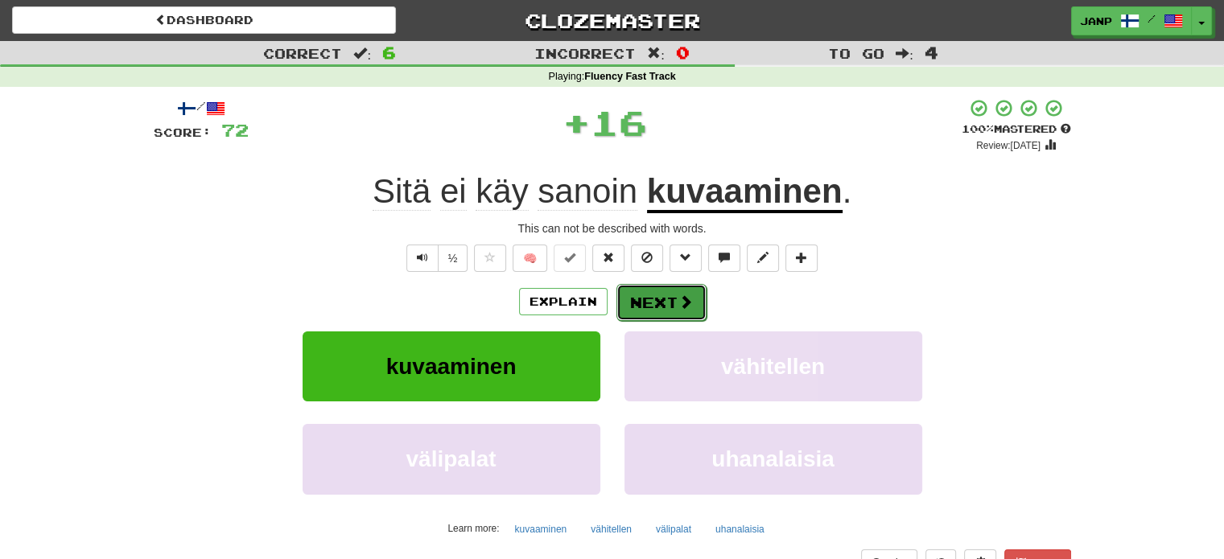
click at [657, 302] on button "Next" at bounding box center [661, 302] width 90 height 37
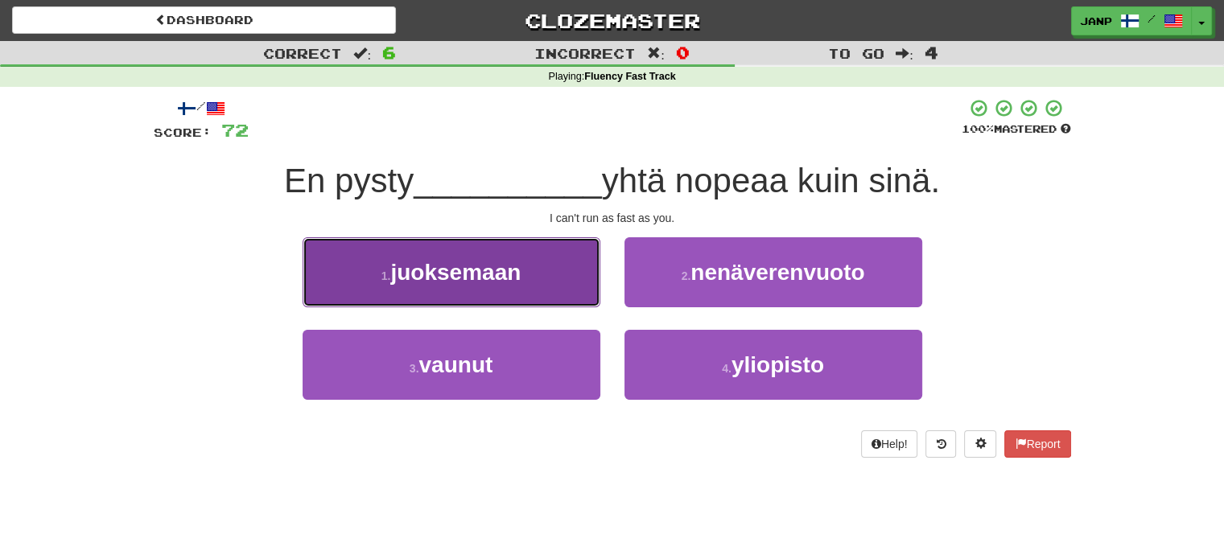
click at [554, 289] on button "1 . juoksemaan" at bounding box center [452, 272] width 298 height 70
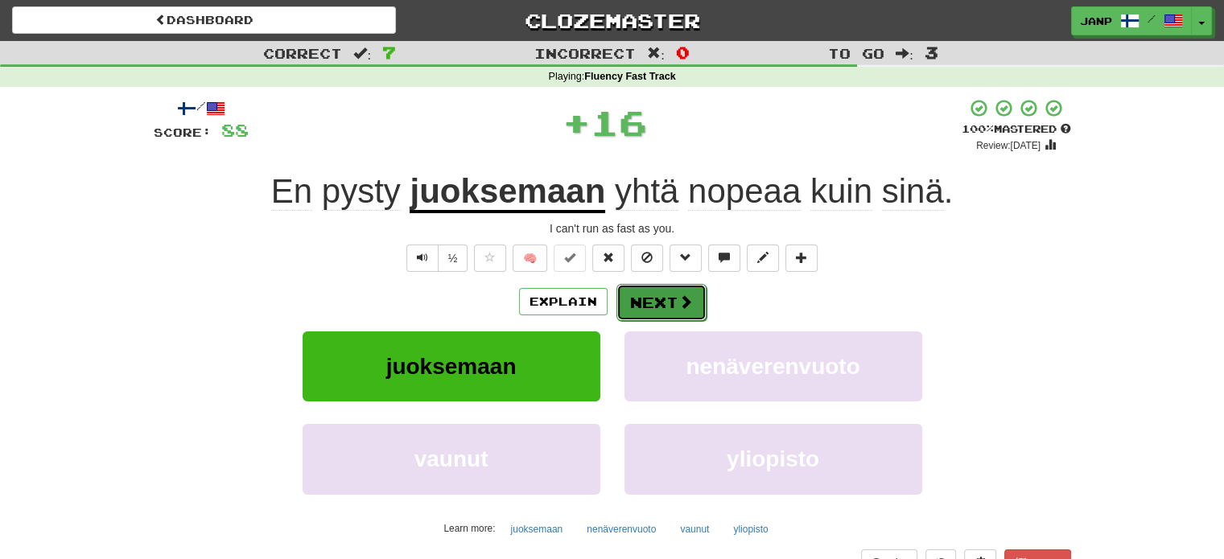
click at [660, 295] on button "Next" at bounding box center [661, 302] width 90 height 37
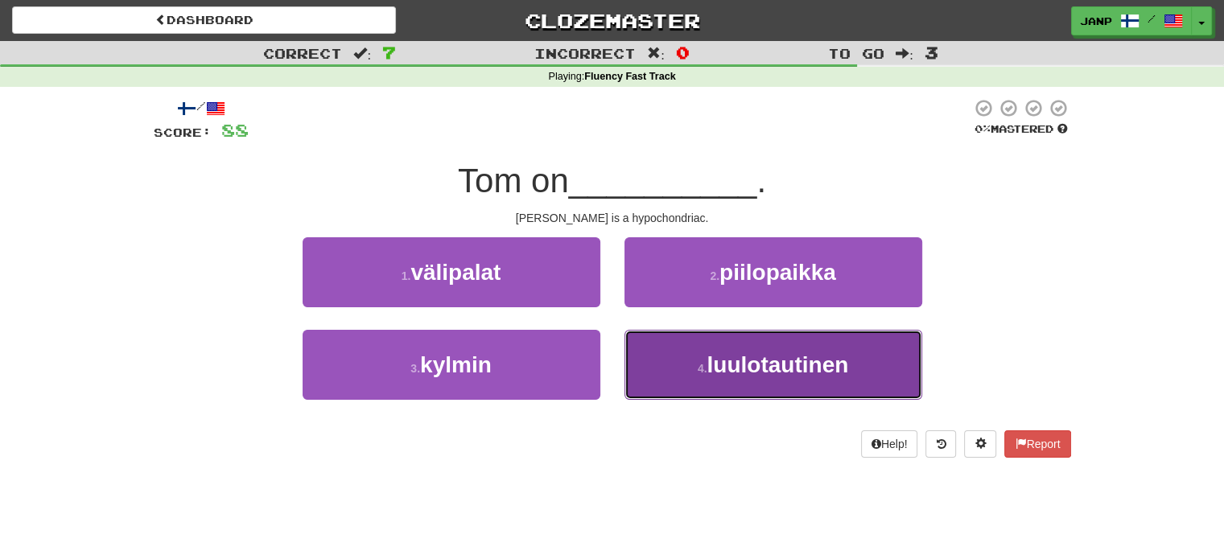
click at [674, 352] on button "4 . luulotautinen" at bounding box center [773, 365] width 298 height 70
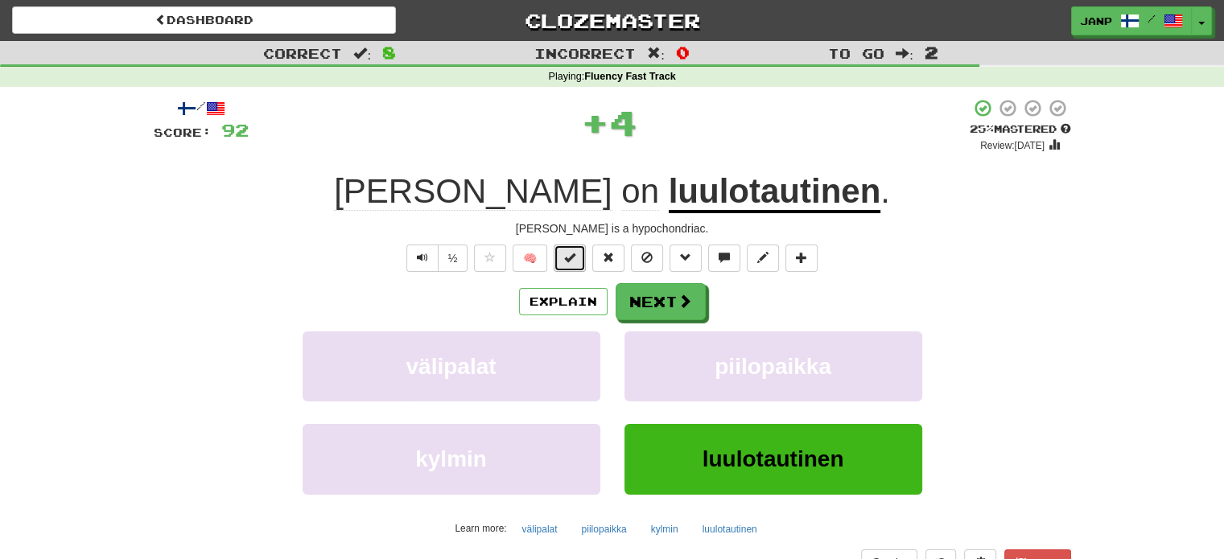
click at [575, 255] on span at bounding box center [569, 257] width 11 height 11
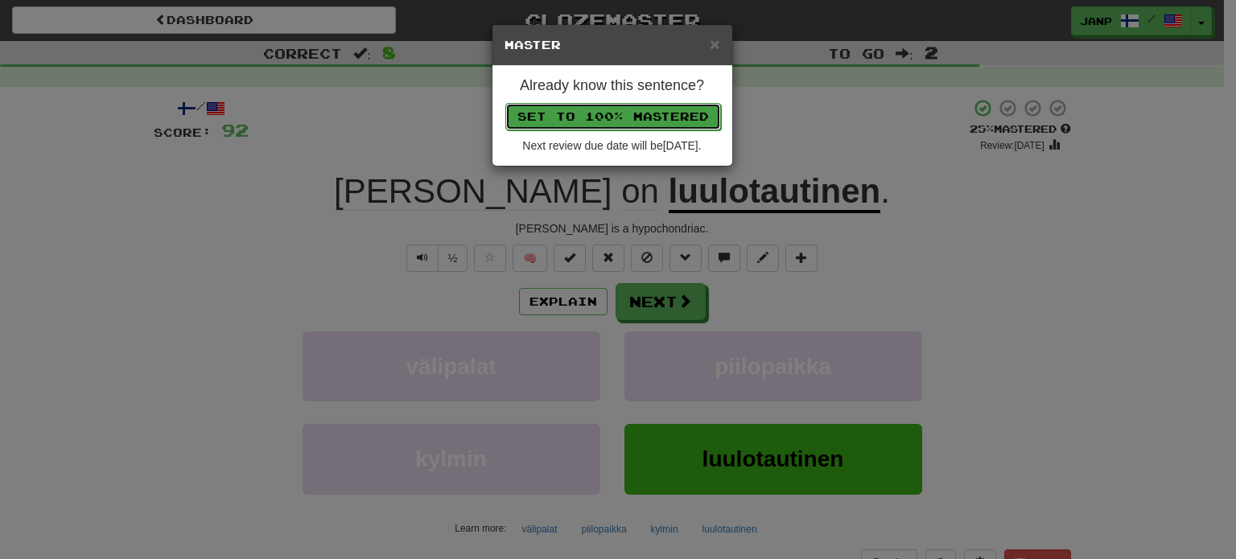
click at [623, 123] on button "Set to 100% Mastered" at bounding box center [613, 116] width 216 height 27
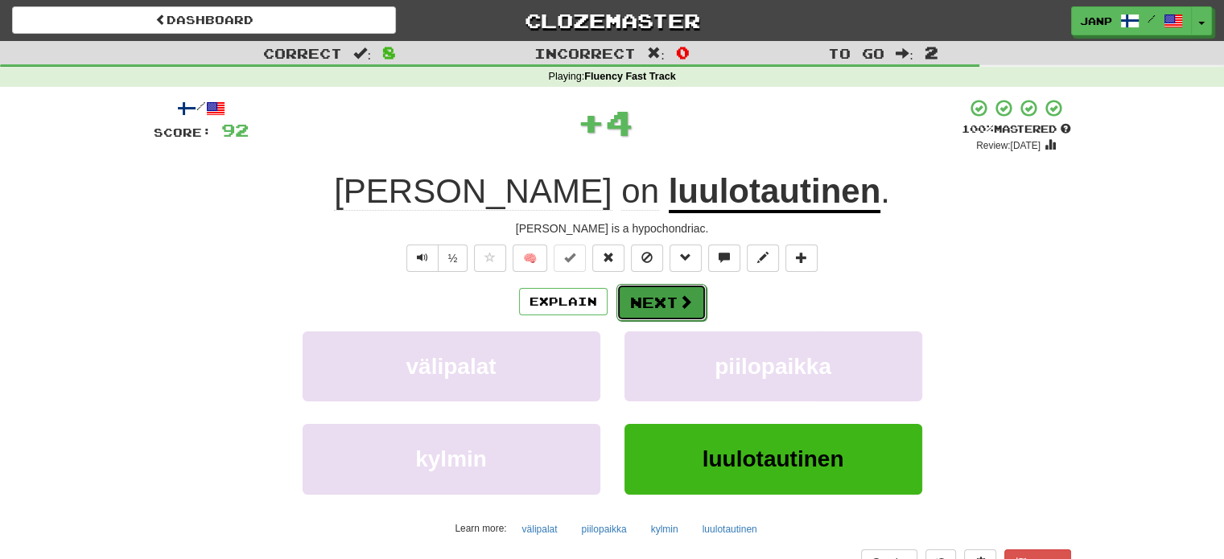
click at [683, 305] on span at bounding box center [685, 302] width 14 height 14
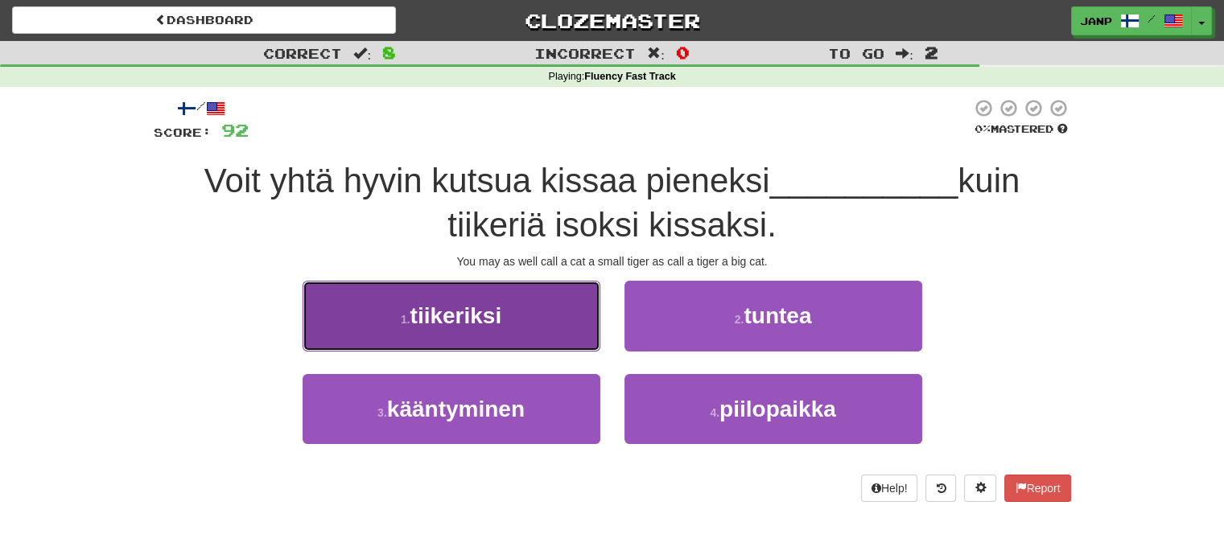
click at [549, 321] on button "1 . tiikeriksi" at bounding box center [452, 316] width 298 height 70
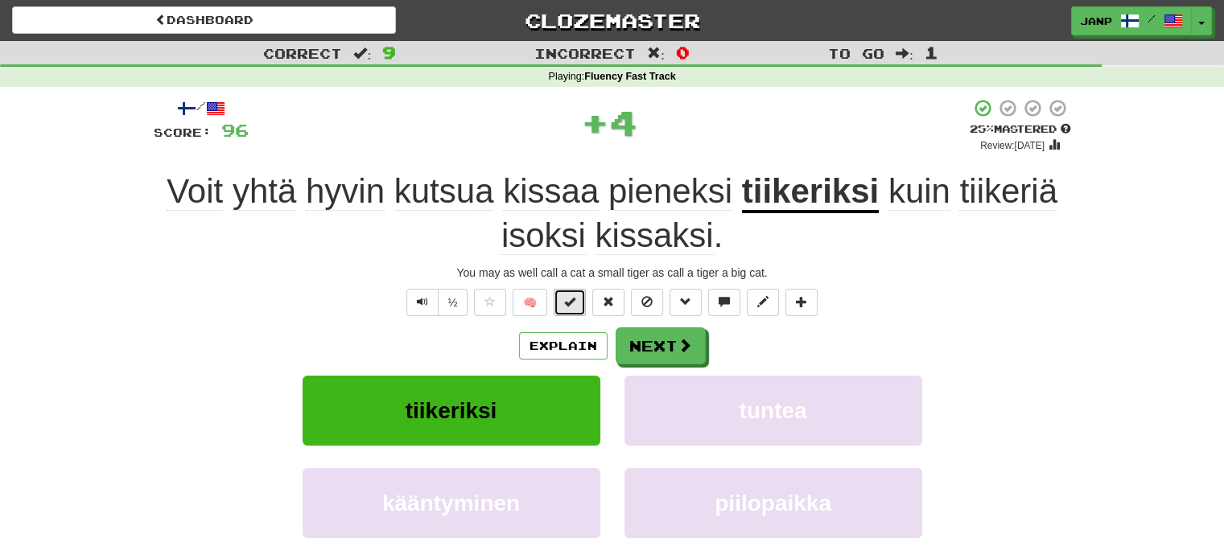
click at [571, 299] on span at bounding box center [569, 301] width 11 height 11
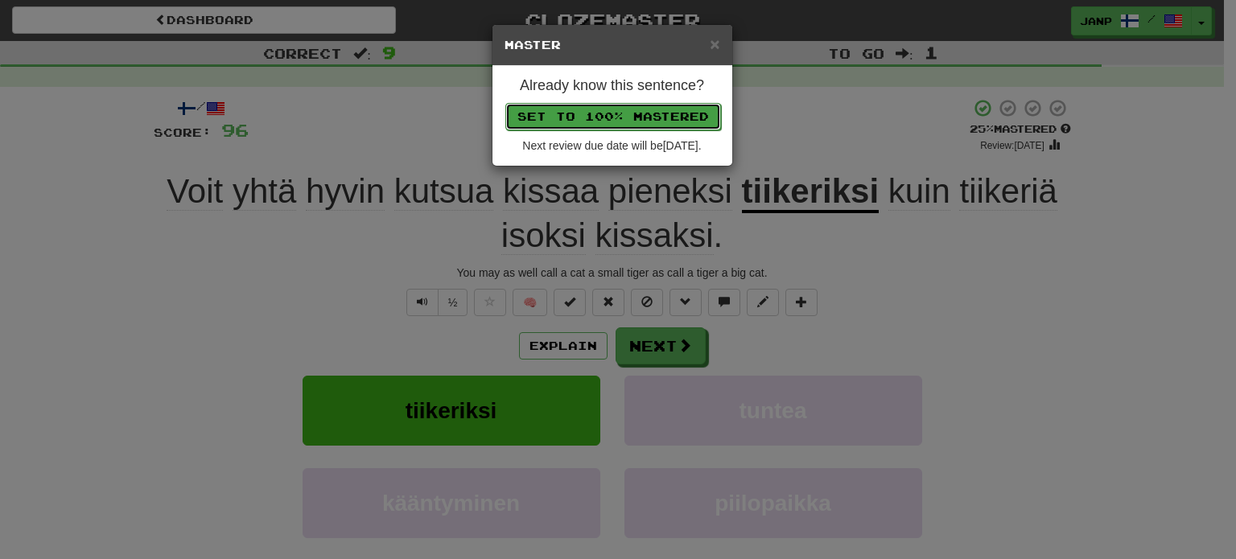
click at [630, 117] on button "Set to 100% Mastered" at bounding box center [613, 116] width 216 height 27
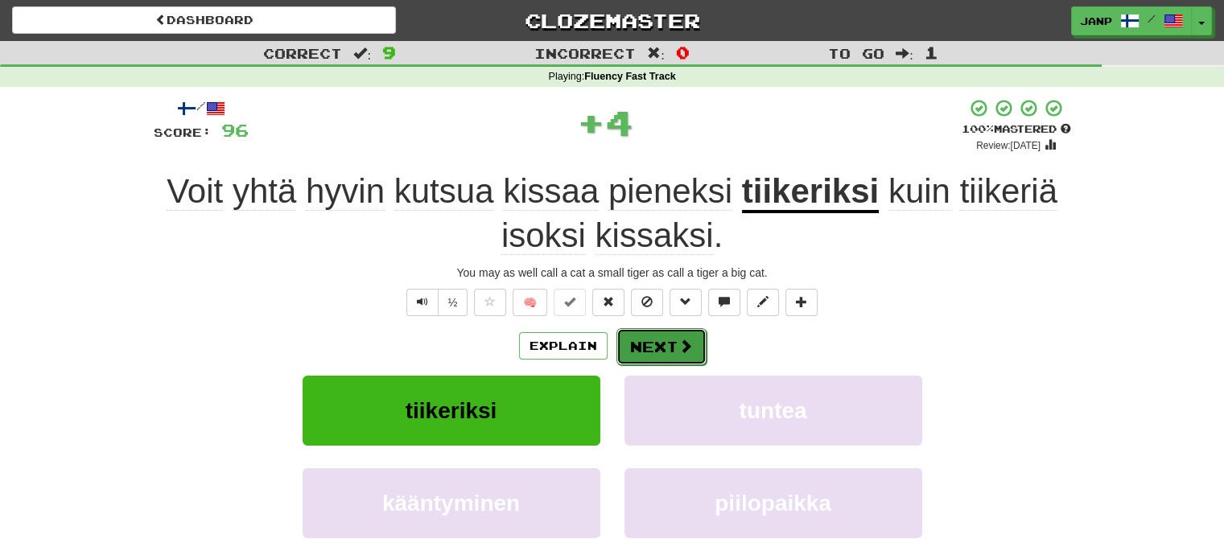
click at [670, 344] on button "Next" at bounding box center [661, 346] width 90 height 37
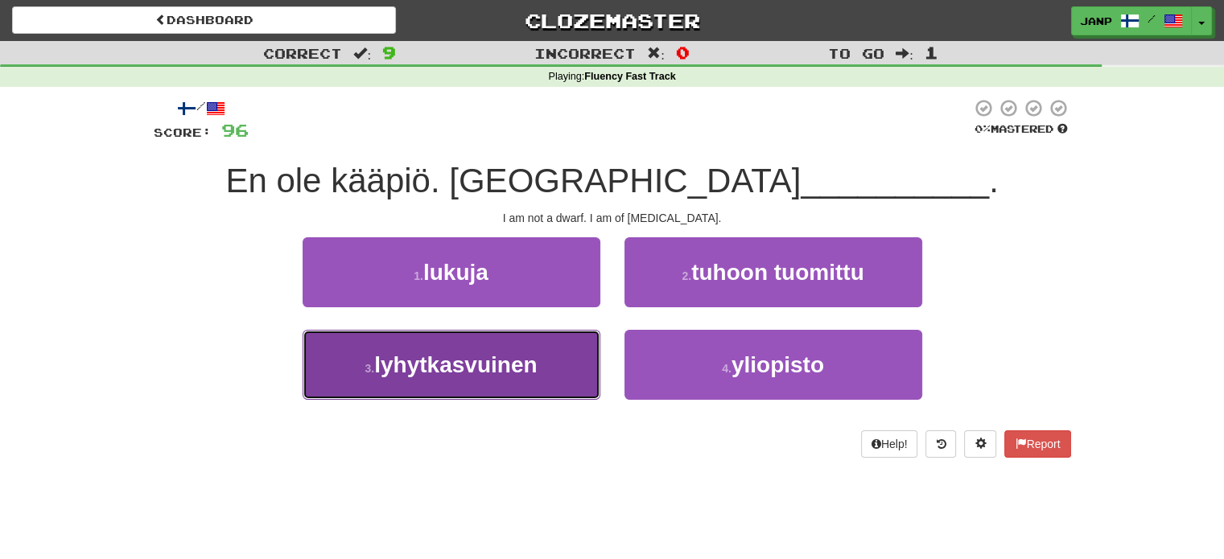
click at [554, 362] on button "3 . lyhytkasvuinen" at bounding box center [452, 365] width 298 height 70
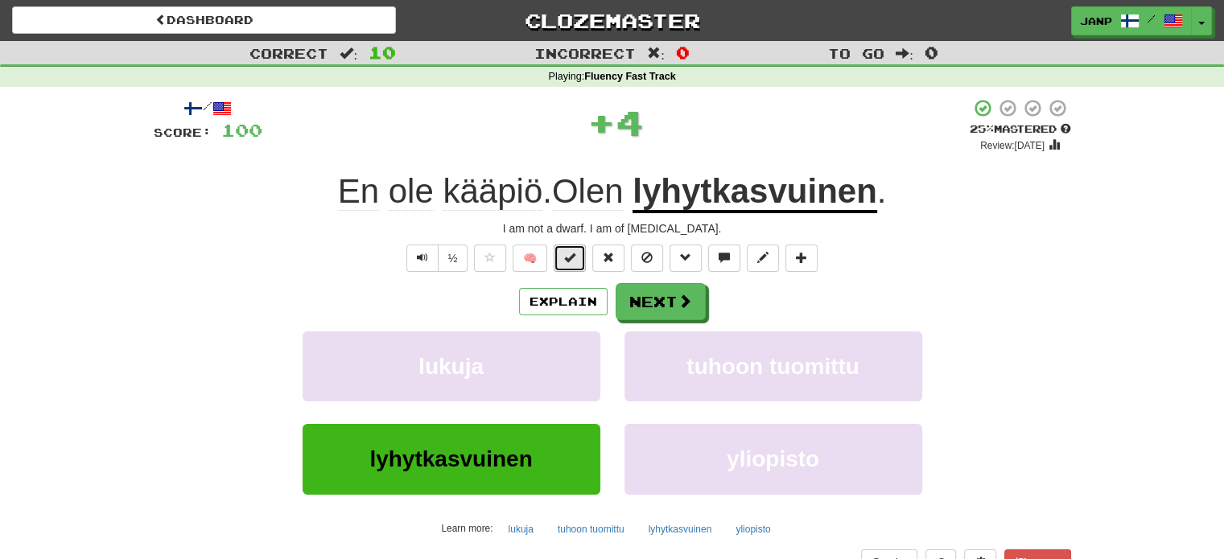
click at [578, 255] on button at bounding box center [570, 258] width 32 height 27
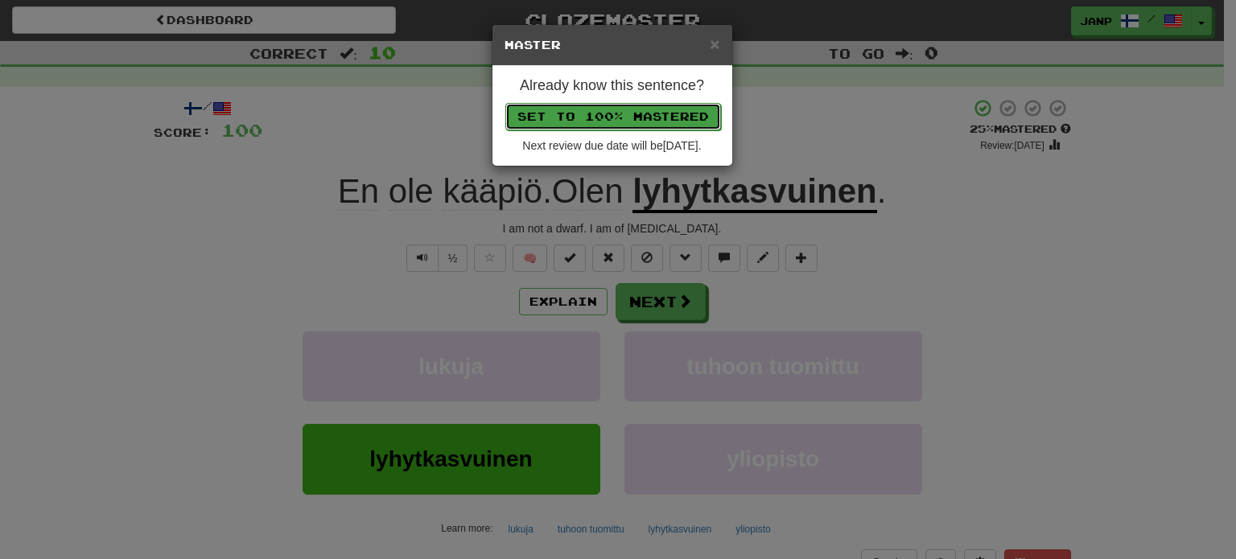
click at [630, 110] on button "Set to 100% Mastered" at bounding box center [613, 116] width 216 height 27
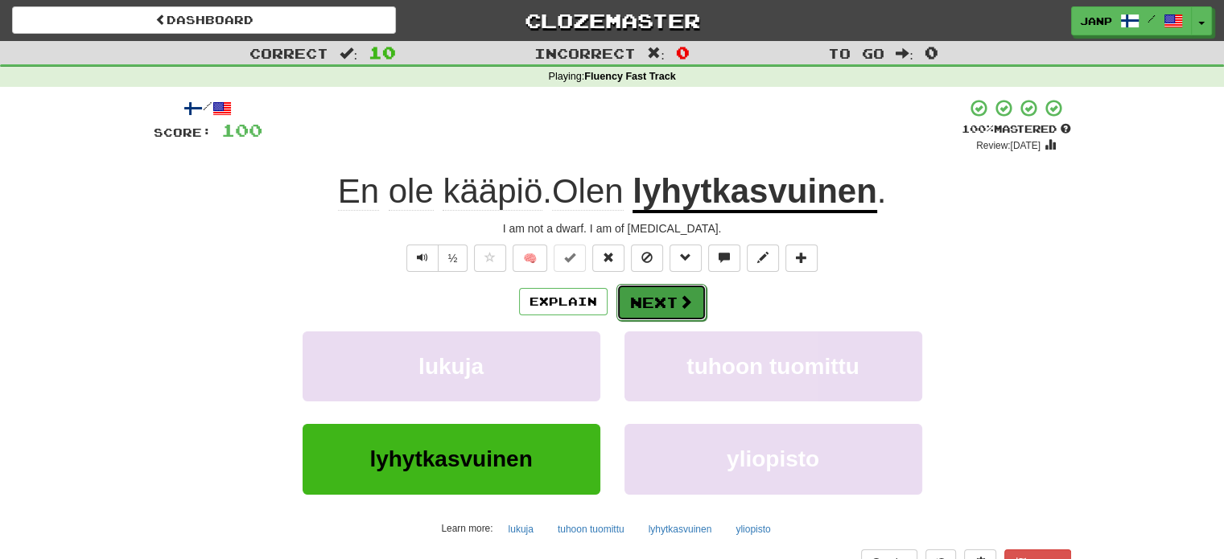
click at [644, 308] on button "Next" at bounding box center [661, 302] width 90 height 37
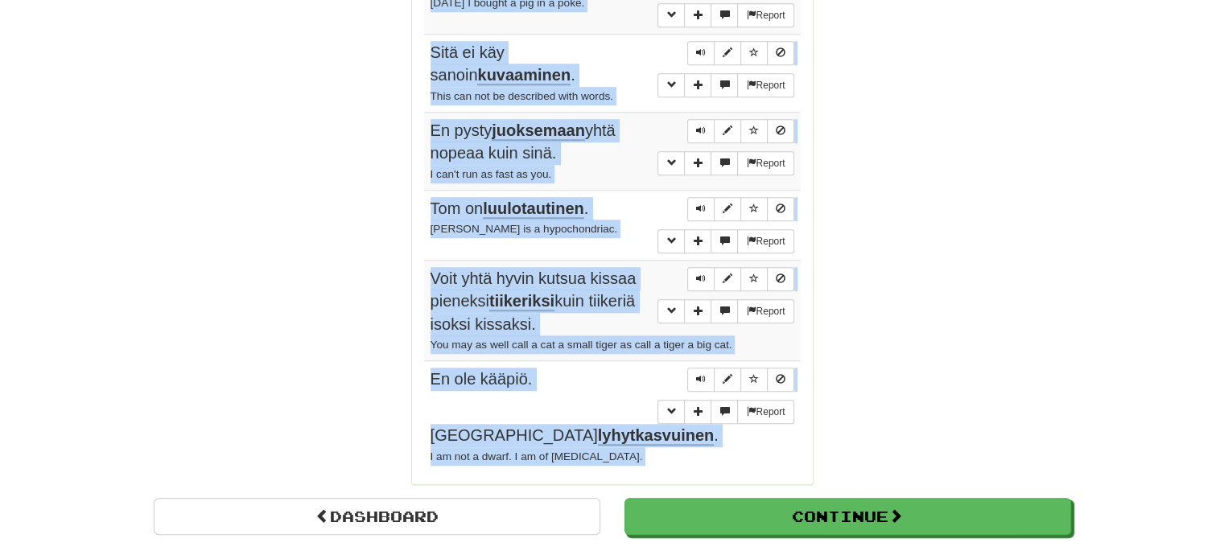
scroll to position [1379, 0]
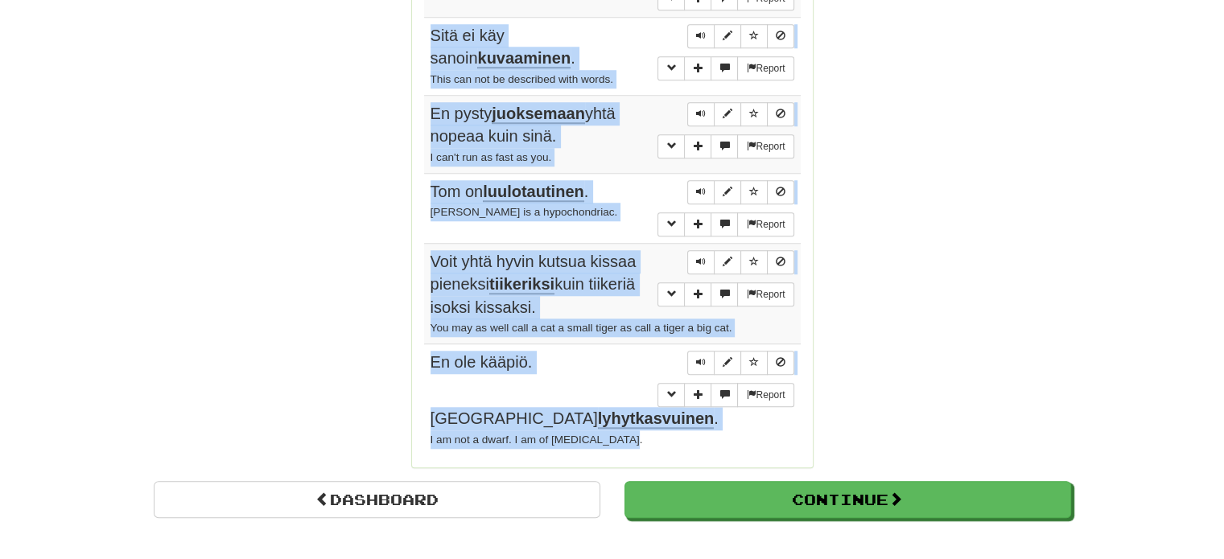
drag, startPoint x: 428, startPoint y: 154, endPoint x: 635, endPoint y: 277, distance: 240.7
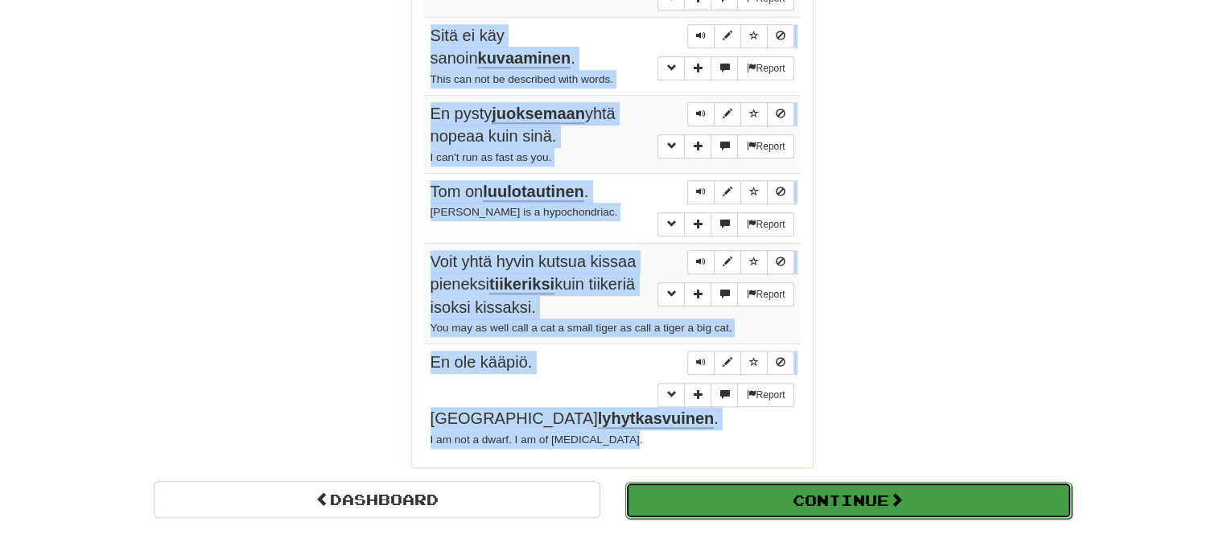
click at [774, 482] on button "Continue" at bounding box center [848, 500] width 447 height 37
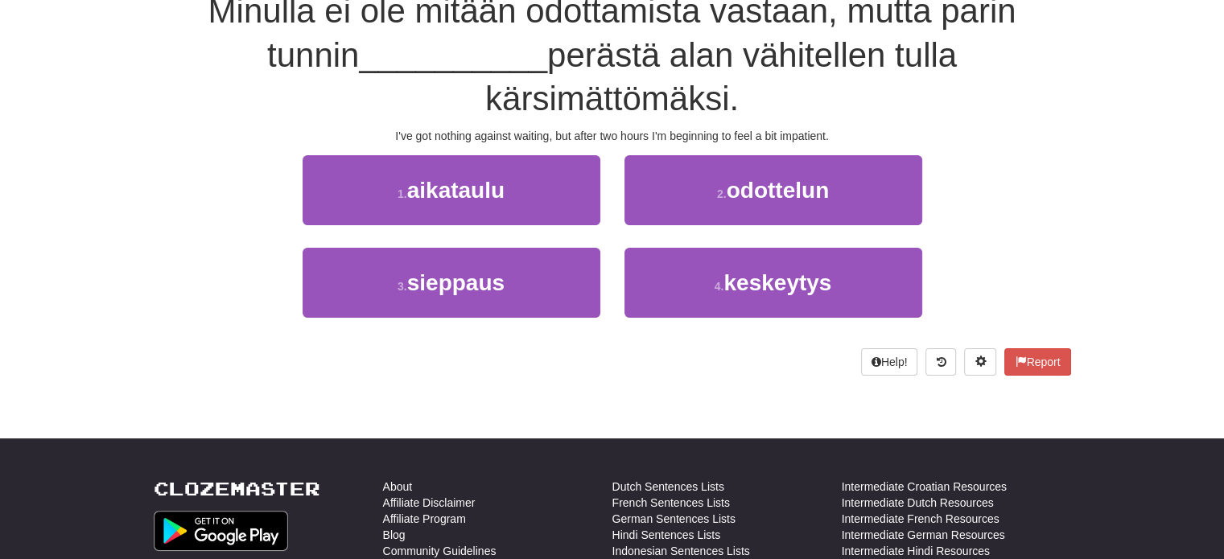
scroll to position [89, 0]
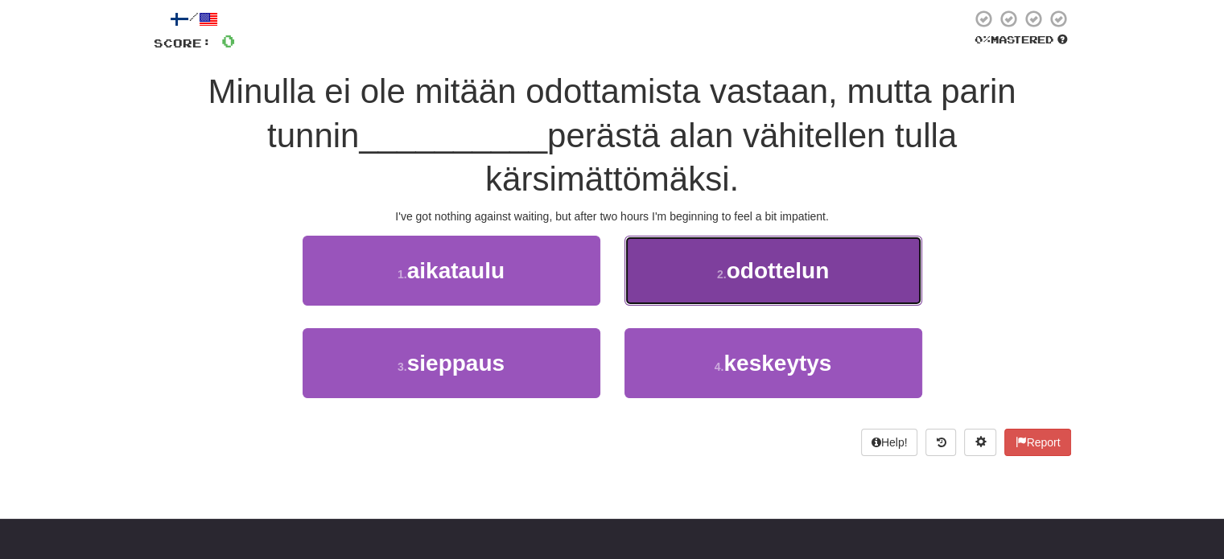
click at [723, 268] on small "2 ." at bounding box center [722, 274] width 10 height 13
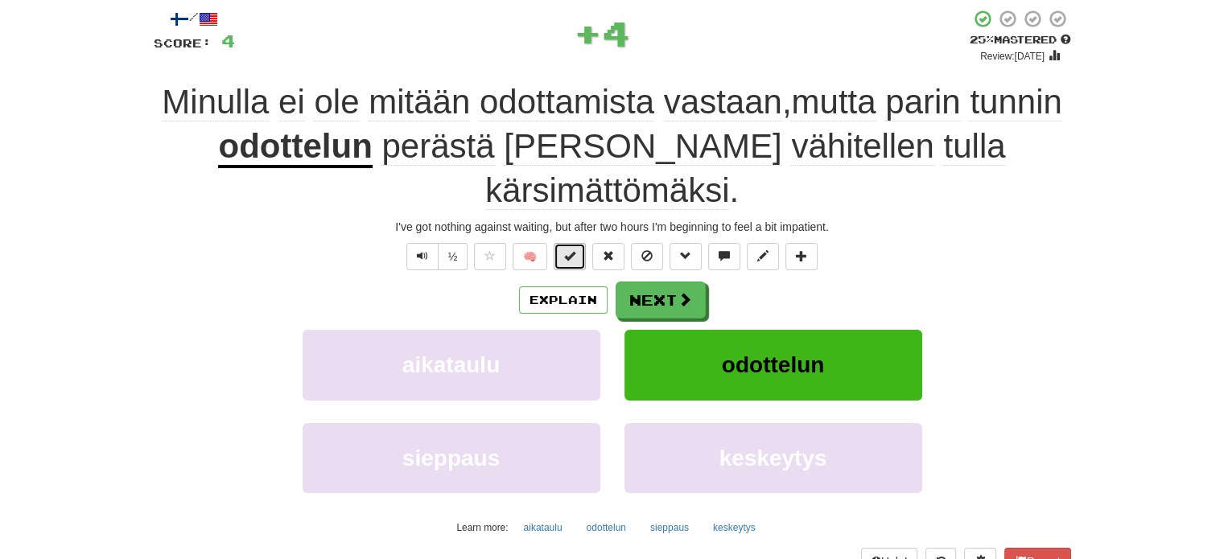
click at [572, 250] on span at bounding box center [569, 255] width 11 height 11
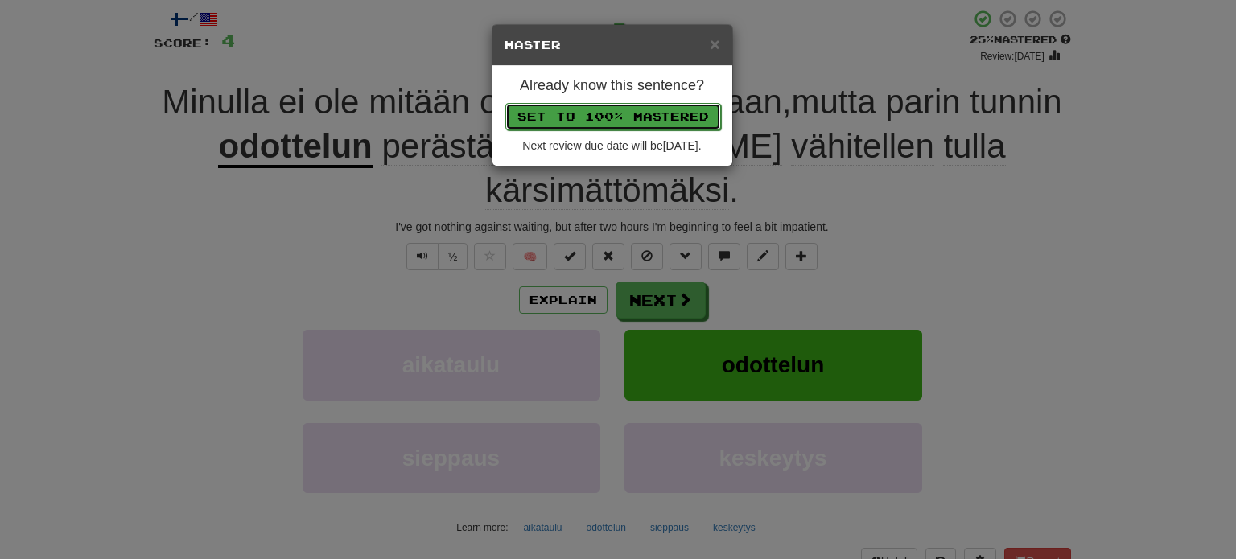
click at [593, 104] on button "Set to 100% Mastered" at bounding box center [613, 116] width 216 height 27
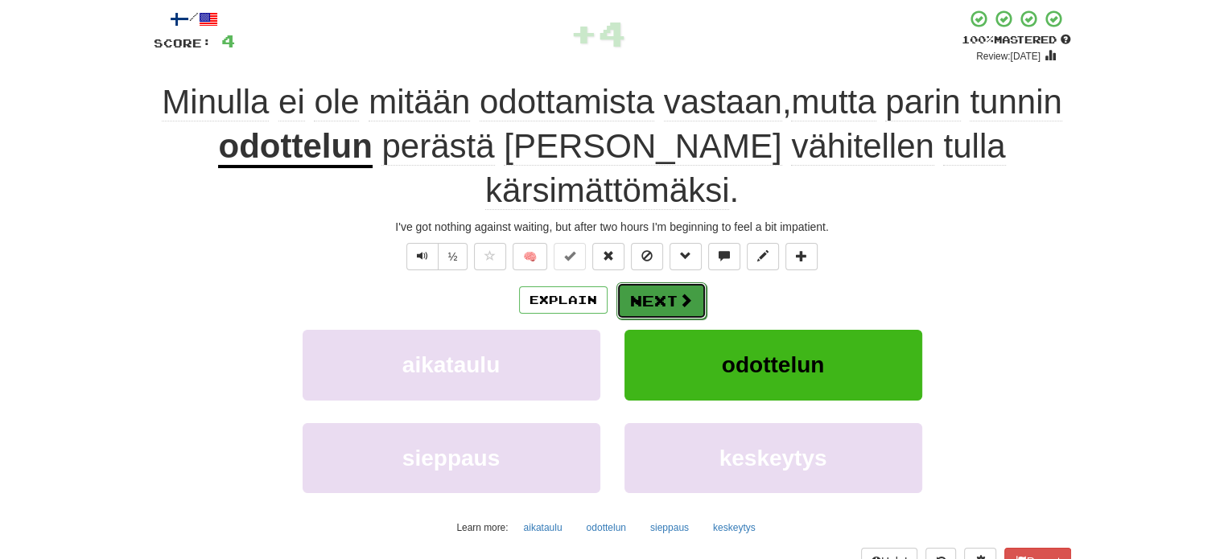
click at [645, 282] on button "Next" at bounding box center [661, 300] width 90 height 37
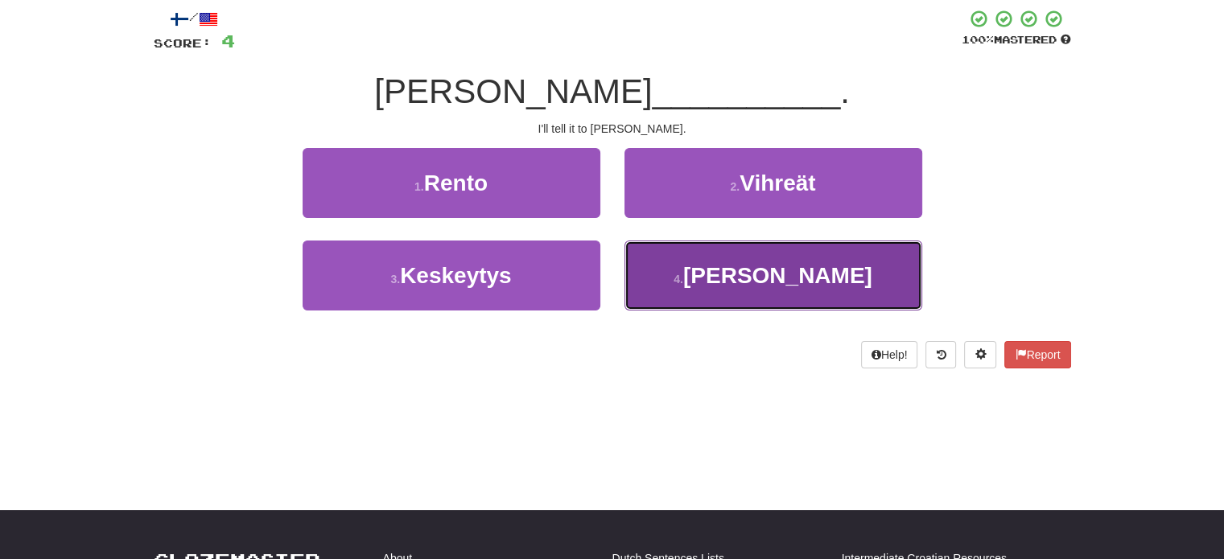
click at [666, 269] on button "4 . Emilylle" at bounding box center [773, 276] width 298 height 70
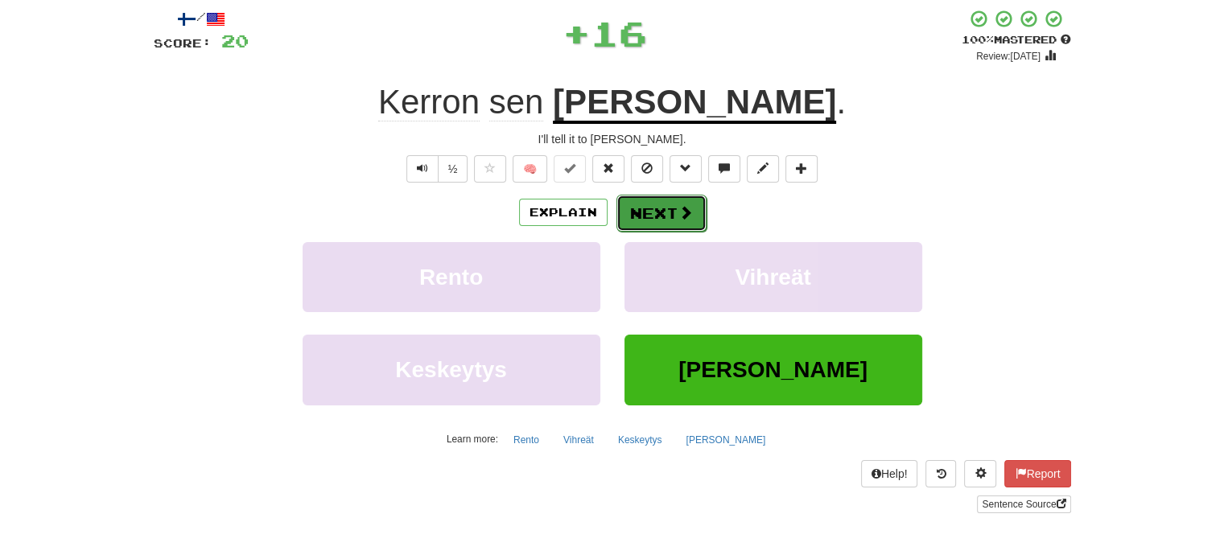
click at [657, 207] on button "Next" at bounding box center [661, 213] width 90 height 37
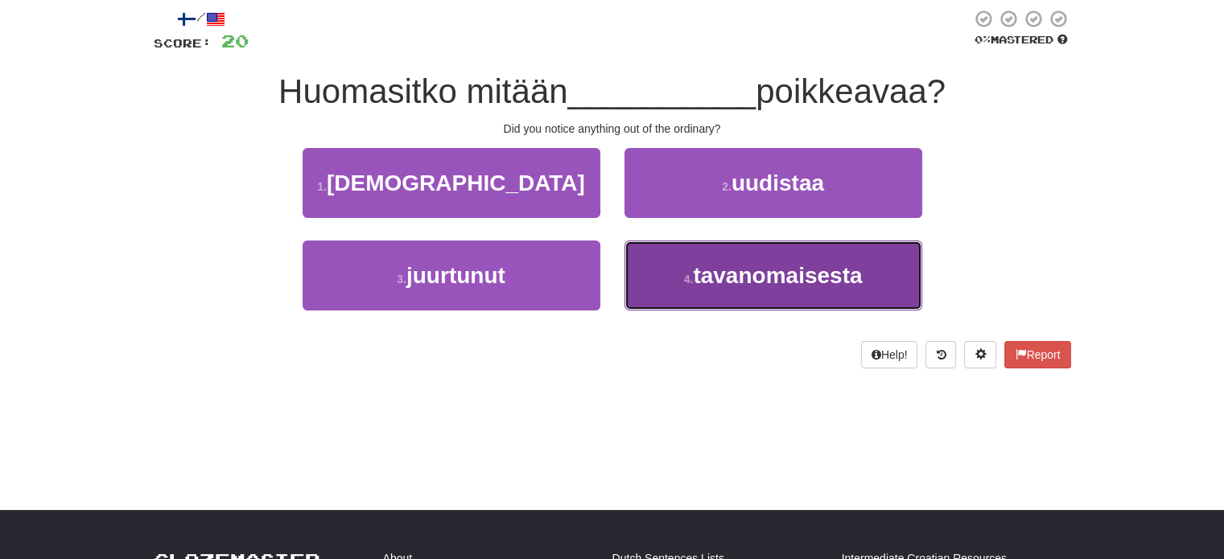
click at [696, 267] on span "tavanomaisesta" at bounding box center [777, 275] width 169 height 25
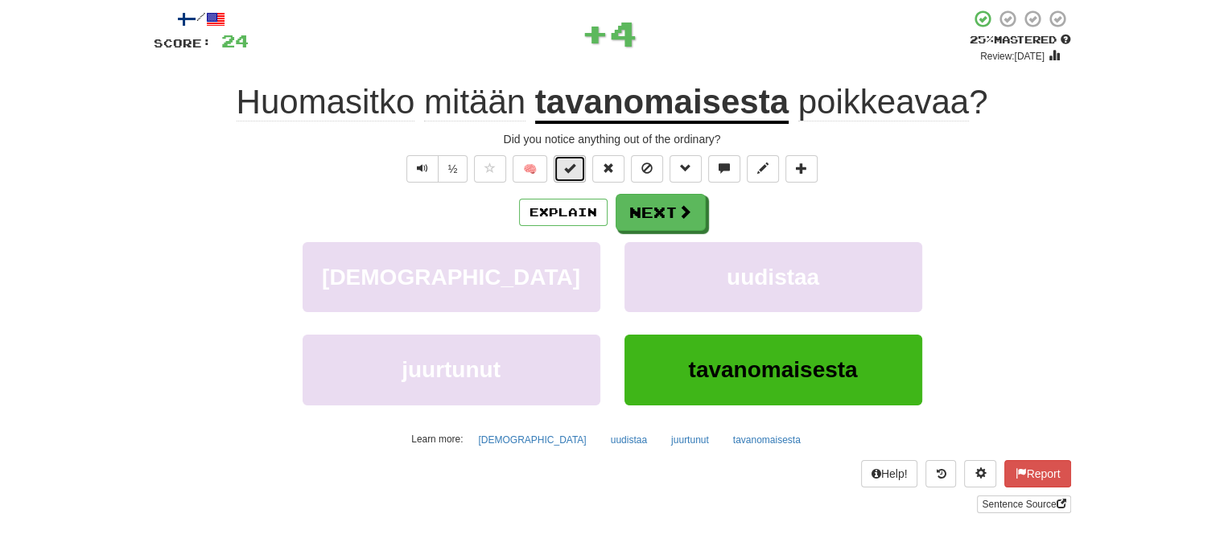
click at [578, 170] on button at bounding box center [570, 168] width 32 height 27
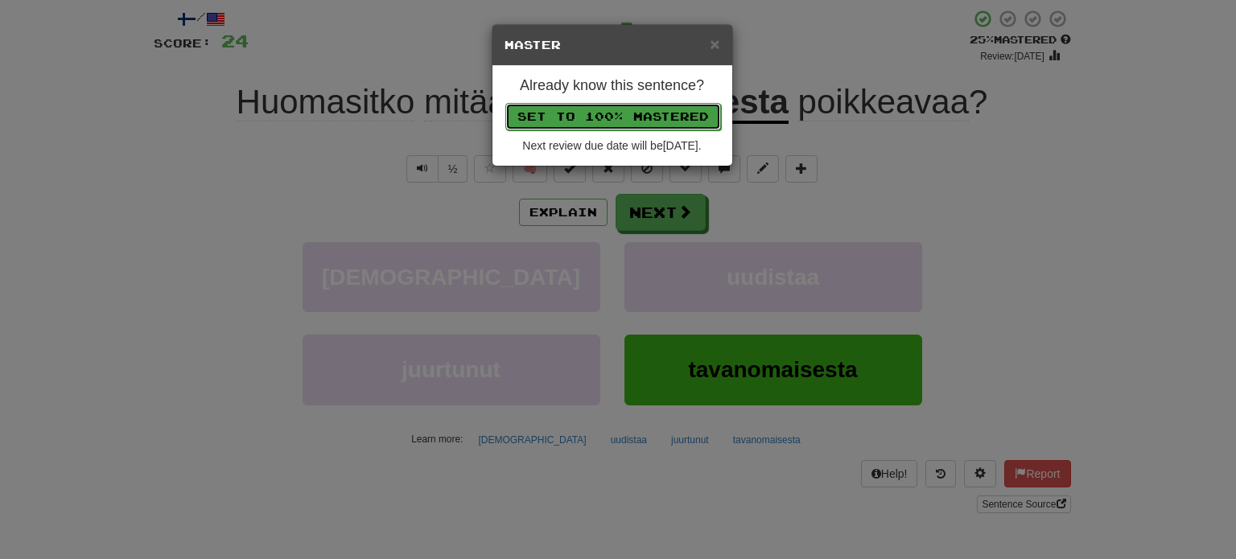
click at [602, 108] on button "Set to 100% Mastered" at bounding box center [613, 116] width 216 height 27
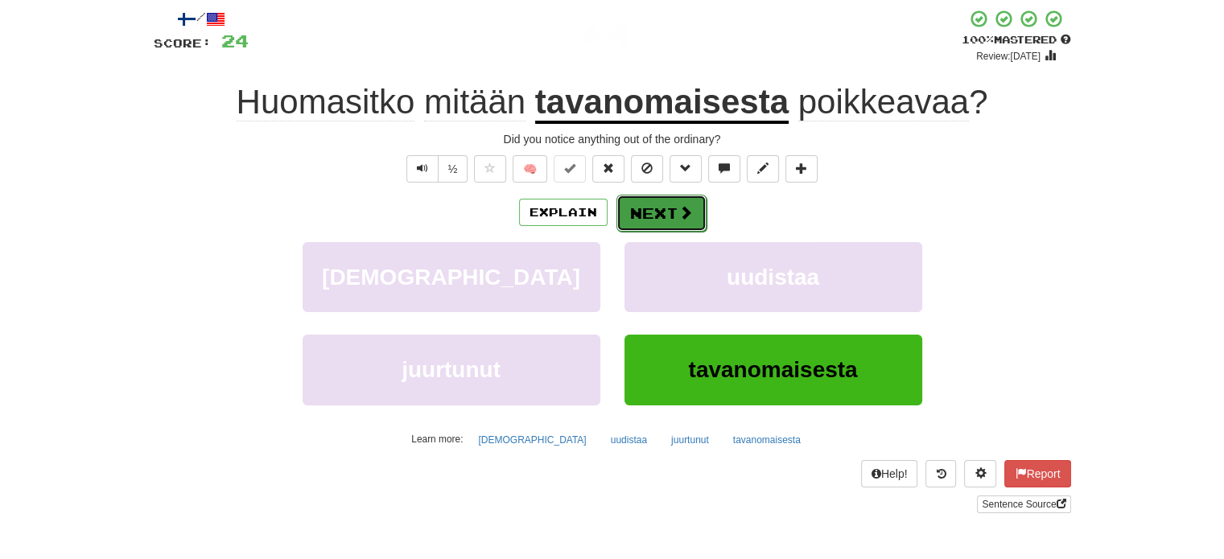
click at [657, 200] on button "Next" at bounding box center [661, 213] width 90 height 37
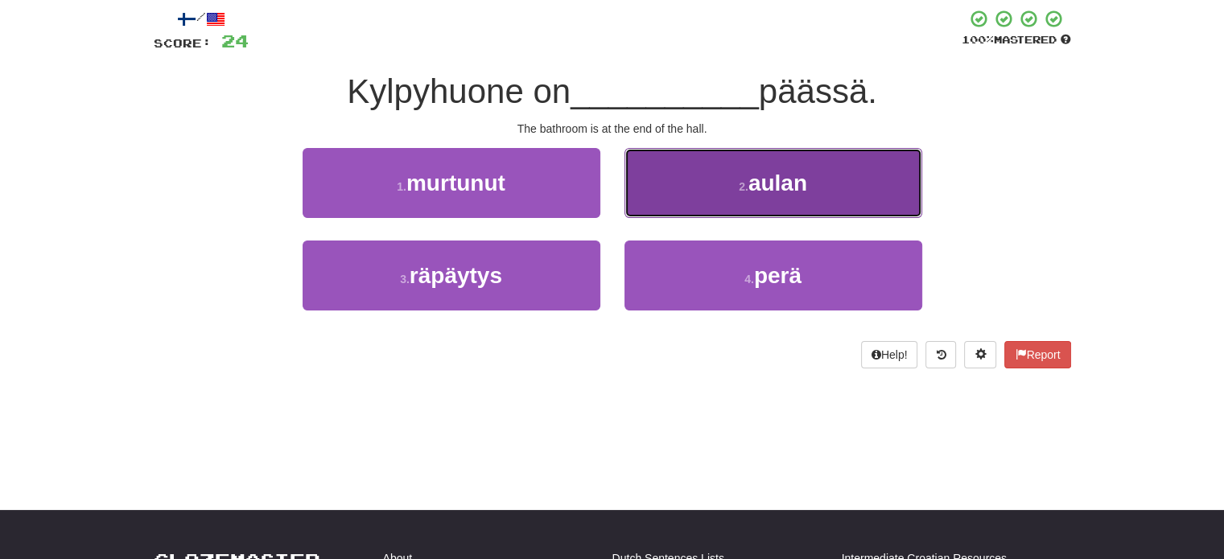
click at [661, 202] on button "2 . aulan" at bounding box center [773, 183] width 298 height 70
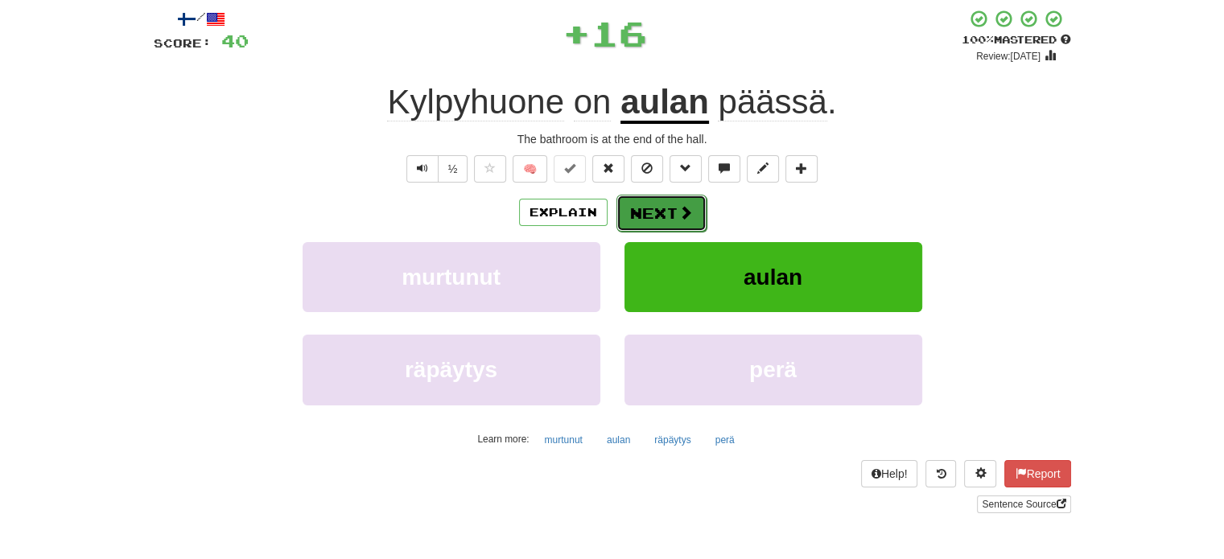
click at [657, 216] on button "Next" at bounding box center [661, 213] width 90 height 37
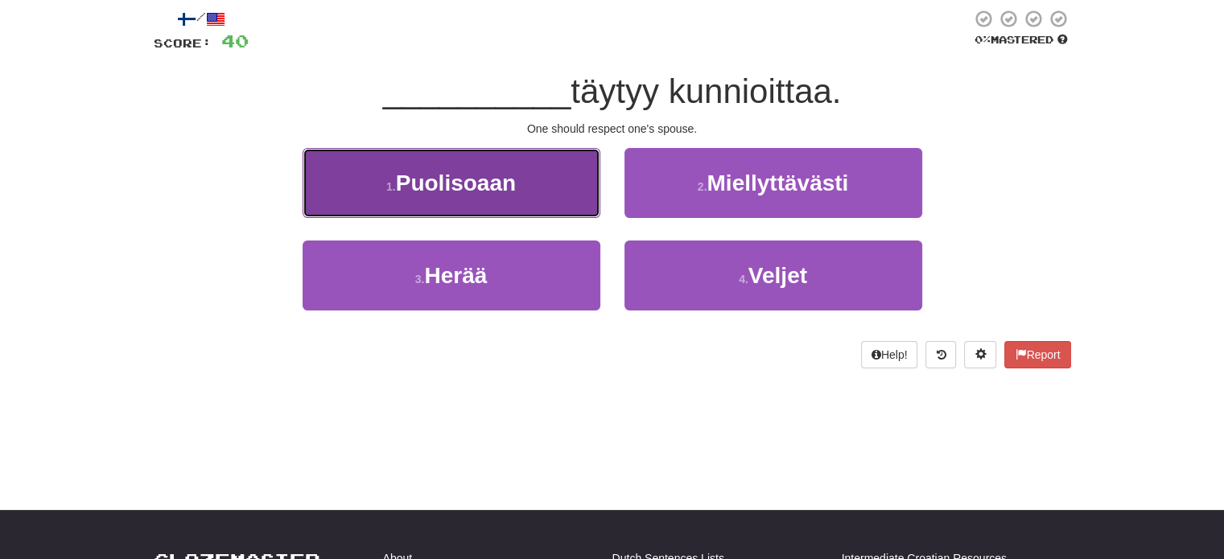
click at [520, 196] on button "1 . Puolisoaan" at bounding box center [452, 183] width 298 height 70
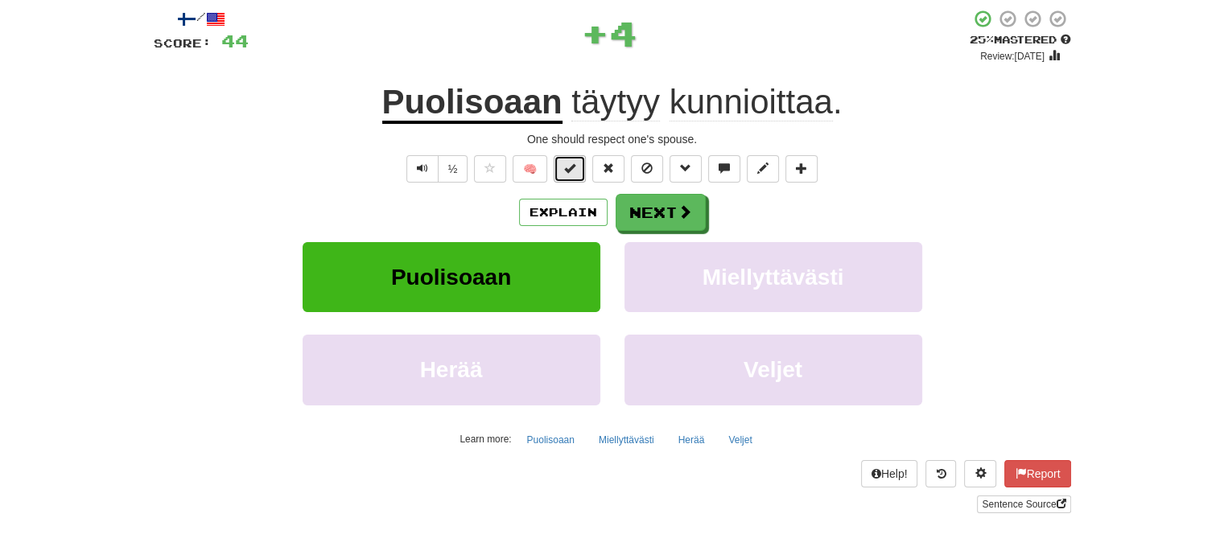
click at [573, 170] on span at bounding box center [569, 168] width 11 height 11
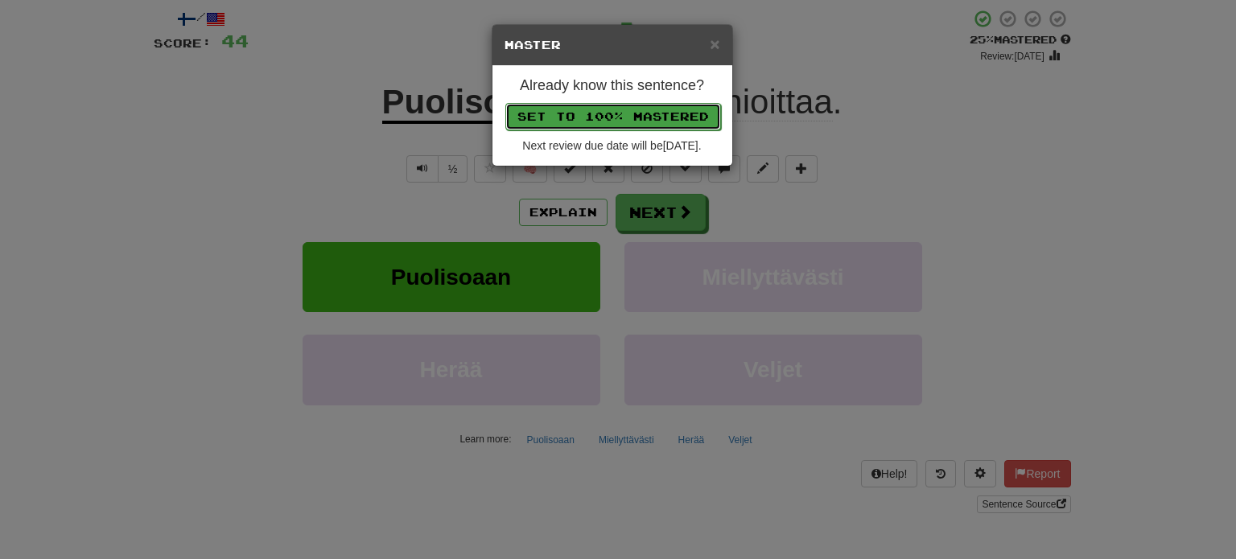
click at [599, 107] on button "Set to 100% Mastered" at bounding box center [613, 116] width 216 height 27
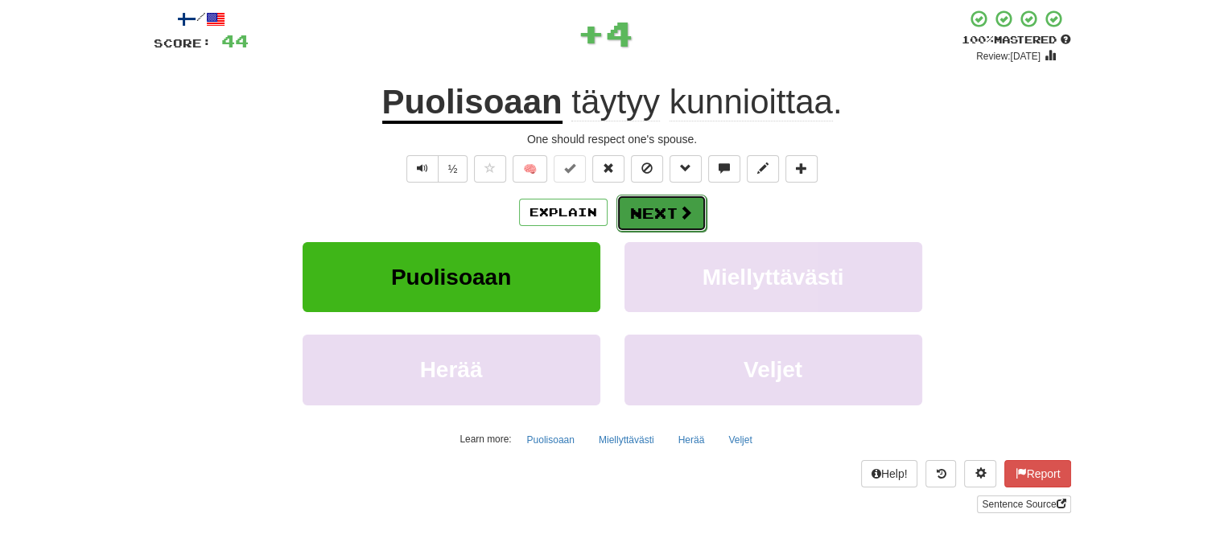
click at [644, 206] on button "Next" at bounding box center [661, 213] width 90 height 37
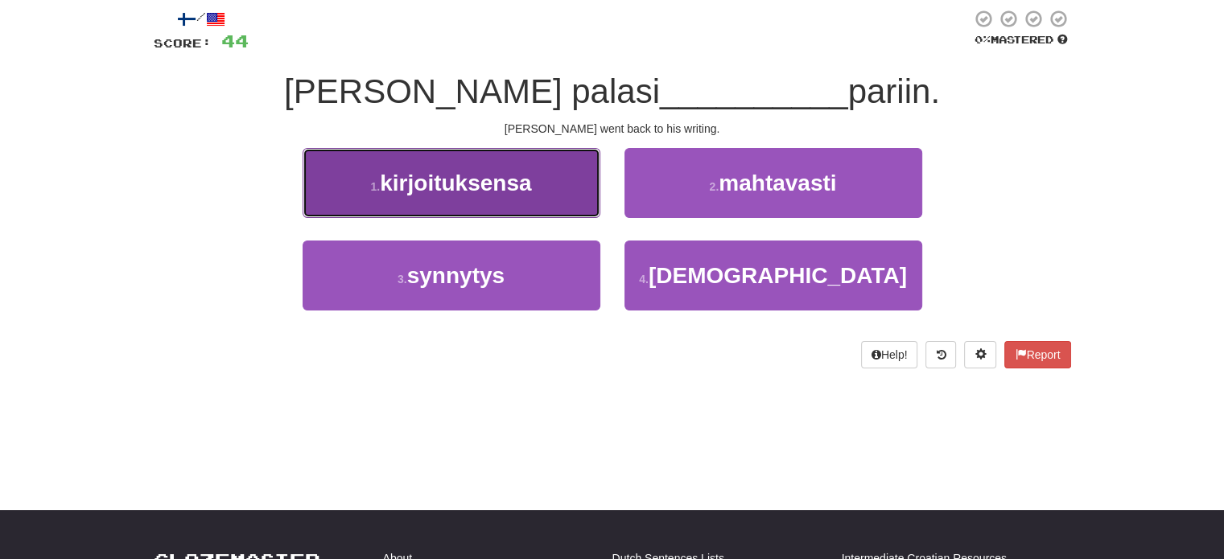
click at [580, 189] on button "1 . kirjoituksensa" at bounding box center [452, 183] width 298 height 70
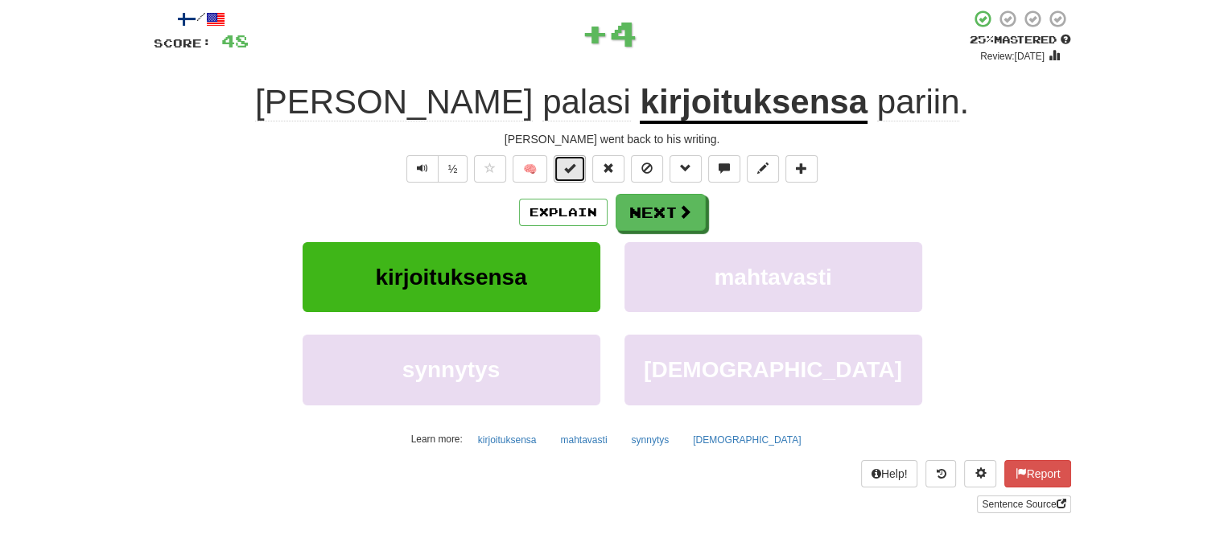
click at [585, 163] on button at bounding box center [570, 168] width 32 height 27
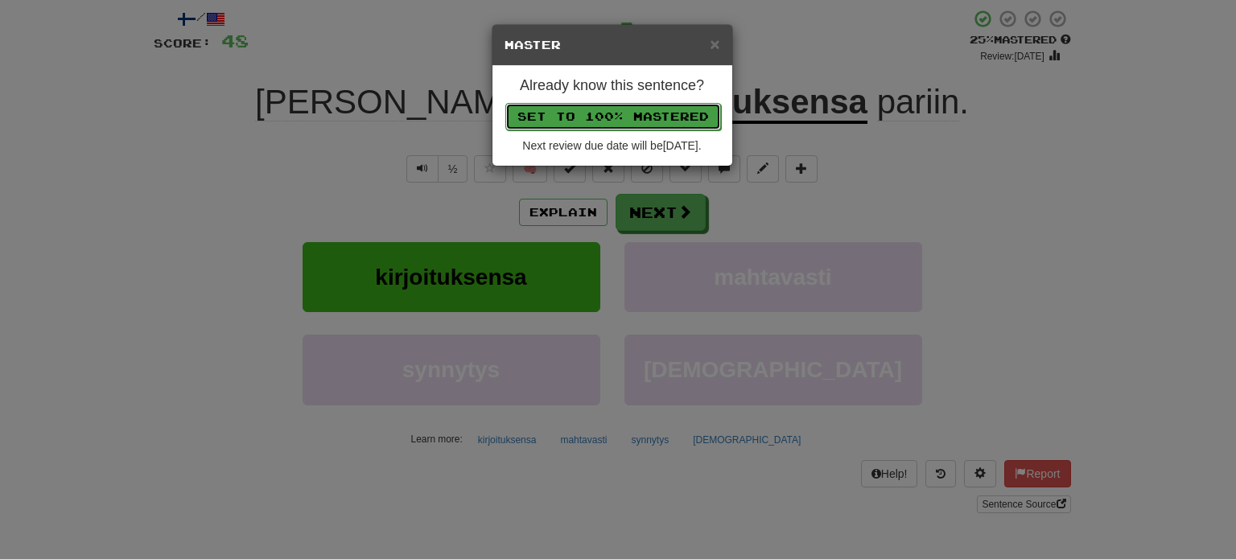
click at [609, 114] on button "Set to 100% Mastered" at bounding box center [613, 116] width 216 height 27
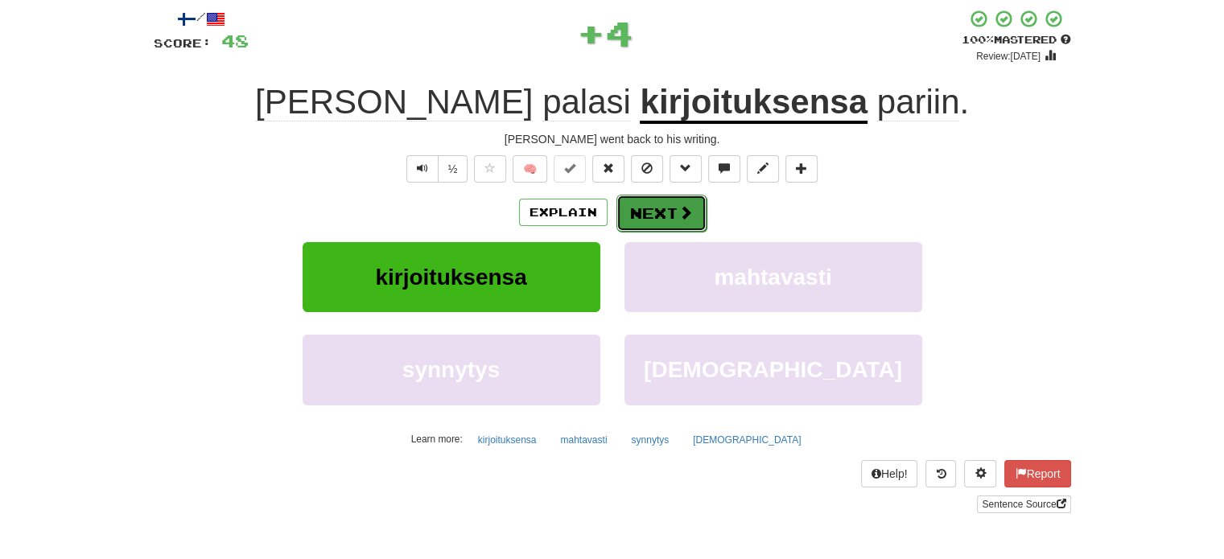
click at [669, 211] on button "Next" at bounding box center [661, 213] width 90 height 37
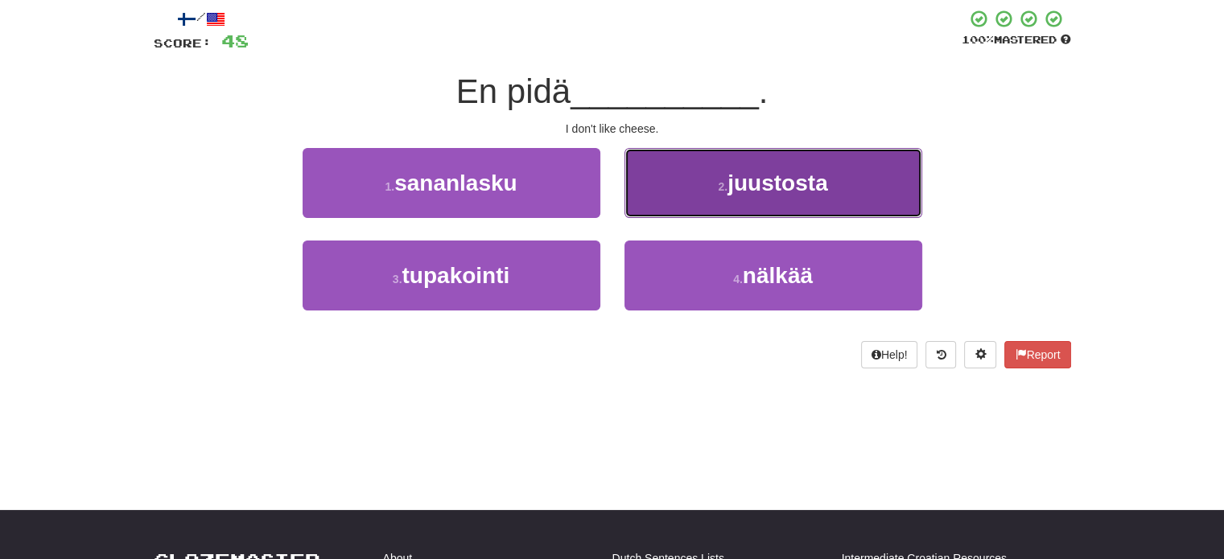
click at [719, 189] on small "2 ." at bounding box center [723, 186] width 10 height 13
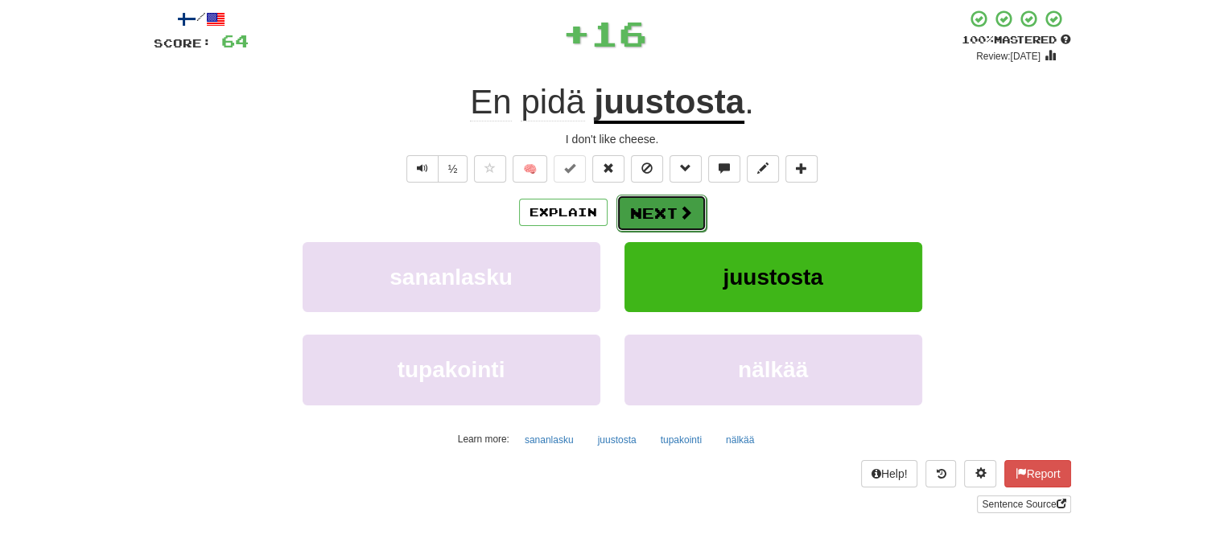
click at [649, 208] on button "Next" at bounding box center [661, 213] width 90 height 37
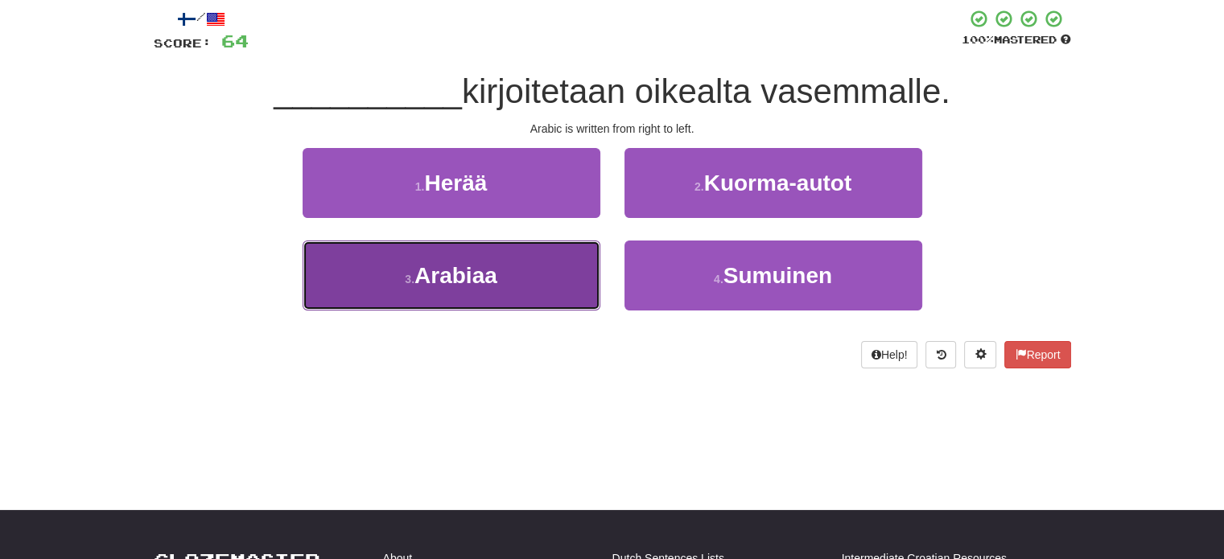
click at [550, 274] on button "3 . Arabiaa" at bounding box center [452, 276] width 298 height 70
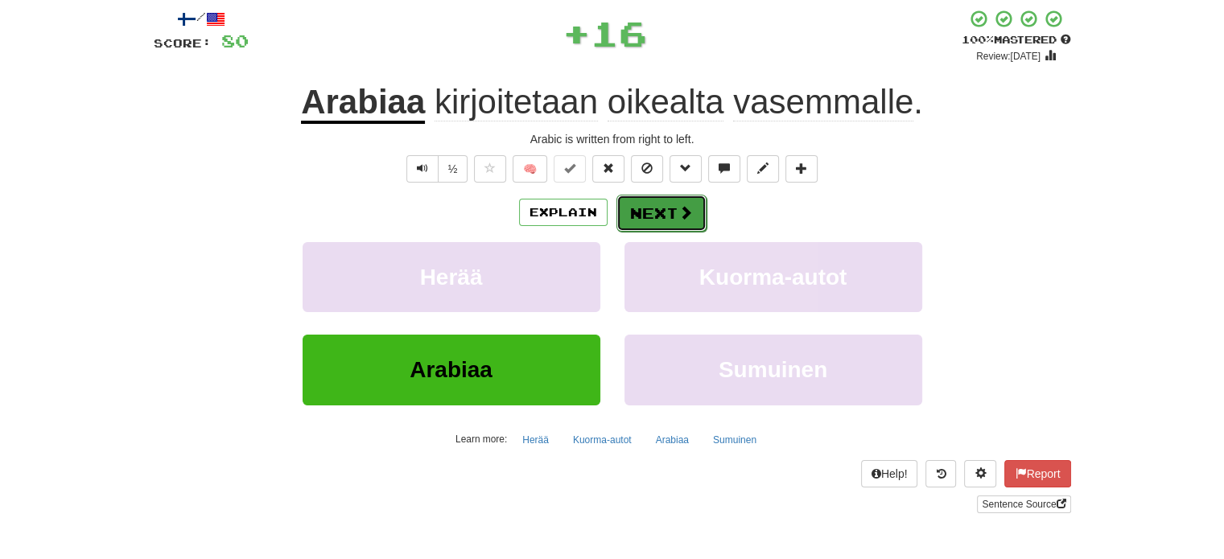
click at [644, 200] on button "Next" at bounding box center [661, 213] width 90 height 37
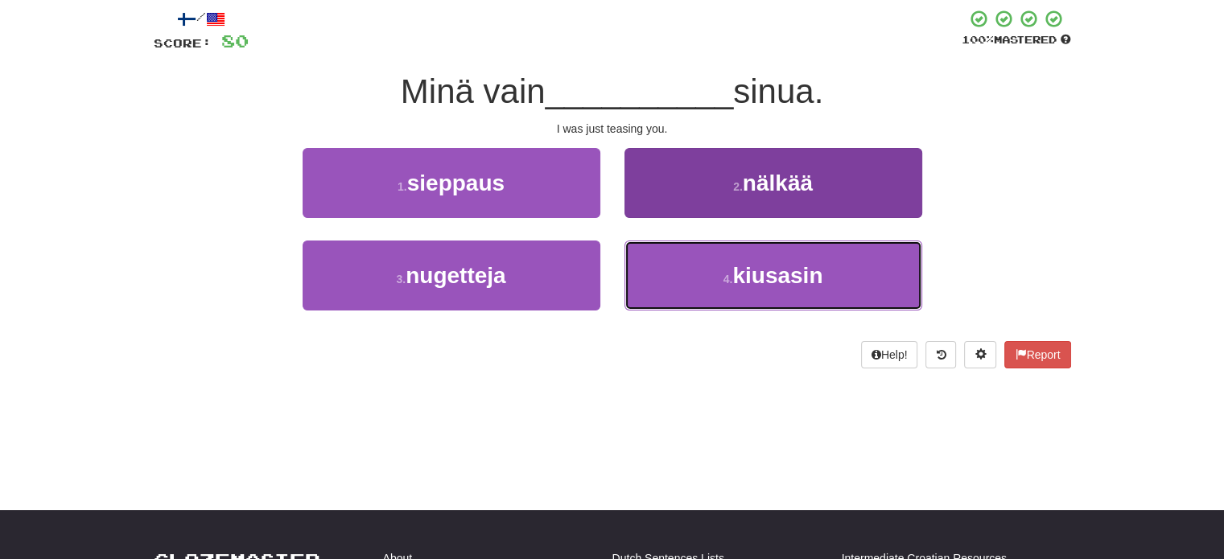
click at [661, 273] on button "4 . kiusasin" at bounding box center [773, 276] width 298 height 70
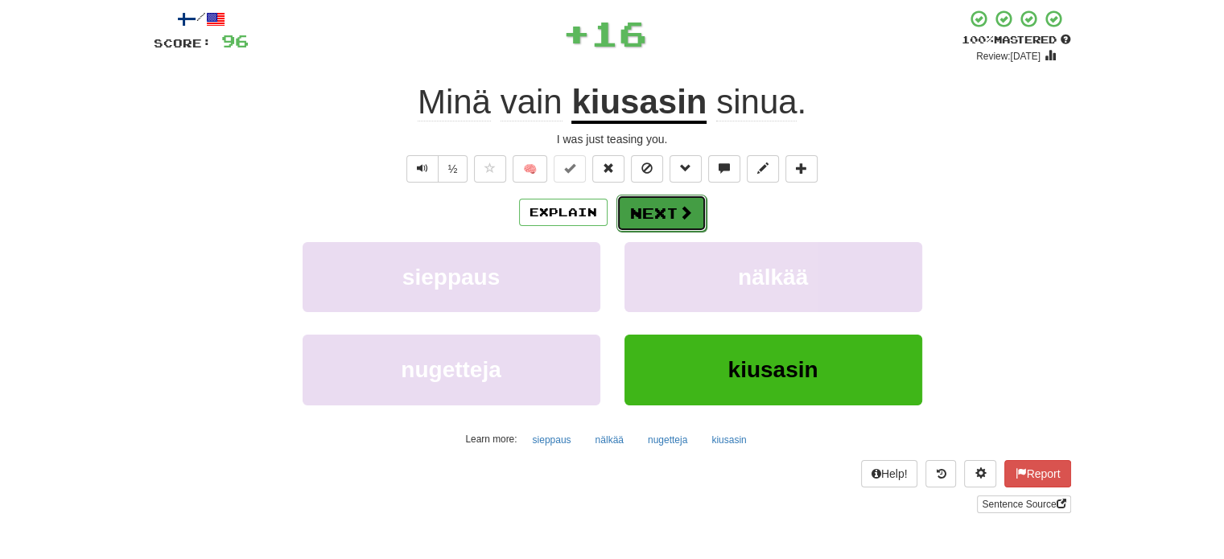
click at [669, 220] on button "Next" at bounding box center [661, 213] width 90 height 37
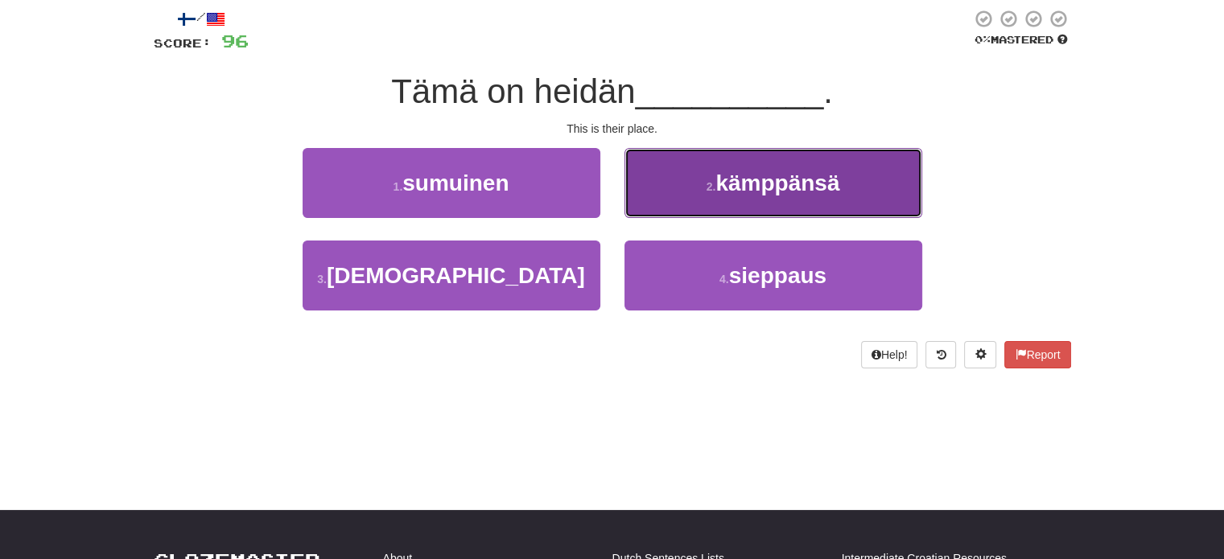
click at [695, 202] on button "2 . kämppänsä" at bounding box center [773, 183] width 298 height 70
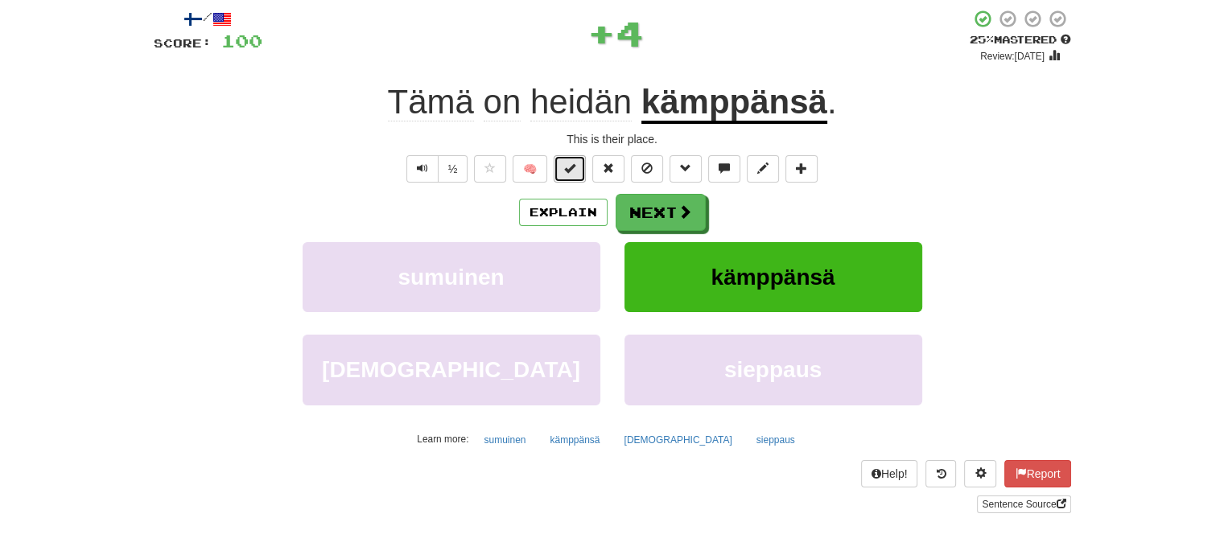
click at [568, 169] on span at bounding box center [569, 168] width 11 height 11
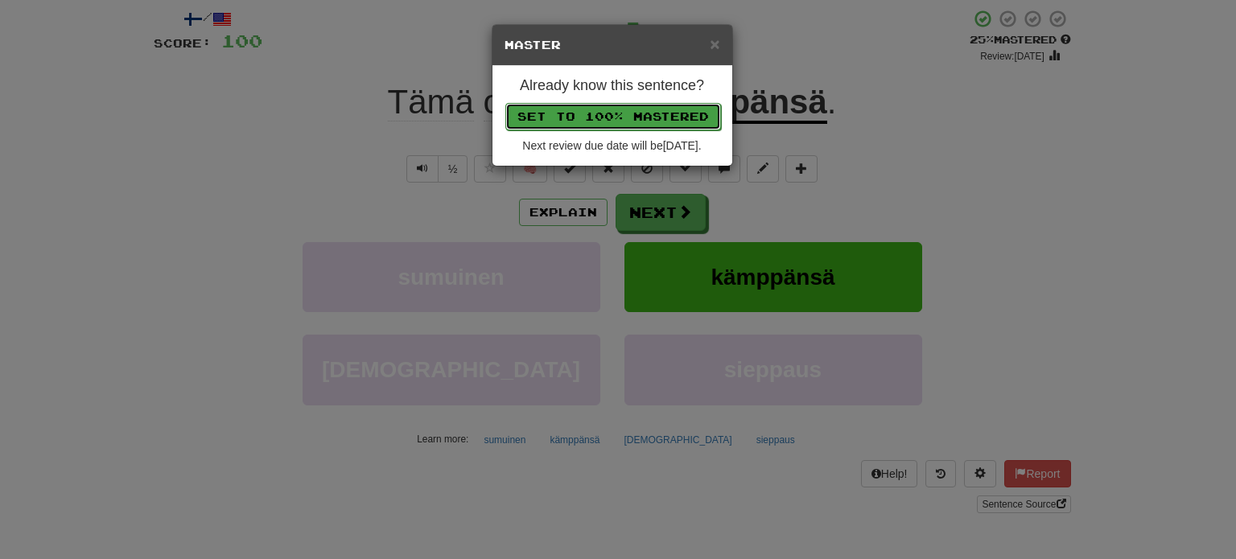
click at [599, 110] on button "Set to 100% Mastered" at bounding box center [613, 116] width 216 height 27
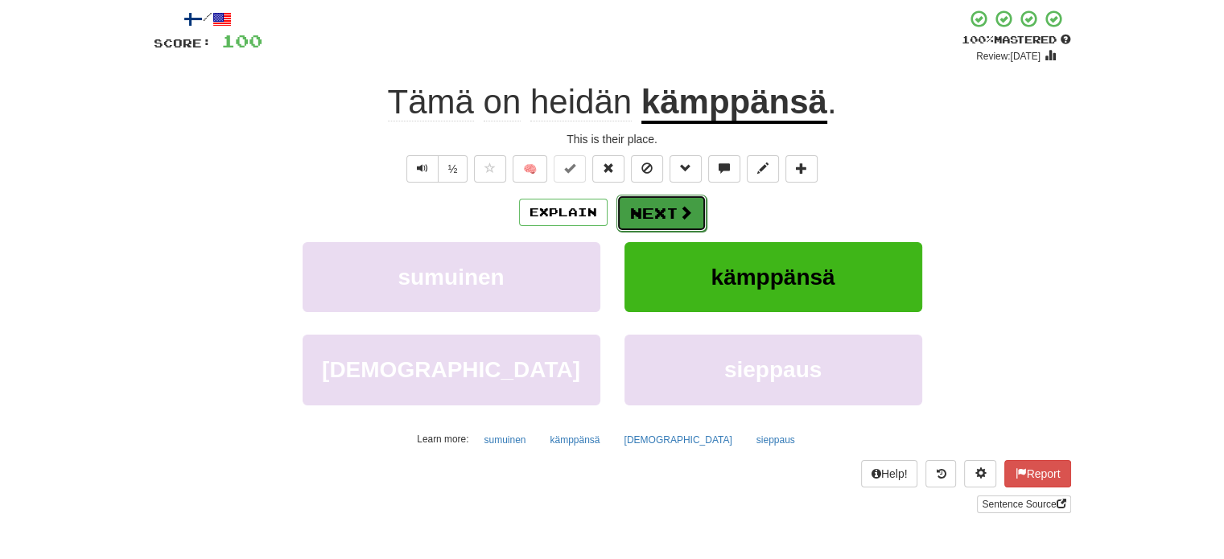
click at [660, 218] on button "Next" at bounding box center [661, 213] width 90 height 37
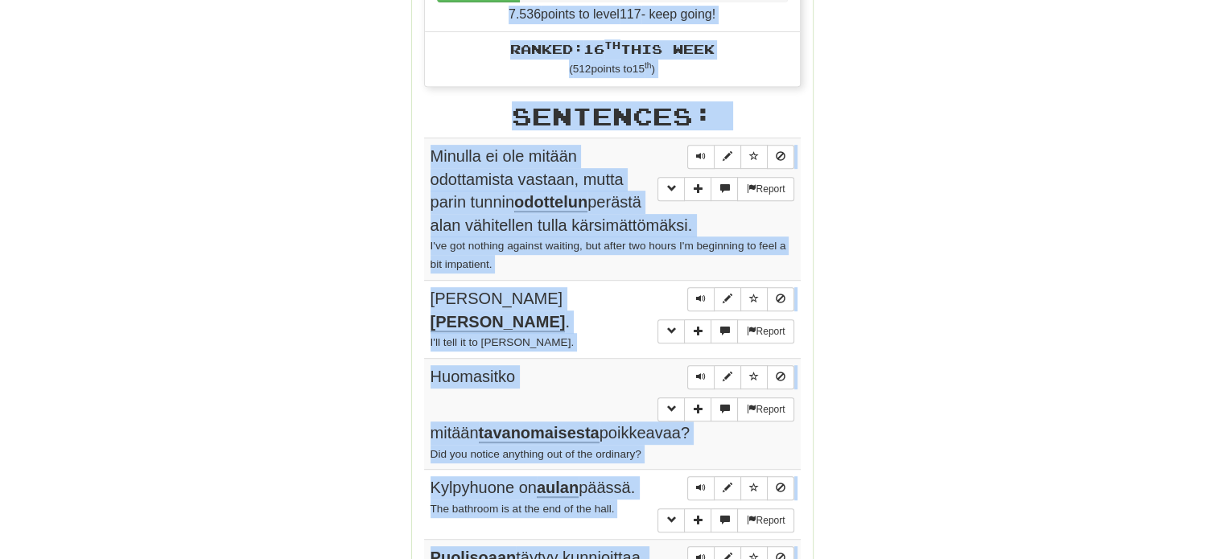
scroll to position [711, 0]
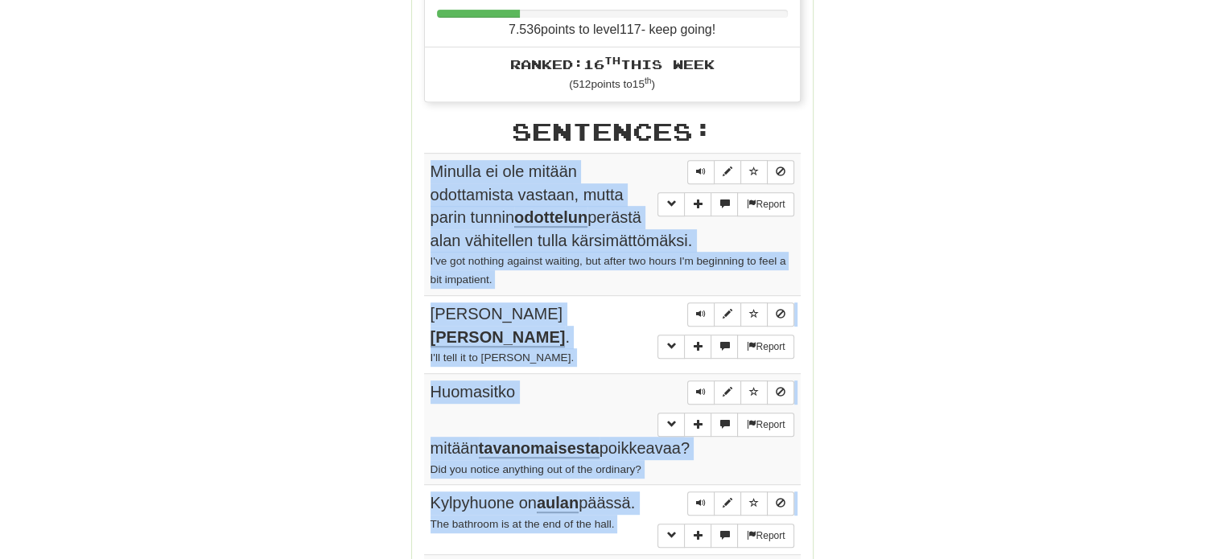
drag, startPoint x: 420, startPoint y: 63, endPoint x: 425, endPoint y: 167, distance: 104.7
click at [425, 167] on div "Stats: Score: + 100 Time: 0 : 45 New: 5 Review: 5 Correct: 10 Incorrect: 0 Prog…" at bounding box center [612, 265] width 401 height 1475
click at [853, 192] on div "Round Results Stats: Score: + 100 Time: 0 : 45 New: 5 Review: 5 Correct: 10 Inc…" at bounding box center [612, 253] width 917 height 1525
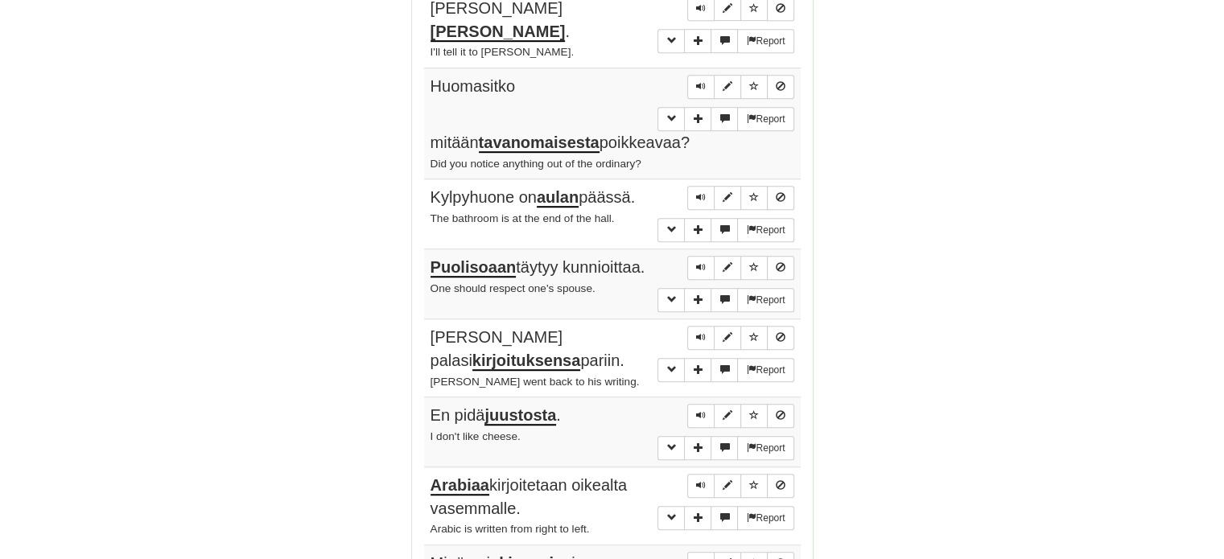
scroll to position [1275, 0]
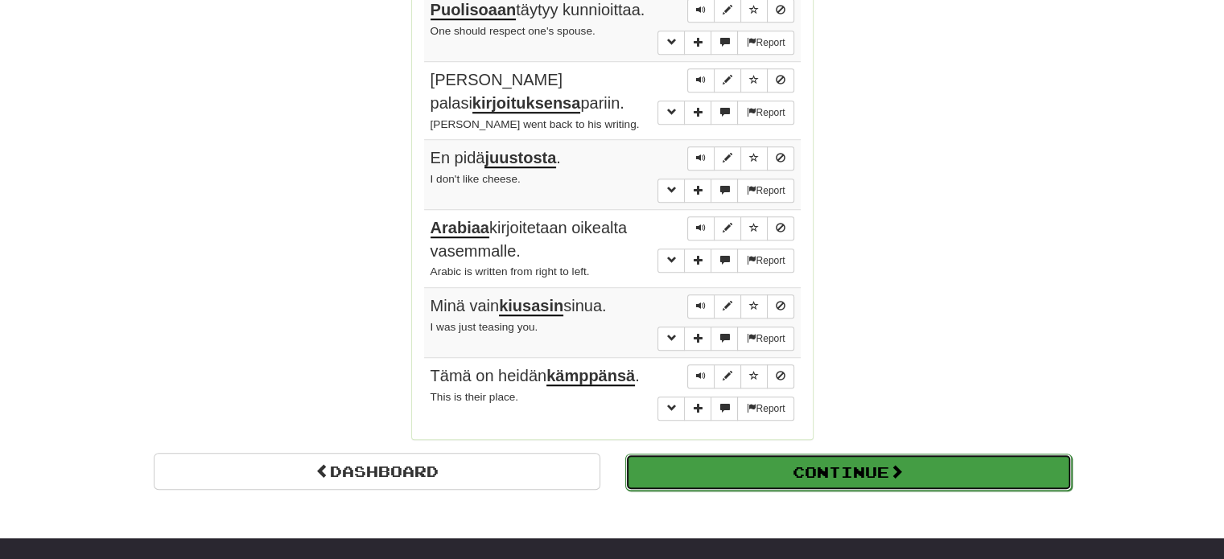
click at [793, 454] on button "Continue" at bounding box center [848, 472] width 447 height 37
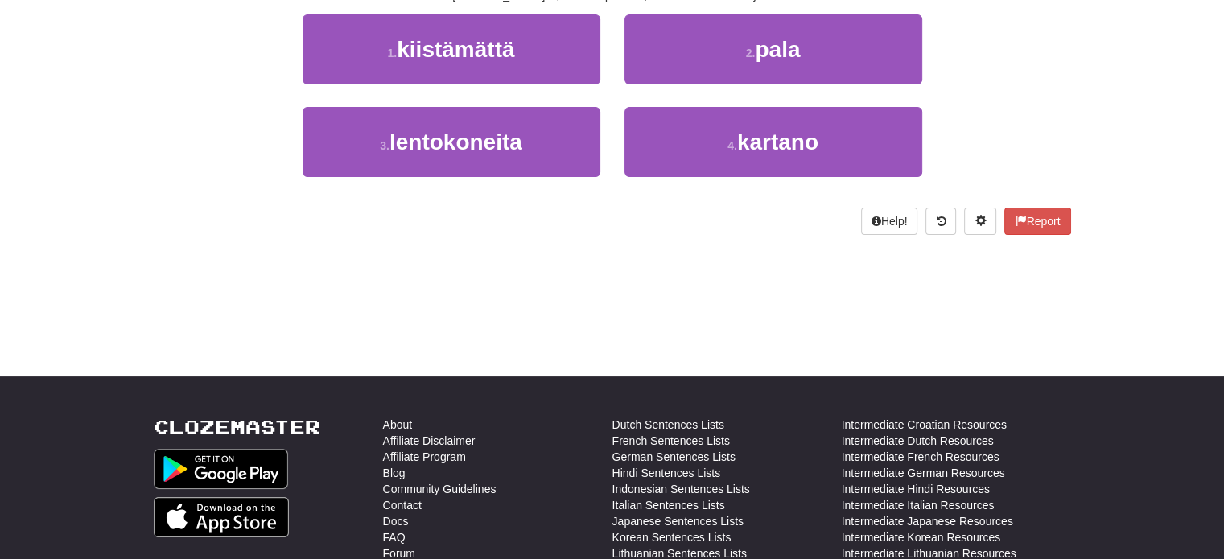
scroll to position [47, 0]
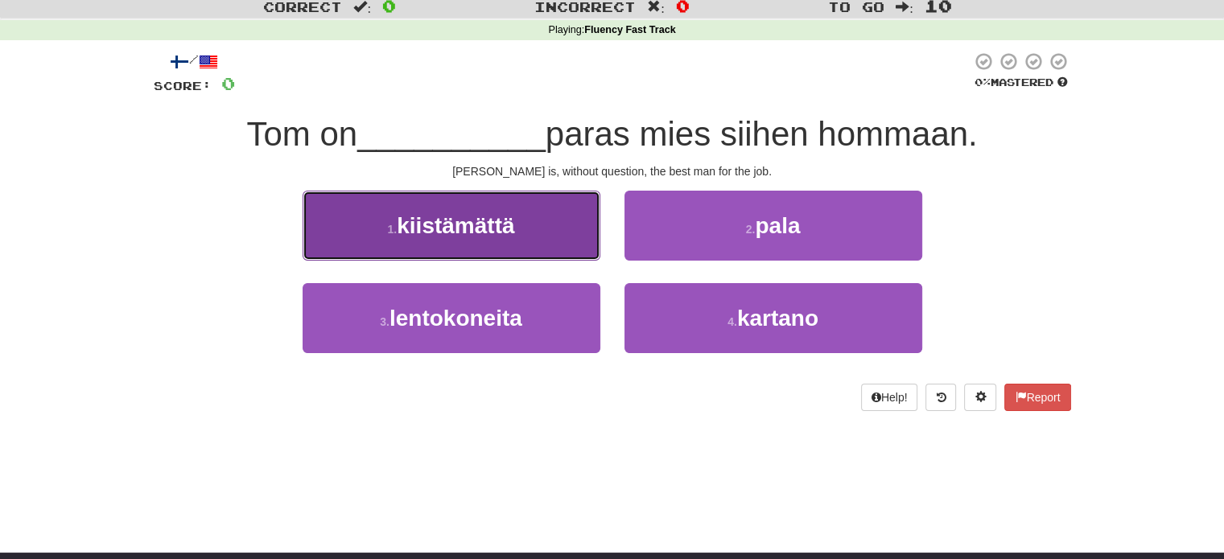
click at [480, 250] on button "1 . kiistämättä" at bounding box center [452, 226] width 298 height 70
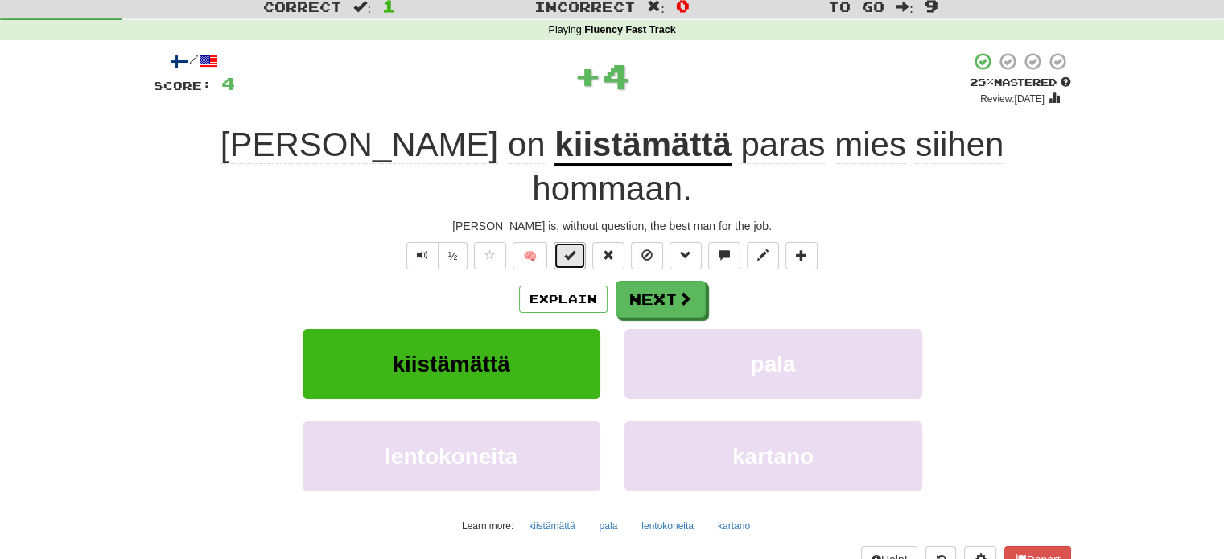
click at [563, 242] on button at bounding box center [570, 255] width 32 height 27
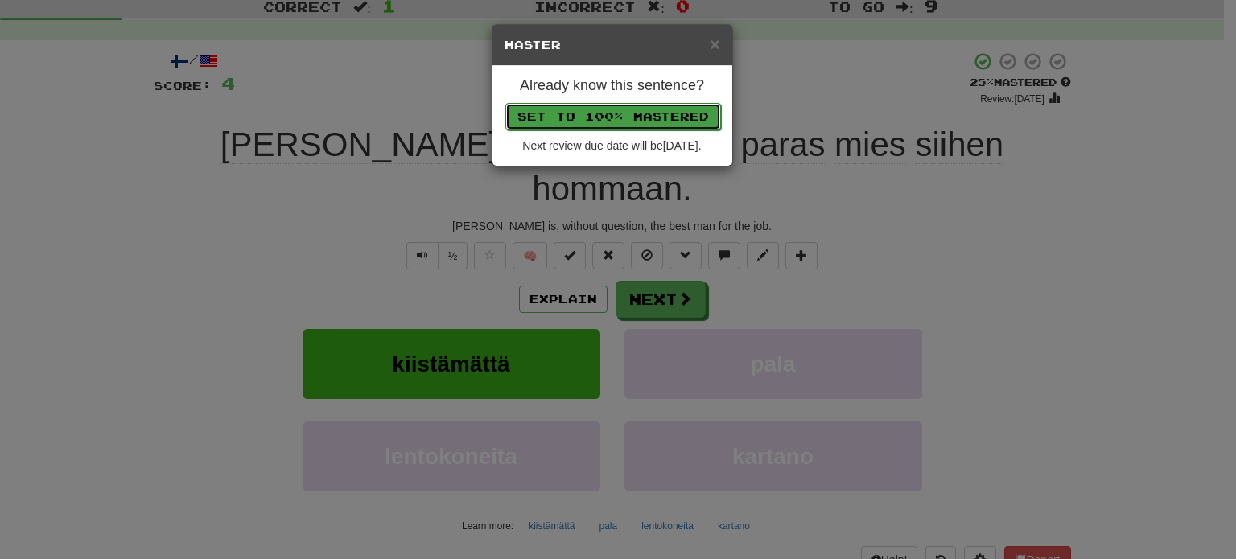
click at [605, 108] on button "Set to 100% Mastered" at bounding box center [613, 116] width 216 height 27
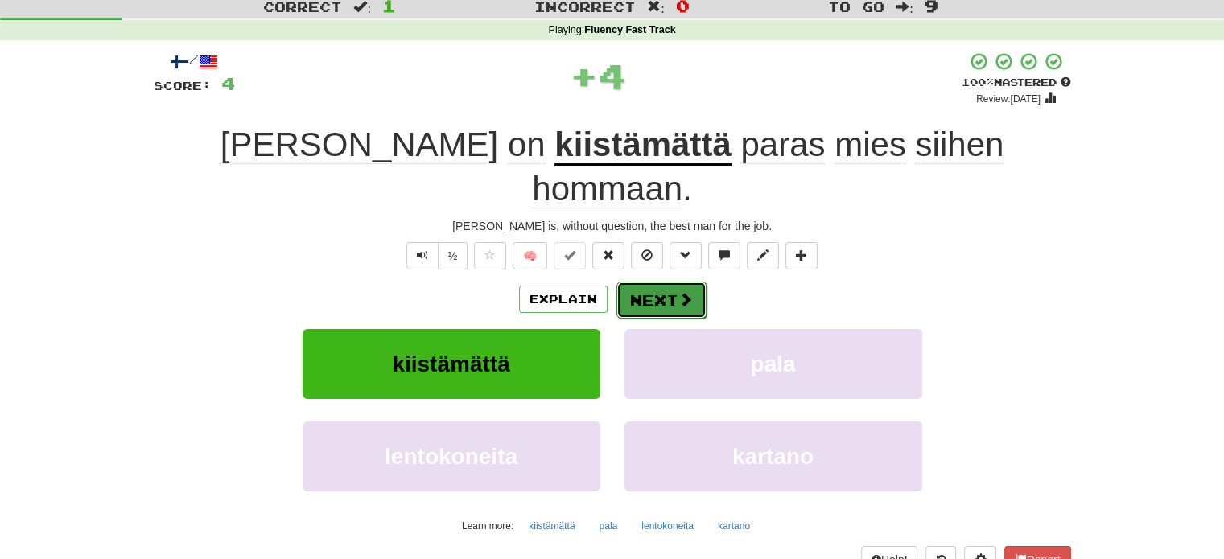
click at [662, 282] on button "Next" at bounding box center [661, 300] width 90 height 37
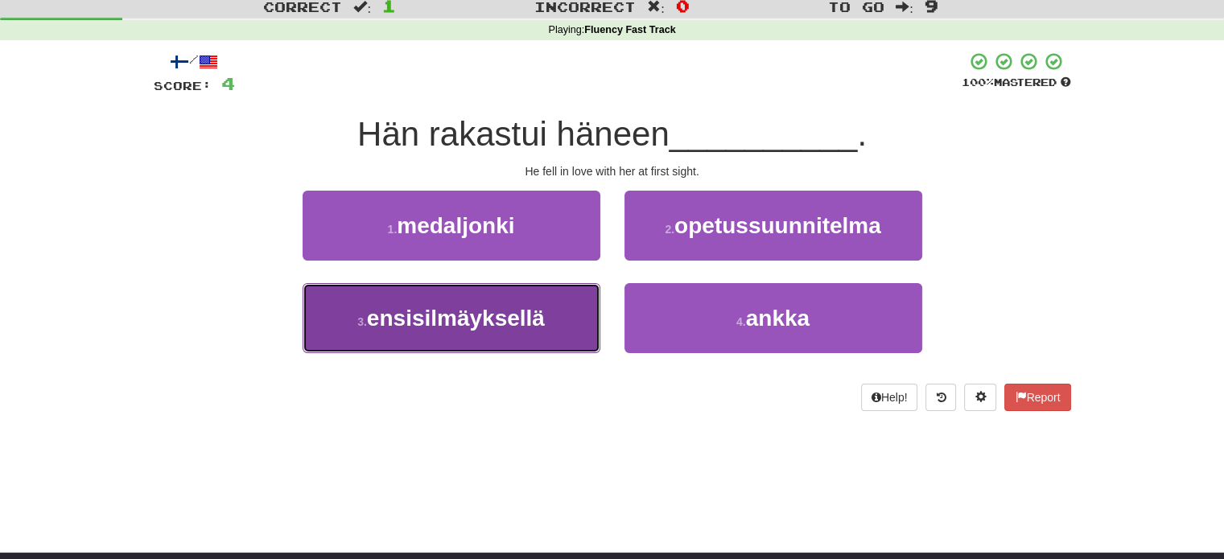
click at [517, 321] on span "ensisilmäyksellä" at bounding box center [456, 318] width 178 height 25
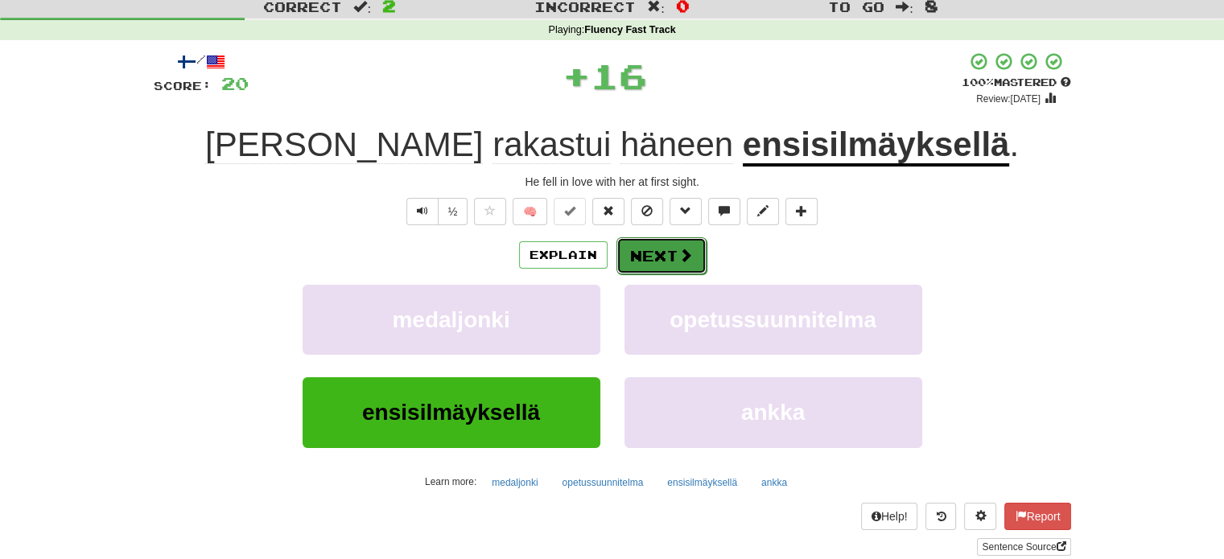
click at [659, 257] on button "Next" at bounding box center [661, 255] width 90 height 37
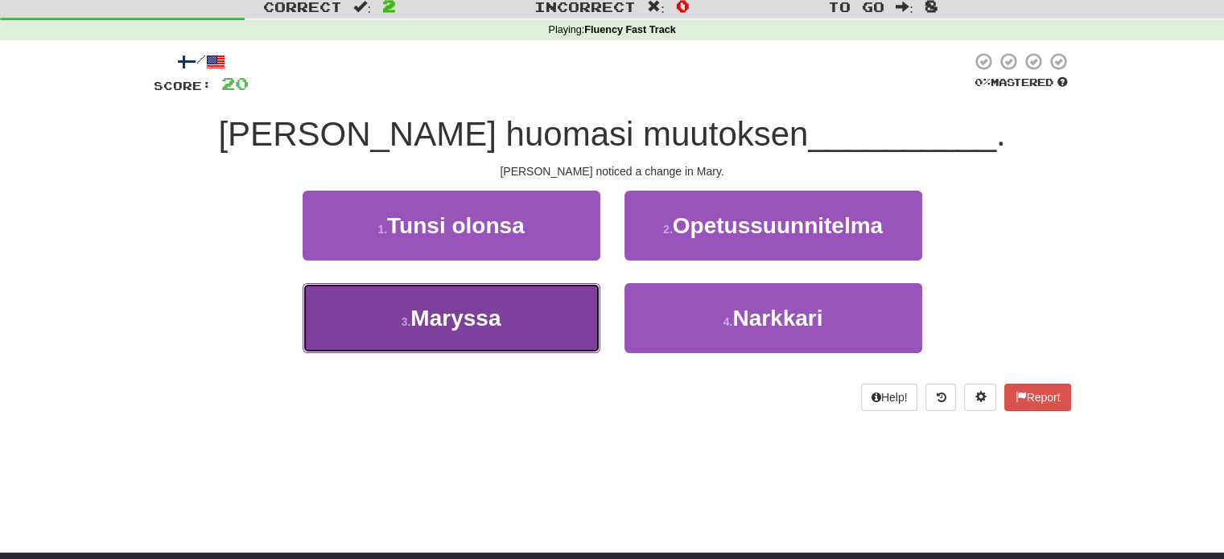
click at [550, 329] on button "3 . Maryssa" at bounding box center [452, 318] width 298 height 70
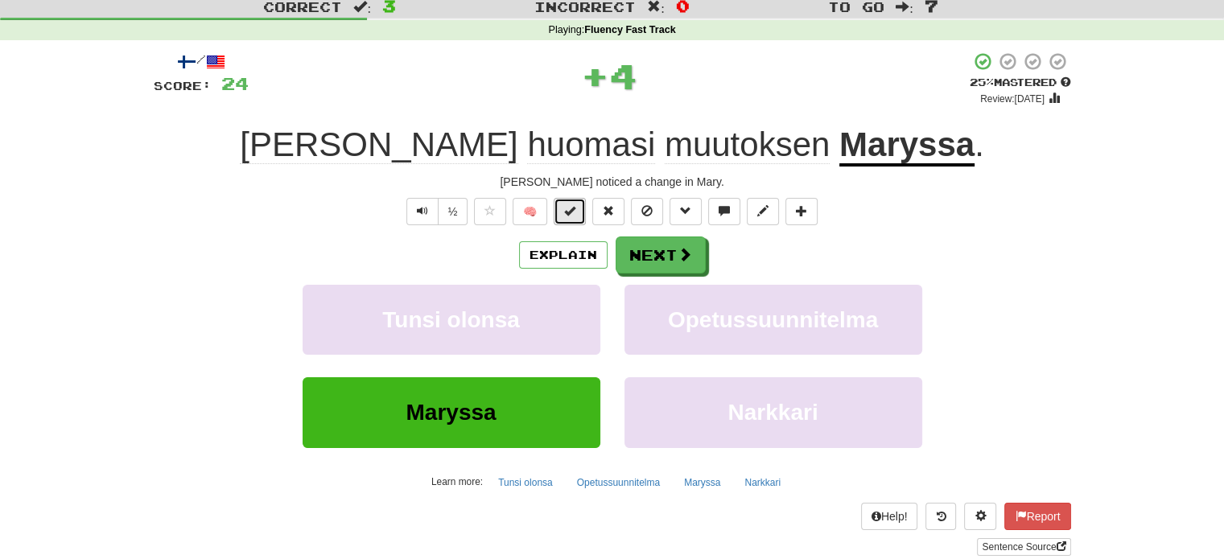
click at [571, 217] on button at bounding box center [570, 211] width 32 height 27
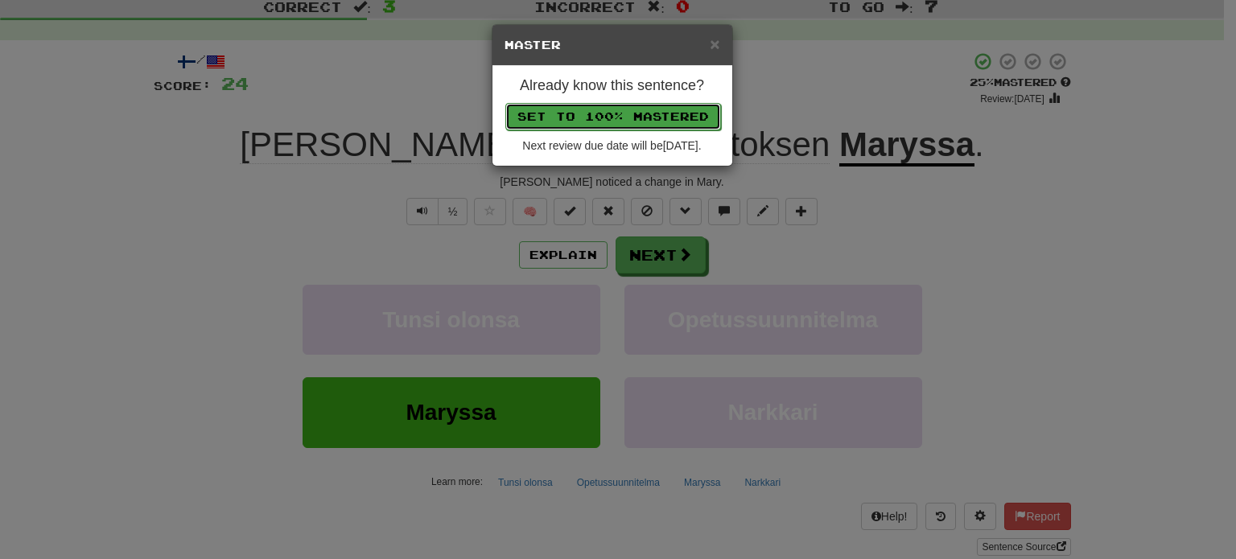
click at [615, 115] on button "Set to 100% Mastered" at bounding box center [613, 116] width 216 height 27
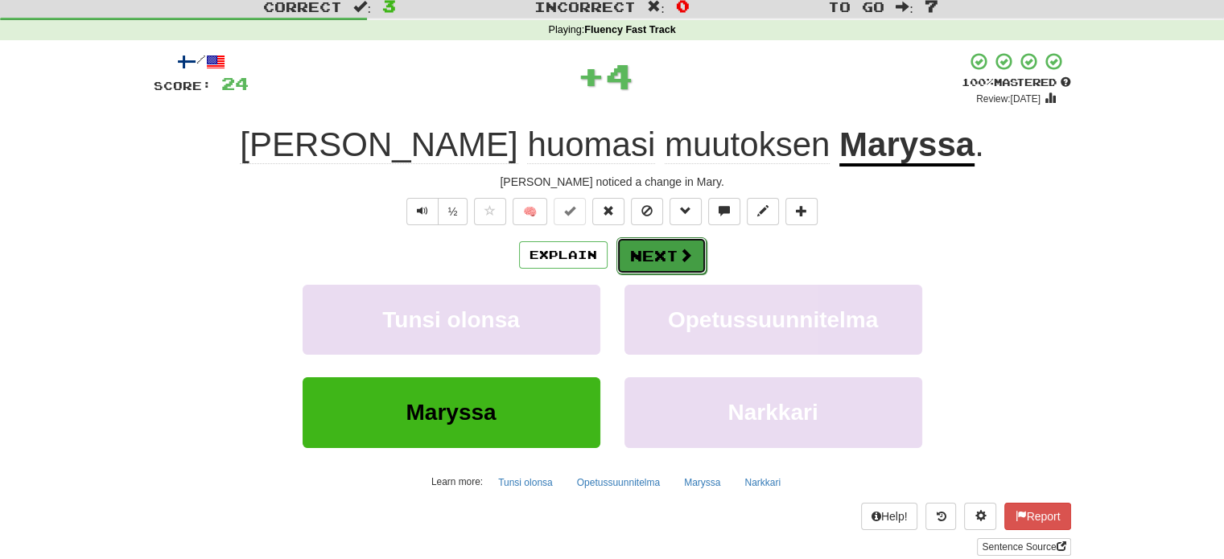
click at [650, 252] on button "Next" at bounding box center [661, 255] width 90 height 37
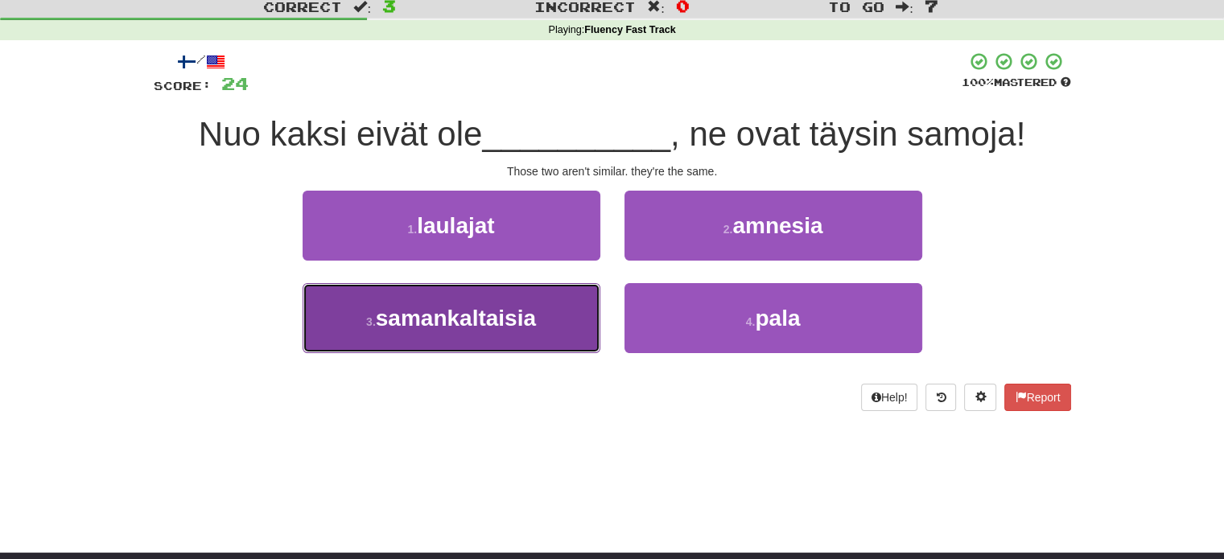
click at [586, 315] on button "3 . samankaltaisia" at bounding box center [452, 318] width 298 height 70
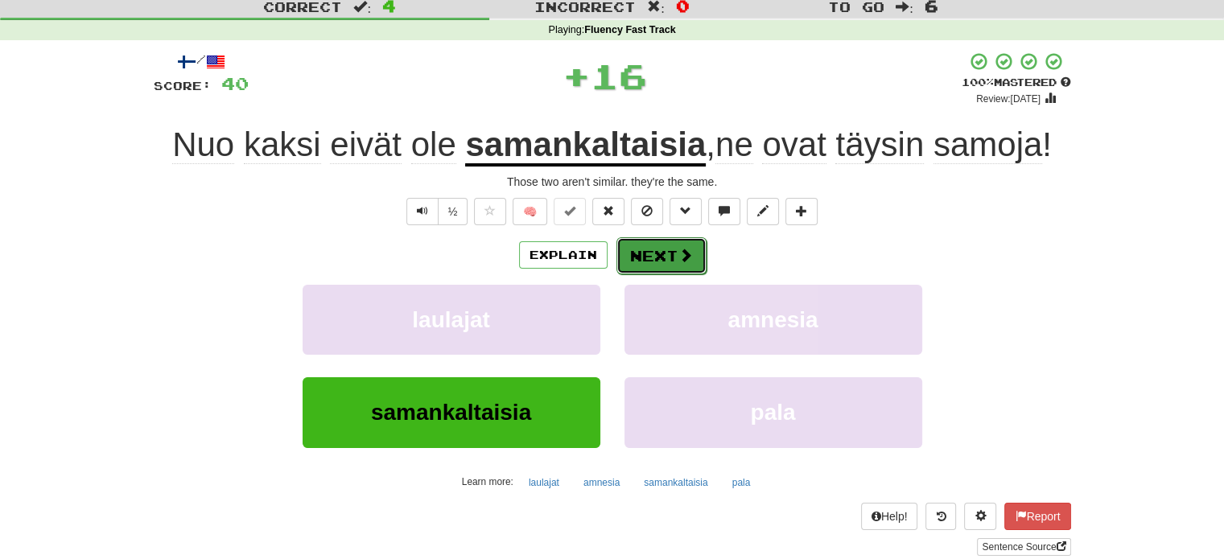
click at [644, 258] on button "Next" at bounding box center [661, 255] width 90 height 37
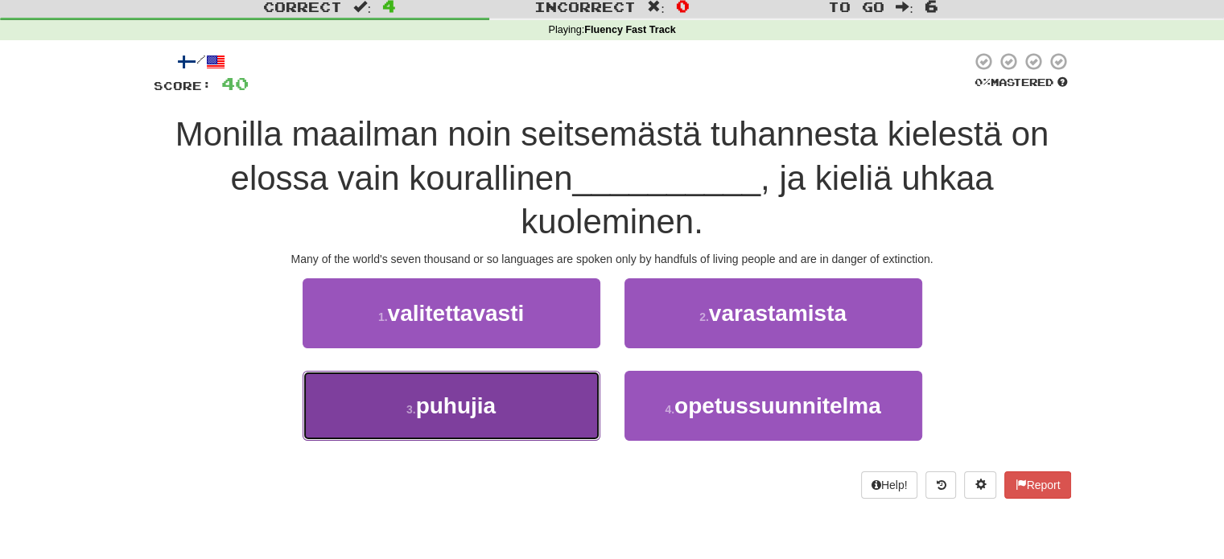
click at [571, 393] on button "3 . puhujia" at bounding box center [452, 406] width 298 height 70
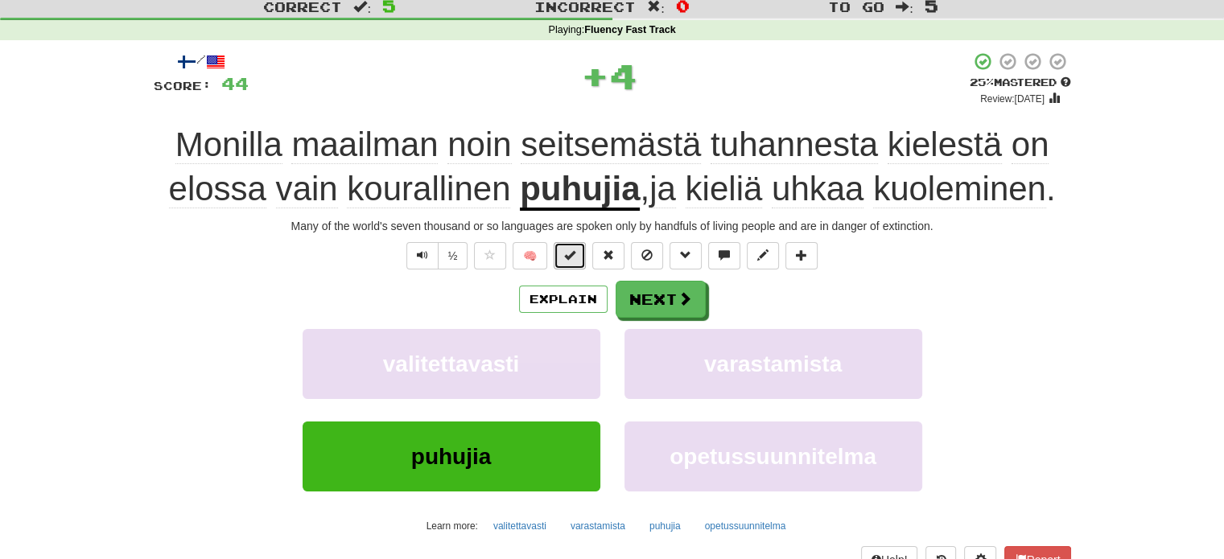
click at [570, 257] on span at bounding box center [569, 254] width 11 height 11
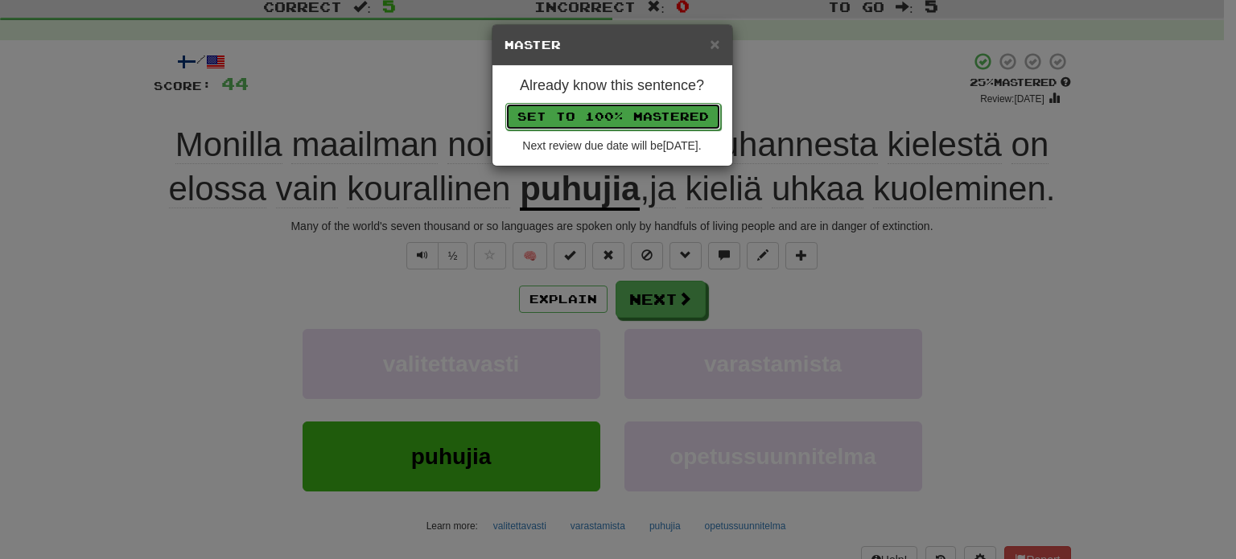
click at [621, 118] on button "Set to 100% Mastered" at bounding box center [613, 116] width 216 height 27
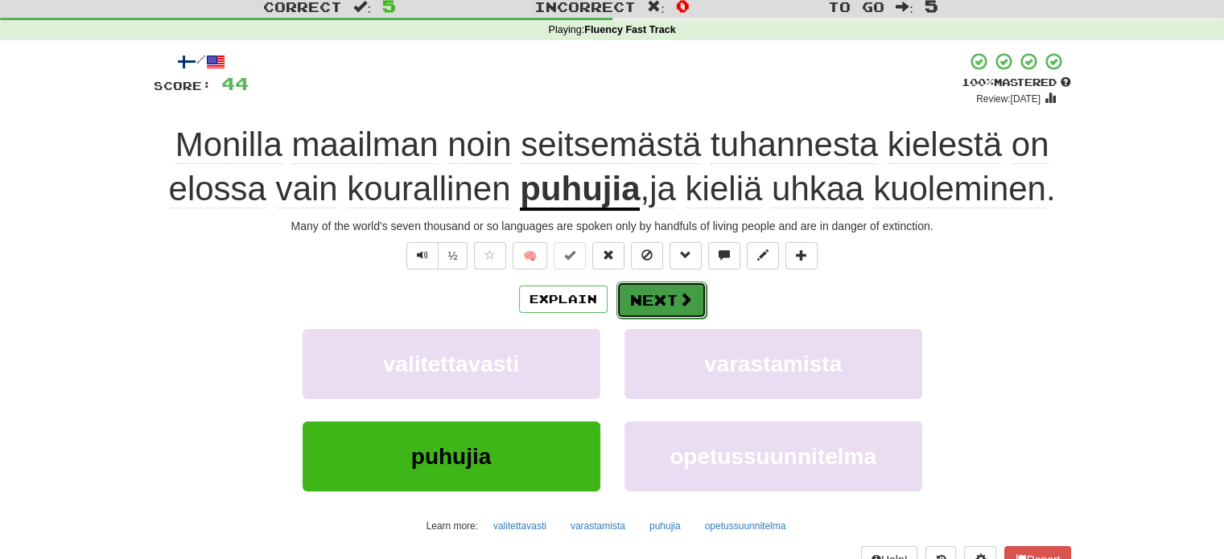
click at [650, 295] on button "Next" at bounding box center [661, 300] width 90 height 37
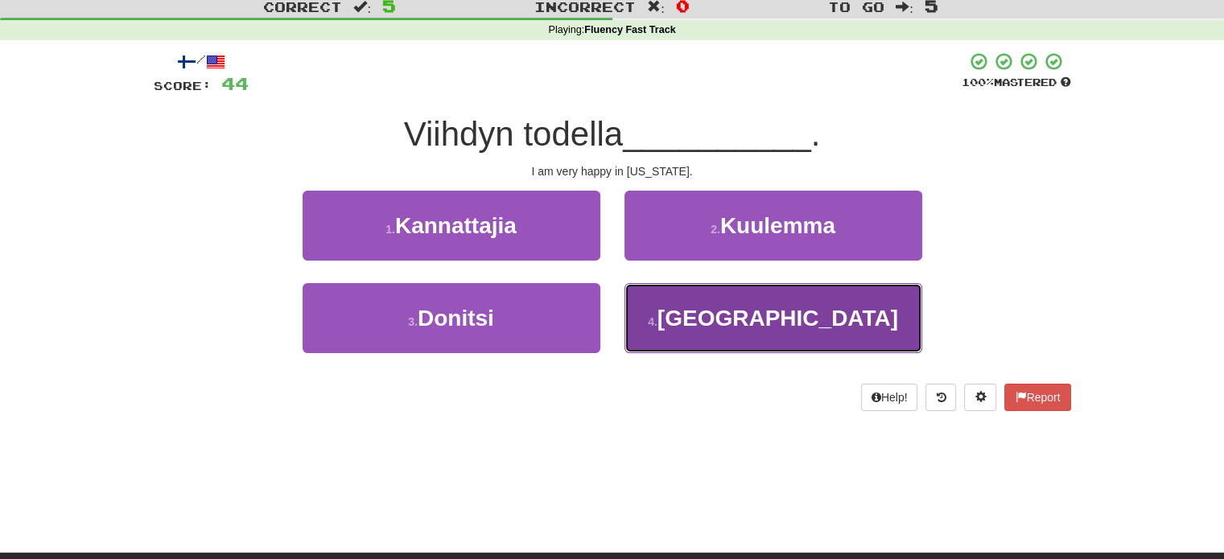
click at [645, 319] on button "4 . Georgiassa" at bounding box center [773, 318] width 298 height 70
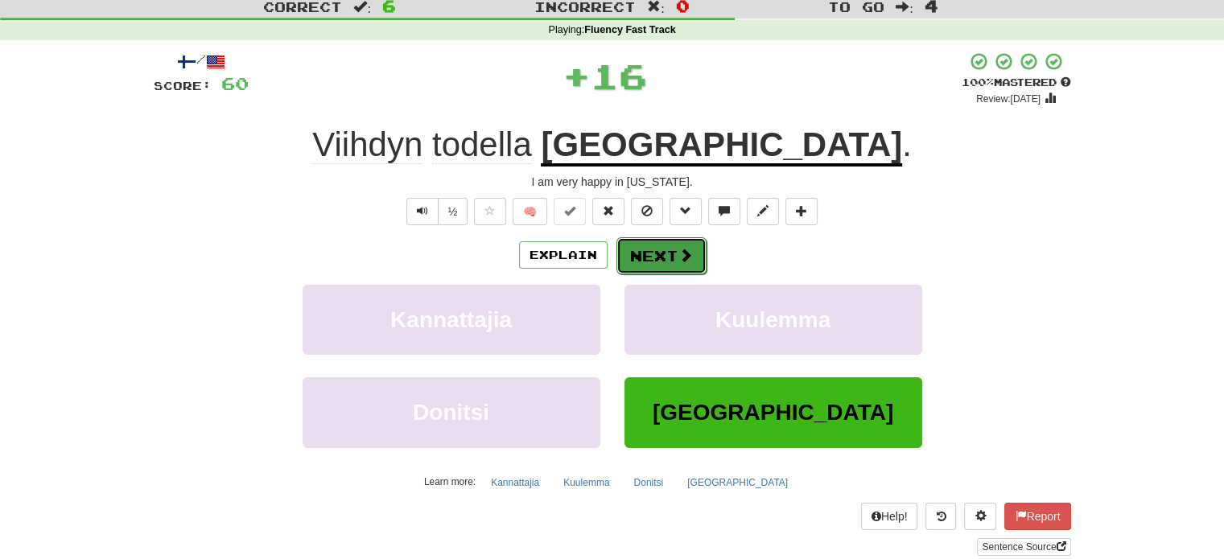
click at [644, 249] on button "Next" at bounding box center [661, 255] width 90 height 37
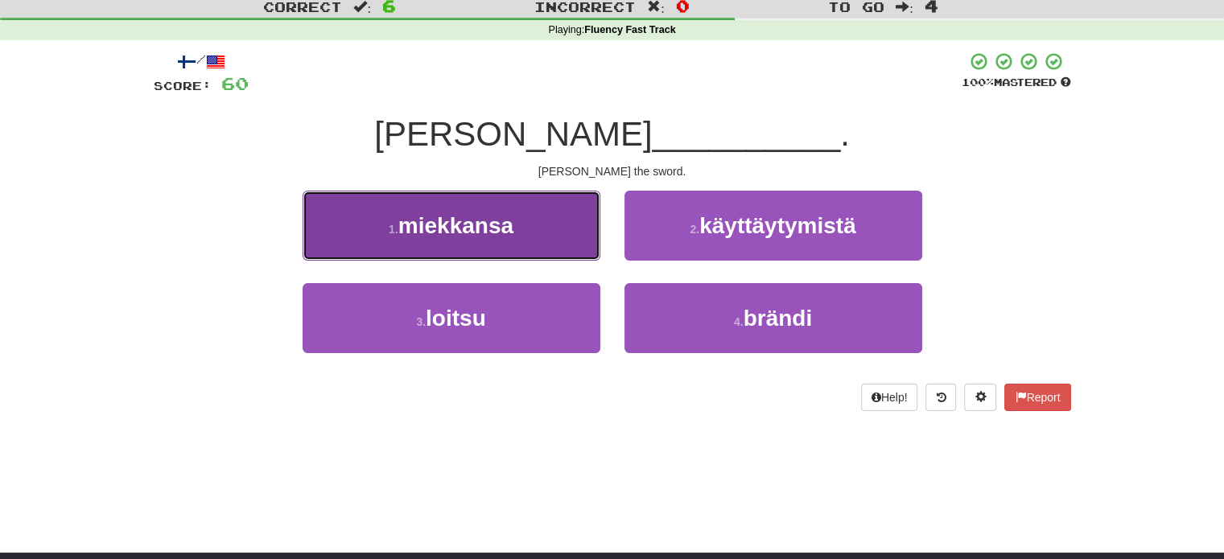
click at [538, 236] on button "1 . miekkansa" at bounding box center [452, 226] width 298 height 70
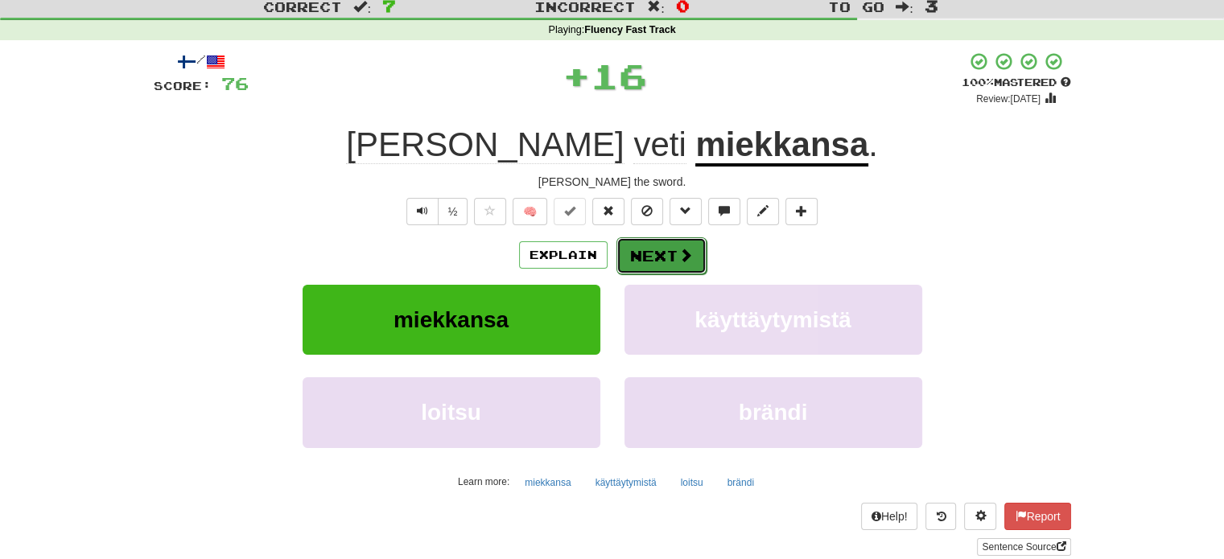
click at [643, 259] on button "Next" at bounding box center [661, 255] width 90 height 37
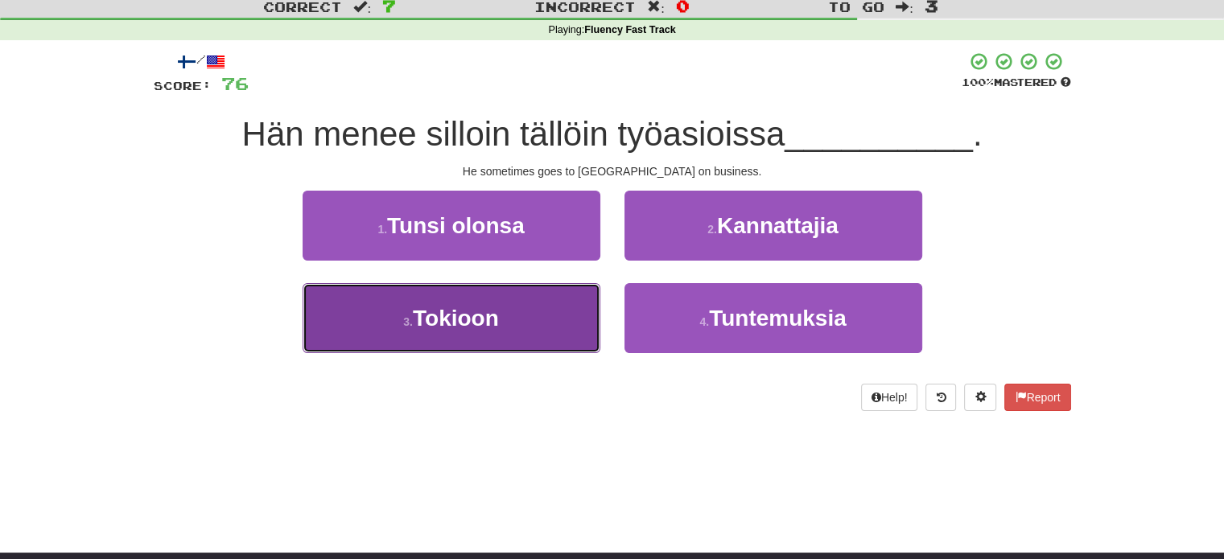
click at [591, 320] on button "3 . Tokioon" at bounding box center [452, 318] width 298 height 70
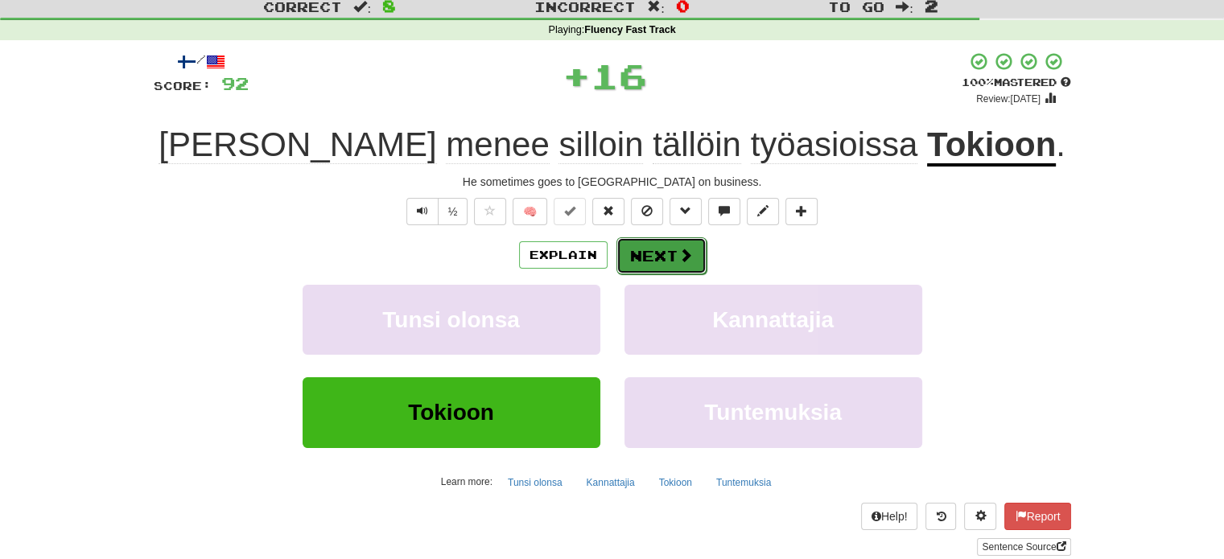
click at [651, 259] on button "Next" at bounding box center [661, 255] width 90 height 37
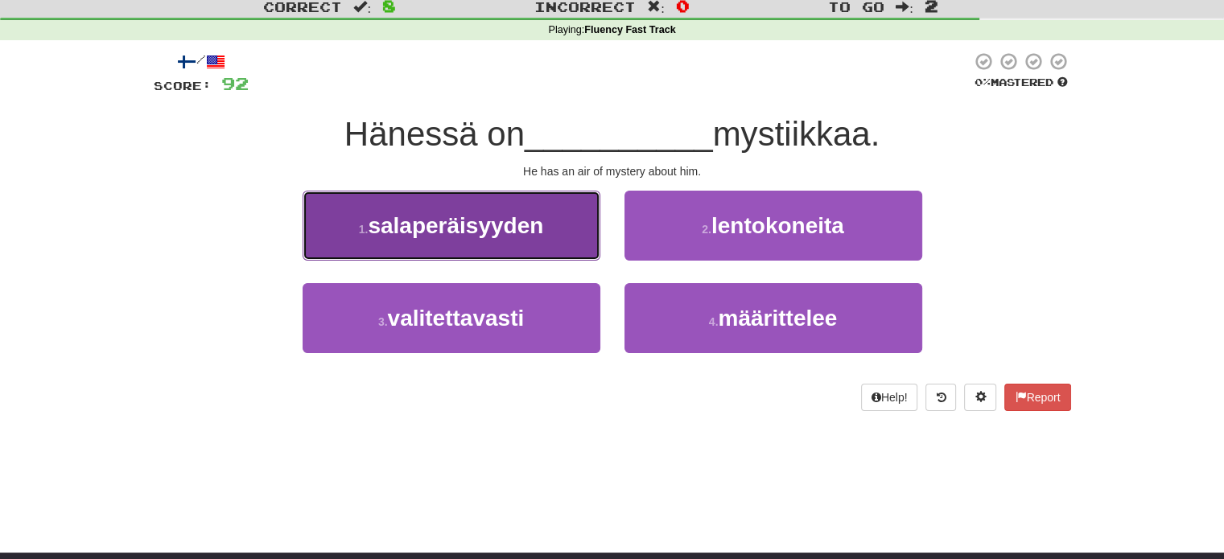
click at [572, 247] on button "1 . salaperäisyyden" at bounding box center [452, 226] width 298 height 70
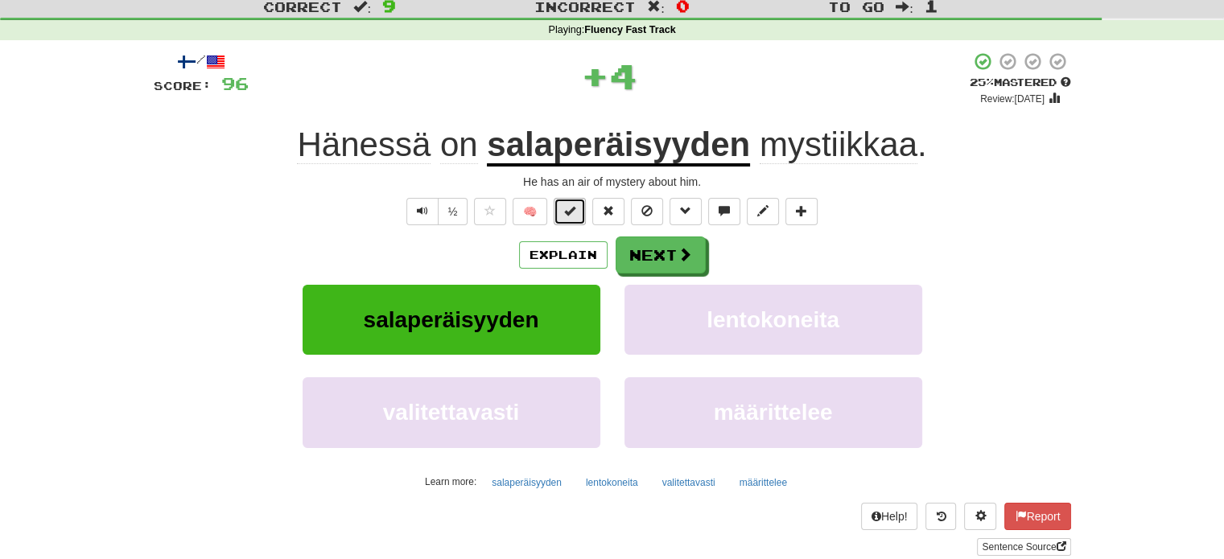
click at [575, 213] on span at bounding box center [569, 210] width 11 height 11
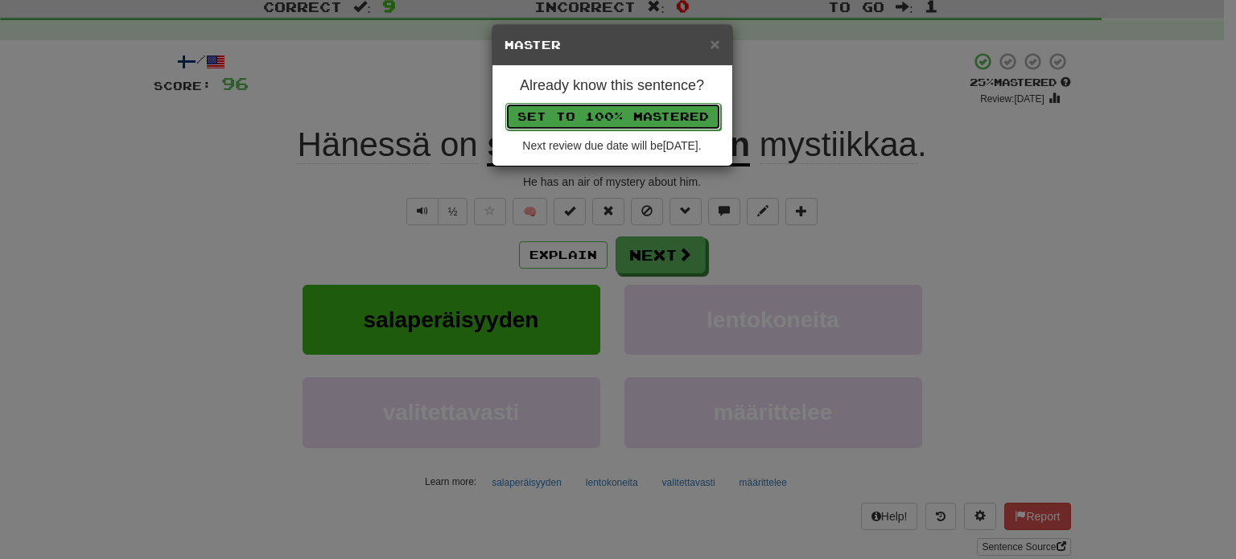
click at [602, 106] on button "Set to 100% Mastered" at bounding box center [613, 116] width 216 height 27
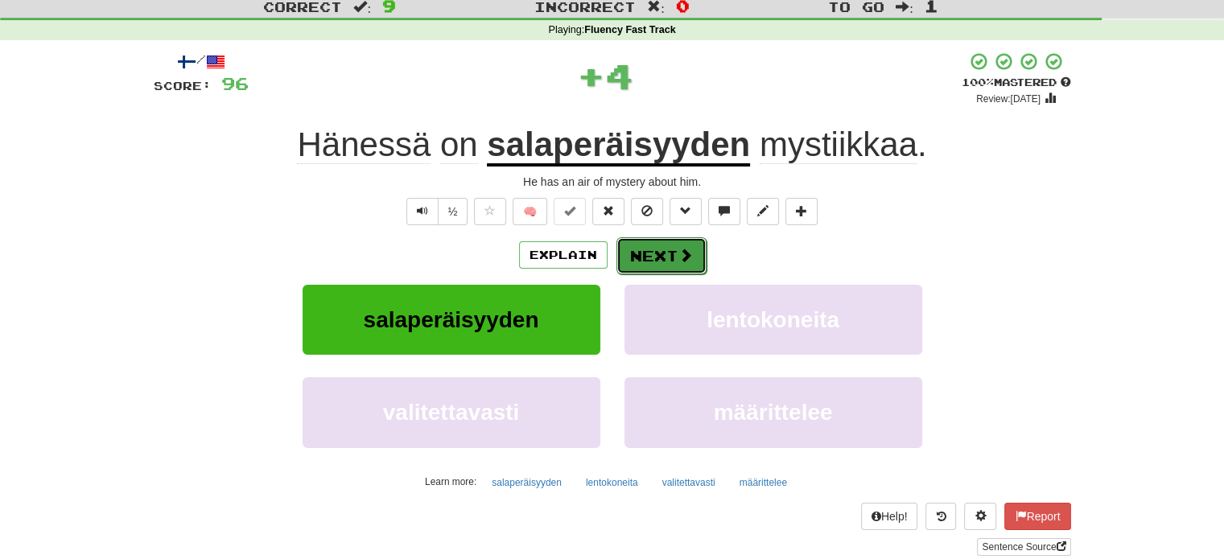
click at [650, 253] on button "Next" at bounding box center [661, 255] width 90 height 37
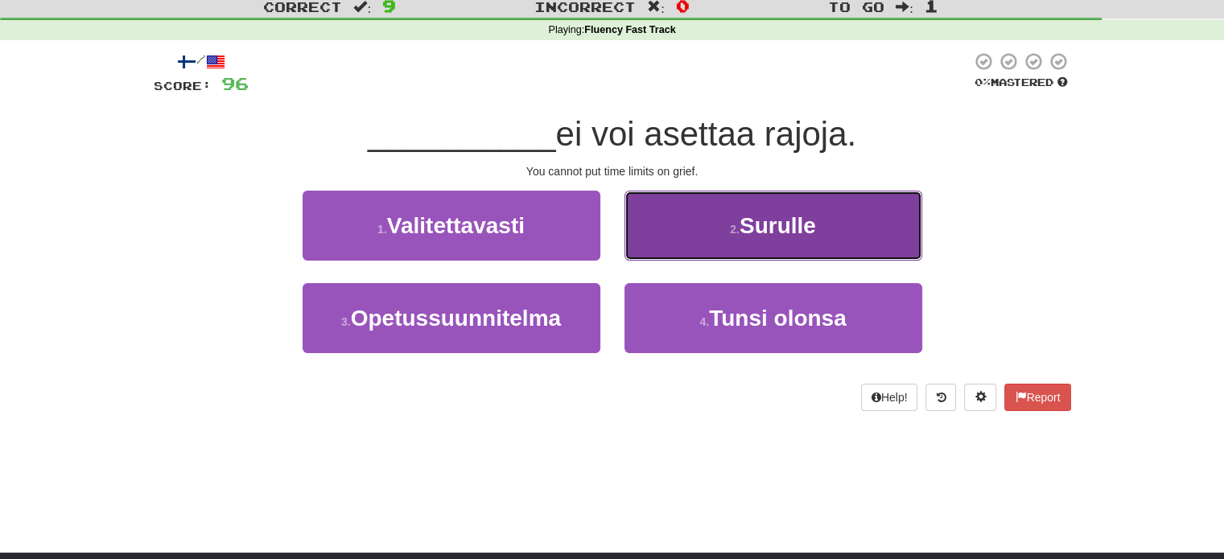
click at [675, 224] on button "2 . Surulle" at bounding box center [773, 226] width 298 height 70
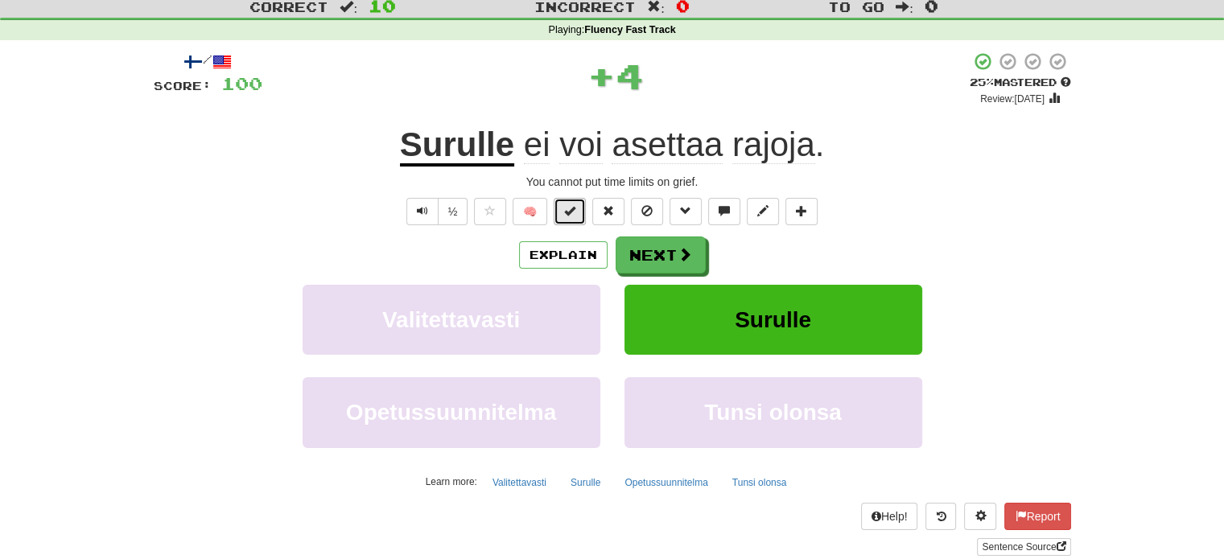
click at [571, 216] on span at bounding box center [569, 210] width 11 height 11
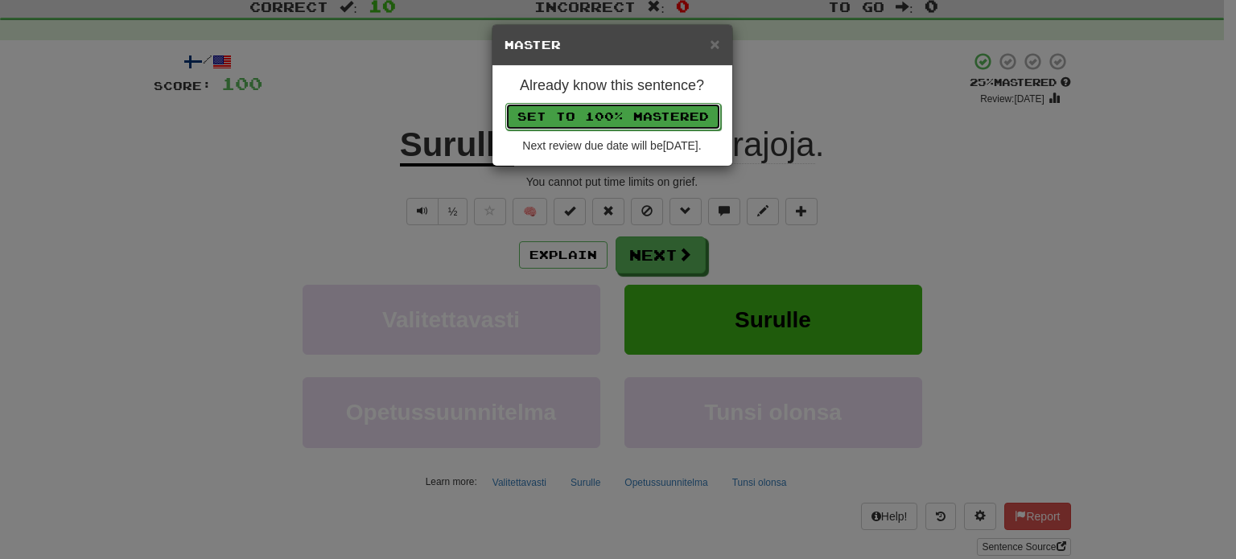
click at [603, 113] on button "Set to 100% Mastered" at bounding box center [613, 116] width 216 height 27
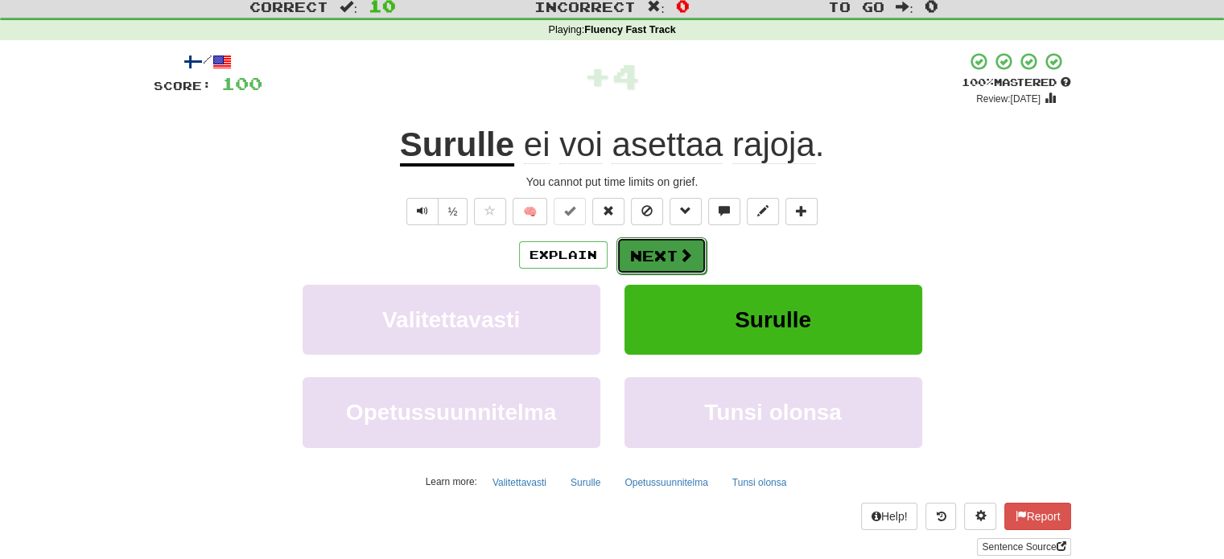
click at [665, 254] on button "Next" at bounding box center [661, 255] width 90 height 37
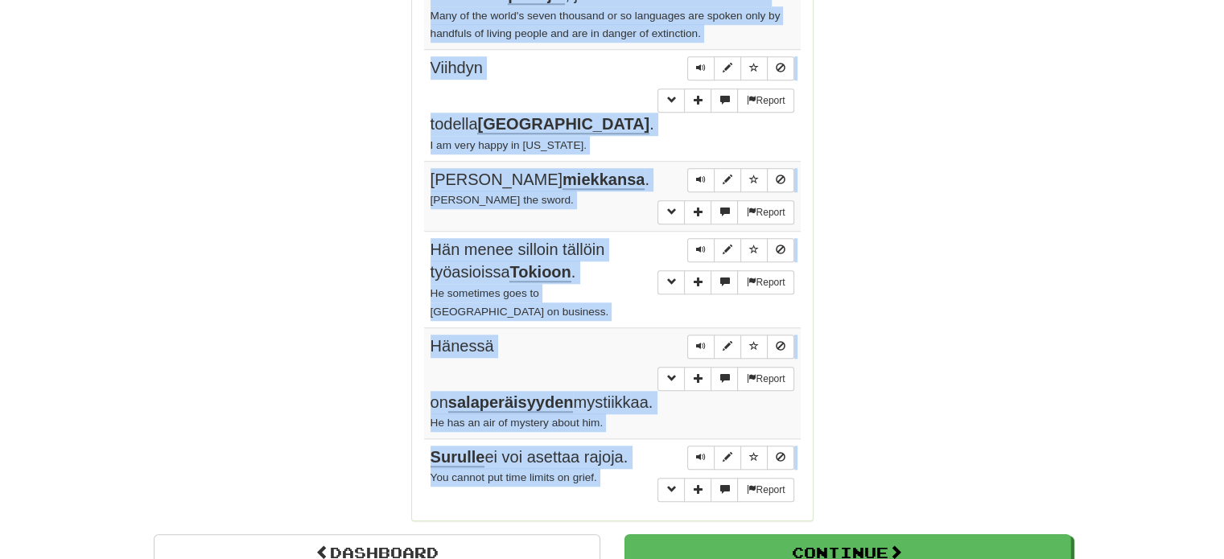
scroll to position [1337, 0]
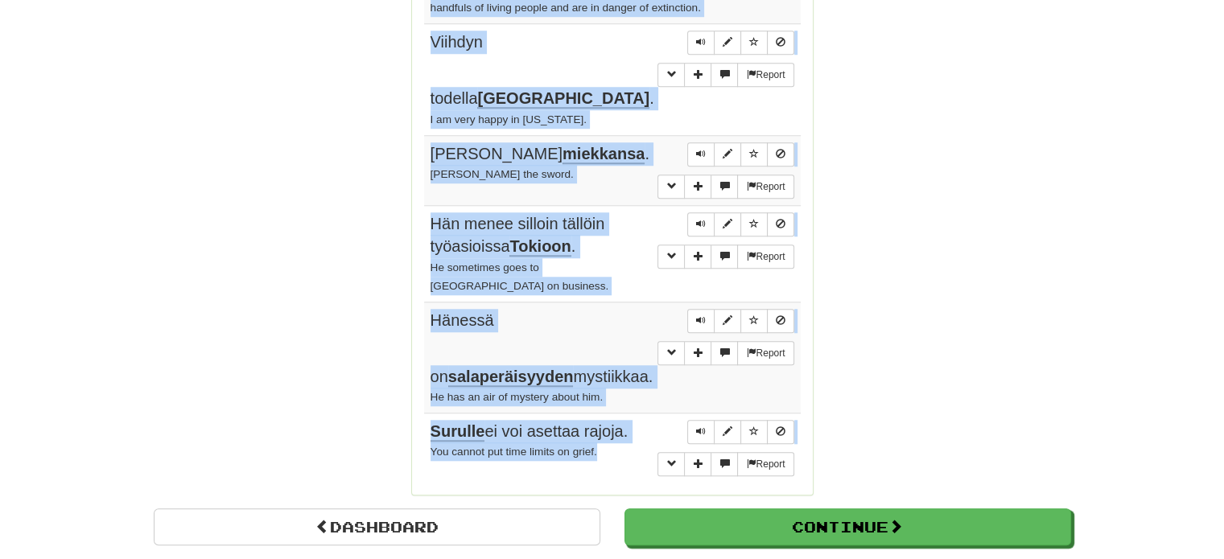
drag, startPoint x: 427, startPoint y: 105, endPoint x: 621, endPoint y: 375, distance: 332.7
click at [621, 375] on tbody "Report Tom on kiistämättä paras mies siihen hommaan. Tom is, without question, …" at bounding box center [612, 5] width 377 height 954
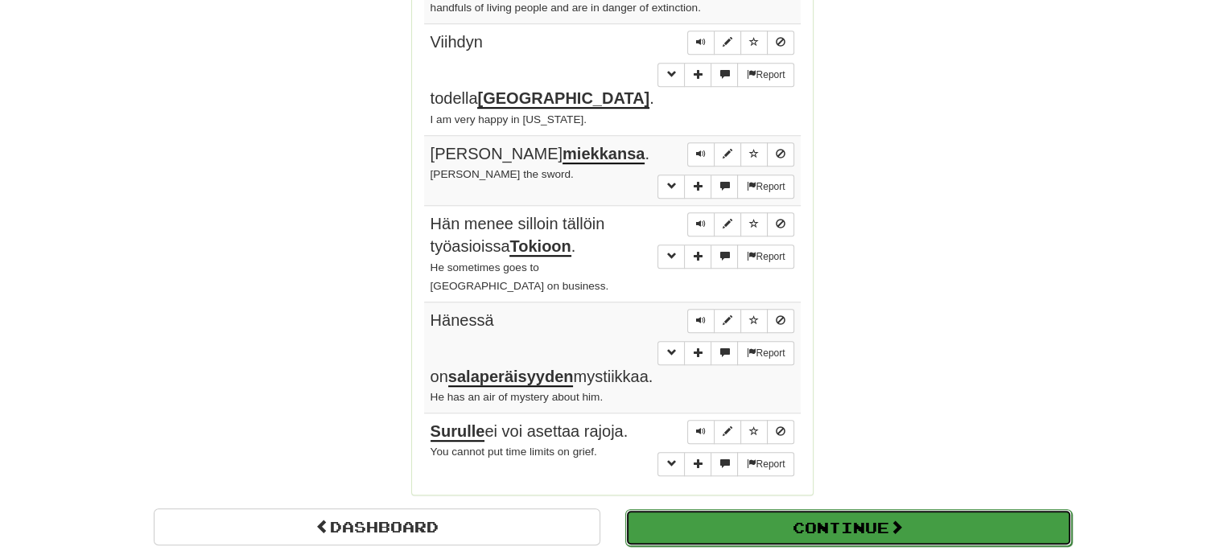
click at [843, 509] on button "Continue" at bounding box center [848, 527] width 447 height 37
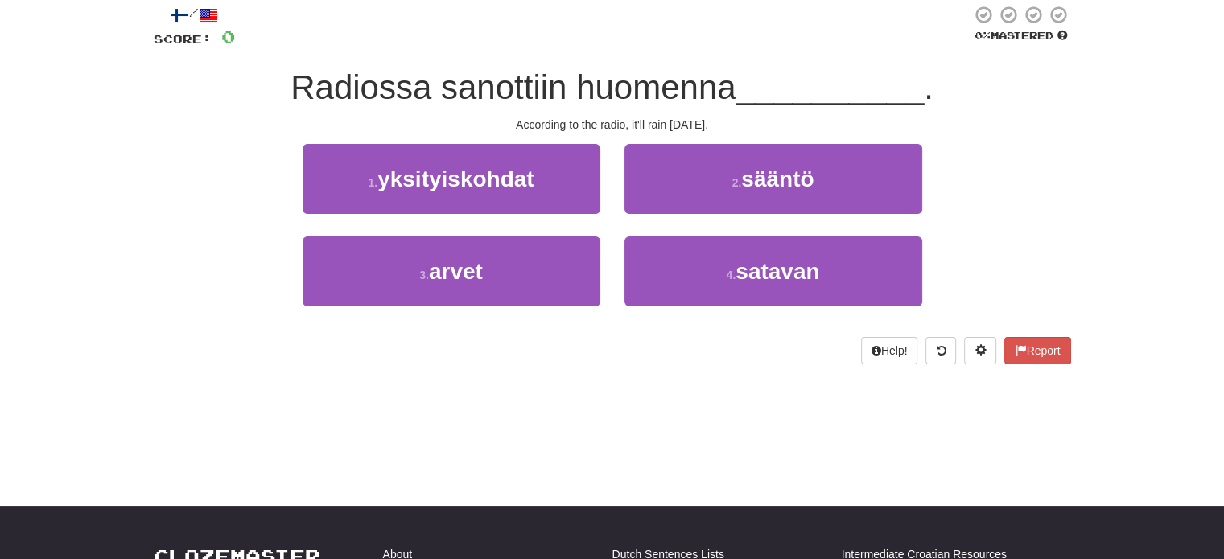
scroll to position [25, 0]
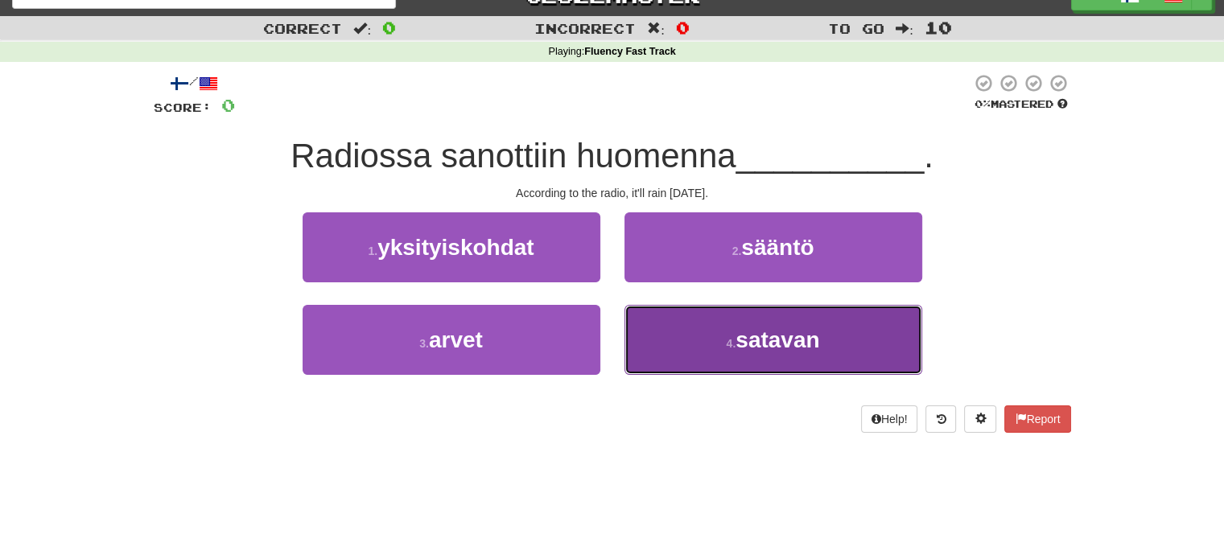
click at [708, 355] on button "4 . satavan" at bounding box center [773, 340] width 298 height 70
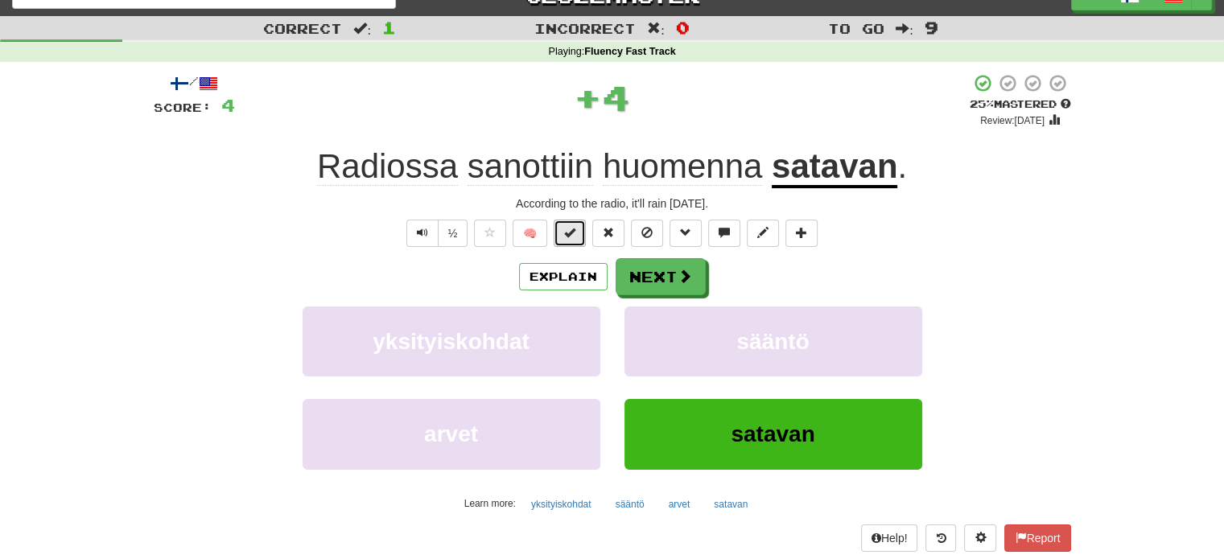
click at [568, 237] on span at bounding box center [569, 232] width 11 height 11
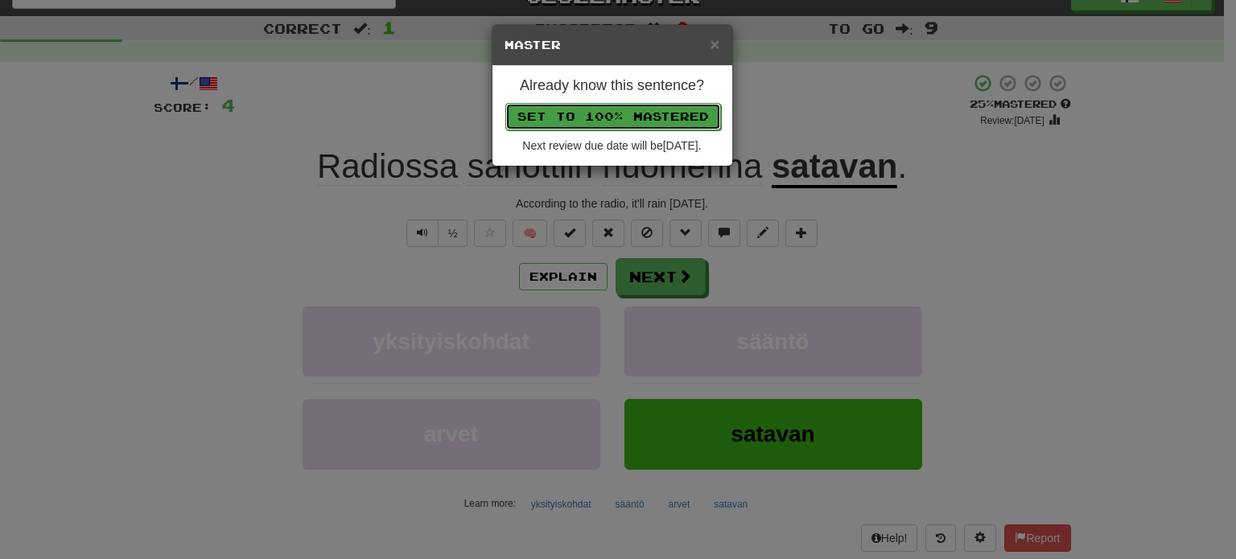
click at [598, 118] on button "Set to 100% Mastered" at bounding box center [613, 116] width 216 height 27
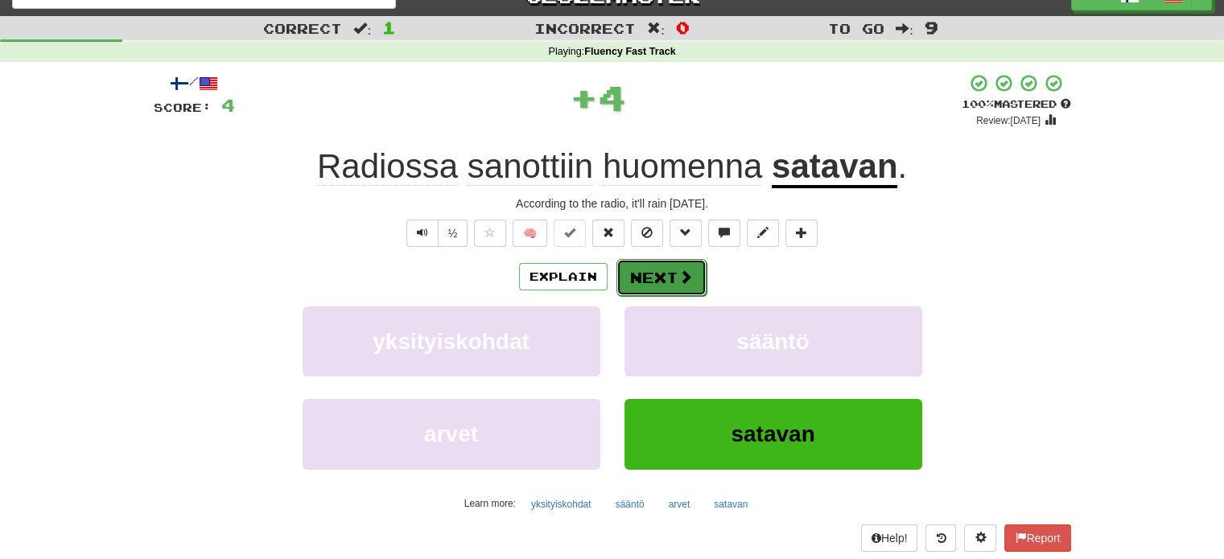
click at [657, 271] on button "Next" at bounding box center [661, 277] width 90 height 37
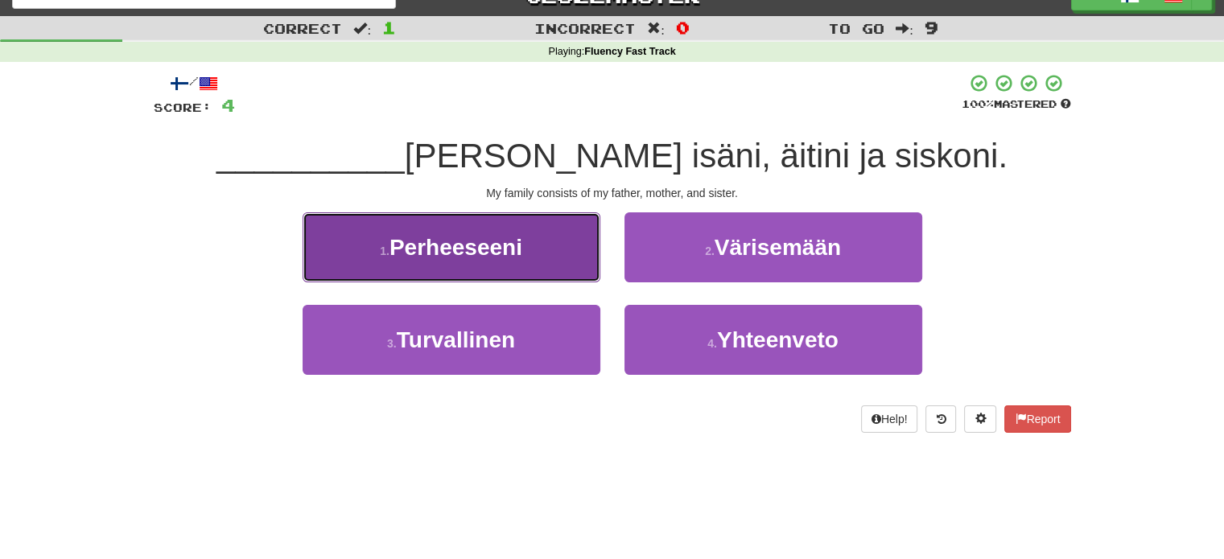
click at [573, 235] on button "1 . Perheeseeni" at bounding box center [452, 247] width 298 height 70
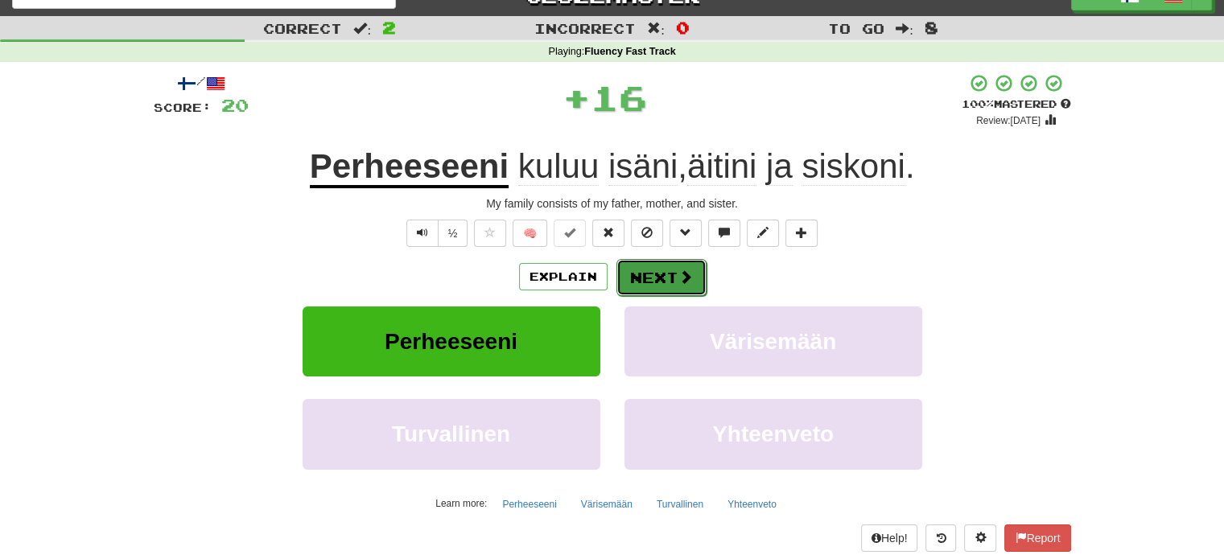
click at [655, 275] on button "Next" at bounding box center [661, 277] width 90 height 37
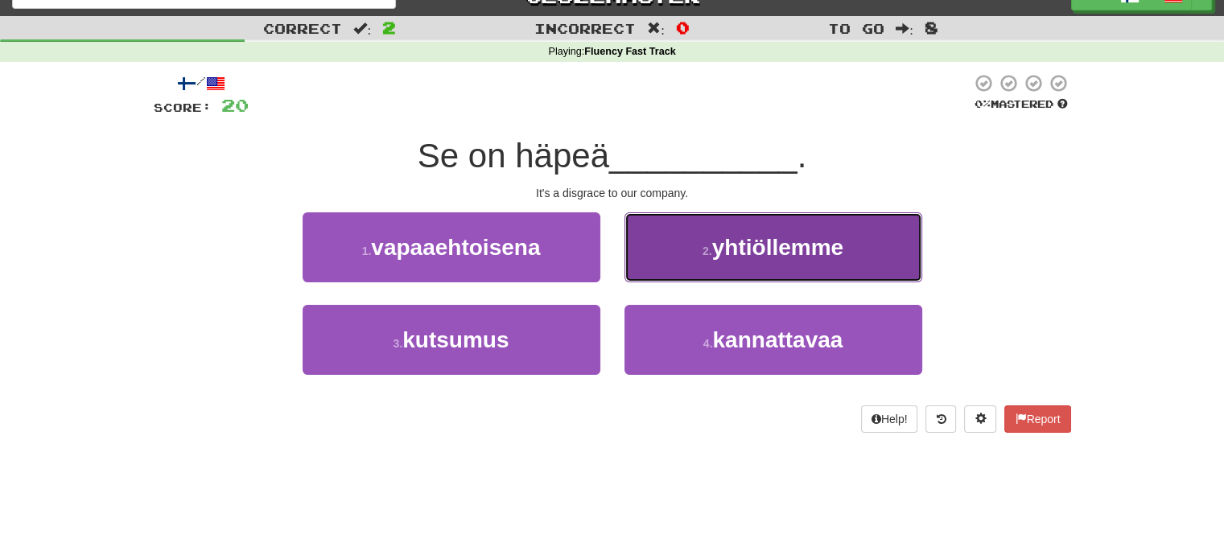
click at [657, 277] on button "2 . yhtiöllemme" at bounding box center [773, 247] width 298 height 70
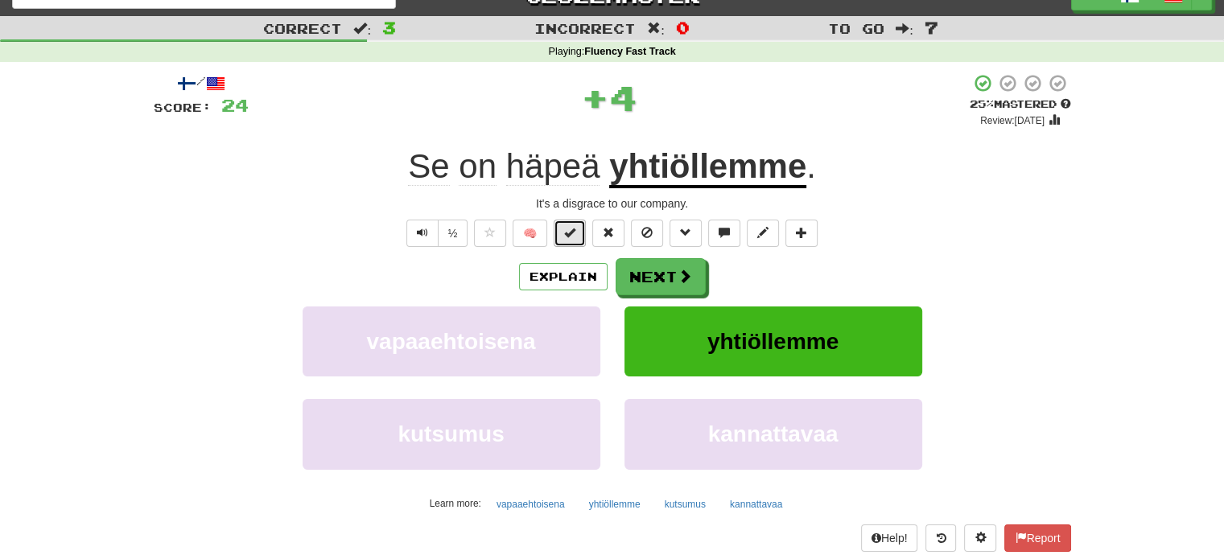
click at [572, 241] on button at bounding box center [570, 233] width 32 height 27
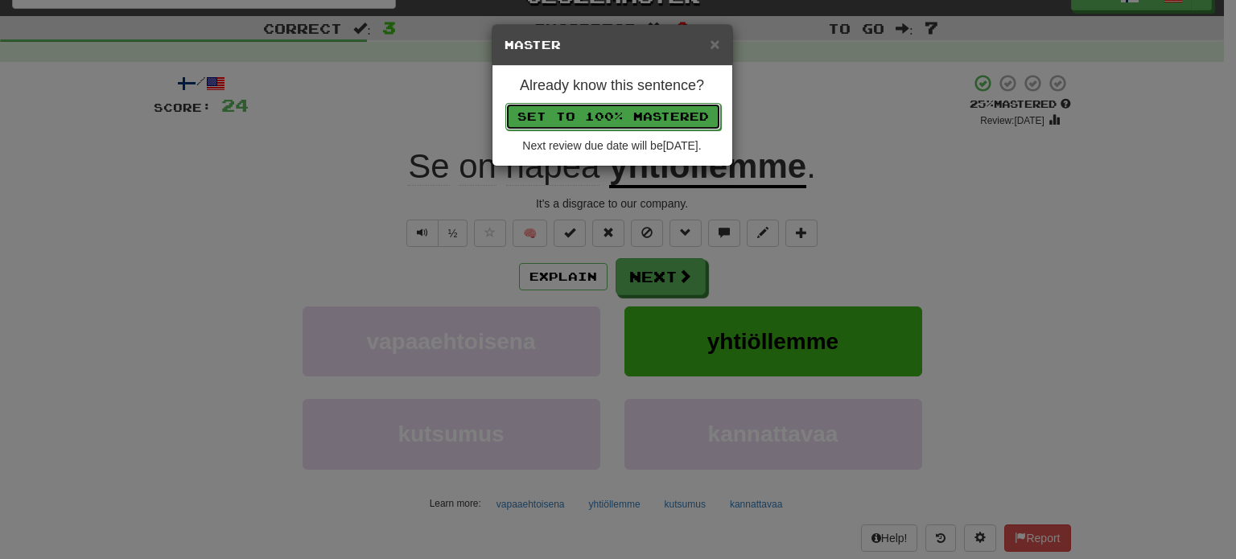
click at [605, 109] on button "Set to 100% Mastered" at bounding box center [613, 116] width 216 height 27
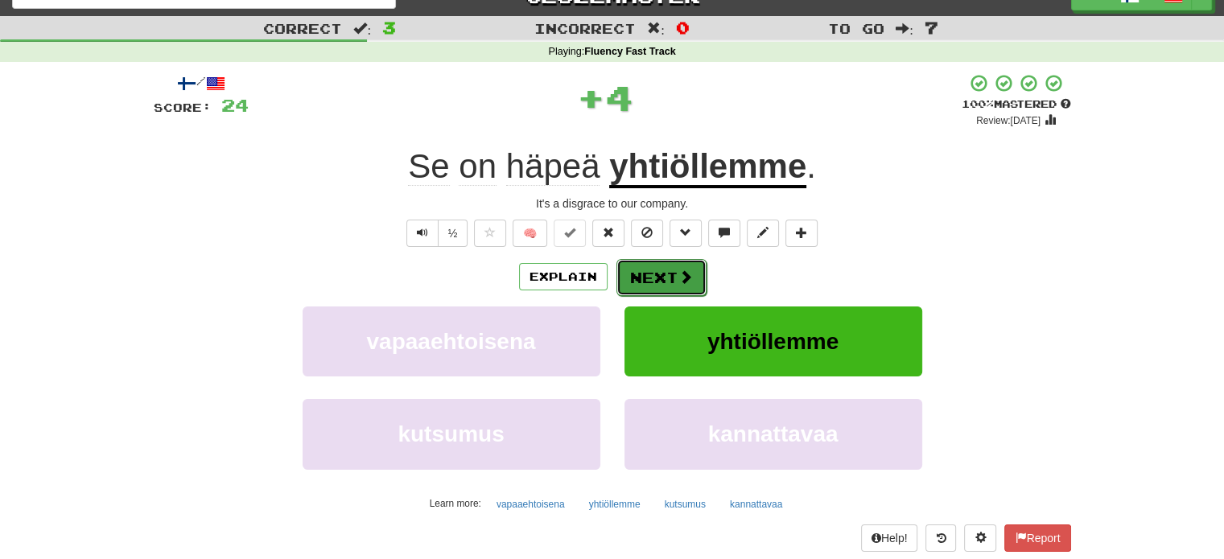
click at [644, 275] on button "Next" at bounding box center [661, 277] width 90 height 37
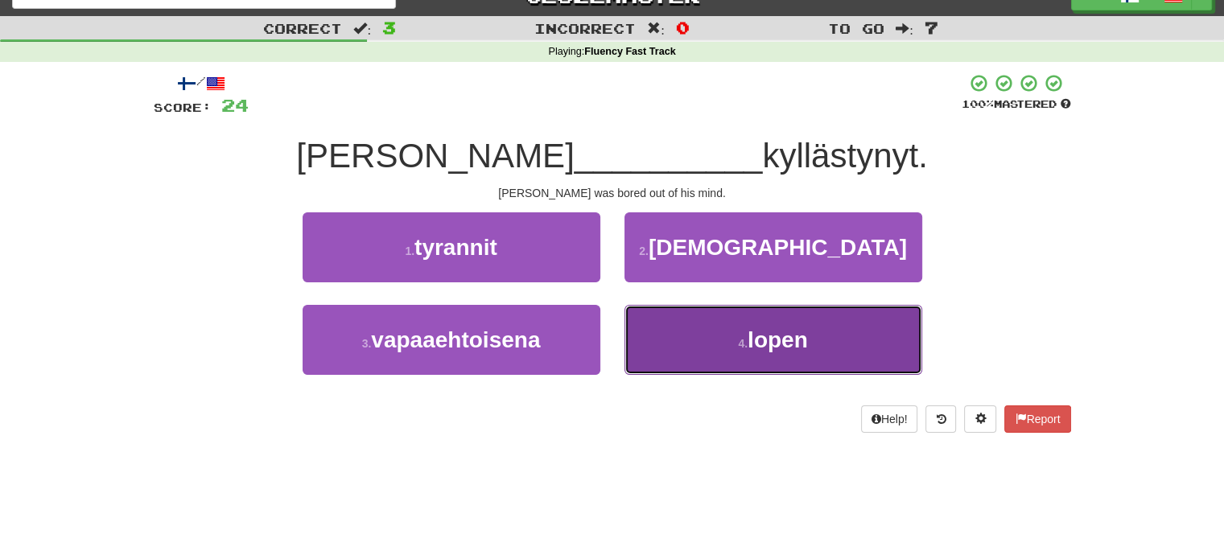
click at [648, 331] on button "4 . lopen" at bounding box center [773, 340] width 298 height 70
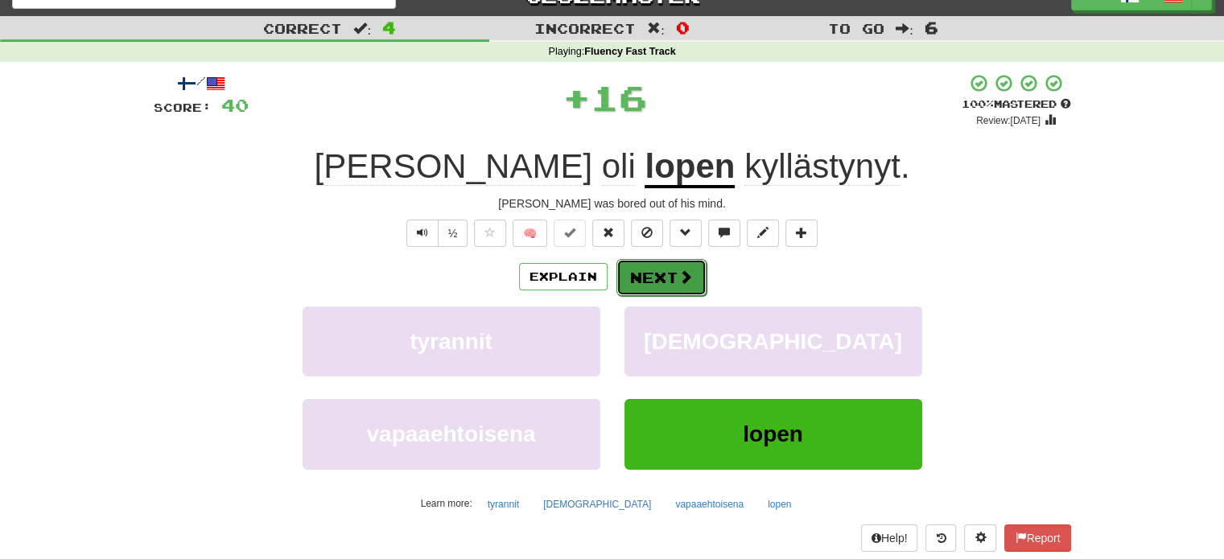
click at [656, 284] on button "Next" at bounding box center [661, 277] width 90 height 37
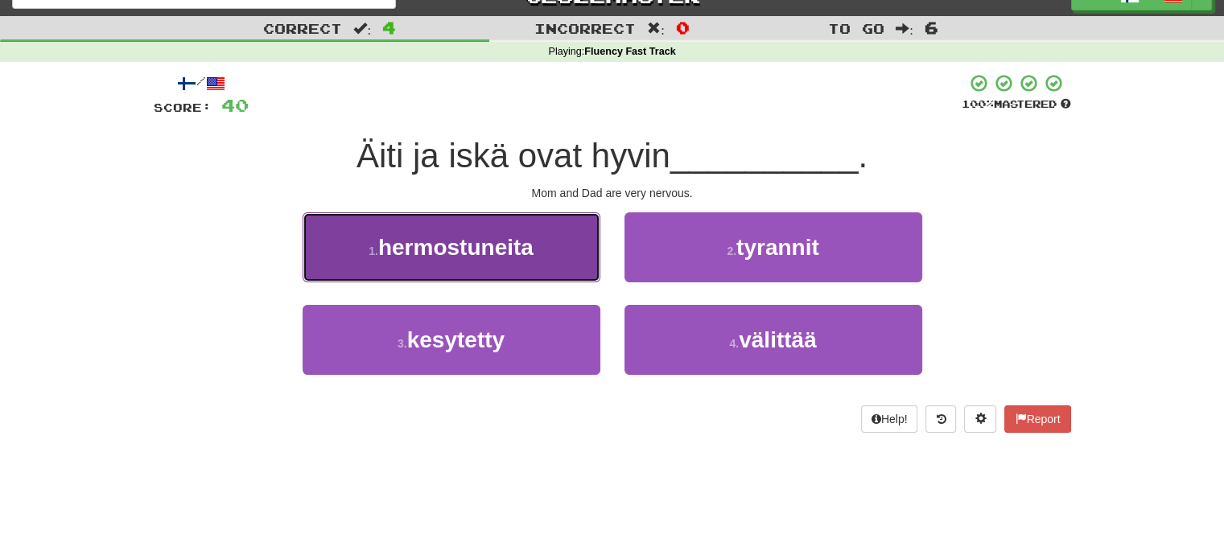
click at [502, 277] on button "1 . hermostuneita" at bounding box center [452, 247] width 298 height 70
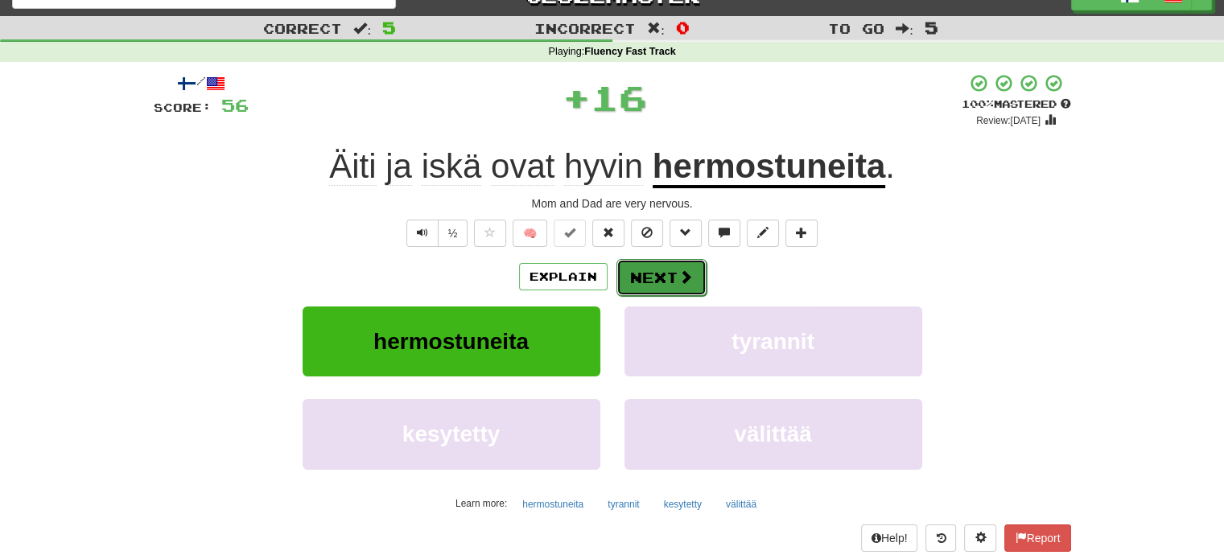
click at [621, 278] on button "Next" at bounding box center [661, 277] width 90 height 37
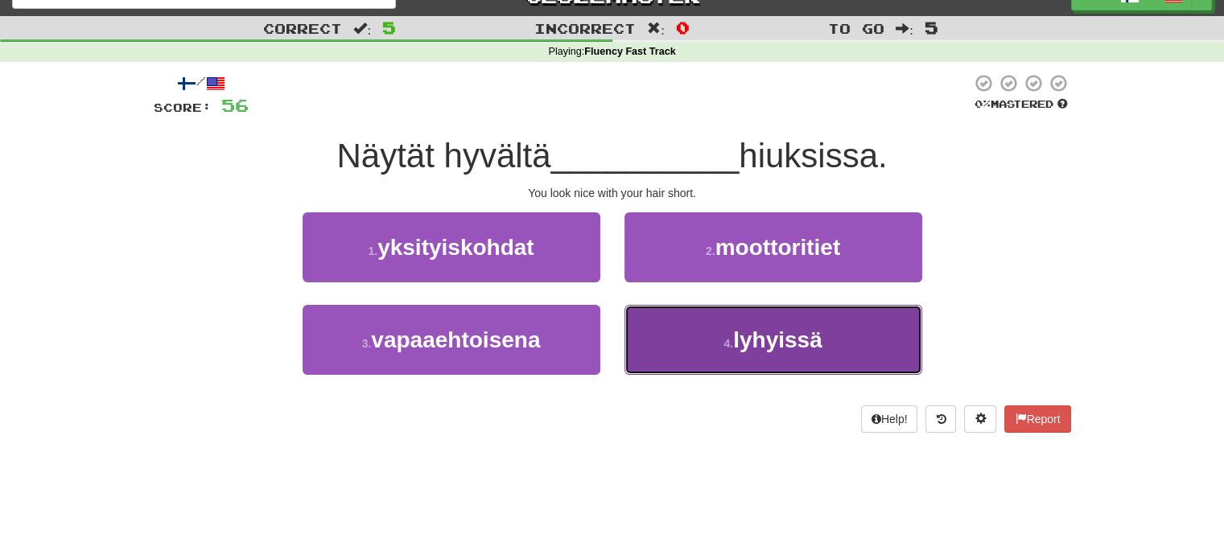
click at [674, 343] on button "4 . lyhyissä" at bounding box center [773, 340] width 298 height 70
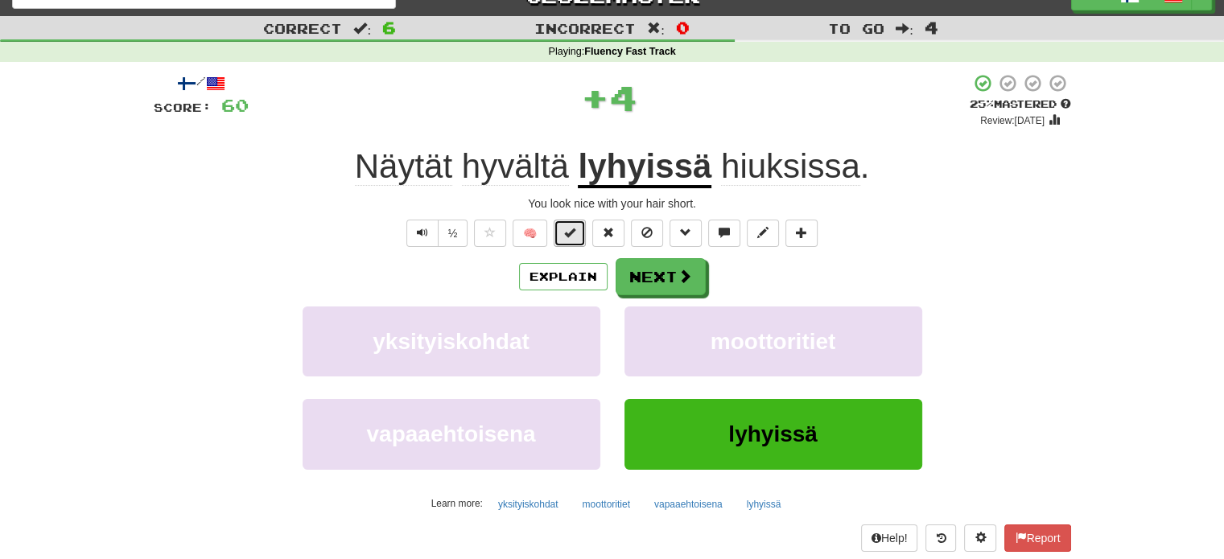
click at [576, 240] on button at bounding box center [570, 233] width 32 height 27
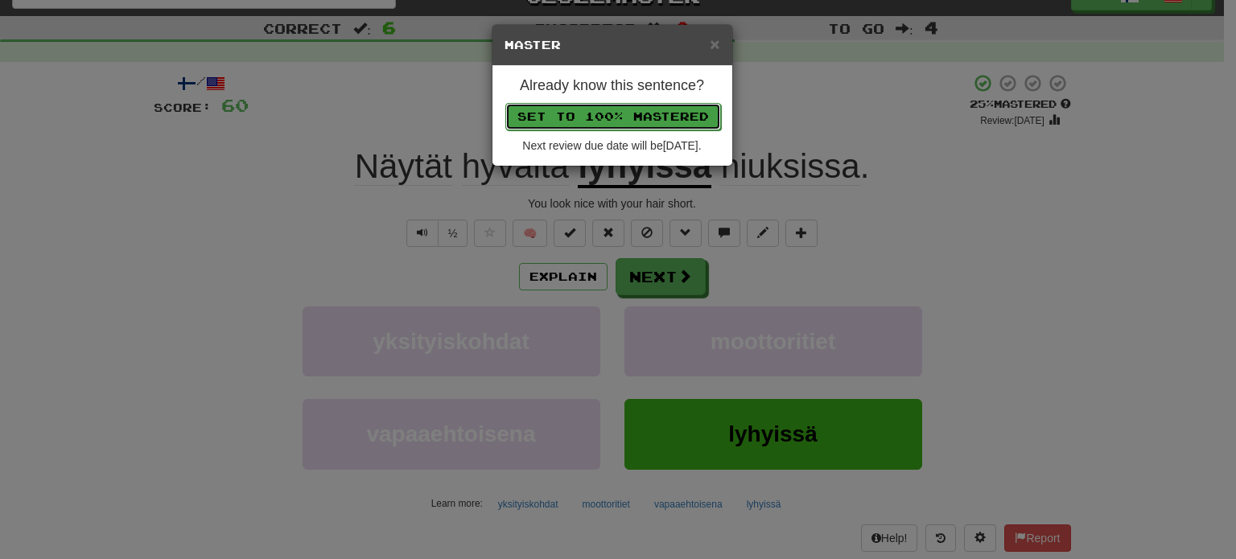
click at [607, 113] on button "Set to 100% Mastered" at bounding box center [613, 116] width 216 height 27
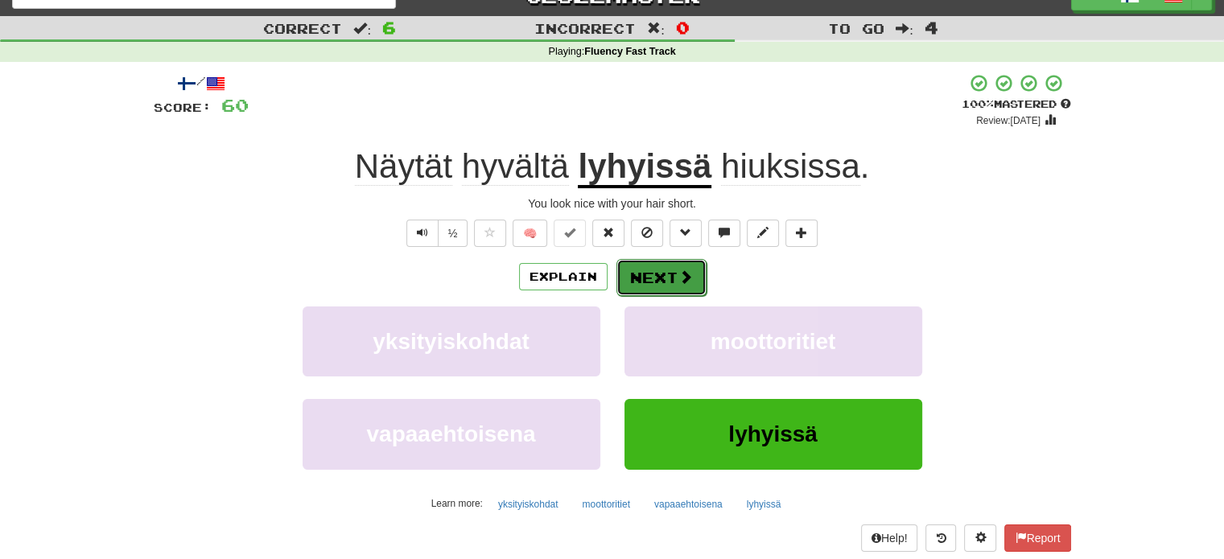
click at [666, 273] on button "Next" at bounding box center [661, 277] width 90 height 37
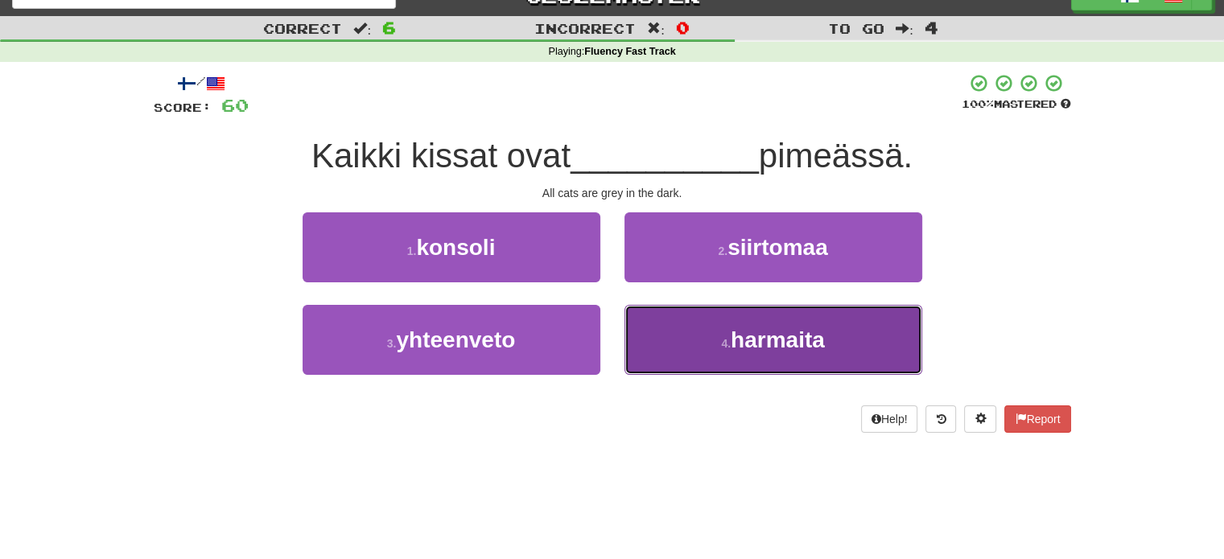
click at [693, 334] on button "4 . harmaita" at bounding box center [773, 340] width 298 height 70
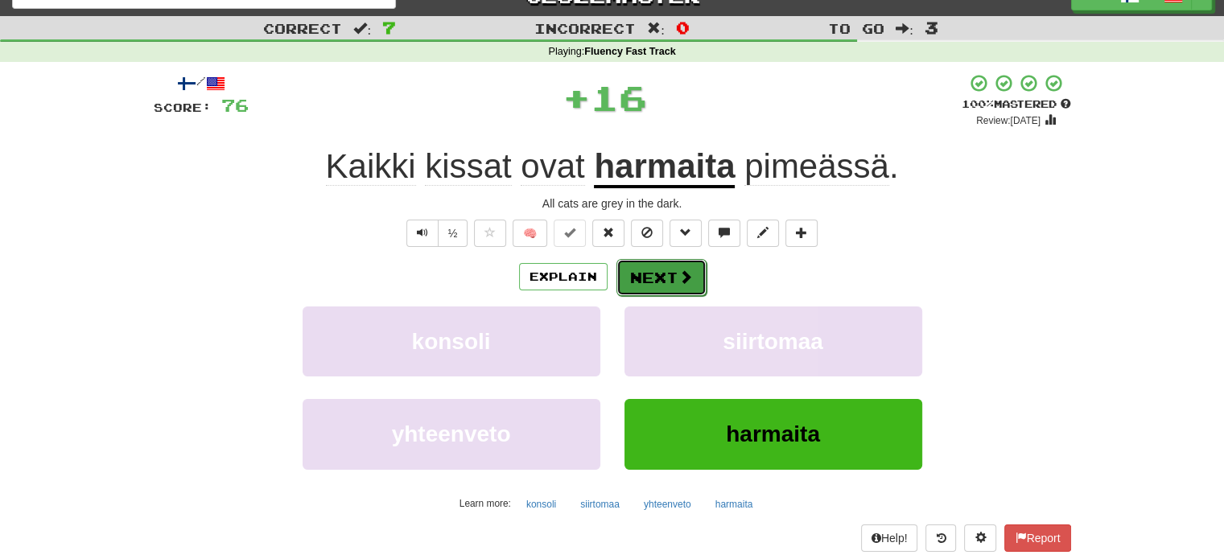
click at [653, 283] on button "Next" at bounding box center [661, 277] width 90 height 37
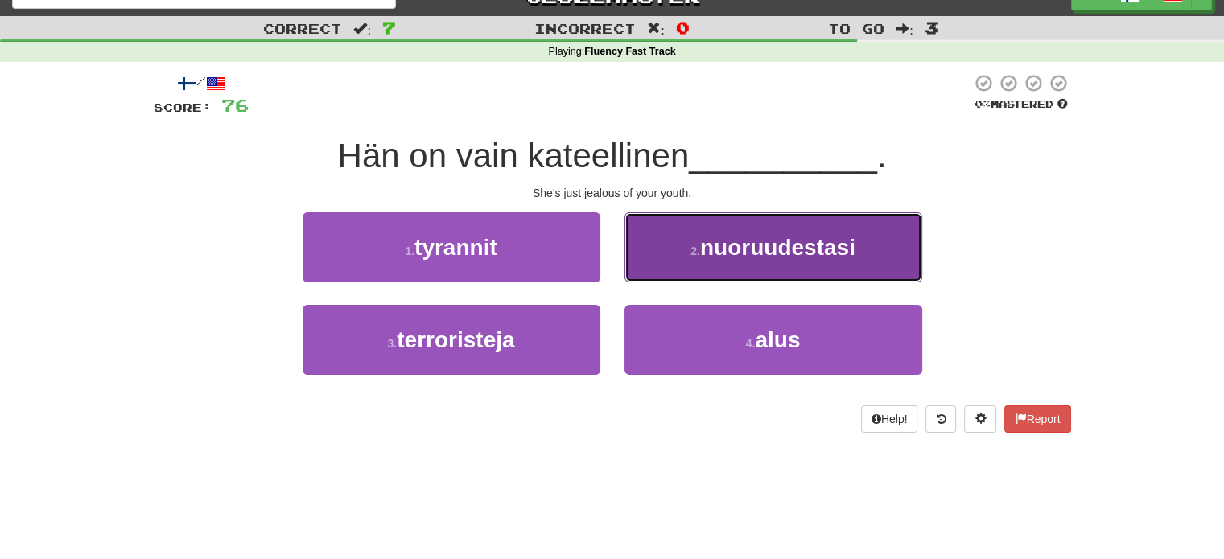
click at [675, 275] on button "2 . nuoruudestasi" at bounding box center [773, 247] width 298 height 70
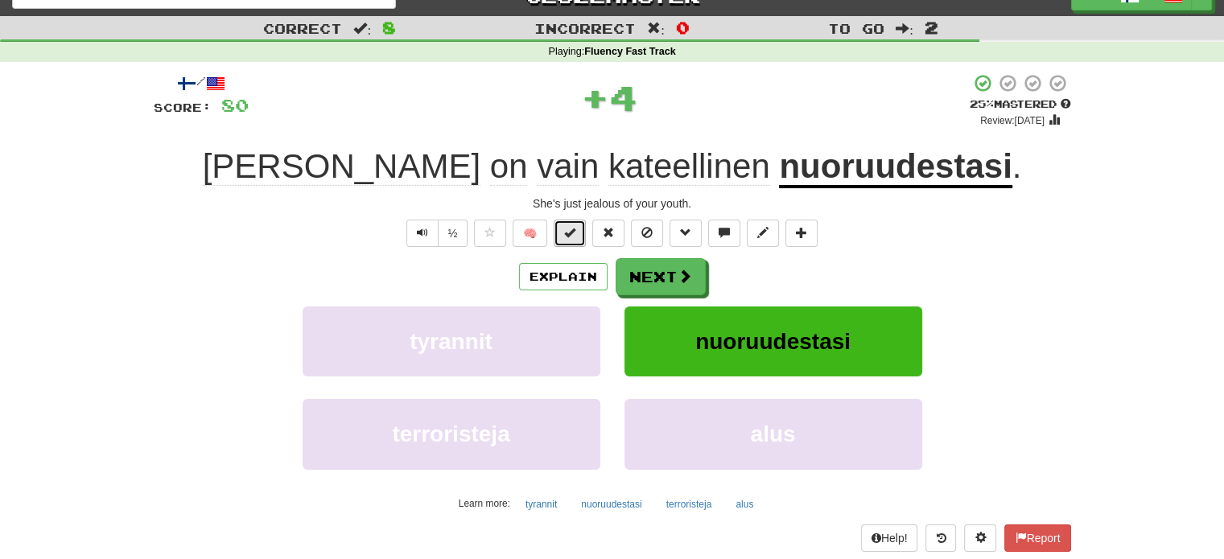
click at [573, 234] on span at bounding box center [569, 232] width 11 height 11
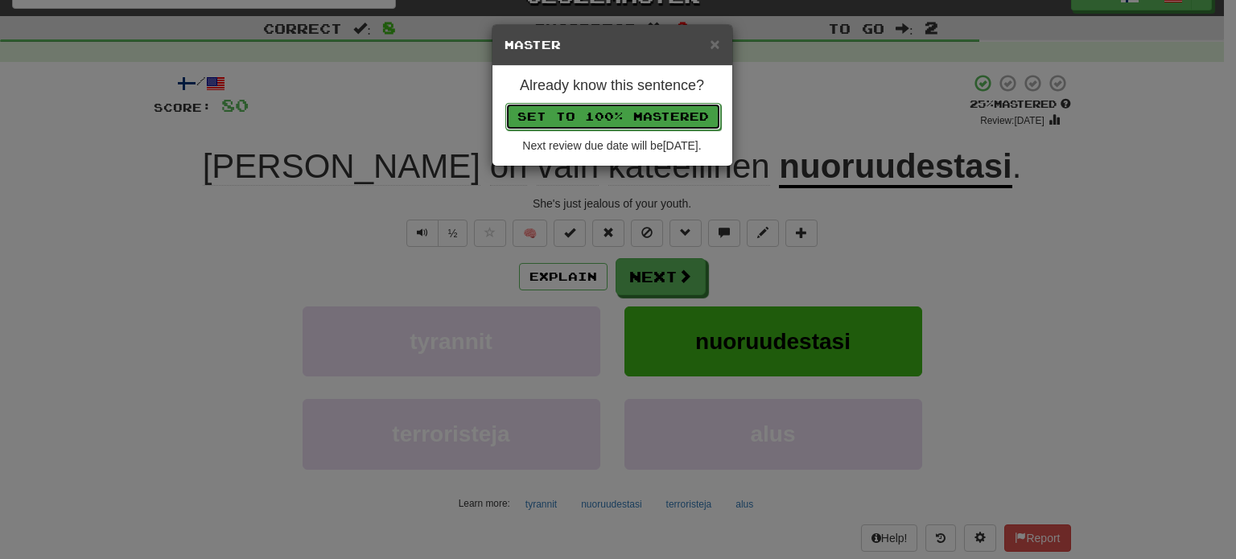
click at [600, 117] on button "Set to 100% Mastered" at bounding box center [613, 116] width 216 height 27
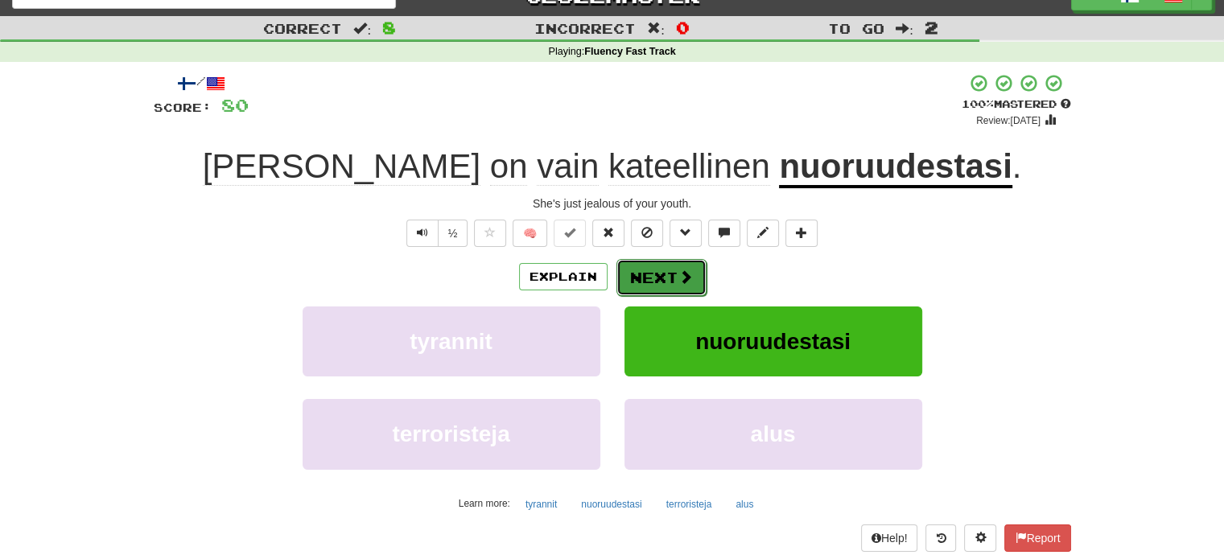
click at [653, 270] on button "Next" at bounding box center [661, 277] width 90 height 37
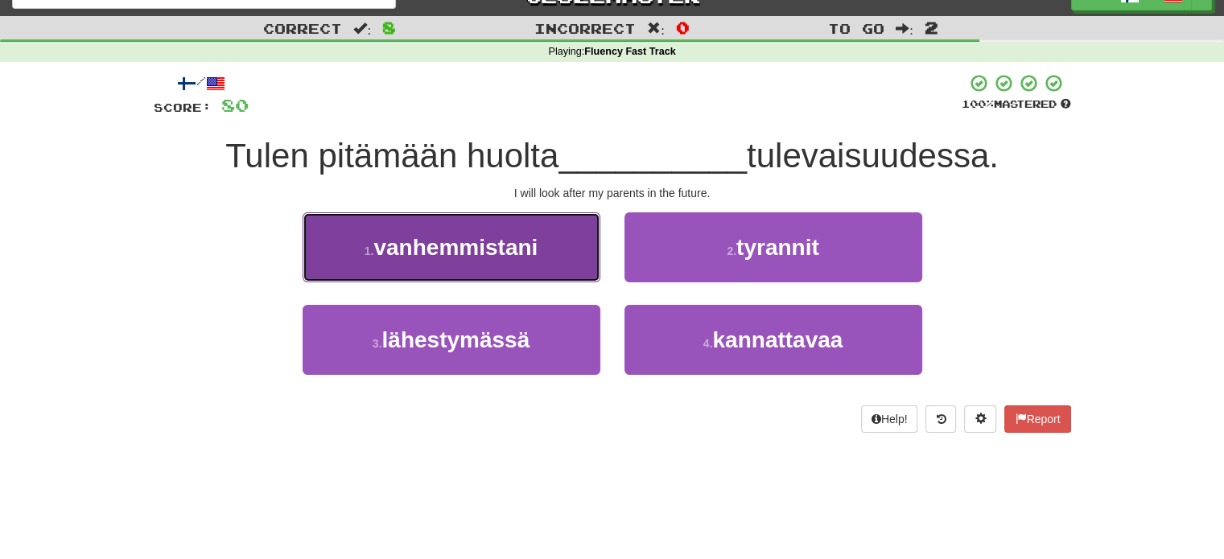
click at [578, 261] on button "1 . vanhemmistani" at bounding box center [452, 247] width 298 height 70
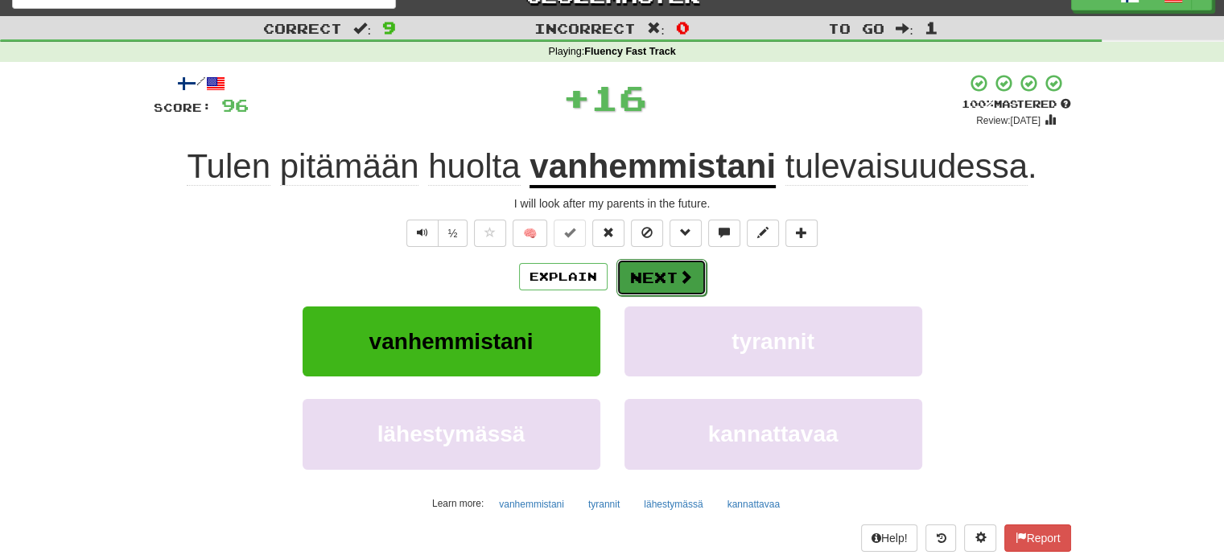
click at [655, 278] on button "Next" at bounding box center [661, 277] width 90 height 37
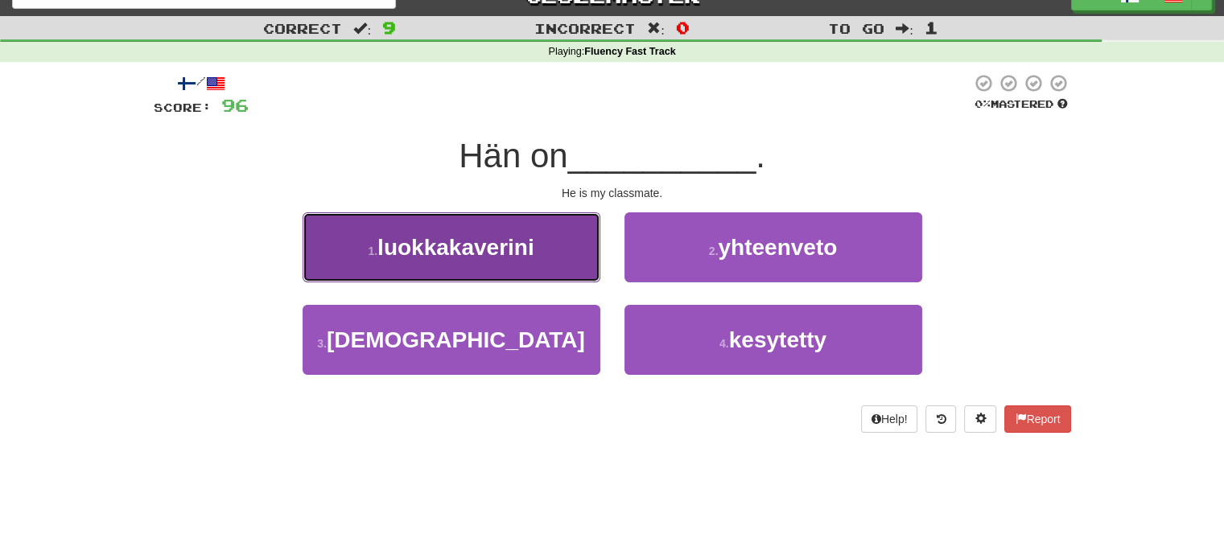
click at [521, 263] on button "1 . luokkakaverini" at bounding box center [452, 247] width 298 height 70
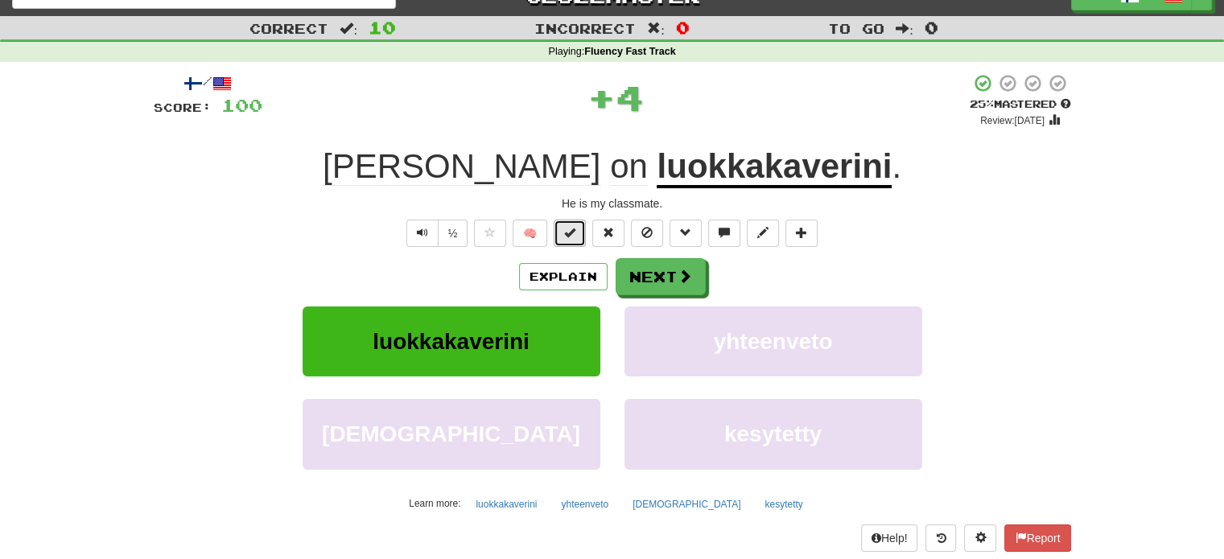
click at [566, 241] on button at bounding box center [570, 233] width 32 height 27
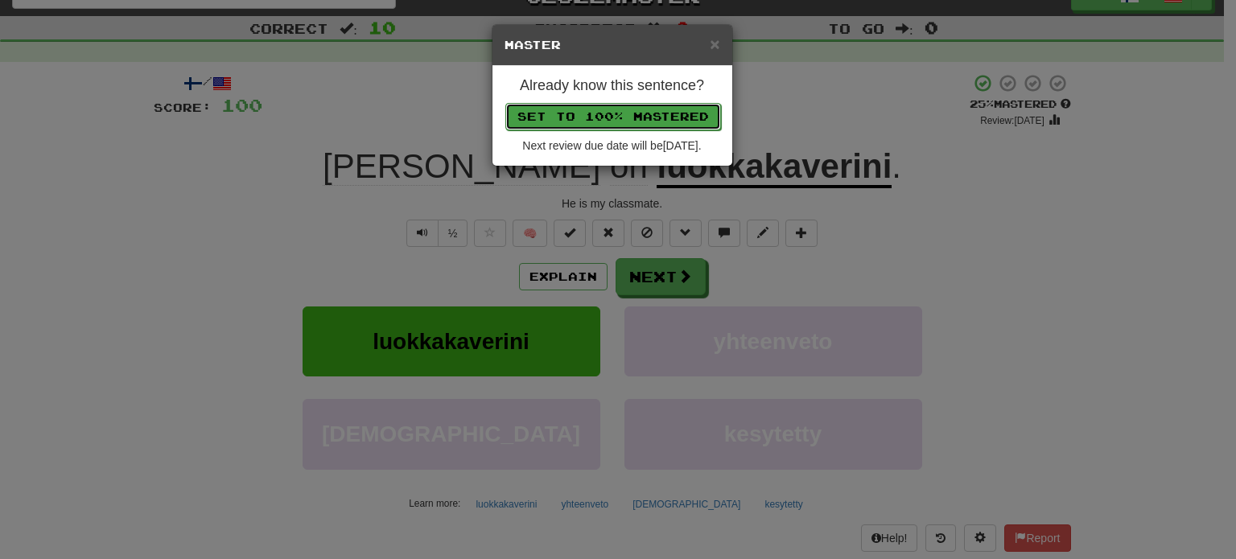
click at [624, 117] on button "Set to 100% Mastered" at bounding box center [613, 116] width 216 height 27
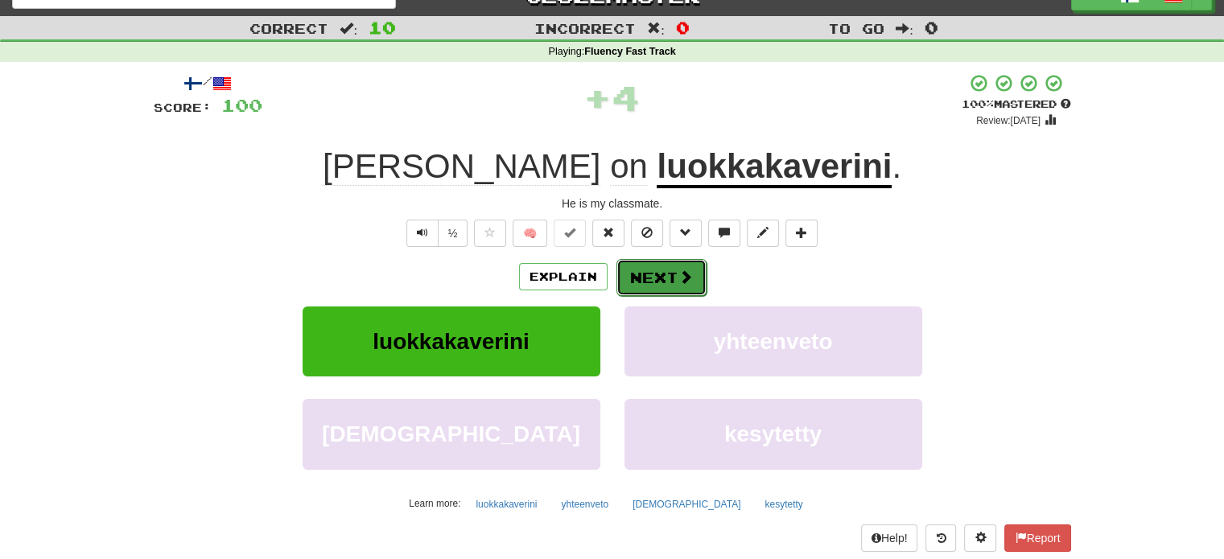
click at [647, 273] on button "Next" at bounding box center [661, 277] width 90 height 37
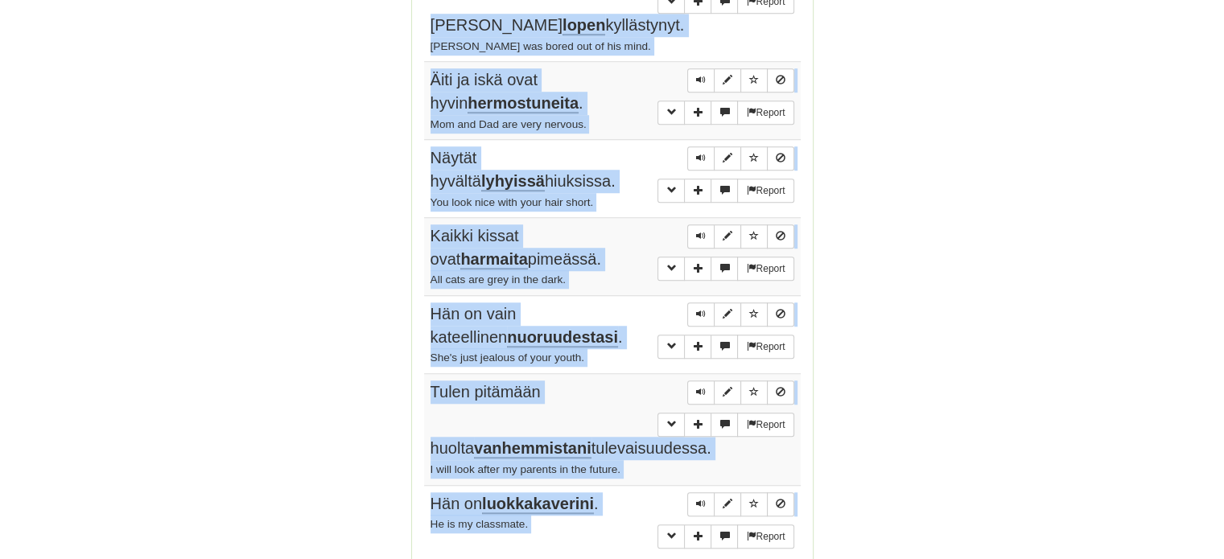
scroll to position [1203, 0]
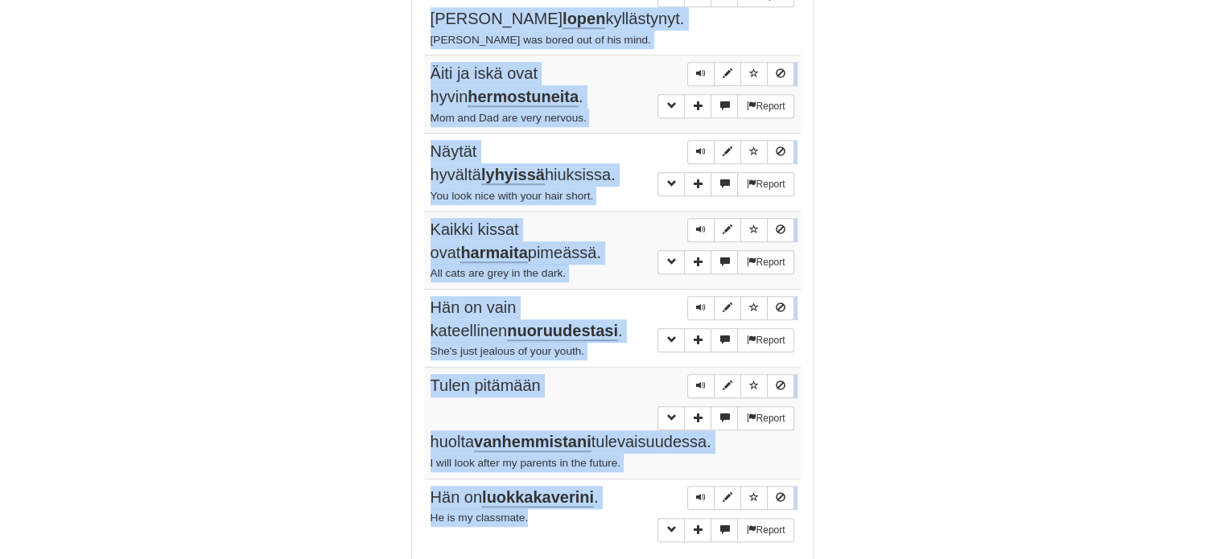
drag, startPoint x: 432, startPoint y: 131, endPoint x: 554, endPoint y: 438, distance: 330.1
click at [554, 438] on tbody "Report Radiossa sanottiin huomenna satavan . According to the radio, it'll rain…" at bounding box center [612, 105] width 377 height 887
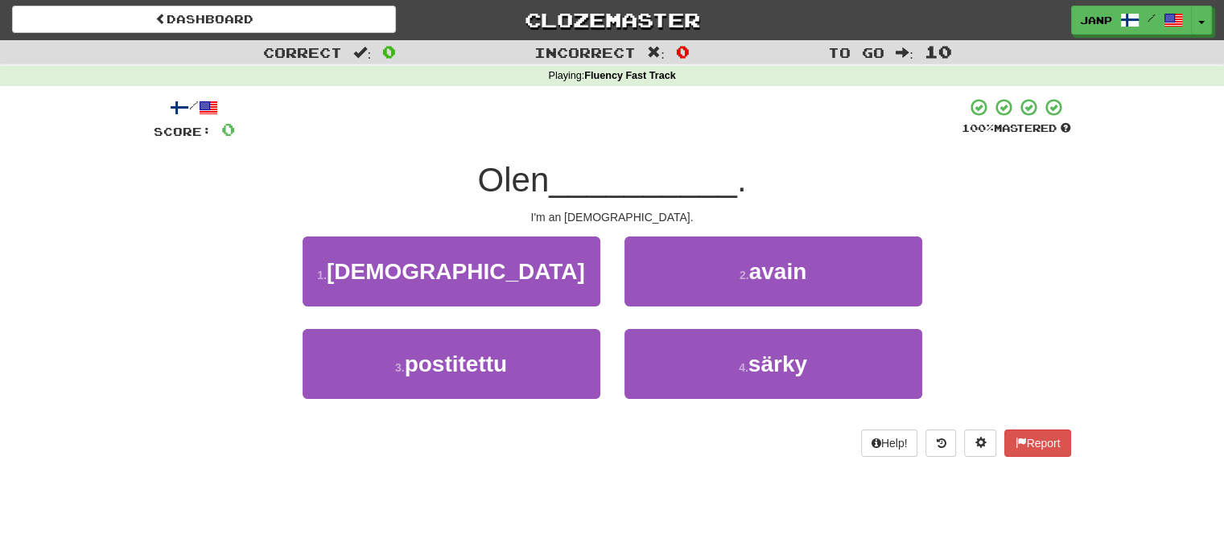
scroll to position [0, 0]
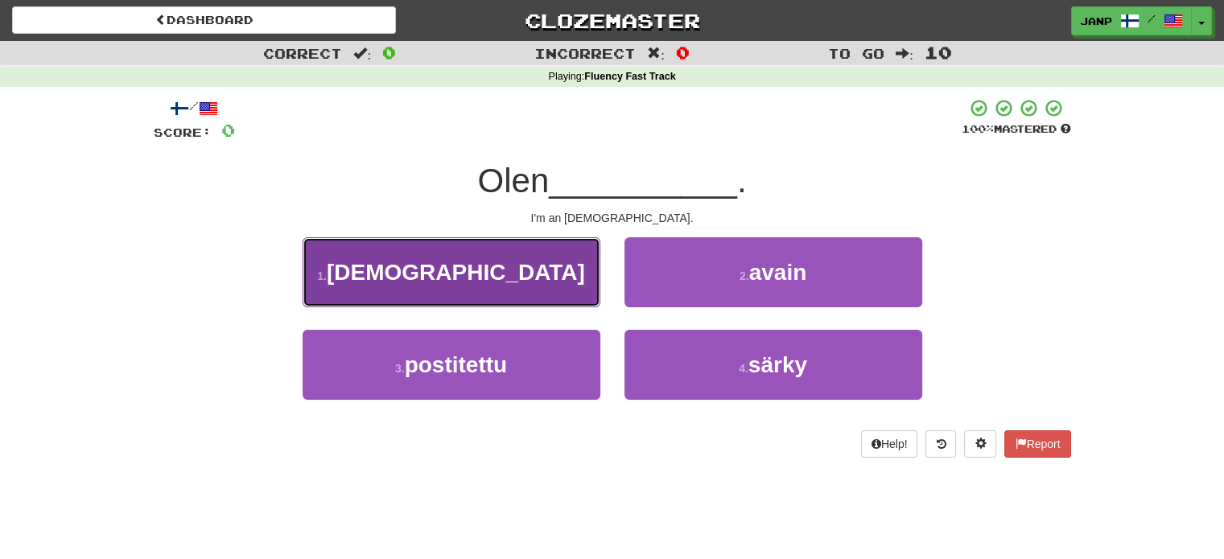
click at [549, 279] on button "1 . ateisti" at bounding box center [452, 272] width 298 height 70
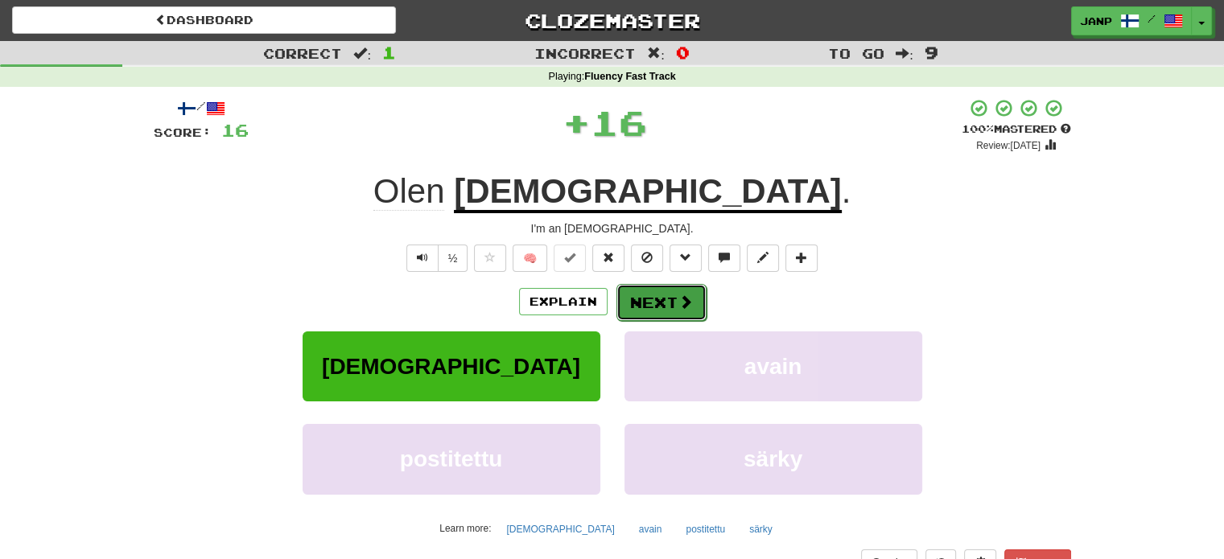
click at [649, 307] on button "Next" at bounding box center [661, 302] width 90 height 37
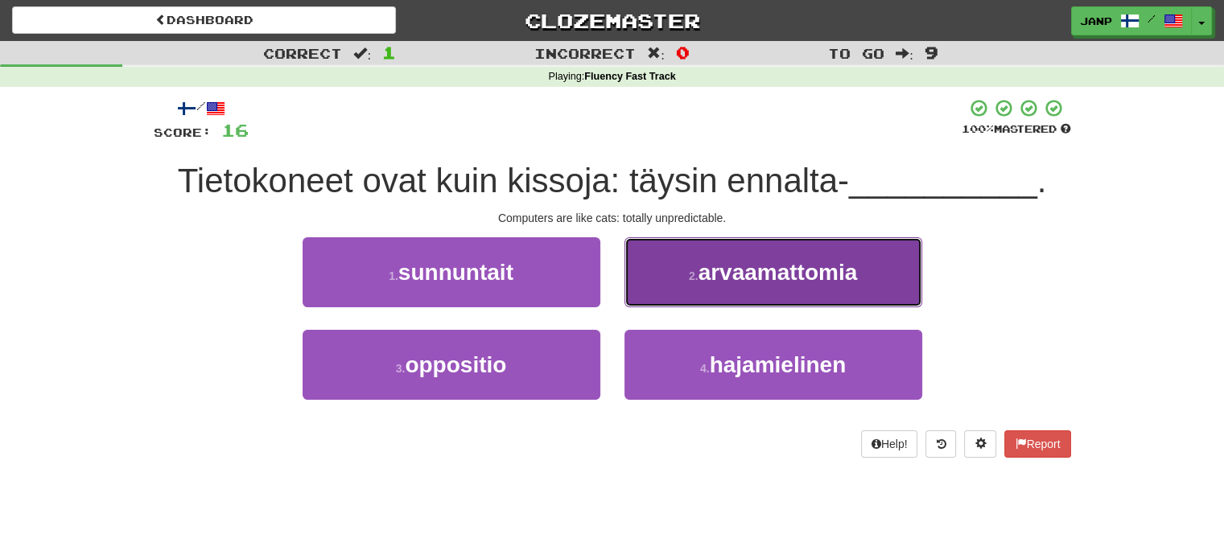
click at [708, 290] on button "2 . arvaamattomia" at bounding box center [773, 272] width 298 height 70
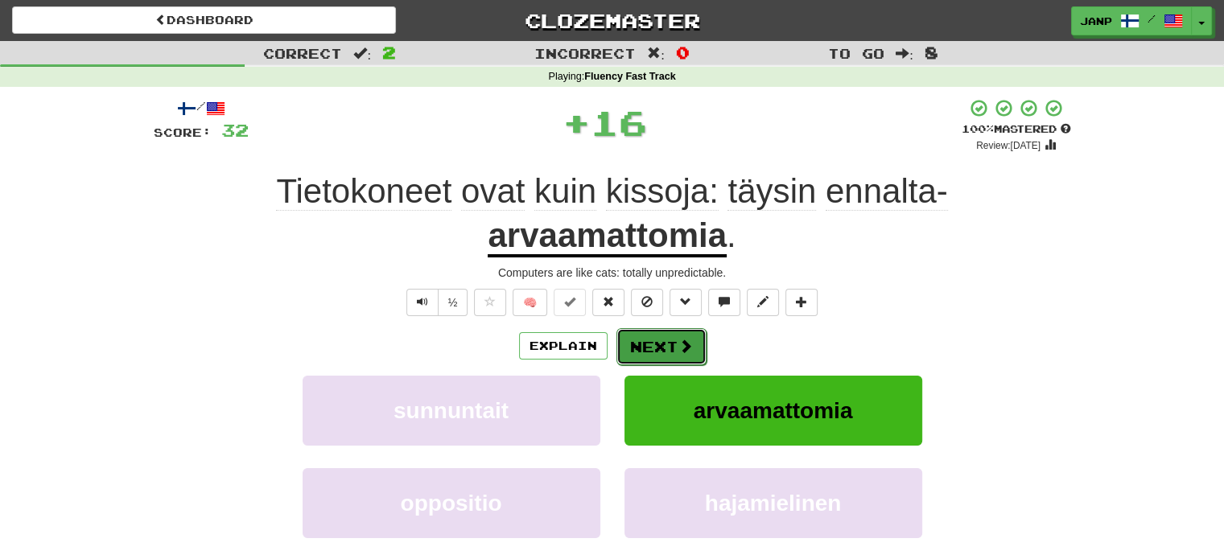
click at [640, 336] on button "Next" at bounding box center [661, 346] width 90 height 37
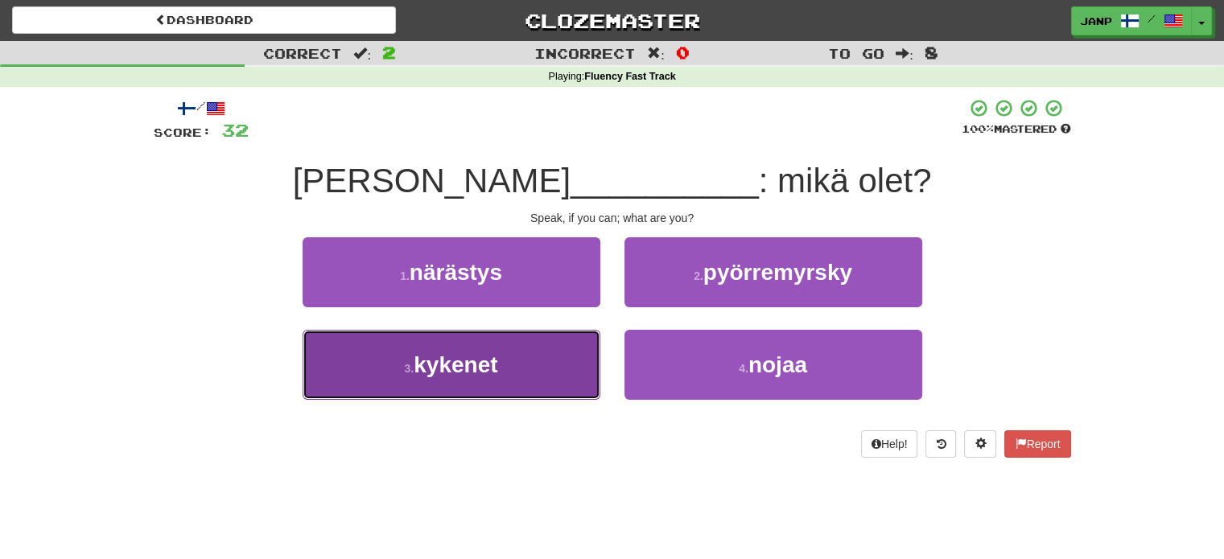
click at [536, 375] on button "3 . kykenet" at bounding box center [452, 365] width 298 height 70
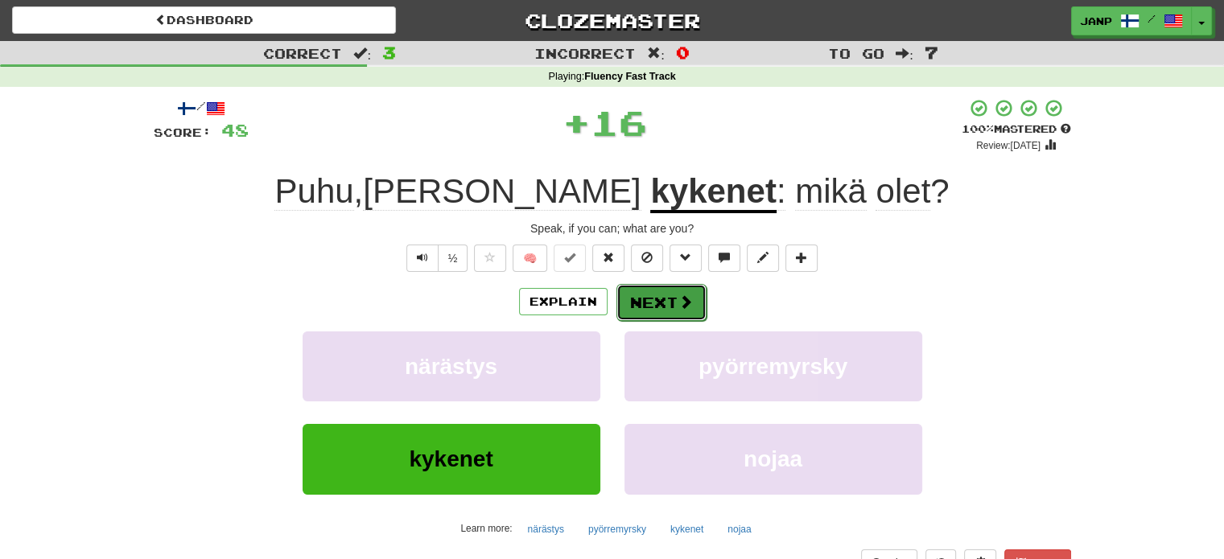
click at [645, 301] on button "Next" at bounding box center [661, 302] width 90 height 37
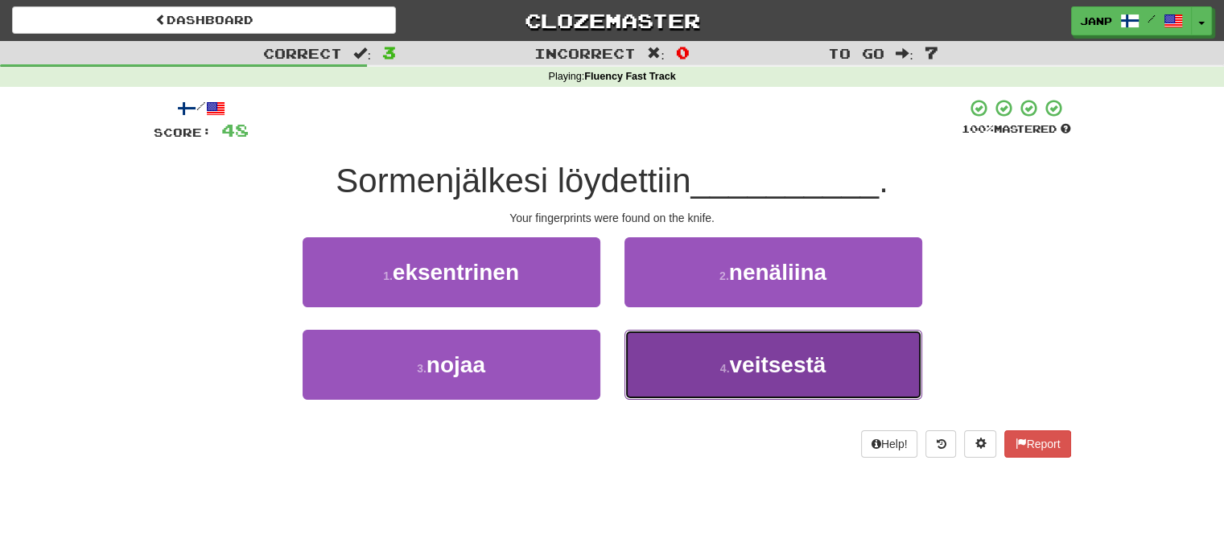
click at [695, 374] on button "4 . veitsestä" at bounding box center [773, 365] width 298 height 70
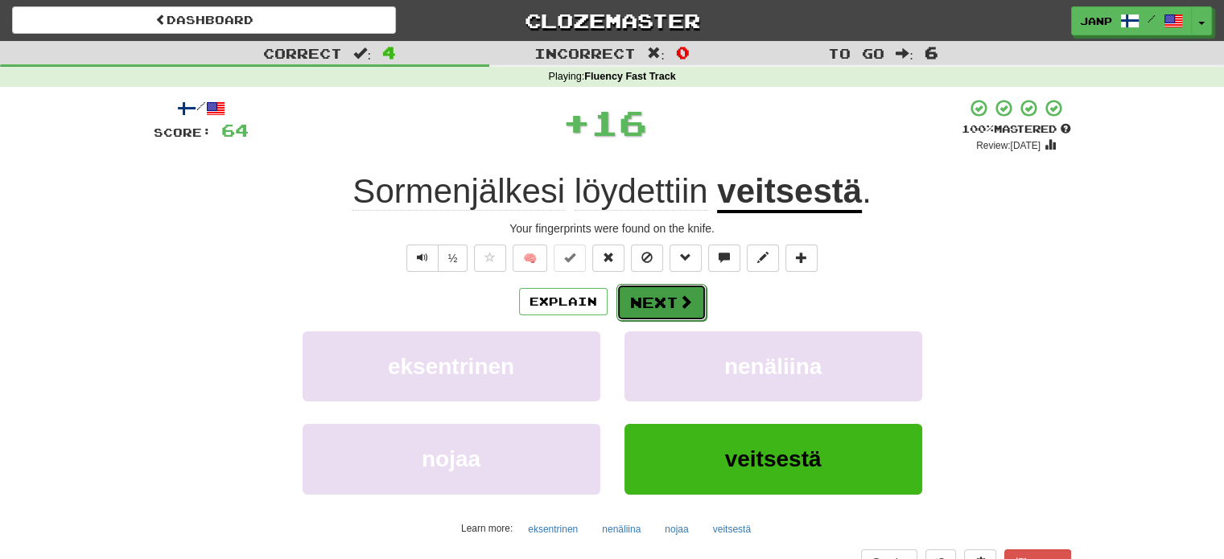
click at [692, 310] on button "Next" at bounding box center [661, 302] width 90 height 37
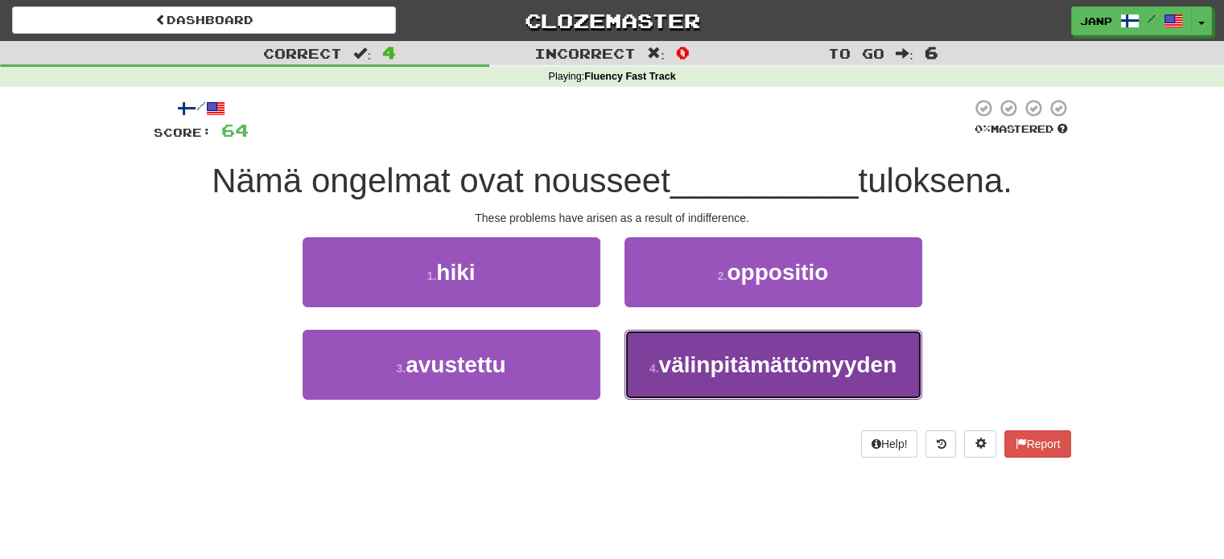
click at [692, 347] on button "4 . välinpitämättömyyden" at bounding box center [773, 365] width 298 height 70
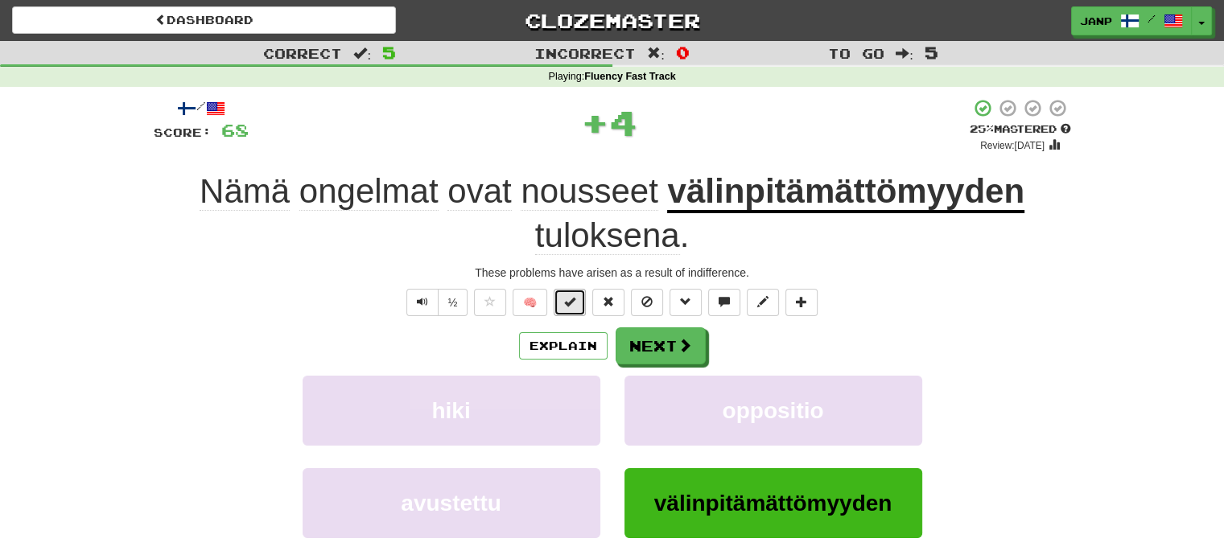
click at [564, 296] on button at bounding box center [570, 302] width 32 height 27
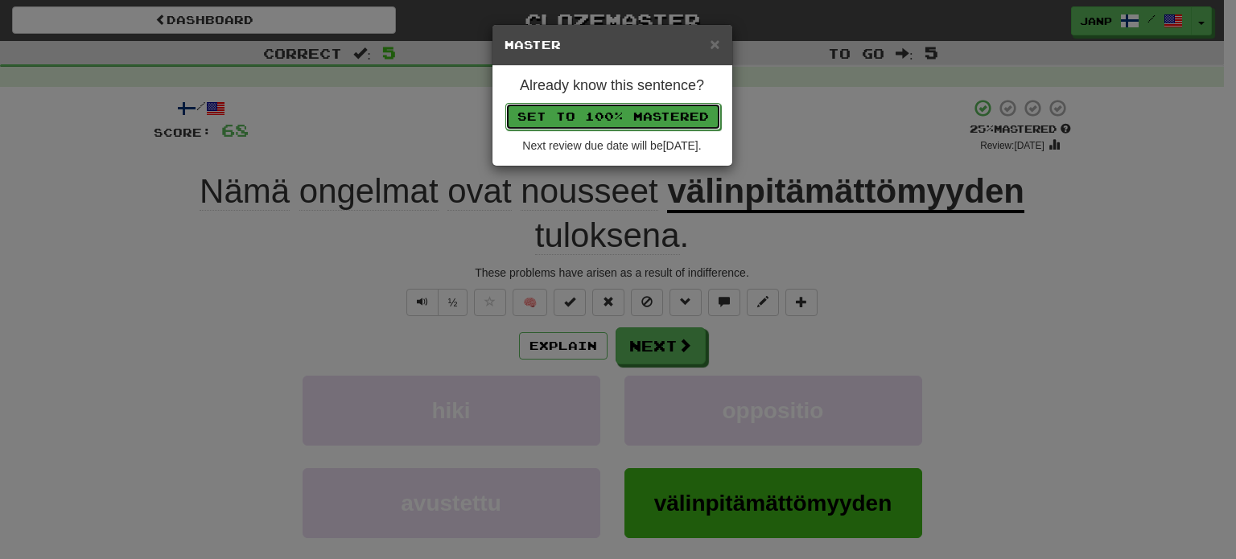
click at [588, 114] on button "Set to 100% Mastered" at bounding box center [613, 116] width 216 height 27
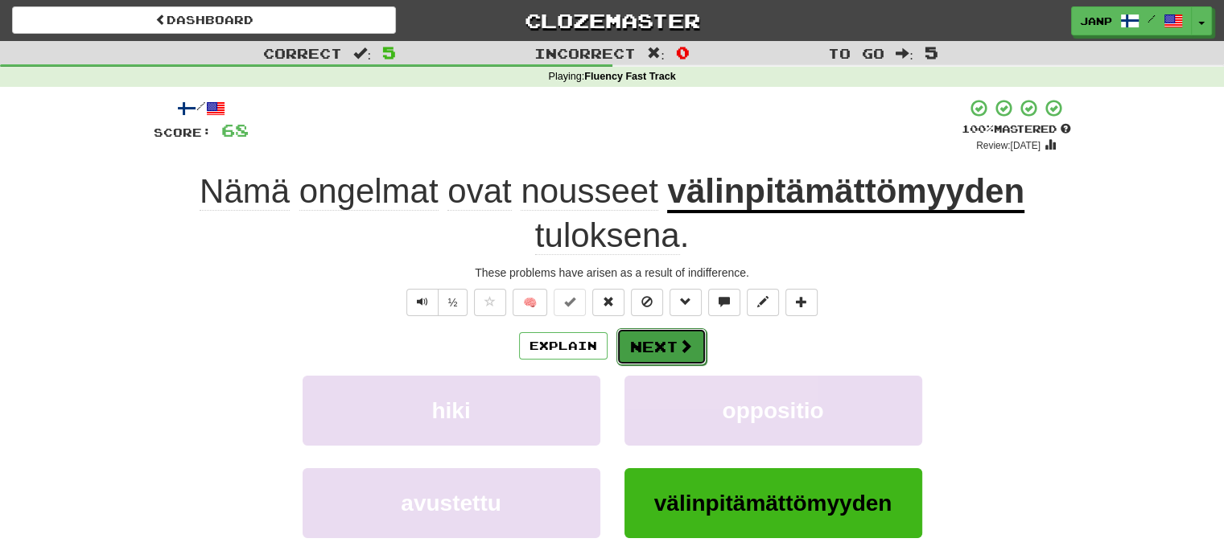
click at [682, 333] on button "Next" at bounding box center [661, 346] width 90 height 37
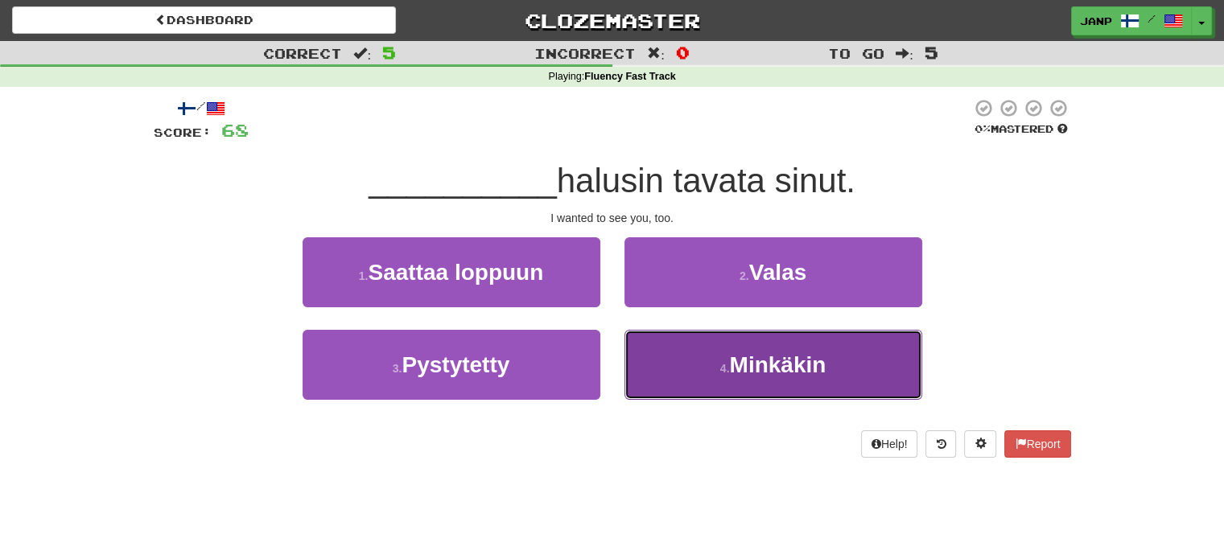
click at [687, 362] on button "4 . Minkäkin" at bounding box center [773, 365] width 298 height 70
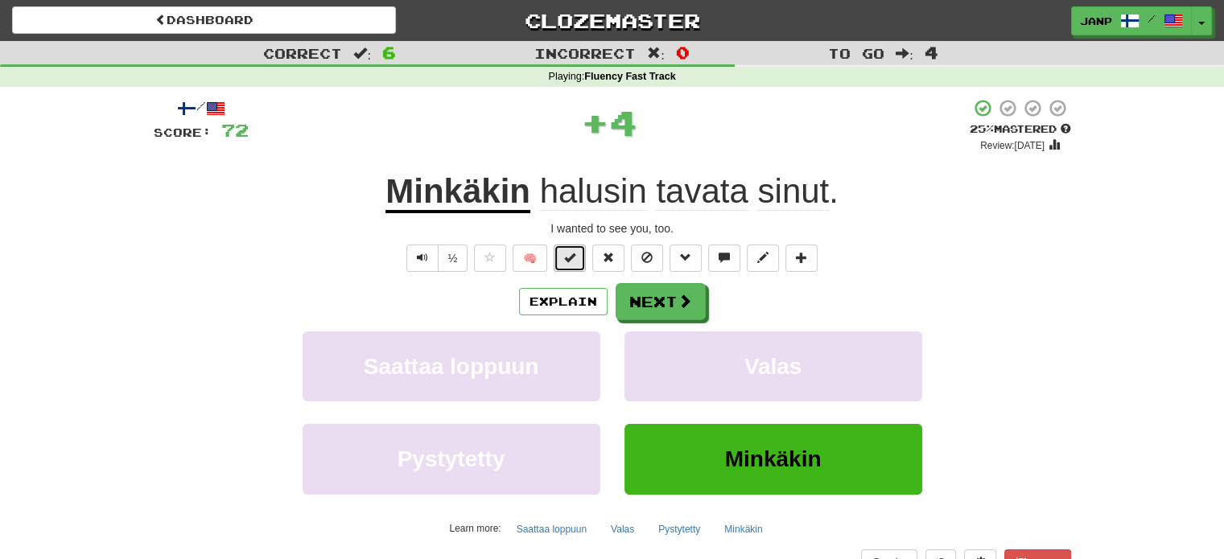
click at [572, 253] on span at bounding box center [569, 257] width 11 height 11
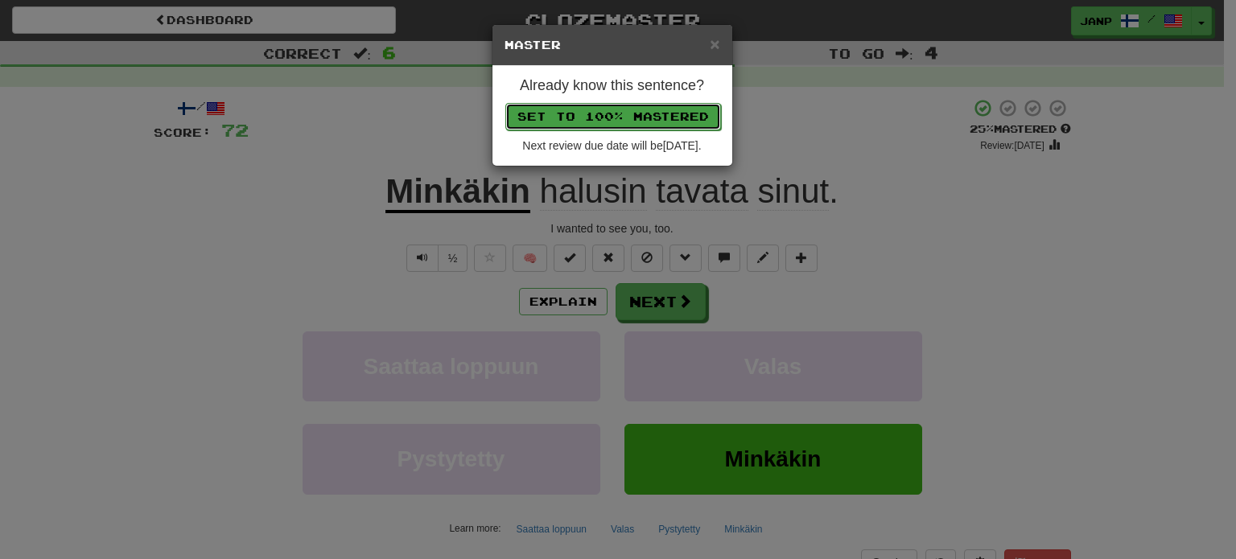
click at [604, 116] on button "Set to 100% Mastered" at bounding box center [613, 116] width 216 height 27
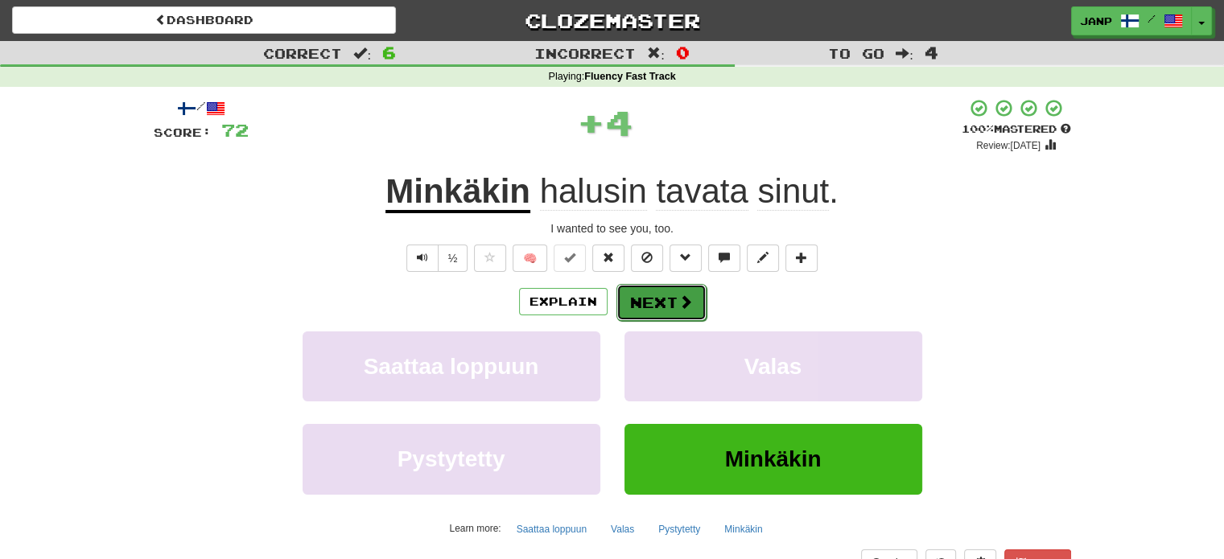
click at [665, 307] on button "Next" at bounding box center [661, 302] width 90 height 37
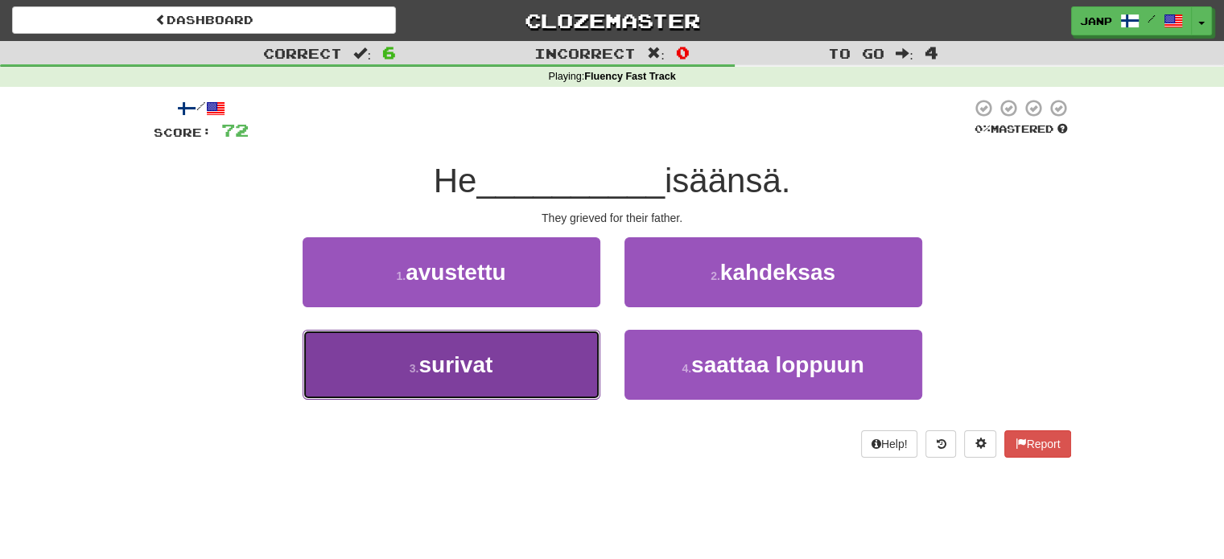
click at [570, 360] on button "3 . surivat" at bounding box center [452, 365] width 298 height 70
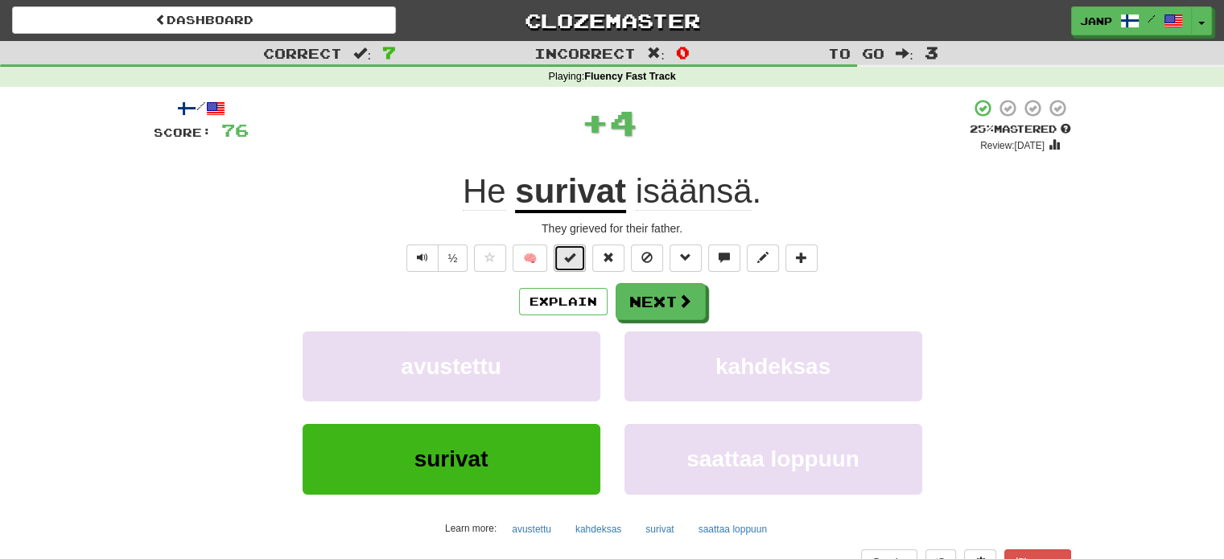
click at [570, 254] on span at bounding box center [569, 257] width 11 height 11
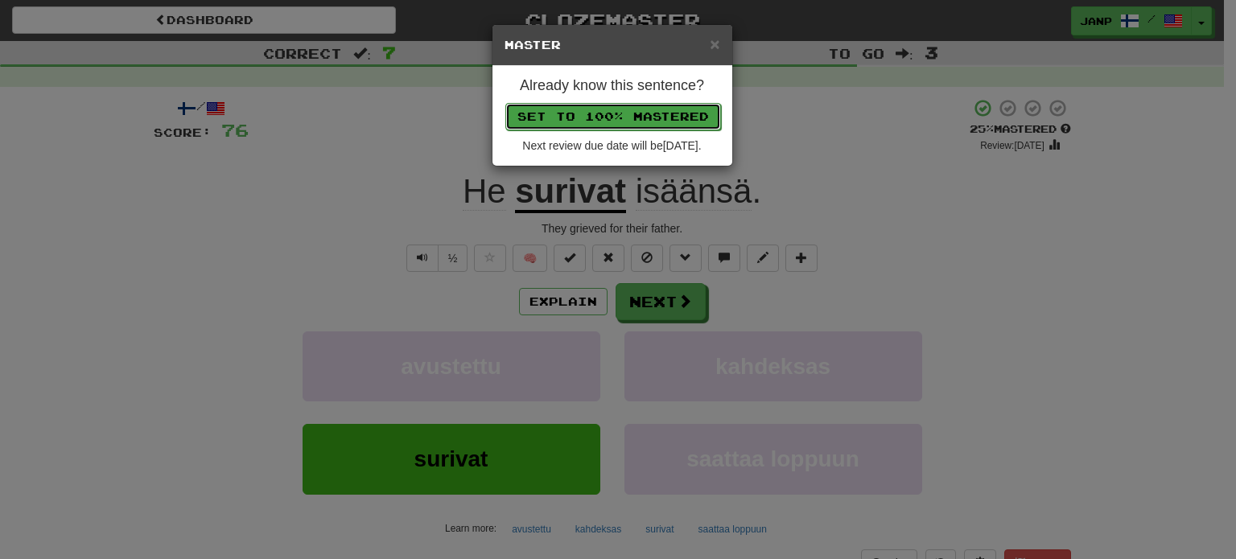
click at [597, 112] on button "Set to 100% Mastered" at bounding box center [613, 116] width 216 height 27
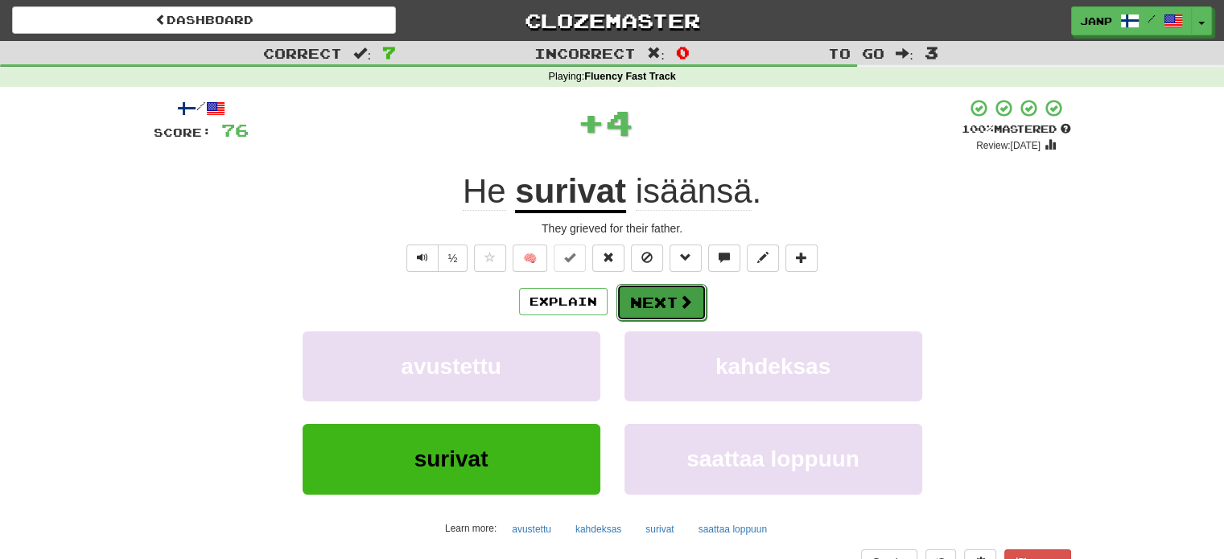
click at [637, 299] on button "Next" at bounding box center [661, 302] width 90 height 37
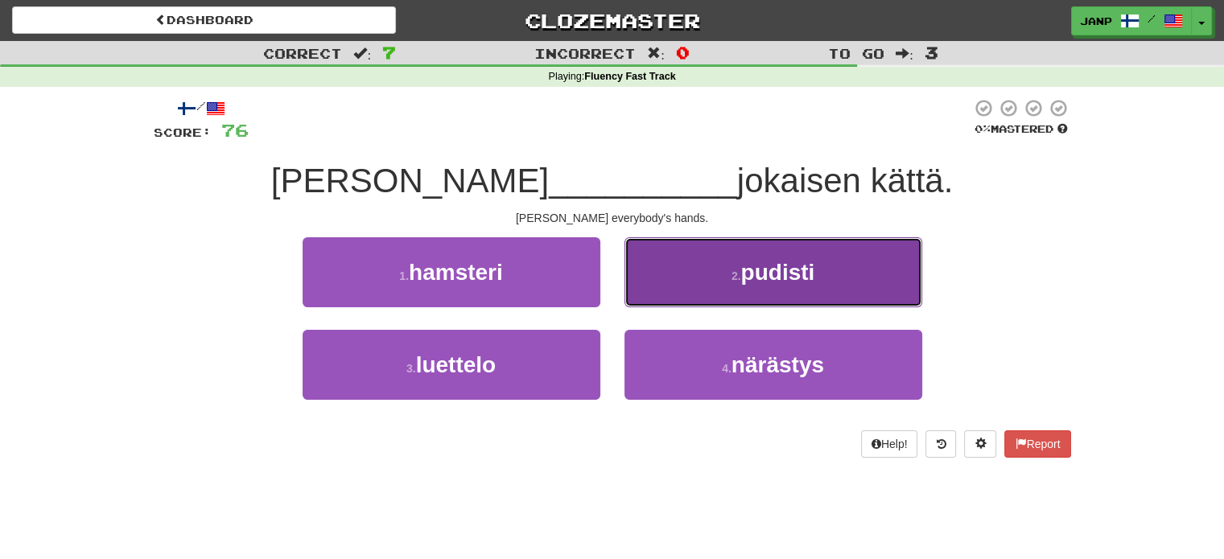
click at [669, 291] on button "2 . pudisti" at bounding box center [773, 272] width 298 height 70
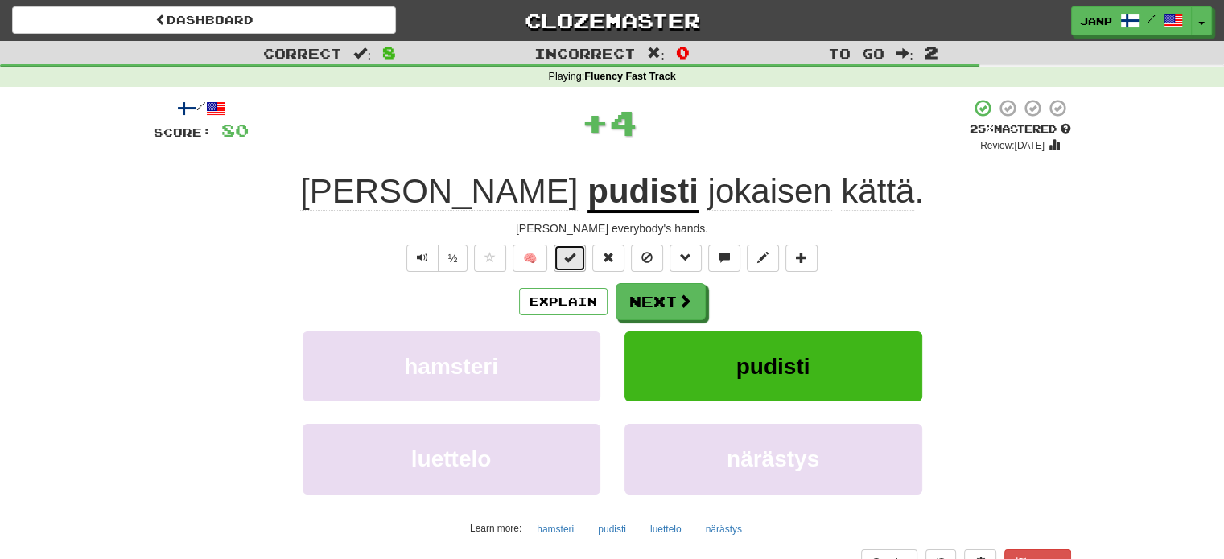
click at [579, 249] on button at bounding box center [570, 258] width 32 height 27
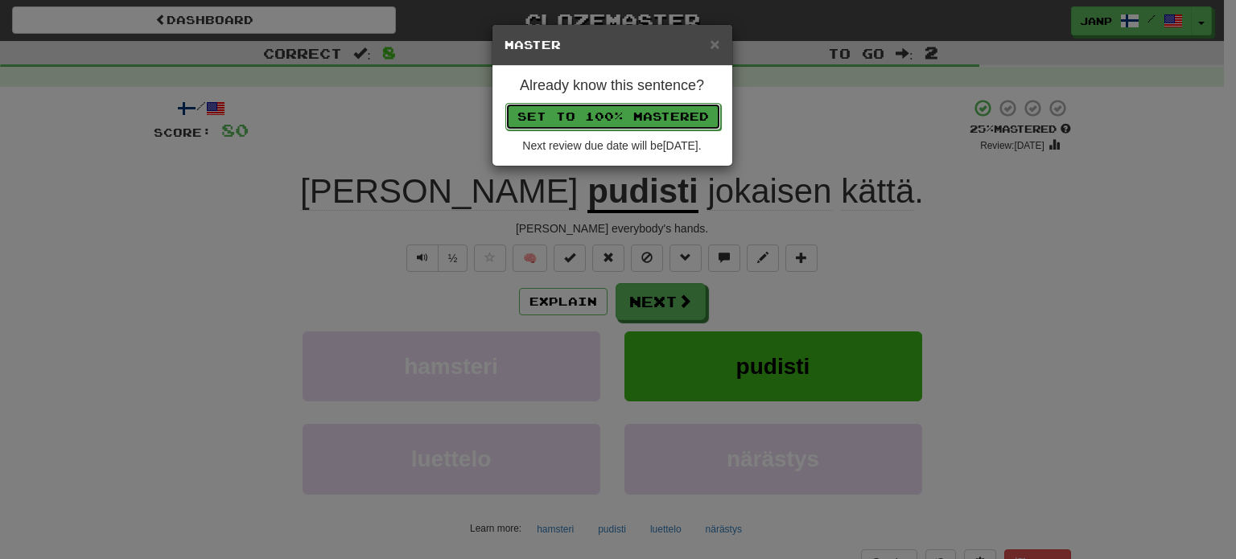
click at [632, 119] on button "Set to 100% Mastered" at bounding box center [613, 116] width 216 height 27
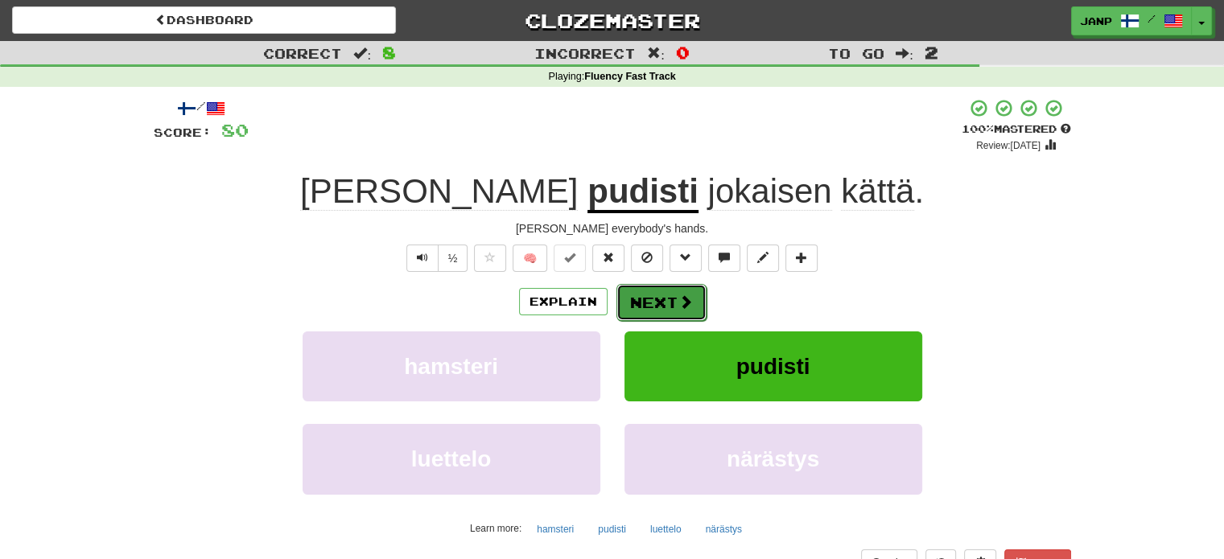
click at [661, 305] on button "Next" at bounding box center [661, 302] width 90 height 37
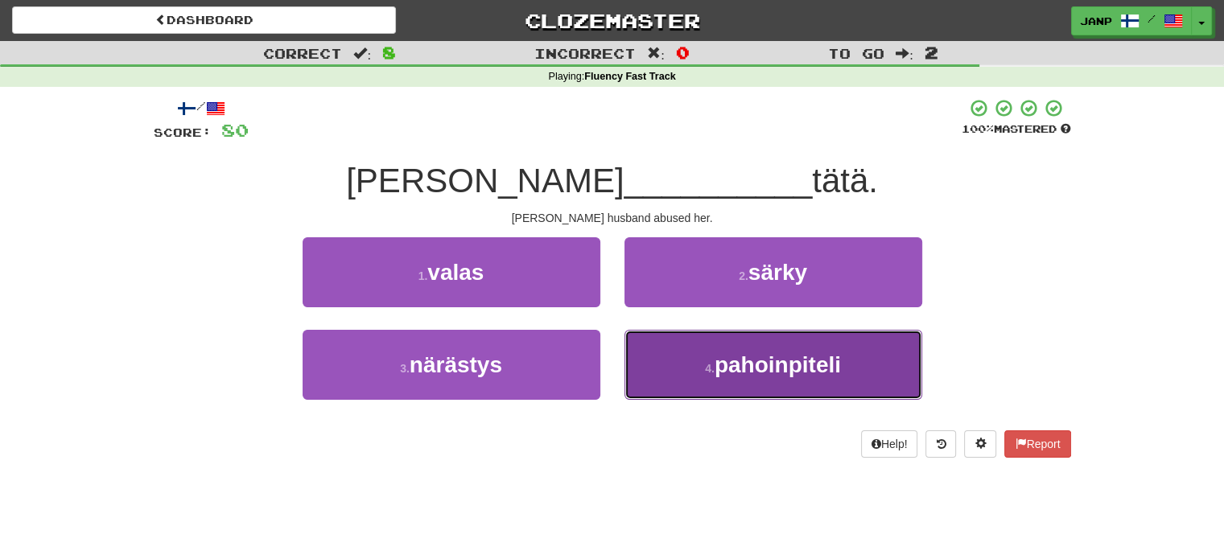
click at [687, 357] on button "4 . pahoinpiteli" at bounding box center [773, 365] width 298 height 70
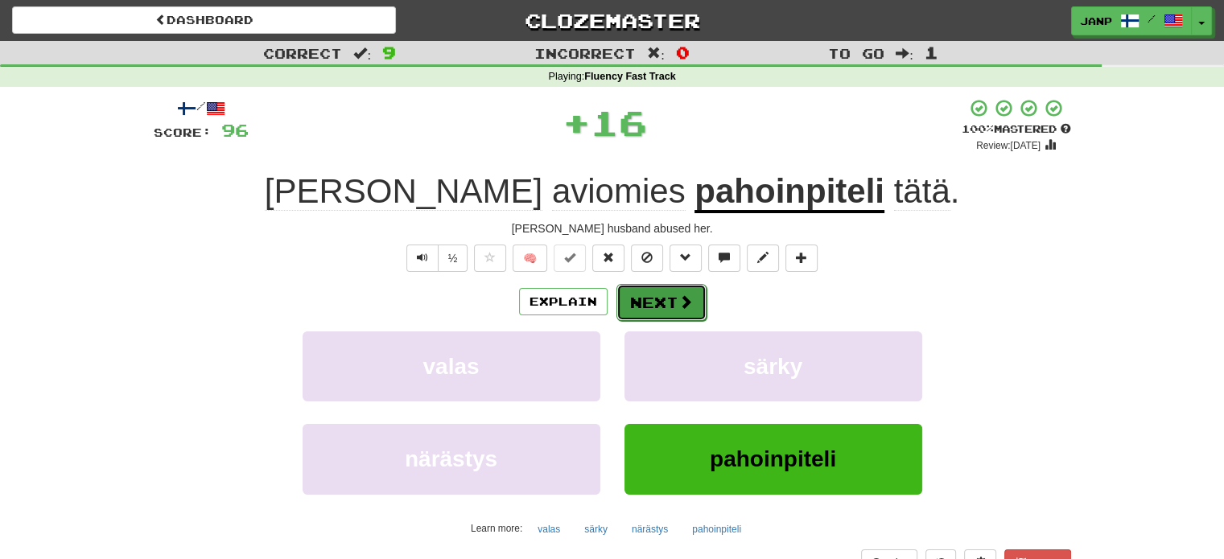
click at [640, 308] on button "Next" at bounding box center [661, 302] width 90 height 37
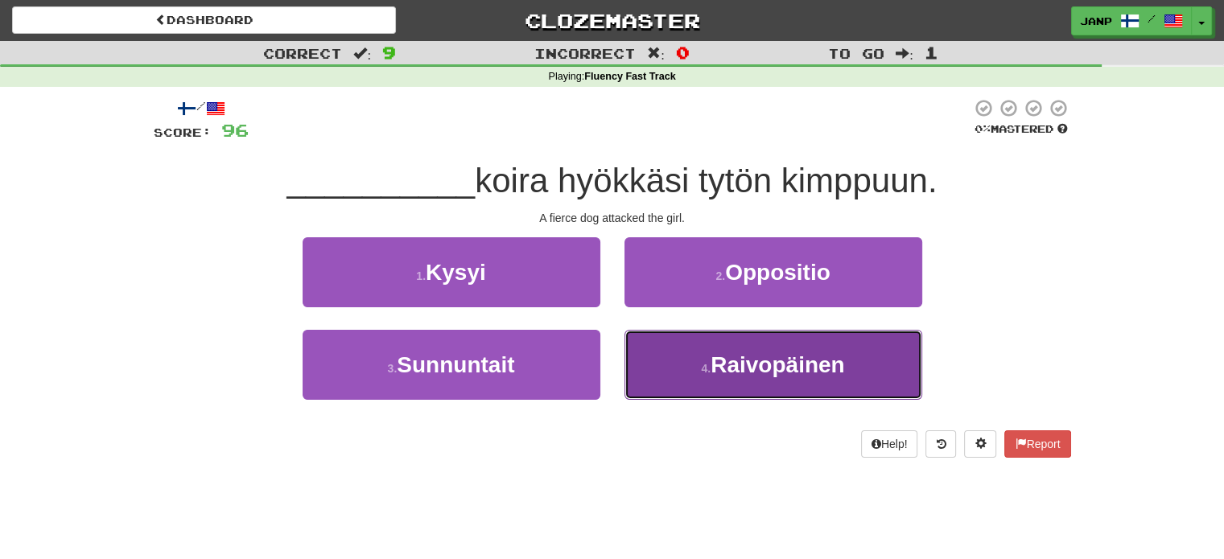
click at [712, 366] on span "Raivopäinen" at bounding box center [778, 364] width 134 height 25
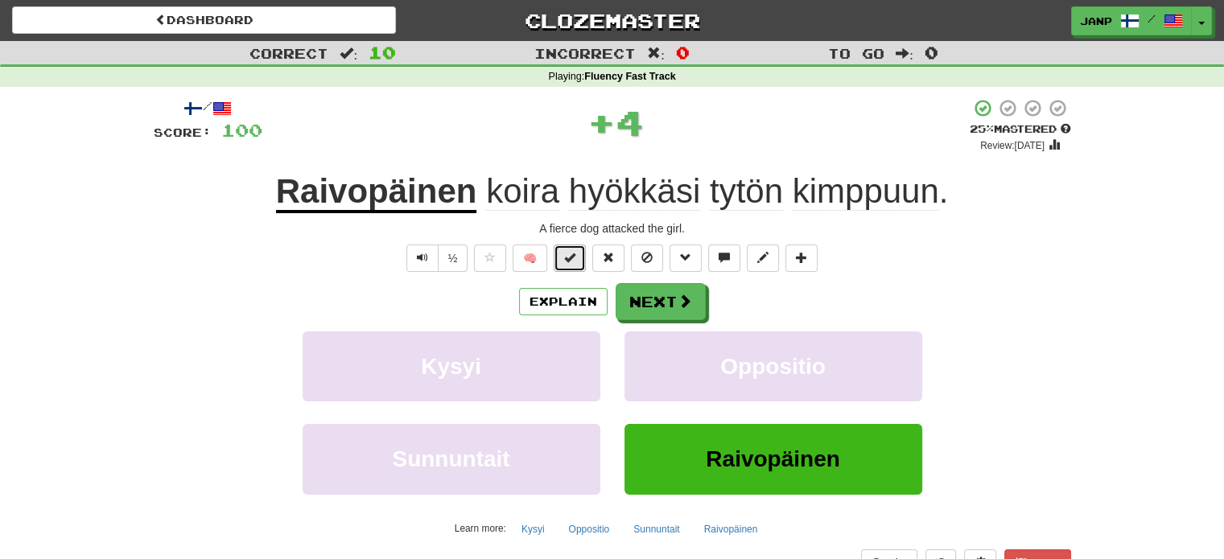
click at [579, 257] on button at bounding box center [570, 258] width 32 height 27
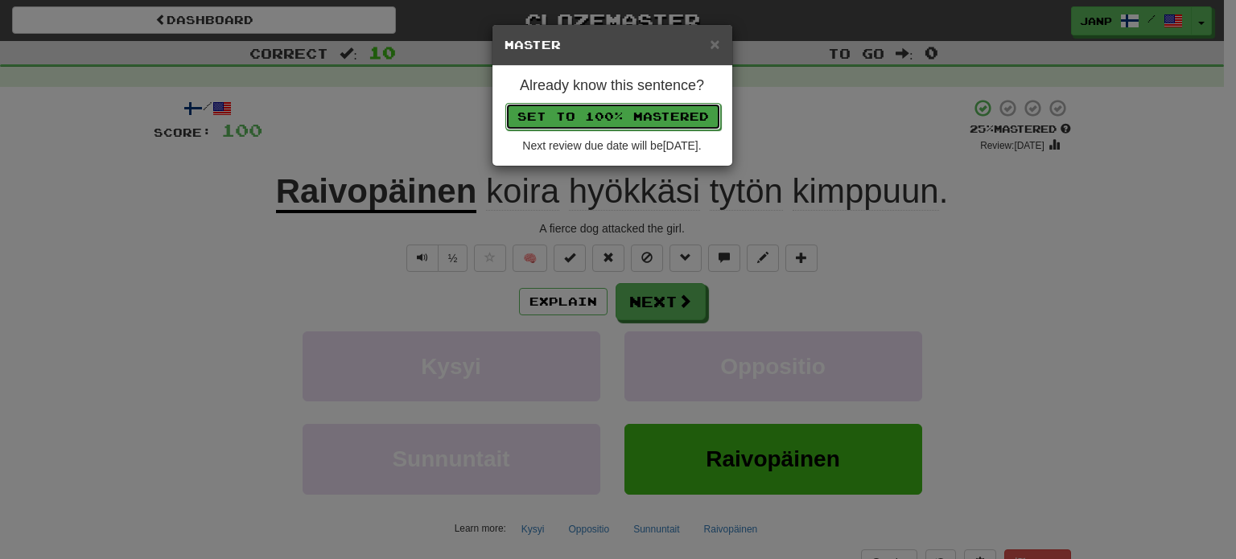
click at [615, 122] on button "Set to 100% Mastered" at bounding box center [613, 116] width 216 height 27
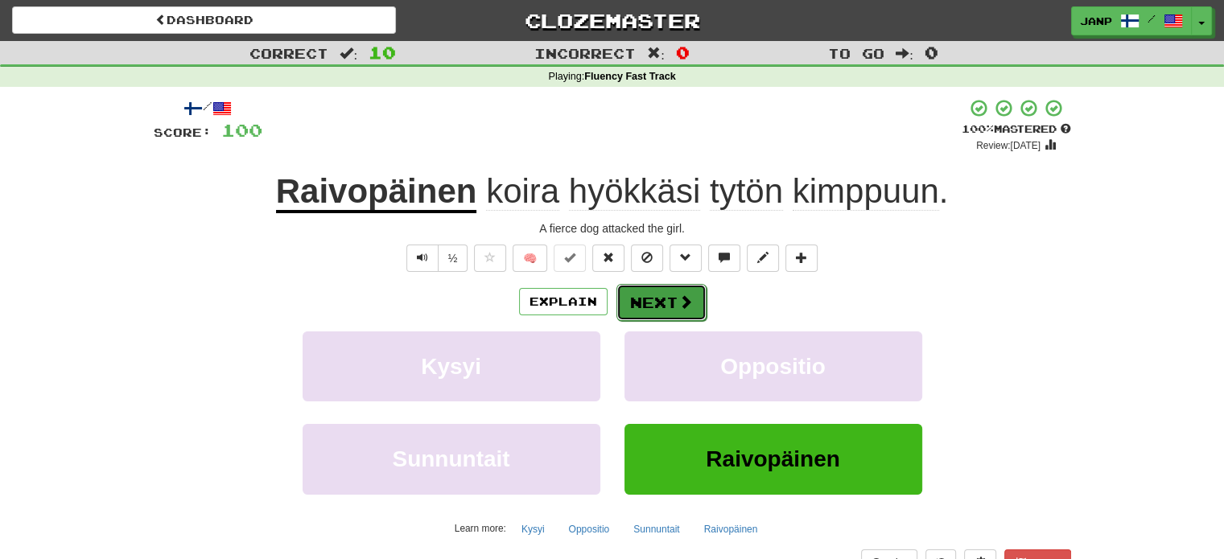
click at [682, 299] on span at bounding box center [685, 302] width 14 height 14
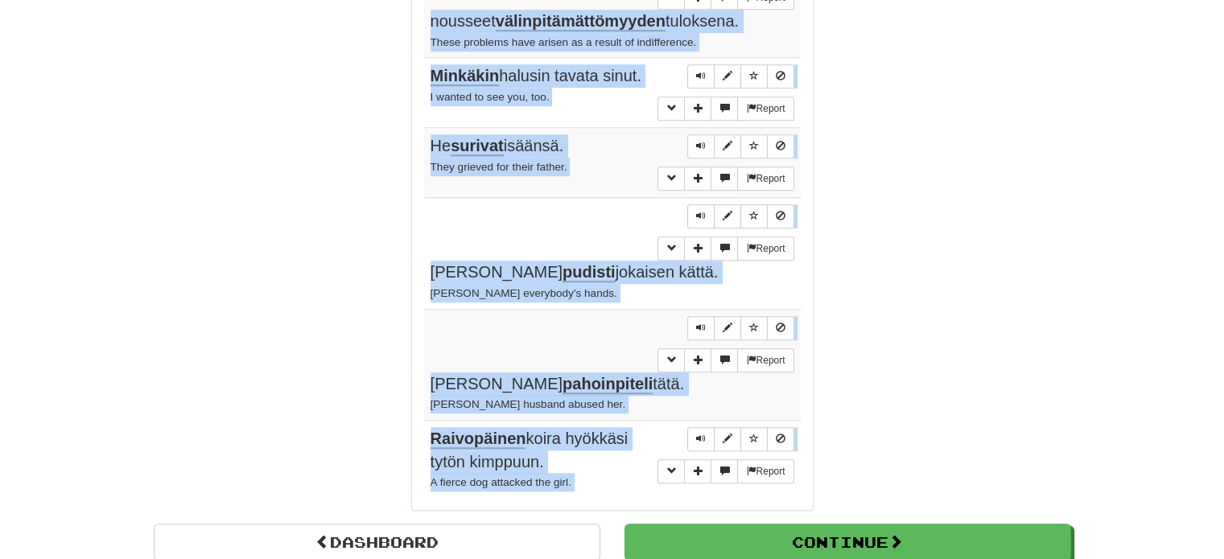
scroll to position [1294, 0]
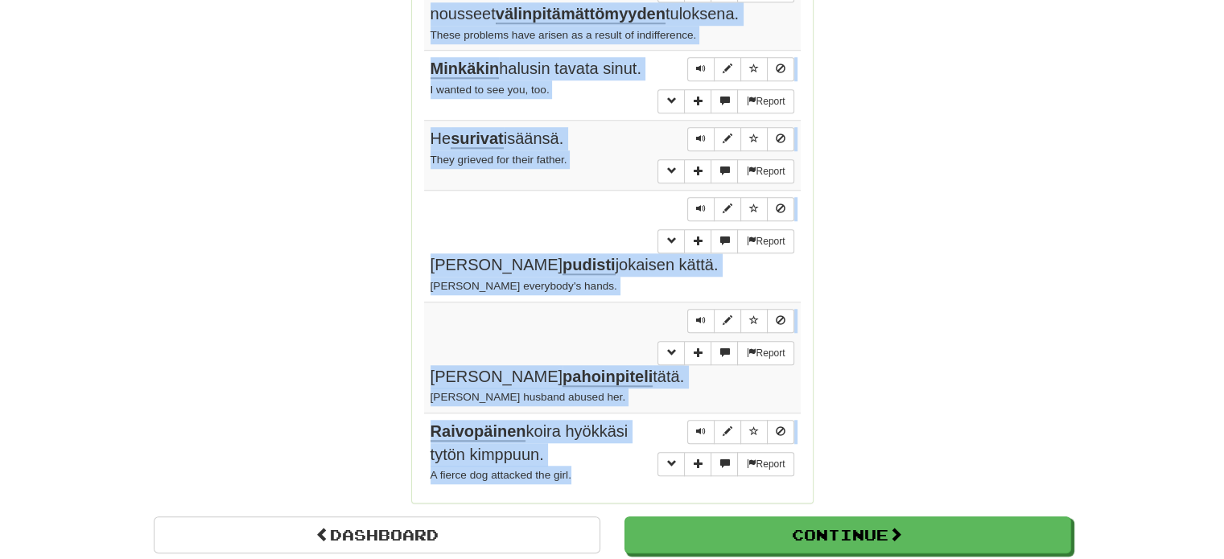
drag, startPoint x: 424, startPoint y: 228, endPoint x: 612, endPoint y: 332, distance: 214.3
click at [612, 332] on tbody "Report Olen ateisti . I'm an atheist. Report Tietokoneet ovat kuin kissoja: täy…" at bounding box center [612, 31] width 377 height 921
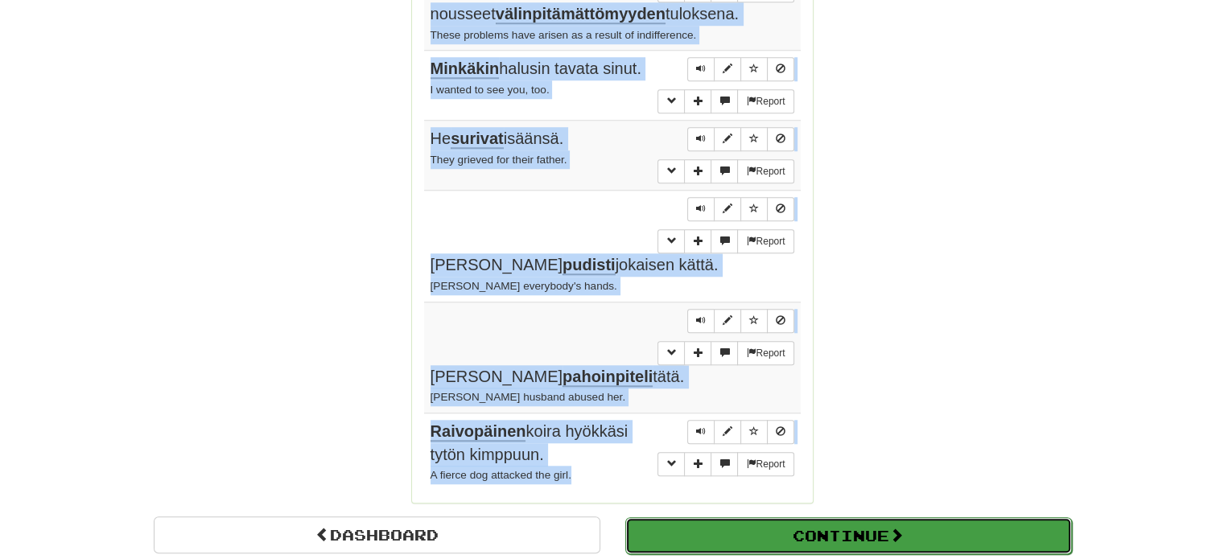
click at [752, 517] on button "Continue" at bounding box center [848, 535] width 447 height 37
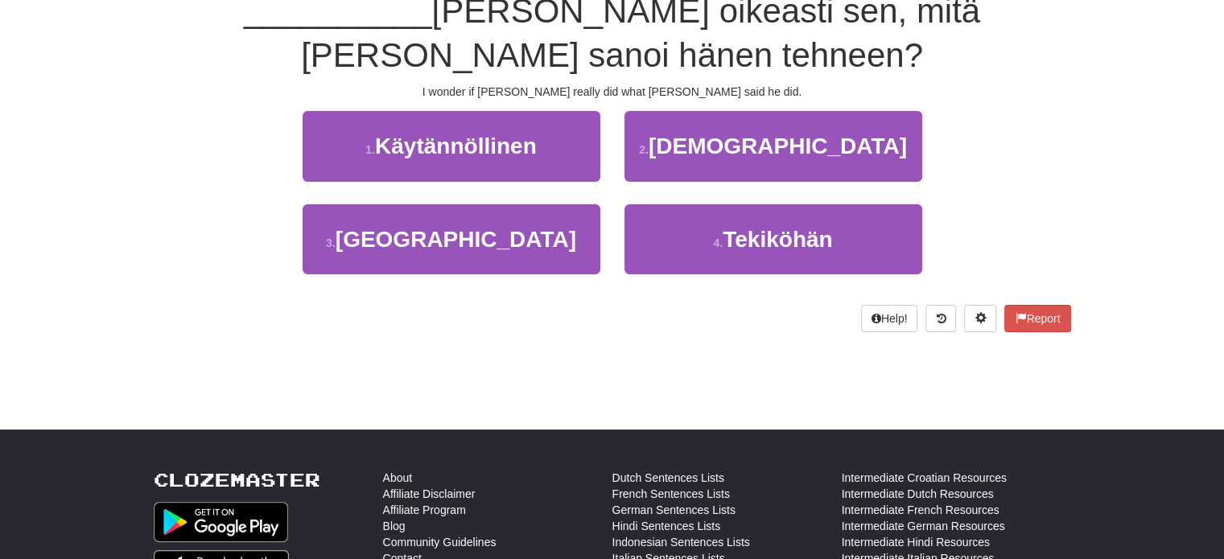
scroll to position [169, 0]
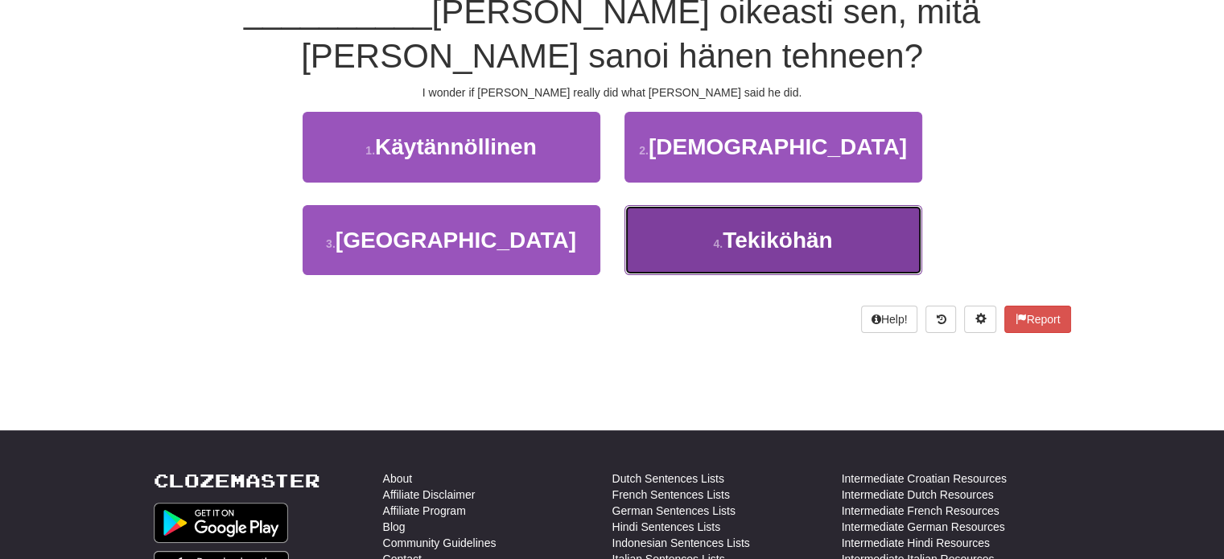
click at [735, 247] on span "Tekiköhän" at bounding box center [777, 240] width 109 height 25
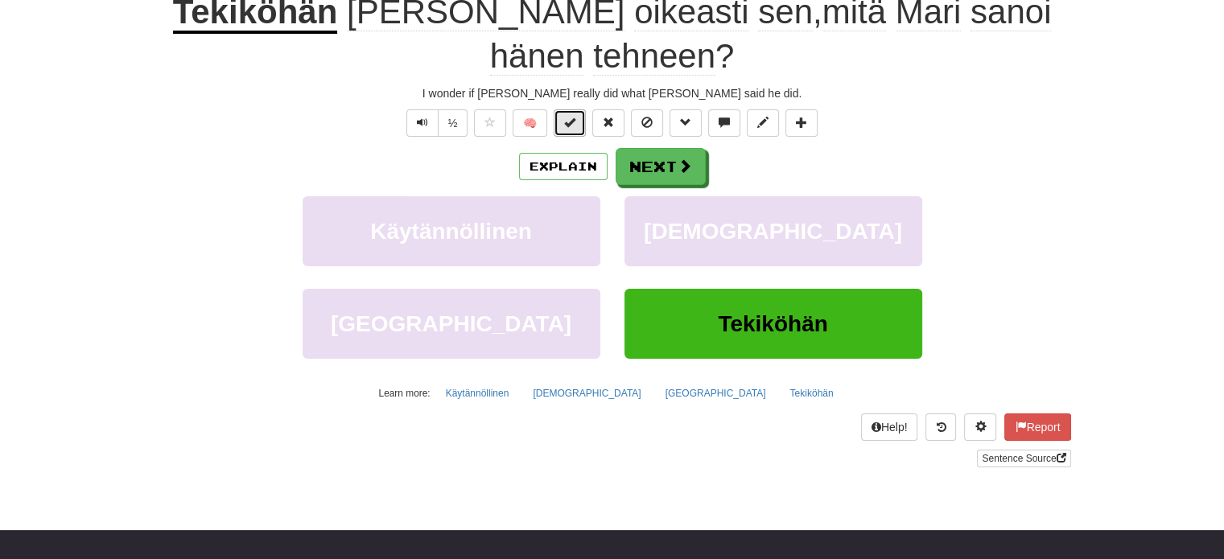
click at [572, 122] on span at bounding box center [569, 122] width 11 height 11
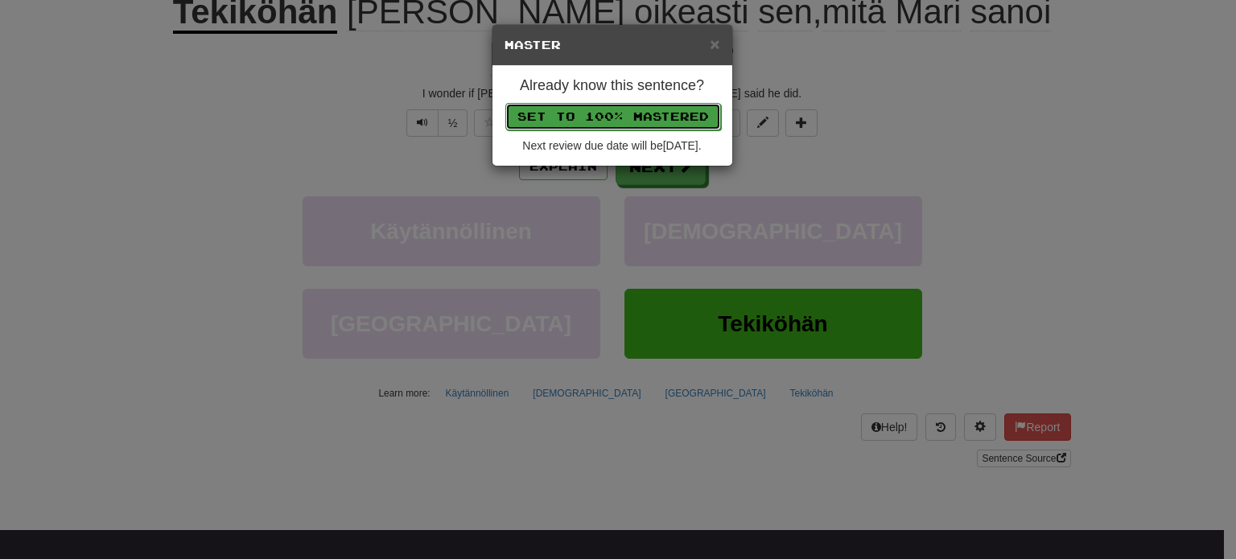
click at [594, 111] on button "Set to 100% Mastered" at bounding box center [613, 116] width 216 height 27
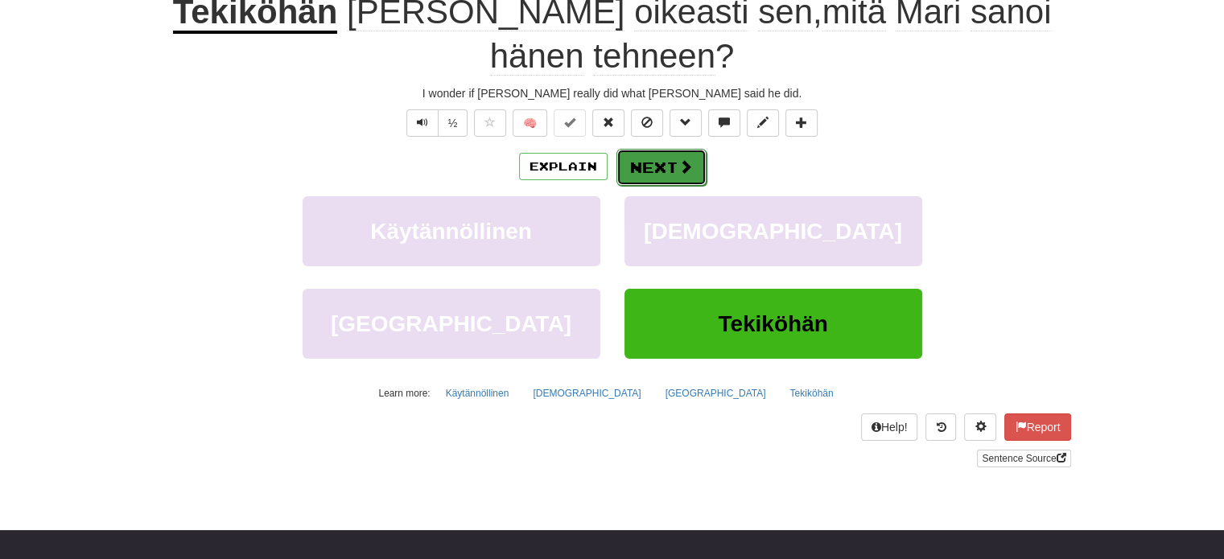
click at [669, 166] on button "Next" at bounding box center [661, 167] width 90 height 37
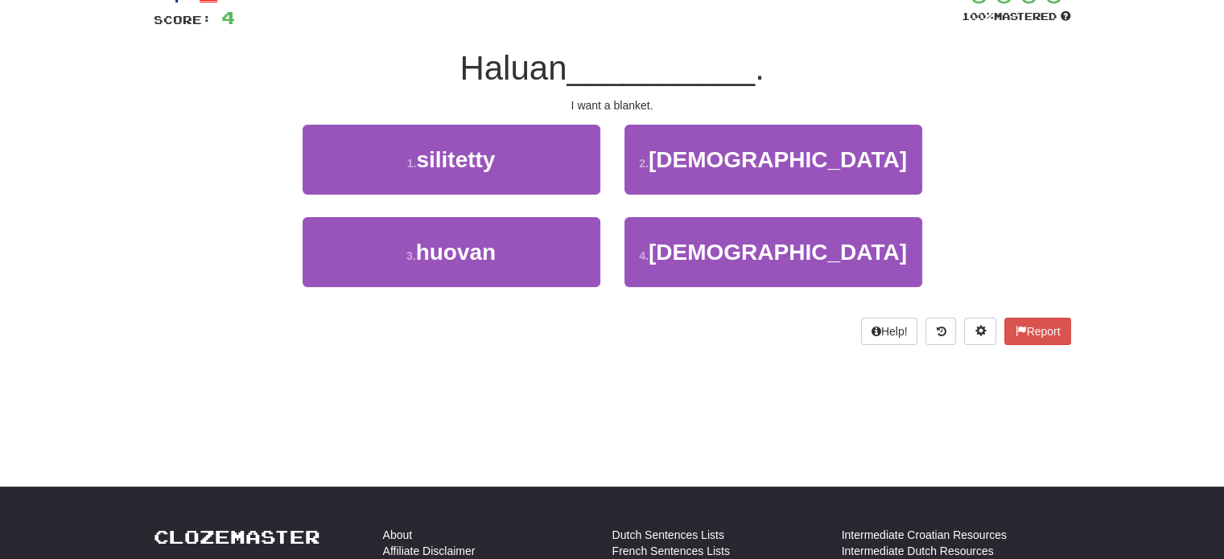
scroll to position [89, 0]
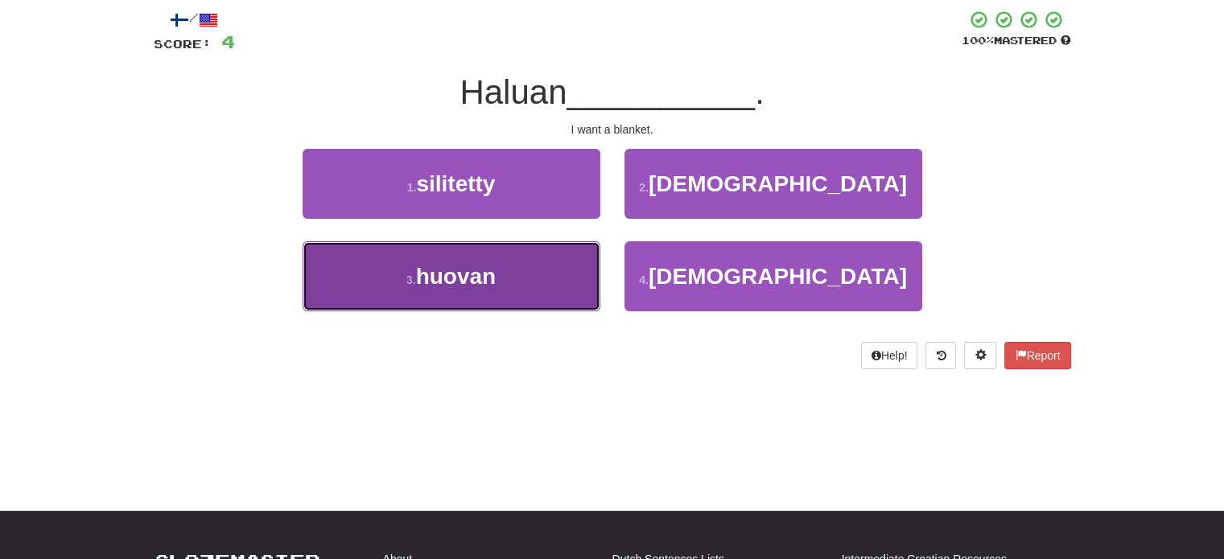
click at [556, 257] on button "3 . huovan" at bounding box center [452, 276] width 298 height 70
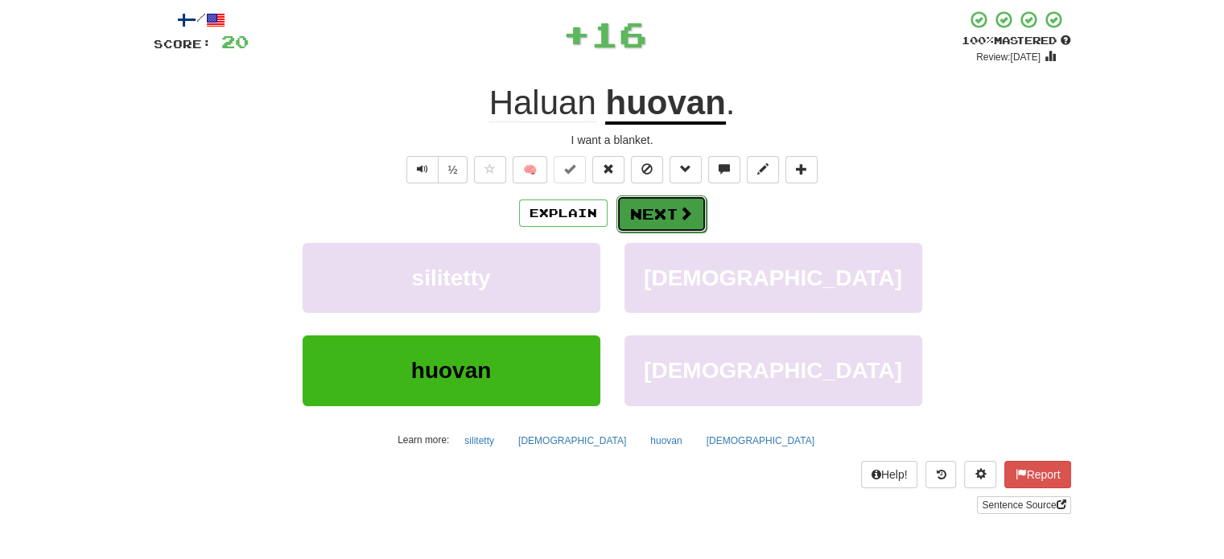
click at [661, 219] on button "Next" at bounding box center [661, 214] width 90 height 37
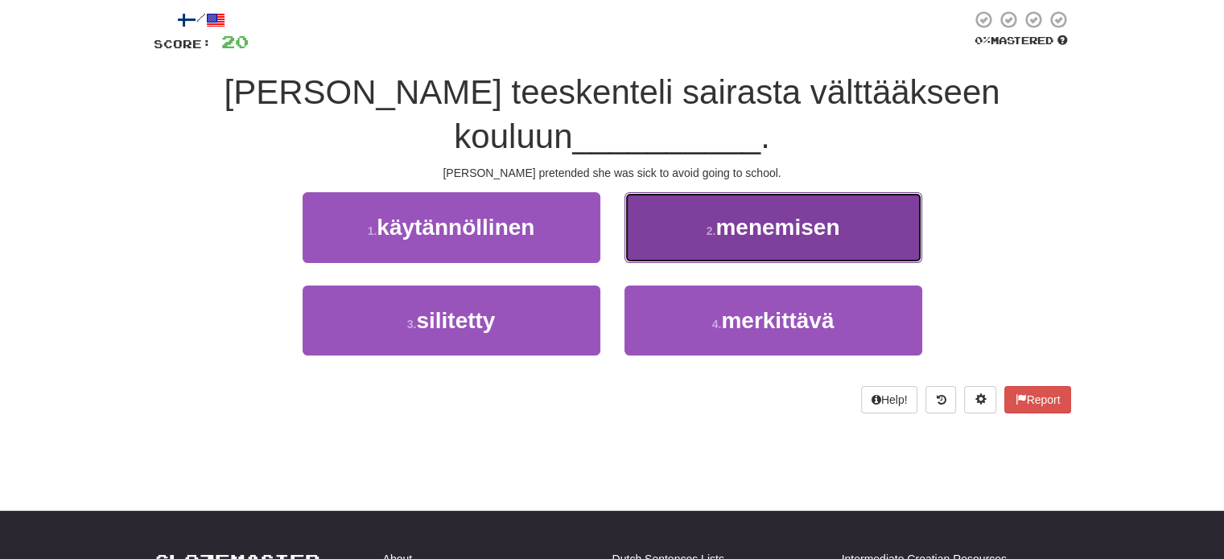
click at [677, 195] on button "2 . menemisen" at bounding box center [773, 227] width 298 height 70
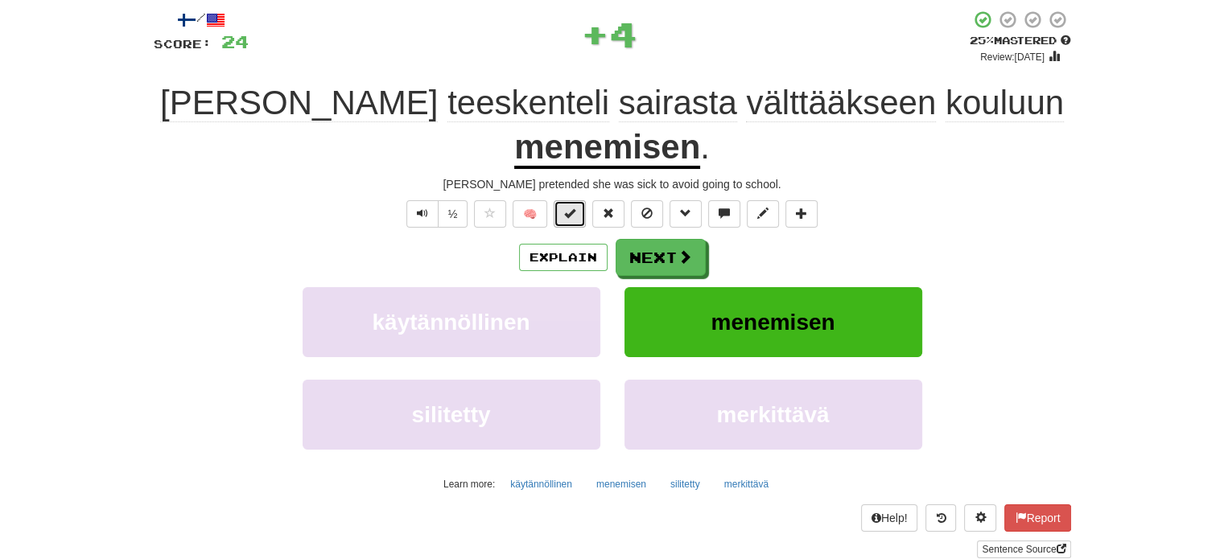
click at [575, 208] on span at bounding box center [569, 213] width 11 height 11
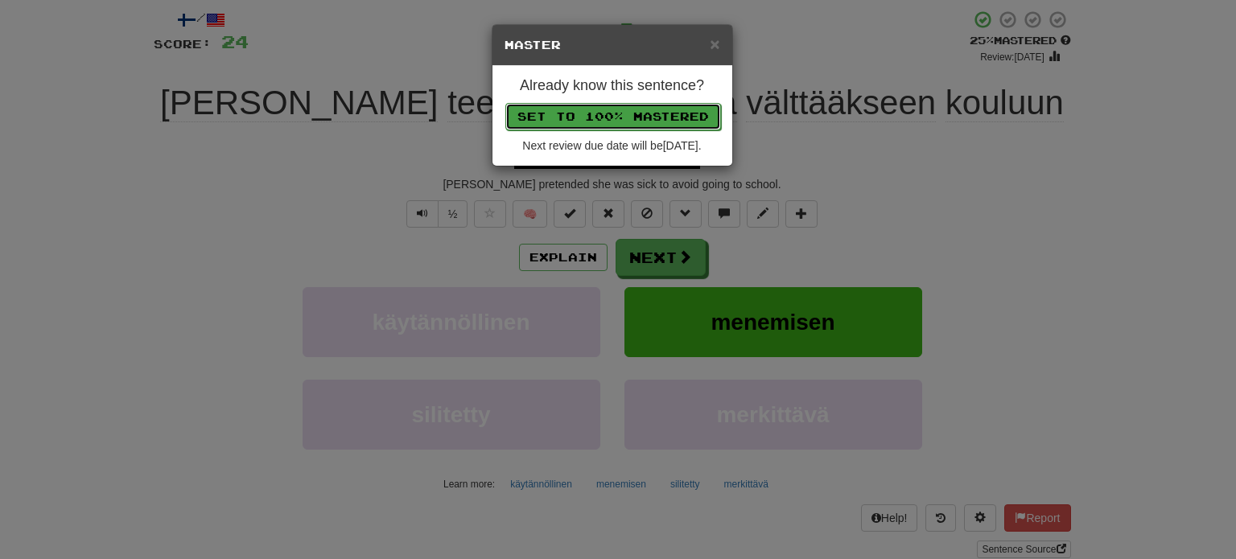
click at [616, 107] on button "Set to 100% Mastered" at bounding box center [613, 116] width 216 height 27
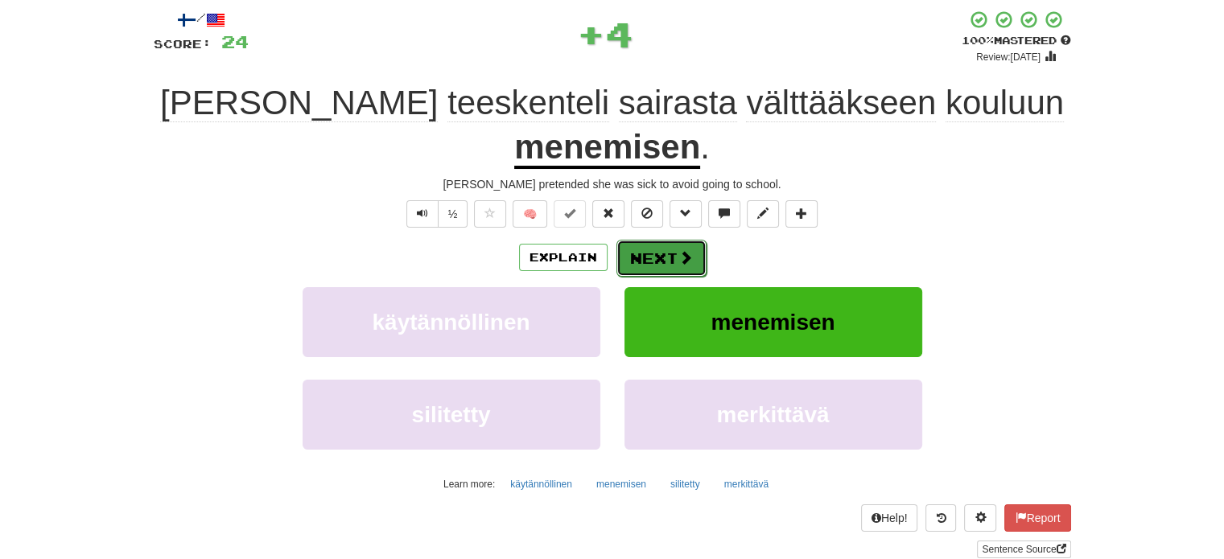
click at [653, 240] on button "Next" at bounding box center [661, 258] width 90 height 37
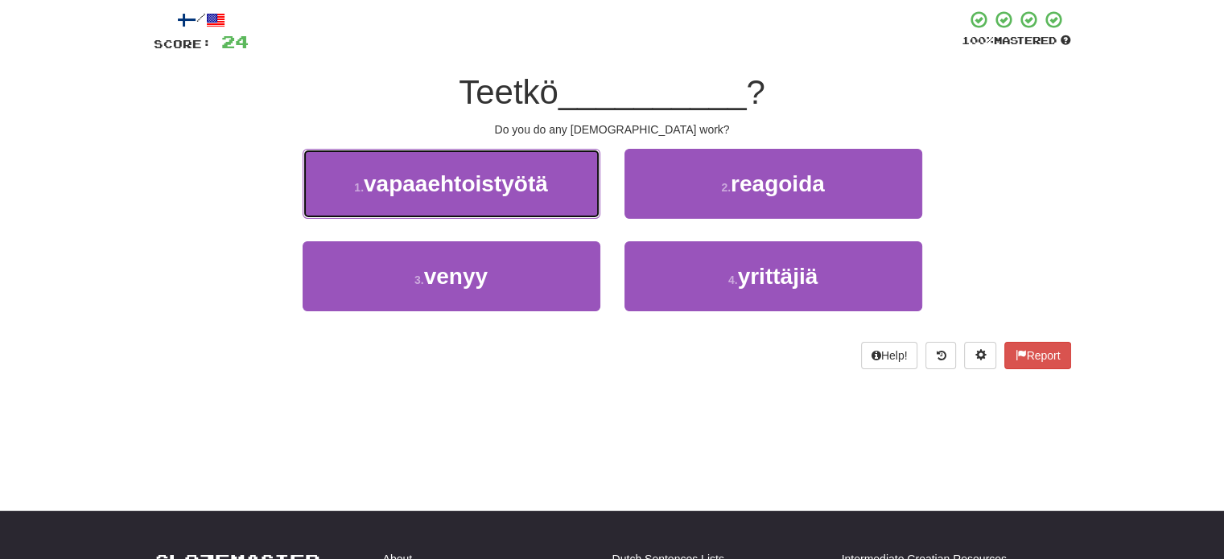
click at [527, 192] on span "vapaaehtoistyötä" at bounding box center [456, 183] width 184 height 25
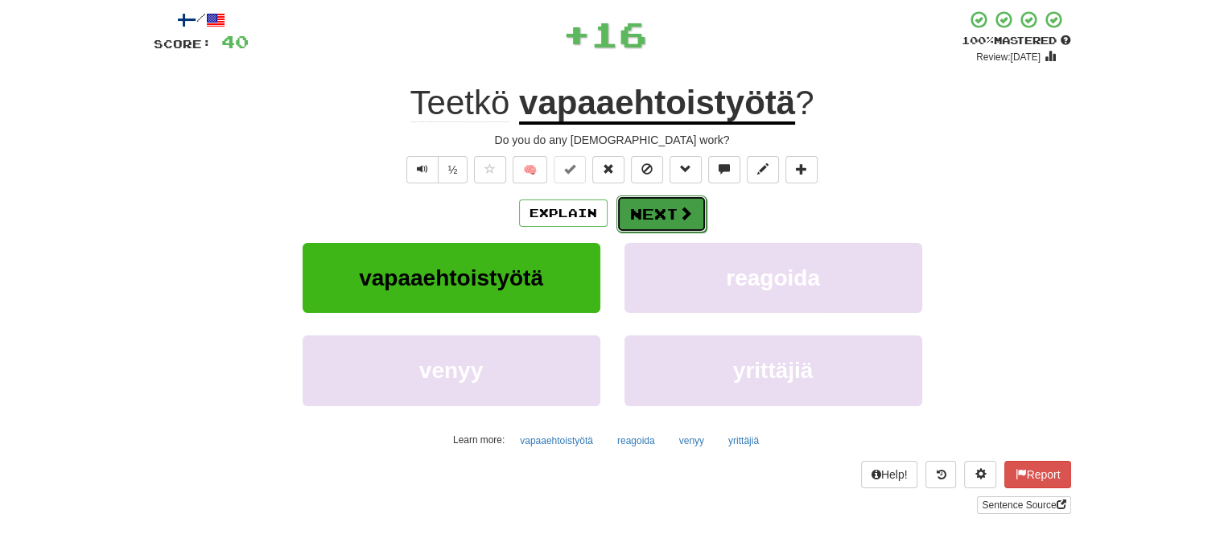
click at [650, 212] on button "Next" at bounding box center [661, 214] width 90 height 37
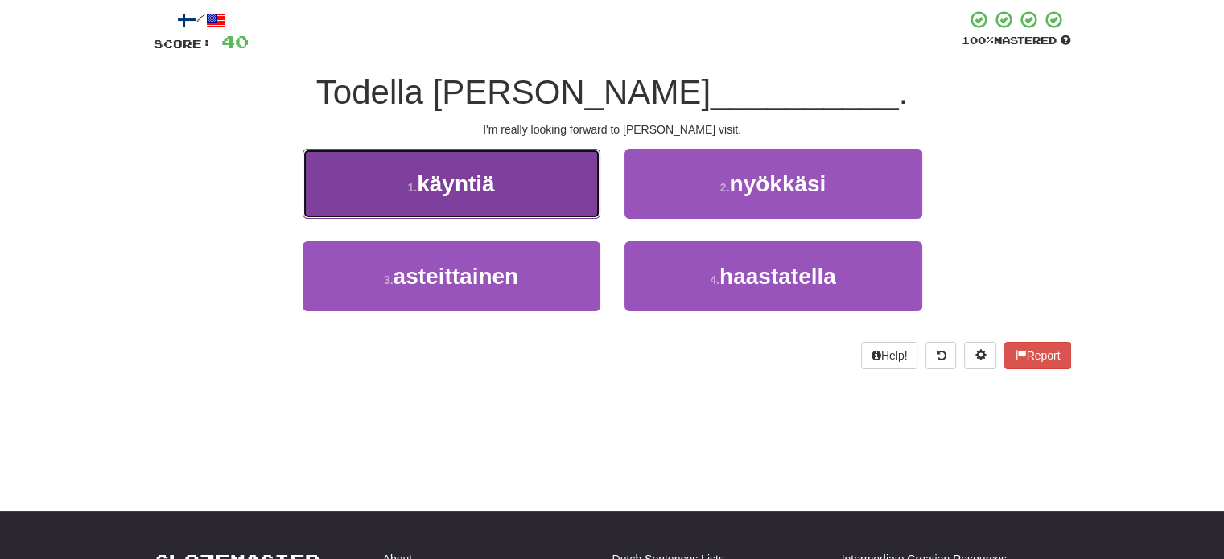
click at [551, 193] on button "1 . käyntiä" at bounding box center [452, 184] width 298 height 70
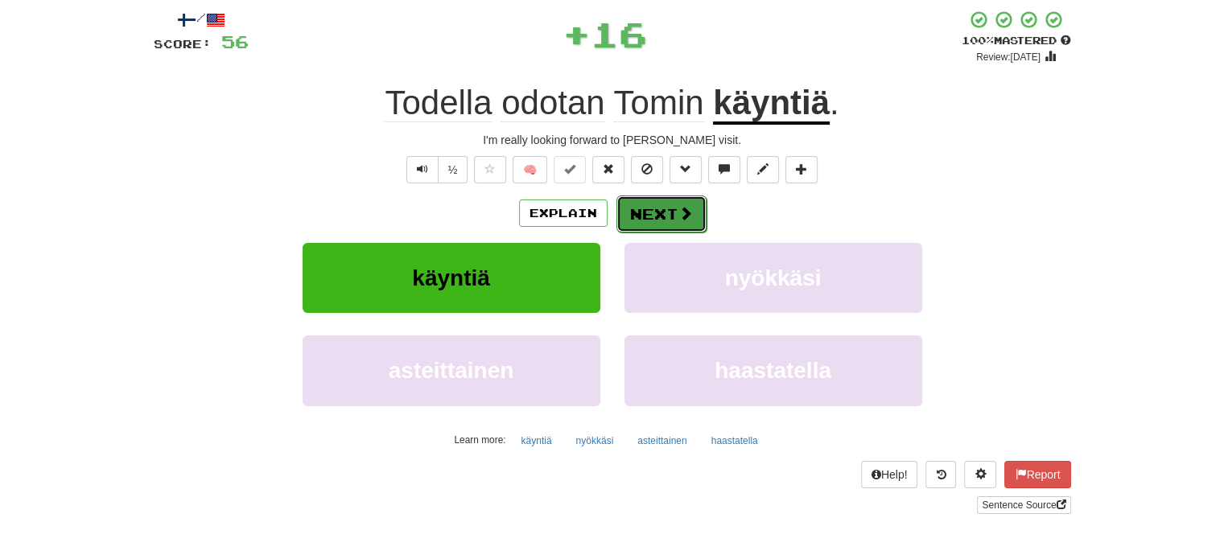
click at [660, 215] on button "Next" at bounding box center [661, 214] width 90 height 37
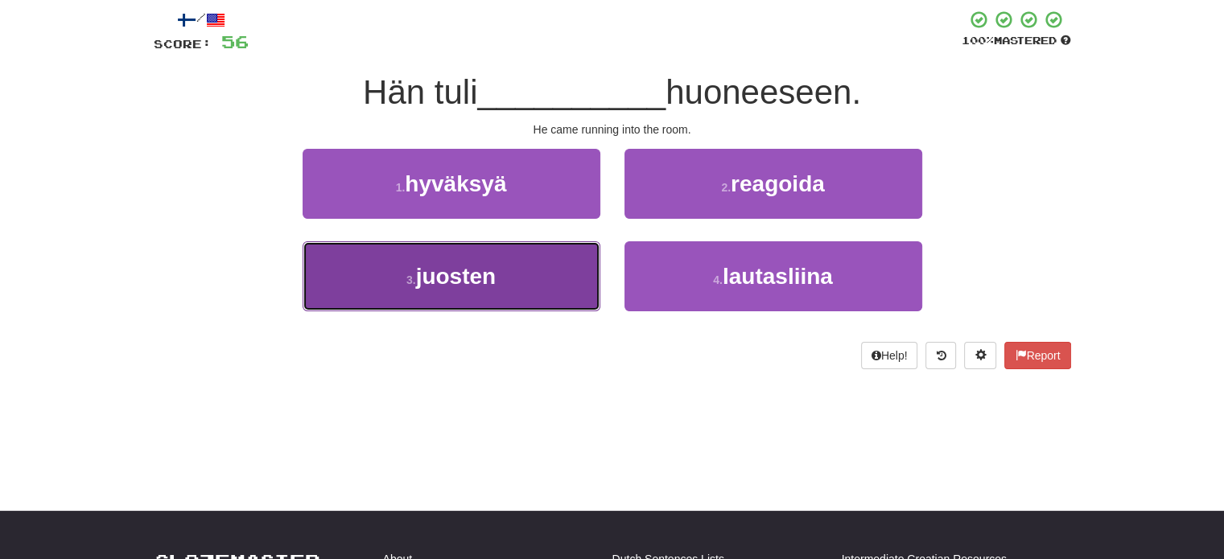
click at [557, 258] on button "3 . juosten" at bounding box center [452, 276] width 298 height 70
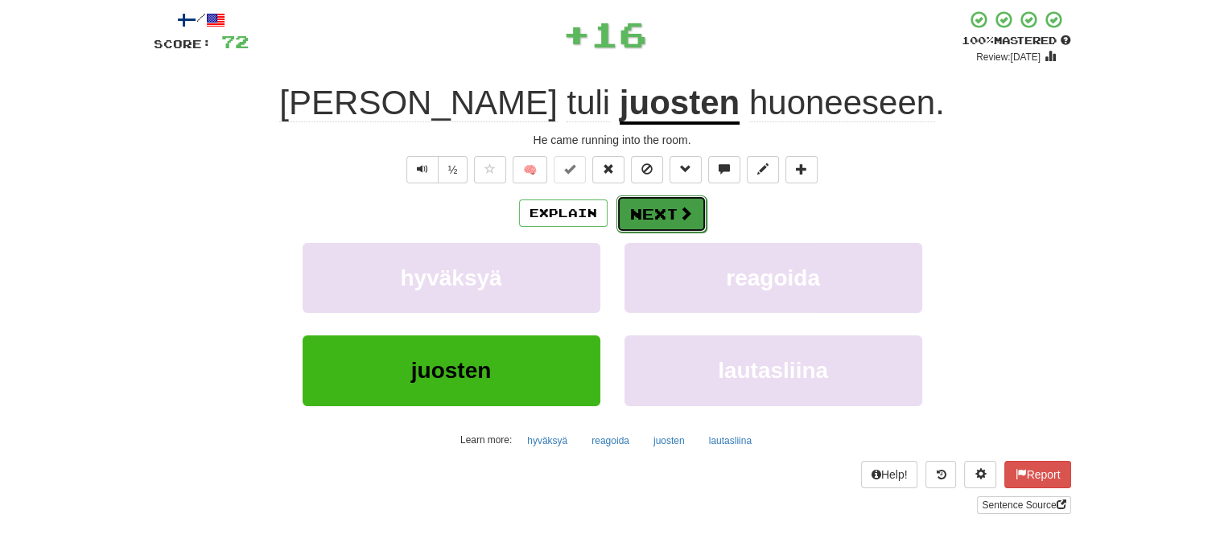
click at [650, 208] on button "Next" at bounding box center [661, 214] width 90 height 37
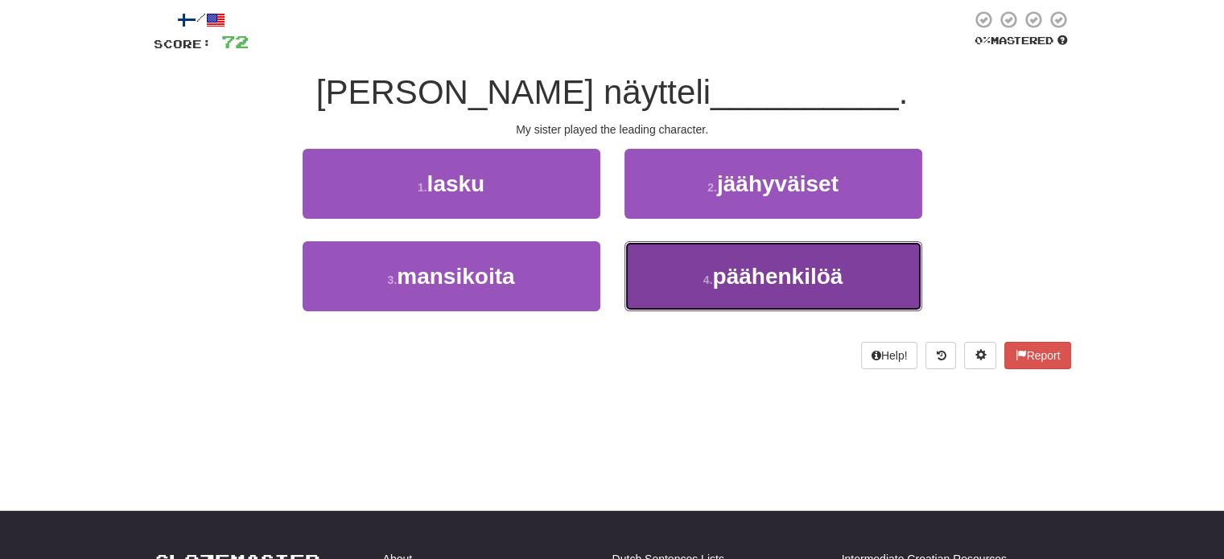
click at [683, 261] on button "4 . päähenkilöä" at bounding box center [773, 276] width 298 height 70
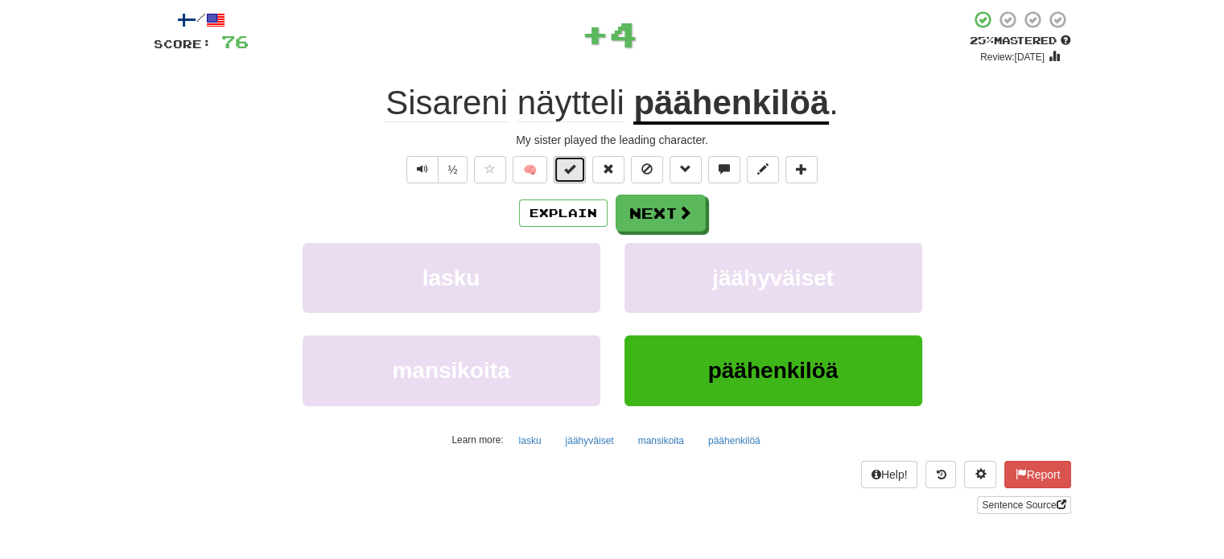
click at [578, 171] on button at bounding box center [570, 169] width 32 height 27
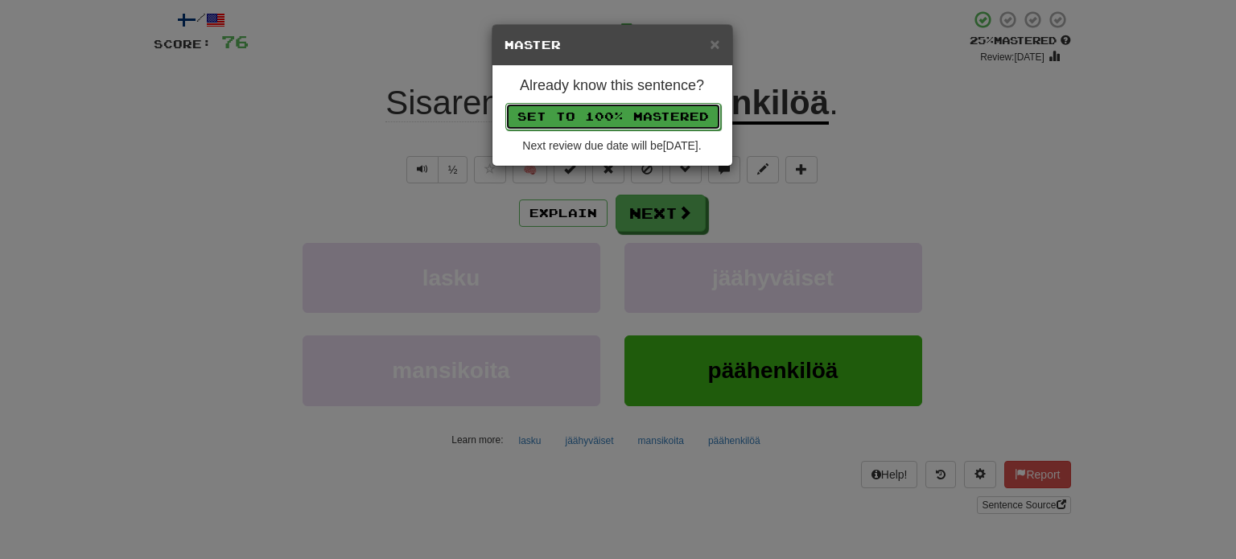
click at [605, 115] on button "Set to 100% Mastered" at bounding box center [613, 116] width 216 height 27
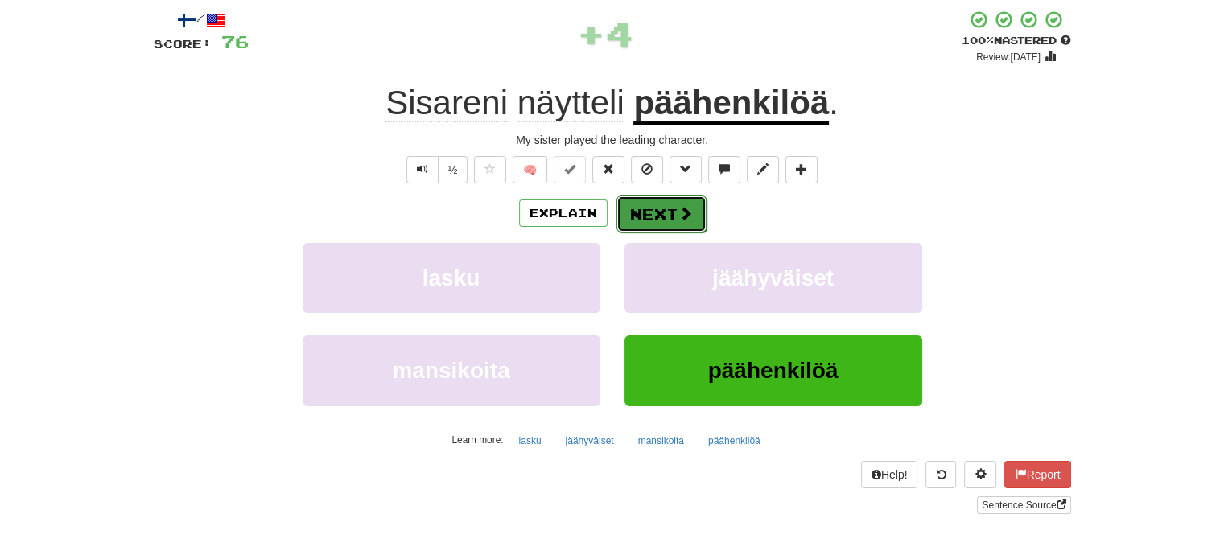
click at [646, 212] on button "Next" at bounding box center [661, 214] width 90 height 37
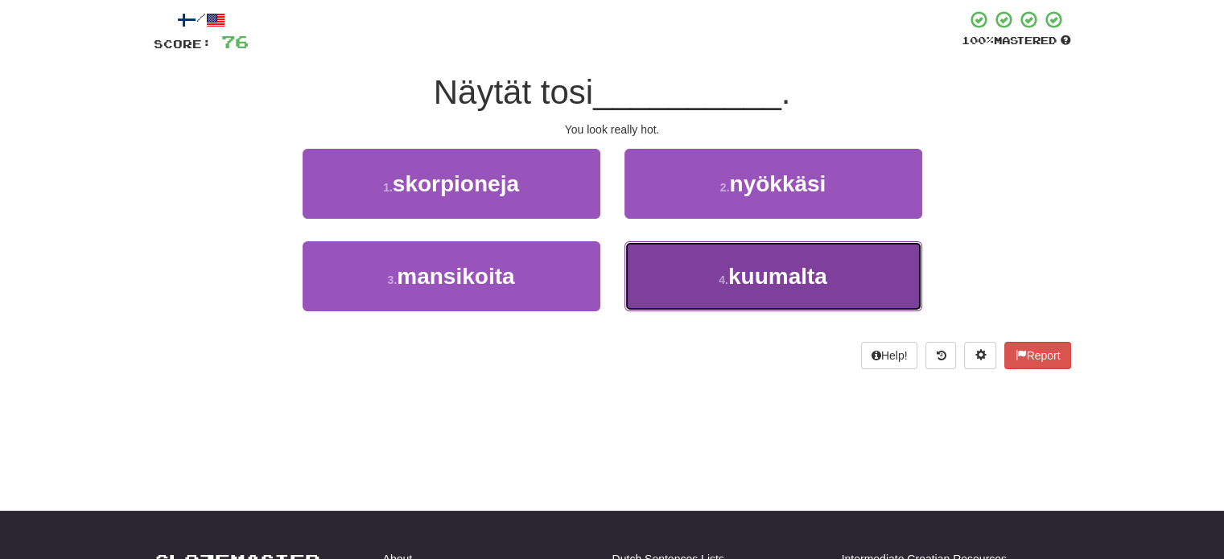
click at [669, 263] on button "4 . kuumalta" at bounding box center [773, 276] width 298 height 70
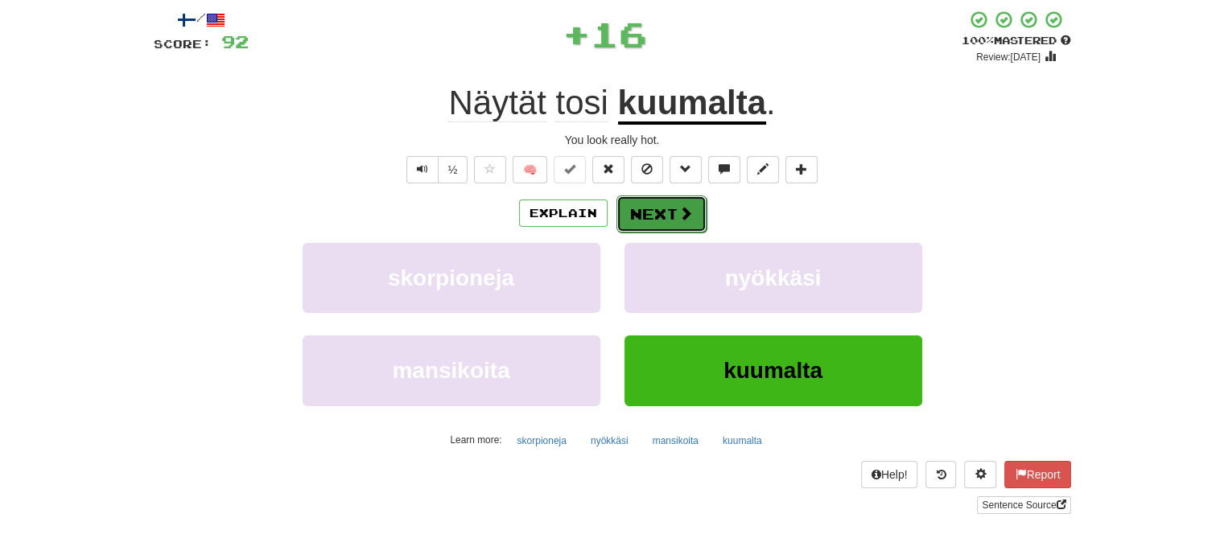
click at [648, 212] on button "Next" at bounding box center [661, 214] width 90 height 37
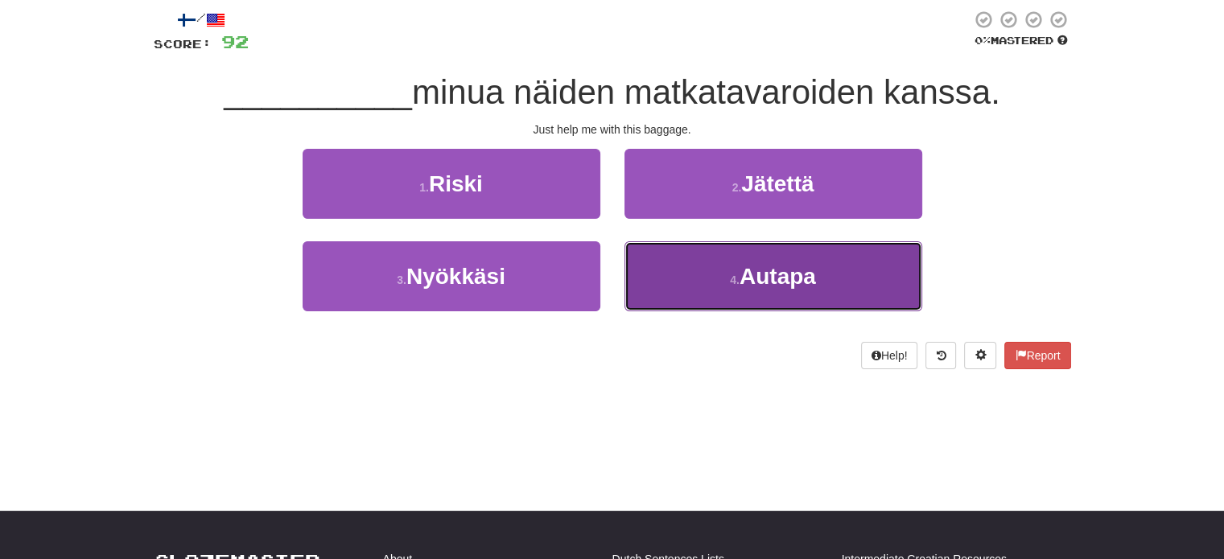
click at [682, 266] on button "4 . Autapa" at bounding box center [773, 276] width 298 height 70
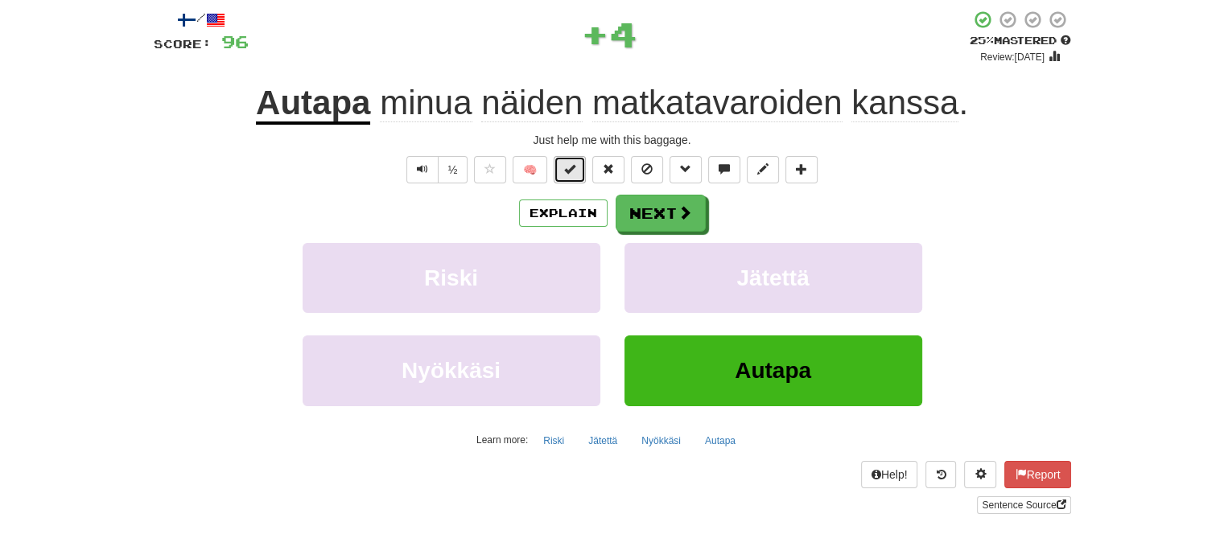
click at [571, 173] on span at bounding box center [569, 168] width 11 height 11
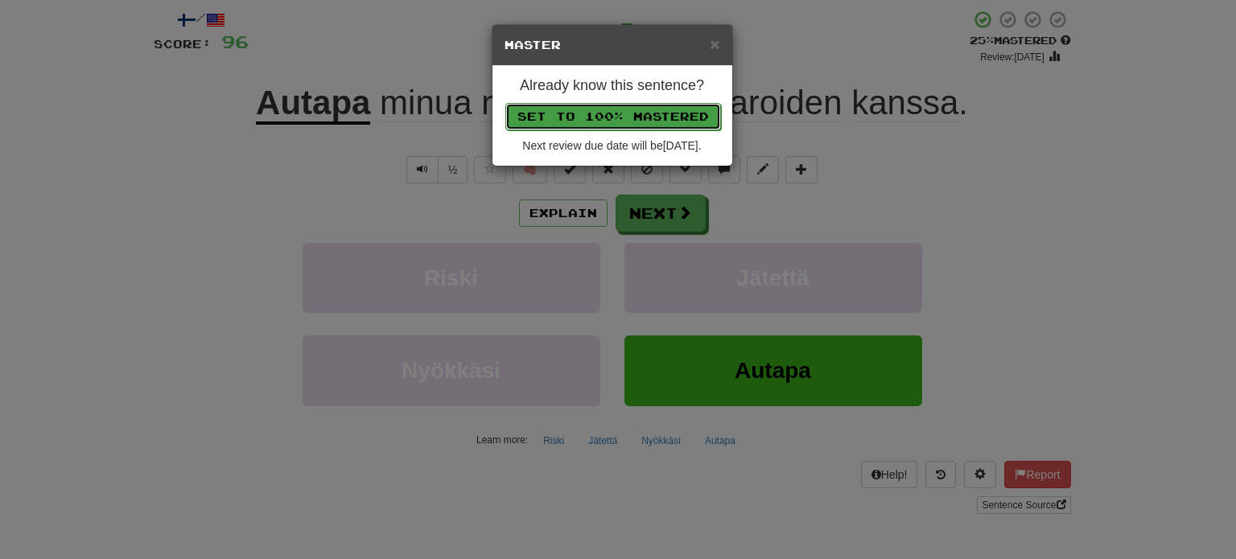
click at [592, 110] on button "Set to 100% Mastered" at bounding box center [613, 116] width 216 height 27
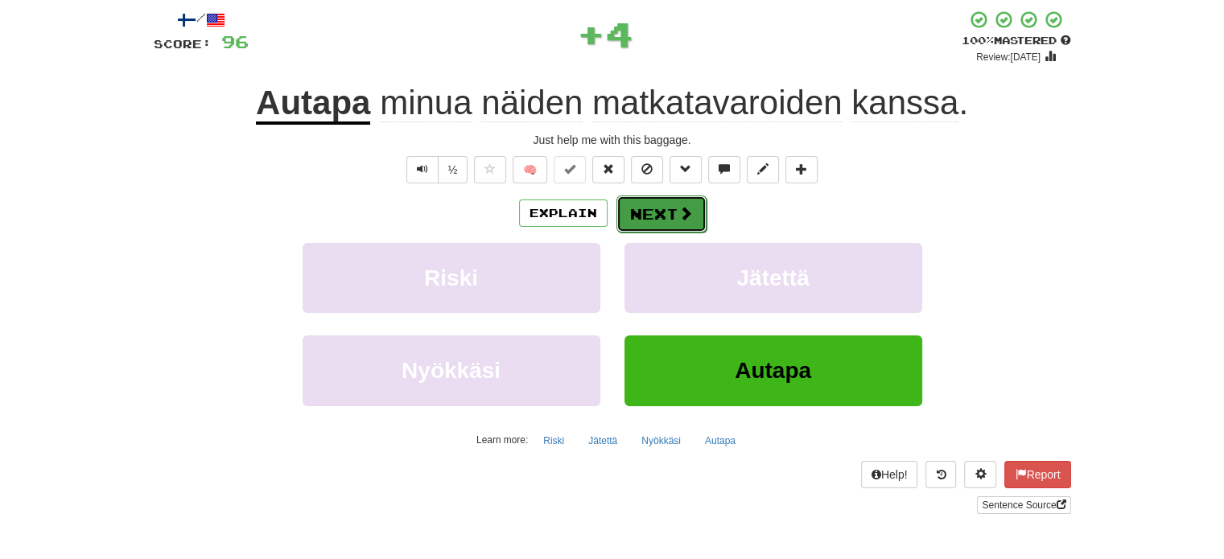
click at [649, 200] on button "Next" at bounding box center [661, 214] width 90 height 37
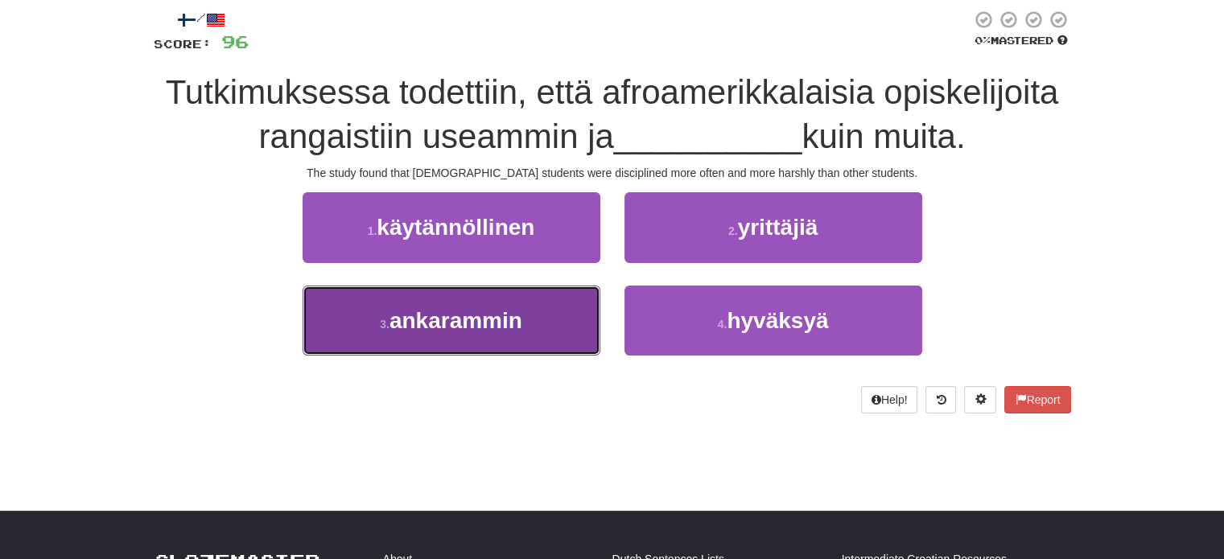
click at [556, 312] on button "3 . ankarammin" at bounding box center [452, 321] width 298 height 70
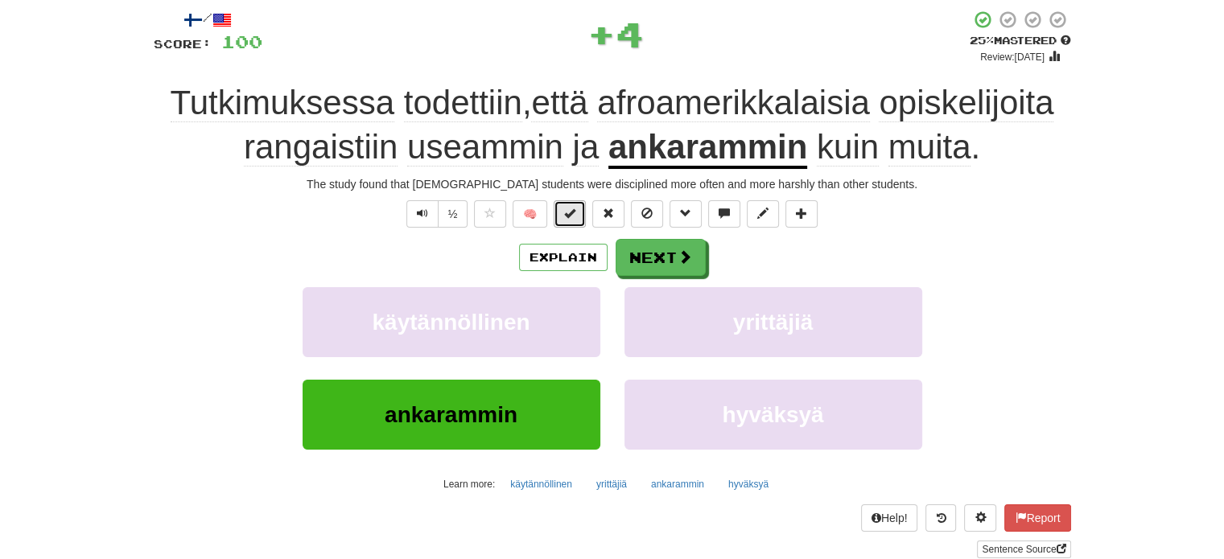
click at [574, 217] on span at bounding box center [569, 213] width 11 height 11
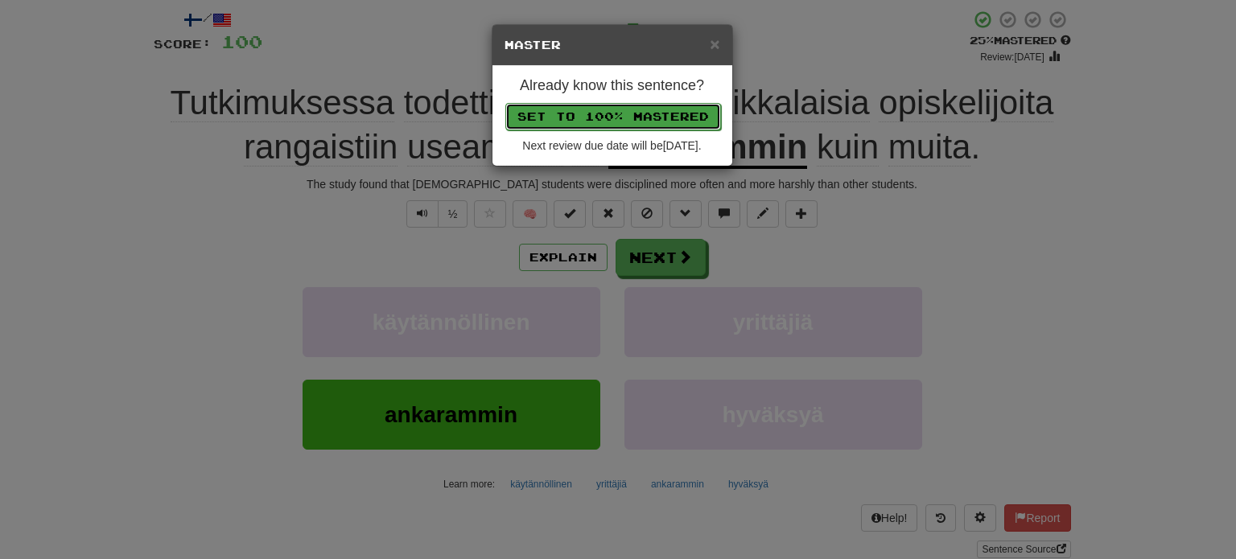
click at [601, 121] on button "Set to 100% Mastered" at bounding box center [613, 116] width 216 height 27
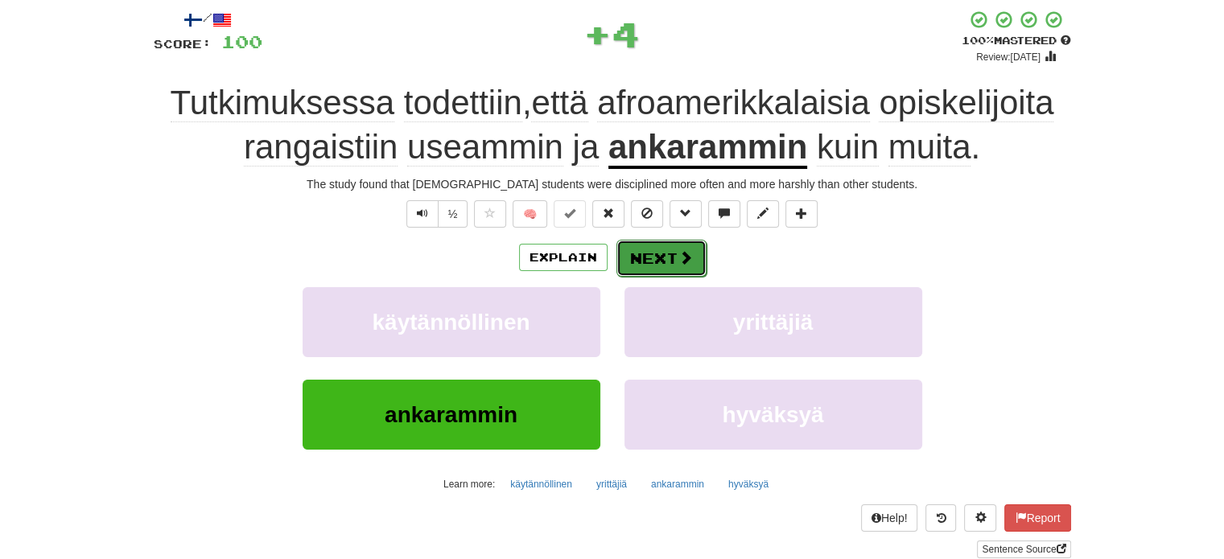
click at [650, 253] on button "Next" at bounding box center [661, 258] width 90 height 37
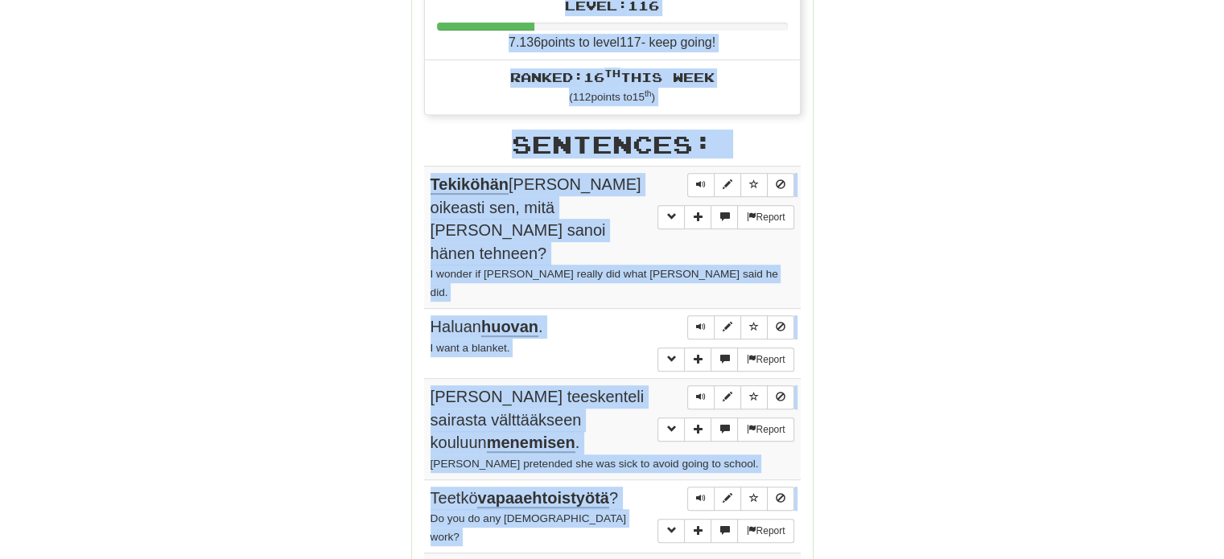
scroll to position [615, 0]
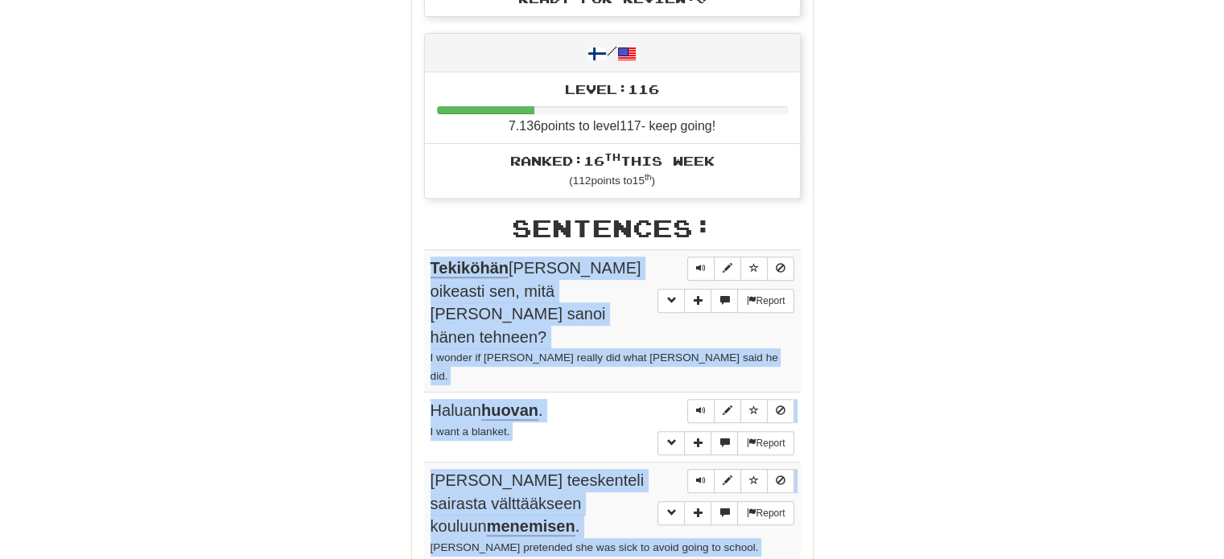
drag, startPoint x: 418, startPoint y: 229, endPoint x: 430, endPoint y: 257, distance: 30.2
click at [430, 257] on div "Stats: Score: + 100 Time: 0 : 33 New: 5 Review: 5 Correct: 10 Incorrect: 0 Prog…" at bounding box center [612, 403] width 401 height 1559
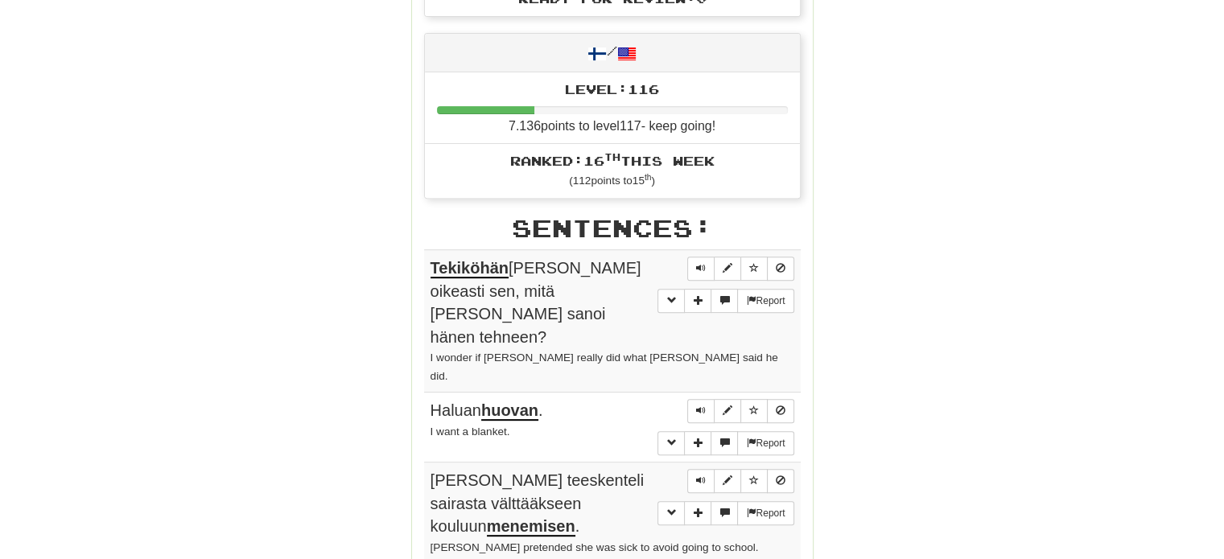
click at [988, 183] on div "Round Results Stats: Score: + 100 Time: 0 : 33 New: 5 Review: 5 Correct: 10 Inc…" at bounding box center [612, 392] width 917 height 1608
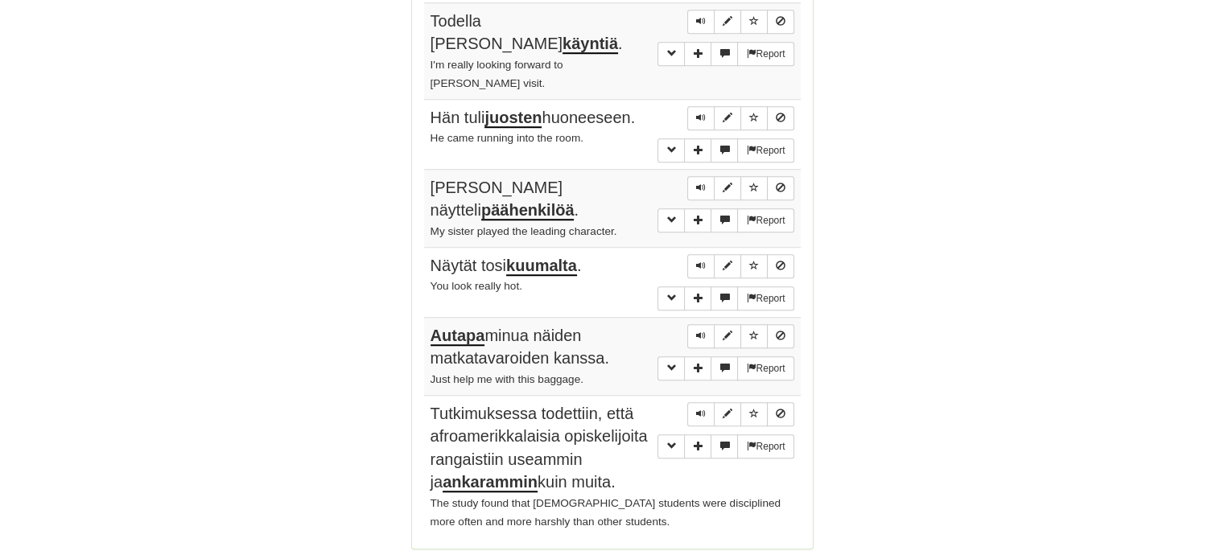
scroll to position [1500, 0]
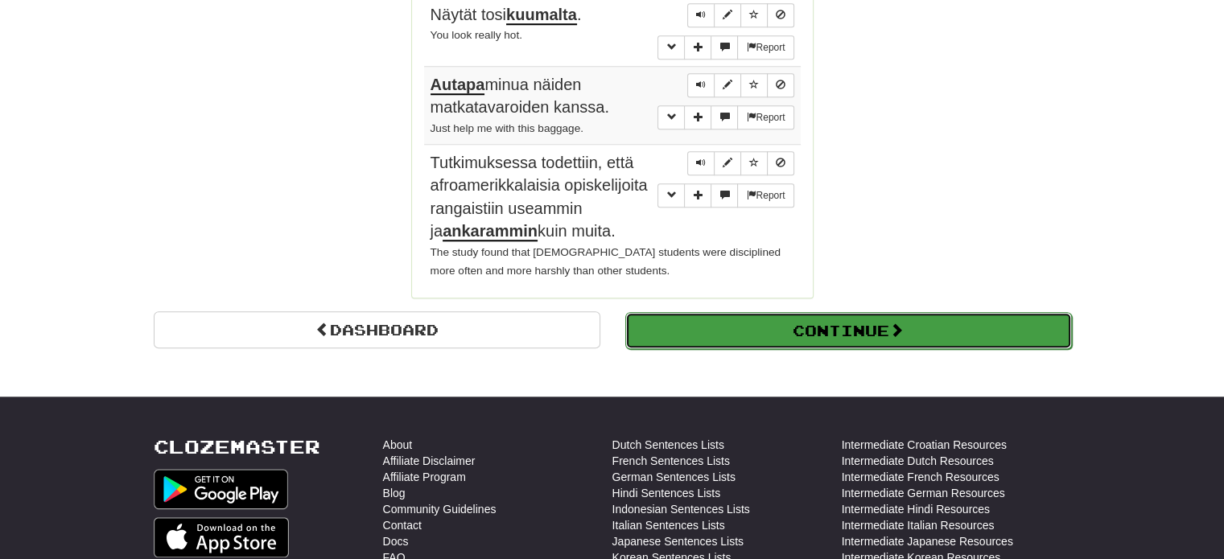
click at [891, 312] on button "Continue" at bounding box center [848, 330] width 447 height 37
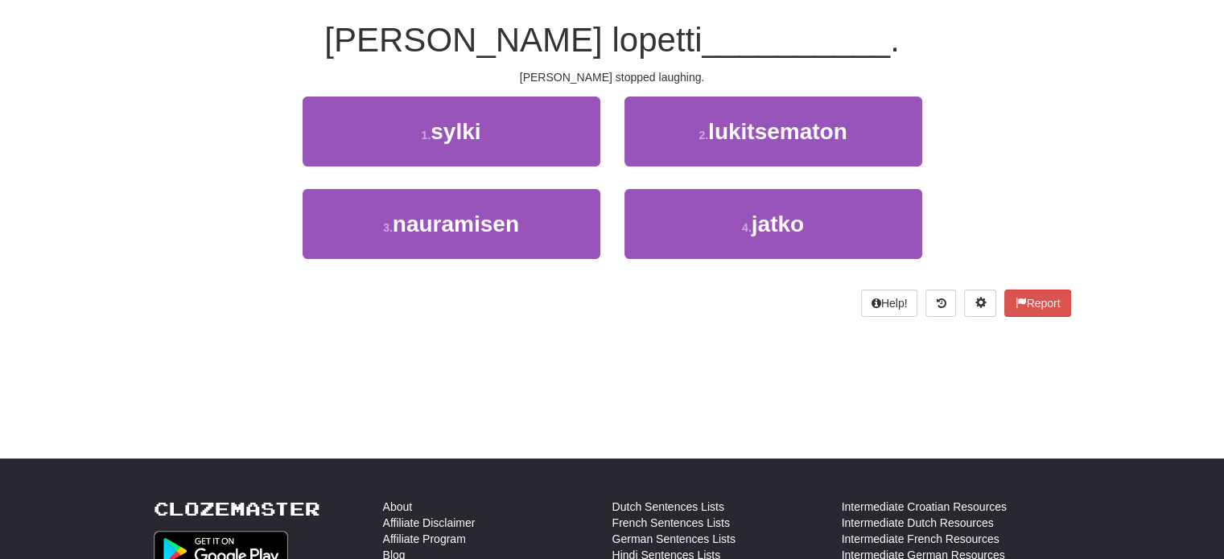
scroll to position [113, 0]
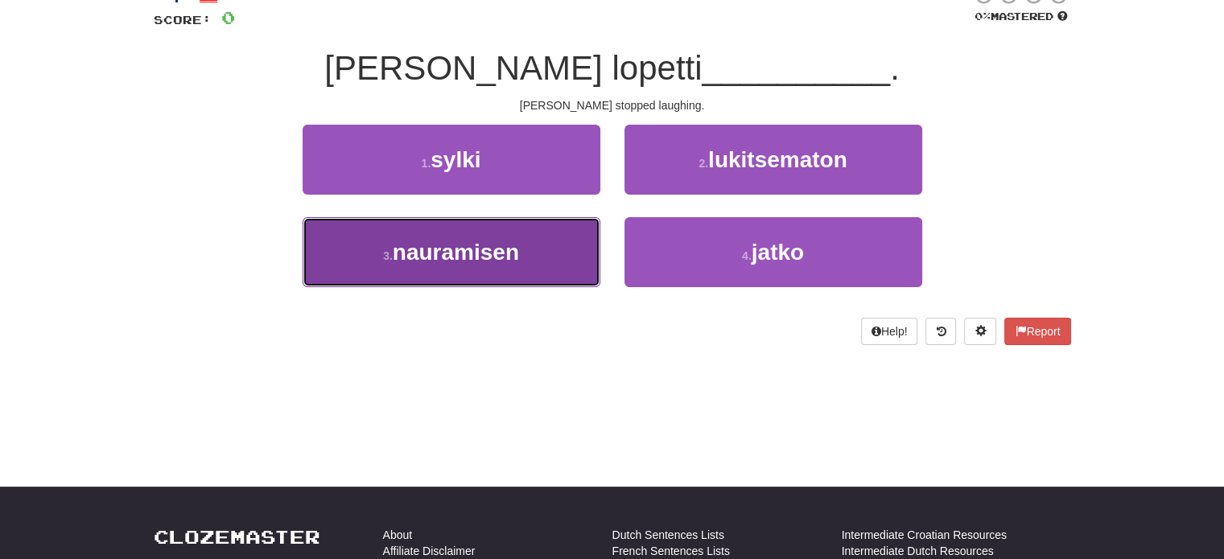
click at [573, 242] on button "3 . nauramisen" at bounding box center [452, 252] width 298 height 70
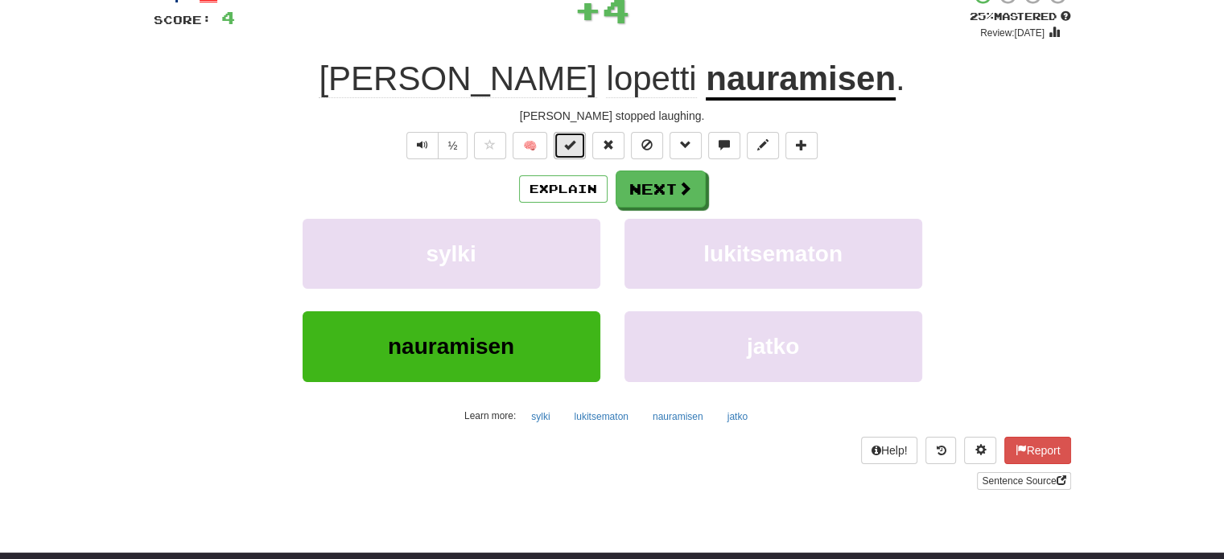
click at [569, 149] on span at bounding box center [569, 144] width 11 height 11
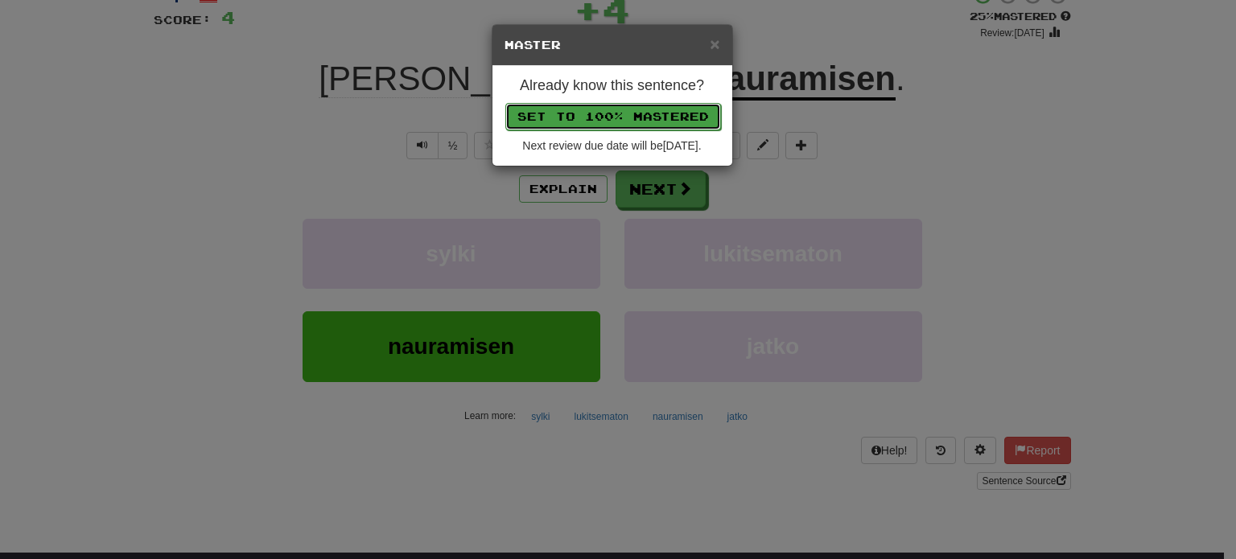
click at [599, 113] on button "Set to 100% Mastered" at bounding box center [613, 116] width 216 height 27
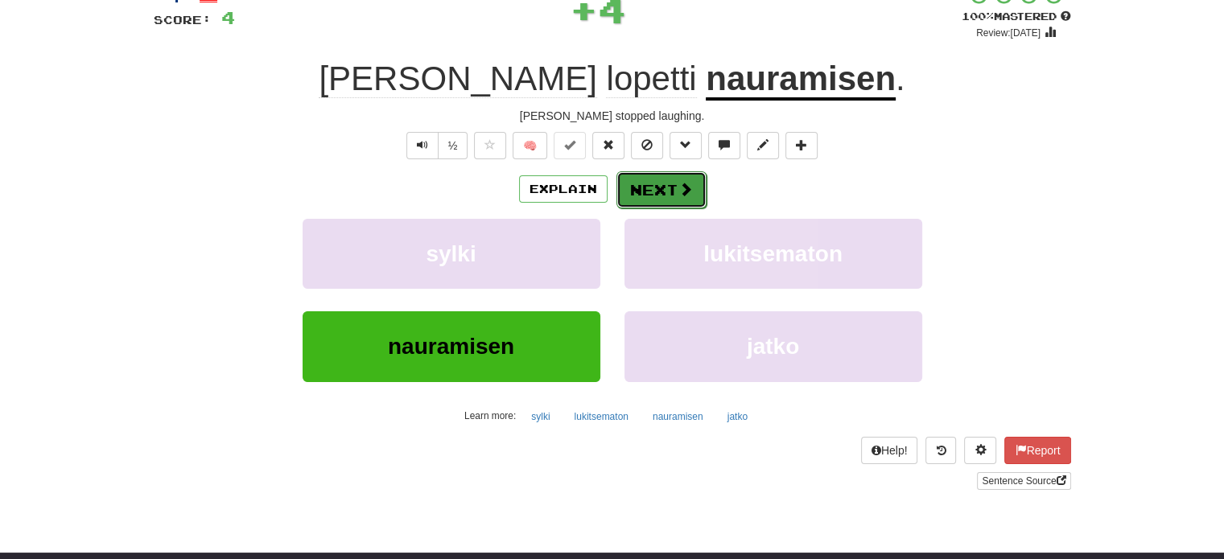
click at [663, 183] on button "Next" at bounding box center [661, 189] width 90 height 37
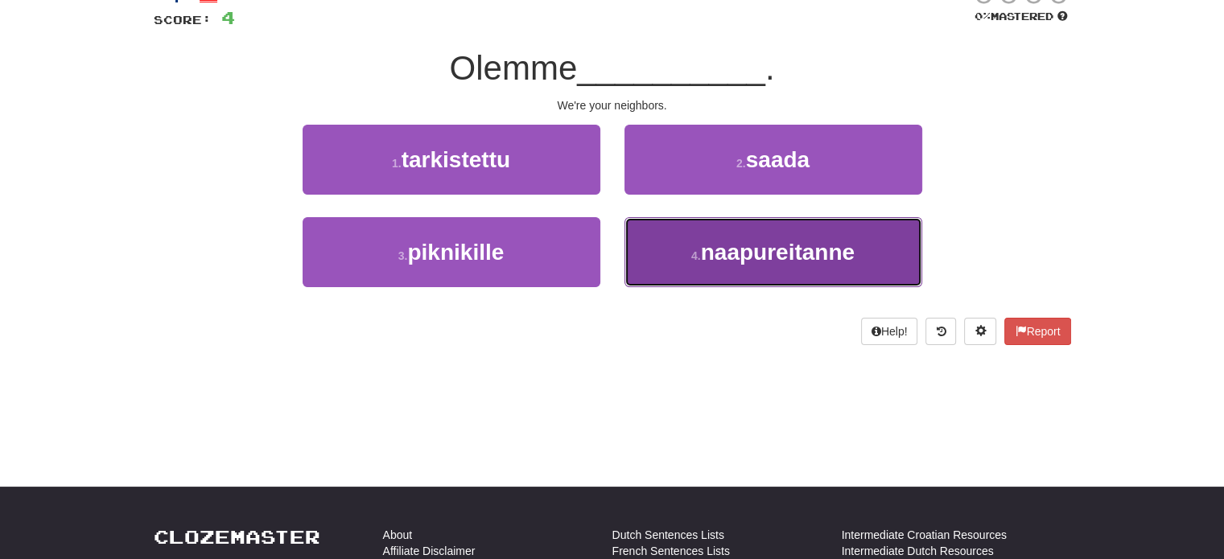
click at [701, 250] on small "4 ." at bounding box center [696, 255] width 10 height 13
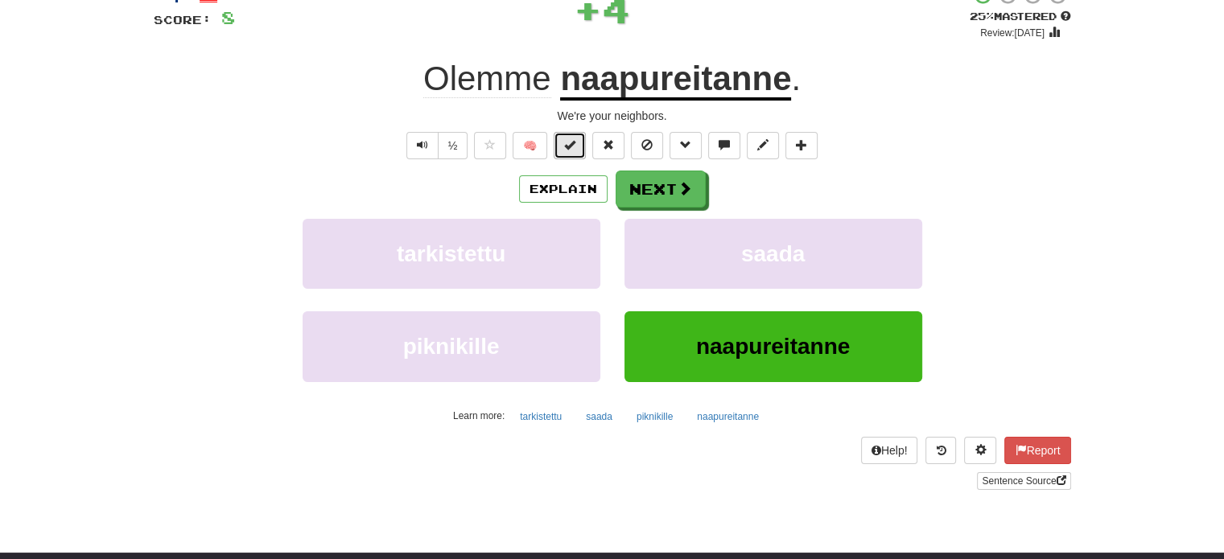
click at [570, 147] on span at bounding box center [569, 144] width 11 height 11
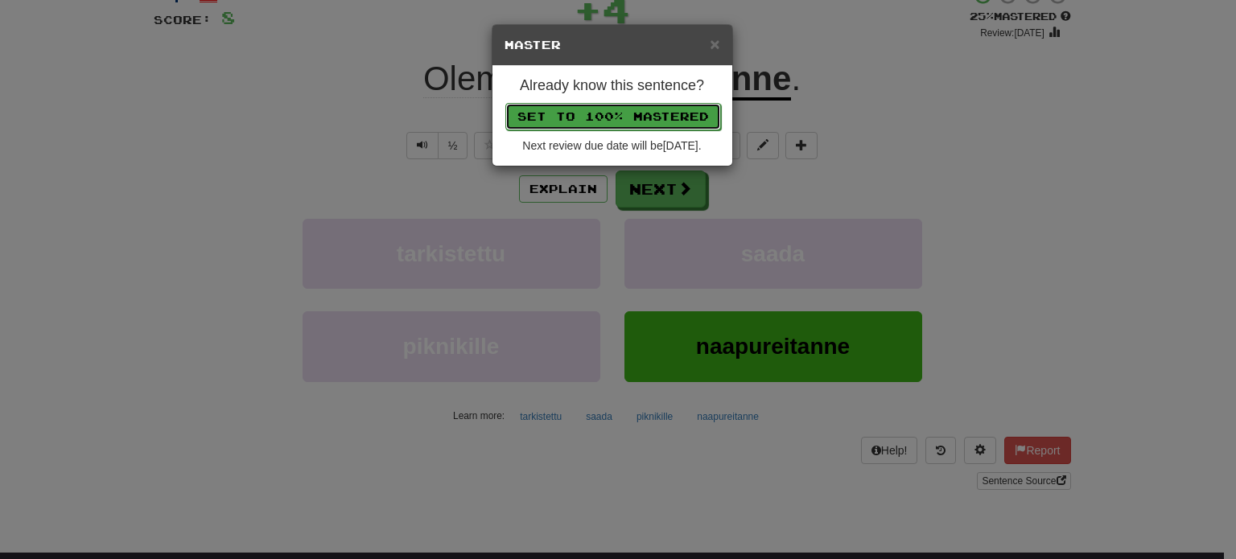
click at [579, 109] on button "Set to 100% Mastered" at bounding box center [613, 116] width 216 height 27
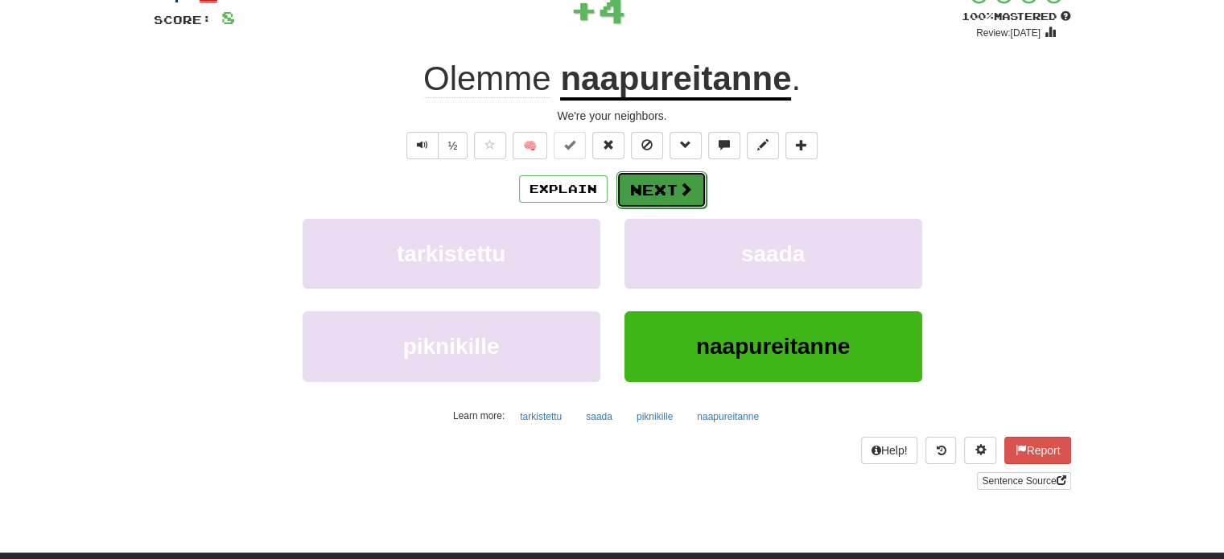
click at [650, 187] on button "Next" at bounding box center [661, 189] width 90 height 37
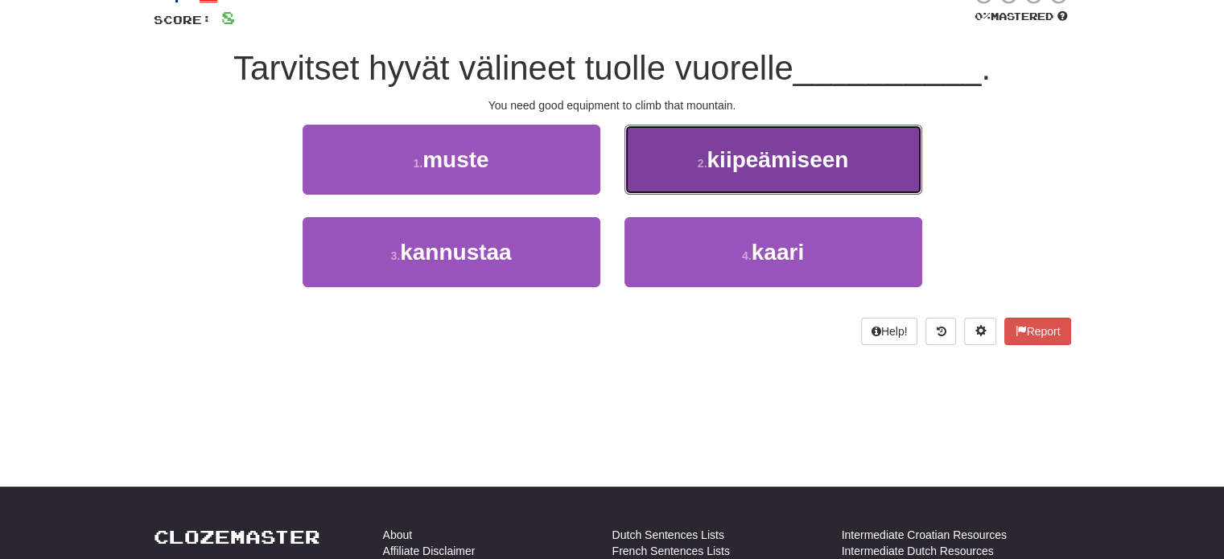
click at [665, 182] on button "2 . kiipeämiseen" at bounding box center [773, 160] width 298 height 70
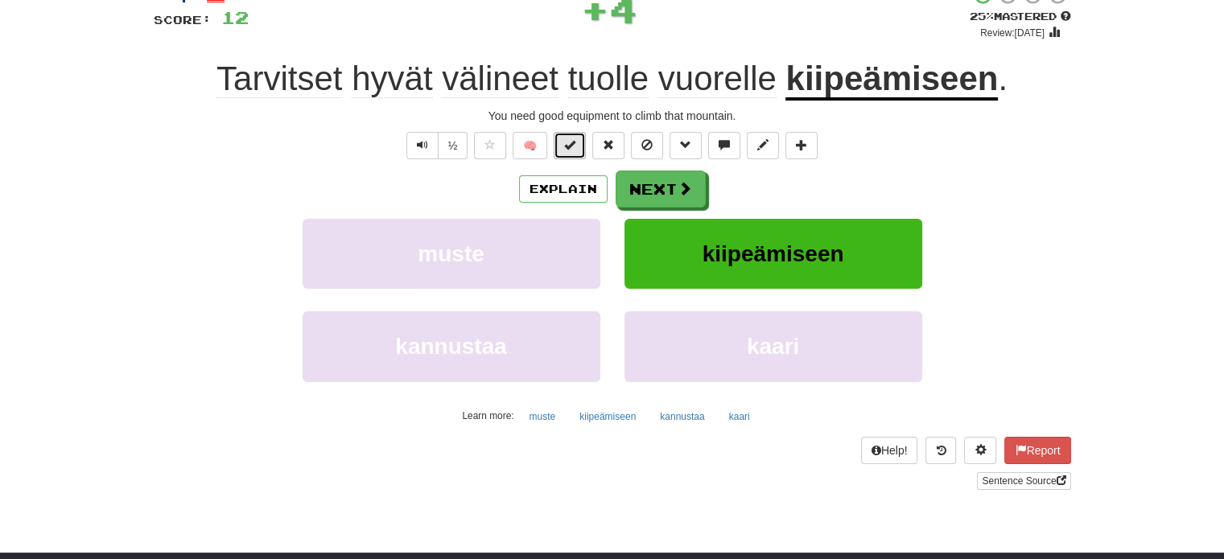
click at [578, 147] on button at bounding box center [570, 145] width 32 height 27
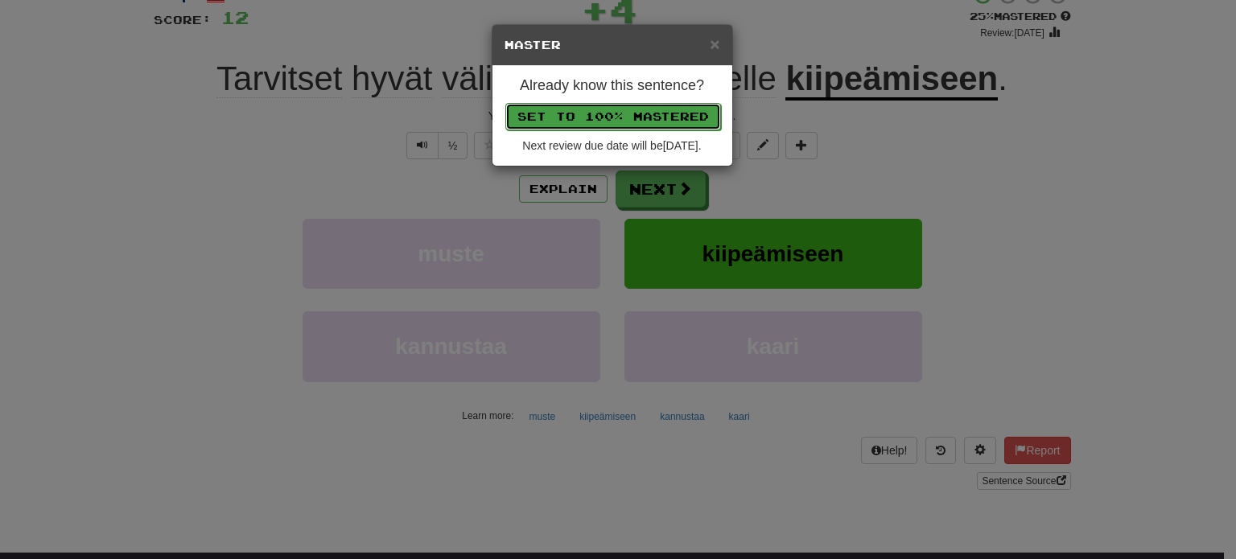
click at [594, 112] on button "Set to 100% Mastered" at bounding box center [613, 116] width 216 height 27
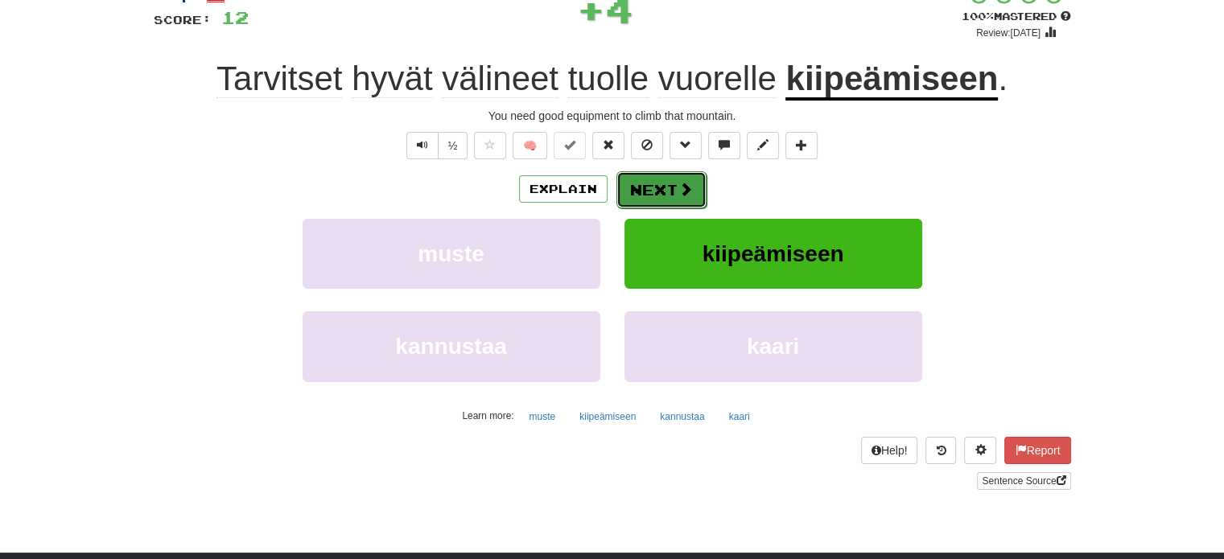
click at [654, 187] on button "Next" at bounding box center [661, 189] width 90 height 37
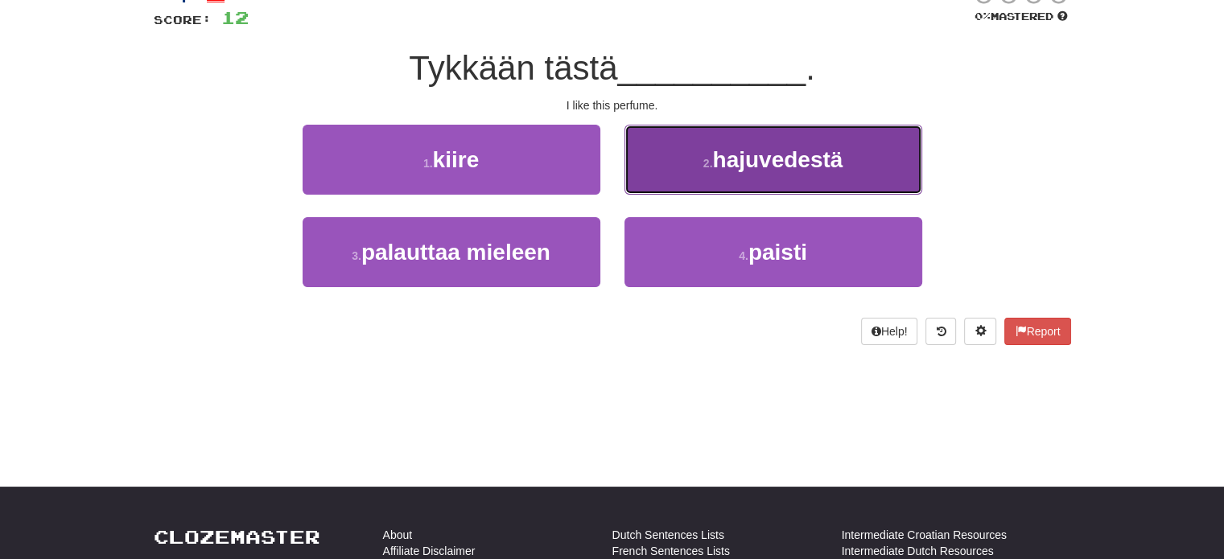
click at [694, 185] on button "2 . hajuvedestä" at bounding box center [773, 160] width 298 height 70
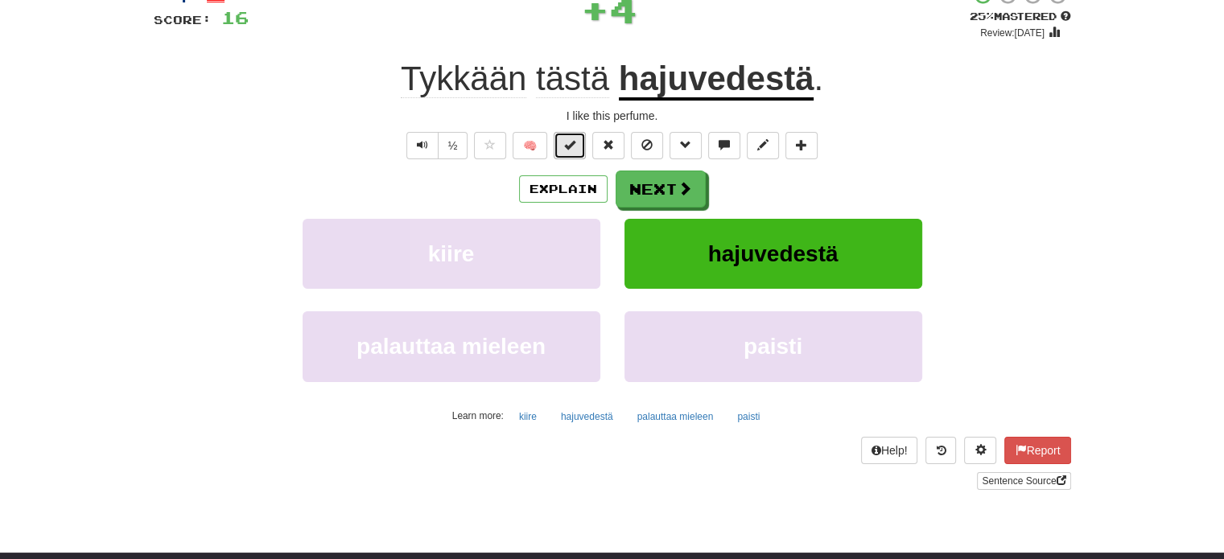
click at [579, 143] on button at bounding box center [570, 145] width 32 height 27
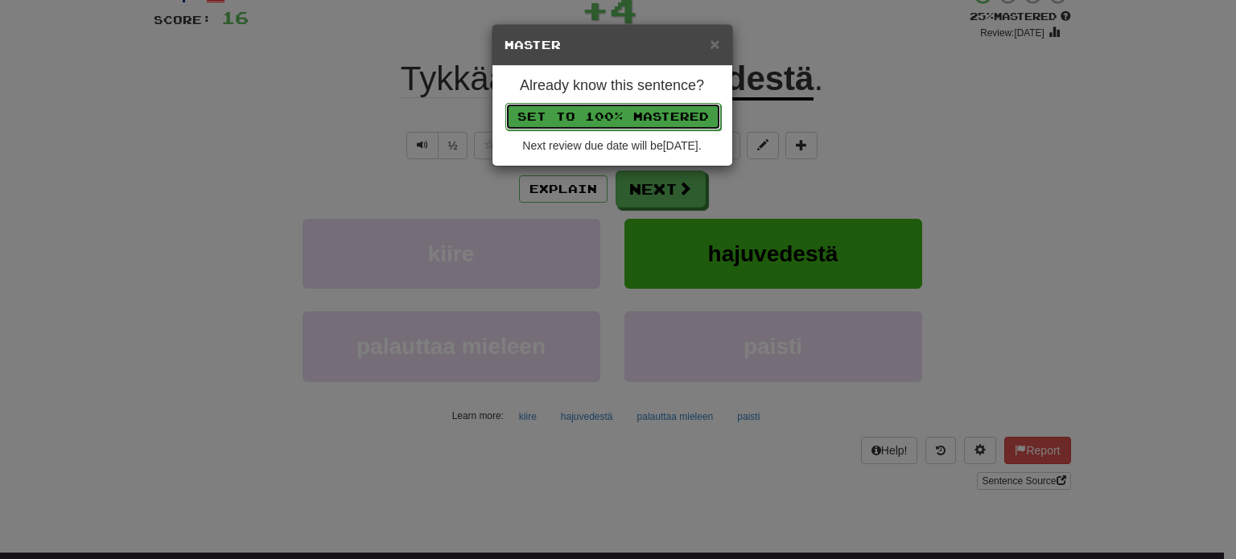
click at [599, 103] on button "Set to 100% Mastered" at bounding box center [613, 116] width 216 height 27
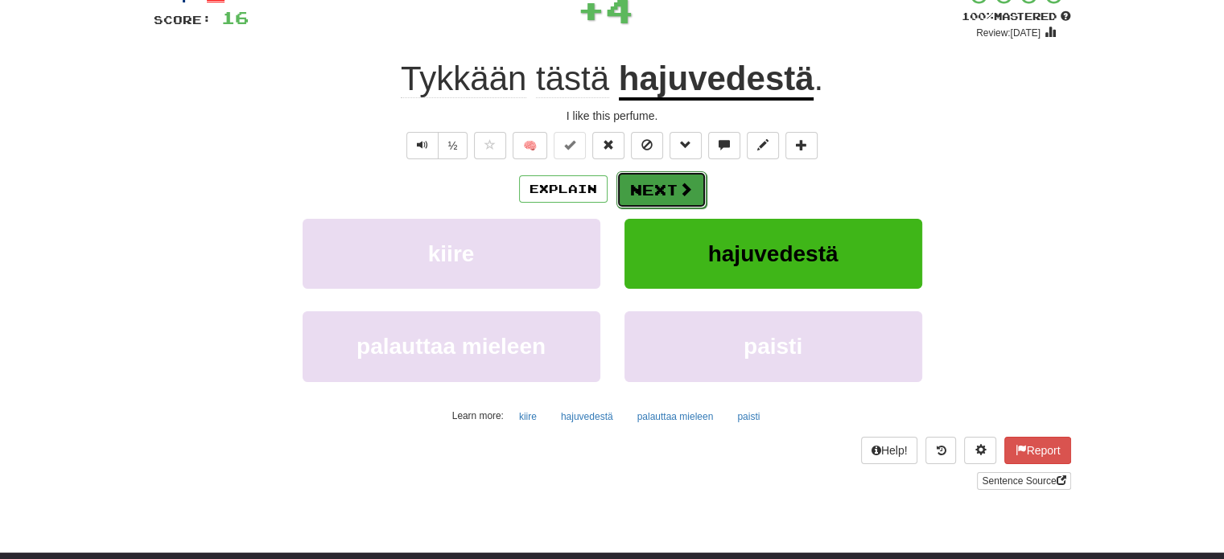
click at [663, 192] on button "Next" at bounding box center [661, 189] width 90 height 37
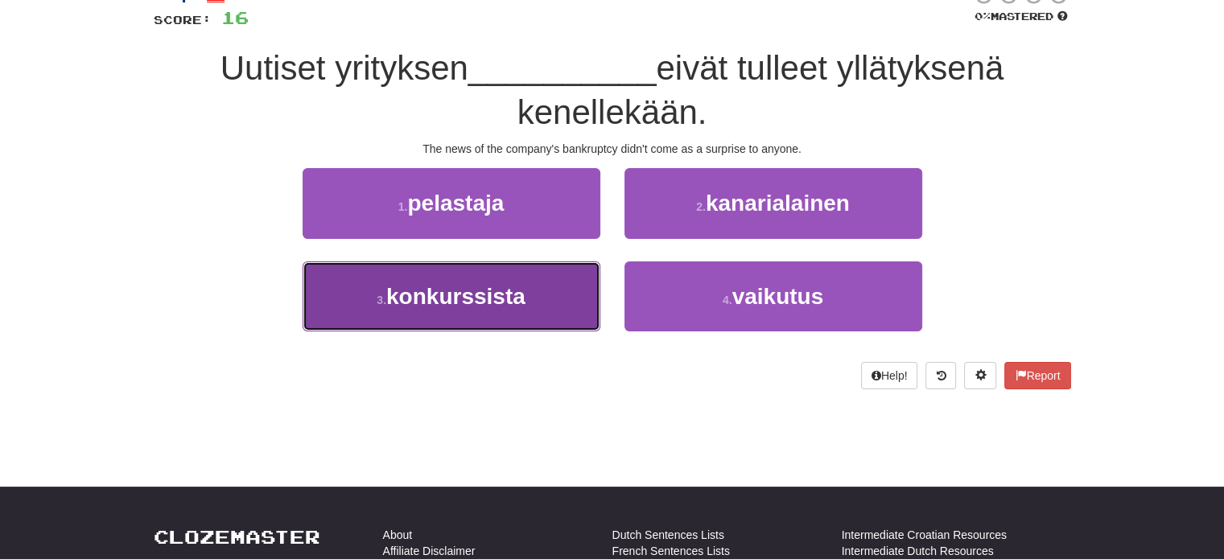
click at [575, 293] on button "3 . konkurssista" at bounding box center [452, 297] width 298 height 70
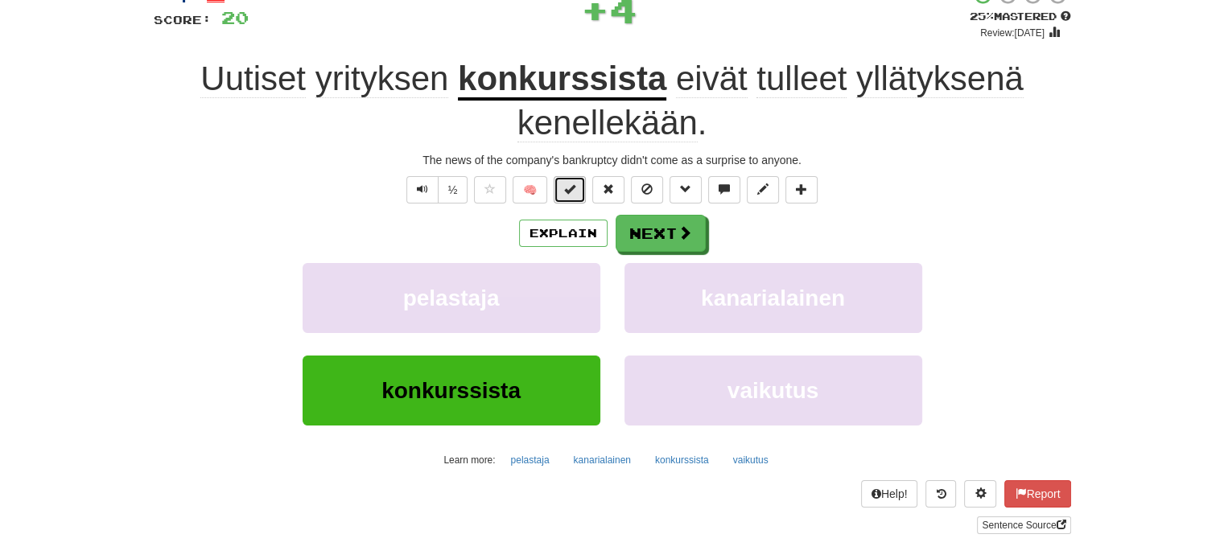
click at [573, 194] on span at bounding box center [569, 188] width 11 height 11
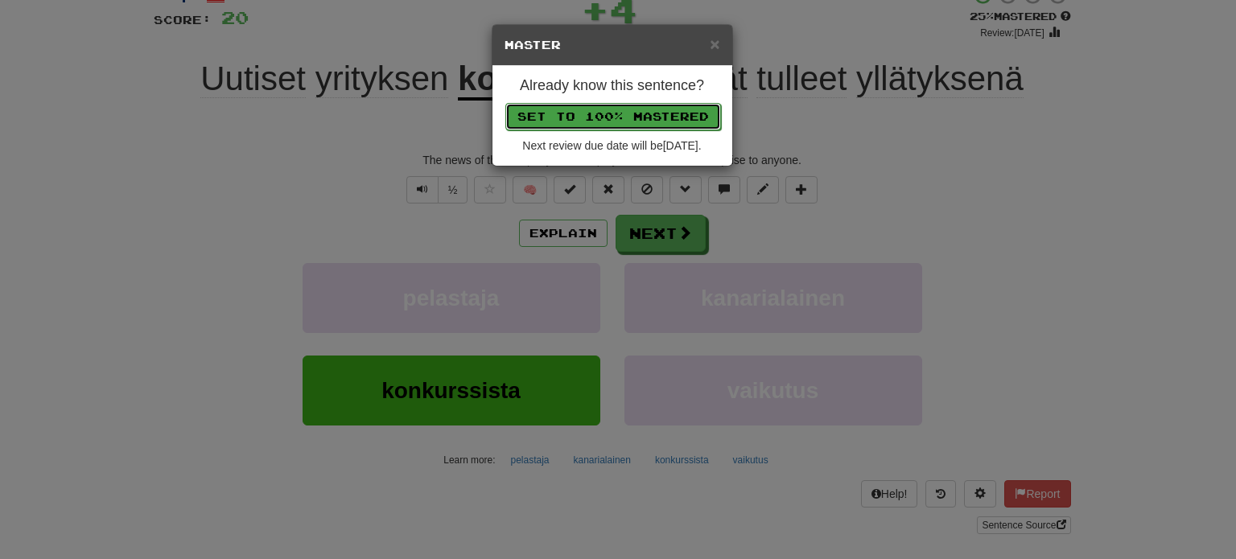
click at [602, 109] on button "Set to 100% Mastered" at bounding box center [613, 116] width 216 height 27
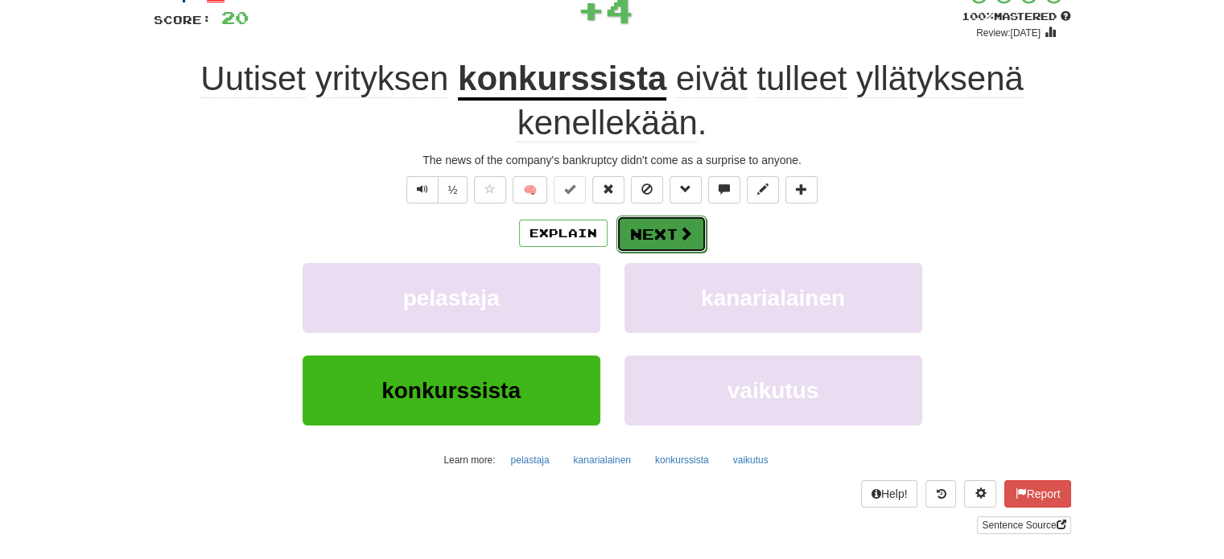
click at [649, 241] on button "Next" at bounding box center [661, 234] width 90 height 37
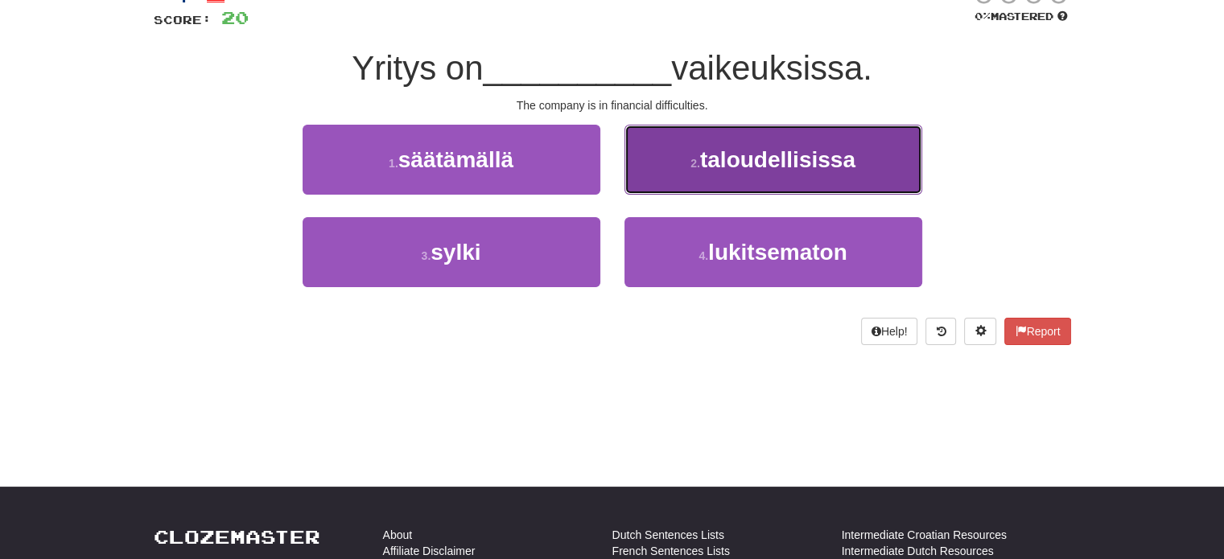
click at [692, 182] on button "2 . taloudellisissa" at bounding box center [773, 160] width 298 height 70
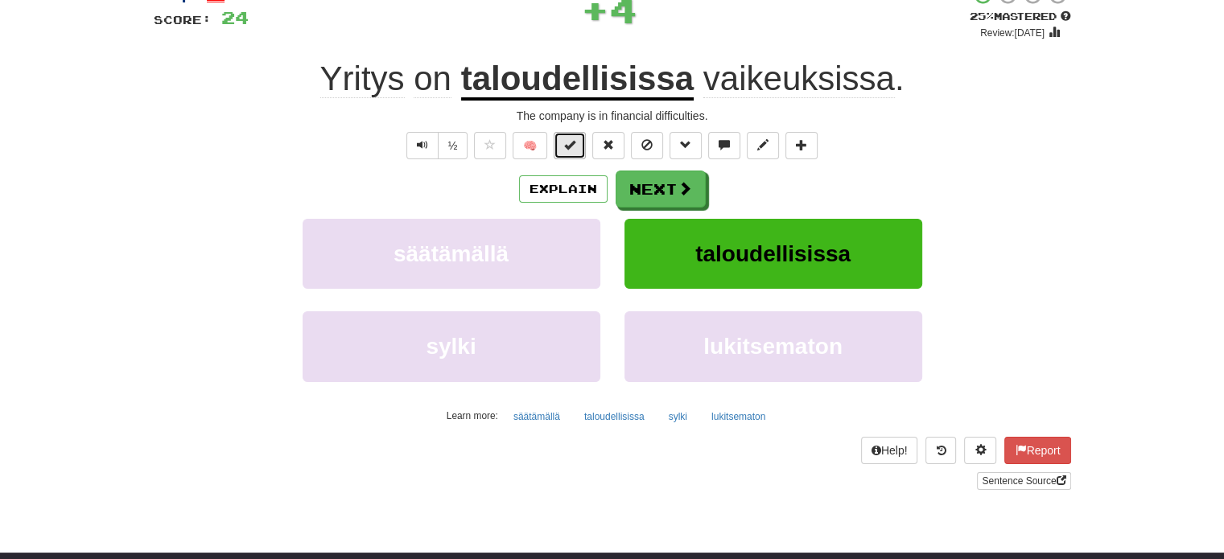
click at [580, 143] on button at bounding box center [570, 145] width 32 height 27
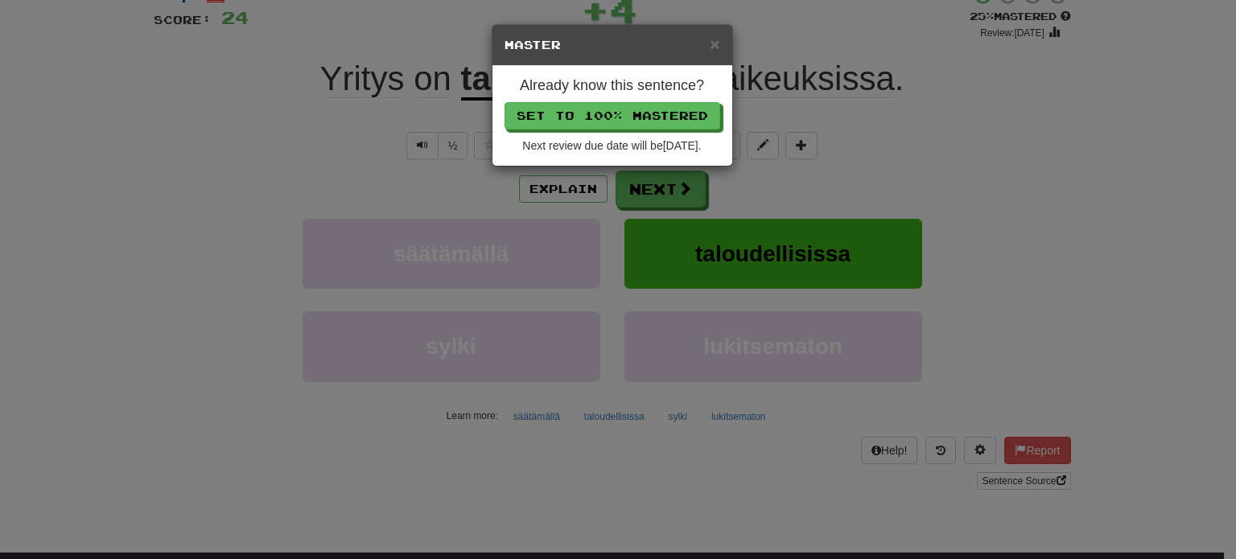
click at [599, 102] on p "Set to 100% Mastered" at bounding box center [613, 115] width 216 height 27
click at [633, 111] on button "Set to 100% Mastered" at bounding box center [613, 116] width 216 height 27
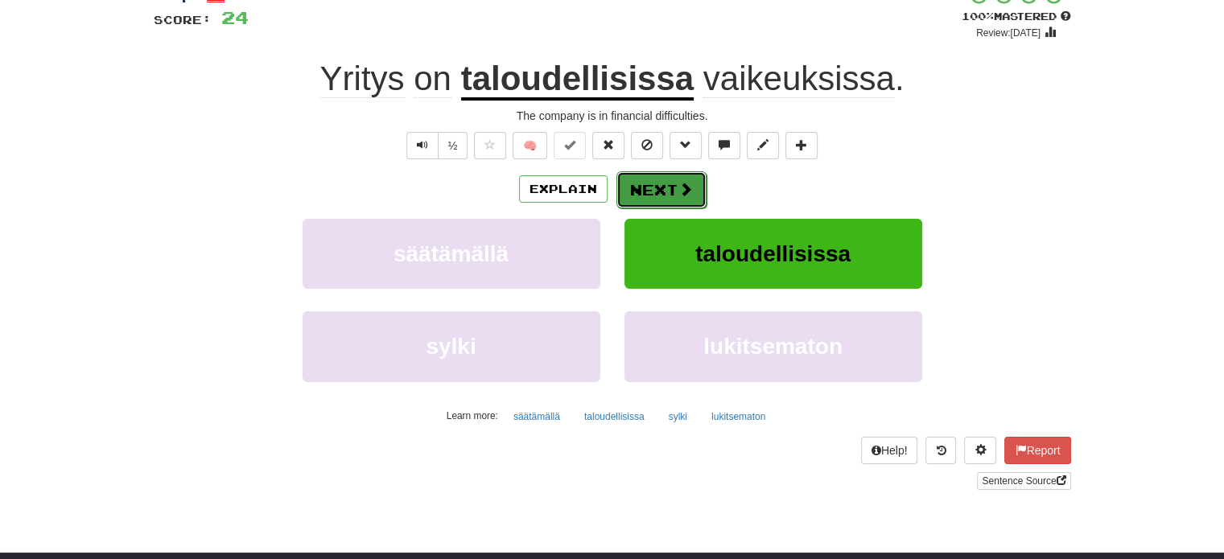
click at [653, 179] on button "Next" at bounding box center [661, 189] width 90 height 37
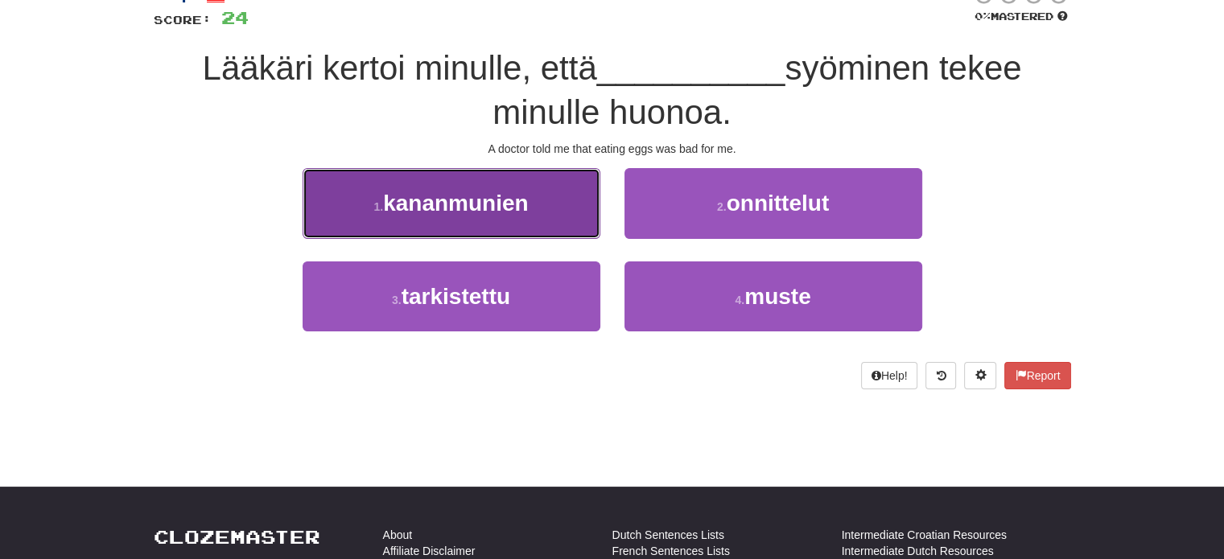
click at [544, 202] on button "1 . kananmunien" at bounding box center [452, 203] width 298 height 70
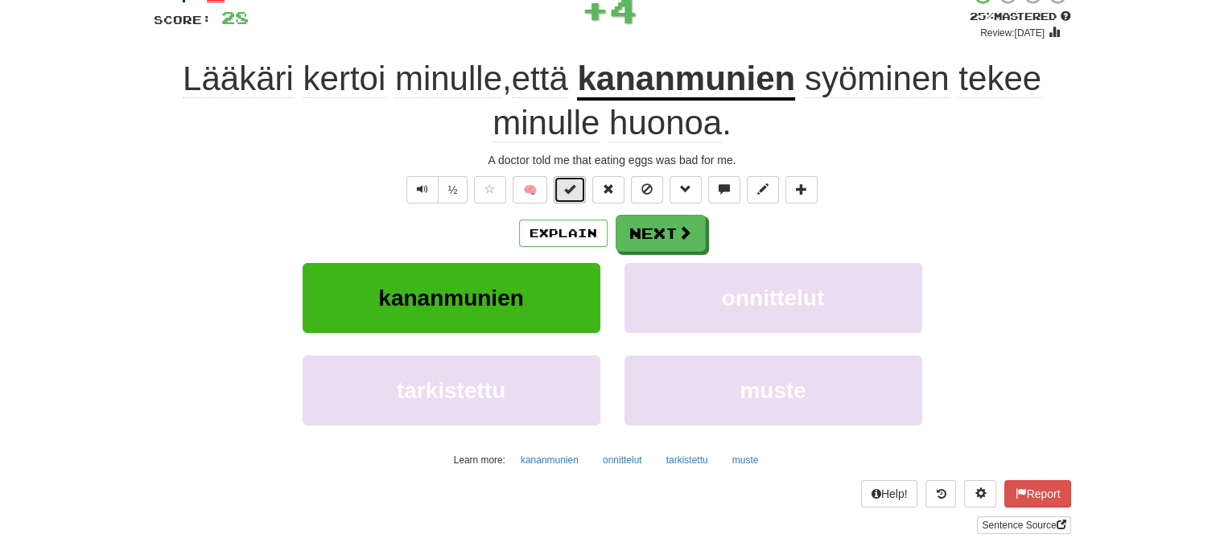
click at [577, 180] on button at bounding box center [570, 189] width 32 height 27
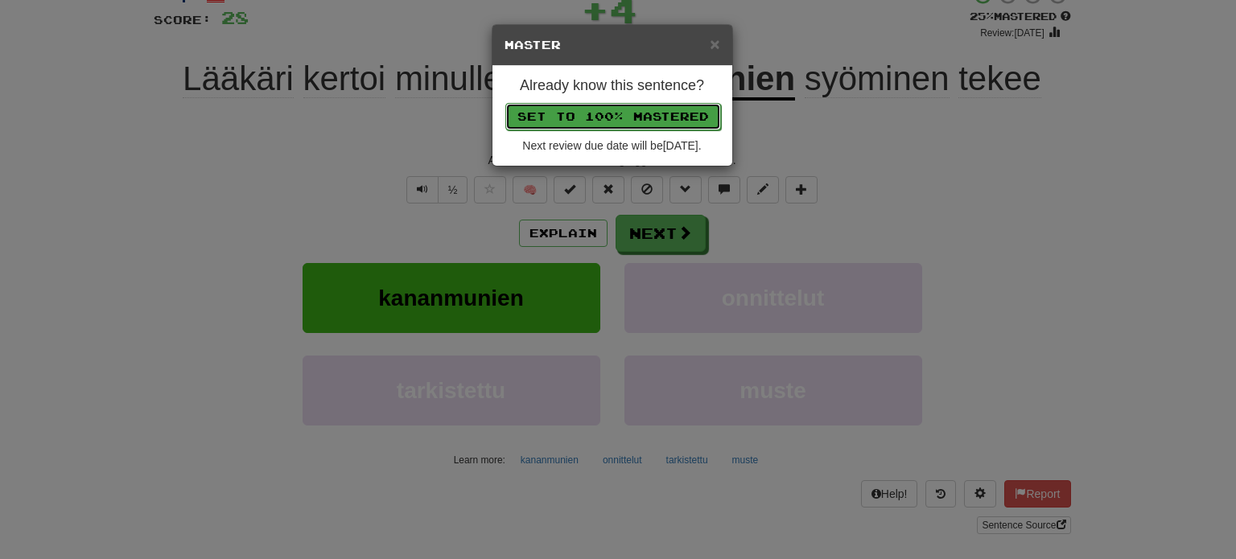
click at [620, 111] on button "Set to 100% Mastered" at bounding box center [613, 116] width 216 height 27
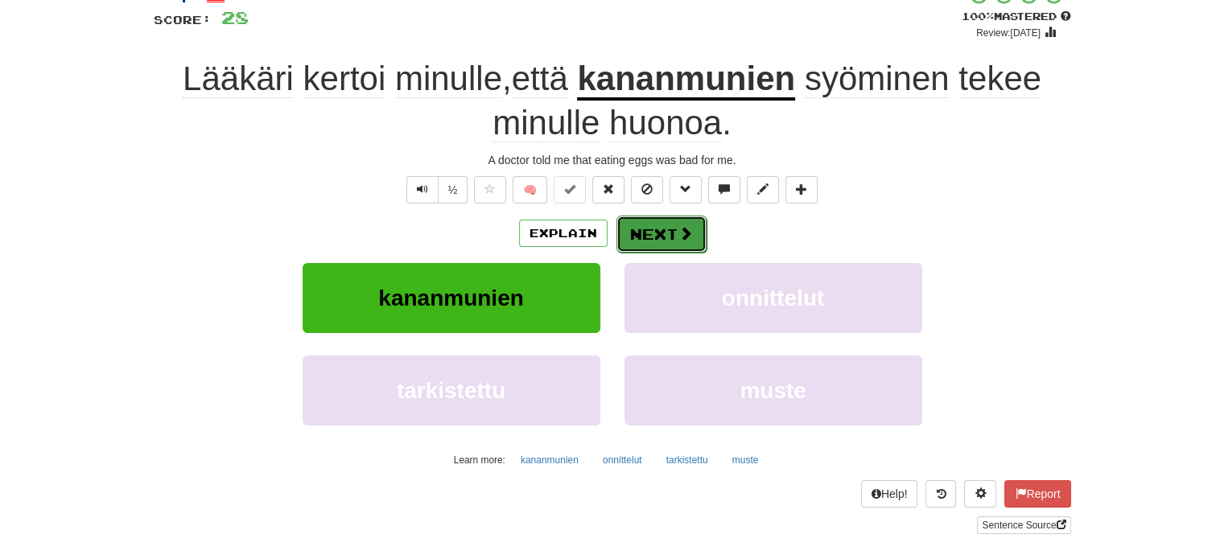
click at [665, 227] on button "Next" at bounding box center [661, 234] width 90 height 37
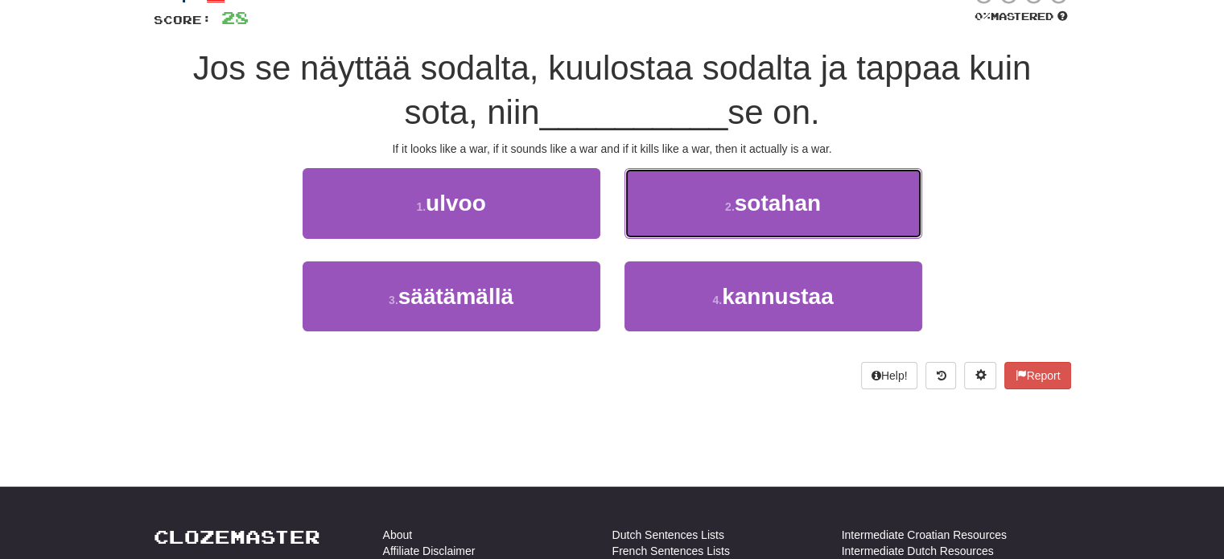
click at [665, 227] on button "2 . sotahan" at bounding box center [773, 203] width 298 height 70
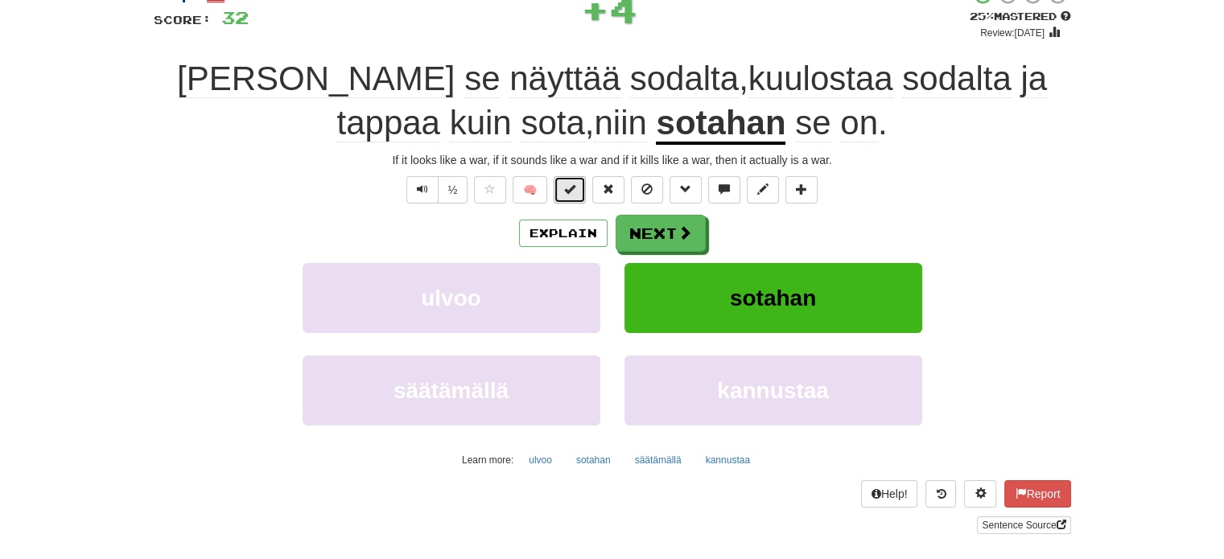
click at [568, 188] on span at bounding box center [569, 188] width 11 height 11
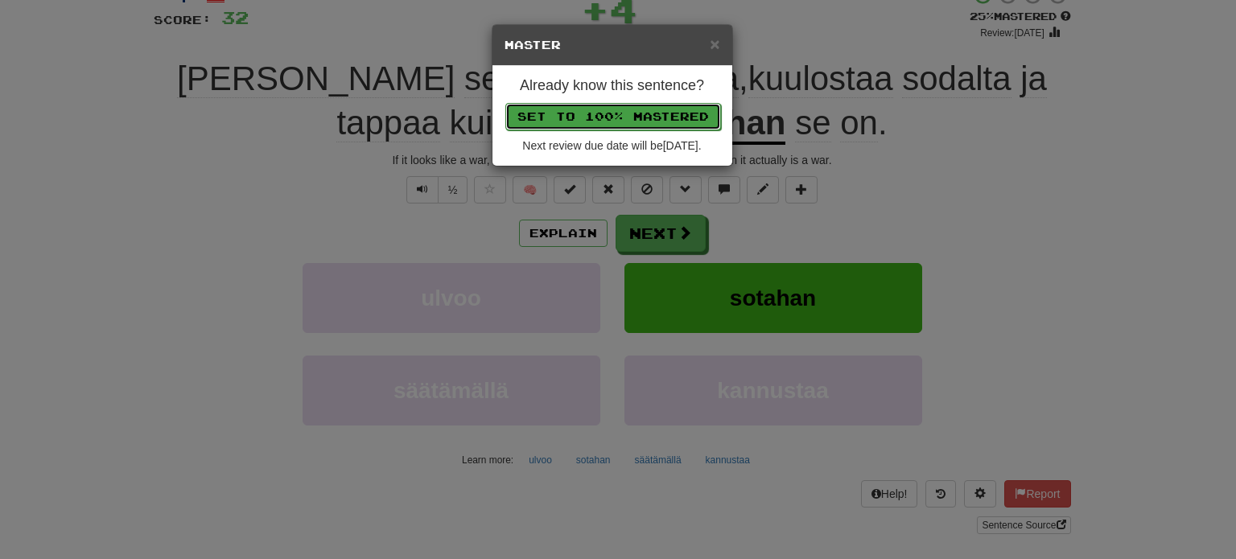
click at [602, 105] on button "Set to 100% Mastered" at bounding box center [613, 116] width 216 height 27
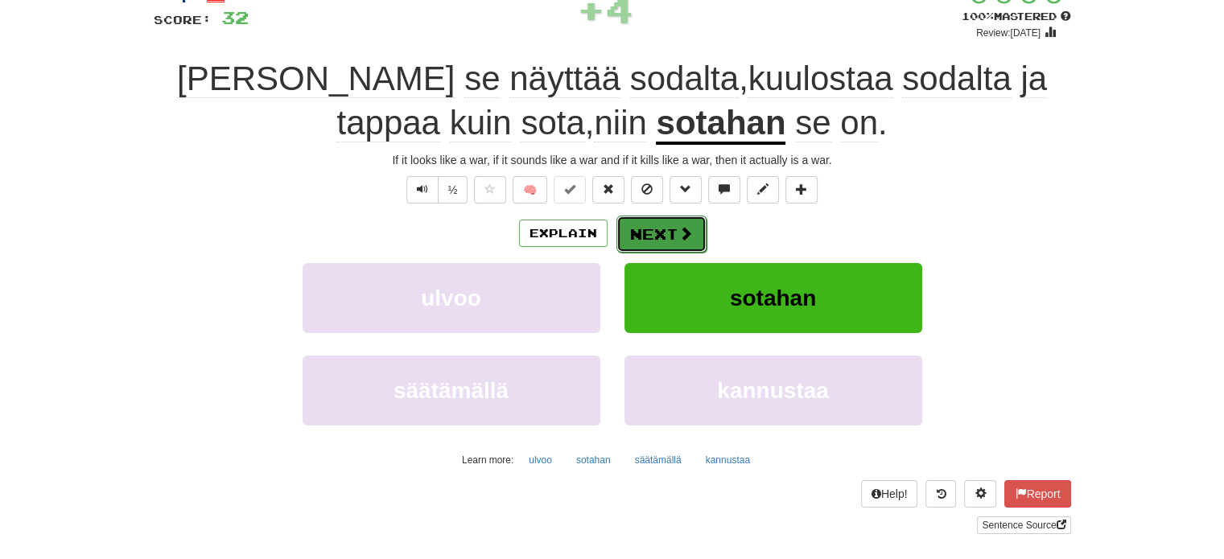
click at [669, 231] on button "Next" at bounding box center [661, 234] width 90 height 37
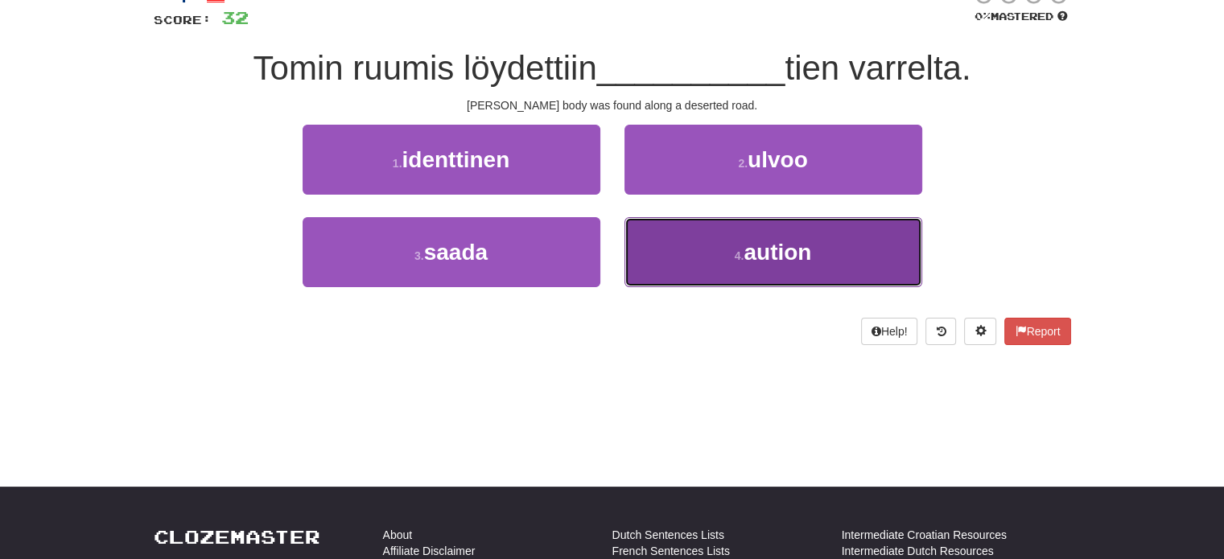
click at [669, 233] on button "4 . aution" at bounding box center [773, 252] width 298 height 70
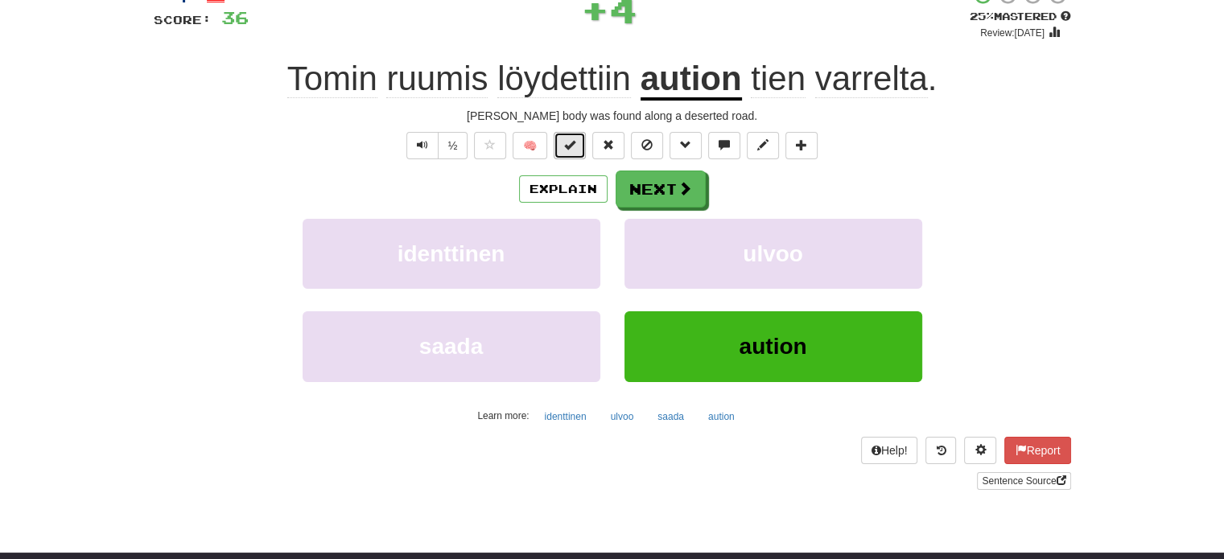
click at [575, 151] on button at bounding box center [570, 145] width 32 height 27
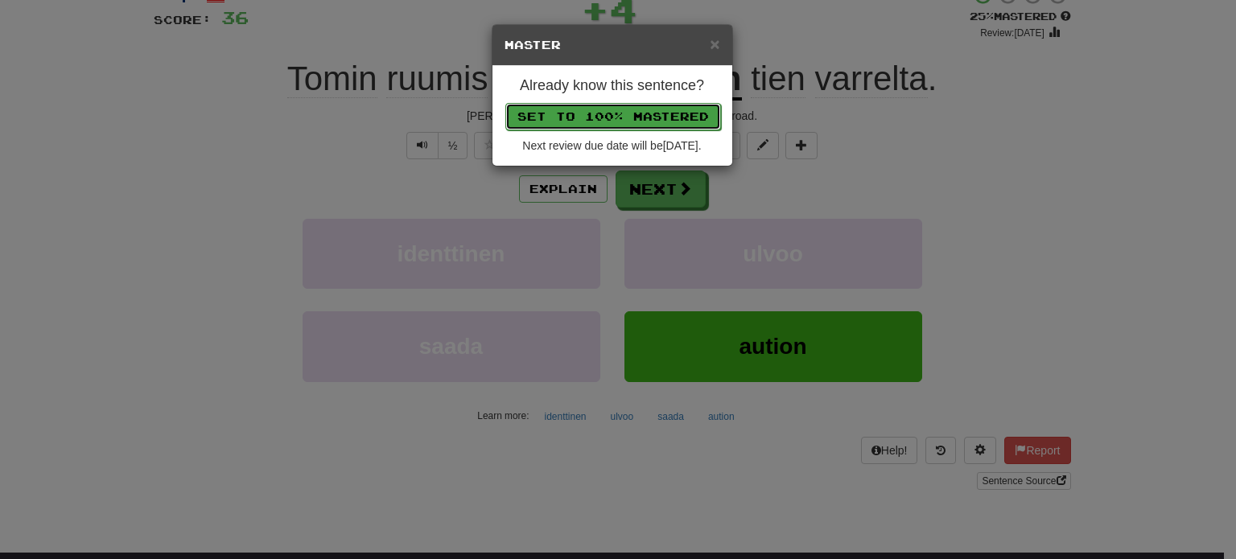
click at [583, 112] on button "Set to 100% Mastered" at bounding box center [613, 116] width 216 height 27
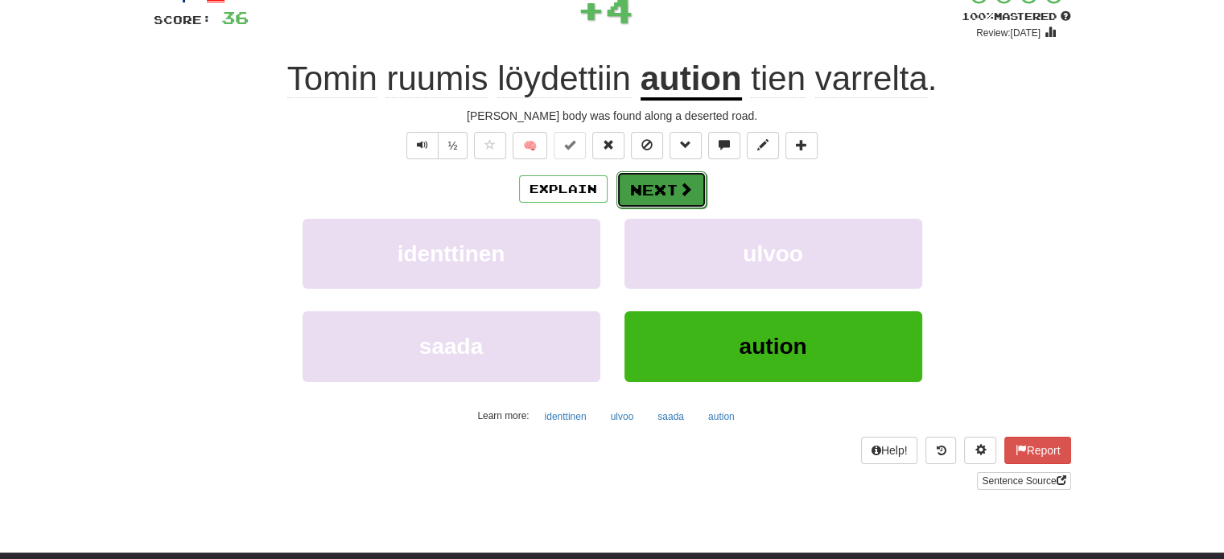
click at [642, 176] on button "Next" at bounding box center [661, 189] width 90 height 37
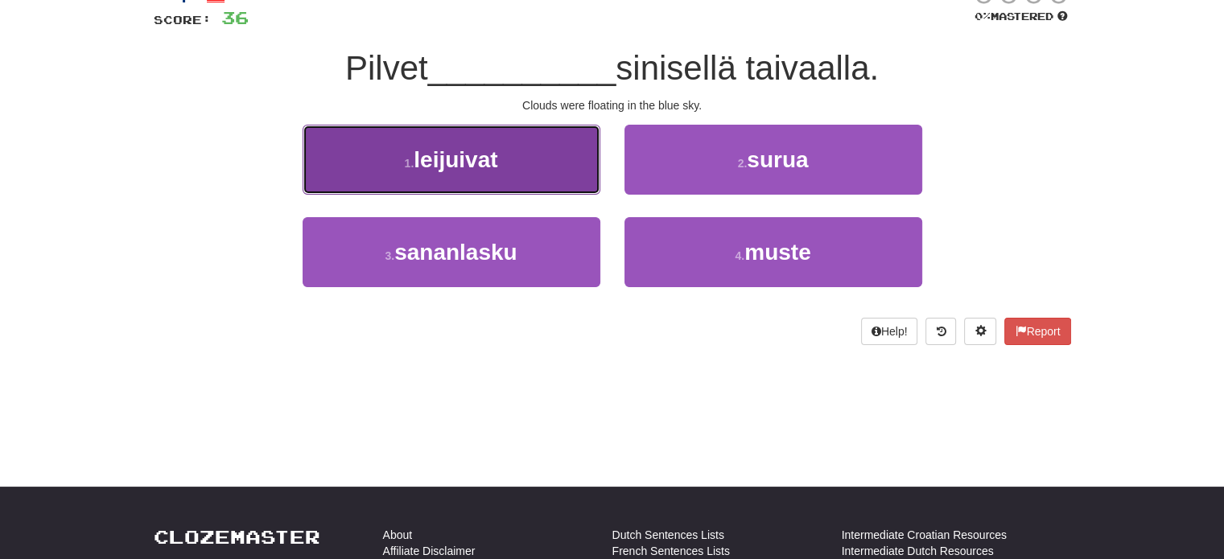
click at [591, 171] on button "1 . leijuivat" at bounding box center [452, 160] width 298 height 70
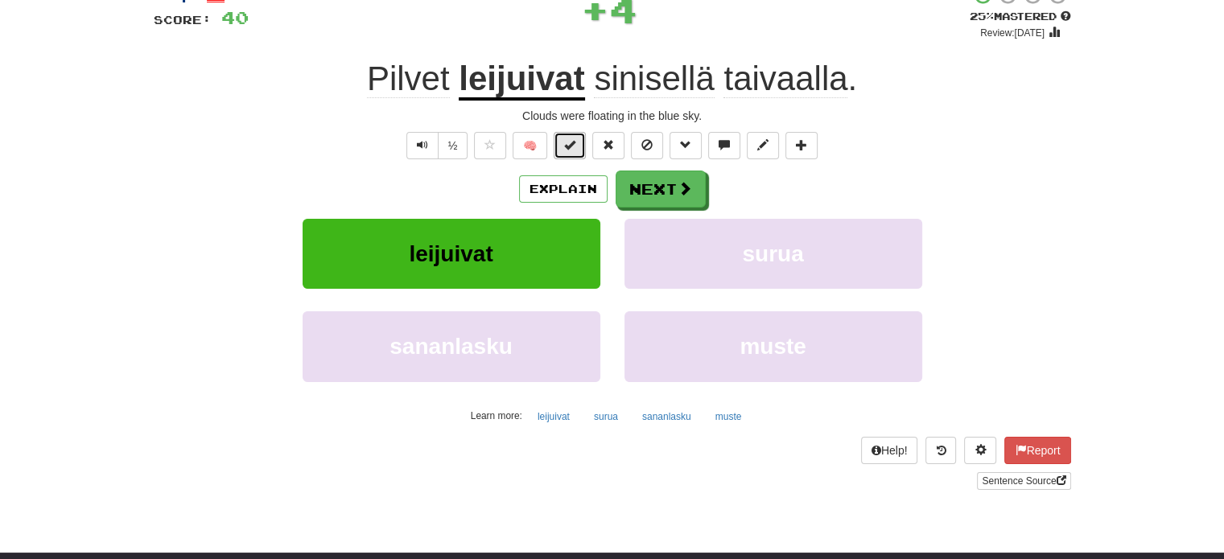
click at [573, 146] on span at bounding box center [569, 144] width 11 height 11
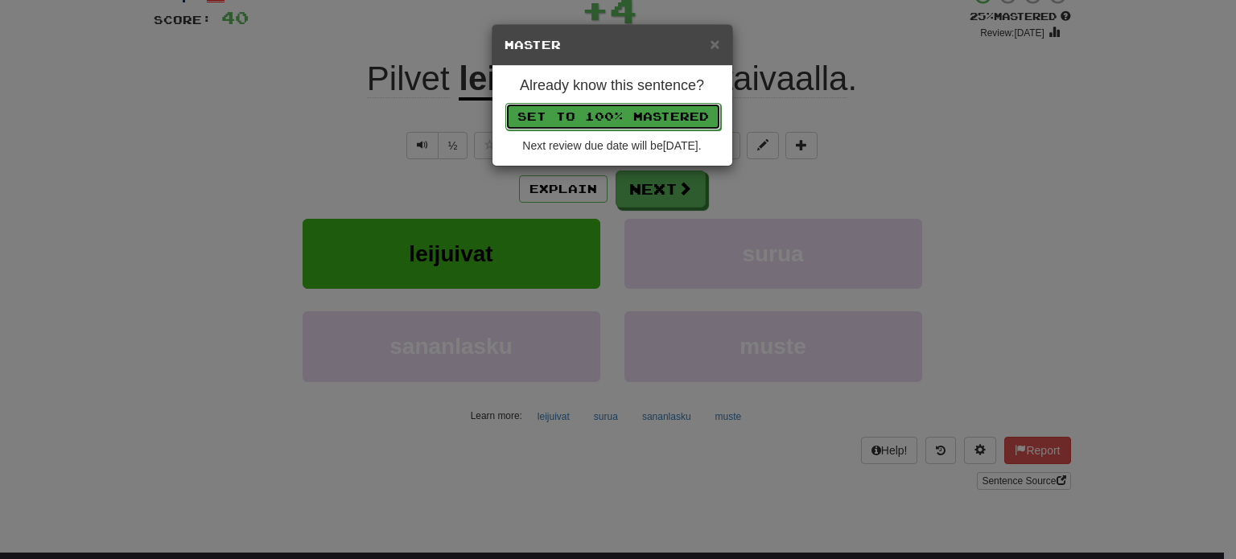
click at [582, 115] on button "Set to 100% Mastered" at bounding box center [613, 116] width 216 height 27
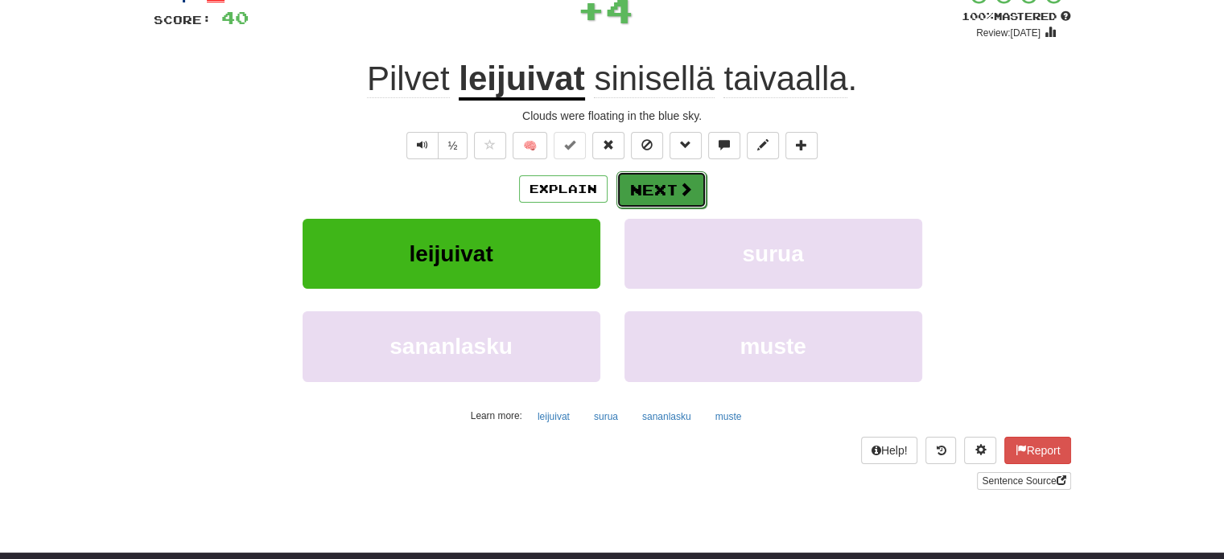
click at [650, 184] on button "Next" at bounding box center [661, 189] width 90 height 37
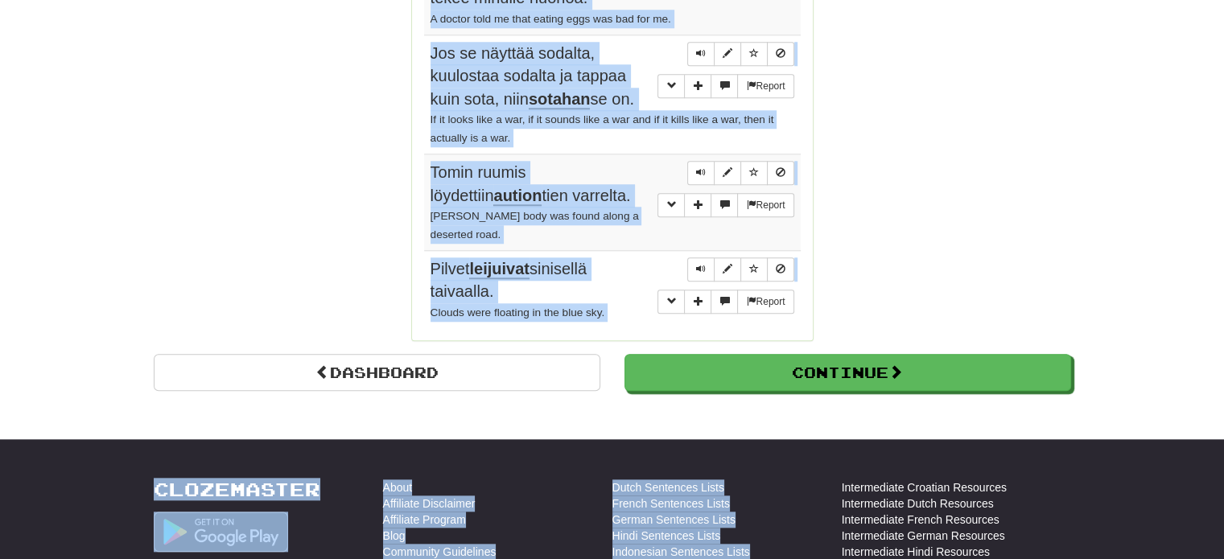
scroll to position [1529, 0]
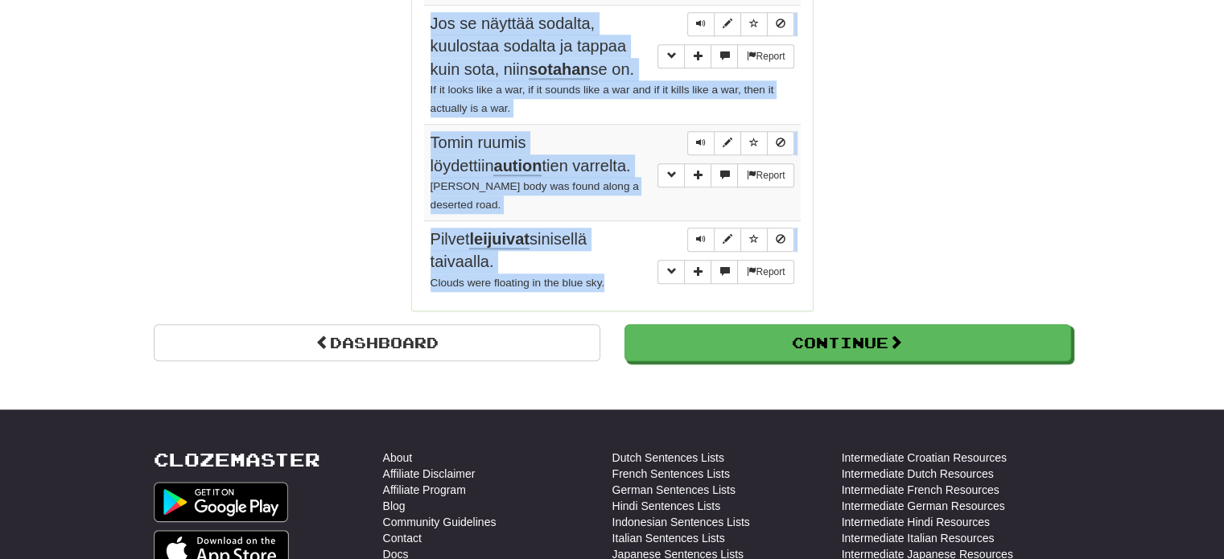
drag, startPoint x: 433, startPoint y: 131, endPoint x: 622, endPoint y: 224, distance: 210.5
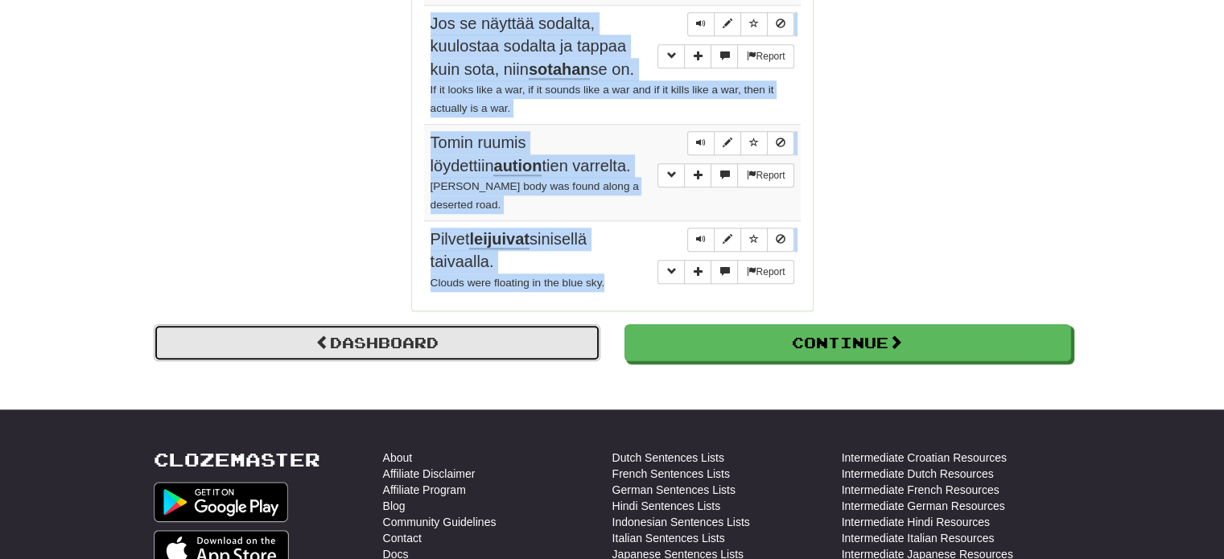
click at [431, 324] on link "Dashboard" at bounding box center [377, 342] width 447 height 37
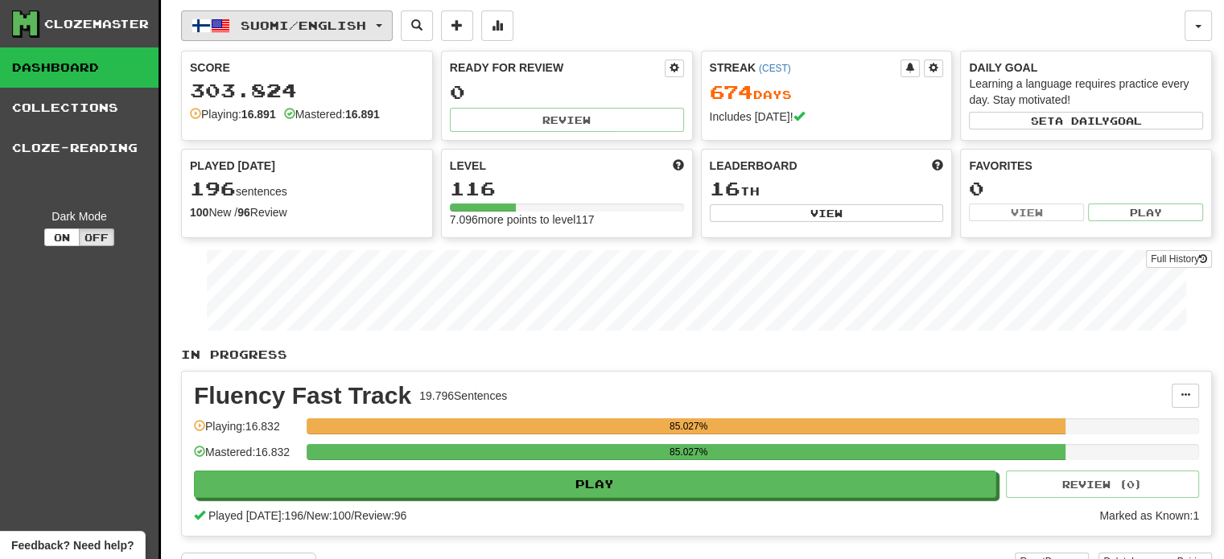
click at [348, 25] on span "Suomi / English" at bounding box center [304, 26] width 126 height 14
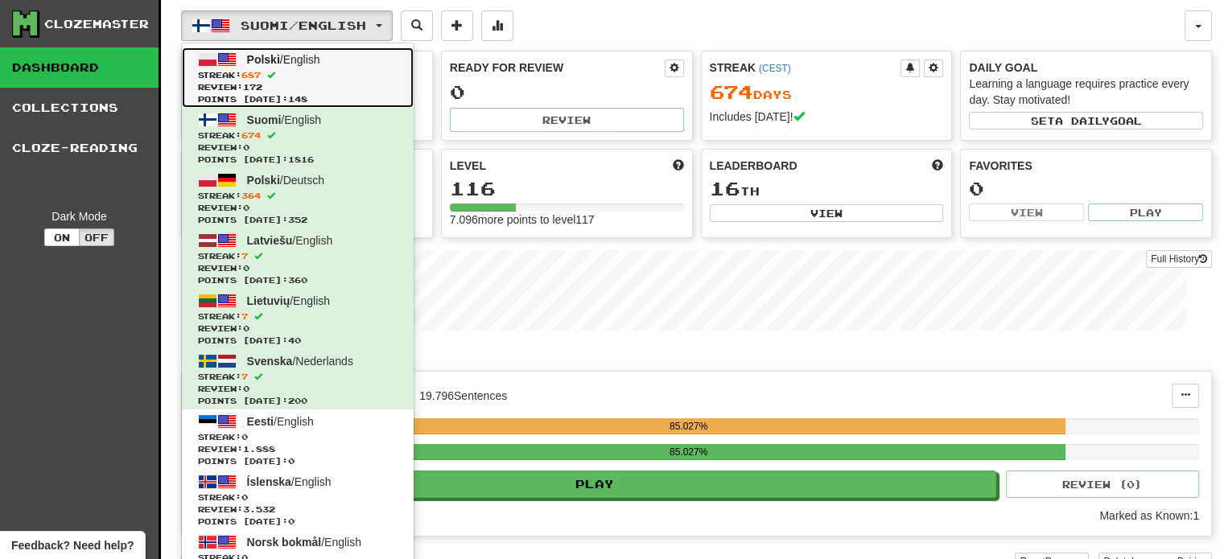
click at [322, 67] on link "Polski / English Streak: 687 Review: 172 Points today: 148" at bounding box center [298, 77] width 232 height 60
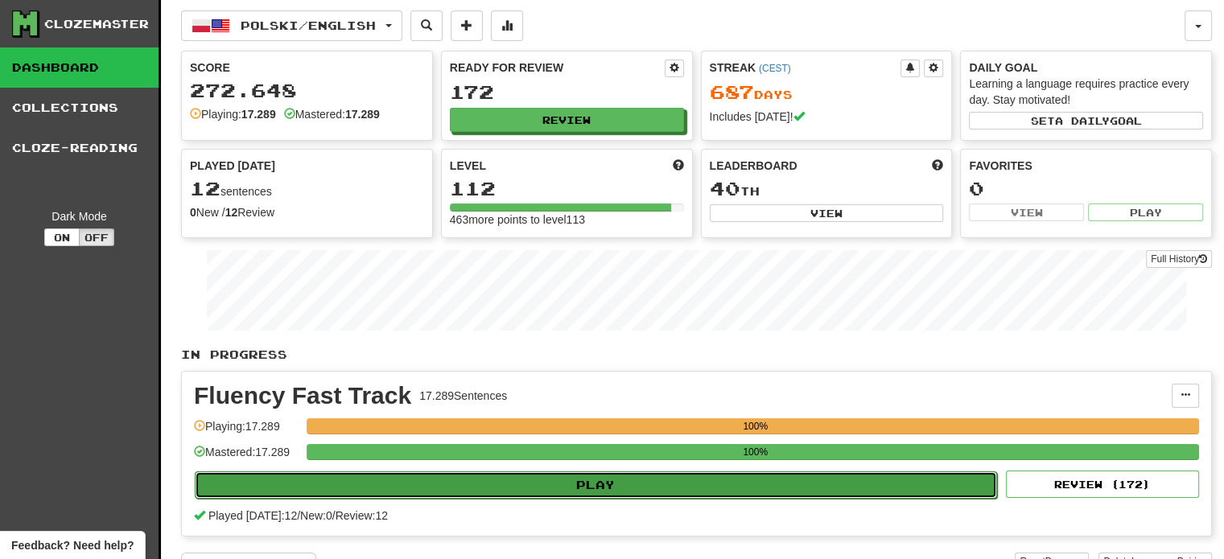
click at [473, 488] on button "Play" at bounding box center [596, 485] width 802 height 27
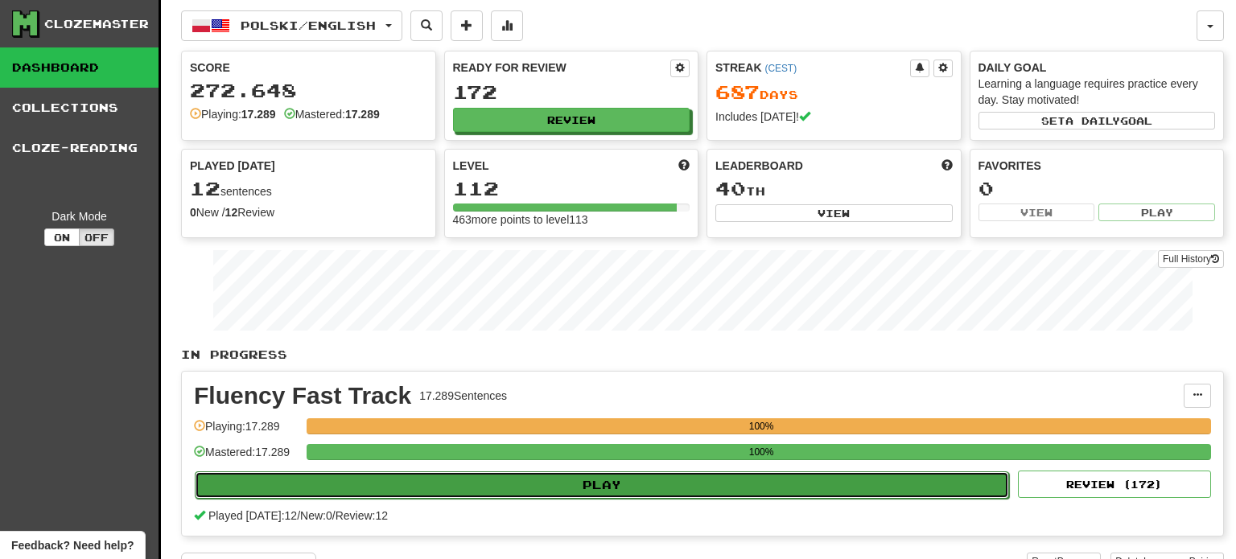
select select "**"
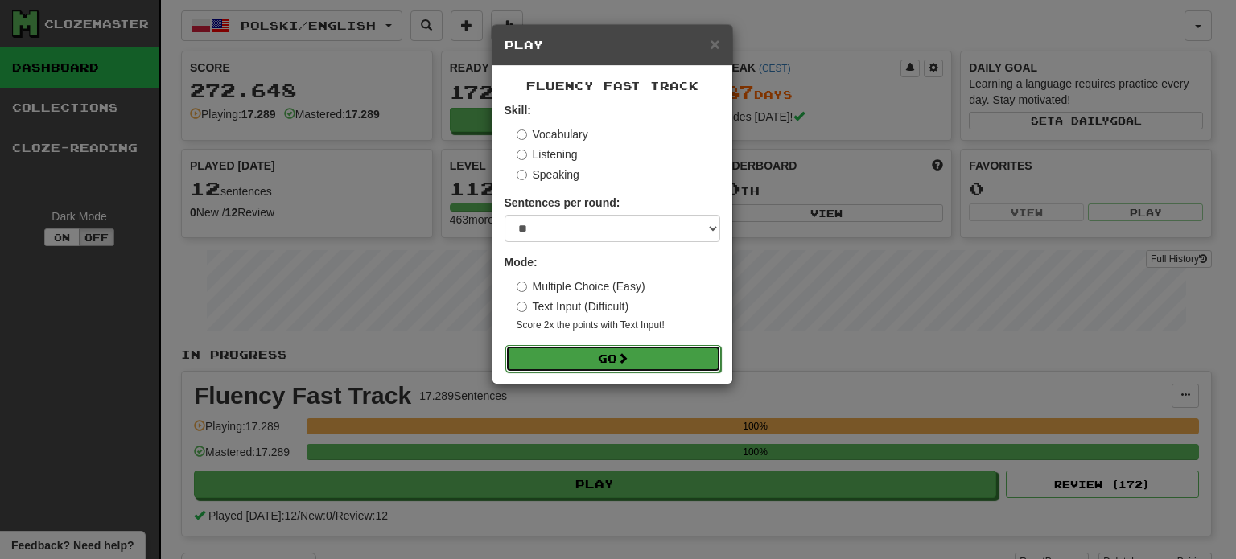
click at [579, 361] on button "Go" at bounding box center [613, 358] width 216 height 27
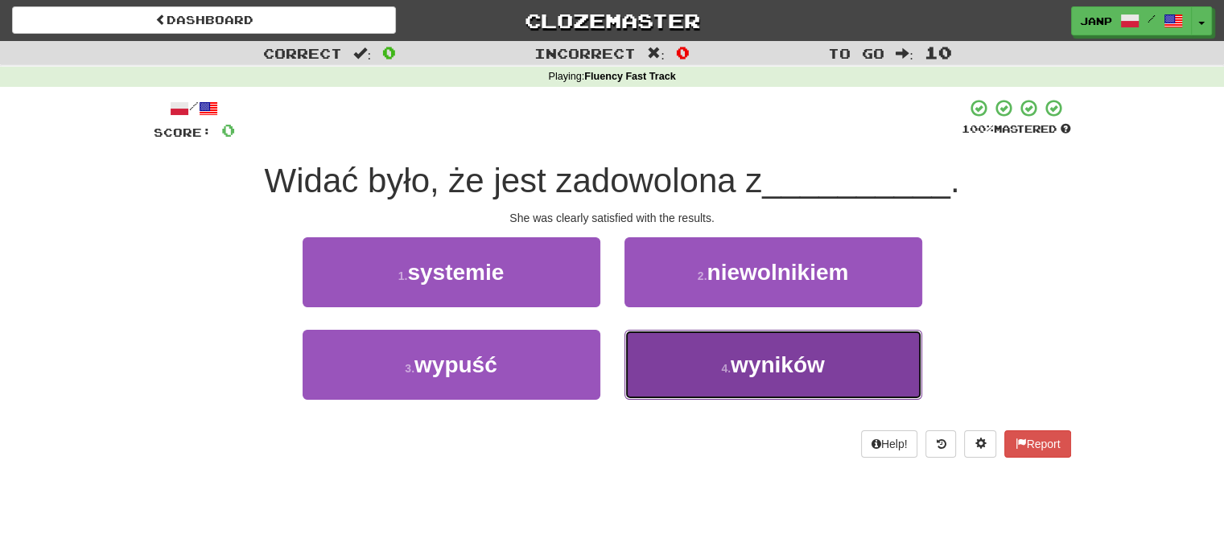
click at [676, 379] on button "4 . wyników" at bounding box center [773, 365] width 298 height 70
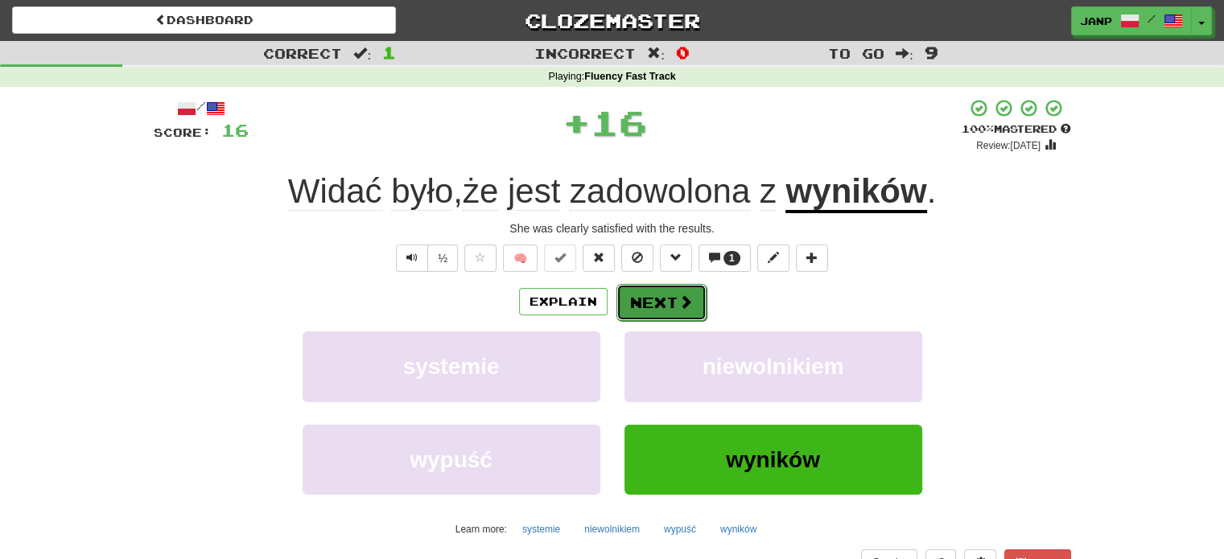
click at [645, 298] on button "Next" at bounding box center [661, 302] width 90 height 37
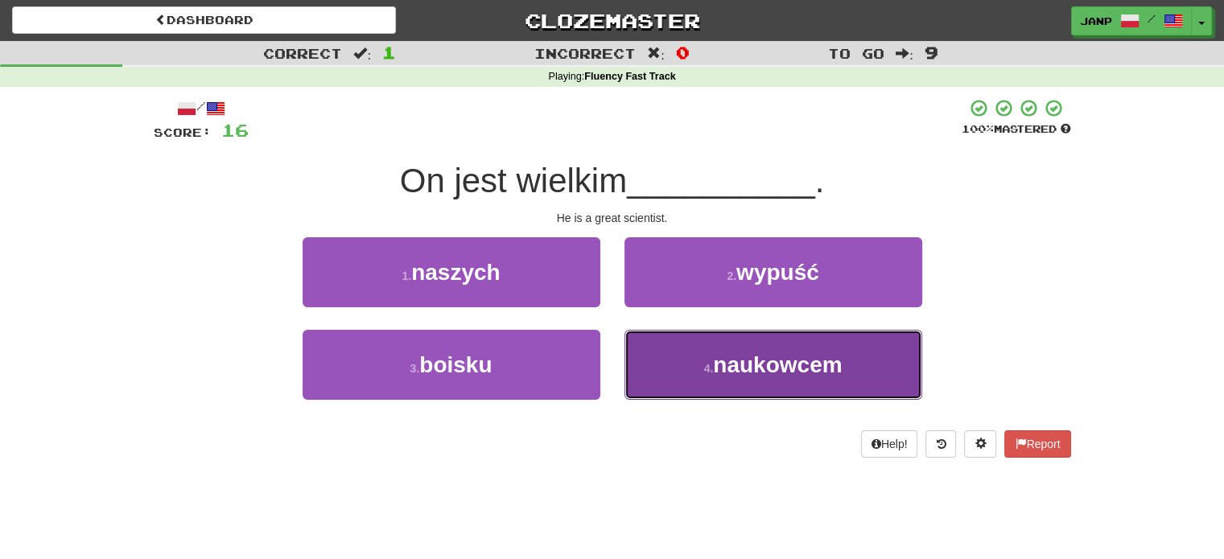
click at [655, 373] on button "4 . naukowcem" at bounding box center [773, 365] width 298 height 70
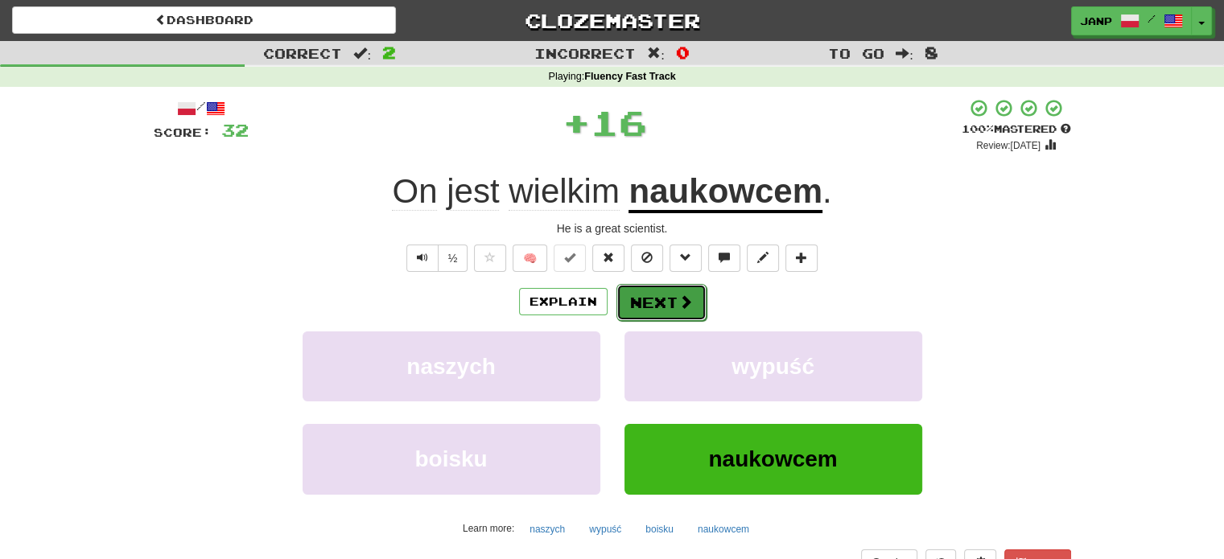
click at [659, 299] on button "Next" at bounding box center [661, 302] width 90 height 37
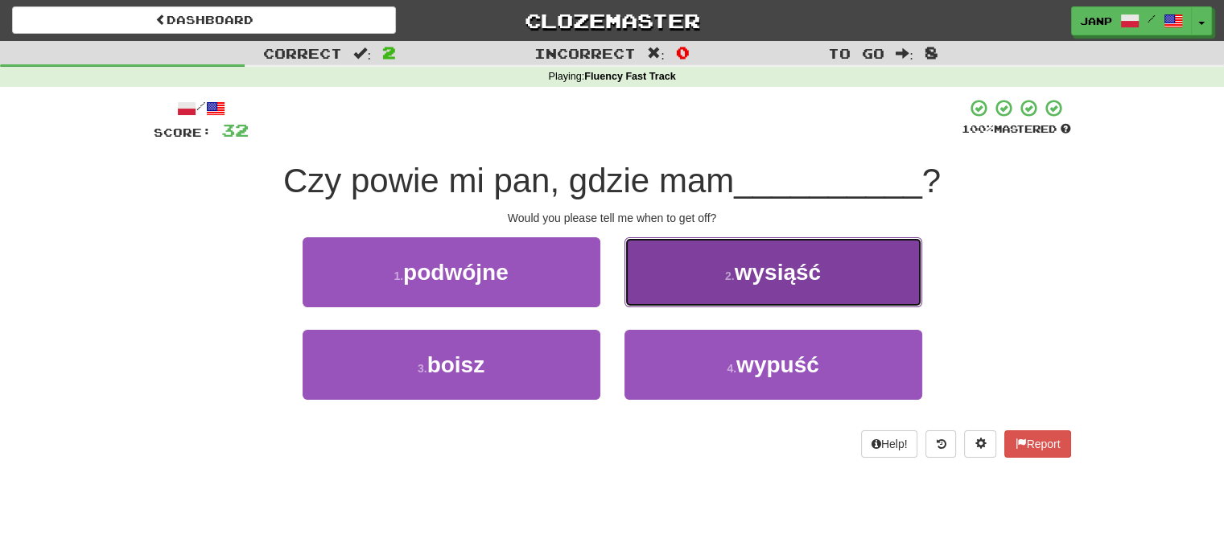
click at [665, 290] on button "2 . wysiąść" at bounding box center [773, 272] width 298 height 70
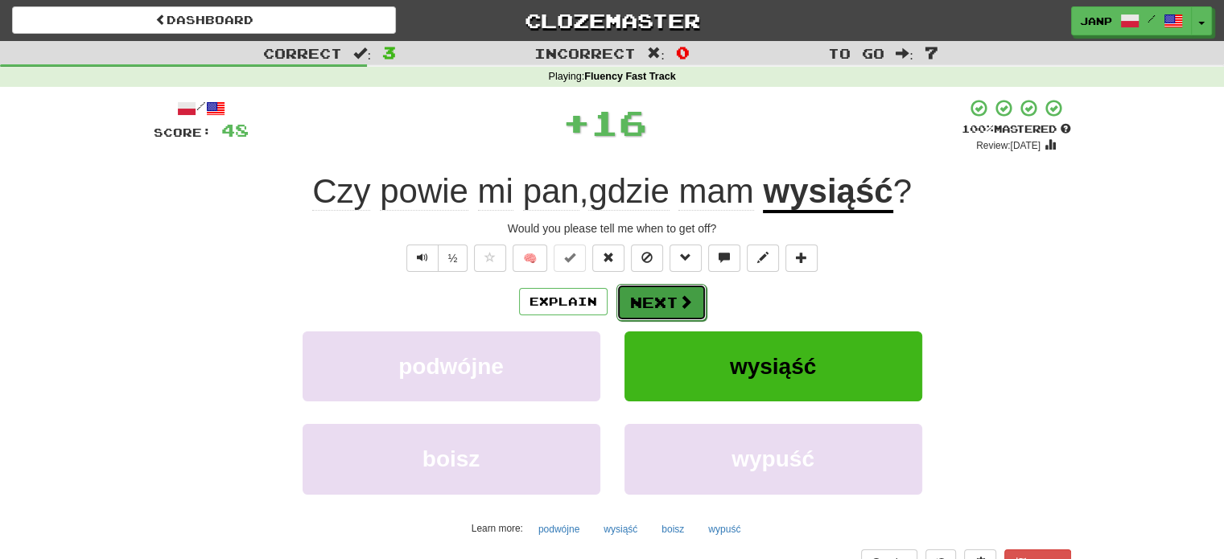
click at [666, 299] on button "Next" at bounding box center [661, 302] width 90 height 37
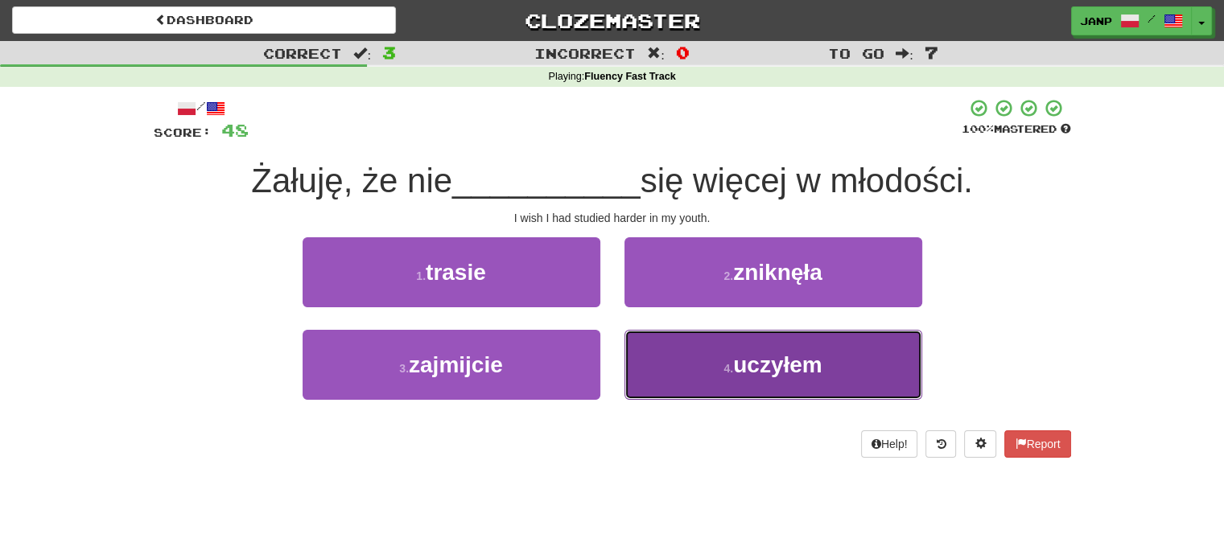
click at [682, 362] on button "4 . uczyłem" at bounding box center [773, 365] width 298 height 70
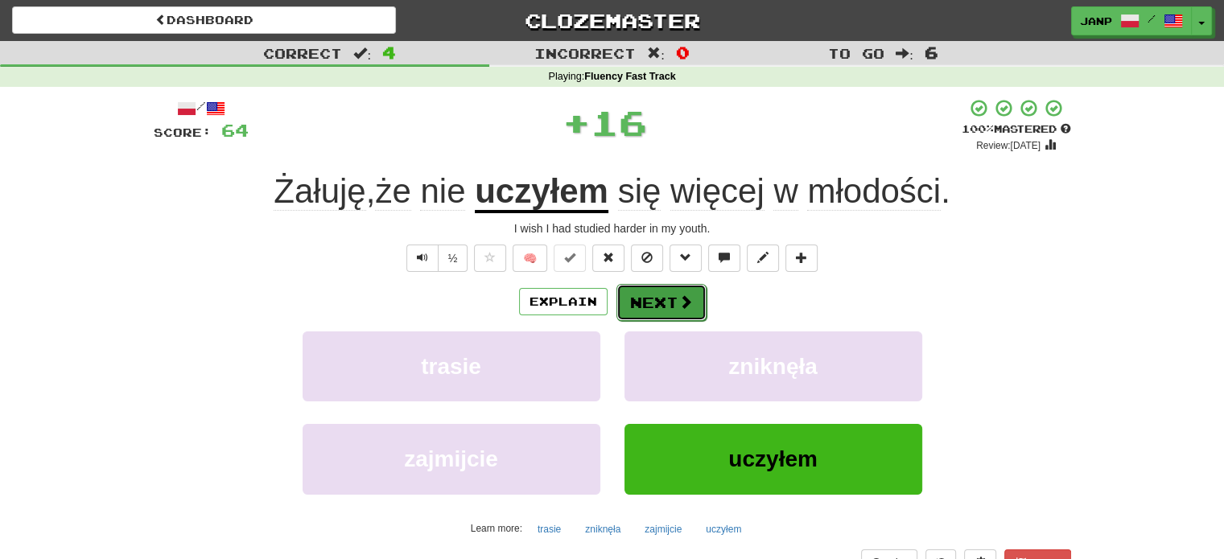
click at [644, 295] on button "Next" at bounding box center [661, 302] width 90 height 37
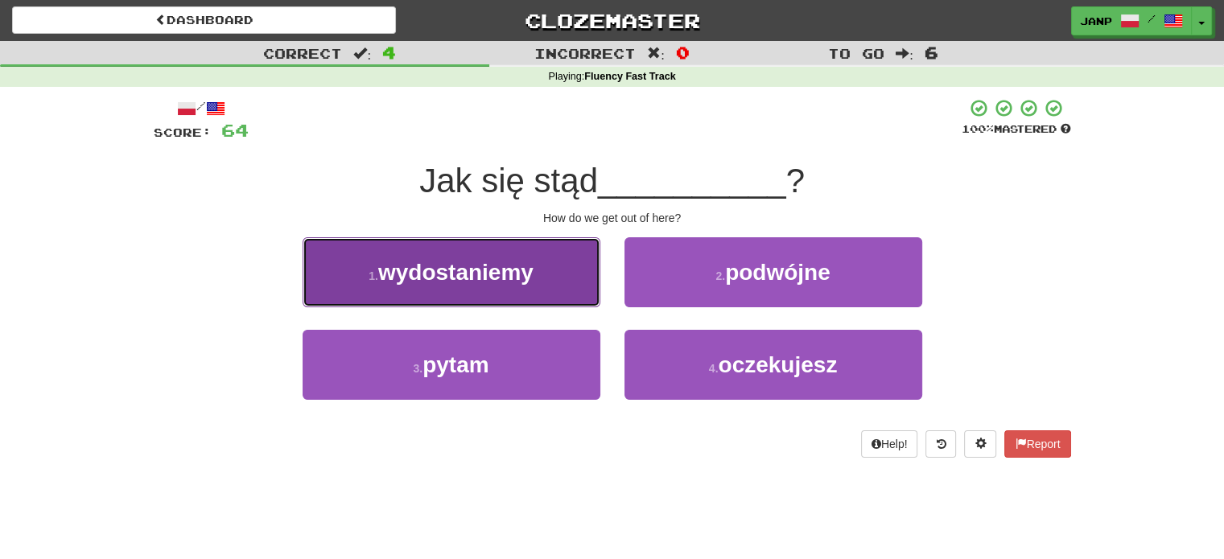
click at [579, 295] on button "1 . wydostaniemy" at bounding box center [452, 272] width 298 height 70
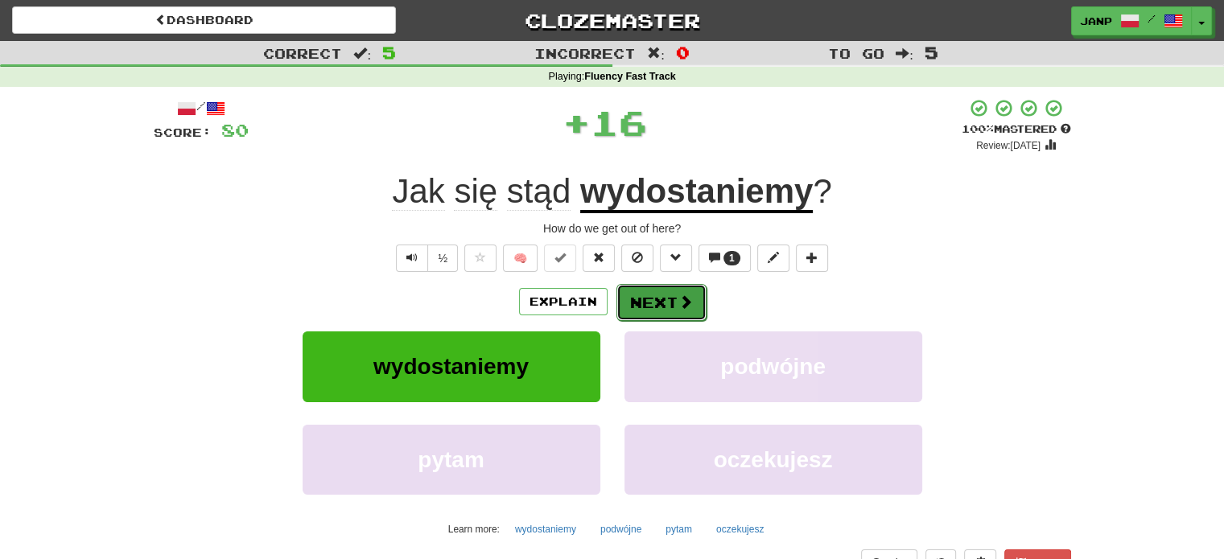
click at [640, 294] on button "Next" at bounding box center [661, 302] width 90 height 37
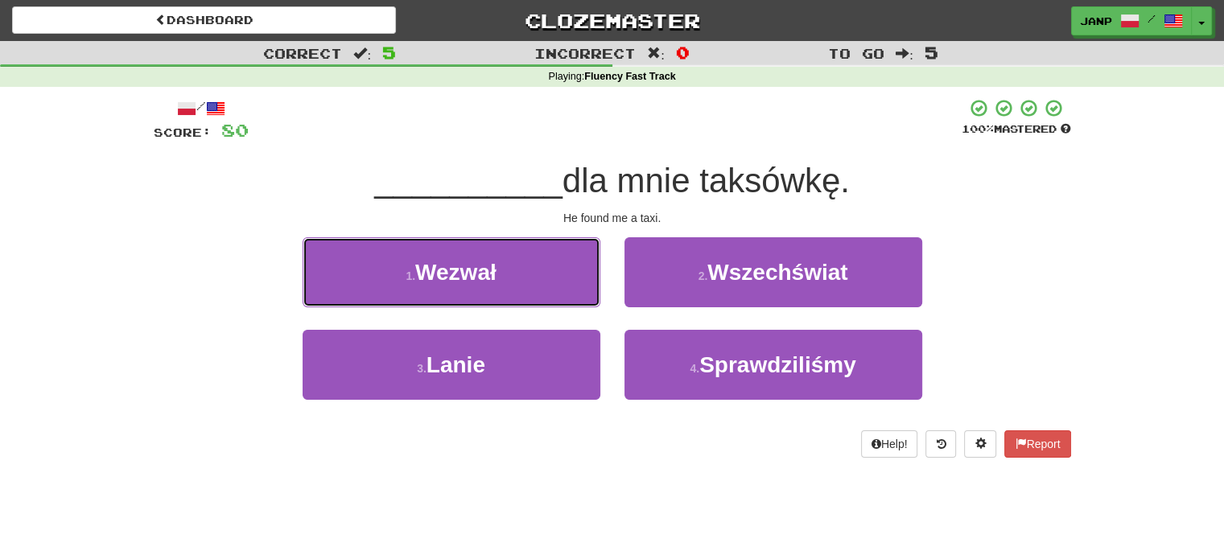
click at [557, 281] on button "1 . Wezwał" at bounding box center [452, 272] width 298 height 70
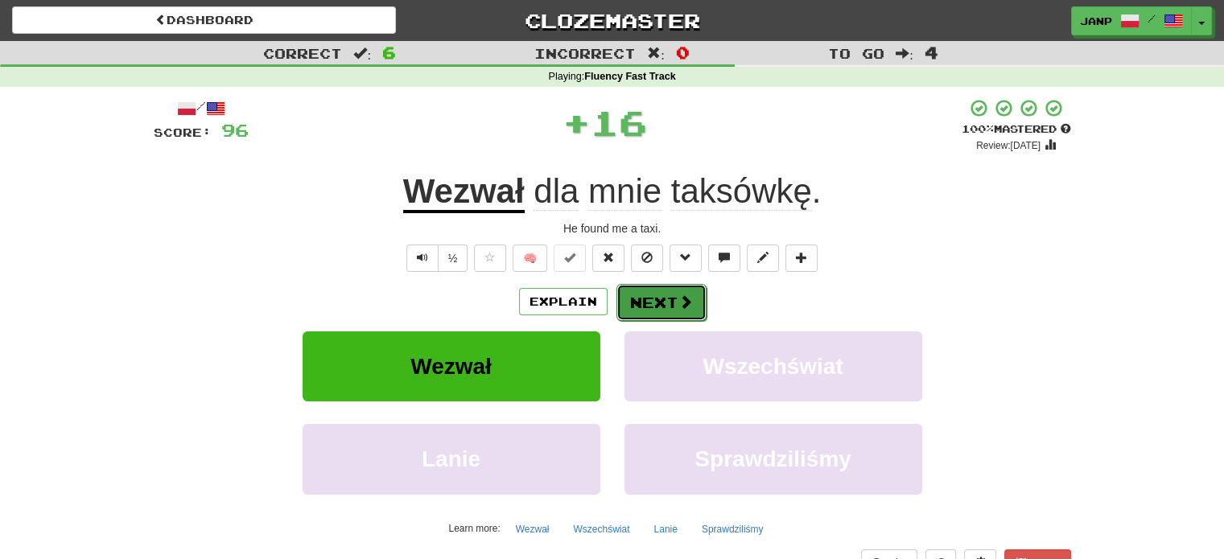
click at [675, 313] on button "Next" at bounding box center [661, 302] width 90 height 37
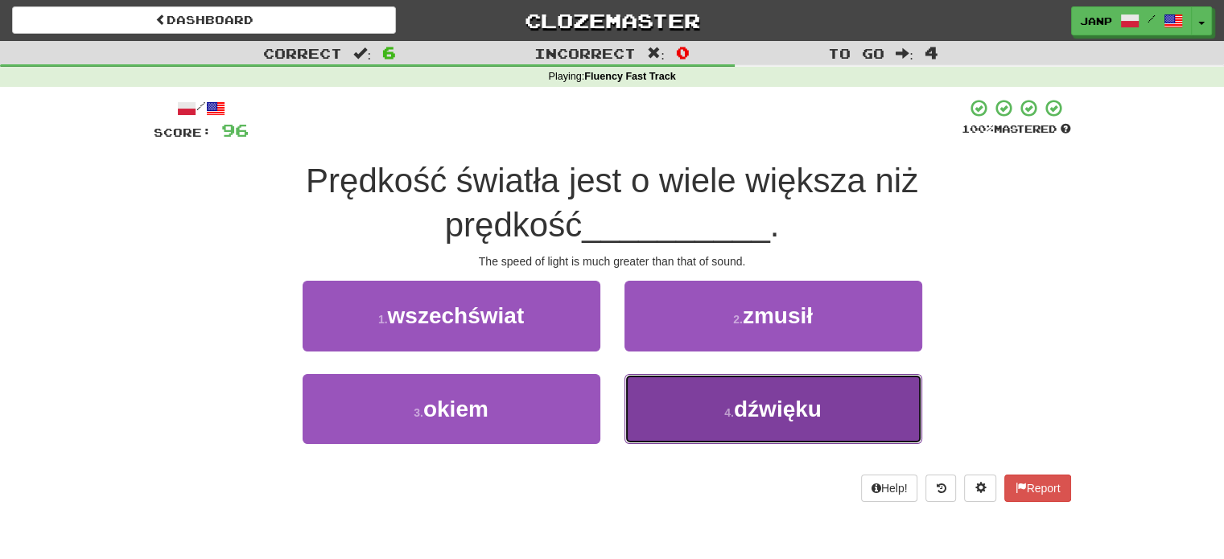
click at [685, 393] on button "4 . dźwięku" at bounding box center [773, 409] width 298 height 70
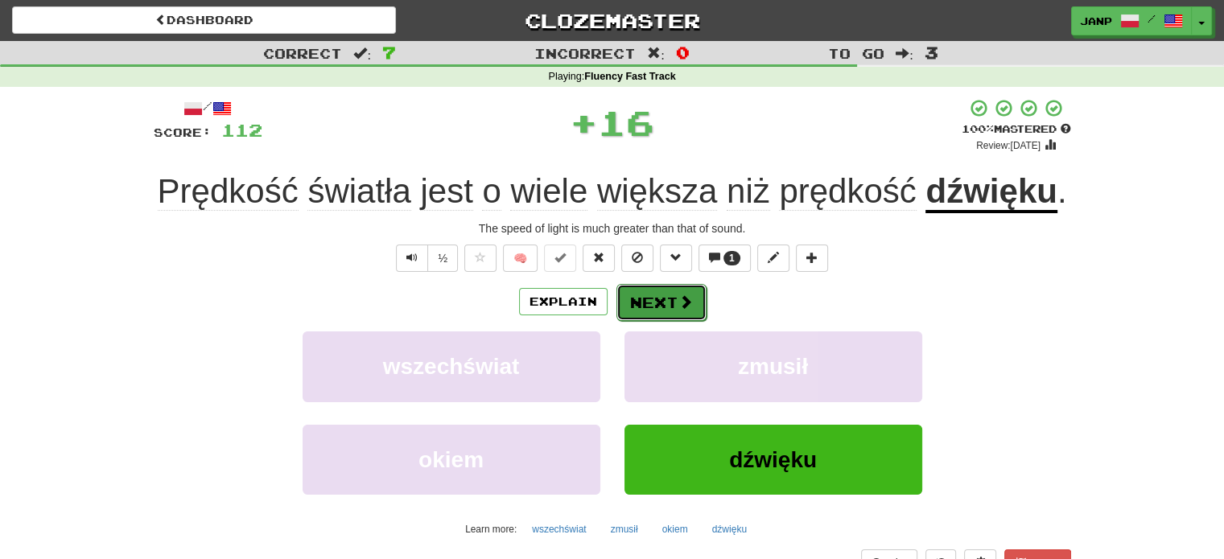
click at [660, 304] on button "Next" at bounding box center [661, 302] width 90 height 37
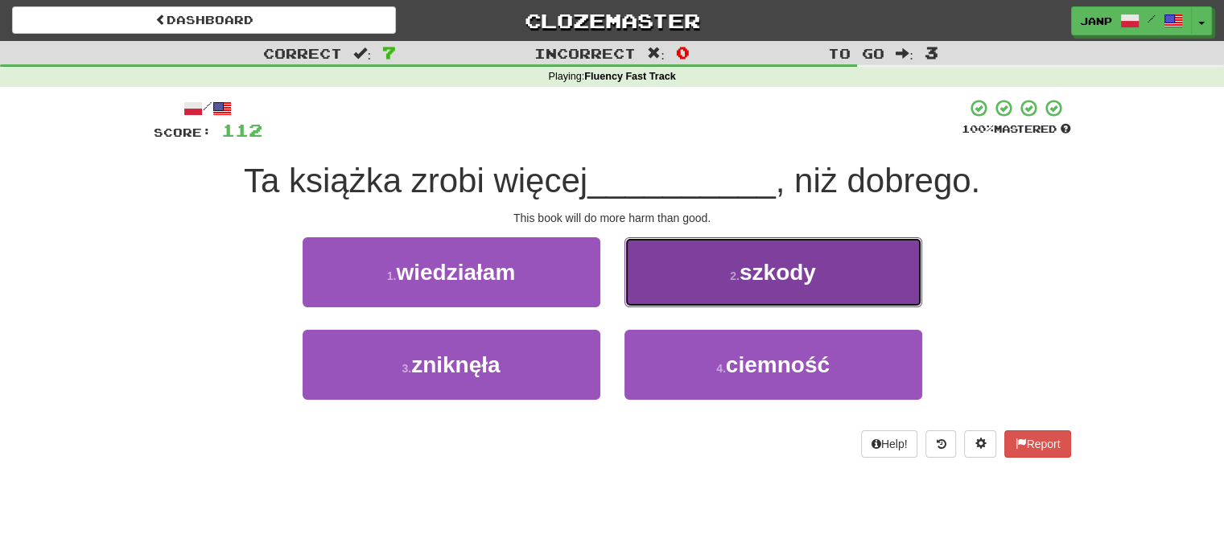
click at [669, 290] on button "2 . szkody" at bounding box center [773, 272] width 298 height 70
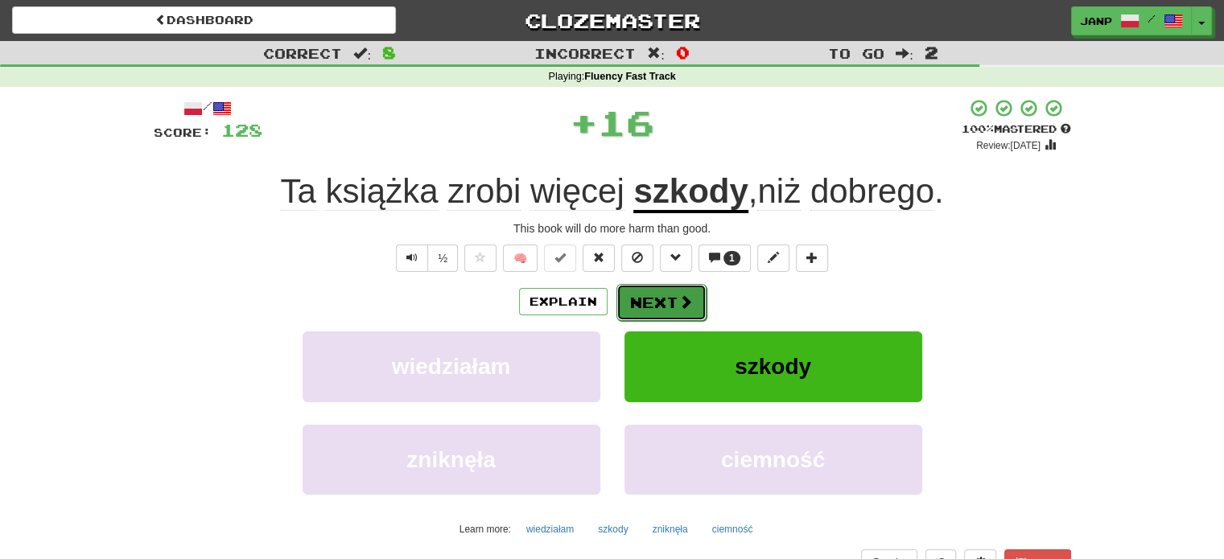
click at [680, 305] on span at bounding box center [685, 302] width 14 height 14
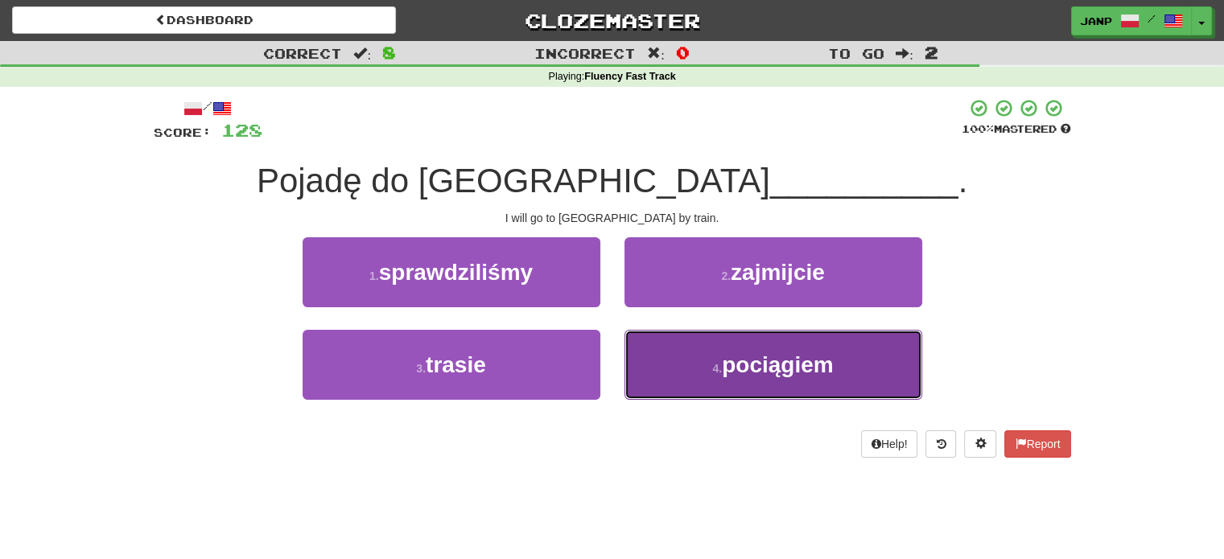
click at [679, 365] on button "4 . pociągiem" at bounding box center [773, 365] width 298 height 70
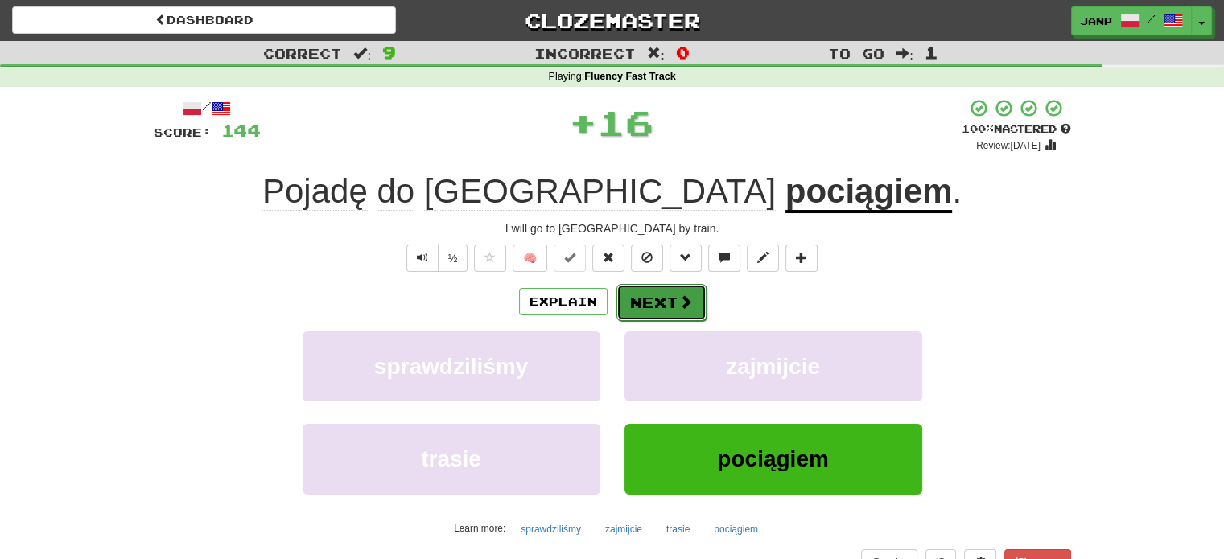
click at [655, 295] on button "Next" at bounding box center [661, 302] width 90 height 37
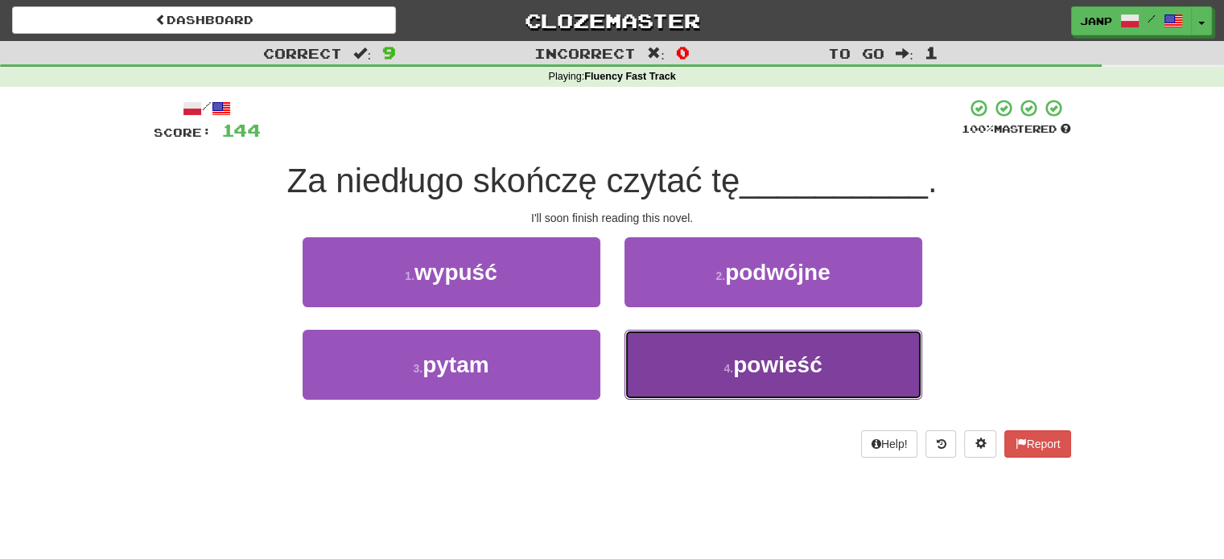
click at [685, 355] on button "4 . powieść" at bounding box center [773, 365] width 298 height 70
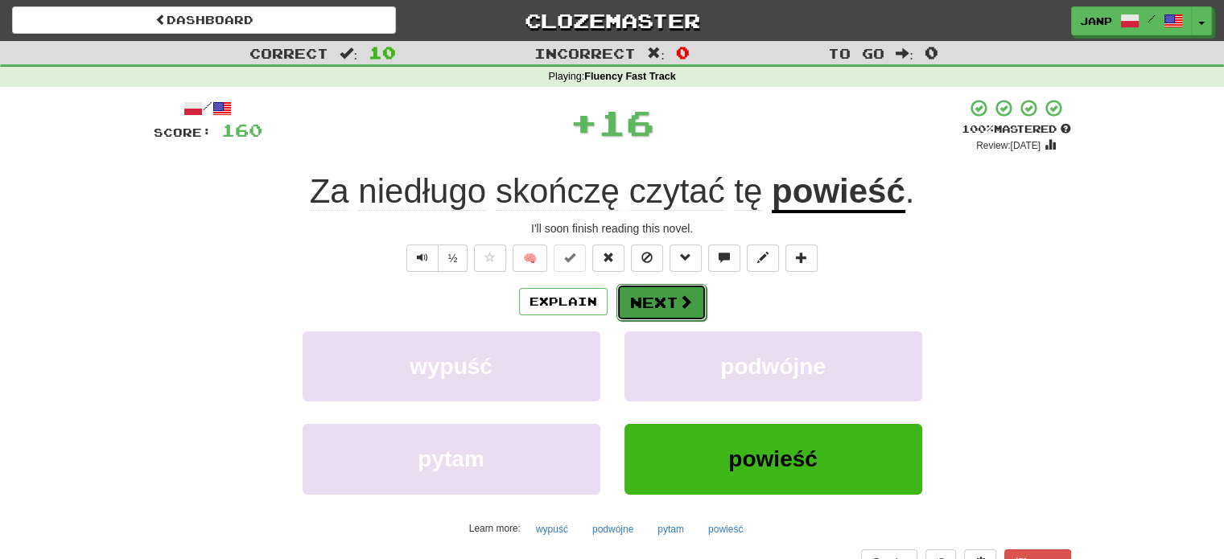
click at [682, 302] on span at bounding box center [685, 302] width 14 height 14
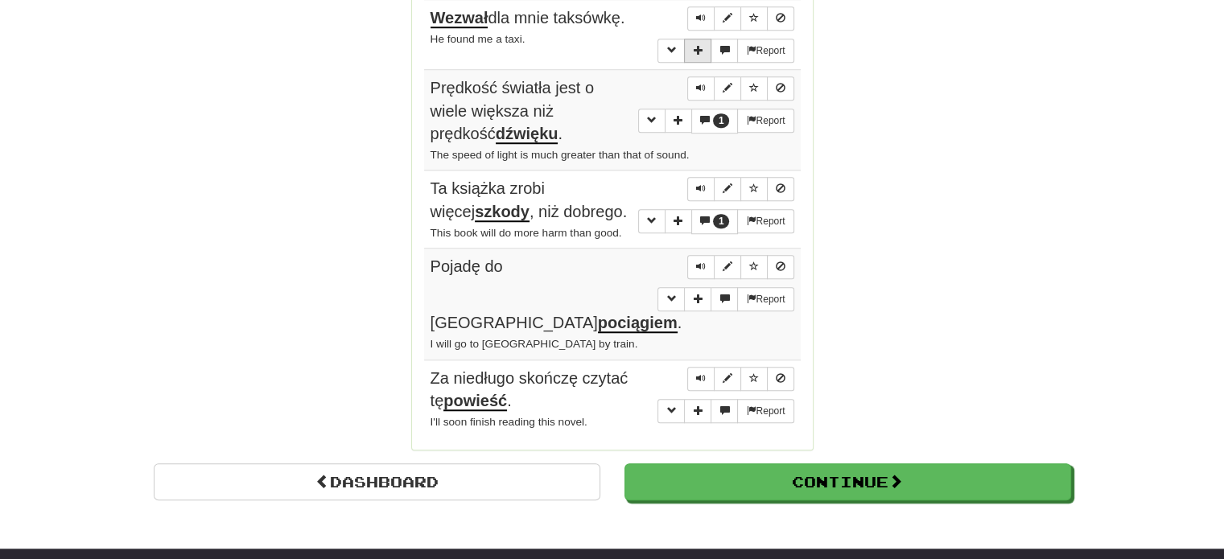
scroll to position [1448, 0]
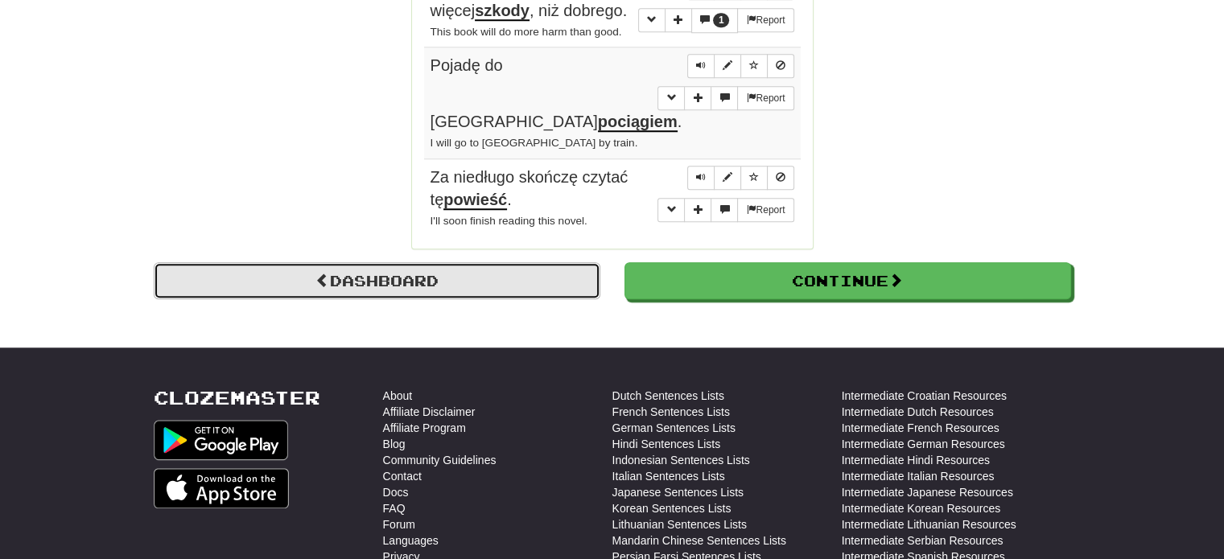
click at [519, 262] on link "Dashboard" at bounding box center [377, 280] width 447 height 37
